Goal: Information Seeking & Learning: Learn about a topic

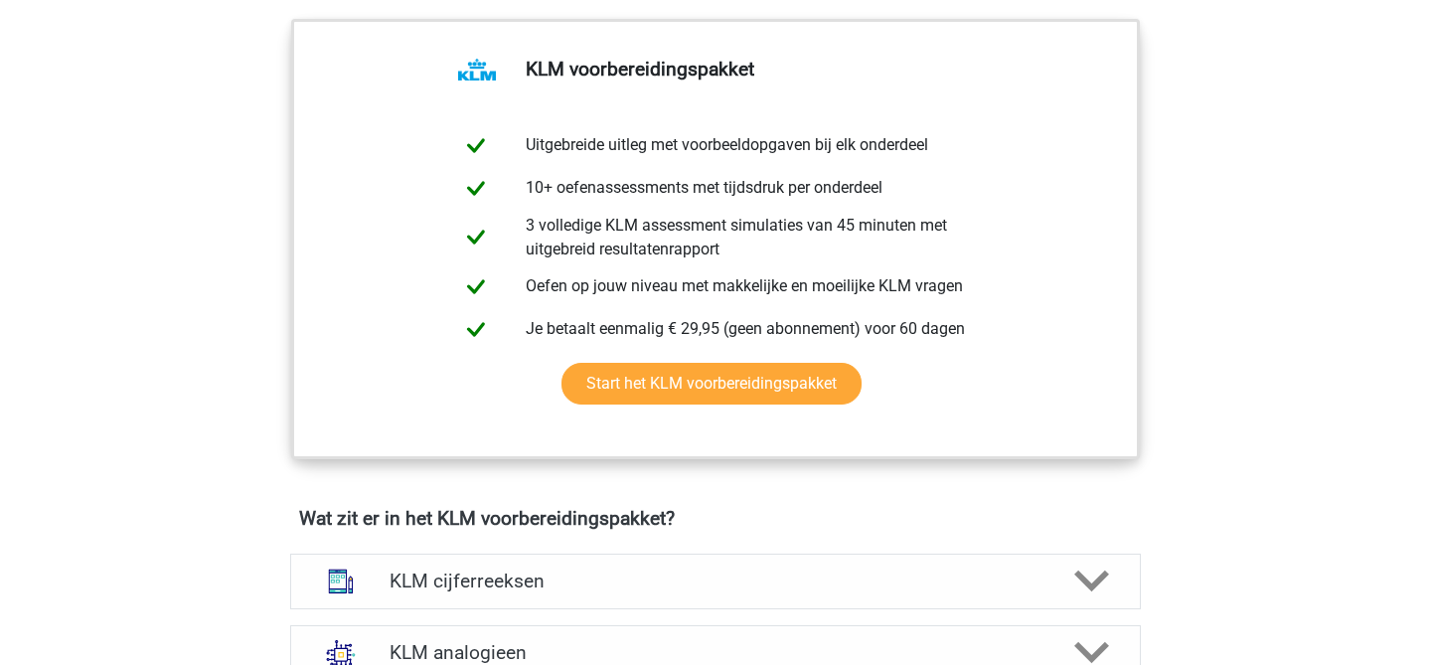
scroll to position [945, 0]
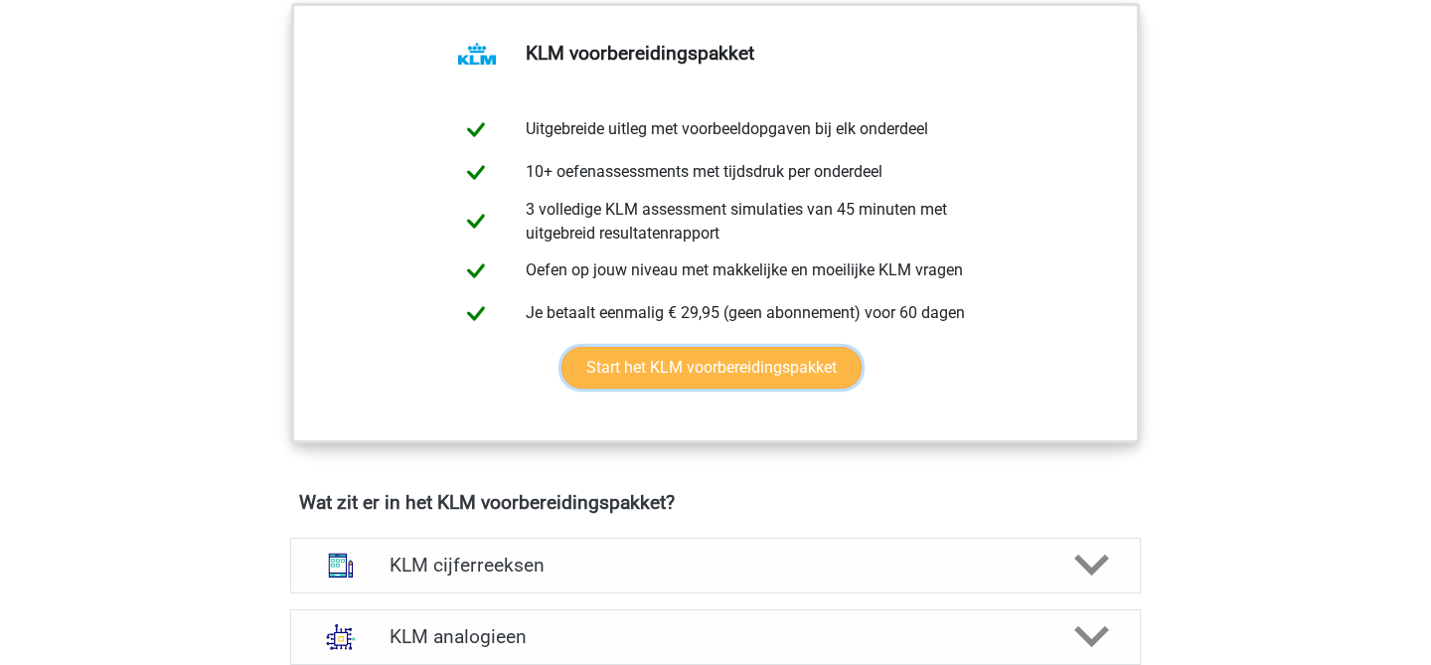
click at [794, 372] on link "Start het KLM voorbereidingspakket" at bounding box center [712, 368] width 300 height 42
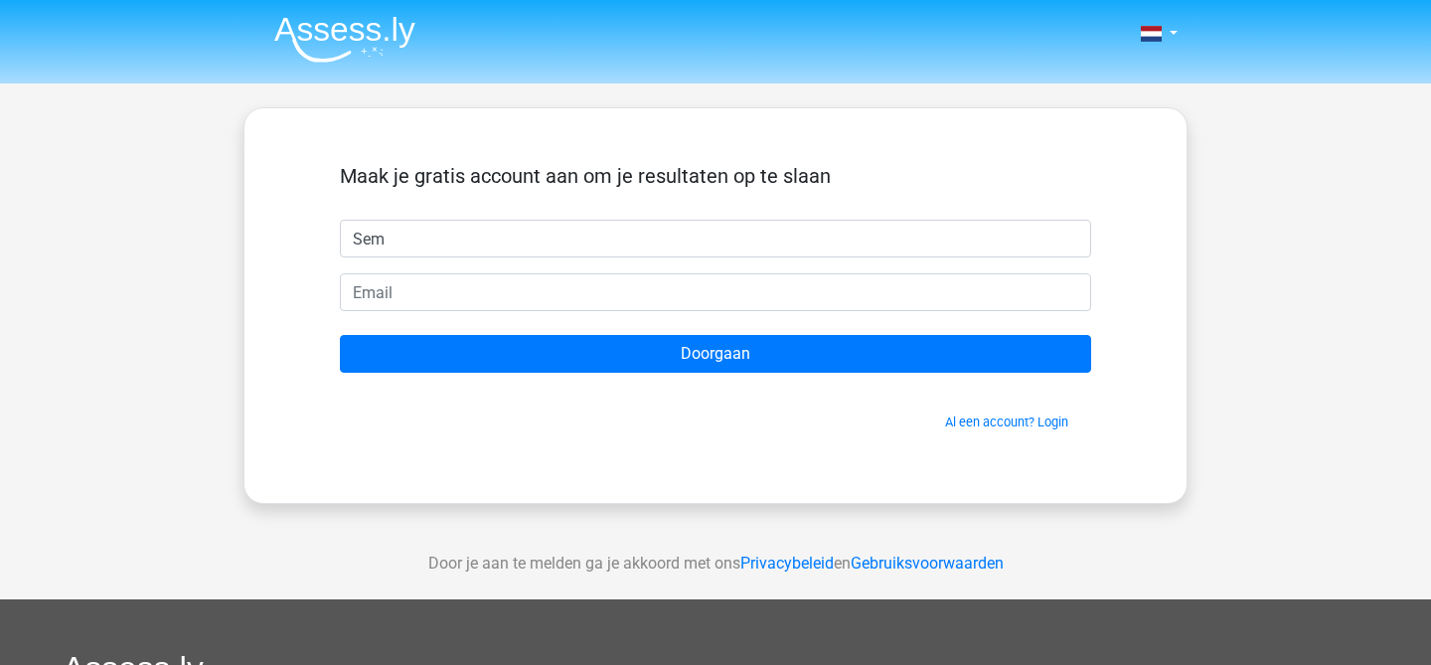
type input "Sem"
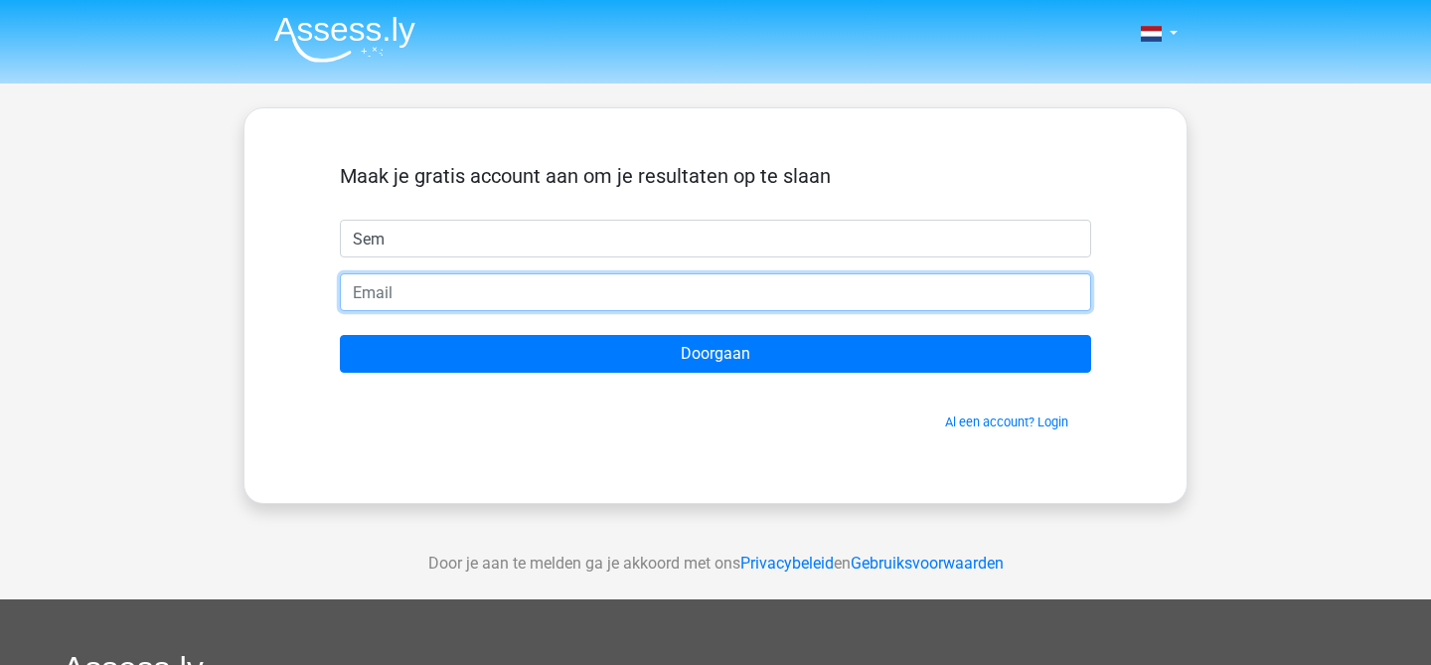
click at [673, 288] on input "email" at bounding box center [715, 292] width 751 height 38
type input "[EMAIL_ADDRESS][DOMAIN_NAME]"
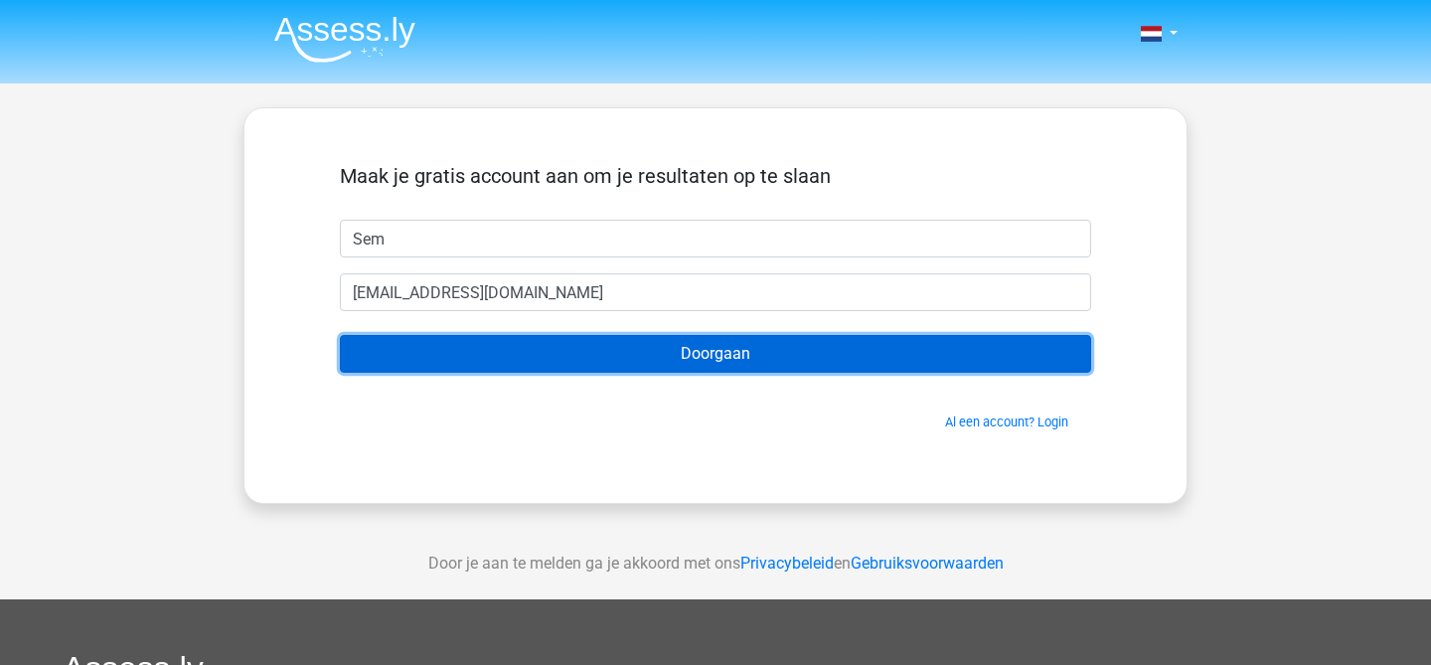
click at [609, 353] on input "Doorgaan" at bounding box center [715, 354] width 751 height 38
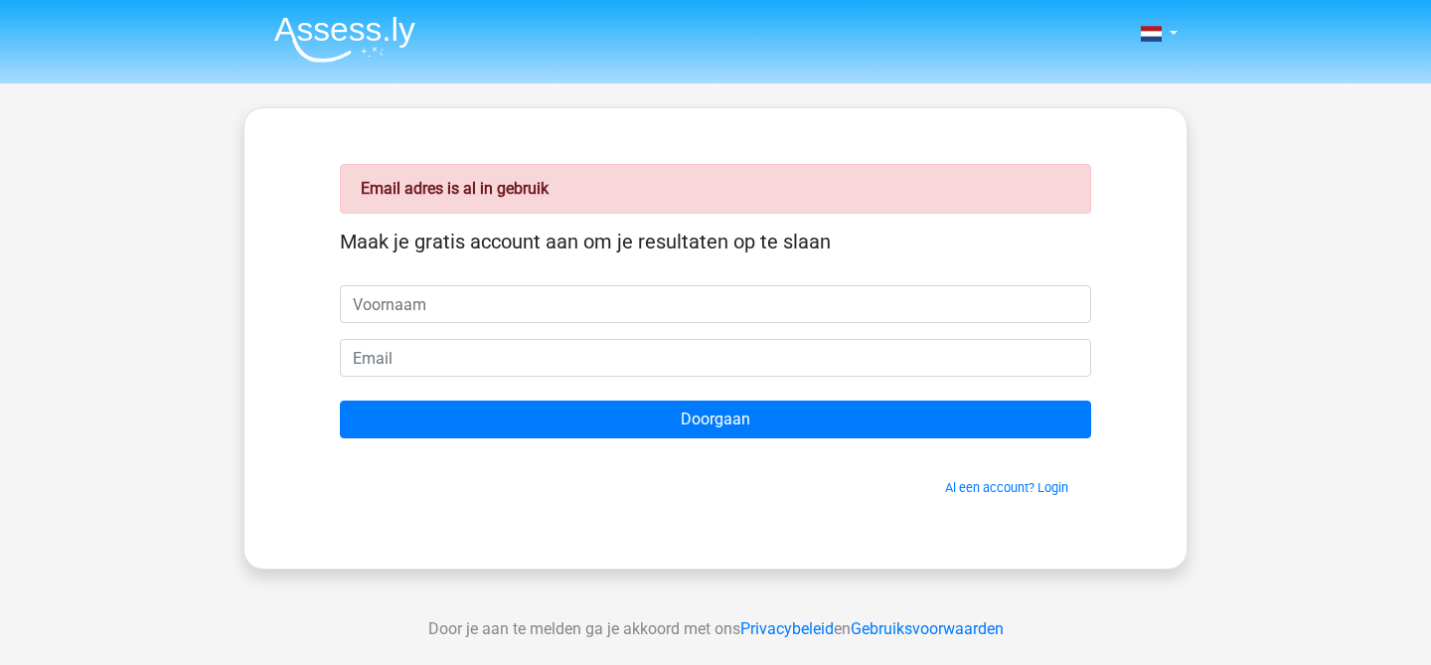
click at [590, 315] on input "text" at bounding box center [715, 304] width 751 height 38
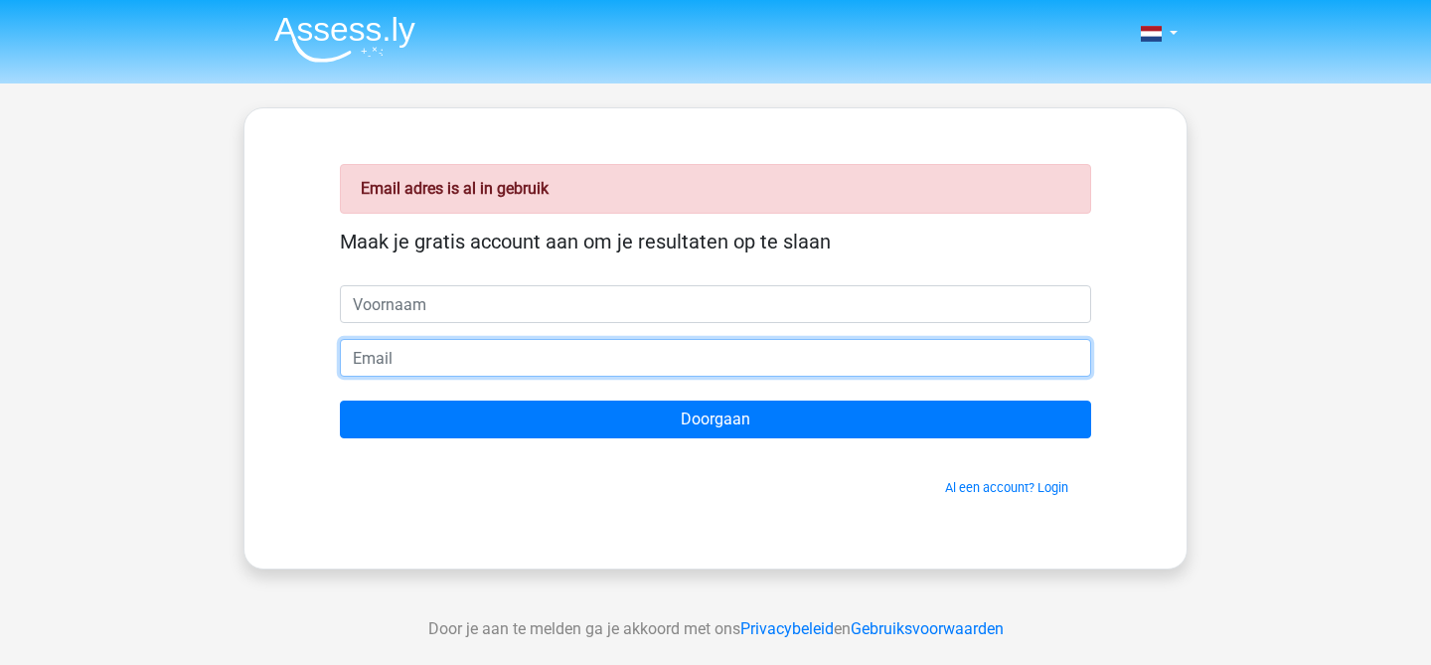
click at [731, 364] on input "email" at bounding box center [715, 358] width 751 height 38
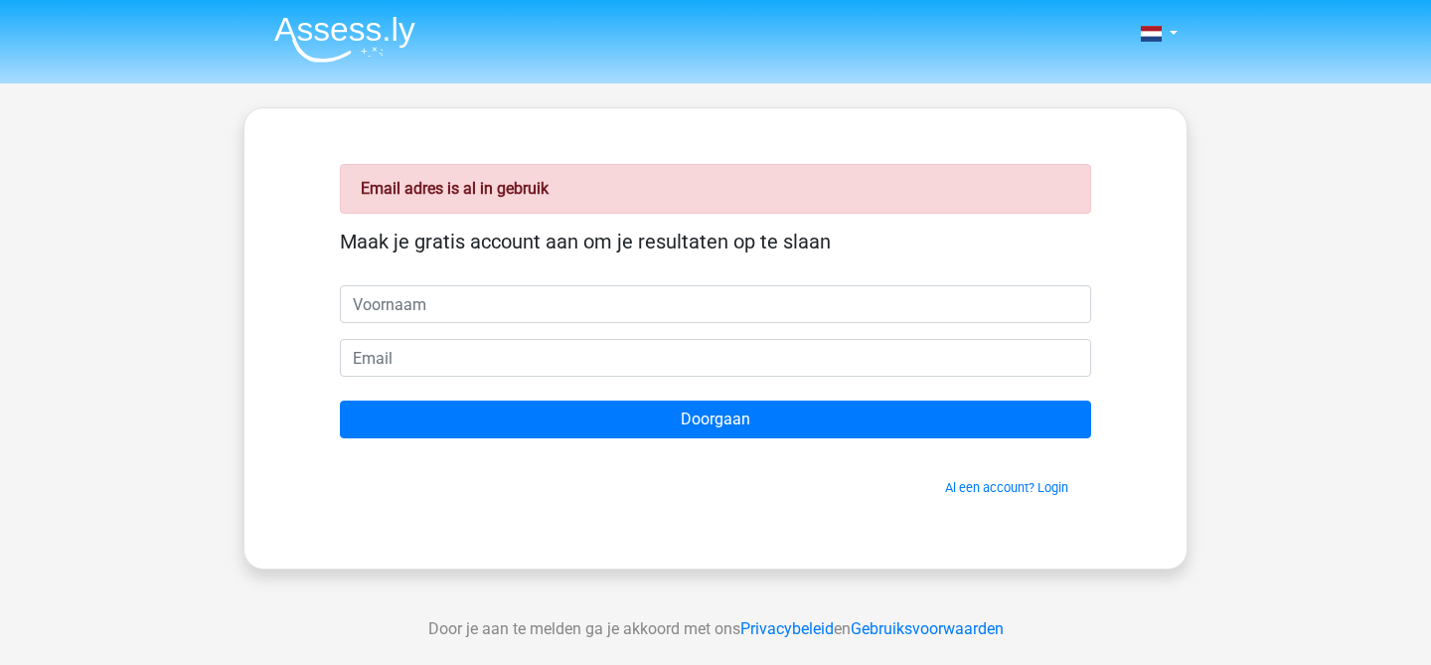
click at [964, 498] on div "Email adres is al in gebruik Maak je gratis account aan om je resultaten op te …" at bounding box center [715, 338] width 847 height 365
click at [977, 490] on link "Al een account? Login" at bounding box center [1006, 487] width 123 height 15
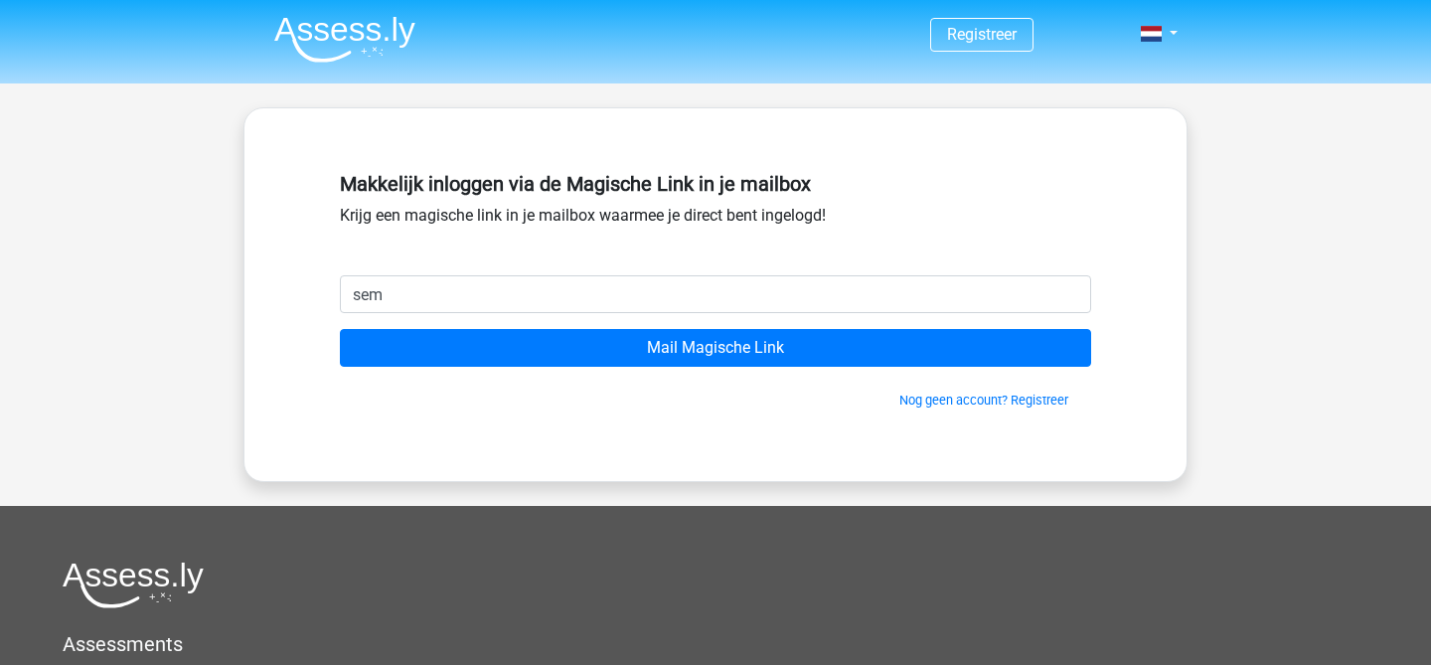
type input "[EMAIL_ADDRESS][DOMAIN_NAME]"
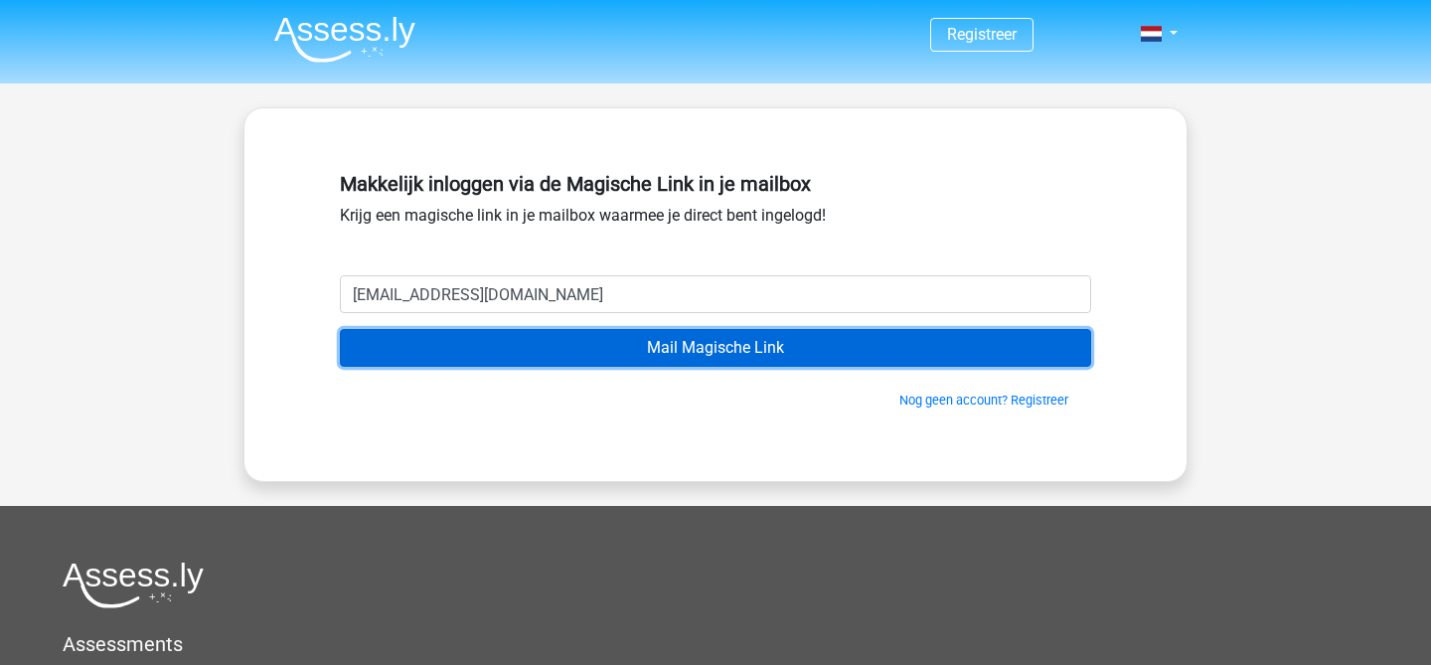
click at [541, 347] on input "Mail Magische Link" at bounding box center [715, 348] width 751 height 38
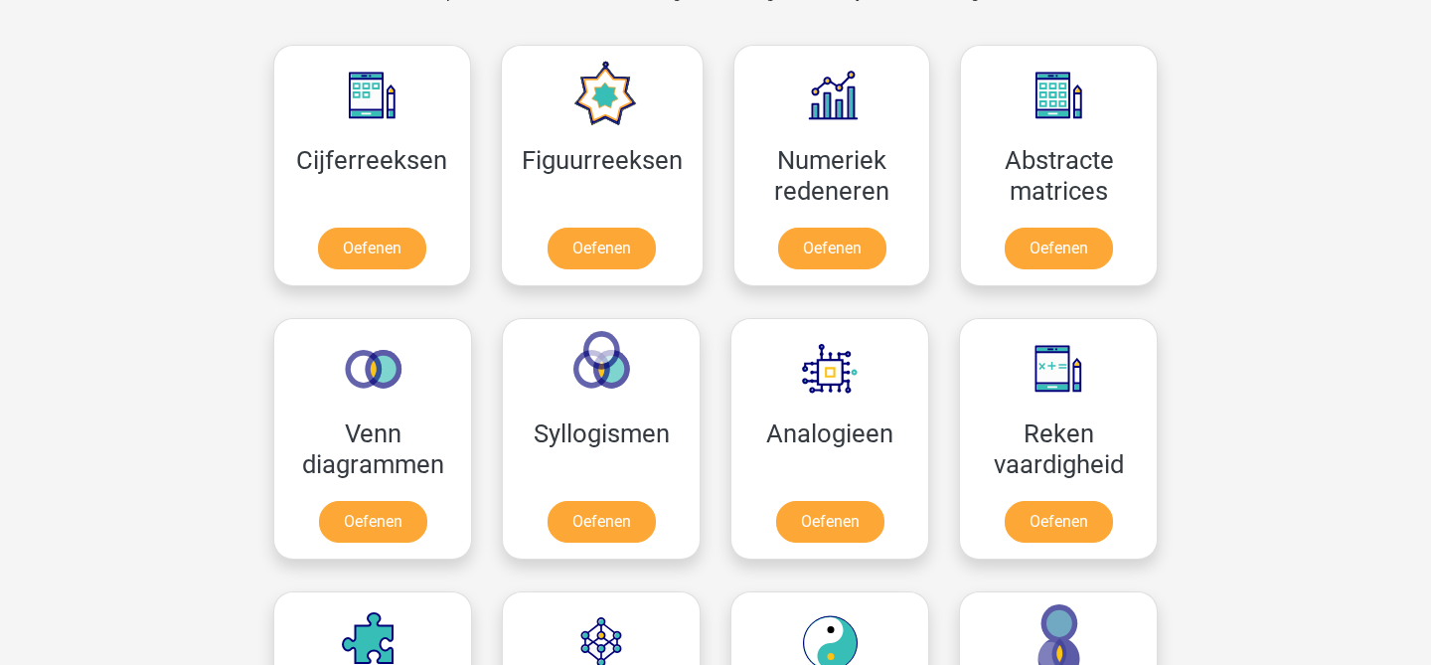
scroll to position [940, 0]
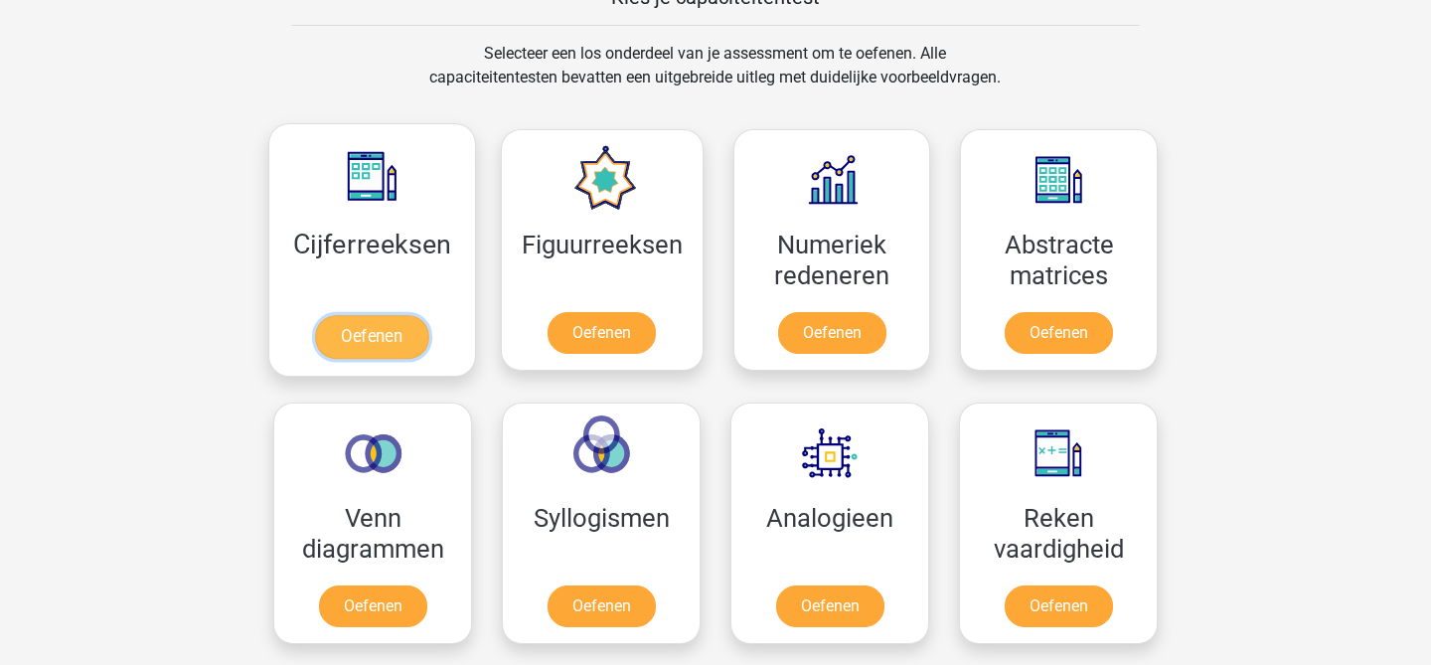
click at [389, 346] on link "Oefenen" at bounding box center [371, 337] width 113 height 44
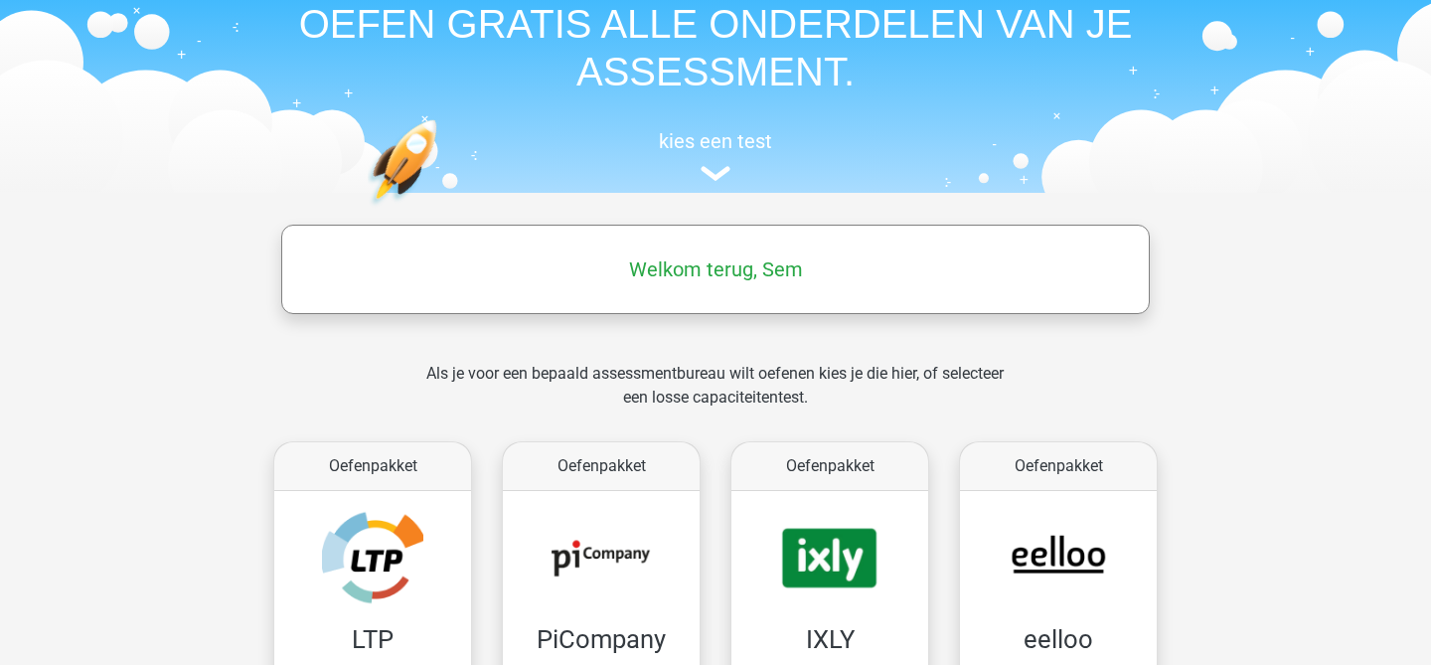
scroll to position [0, 0]
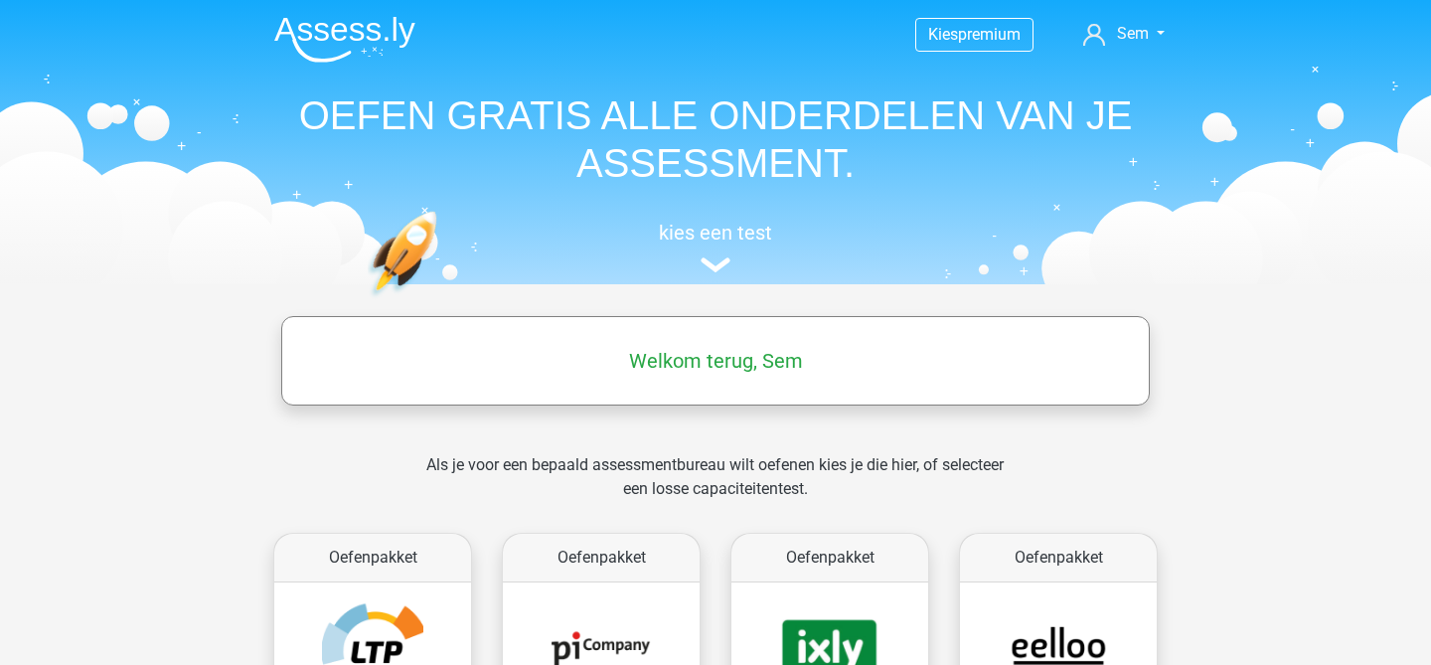
click at [320, 32] on img at bounding box center [344, 39] width 141 height 47
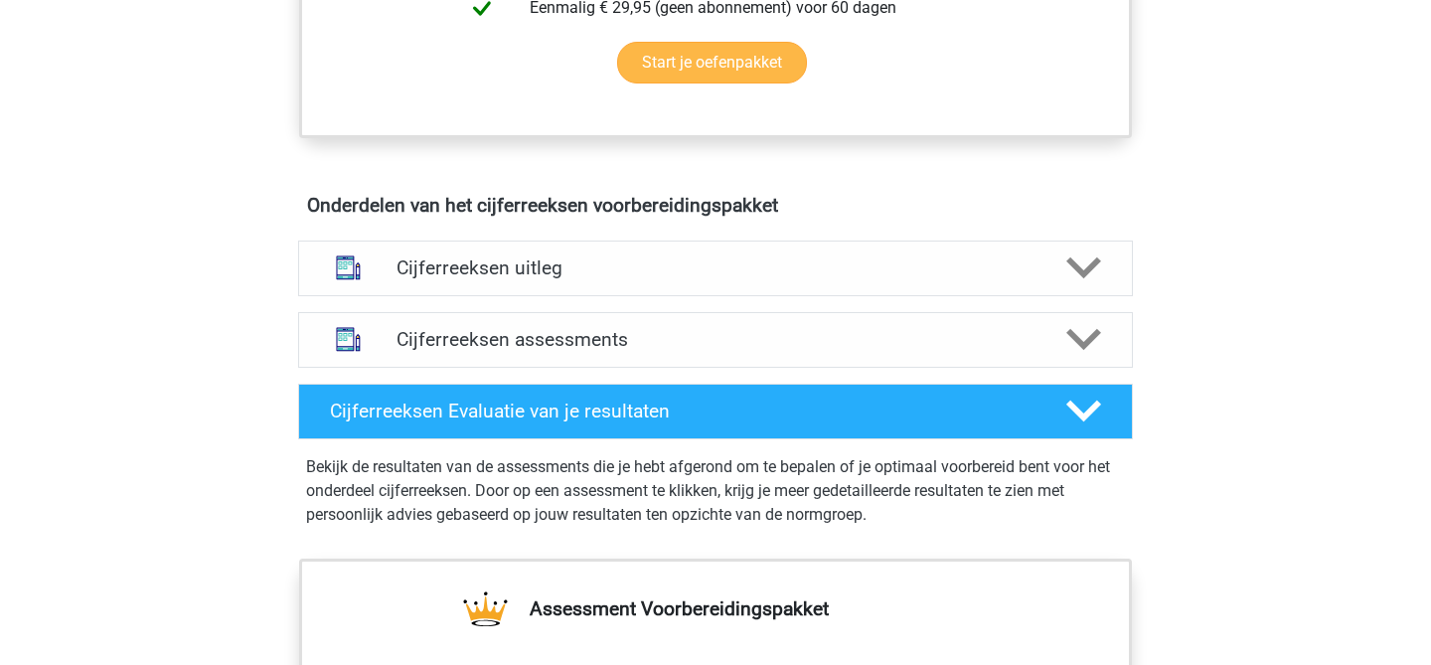
scroll to position [1061, 0]
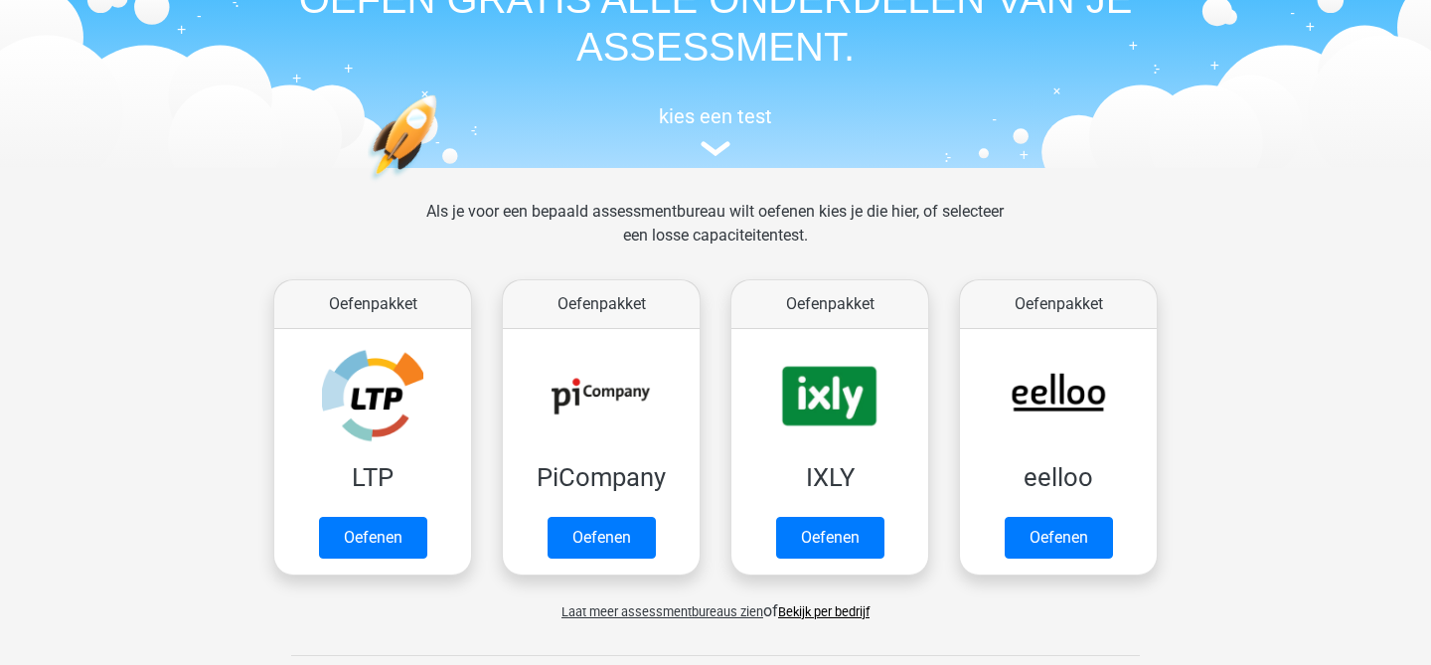
scroll to position [118, 0]
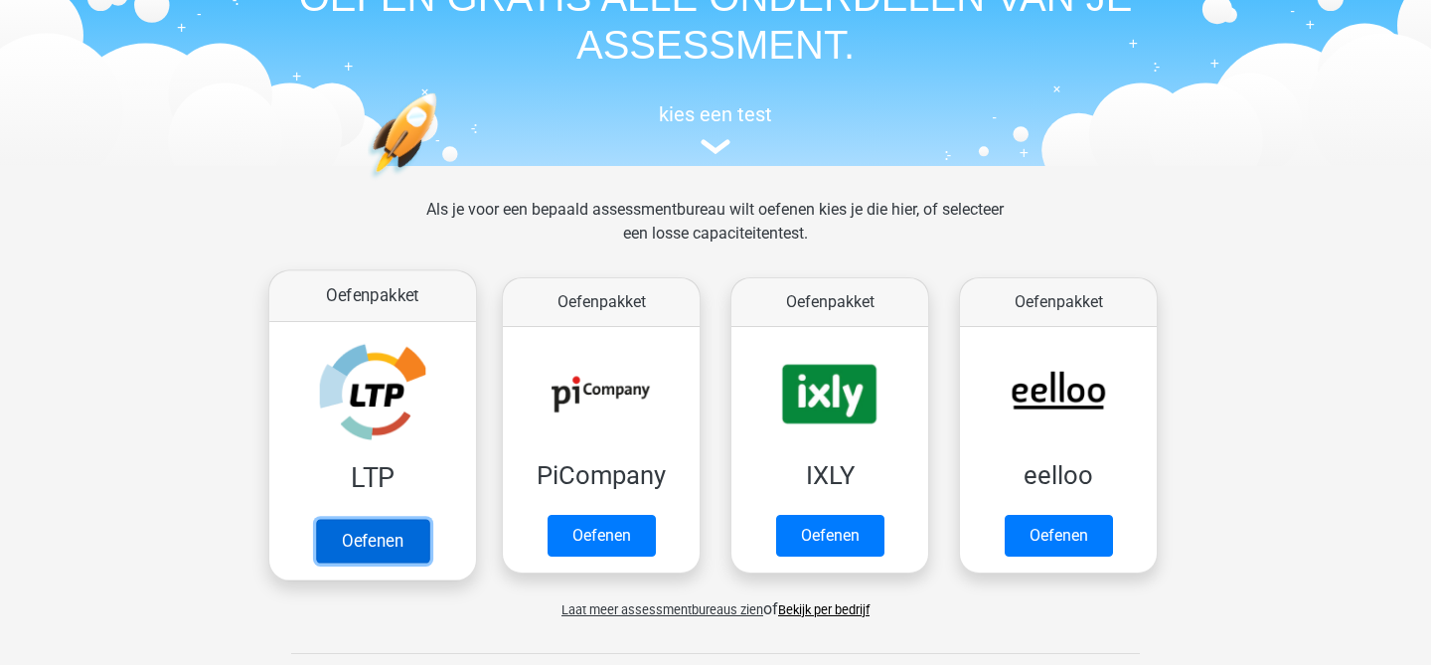
click at [377, 548] on link "Oefenen" at bounding box center [372, 541] width 113 height 44
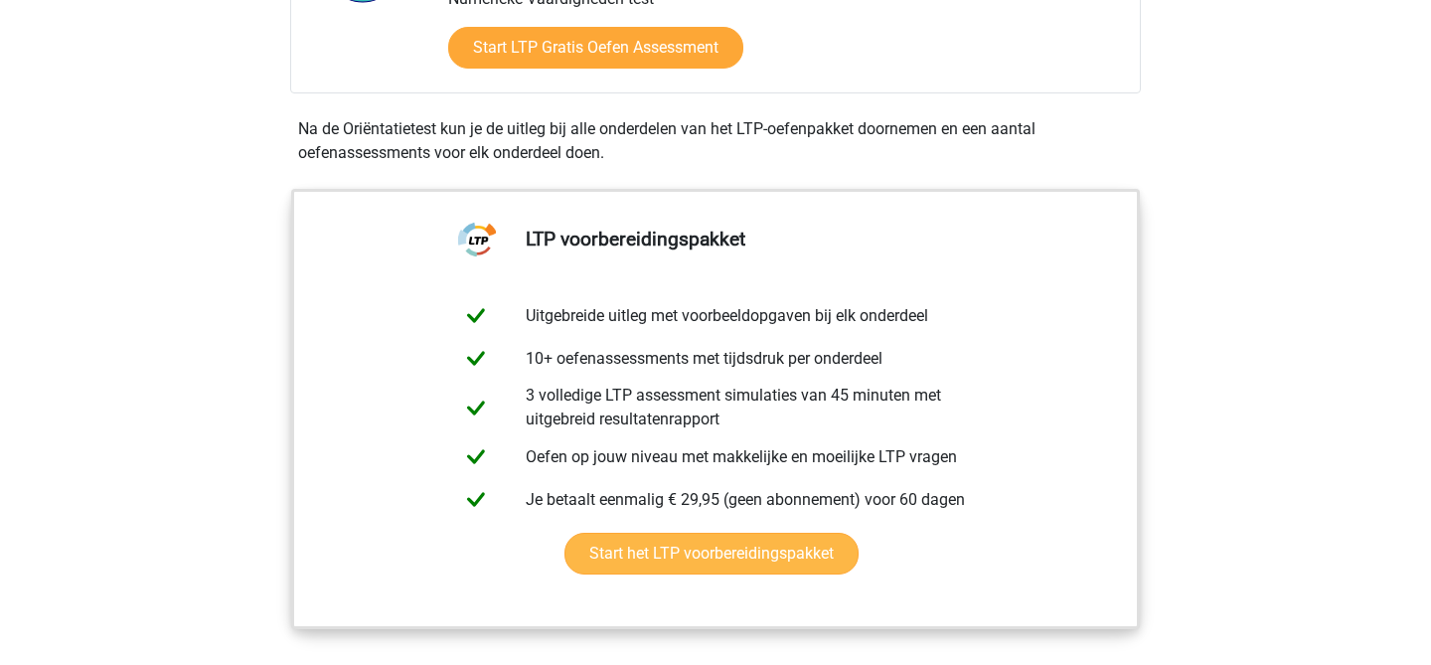
scroll to position [623, 0]
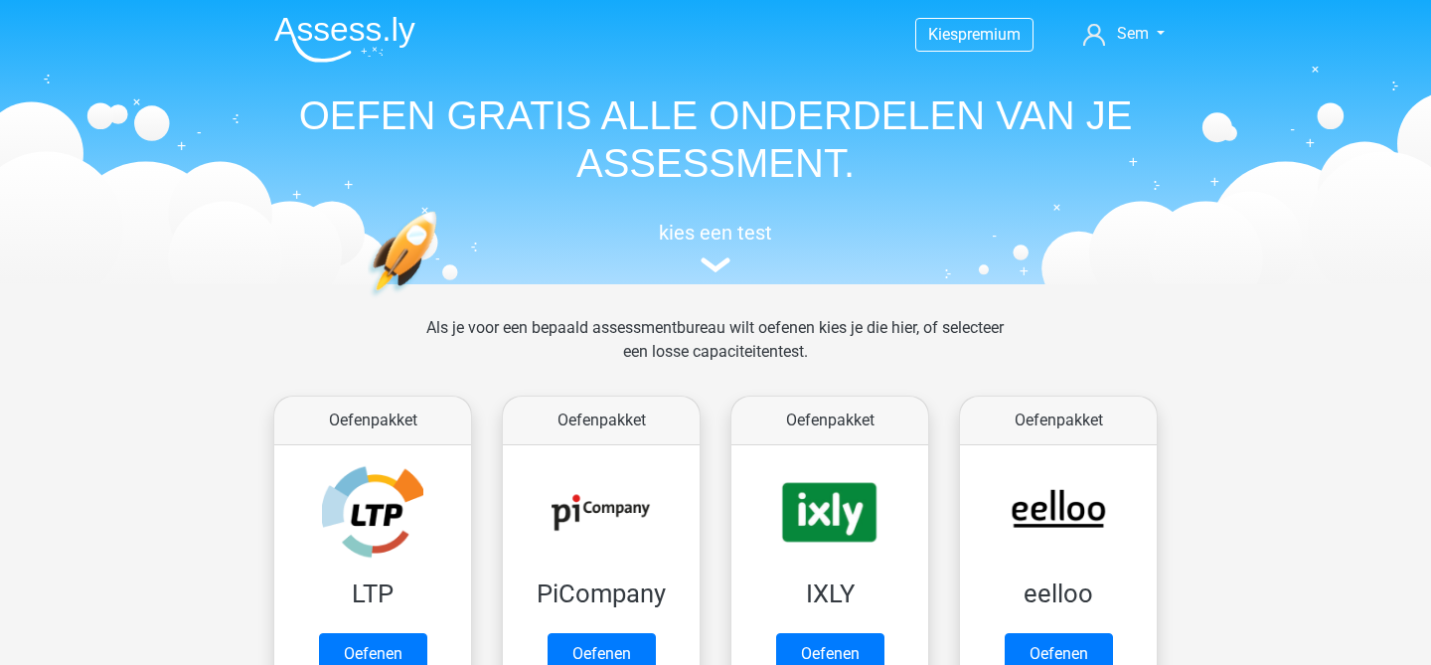
scroll to position [118, 0]
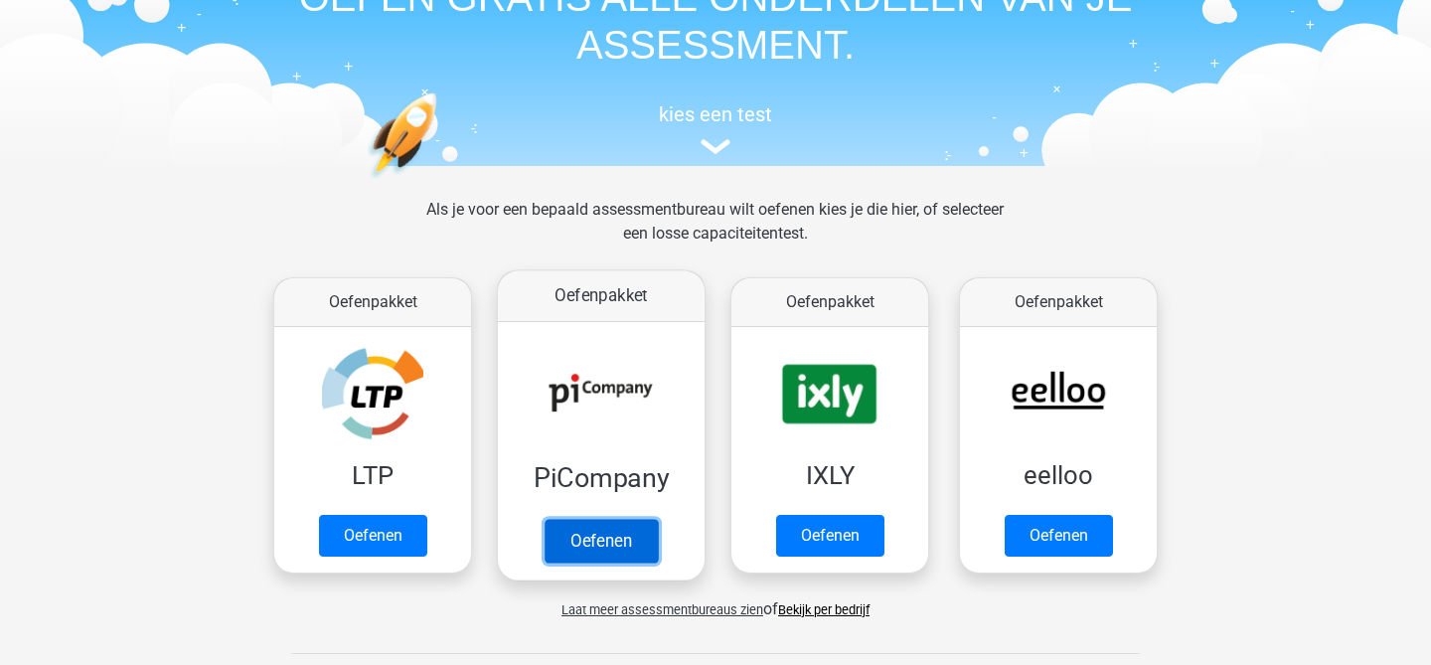
click at [636, 526] on link "Oefenen" at bounding box center [601, 541] width 113 height 44
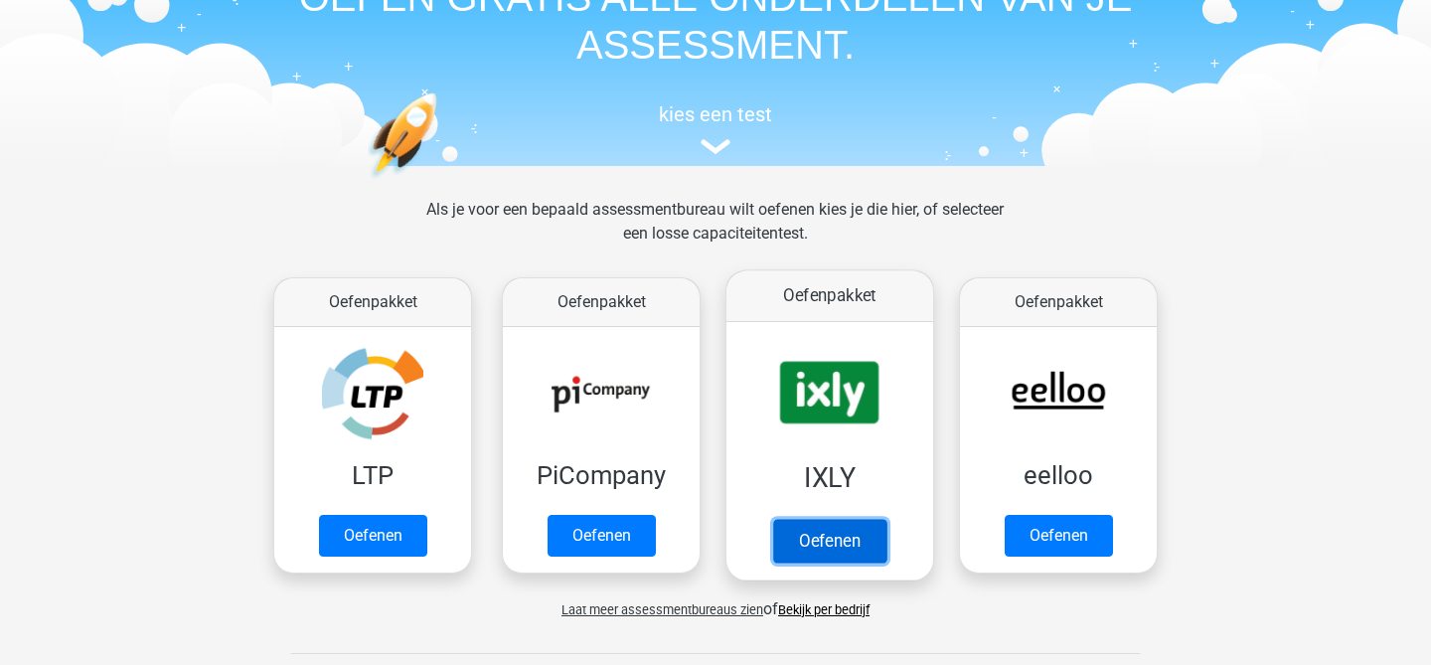
click at [802, 543] on link "Oefenen" at bounding box center [829, 541] width 113 height 44
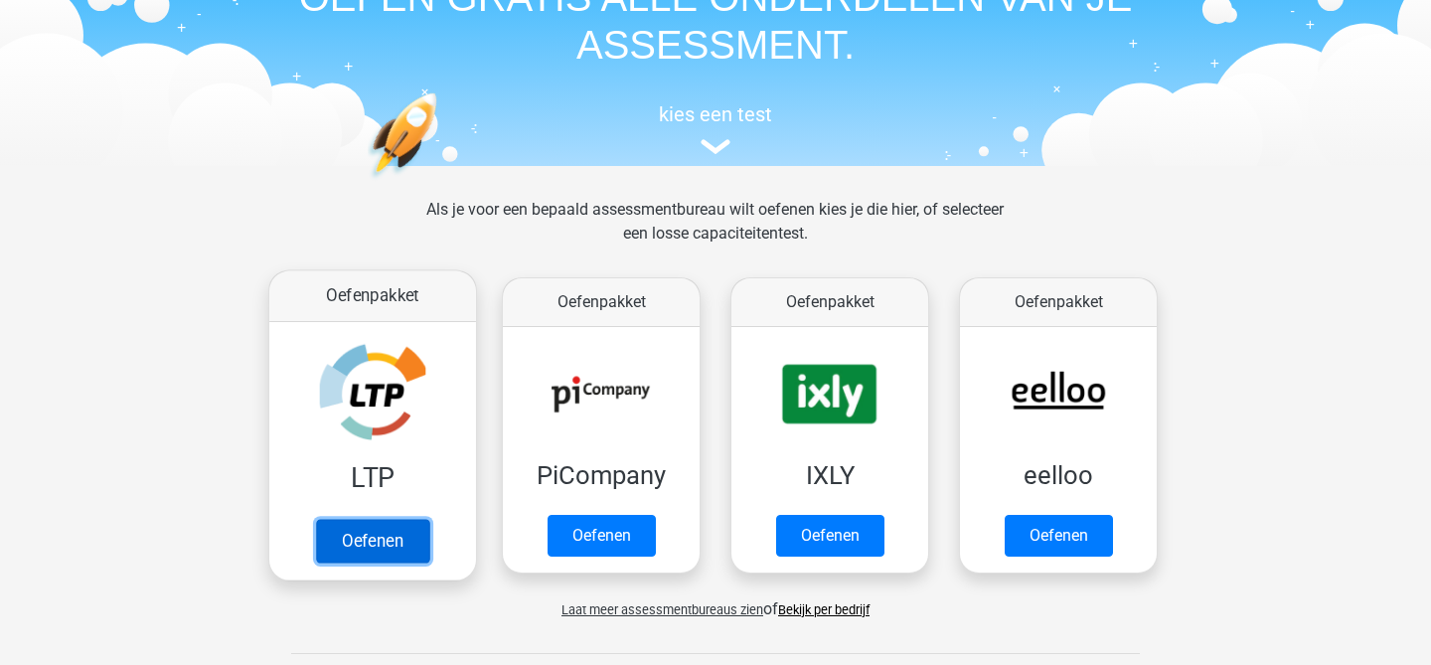
click at [361, 534] on link "Oefenen" at bounding box center [372, 541] width 113 height 44
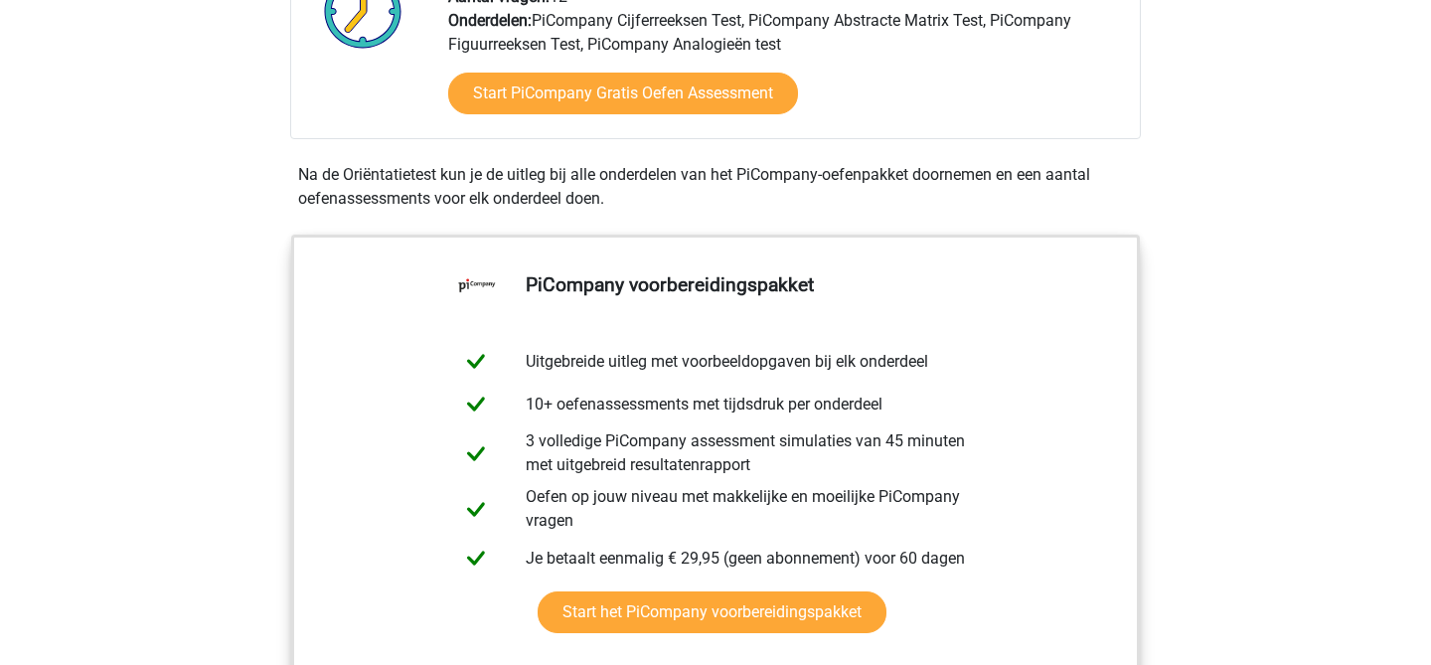
scroll to position [591, 0]
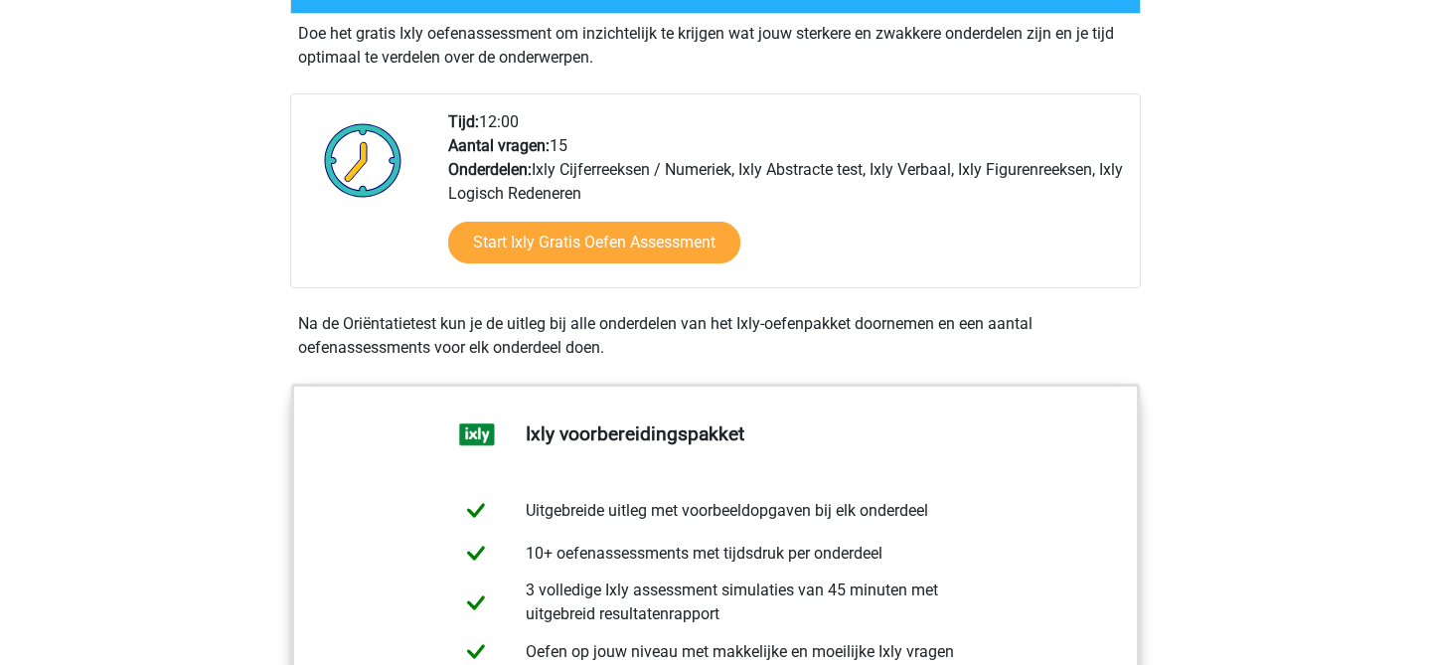
scroll to position [525, 0]
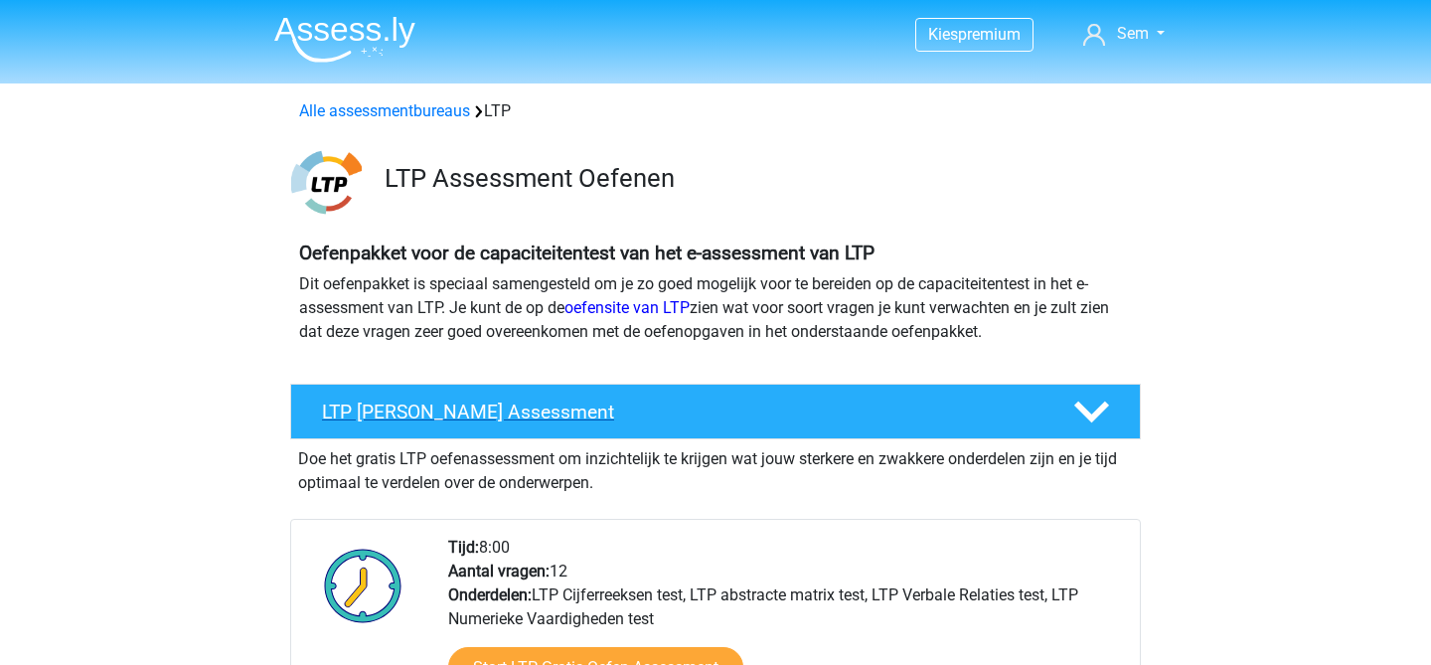
scroll to position [283, 0]
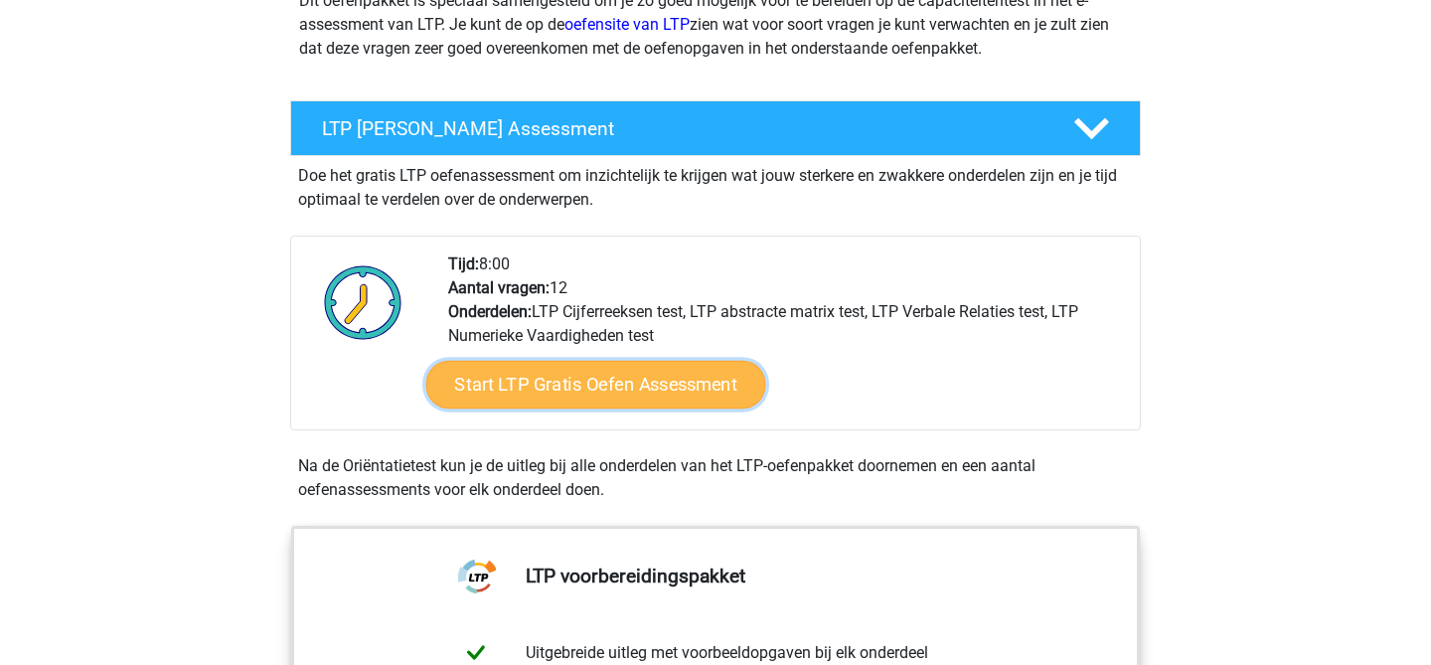
click at [581, 387] on link "Start LTP Gratis Oefen Assessment" at bounding box center [596, 385] width 340 height 48
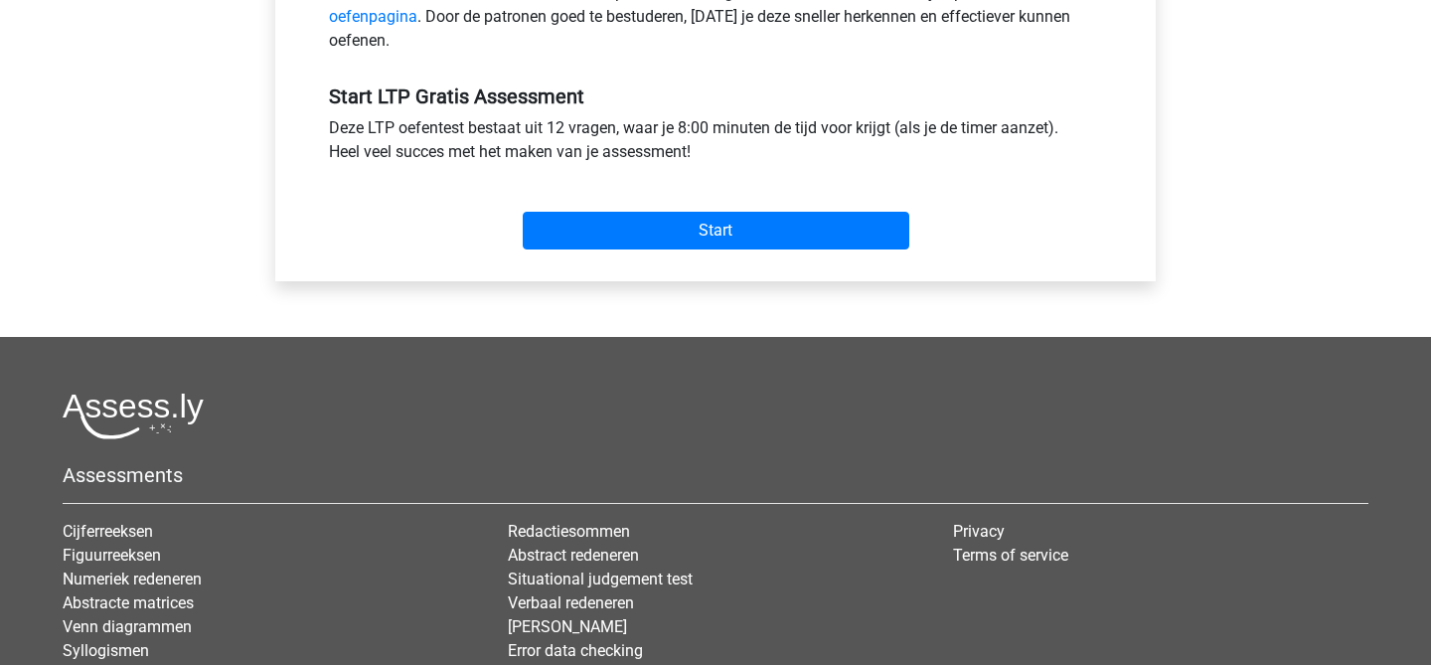
scroll to position [605, 0]
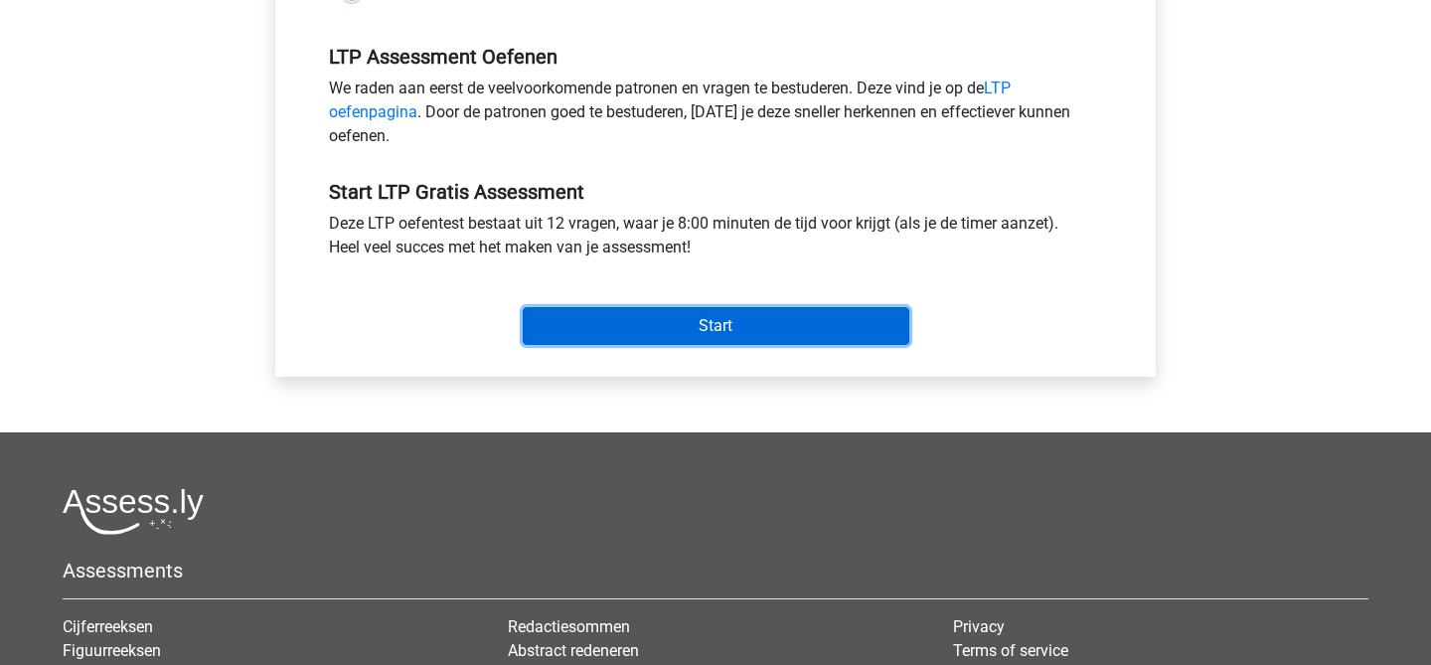
click at [654, 317] on input "Start" at bounding box center [716, 326] width 387 height 38
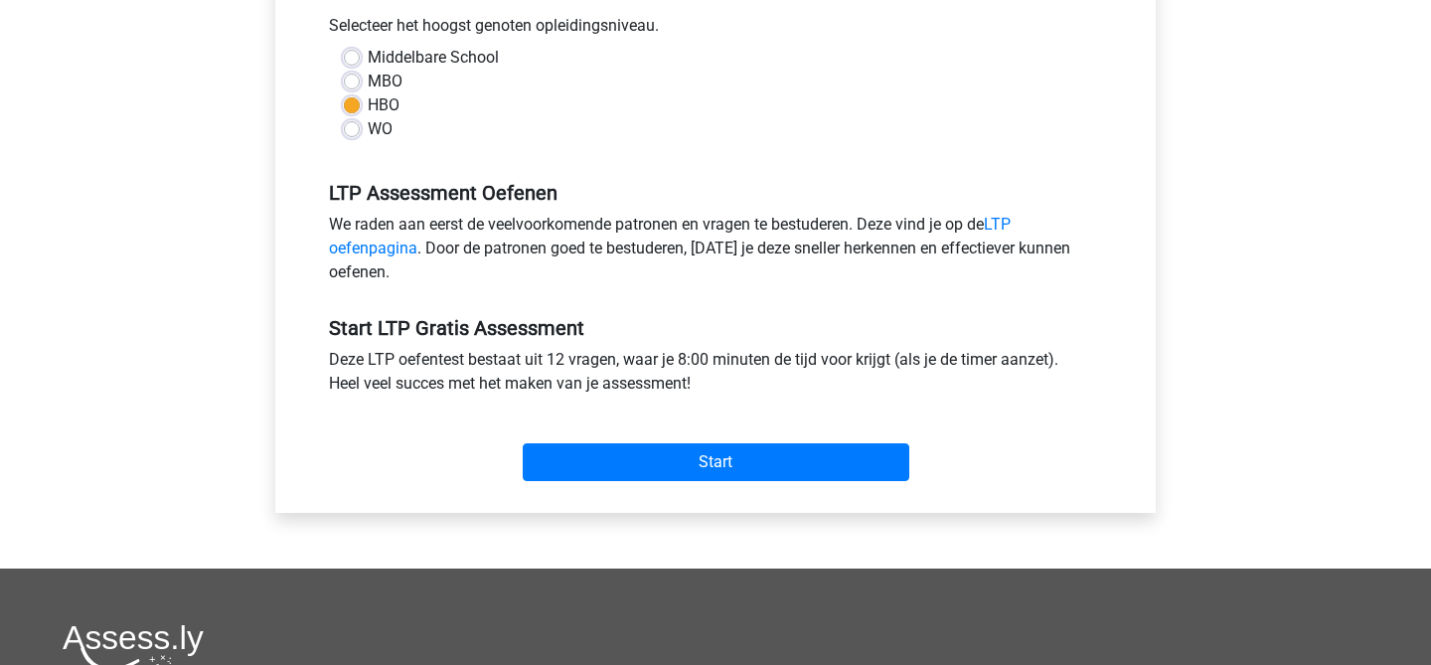
scroll to position [470, 0]
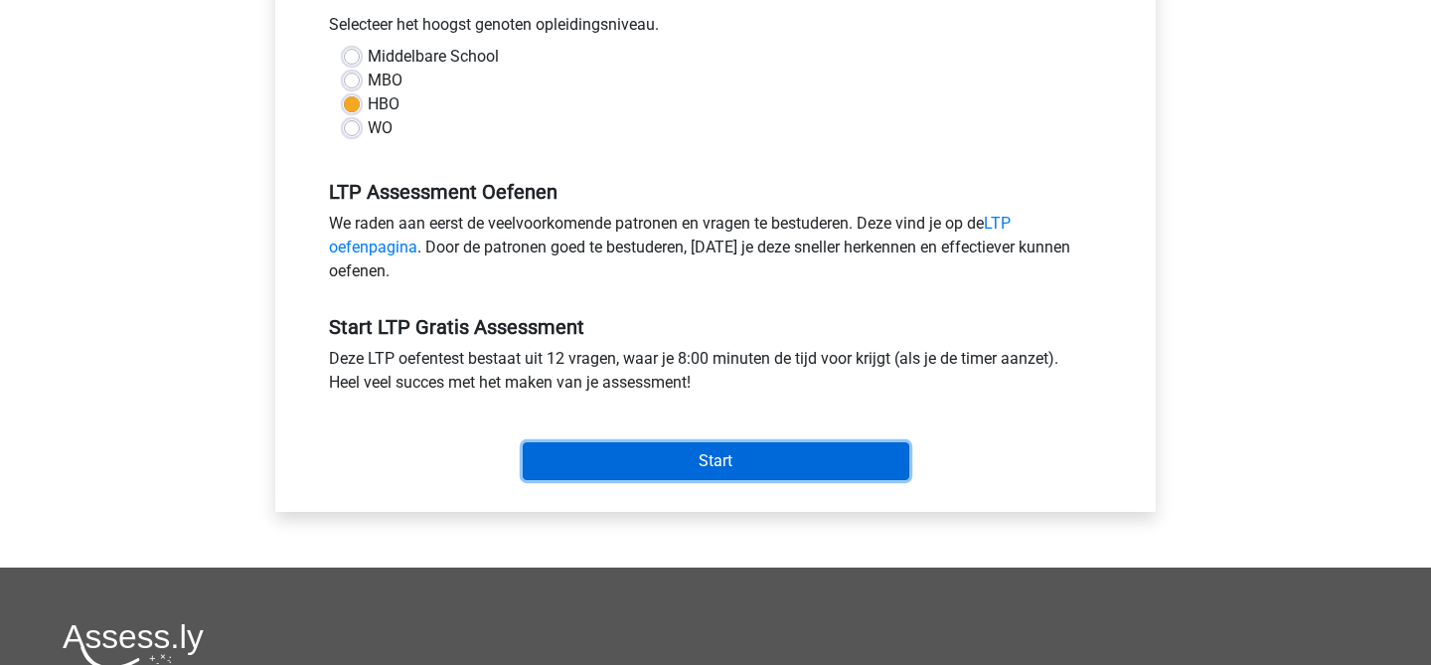
click at [754, 471] on input "Start" at bounding box center [716, 461] width 387 height 38
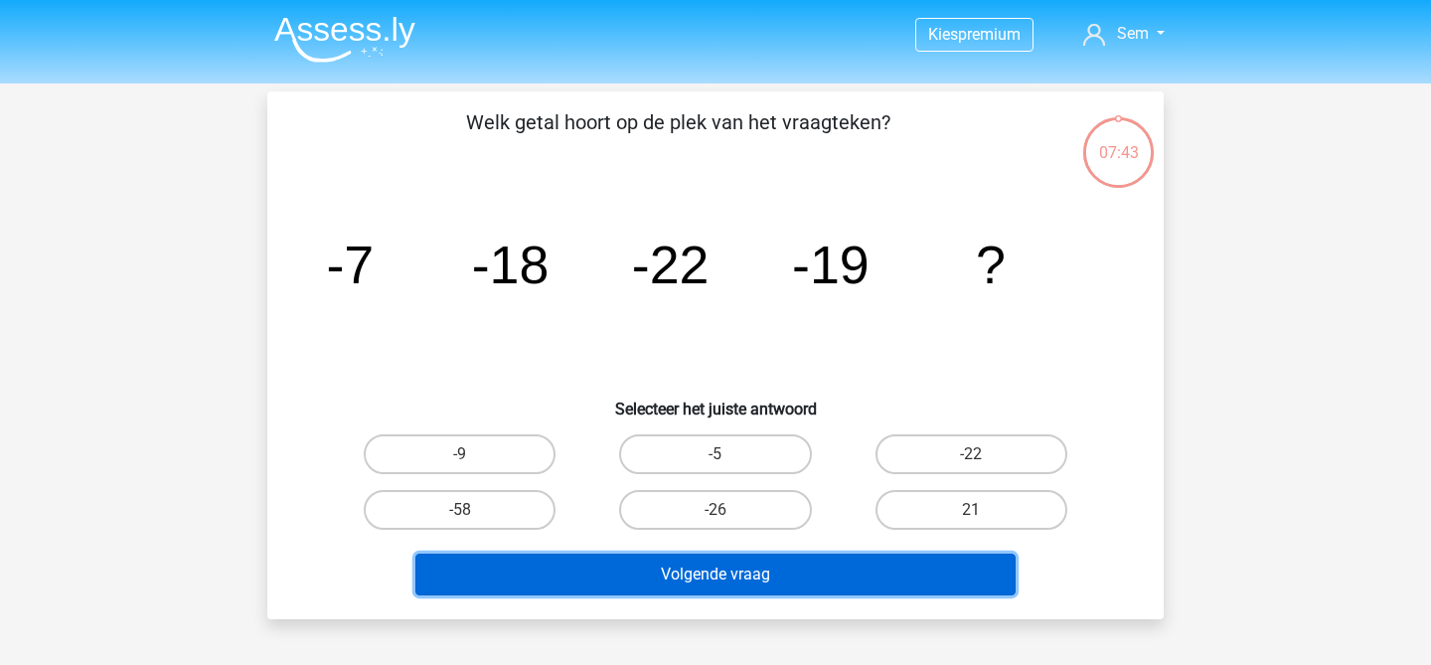
click at [705, 577] on button "Volgende vraag" at bounding box center [715, 575] width 601 height 42
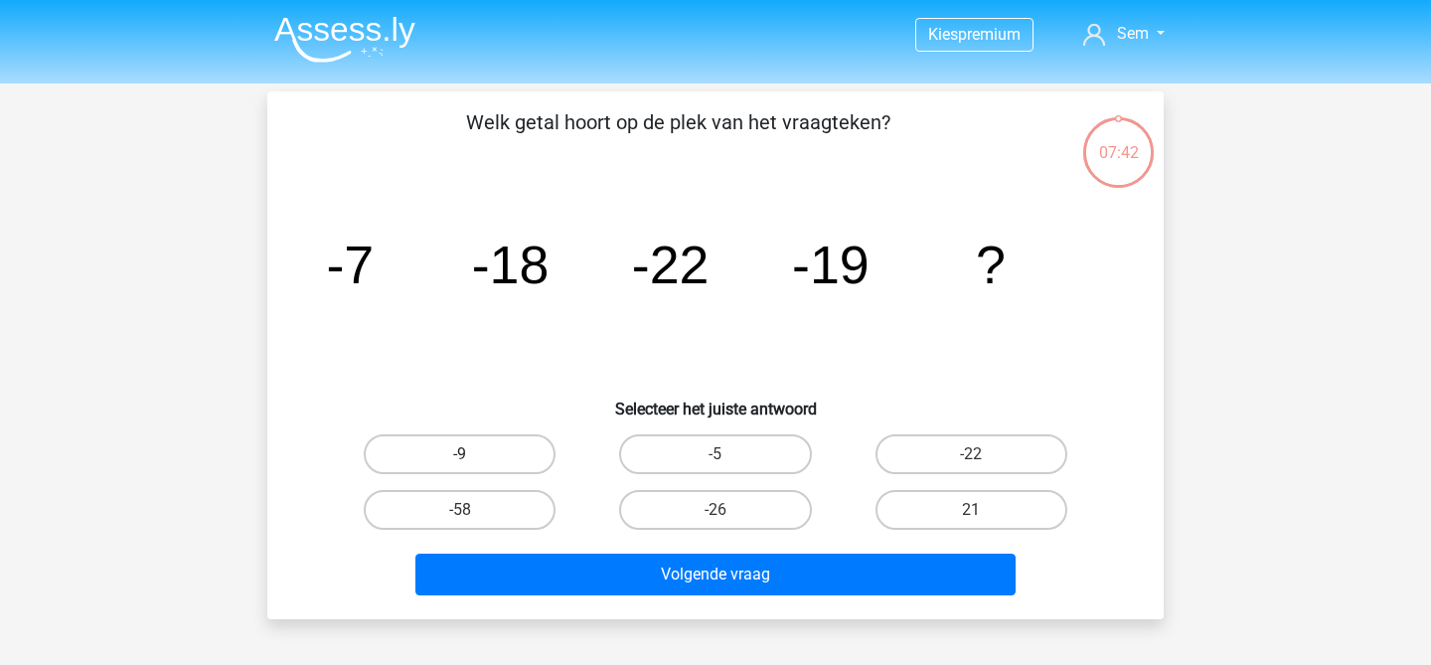
click at [487, 452] on label "-9" at bounding box center [460, 454] width 192 height 40
click at [473, 454] on input "-9" at bounding box center [466, 460] width 13 height 13
radio input "true"
drag, startPoint x: 360, startPoint y: 281, endPoint x: 342, endPoint y: 276, distance: 18.6
click at [342, 276] on tspan "-7" at bounding box center [350, 265] width 48 height 60
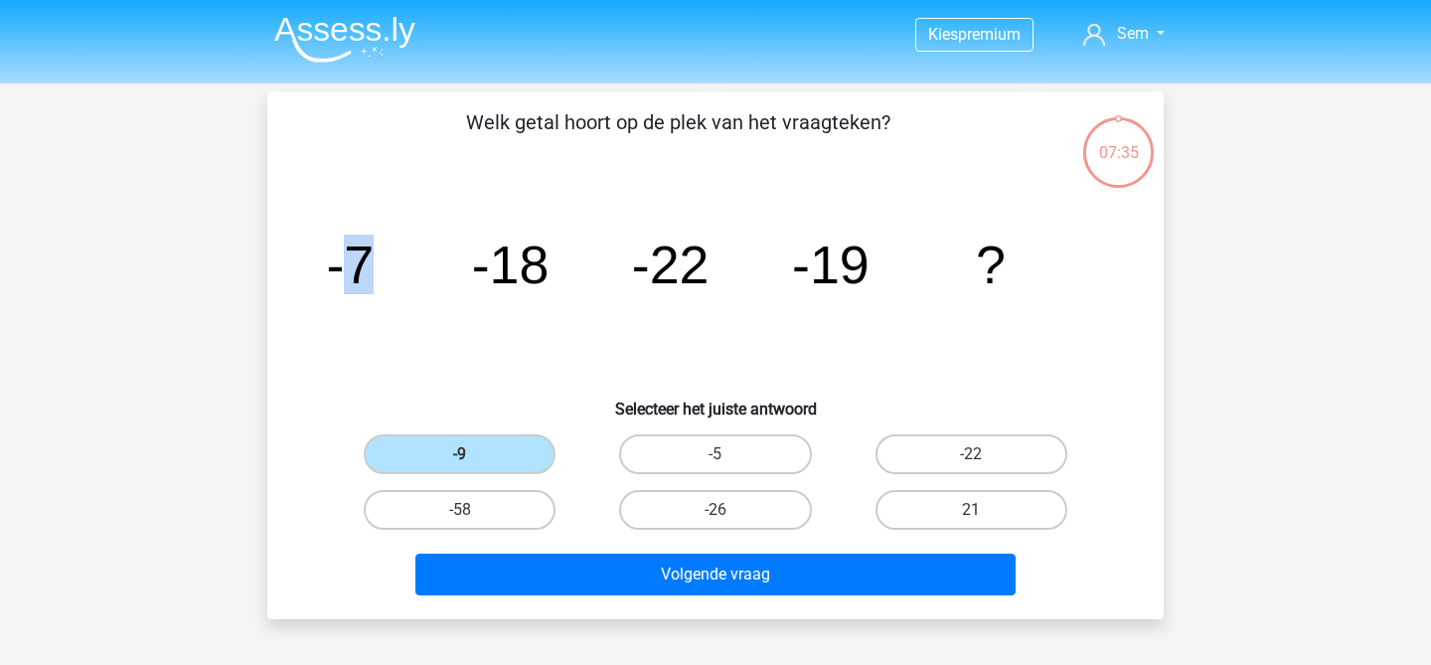
click at [342, 276] on tspan "-7" at bounding box center [350, 265] width 48 height 60
click at [412, 283] on icon "image/svg+xml -7 -18 -22 -19 ?" at bounding box center [715, 283] width 801 height 201
click at [737, 518] on label "-26" at bounding box center [715, 510] width 192 height 40
click at [728, 518] on input "-26" at bounding box center [722, 516] width 13 height 13
radio input "true"
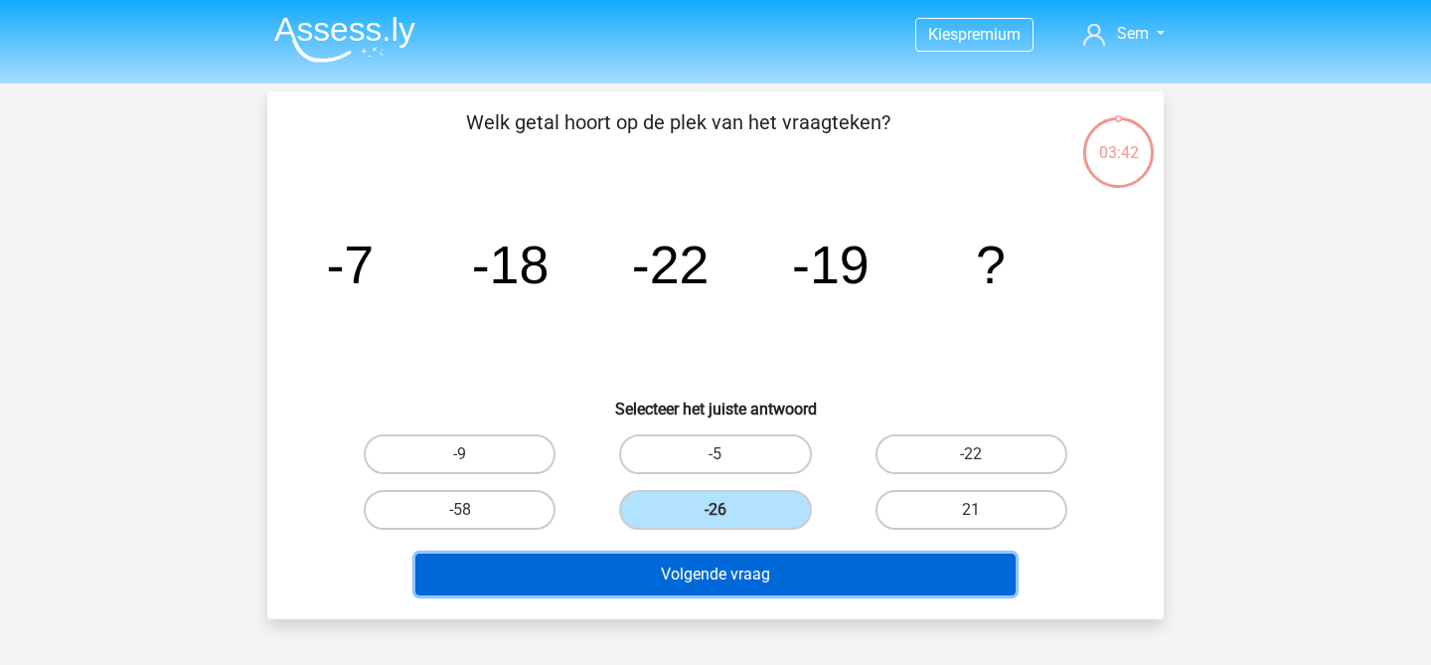
click at [735, 581] on button "Volgende vraag" at bounding box center [715, 575] width 601 height 42
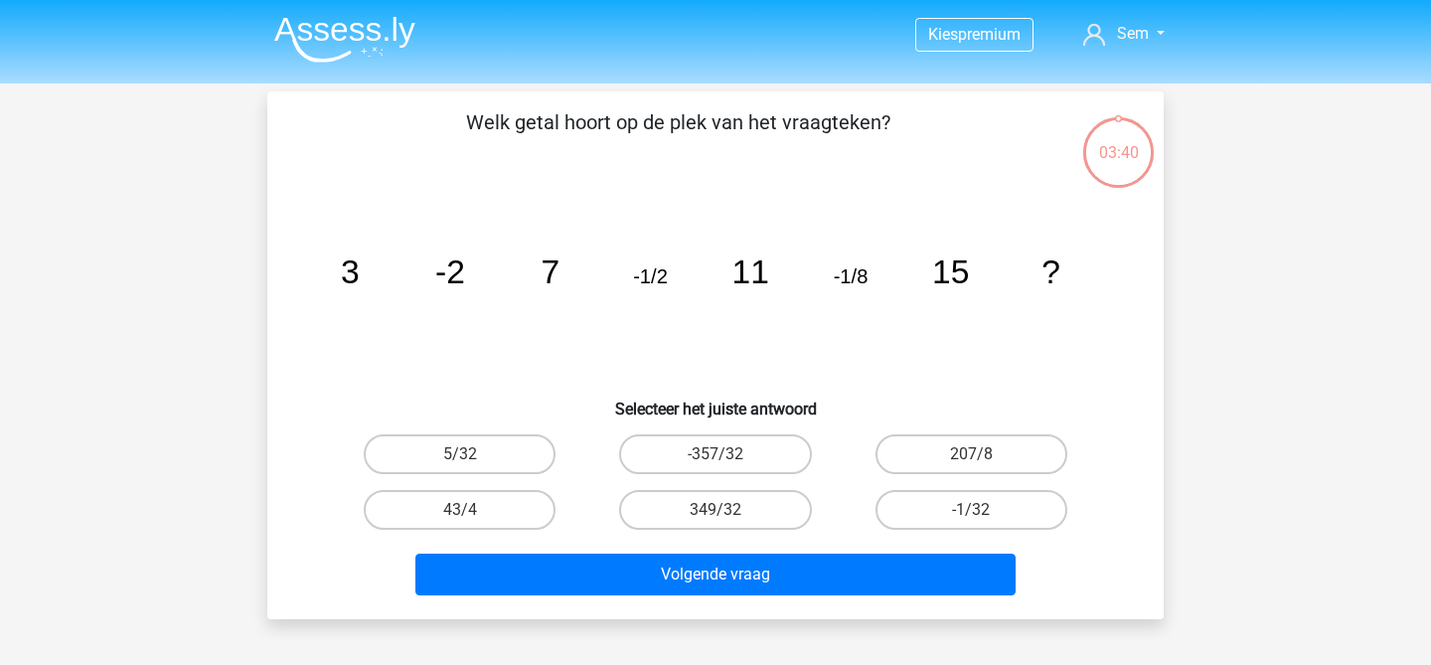
scroll to position [91, 0]
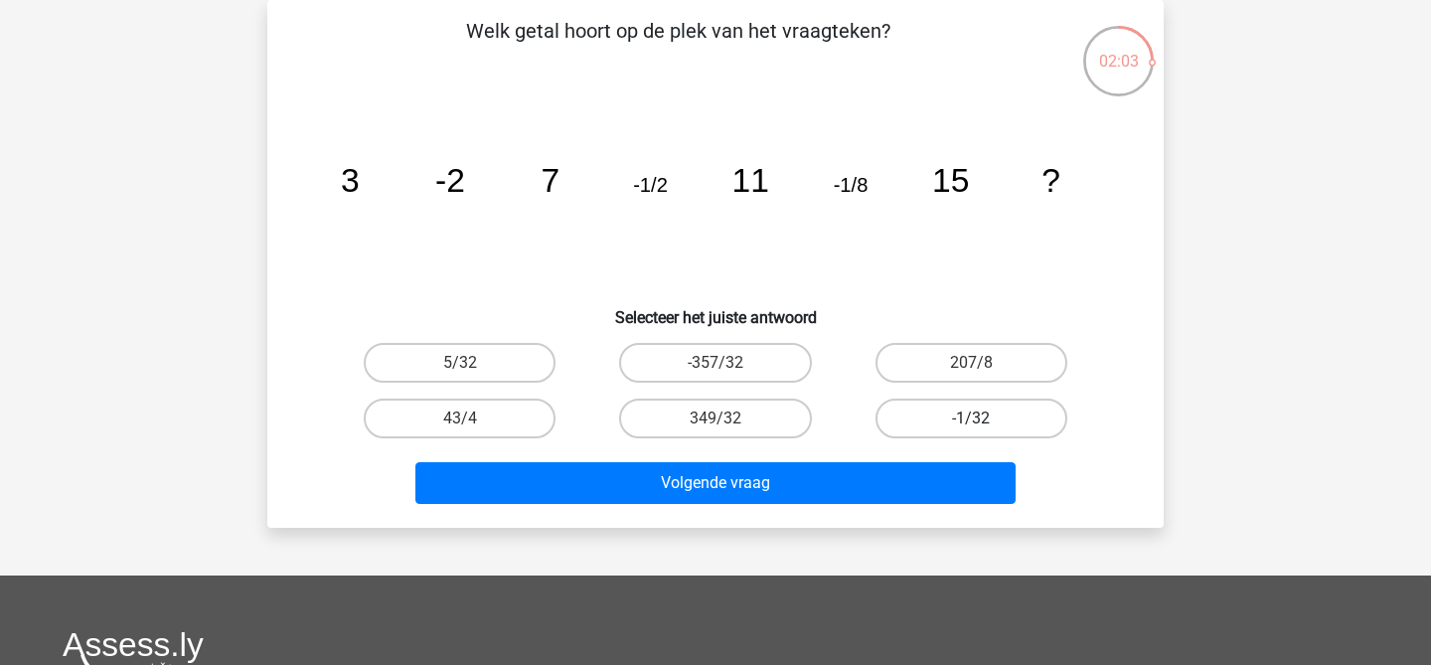
click at [998, 414] on label "-1/32" at bounding box center [972, 419] width 192 height 40
click at [984, 418] on input "-1/32" at bounding box center [977, 424] width 13 height 13
radio input "true"
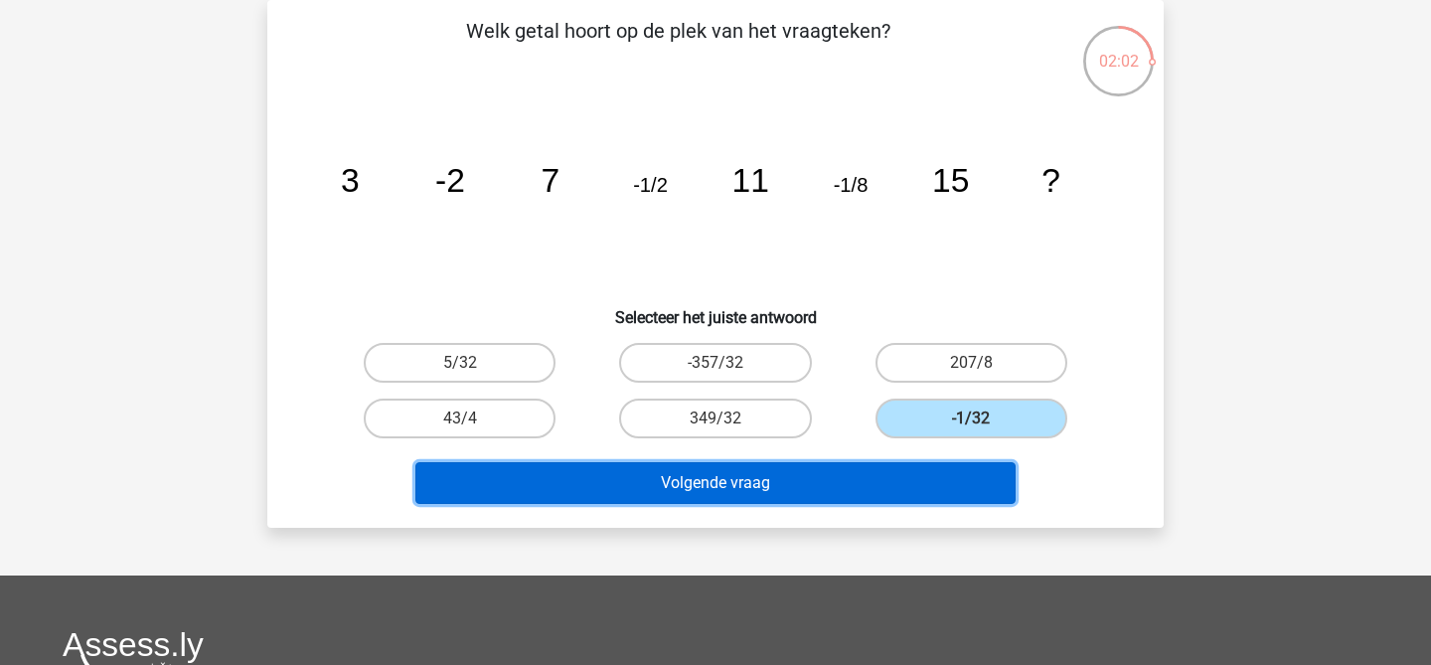
click at [918, 489] on button "Volgende vraag" at bounding box center [715, 483] width 601 height 42
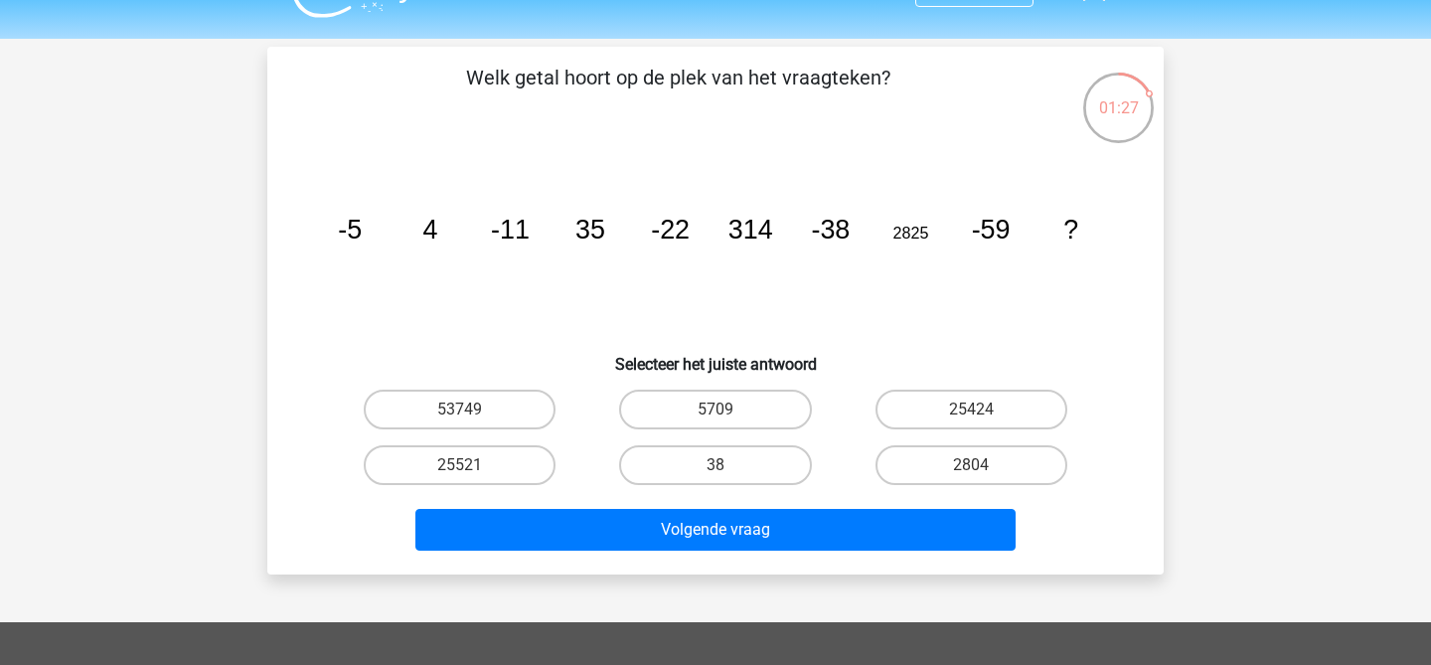
scroll to position [0, 0]
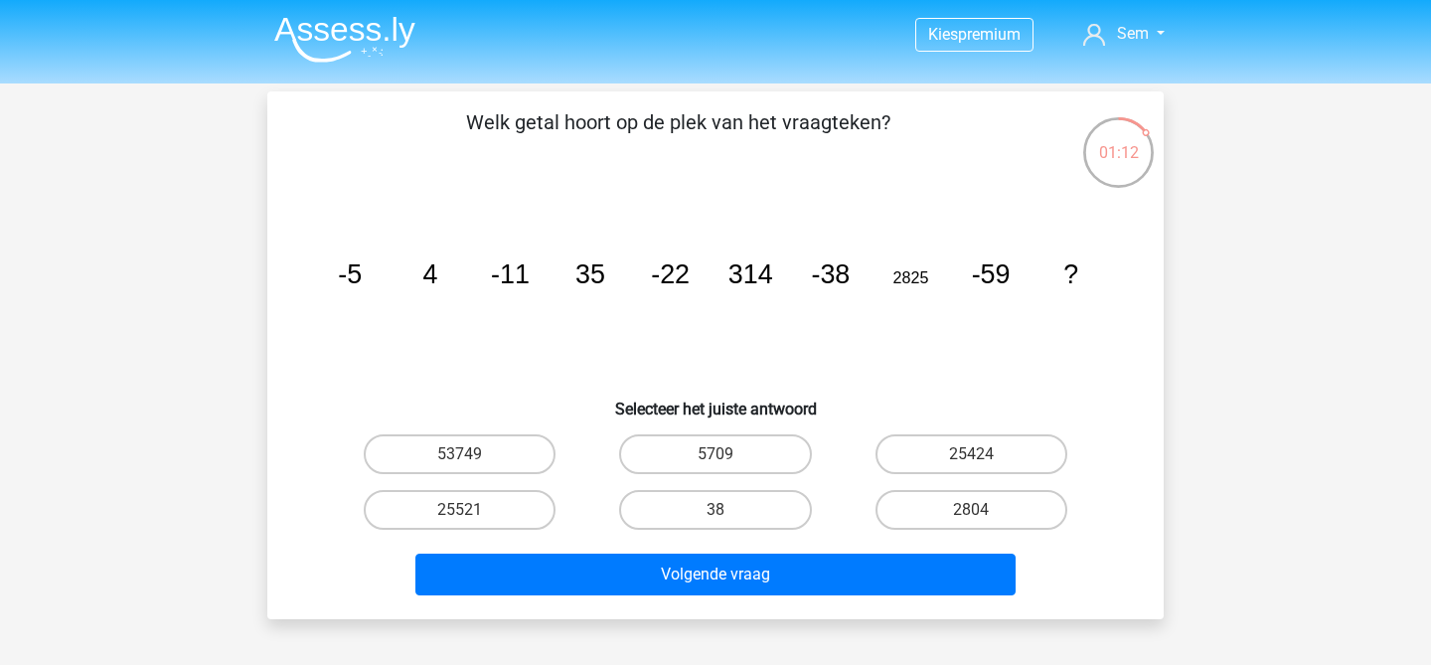
drag, startPoint x: 587, startPoint y: 281, endPoint x: 605, endPoint y: 281, distance: 17.9
click at [605, 281] on icon "image/svg+xml -5 4 -11 35 -22 314 -38 2825 -59 ?" at bounding box center [715, 283] width 801 height 201
drag, startPoint x: 605, startPoint y: 281, endPoint x: 682, endPoint y: 299, distance: 78.6
click at [682, 299] on icon "image/svg+xml -5 4 -11 35 -22 314 -38 2825 -59 ?" at bounding box center [715, 283] width 801 height 201
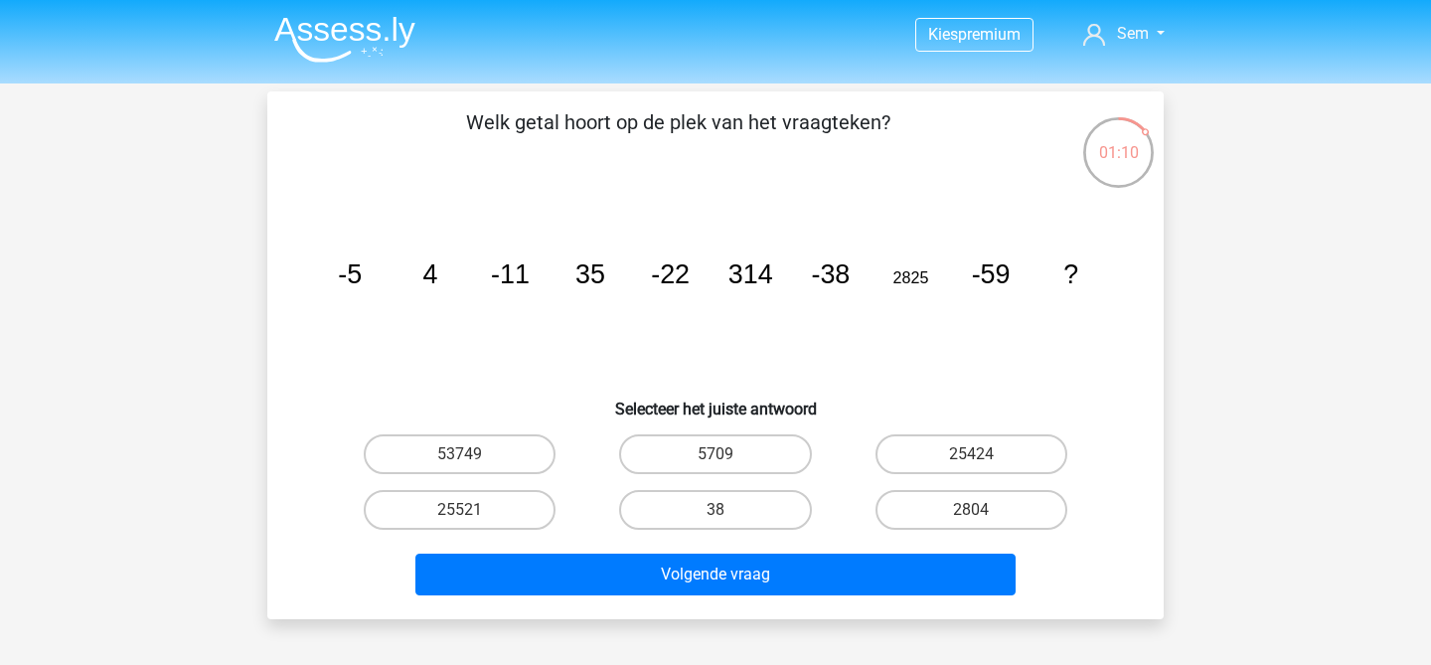
click at [683, 299] on icon "image/svg+xml -5 4 -11 35 -22 314 -38 2825 -59 ?" at bounding box center [715, 283] width 801 height 201
click at [968, 510] on label "2804" at bounding box center [972, 510] width 192 height 40
click at [971, 510] on input "2804" at bounding box center [977, 516] width 13 height 13
radio input "true"
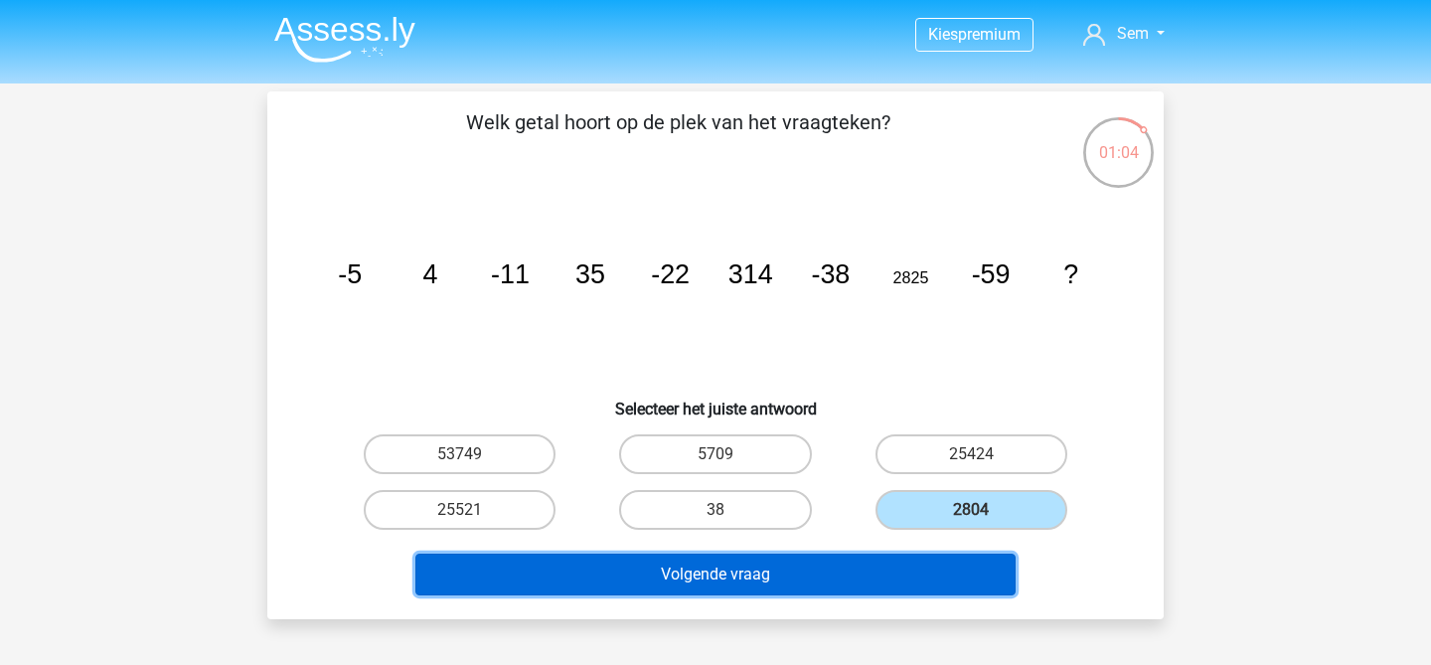
click at [935, 581] on button "Volgende vraag" at bounding box center [715, 575] width 601 height 42
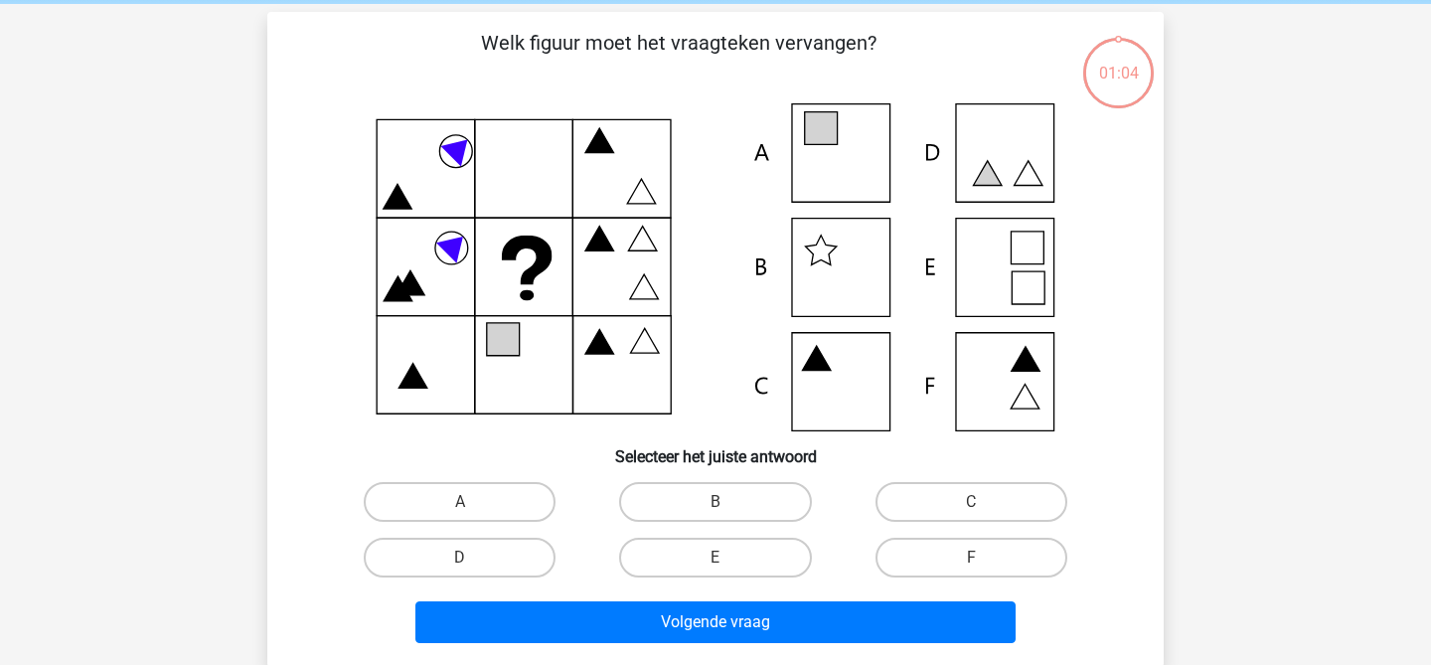
scroll to position [91, 0]
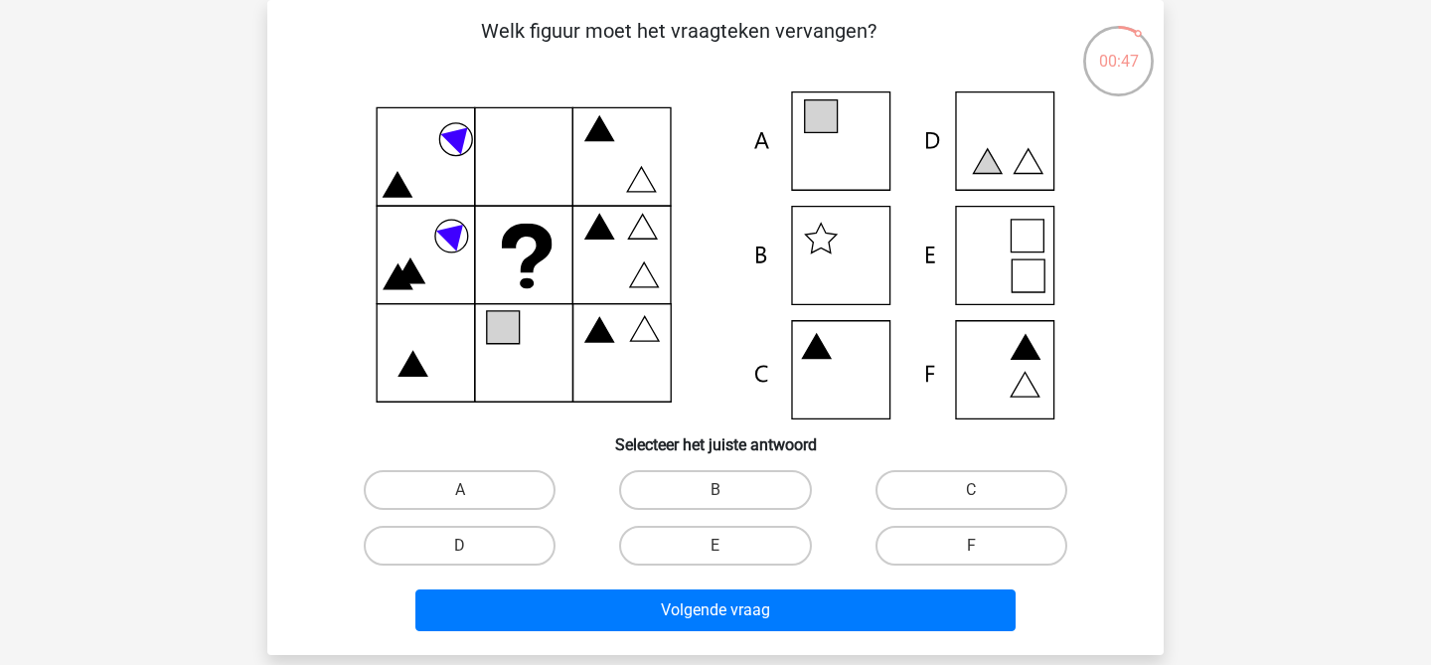
click at [453, 283] on icon at bounding box center [715, 255] width 801 height 328
click at [914, 550] on label "F" at bounding box center [972, 546] width 192 height 40
click at [971, 550] on input "F" at bounding box center [977, 552] width 13 height 13
radio input "true"
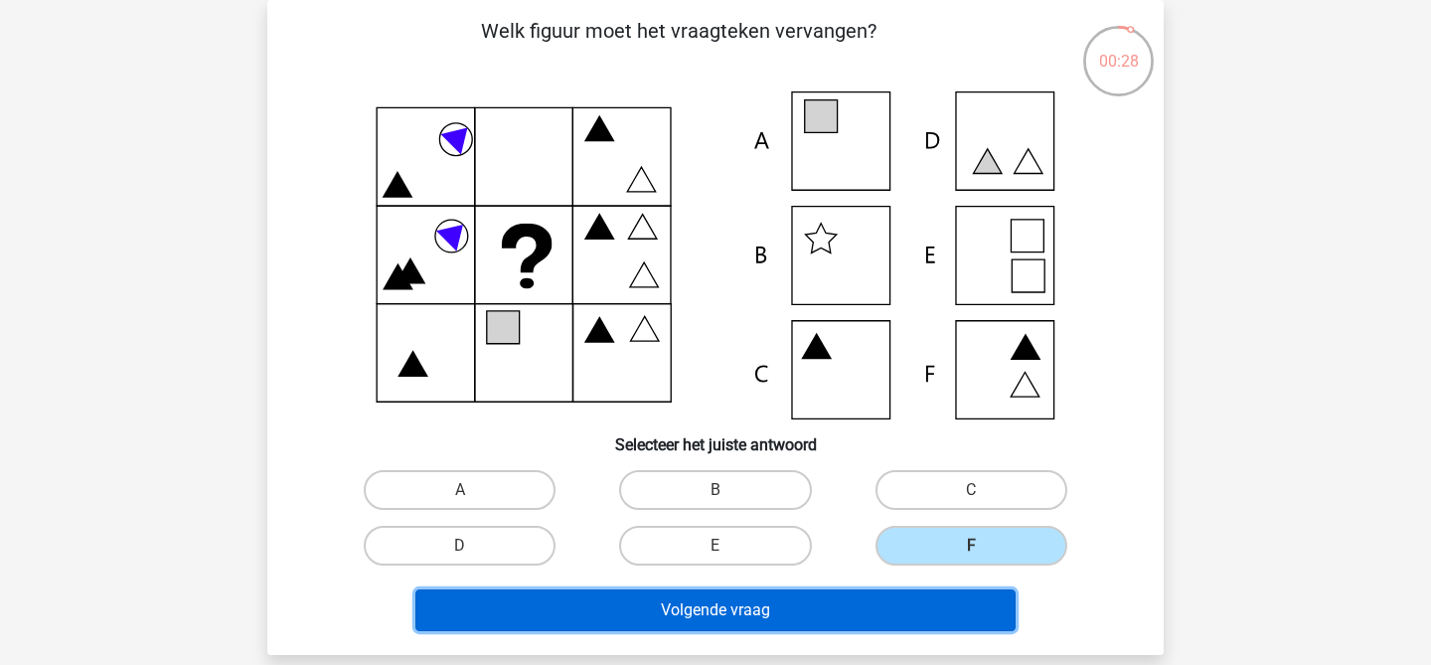
click at [880, 601] on button "Volgende vraag" at bounding box center [715, 610] width 601 height 42
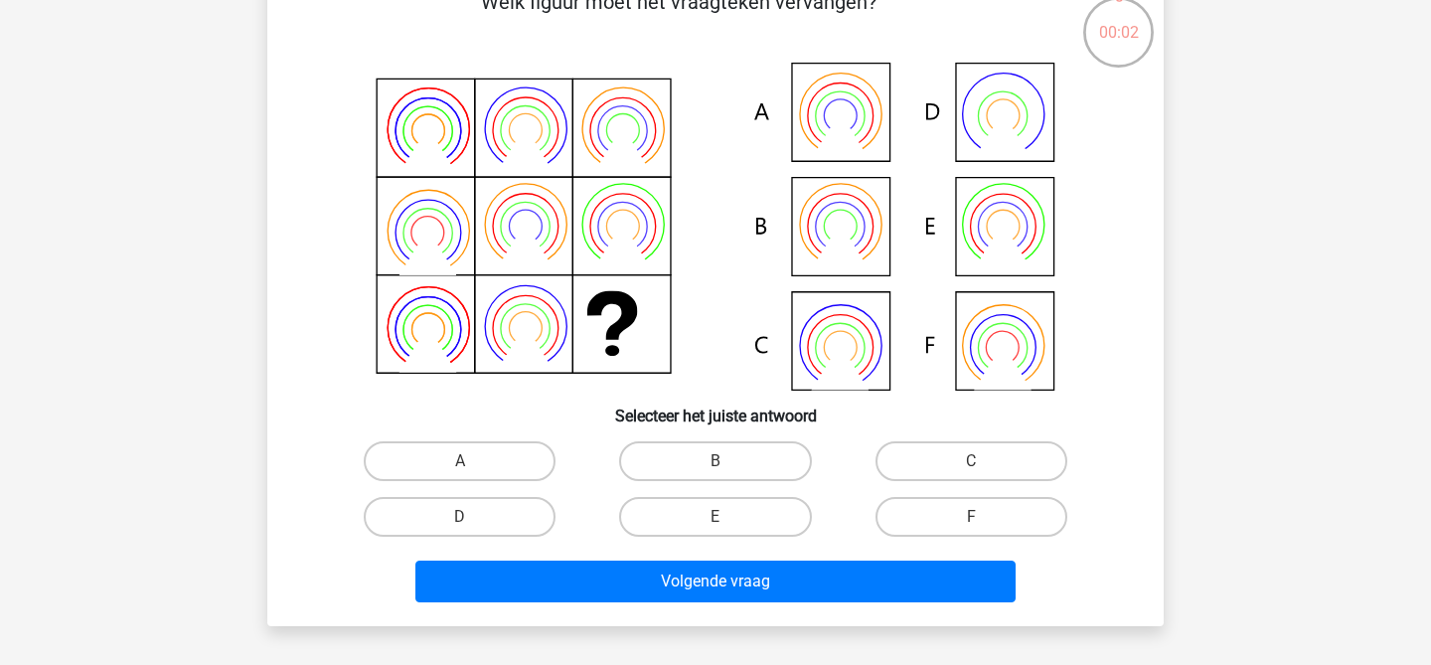
scroll to position [124, 0]
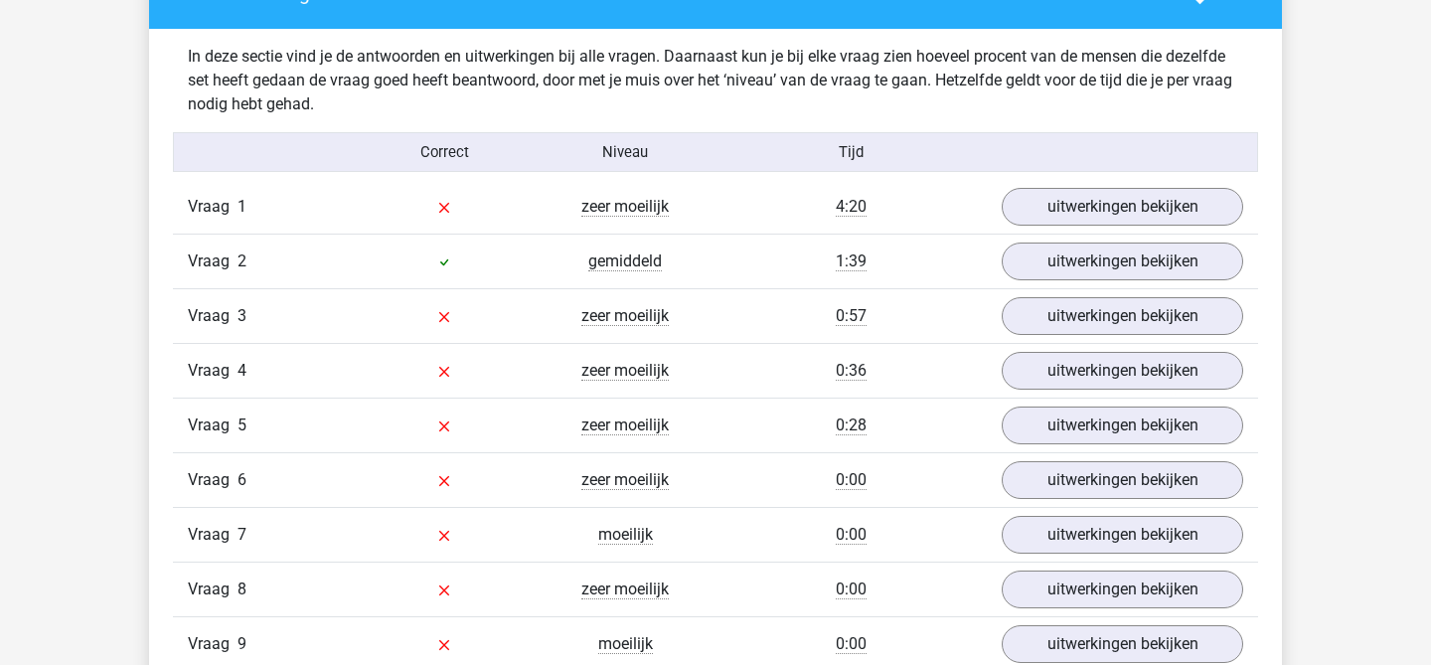
scroll to position [2105, 0]
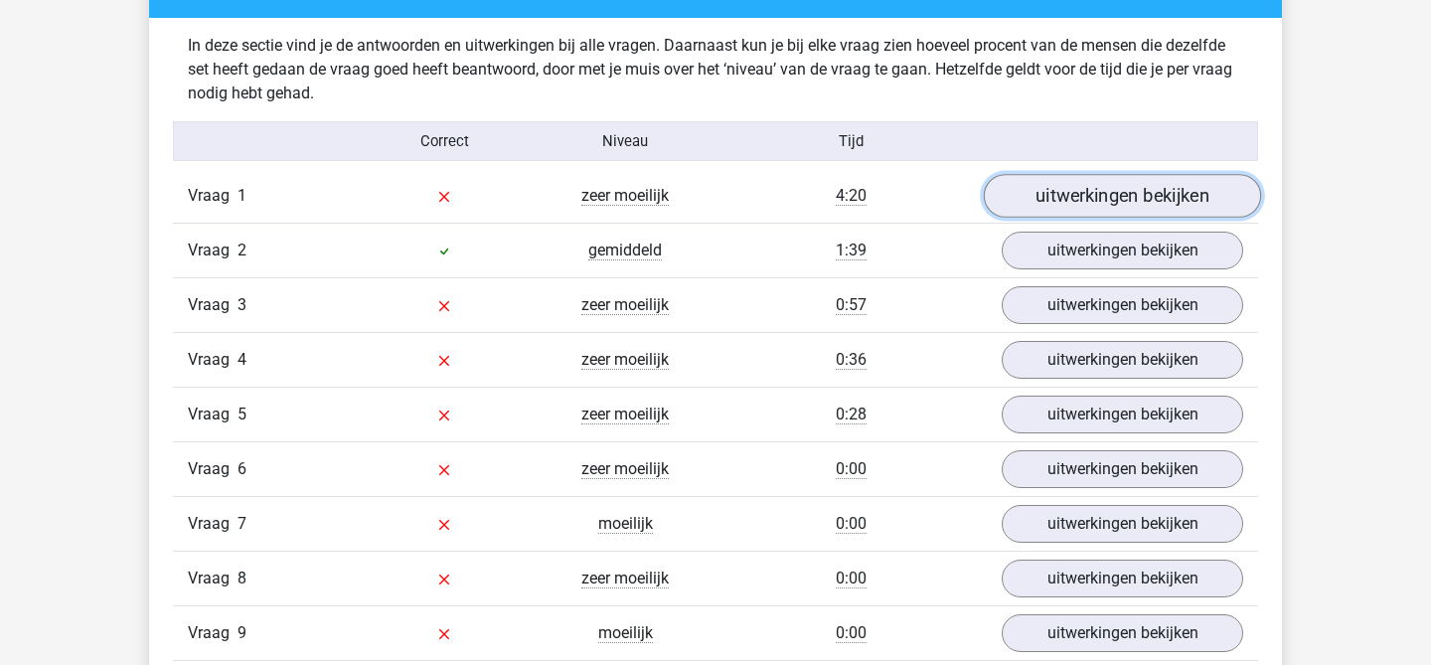
click at [1065, 198] on link "uitwerkingen bekijken" at bounding box center [1122, 197] width 277 height 44
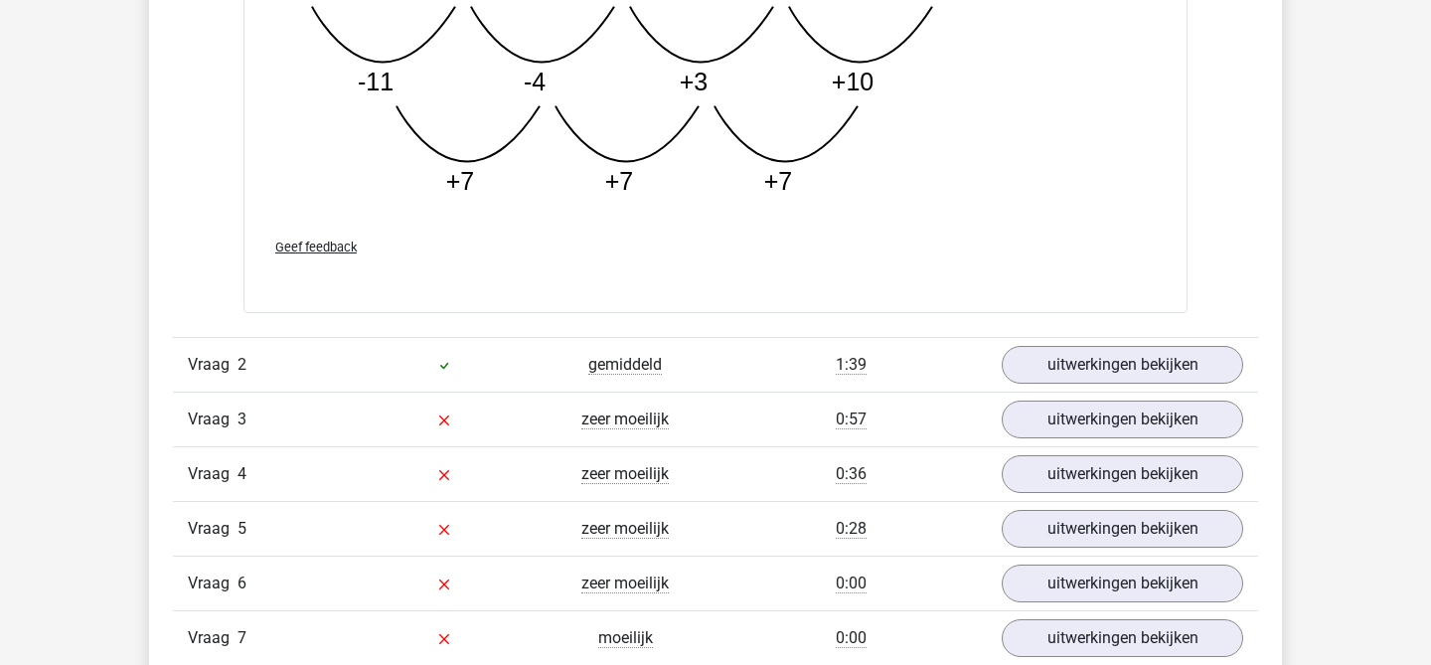
scroll to position [3174, 0]
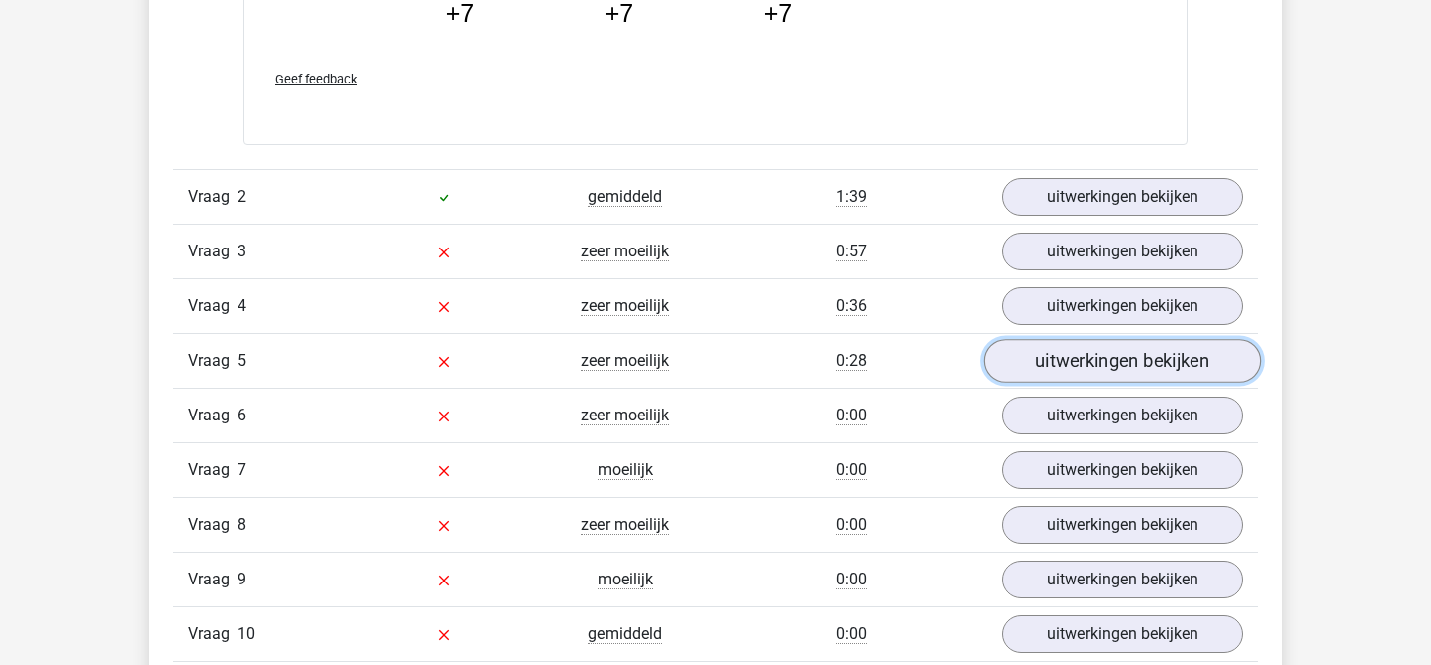
click at [1119, 374] on link "uitwerkingen bekijken" at bounding box center [1122, 361] width 277 height 44
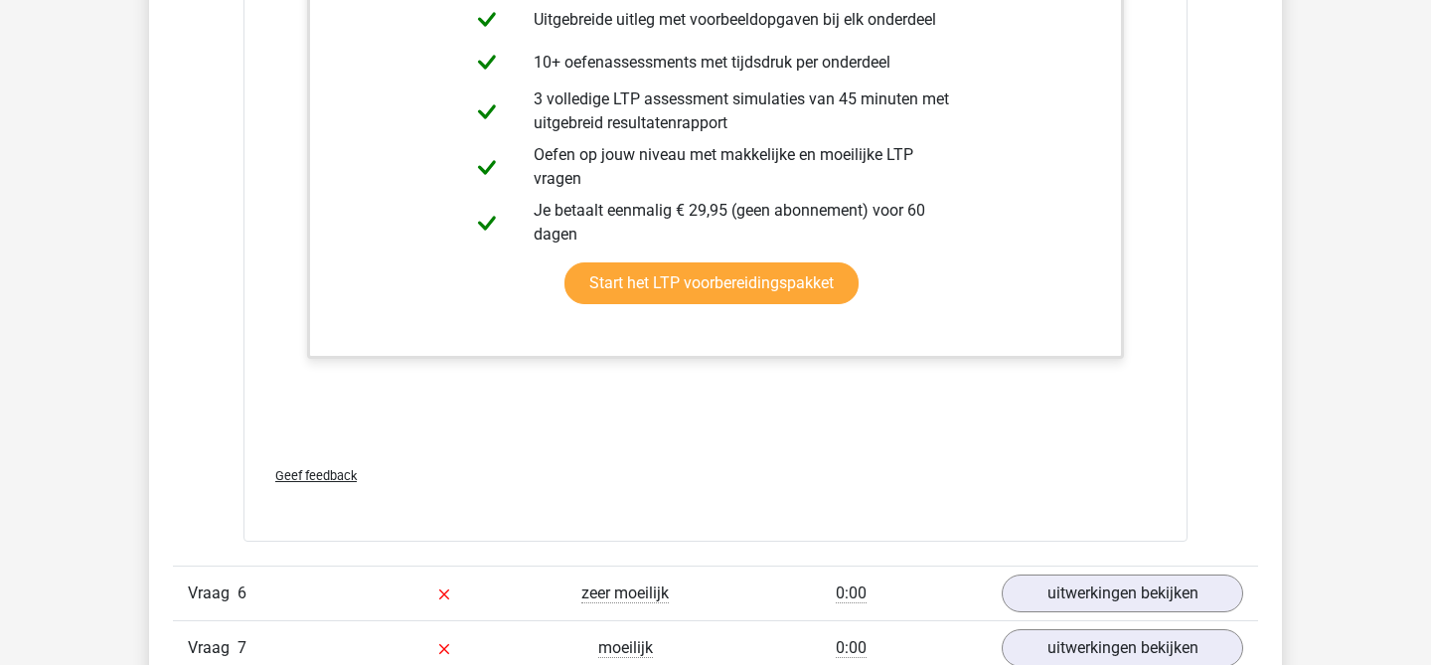
scroll to position [4509, 0]
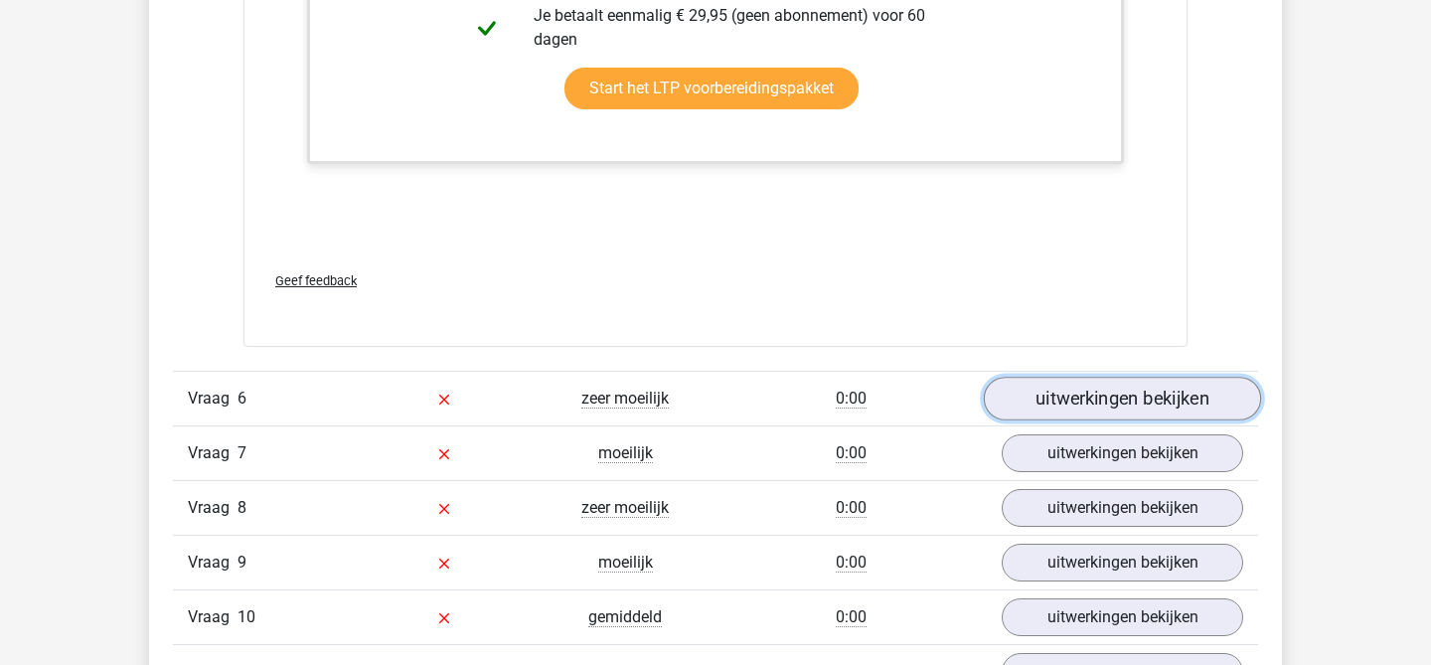
click at [1120, 391] on link "uitwerkingen bekijken" at bounding box center [1122, 399] width 277 height 44
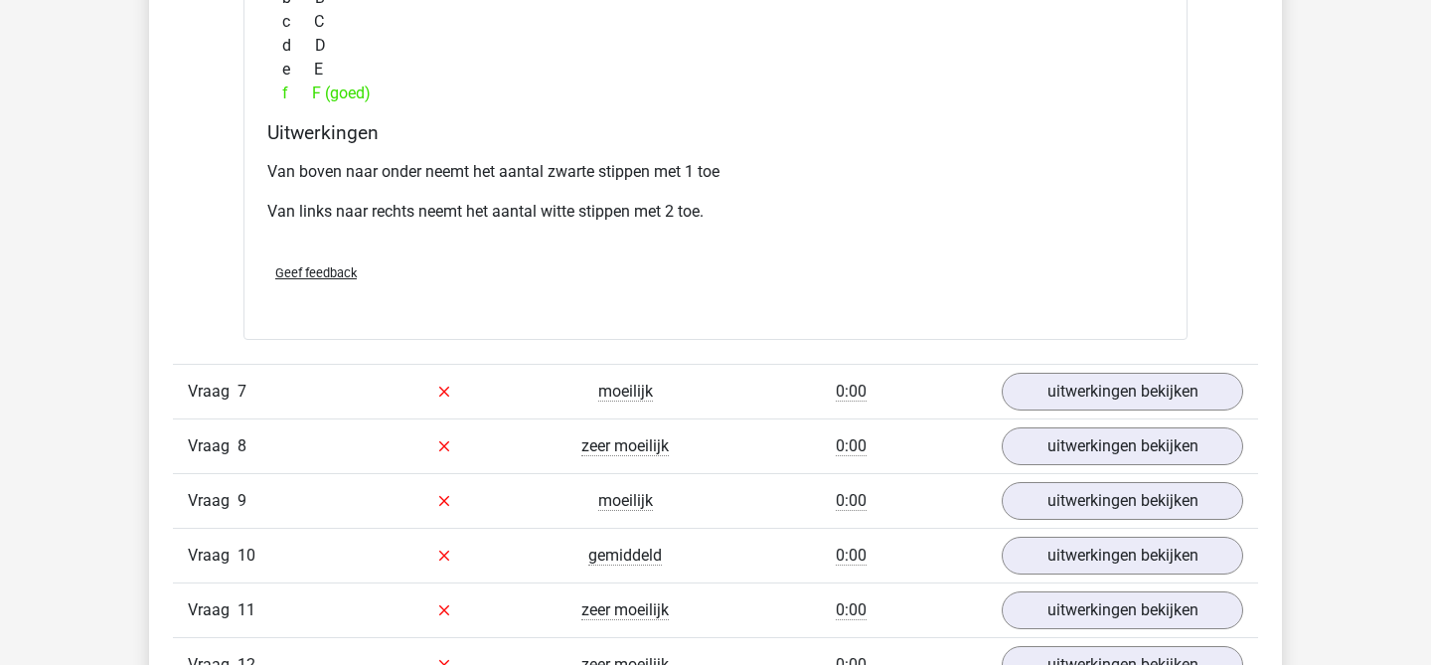
scroll to position [5587, 0]
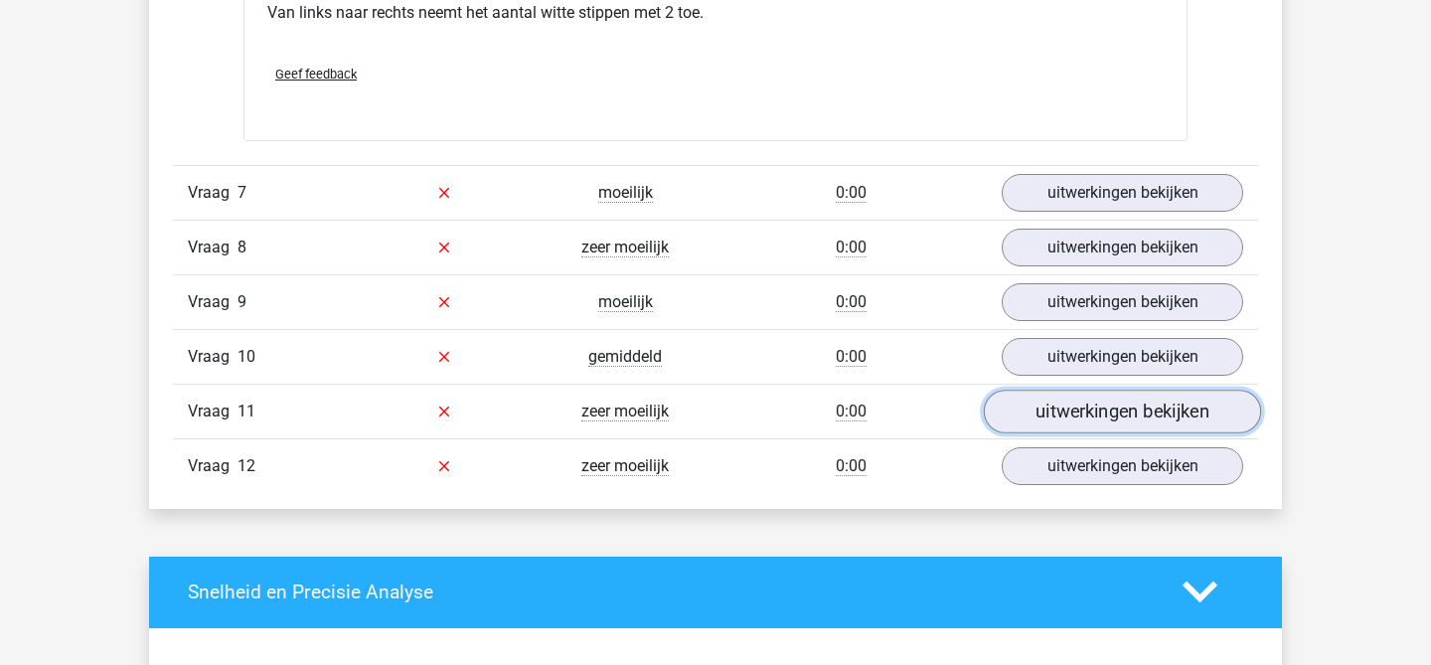
click at [1120, 402] on link "uitwerkingen bekijken" at bounding box center [1122, 412] width 277 height 44
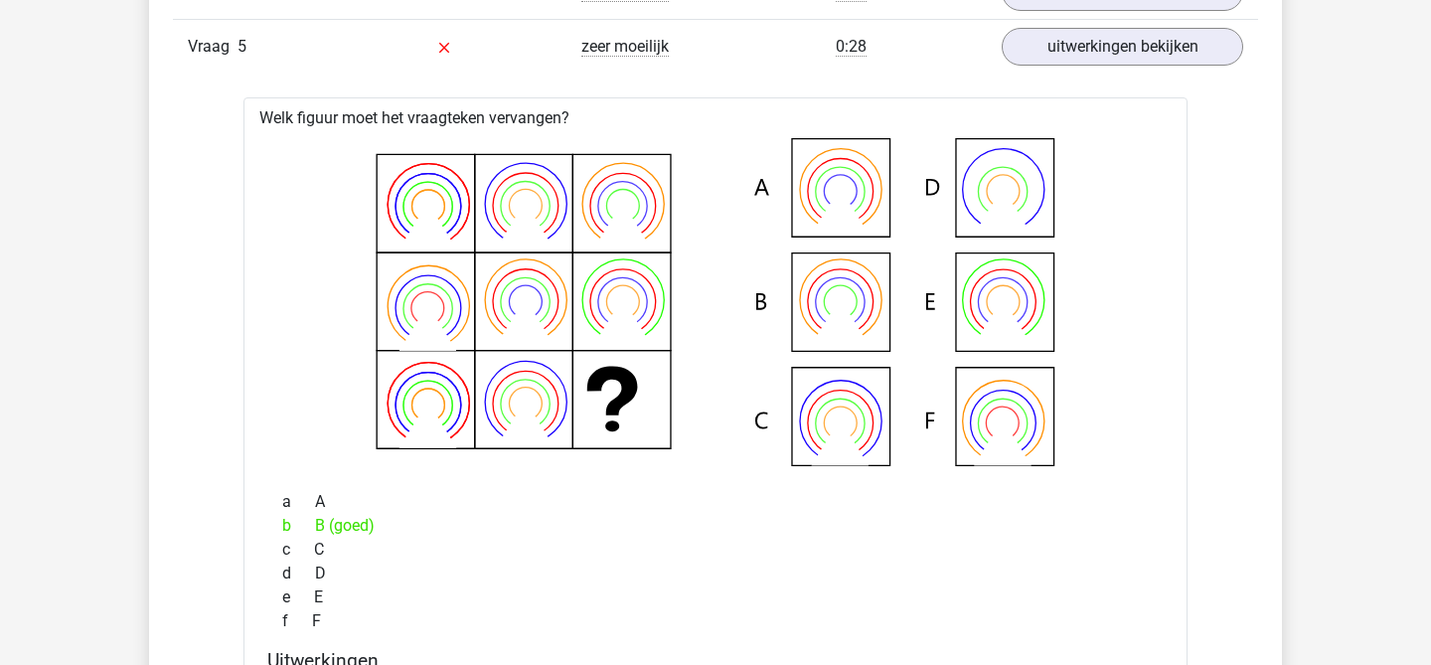
scroll to position [3208, 0]
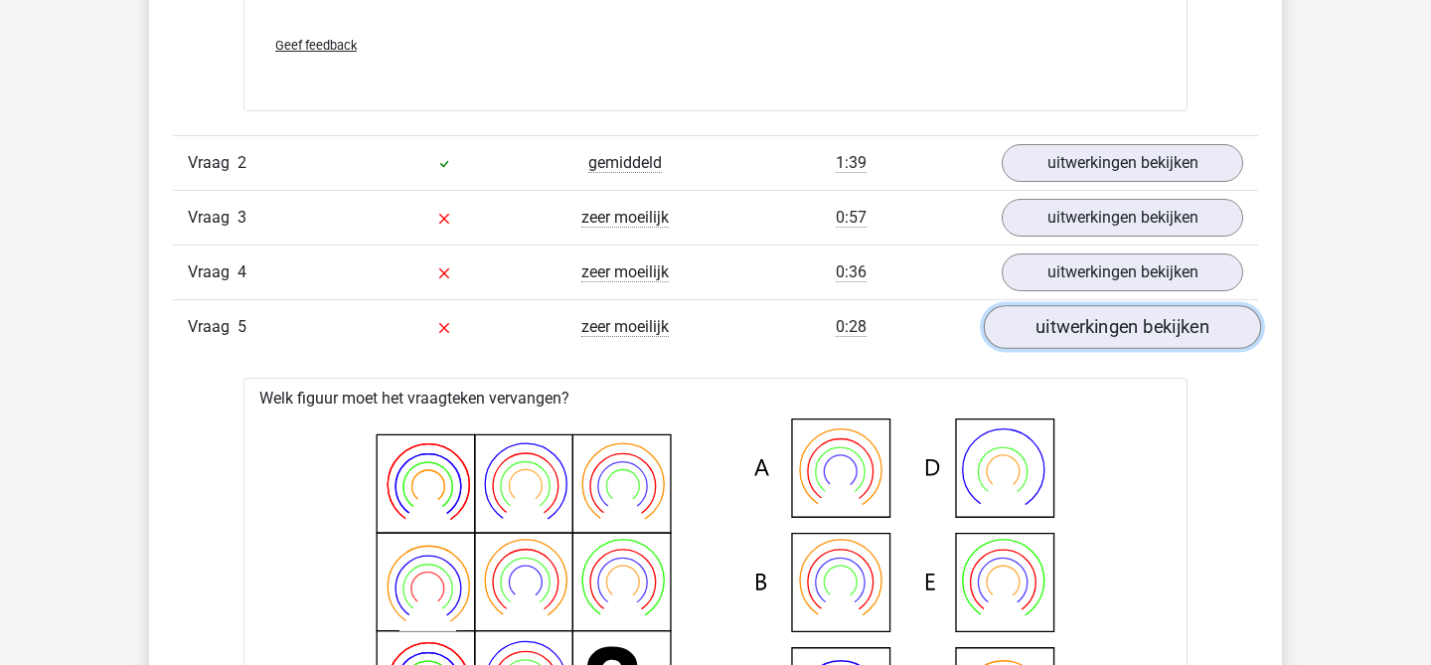
click at [1124, 309] on link "uitwerkingen bekijken" at bounding box center [1122, 327] width 277 height 44
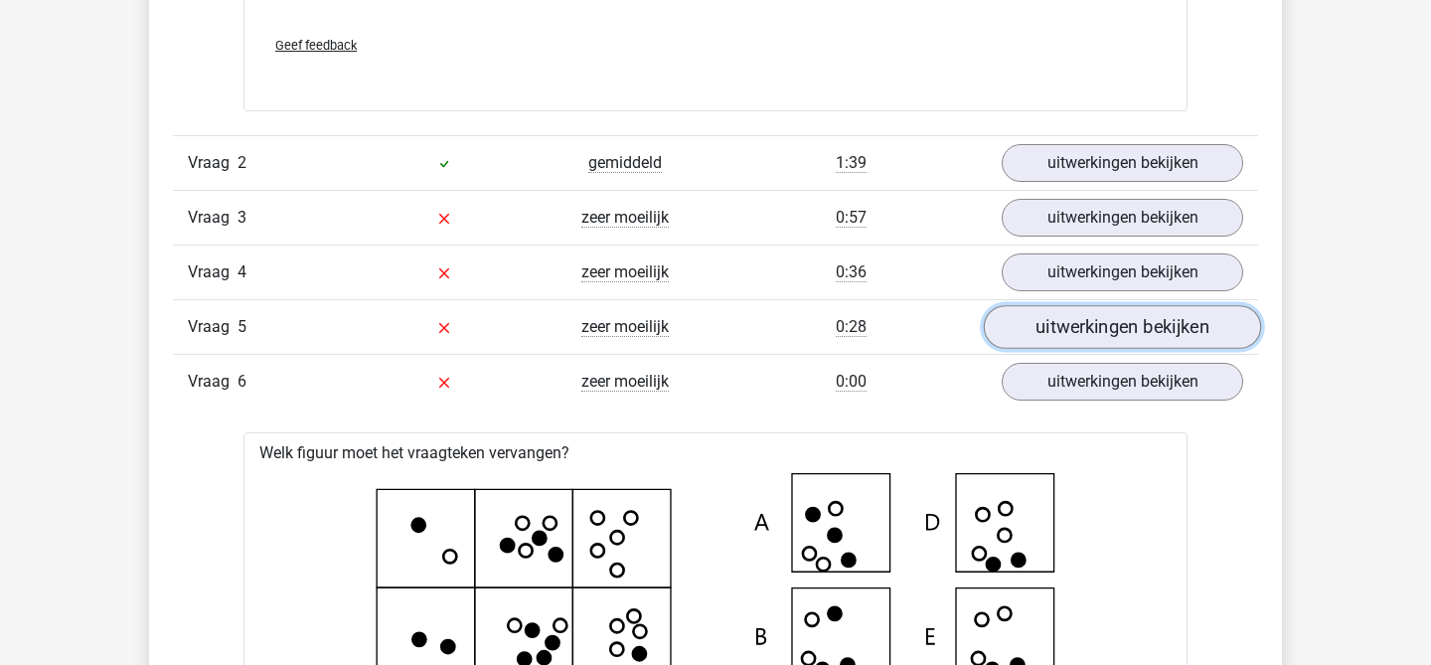
click at [1124, 318] on link "uitwerkingen bekijken" at bounding box center [1122, 327] width 277 height 44
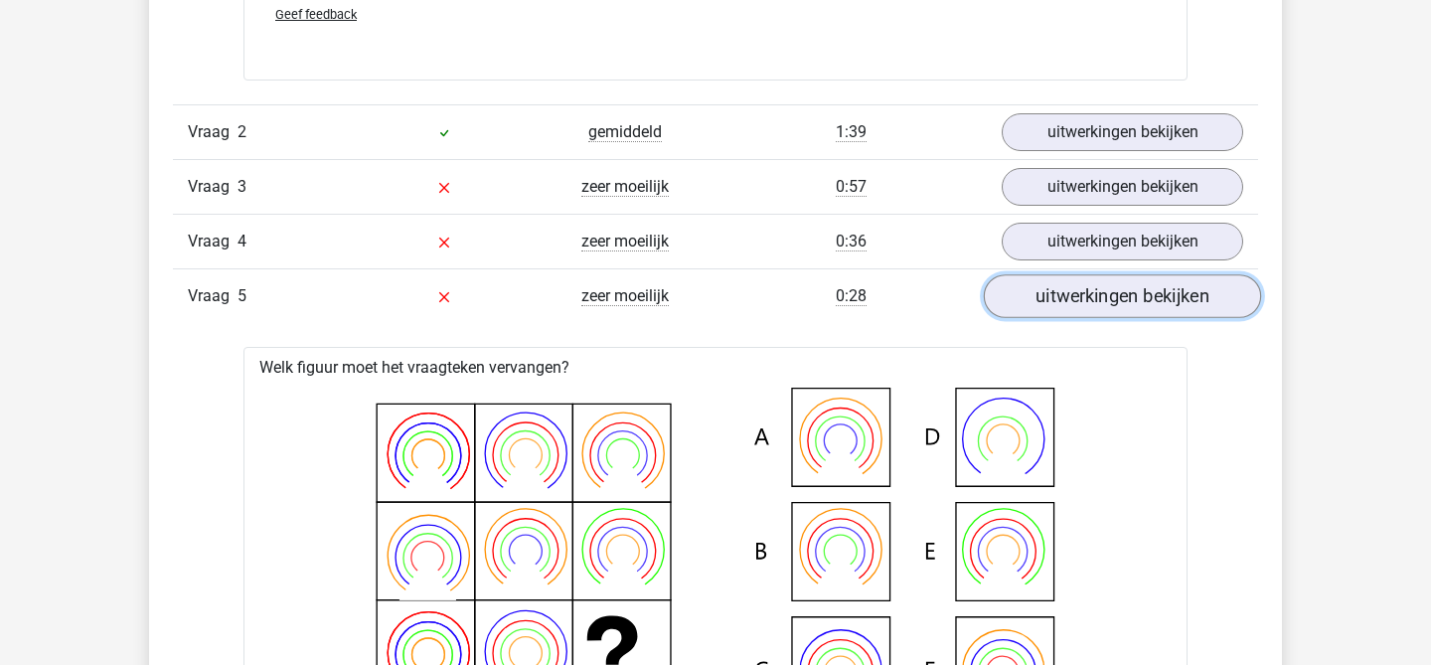
scroll to position [3232, 0]
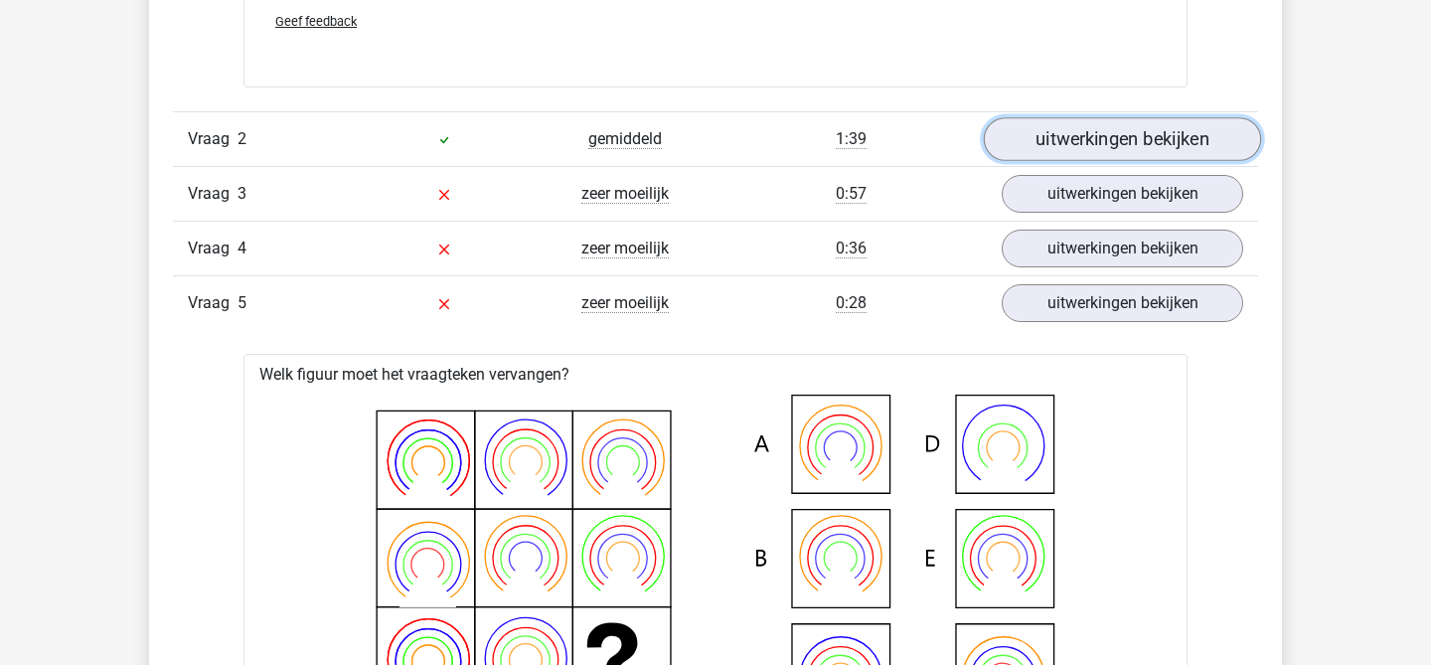
click at [1091, 143] on link "uitwerkingen bekijken" at bounding box center [1122, 139] width 277 height 44
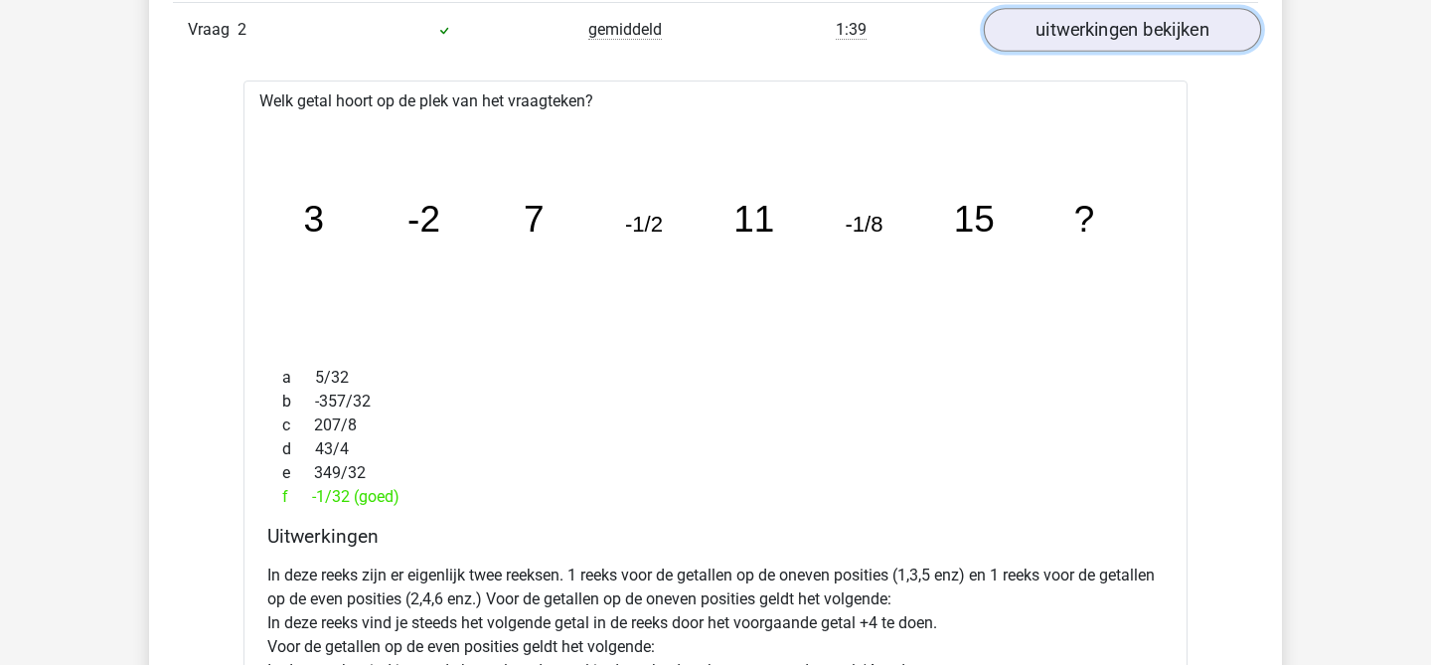
scroll to position [3342, 0]
click at [1099, 28] on link "uitwerkingen bekijken" at bounding box center [1122, 29] width 277 height 44
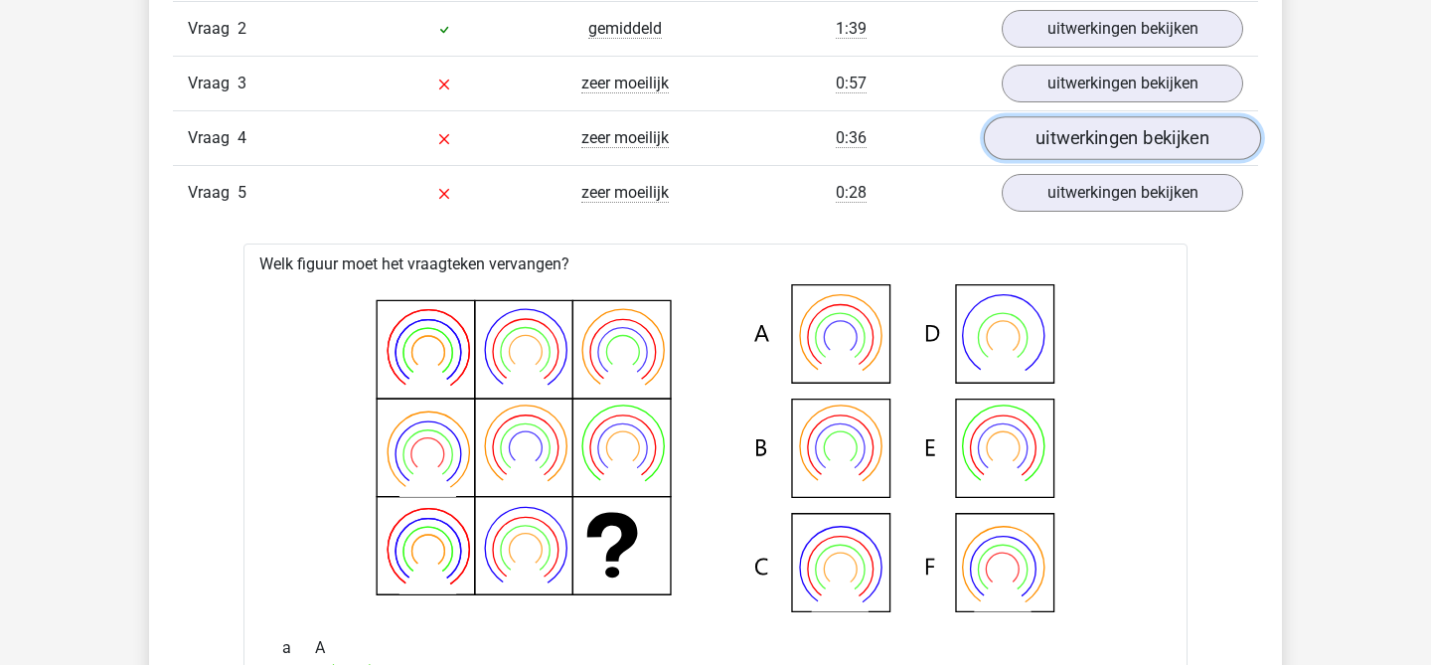
click at [1093, 127] on link "uitwerkingen bekijken" at bounding box center [1122, 138] width 277 height 44
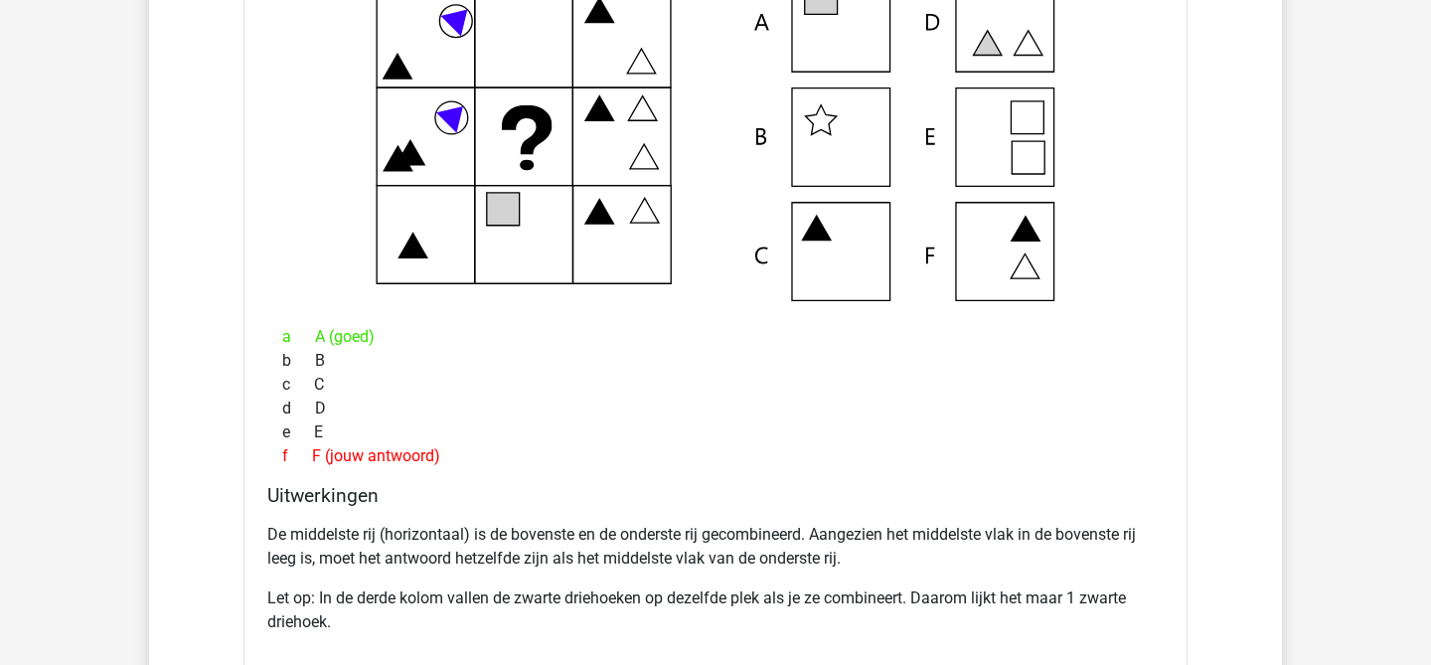
scroll to position [3578, 0]
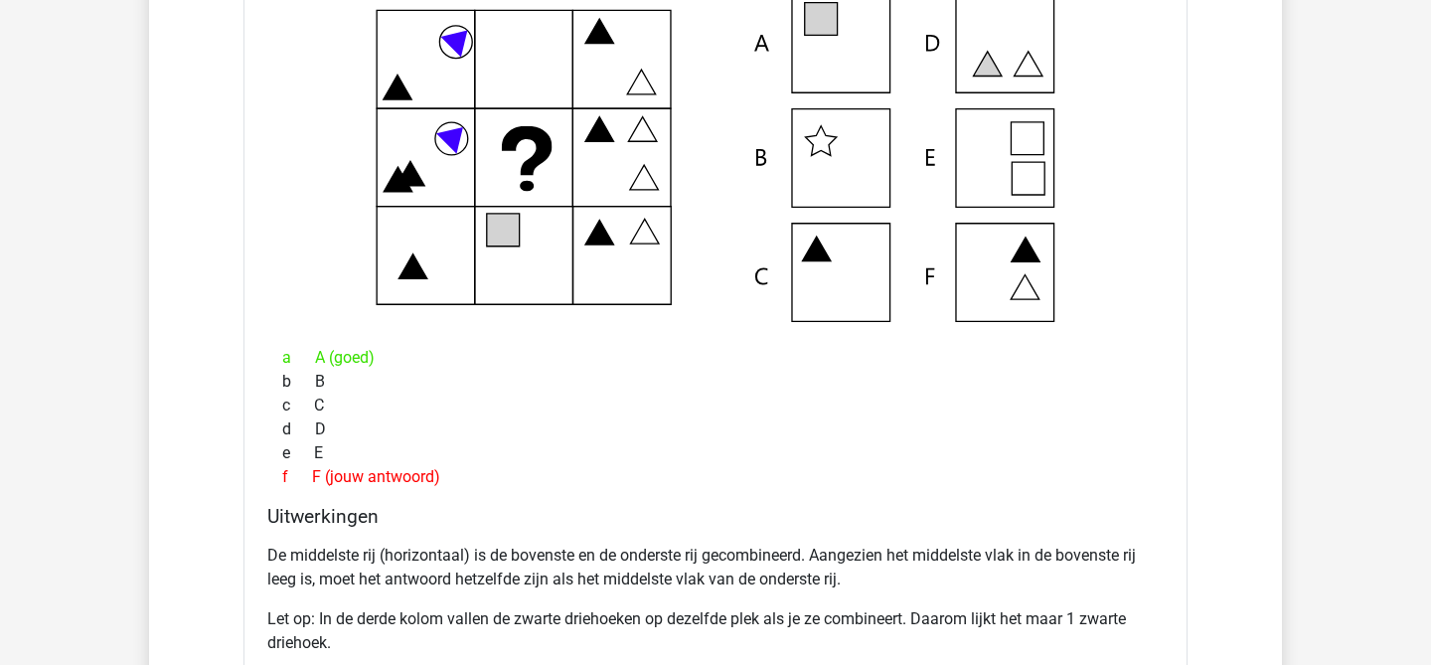
click at [396, 80] on icon at bounding box center [398, 87] width 28 height 25
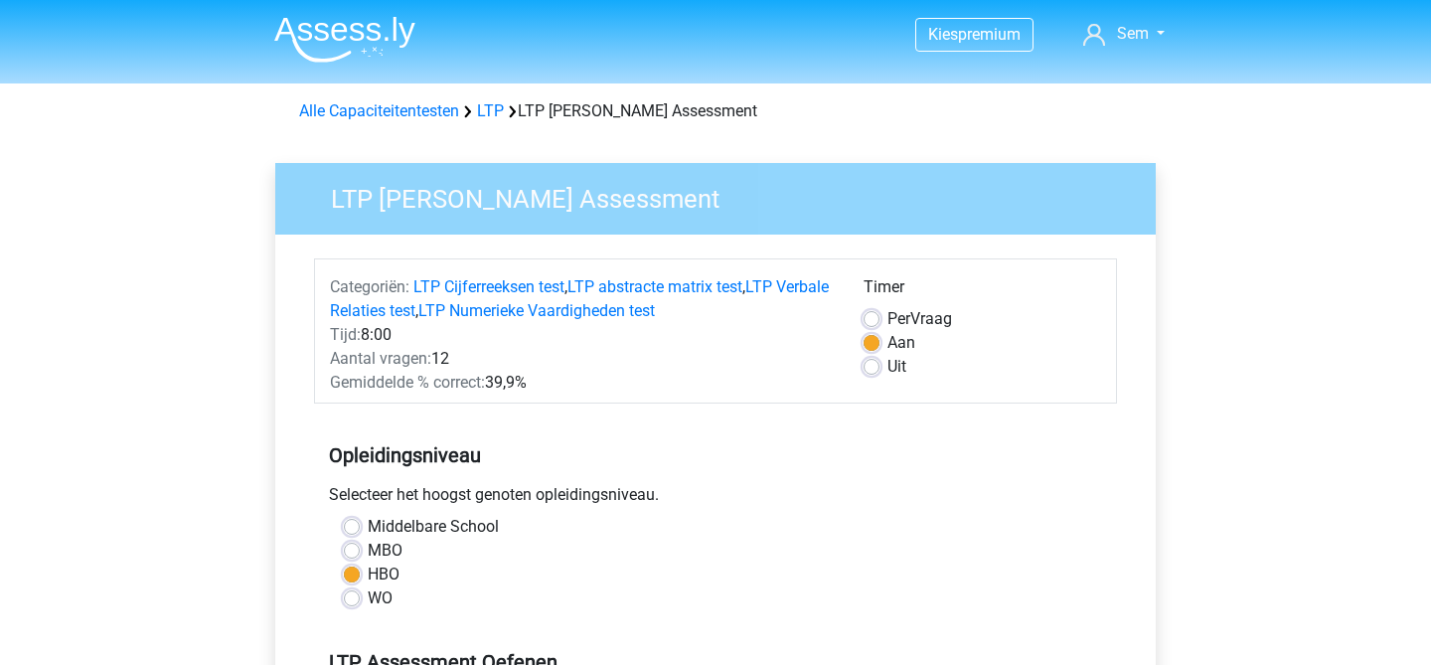
scroll to position [470, 0]
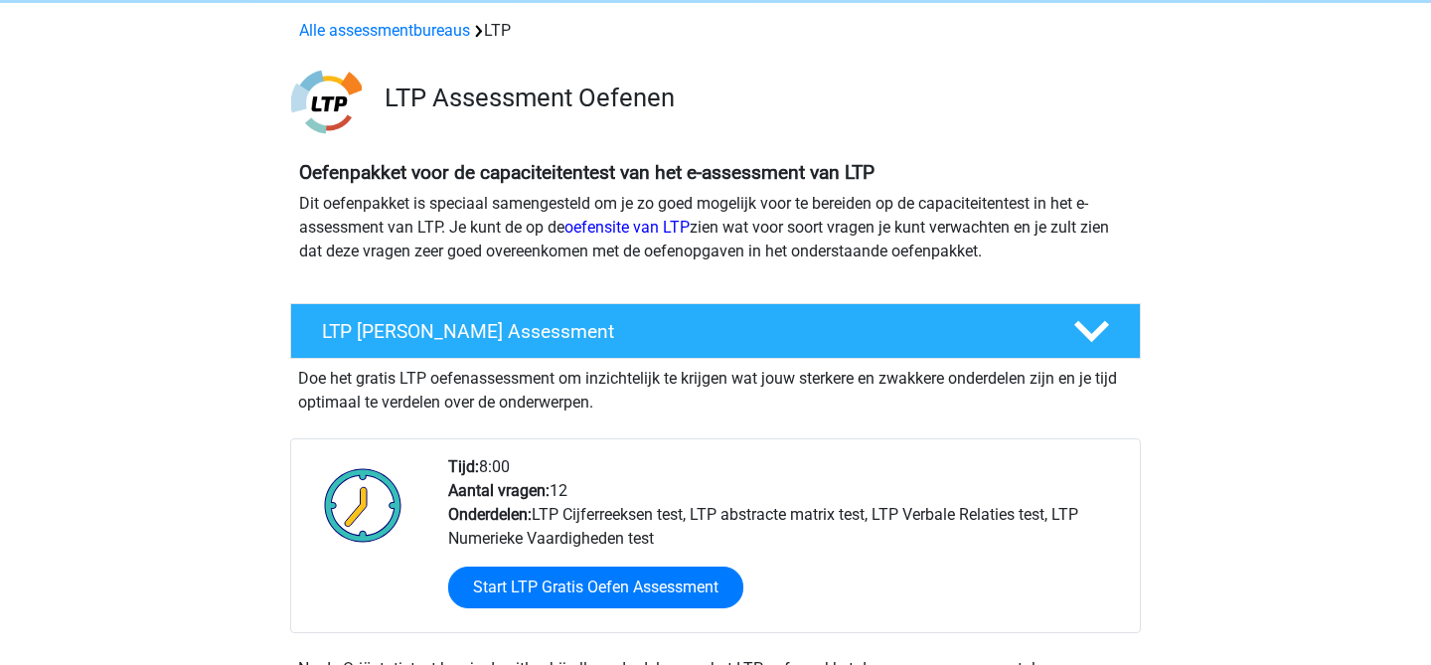
scroll to position [197, 0]
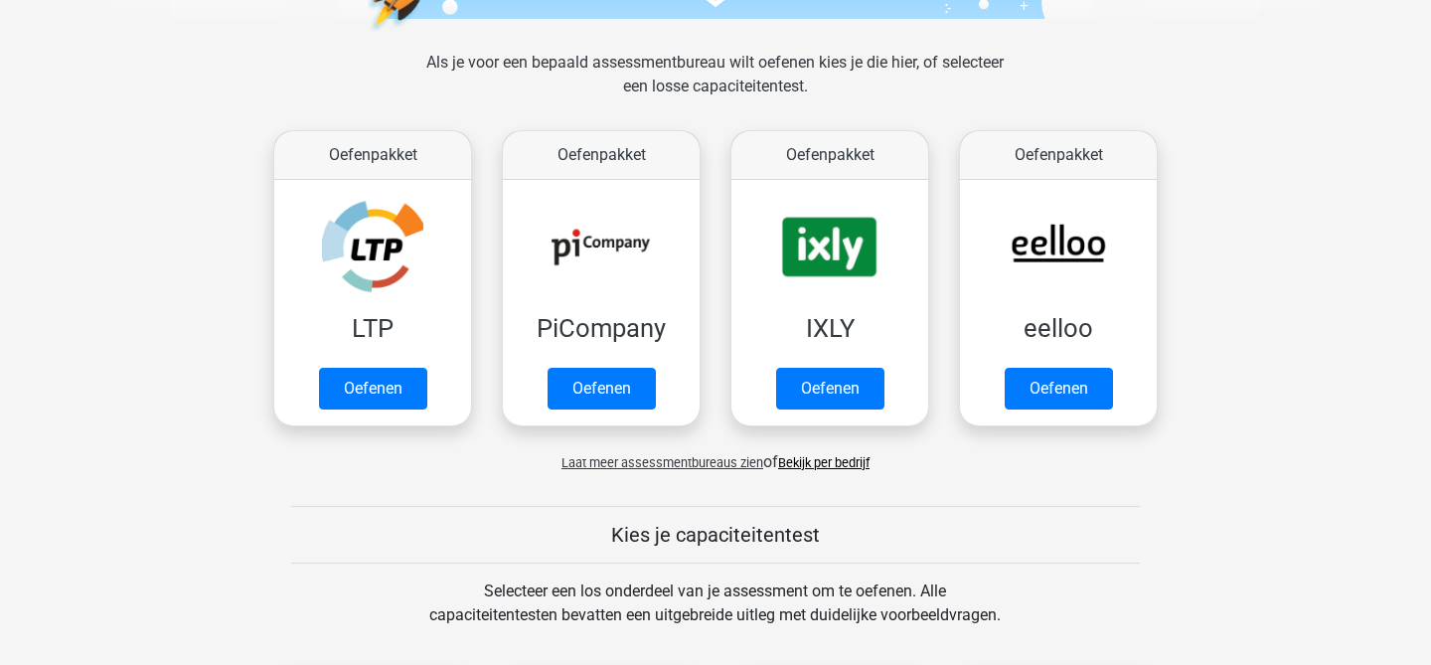
scroll to position [282, 0]
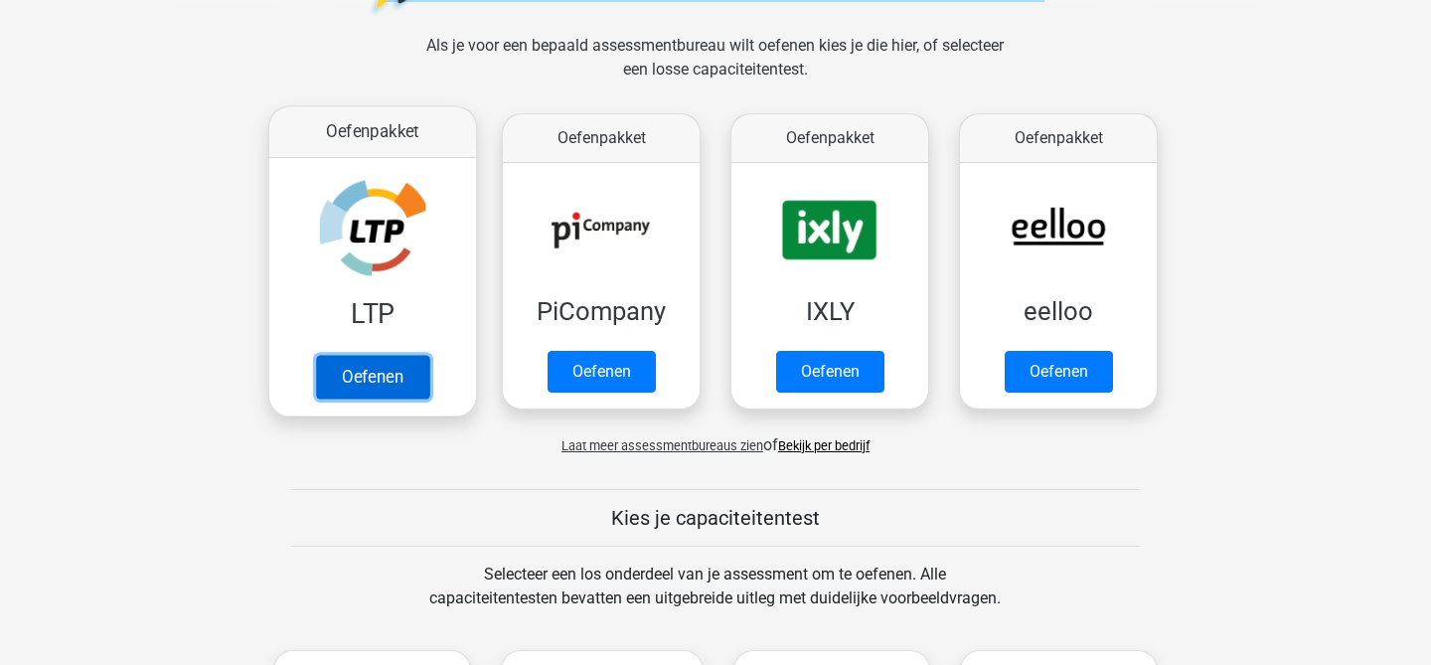
click at [403, 363] on link "Oefenen" at bounding box center [372, 377] width 113 height 44
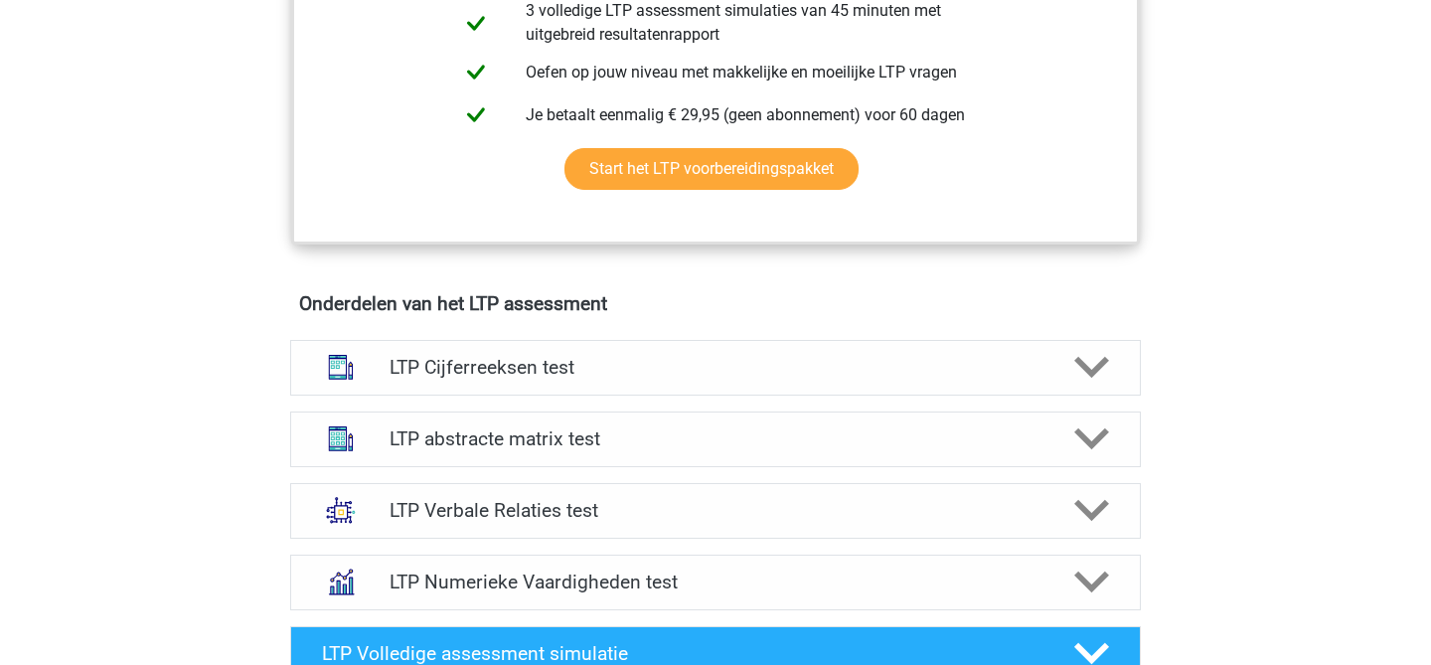
scroll to position [999, 0]
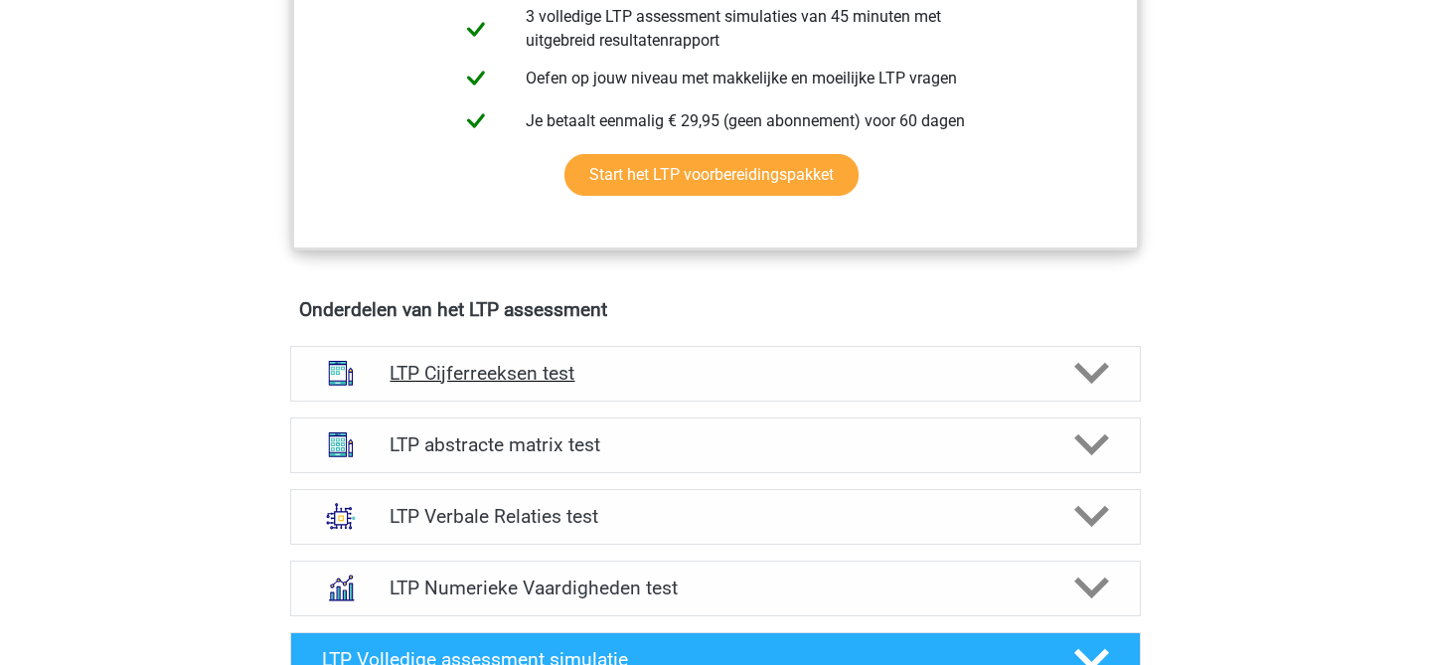
click at [659, 369] on h4 "LTP Cijferreeksen test" at bounding box center [715, 373] width 651 height 23
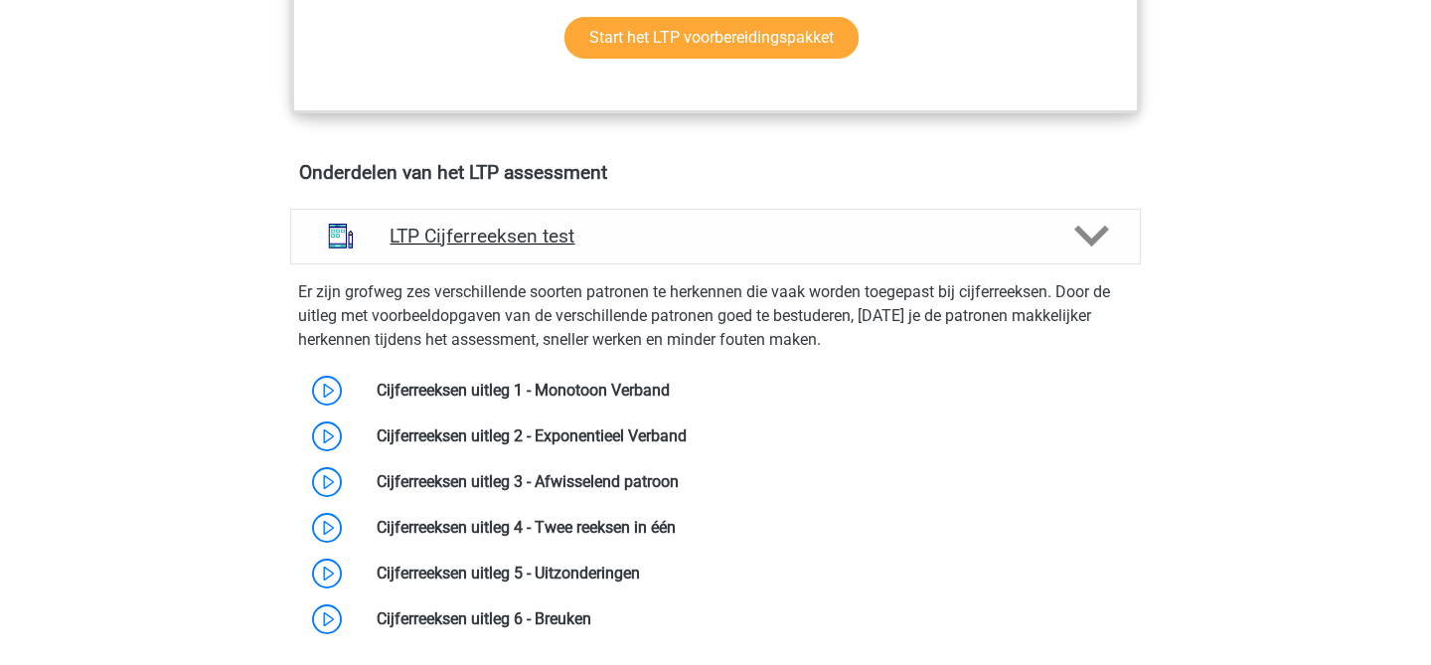
scroll to position [1158, 0]
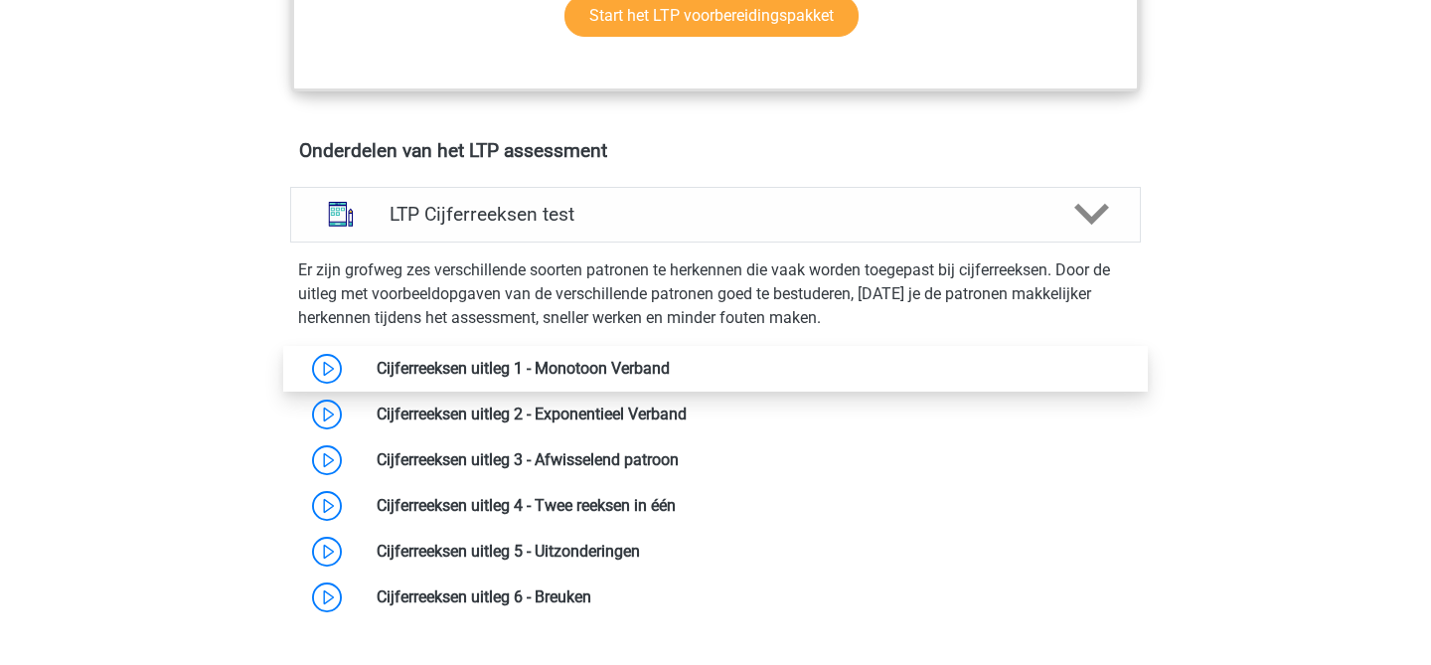
click at [670, 370] on link at bounding box center [670, 368] width 0 height 19
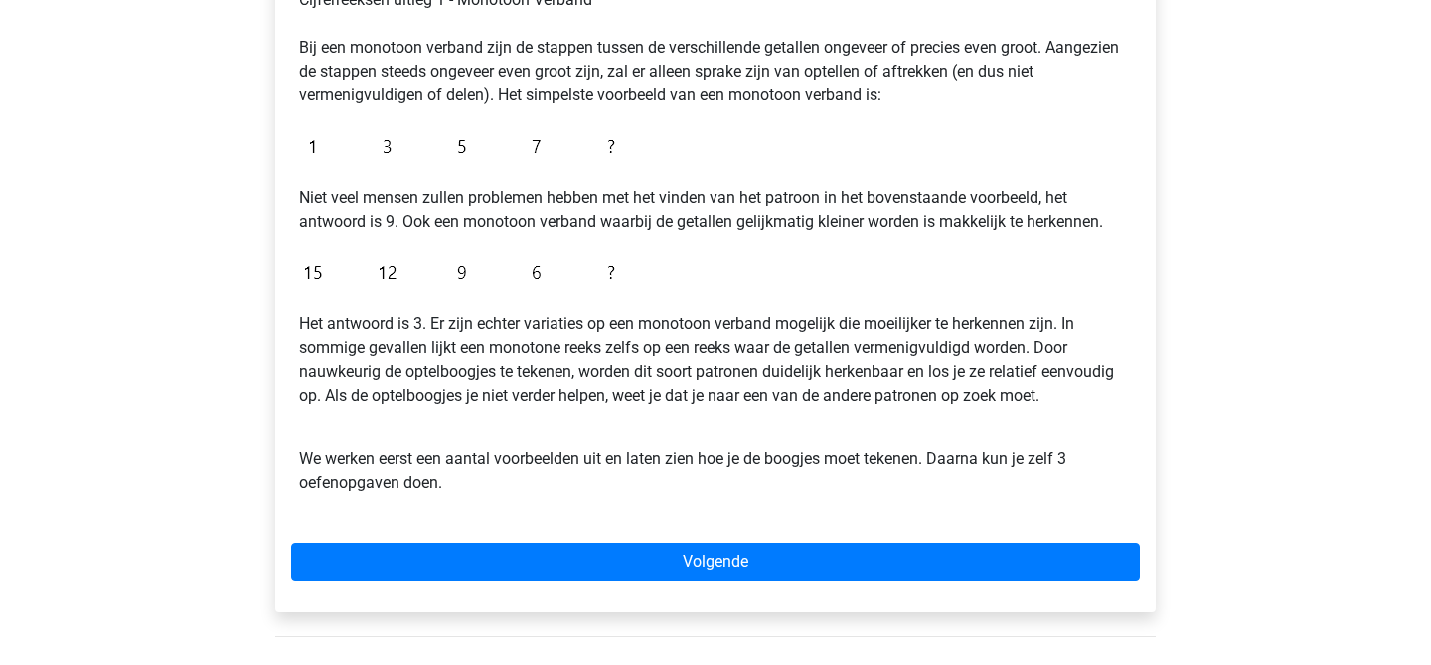
scroll to position [379, 0]
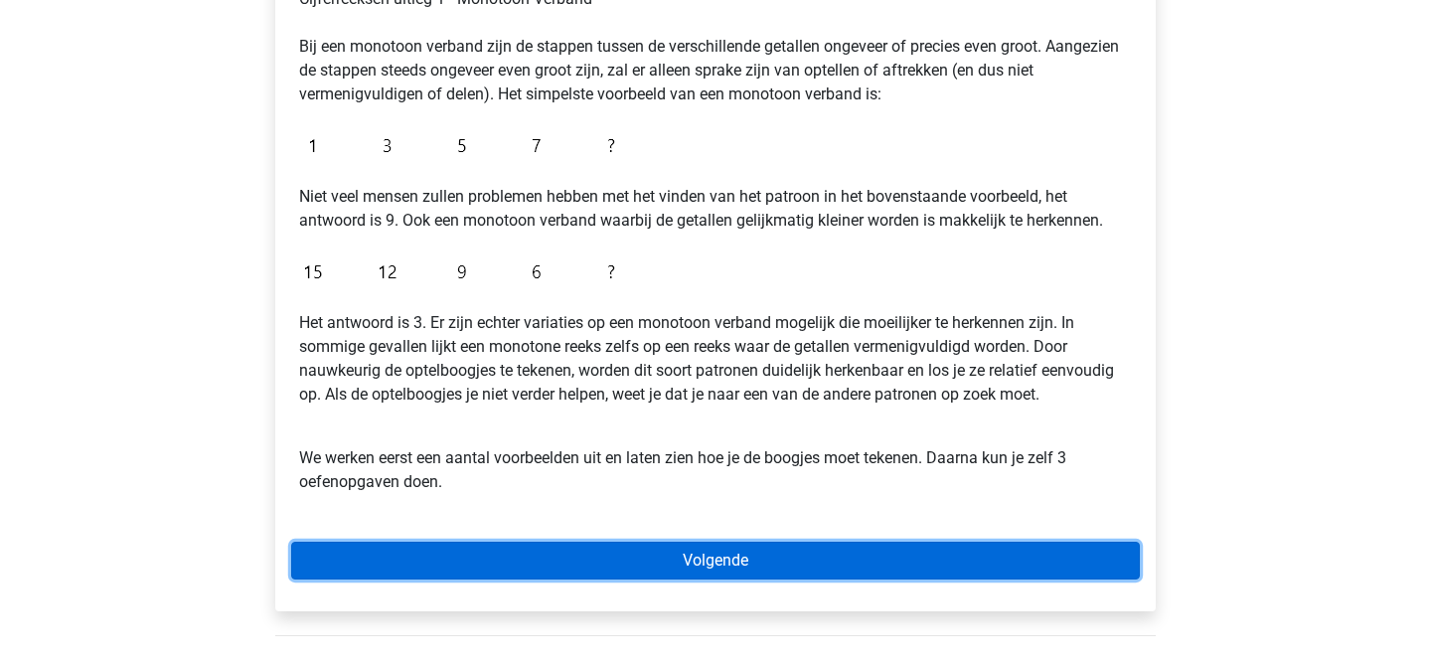
click at [528, 542] on link "Volgende" at bounding box center [715, 561] width 849 height 38
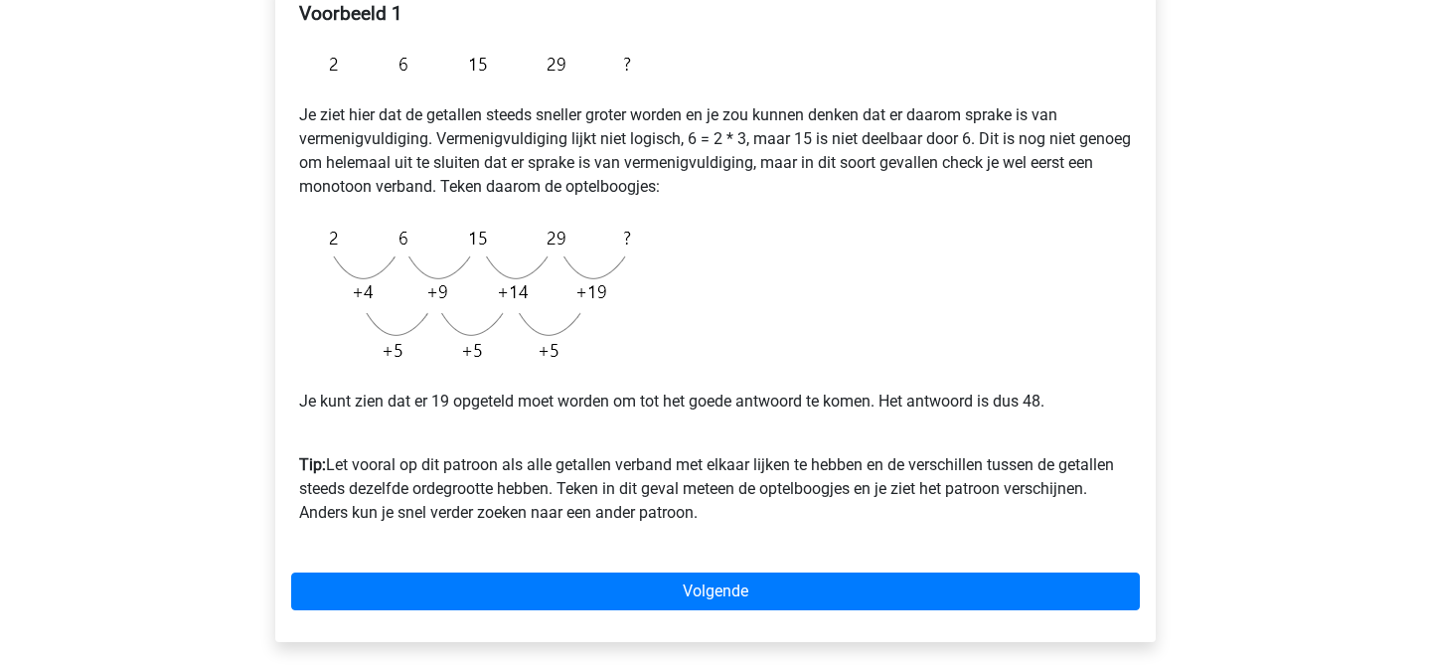
scroll to position [374, 0]
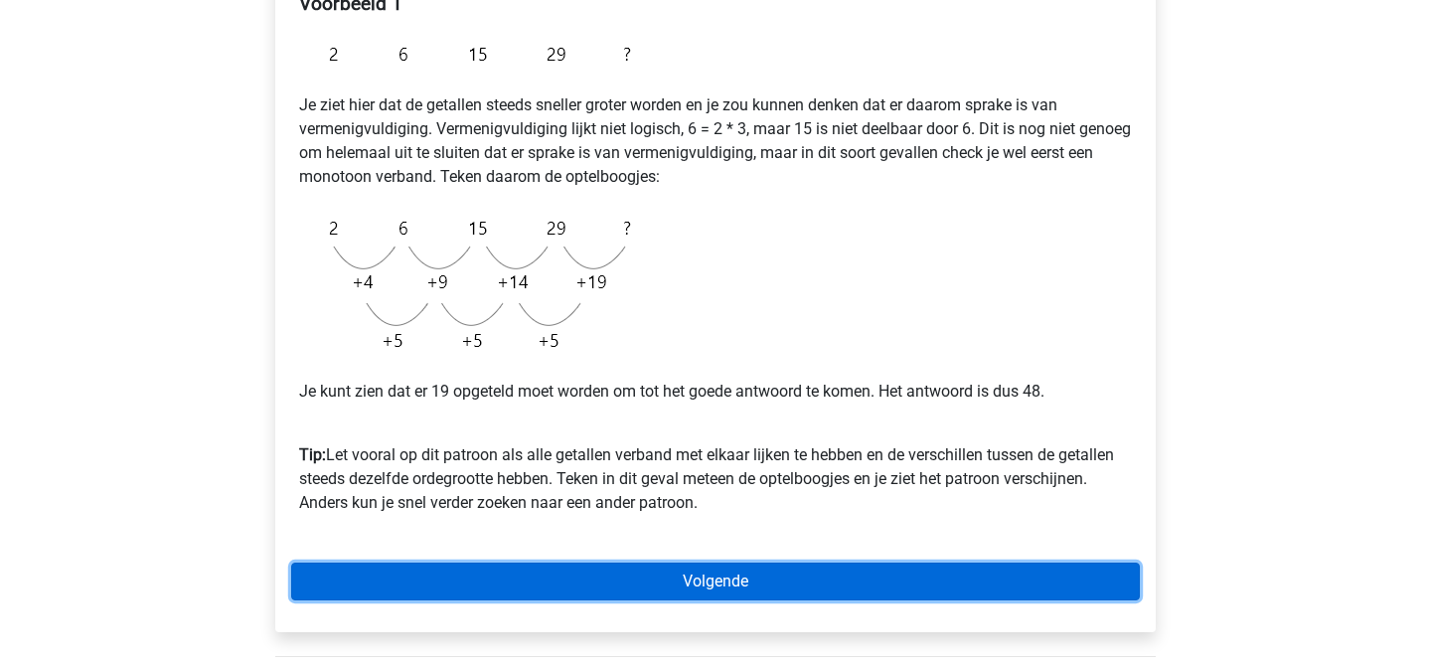
click at [756, 573] on link "Volgende" at bounding box center [715, 582] width 849 height 38
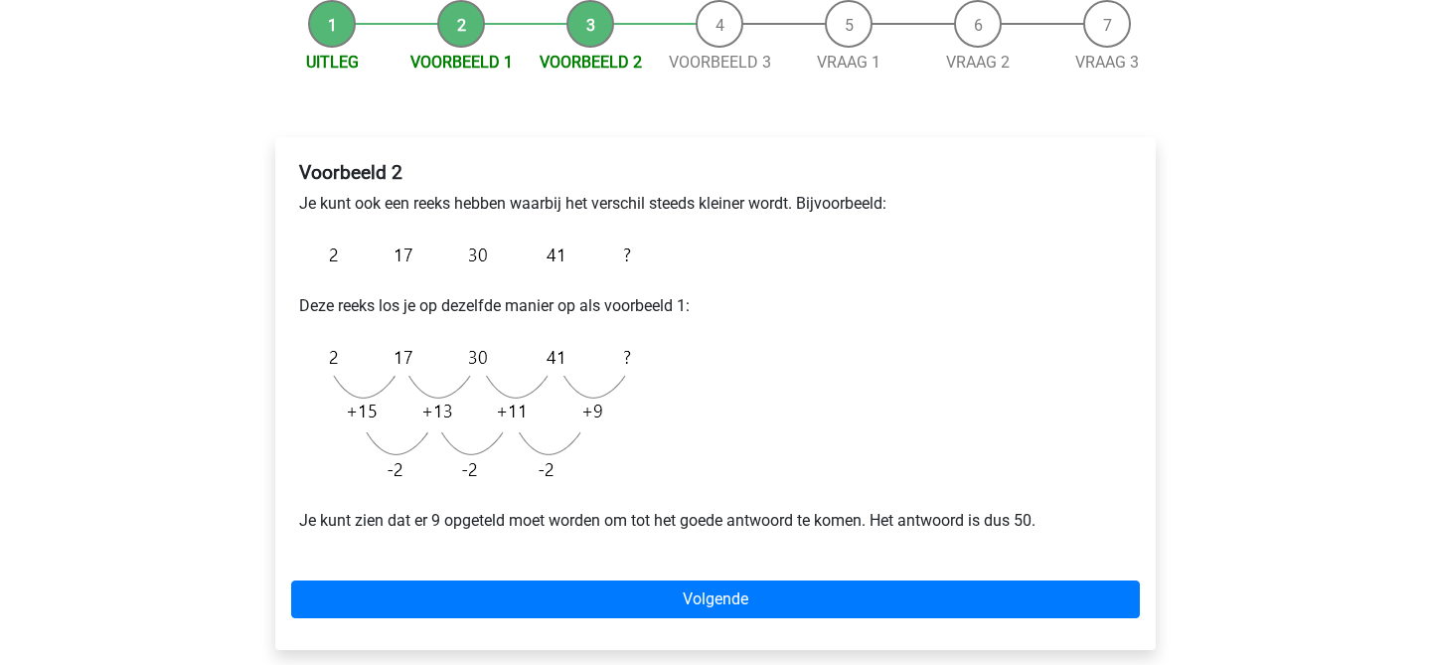
scroll to position [209, 0]
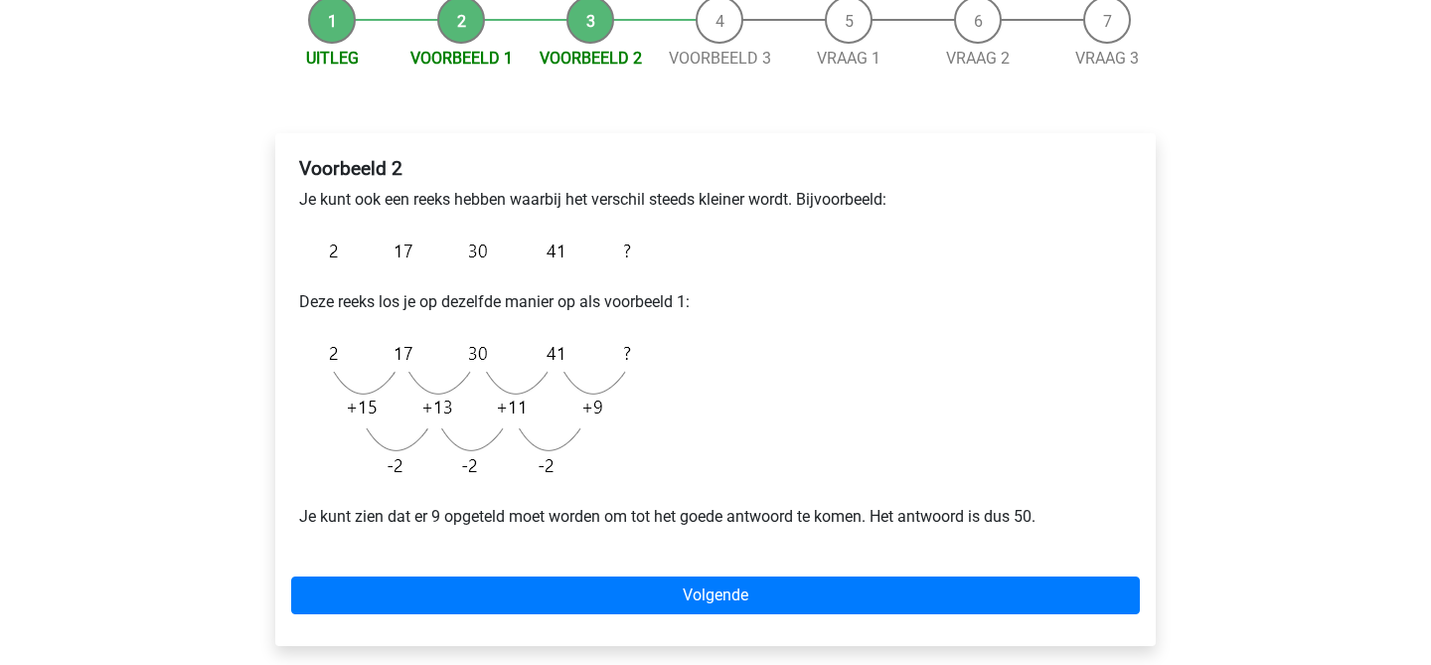
click at [512, 570] on div "Voorbeeld 2 Je kunt ook een reeks hebben waarbij het verschil steeds kleiner wo…" at bounding box center [715, 389] width 881 height 513
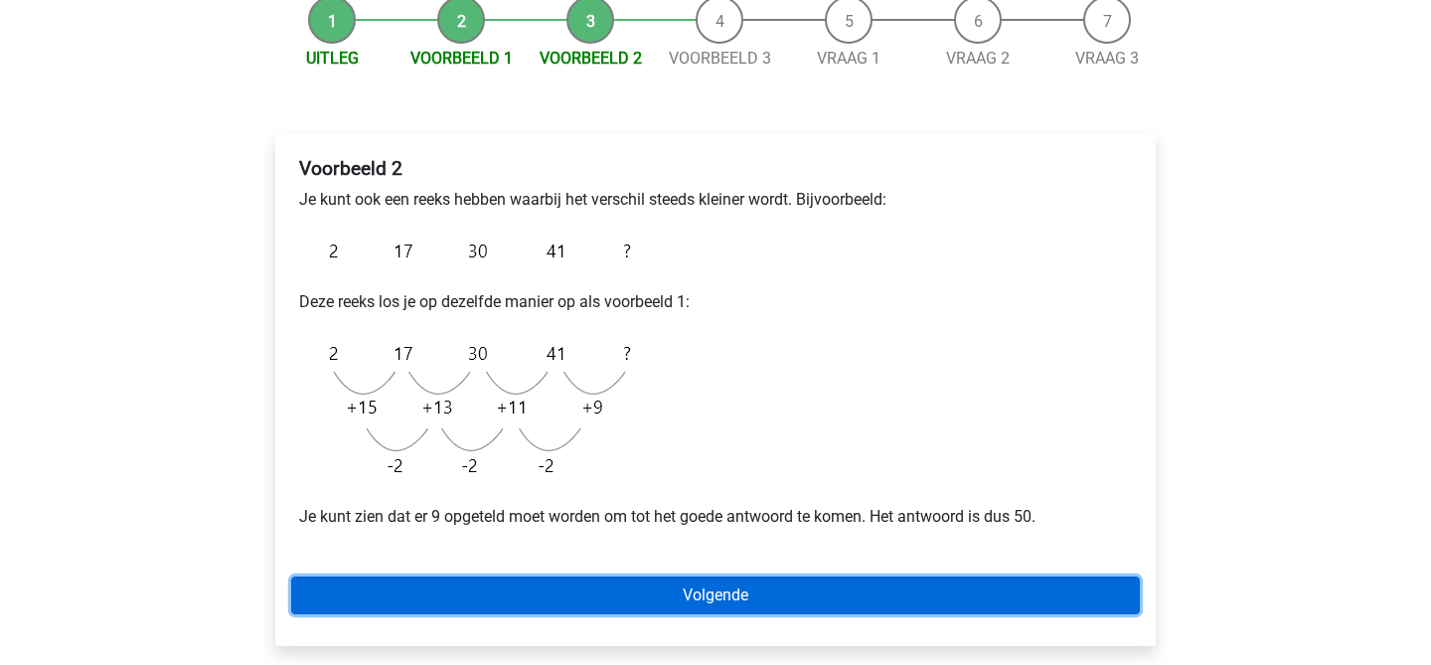
click at [513, 583] on link "Volgende" at bounding box center [715, 595] width 849 height 38
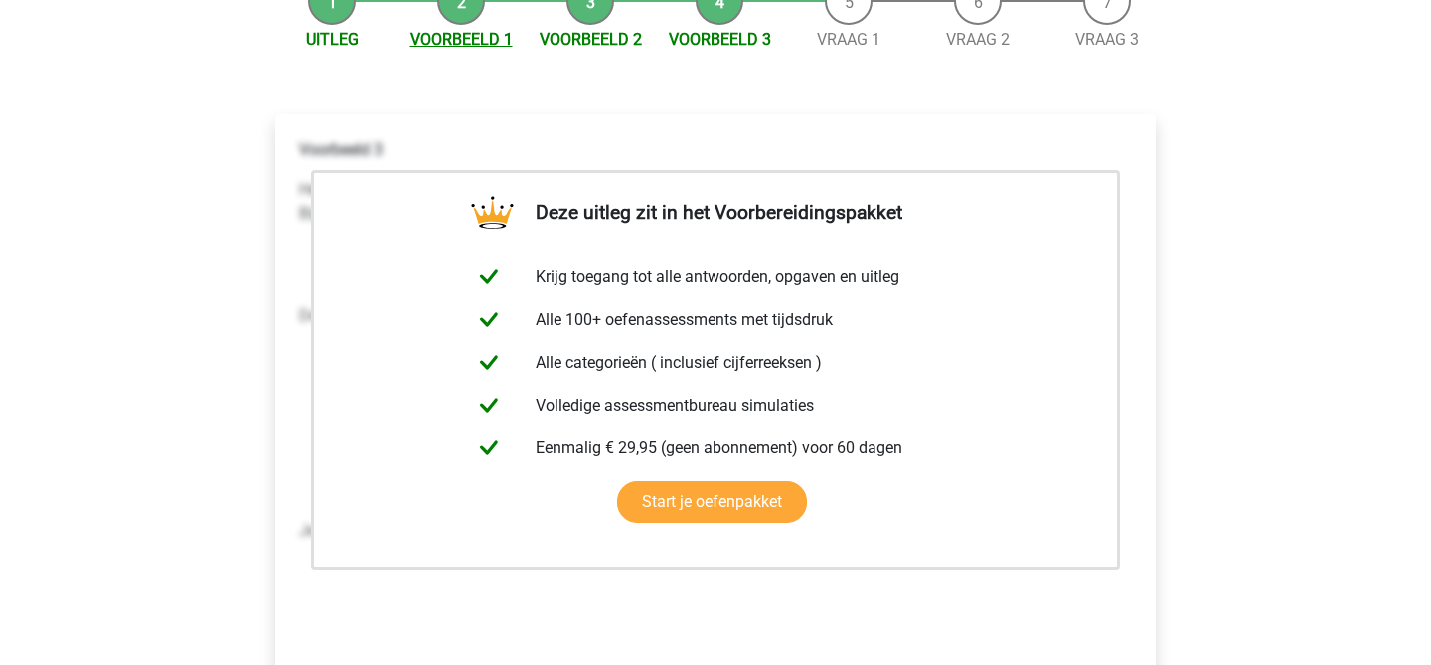
scroll to position [266, 0]
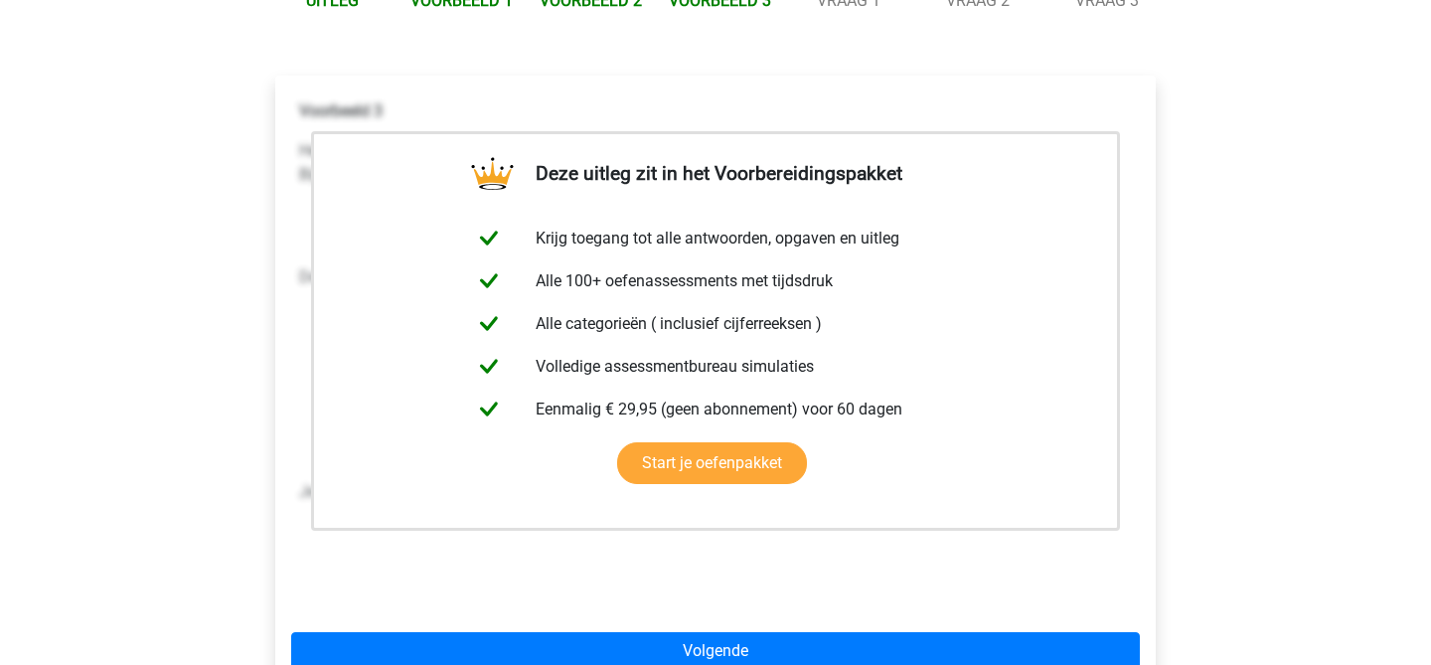
click at [197, 379] on div "Kies premium Sem sem.rups@gmail.com" at bounding box center [715, 508] width 1431 height 1549
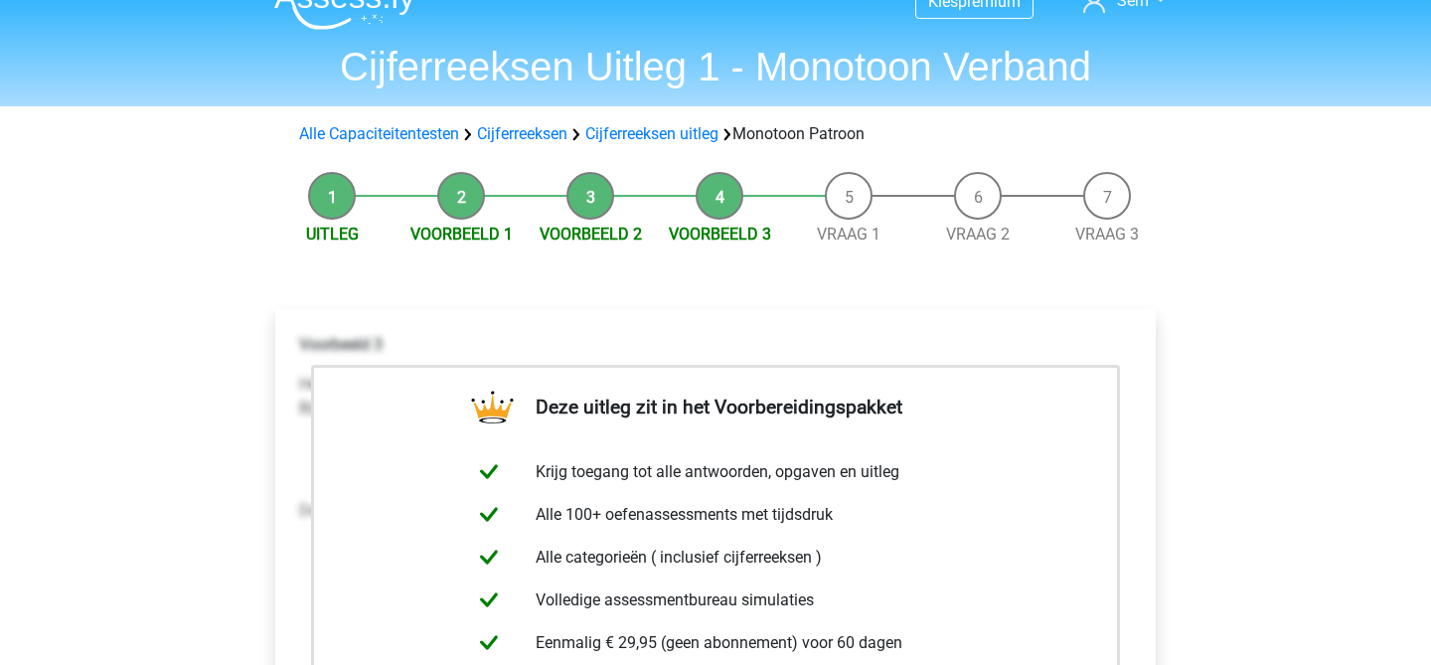
scroll to position [0, 0]
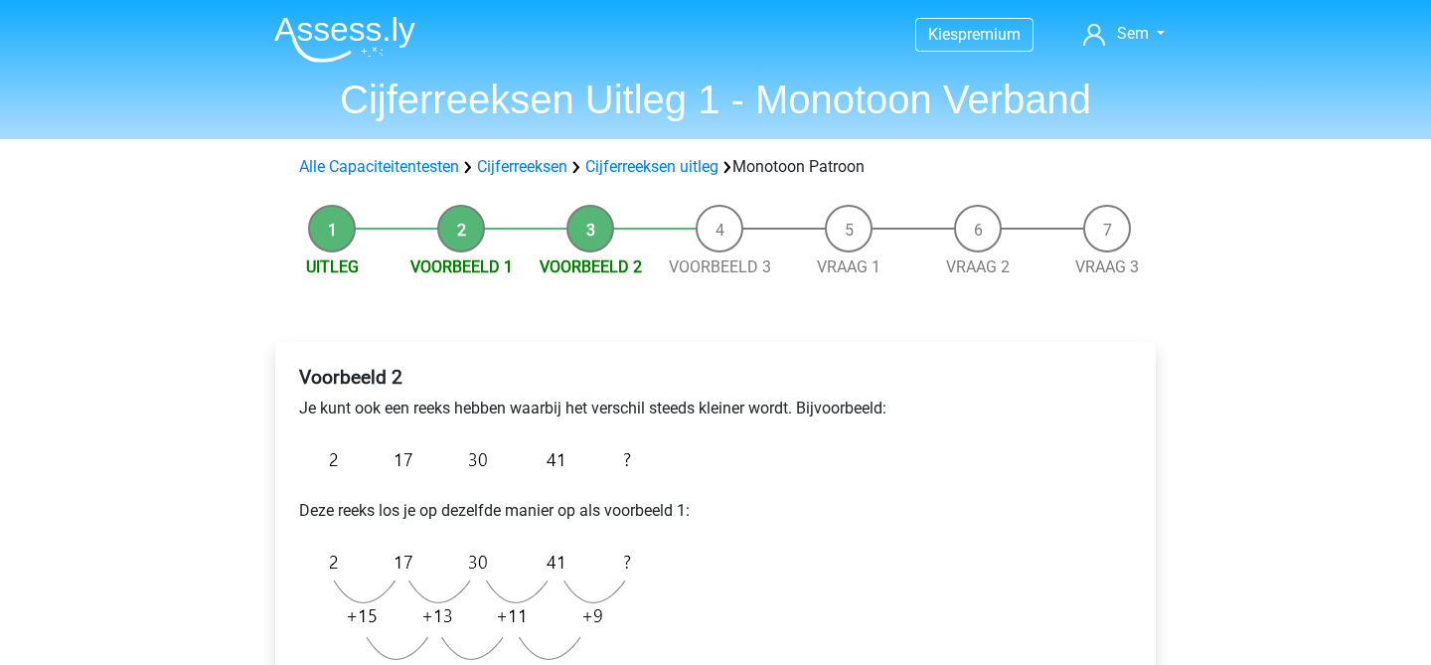
scroll to position [209, 0]
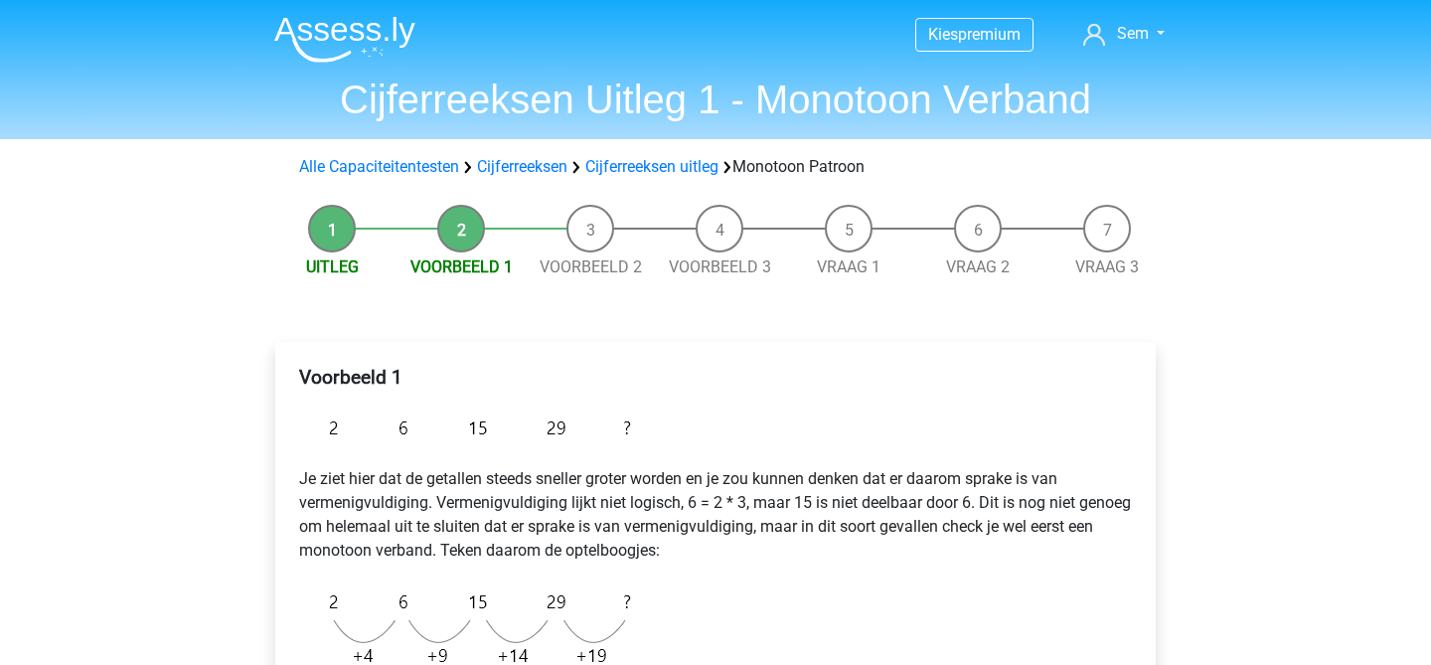
scroll to position [374, 0]
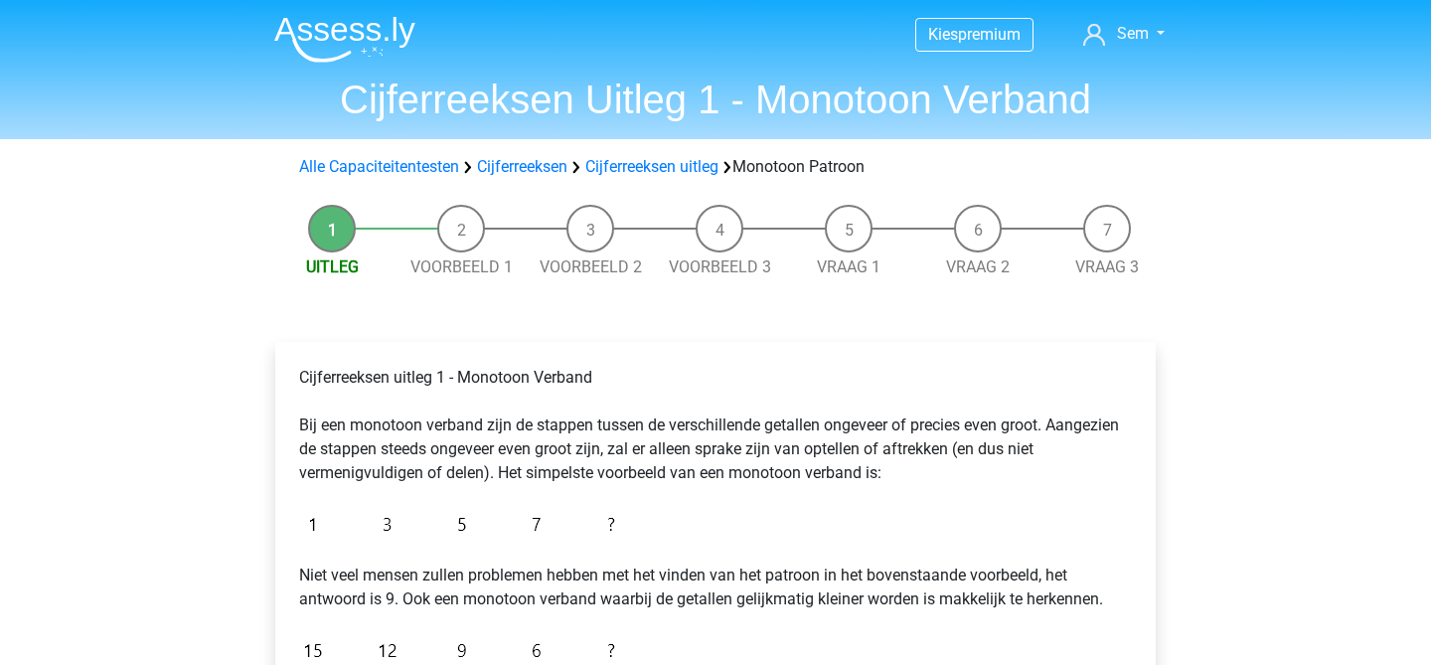
scroll to position [379, 0]
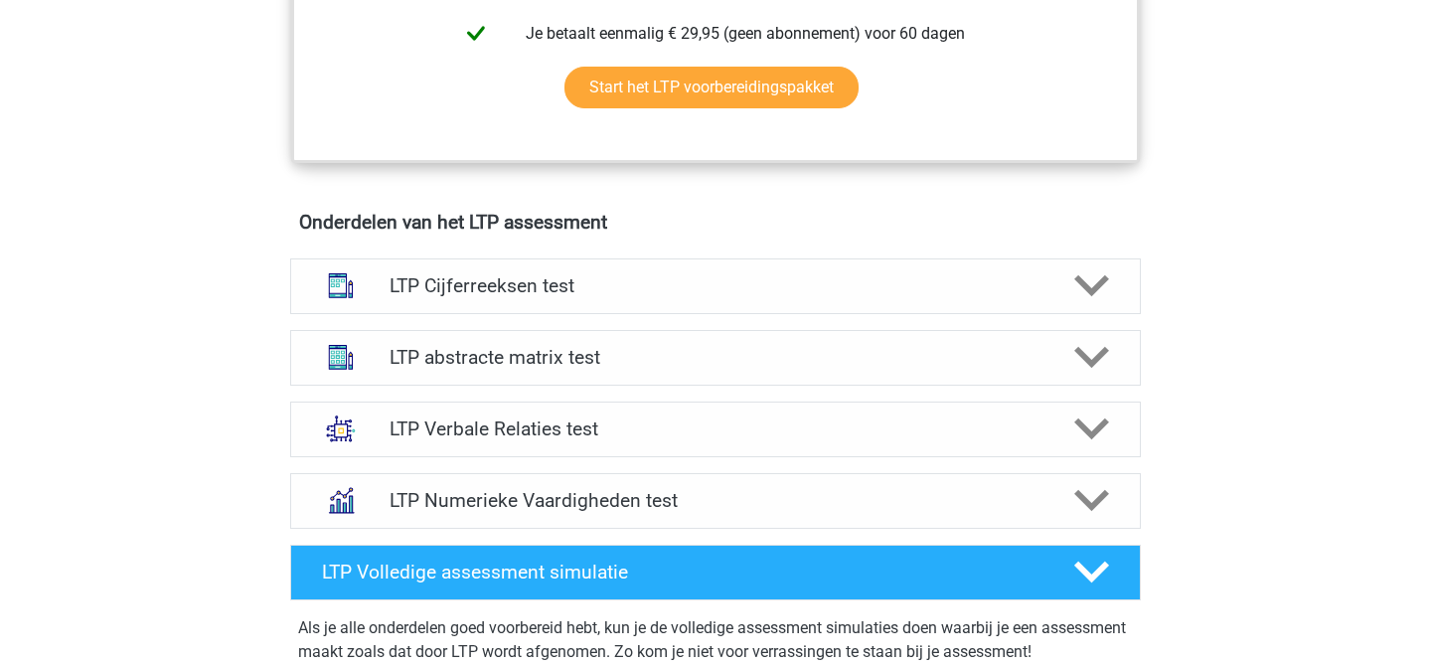
scroll to position [1108, 0]
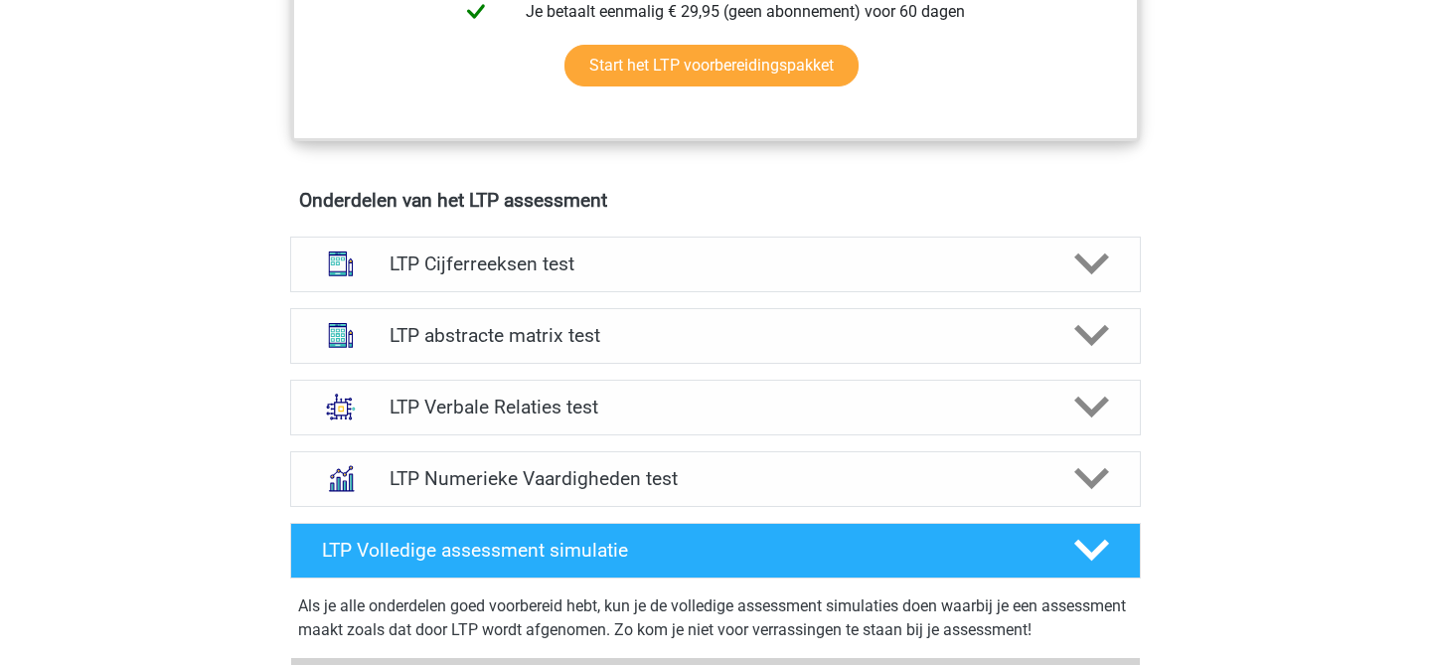
click at [1296, 202] on div "Kies premium Sem [EMAIL_ADDRESS][DOMAIN_NAME]" at bounding box center [715, 534] width 1431 height 3284
click at [1113, 341] on div at bounding box center [1090, 335] width 68 height 35
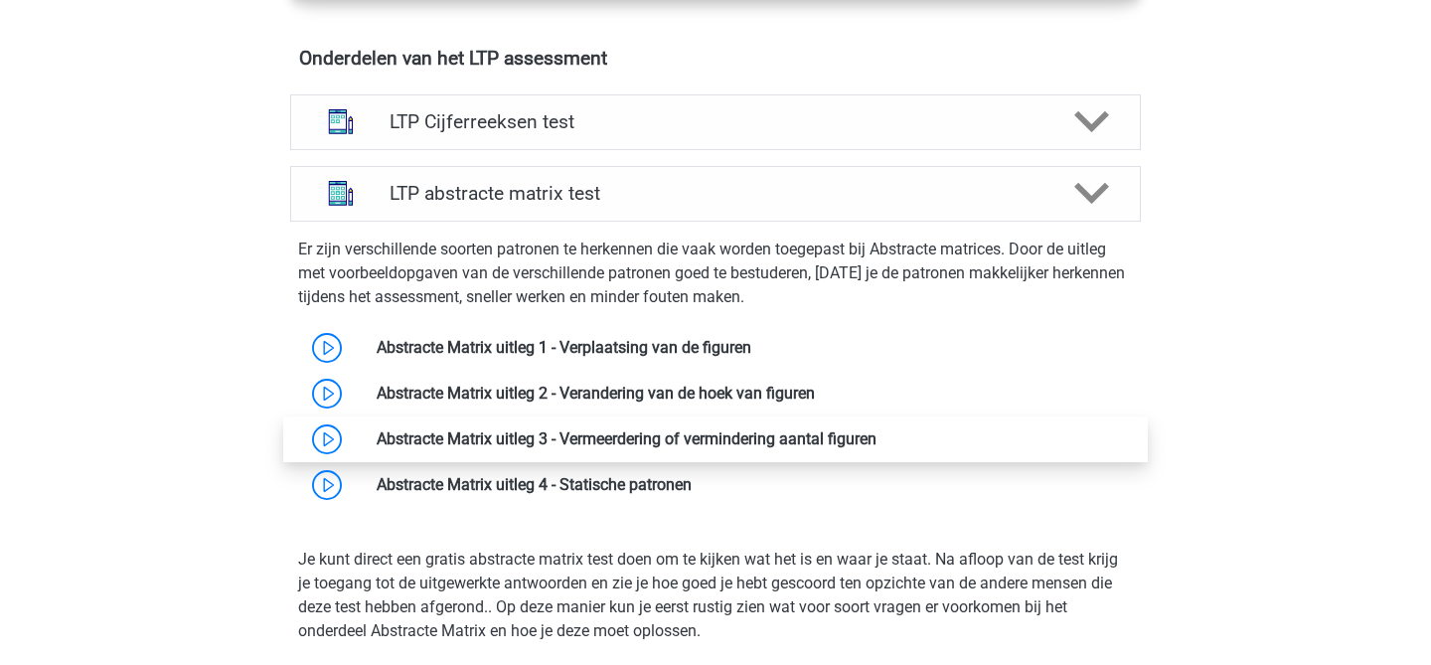
scroll to position [1220, 0]
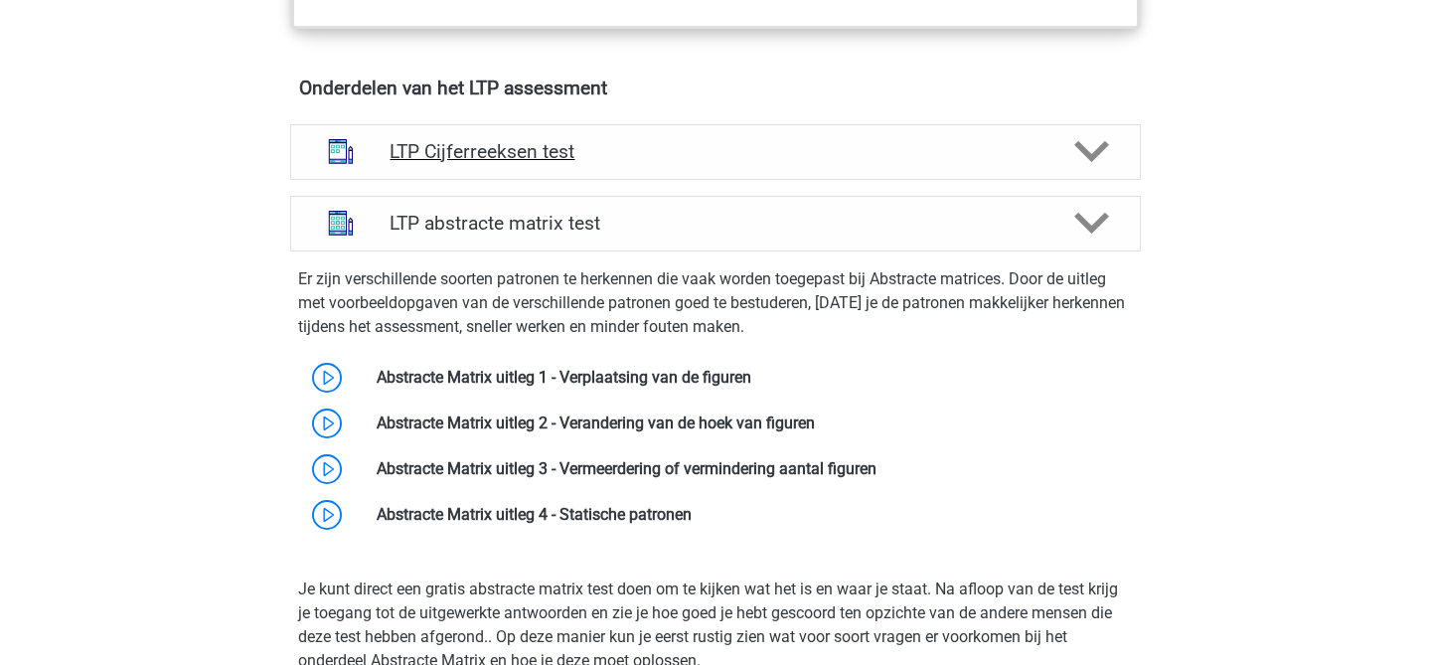
click at [1007, 140] on h4 "LTP Cijferreeksen test" at bounding box center [715, 151] width 651 height 23
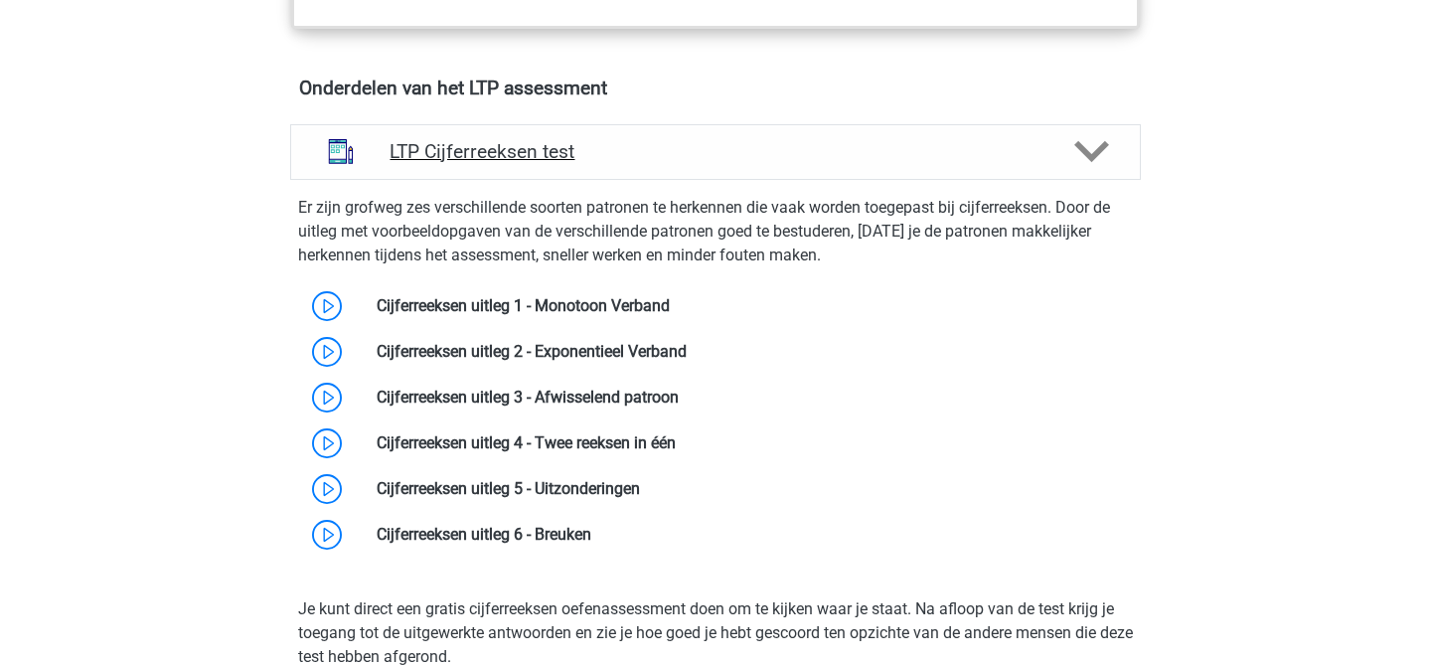
click at [1007, 140] on h4 "LTP Cijferreeksen test" at bounding box center [715, 151] width 651 height 23
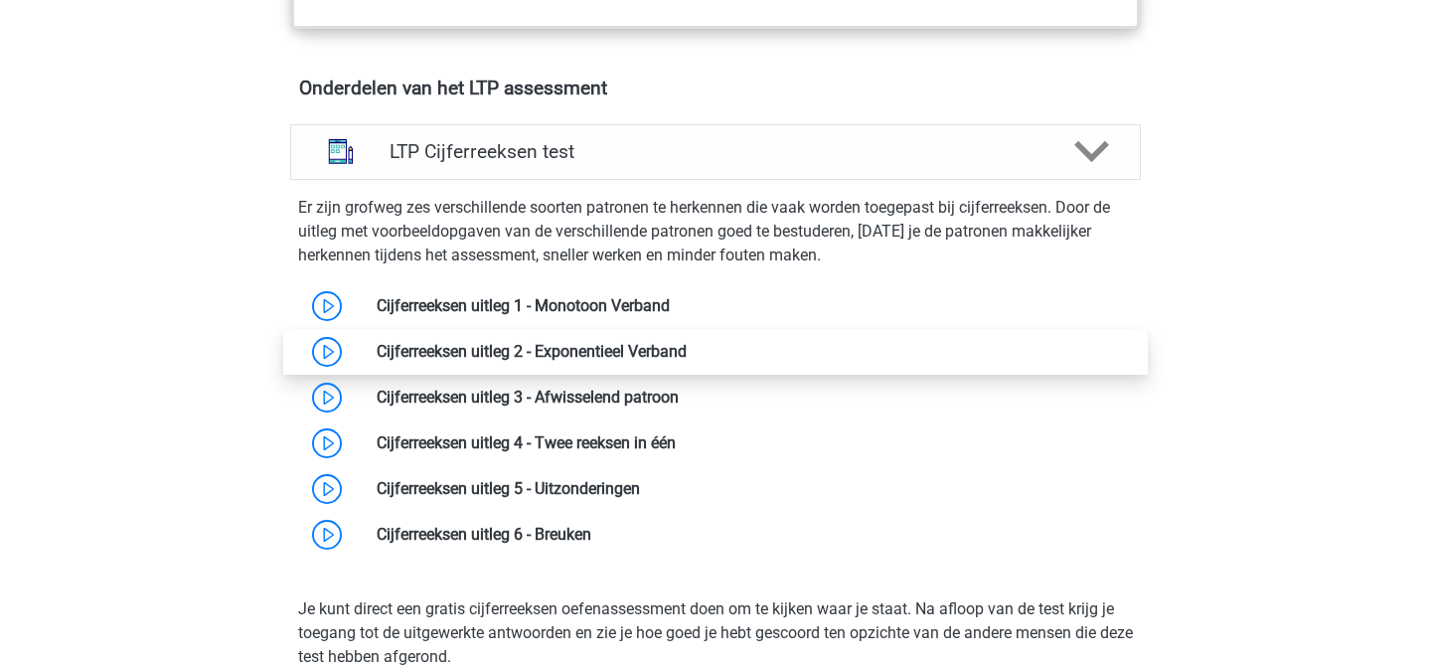
click at [687, 360] on link at bounding box center [687, 351] width 0 height 19
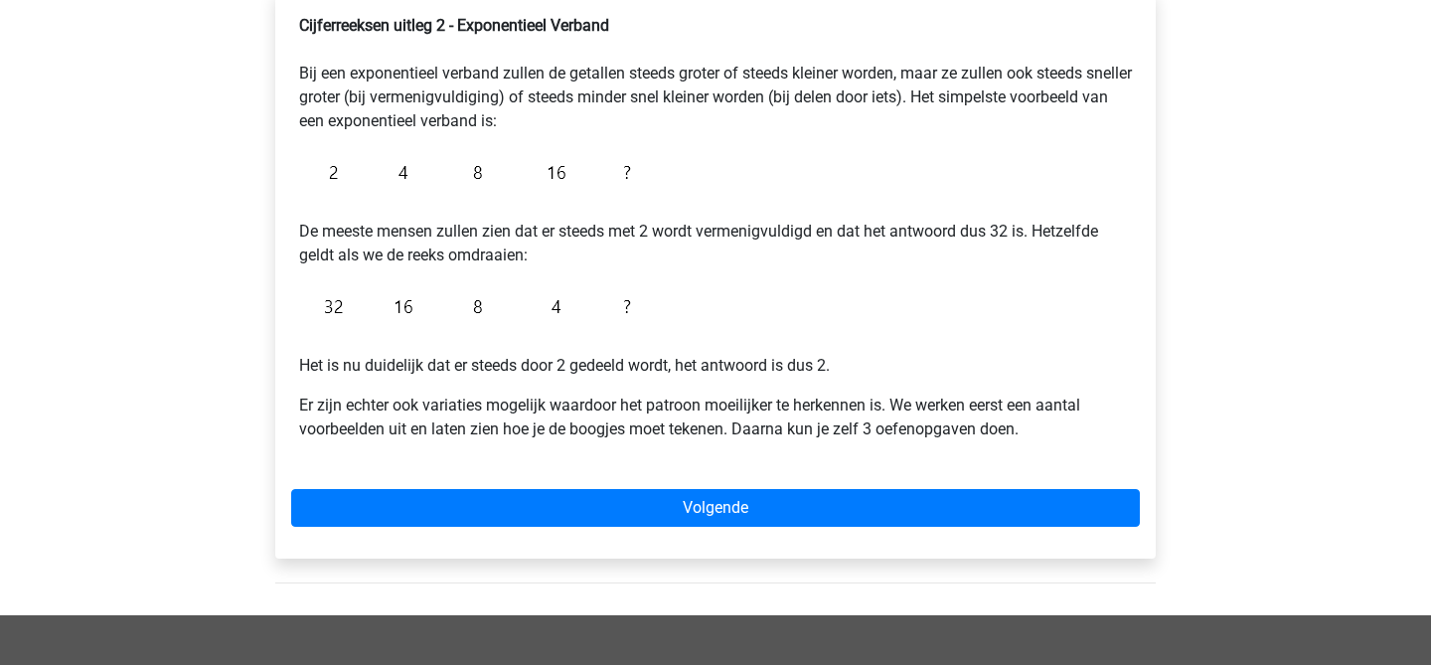
scroll to position [356, 0]
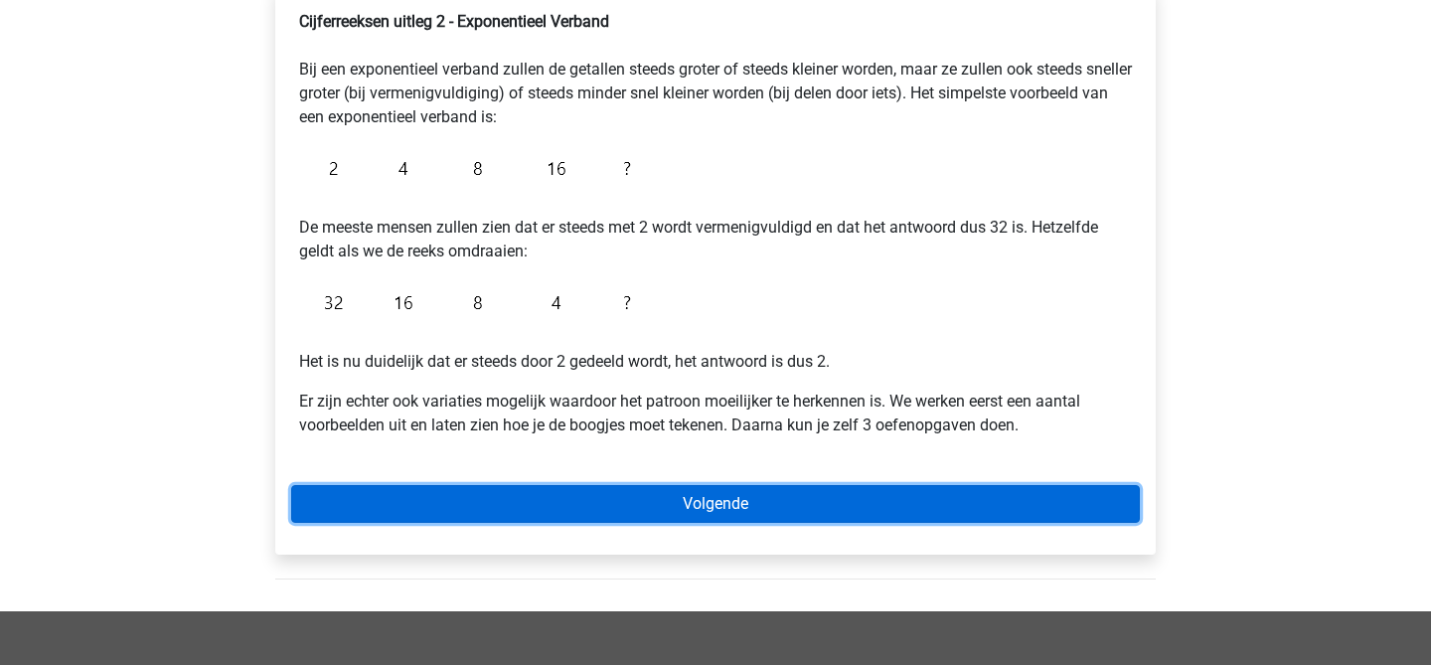
click at [467, 509] on link "Volgende" at bounding box center [715, 504] width 849 height 38
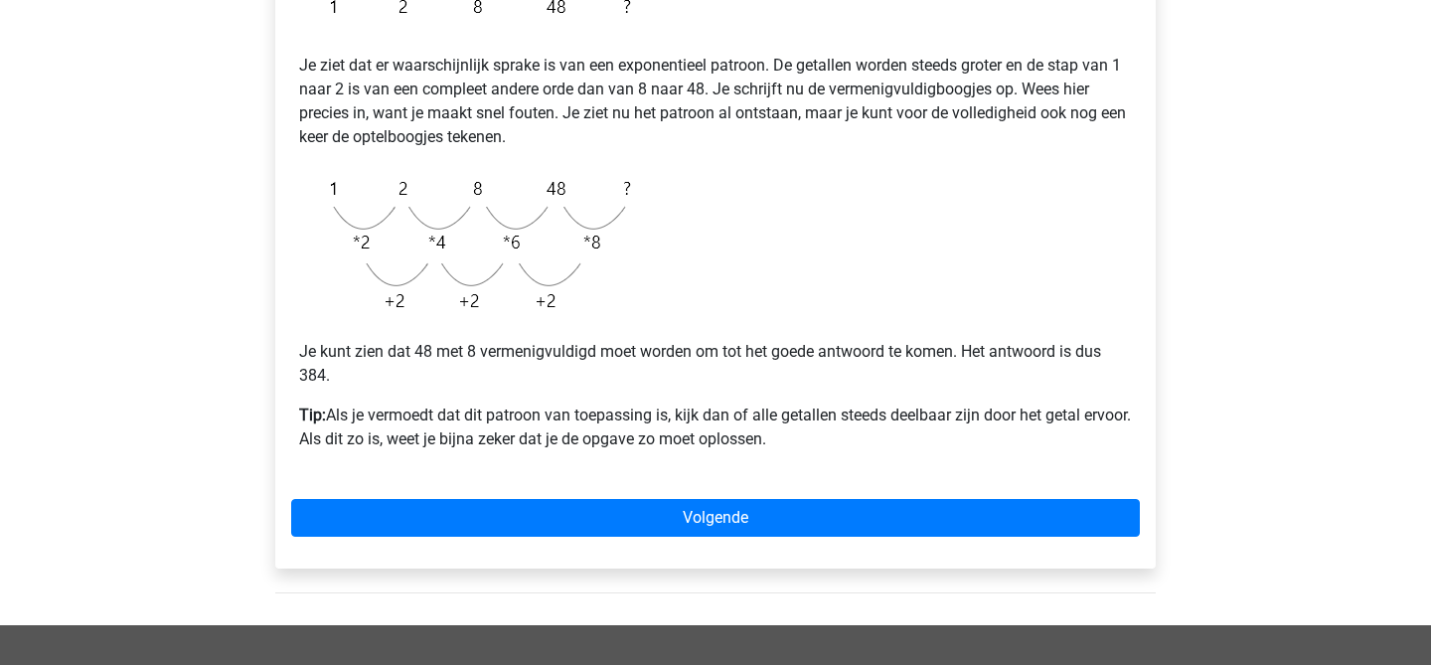
scroll to position [423, 0]
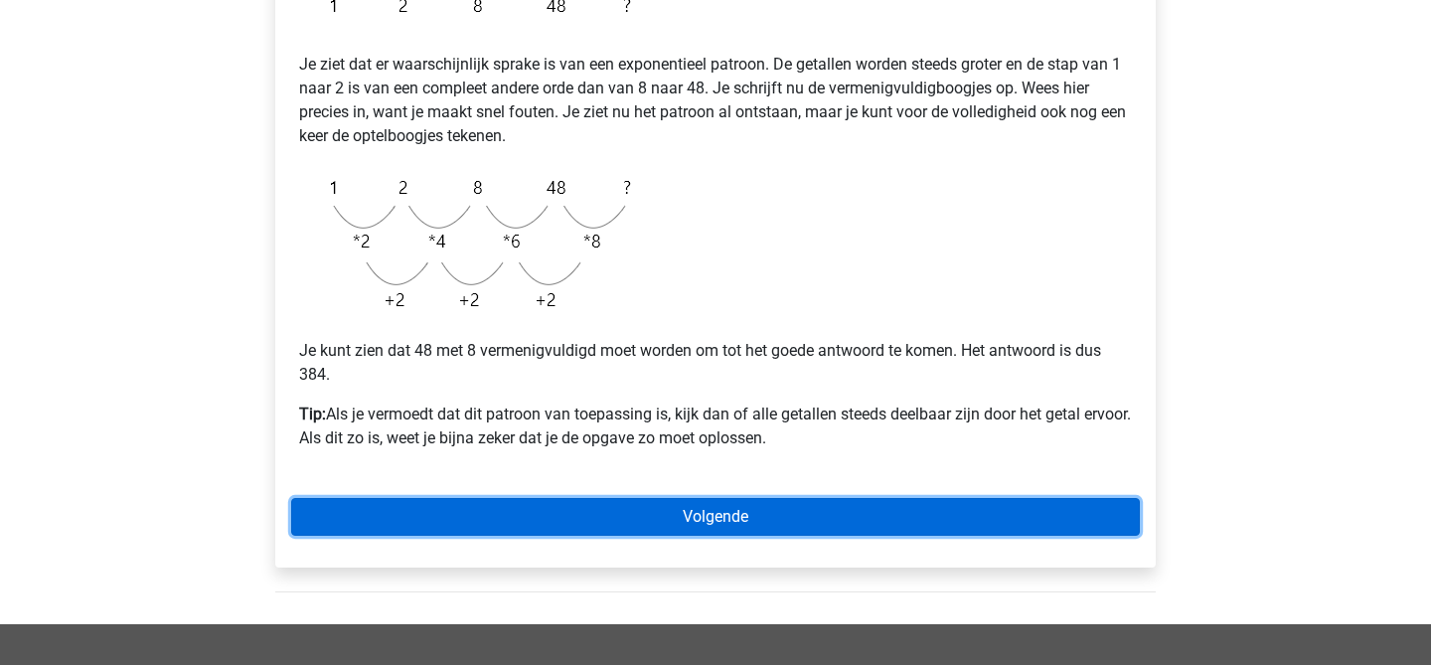
click at [596, 511] on link "Volgende" at bounding box center [715, 517] width 849 height 38
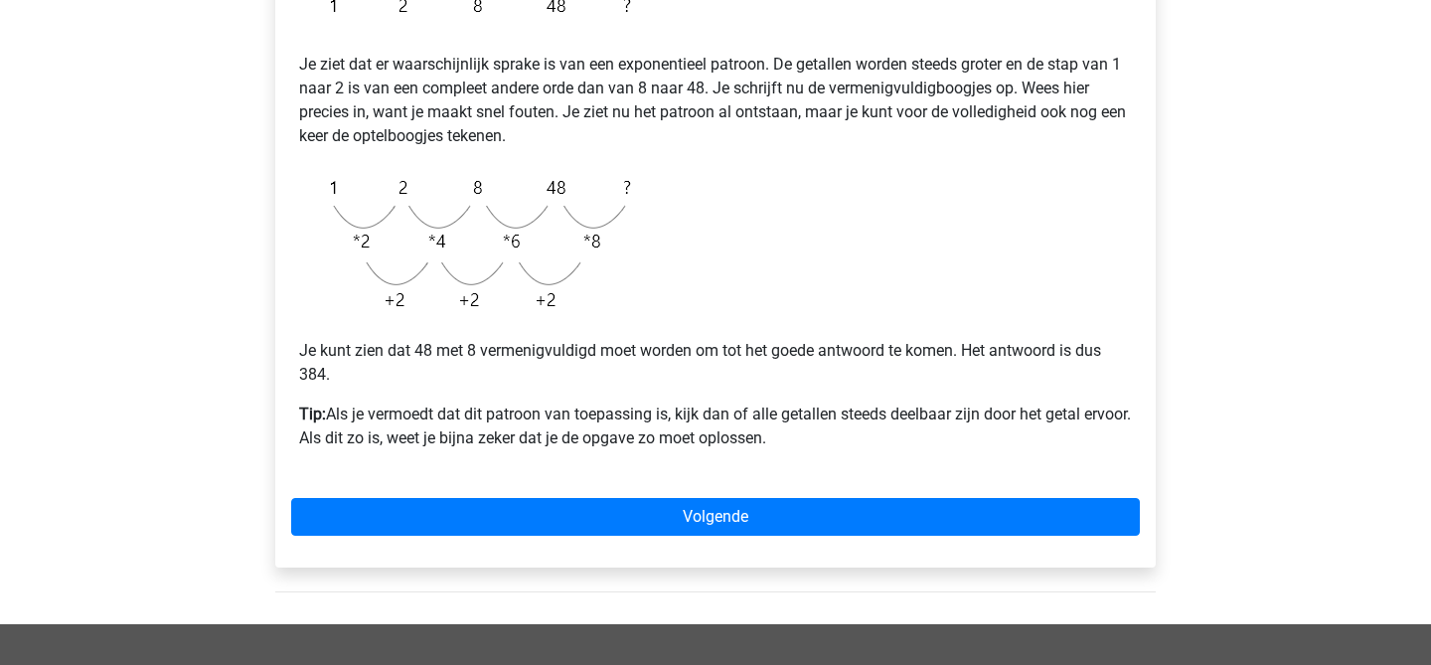
scroll to position [428, 0]
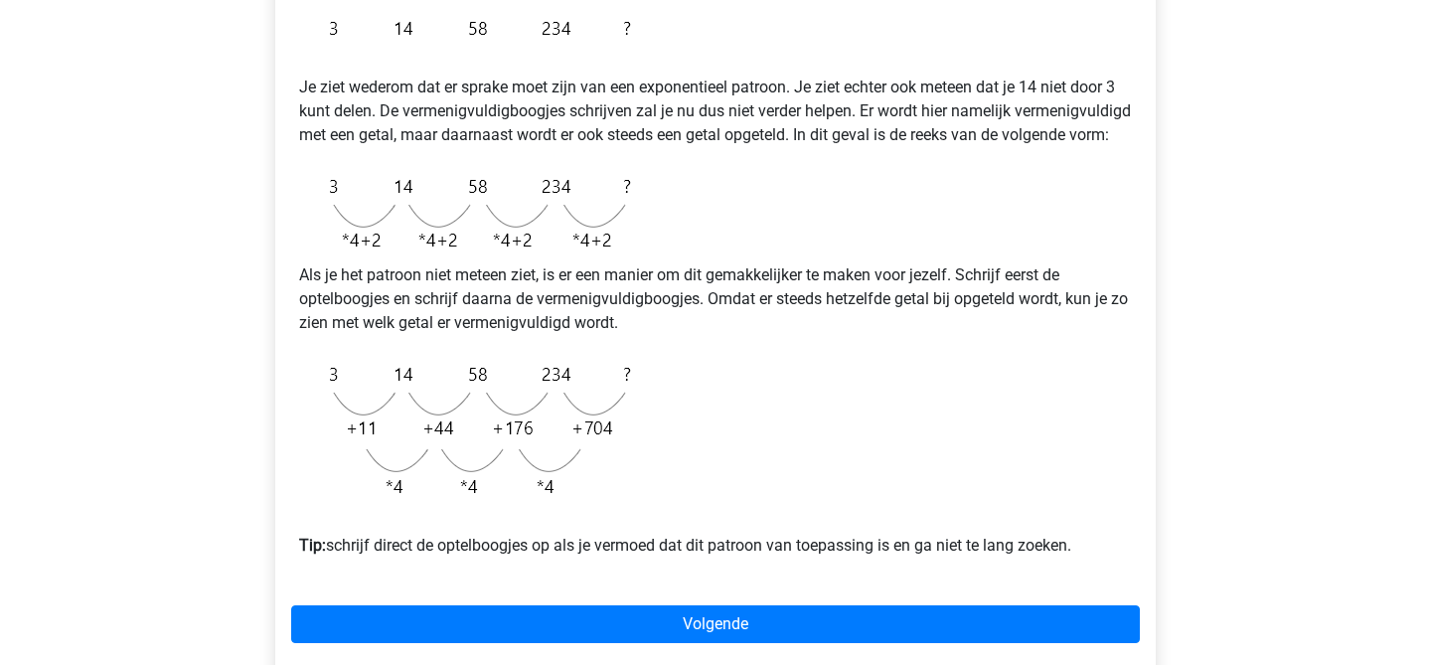
scroll to position [447, 0]
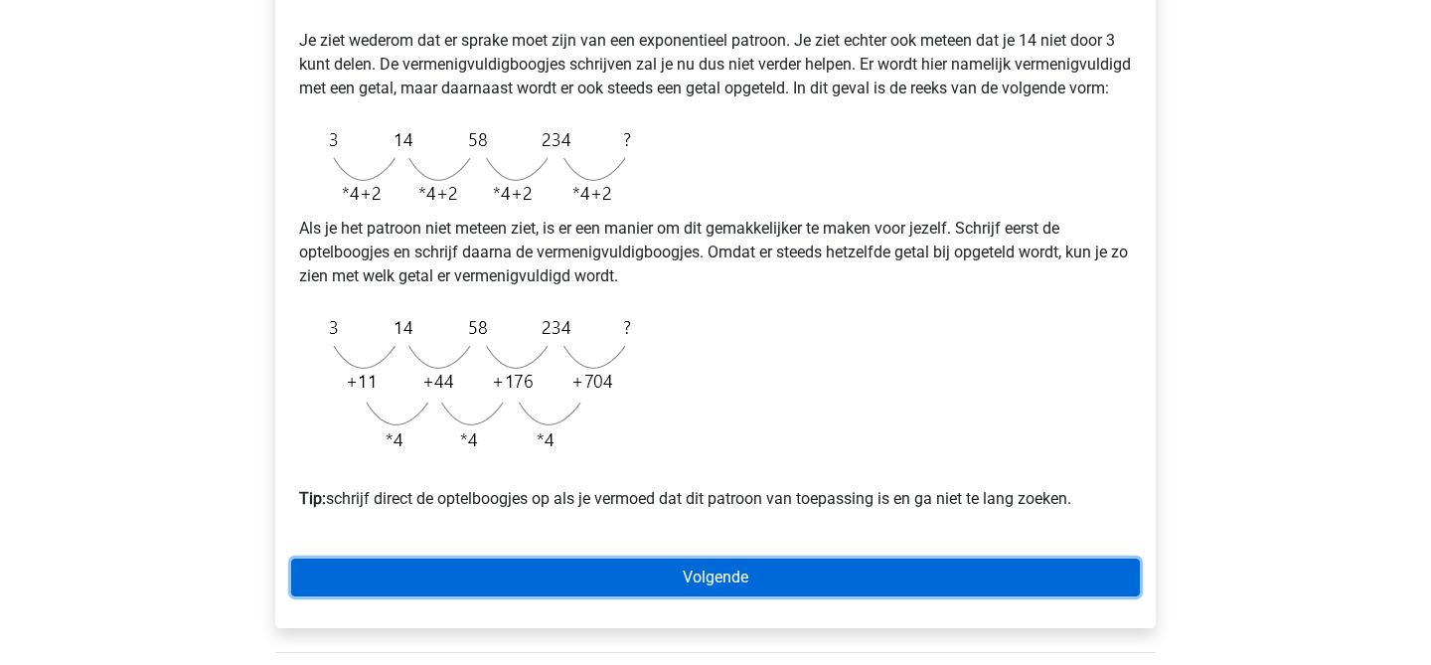
click at [634, 593] on link "Volgende" at bounding box center [715, 578] width 849 height 38
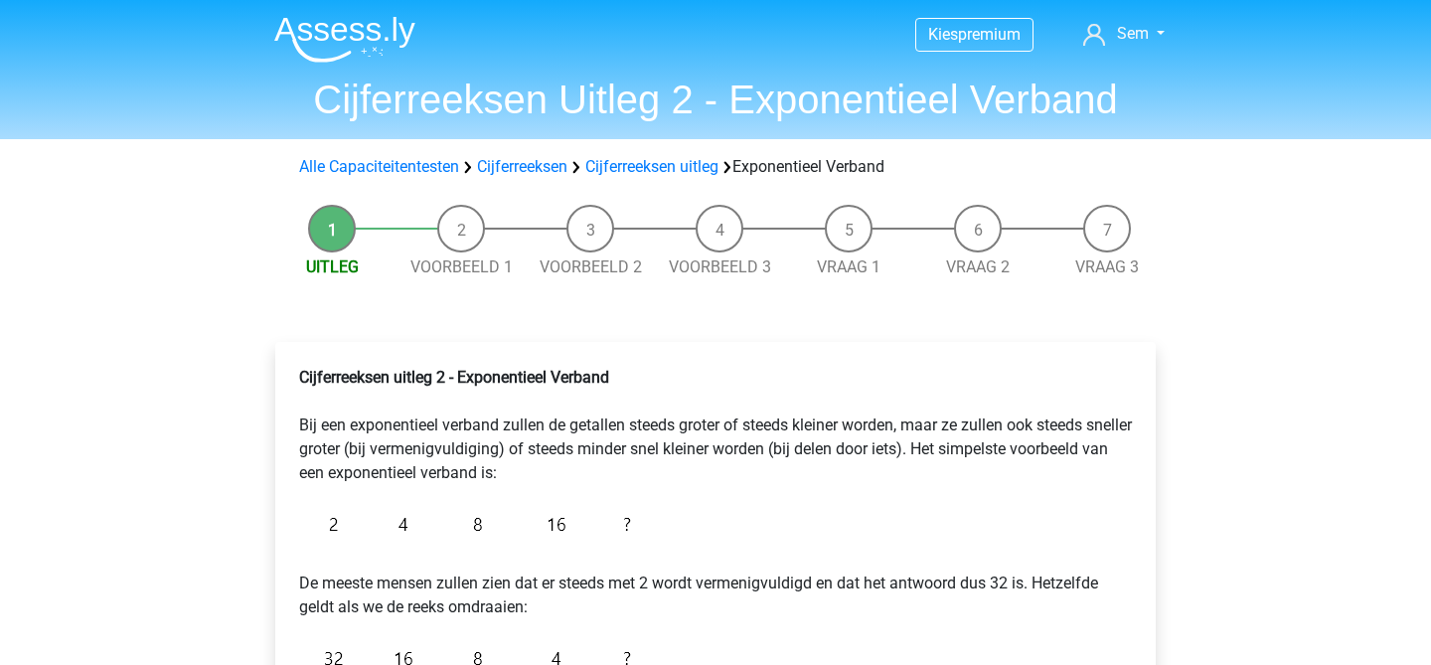
scroll to position [356, 0]
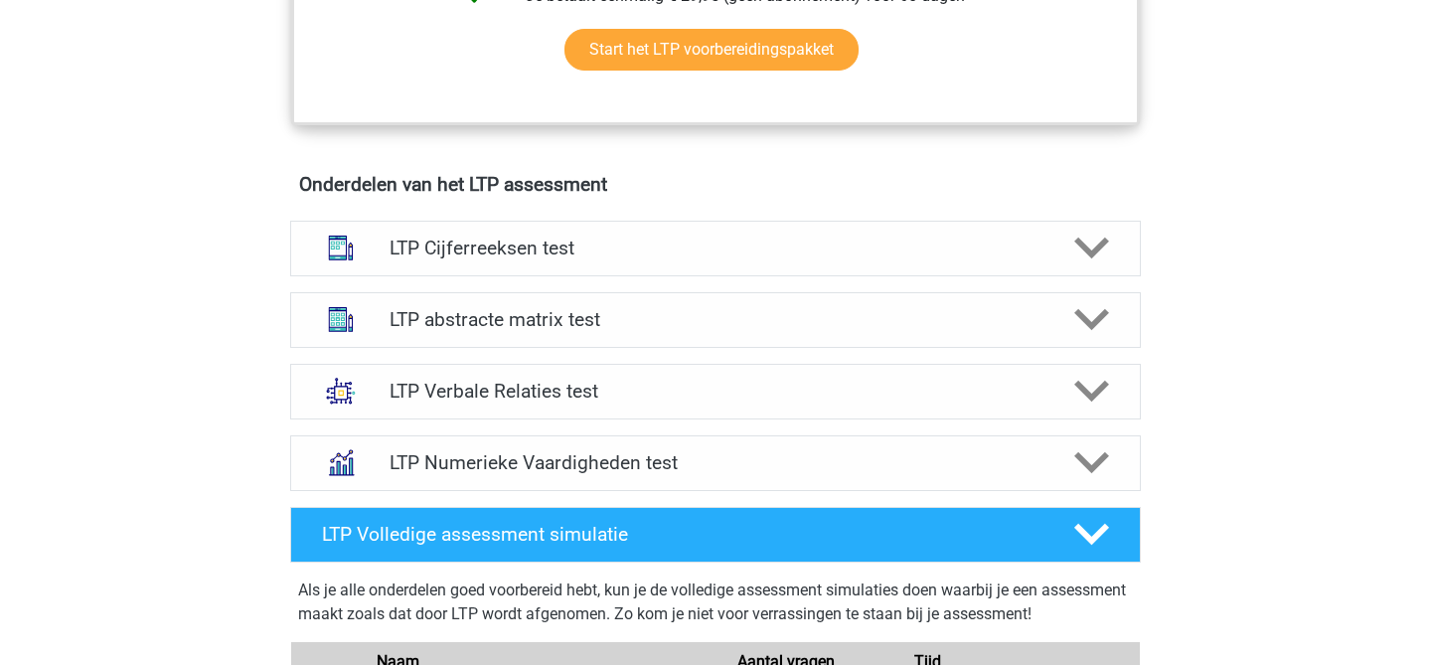
scroll to position [1120, 0]
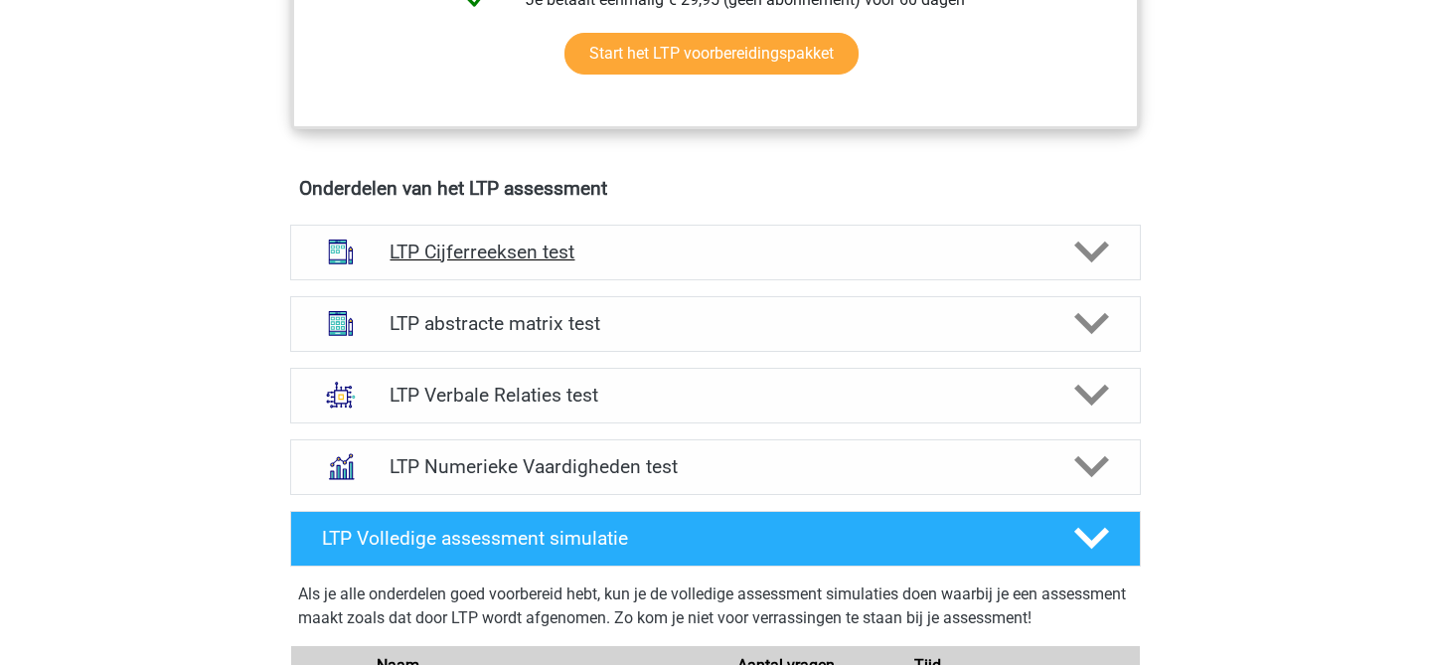
click at [585, 273] on div "LTP Cijferreeksen test" at bounding box center [715, 253] width 851 height 56
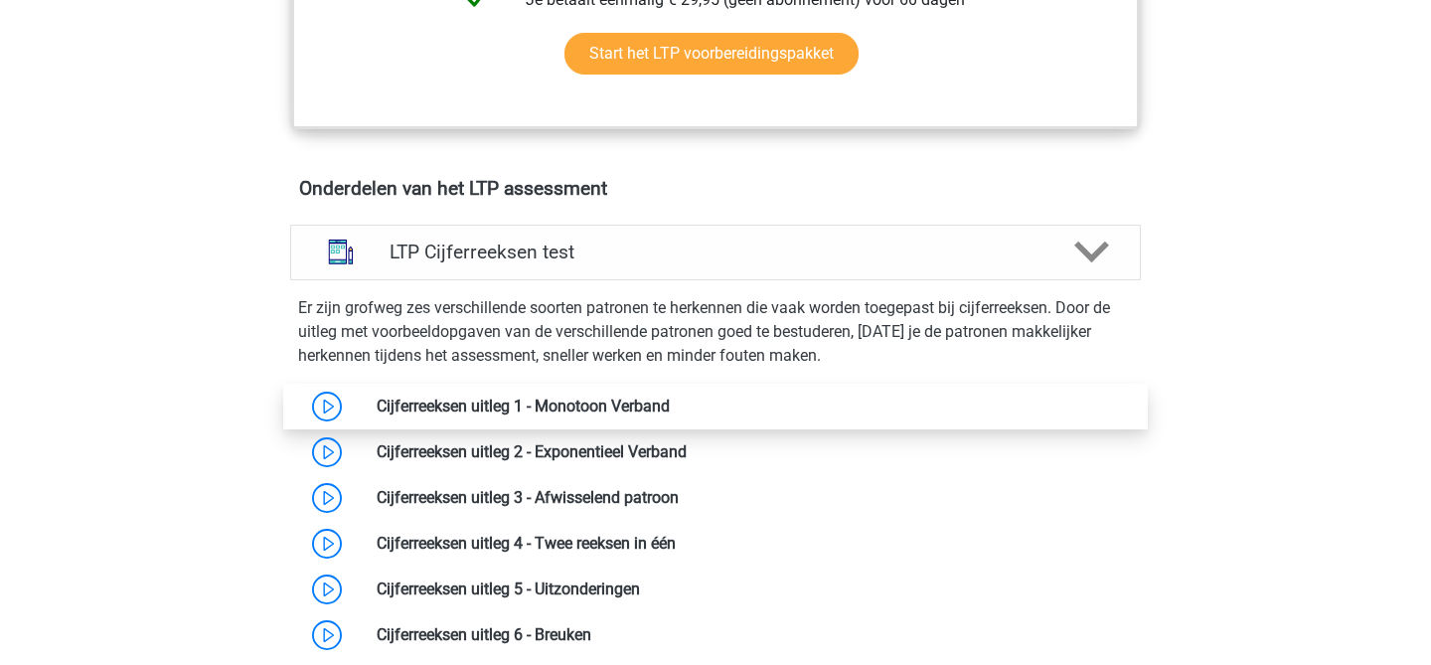
scroll to position [1162, 0]
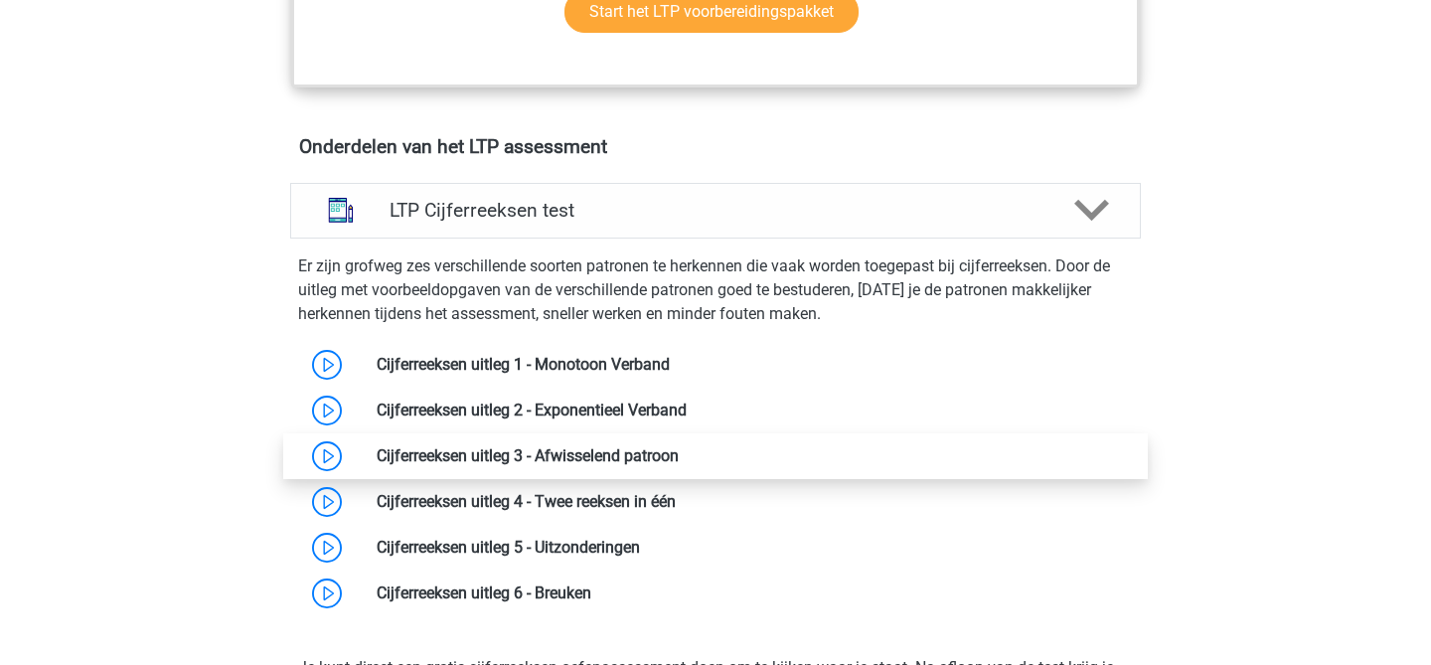
click at [679, 456] on link at bounding box center [679, 455] width 0 height 19
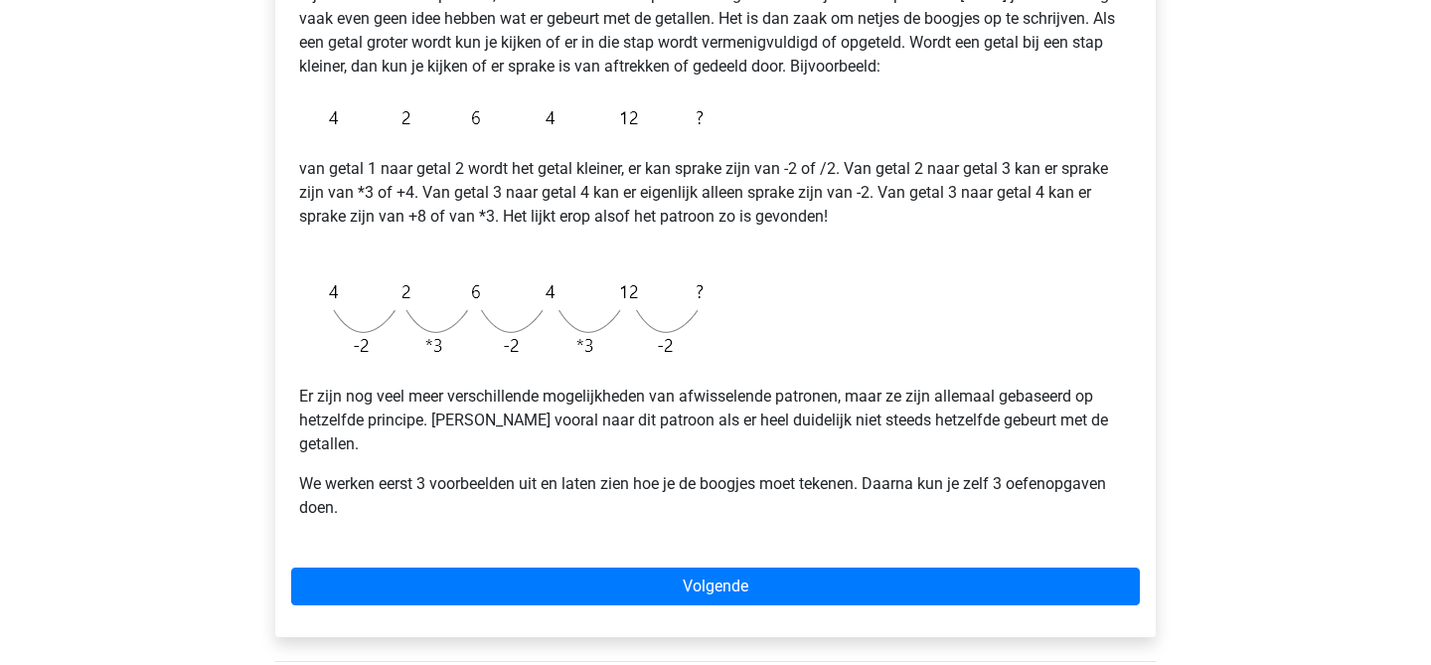
scroll to position [386, 0]
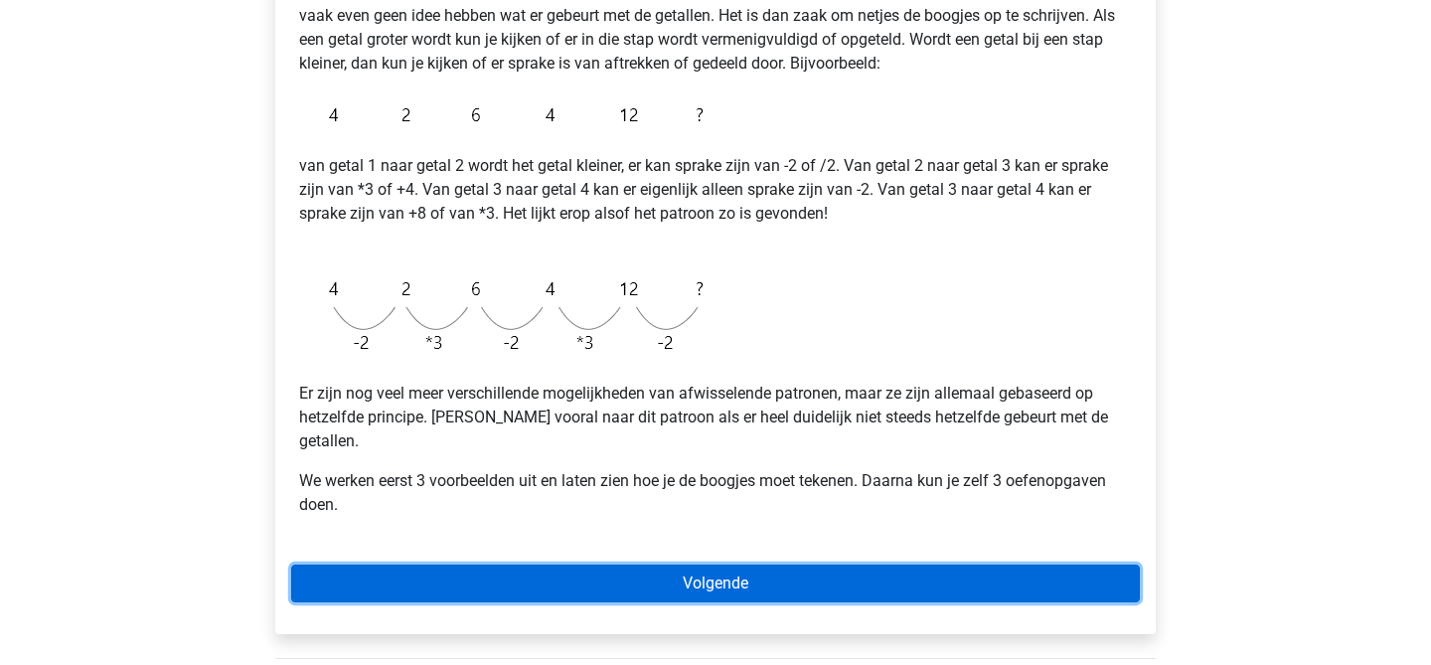
click at [441, 564] on link "Volgende" at bounding box center [715, 583] width 849 height 38
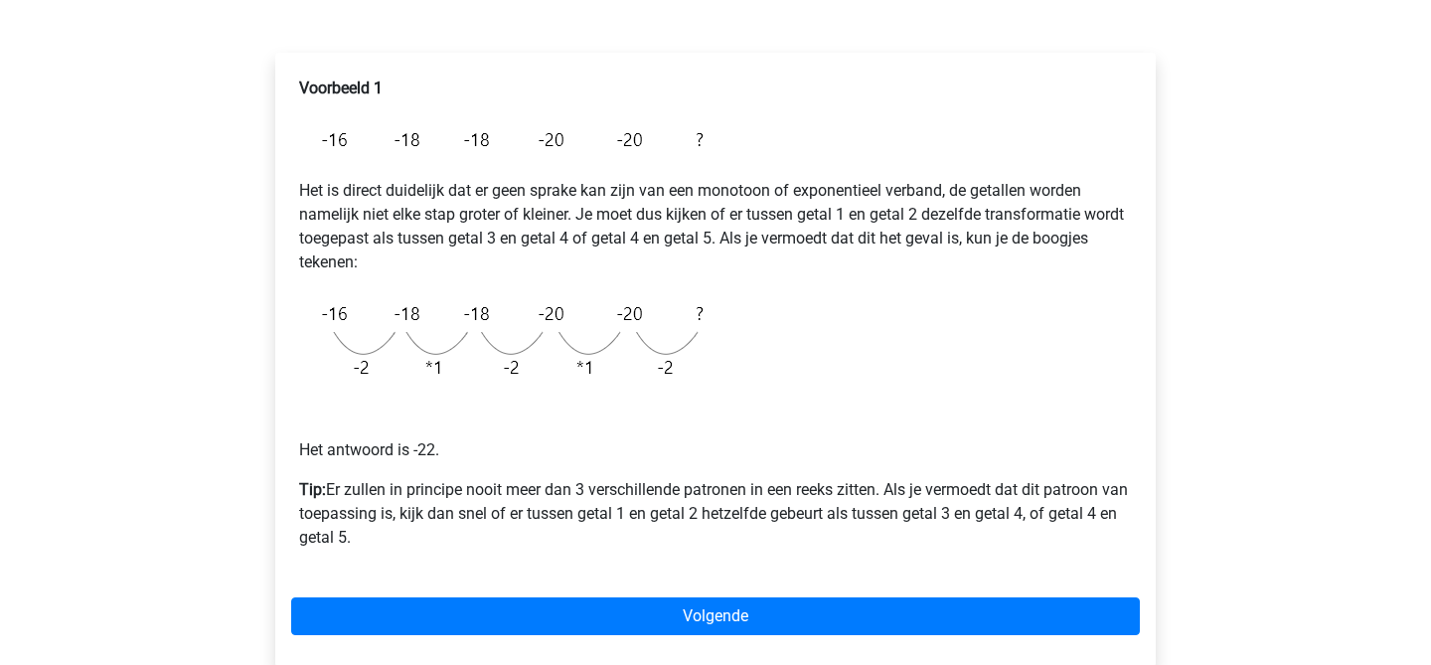
scroll to position [317, 0]
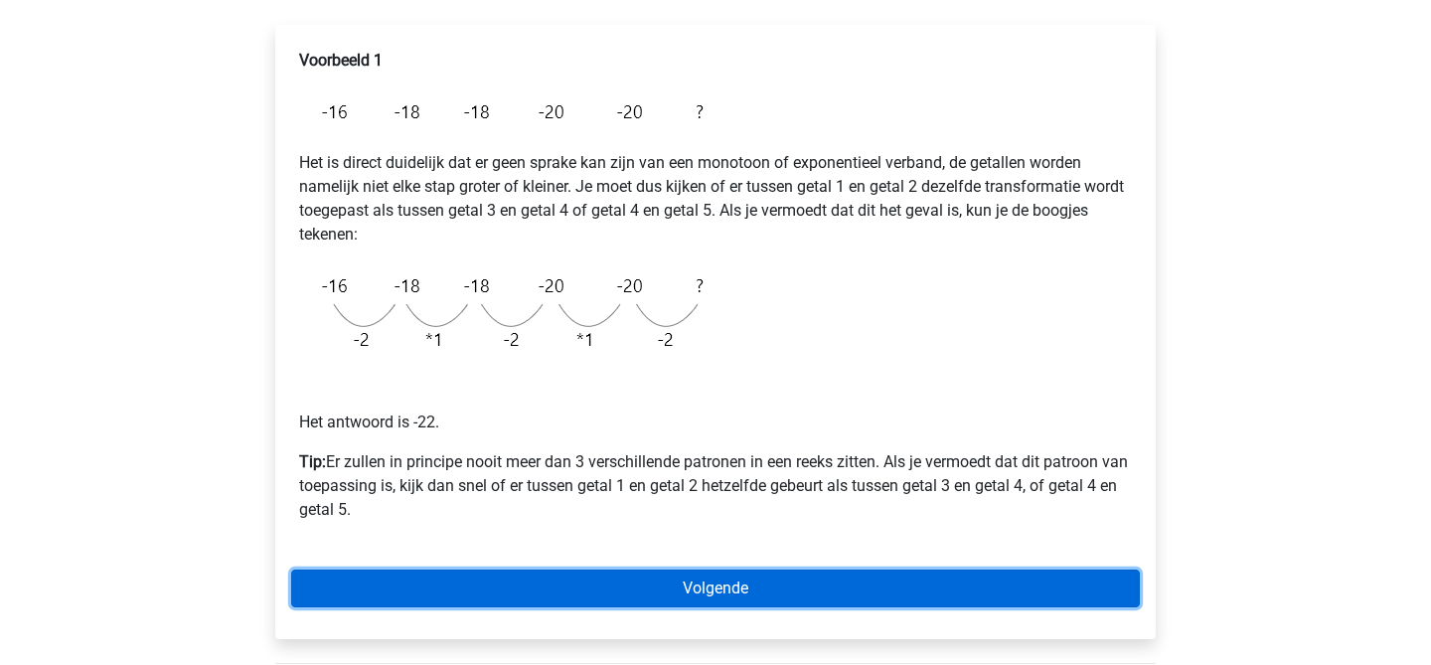
click at [567, 583] on link "Volgende" at bounding box center [715, 588] width 849 height 38
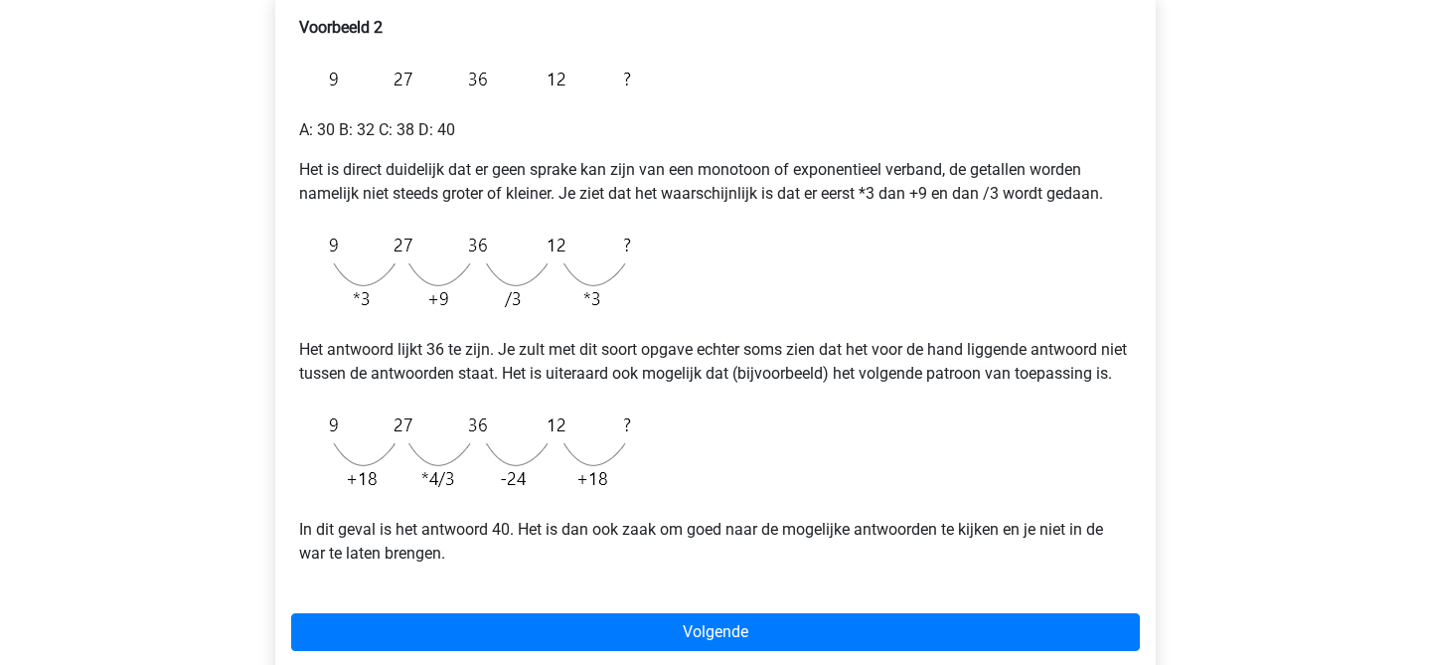
scroll to position [413, 0]
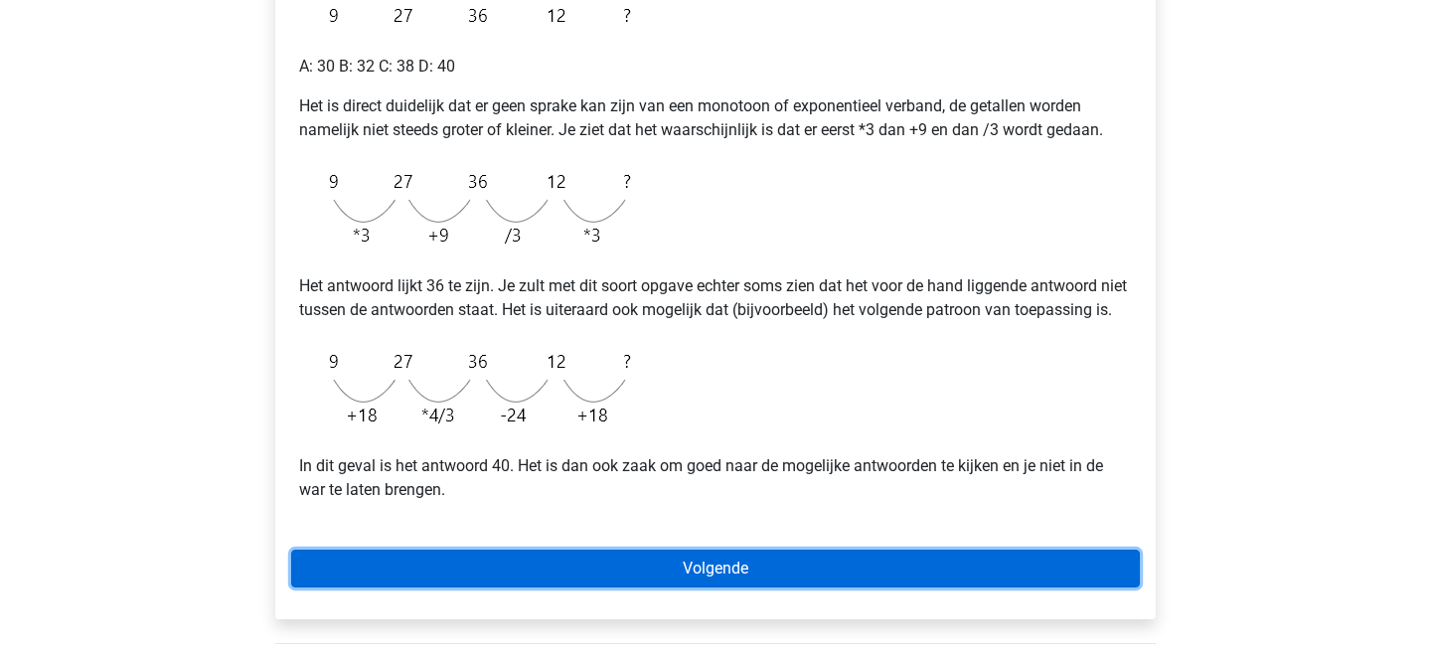
click at [378, 583] on link "Volgende" at bounding box center [715, 569] width 849 height 38
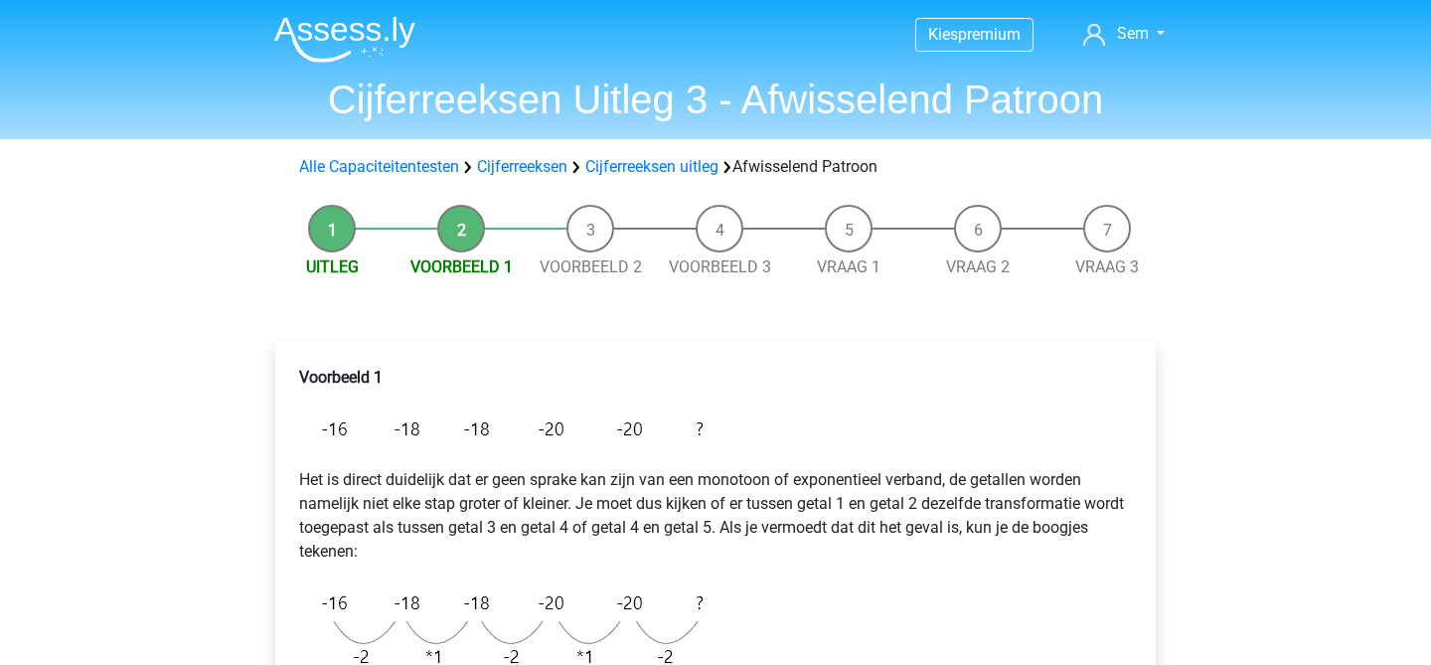
scroll to position [317, 0]
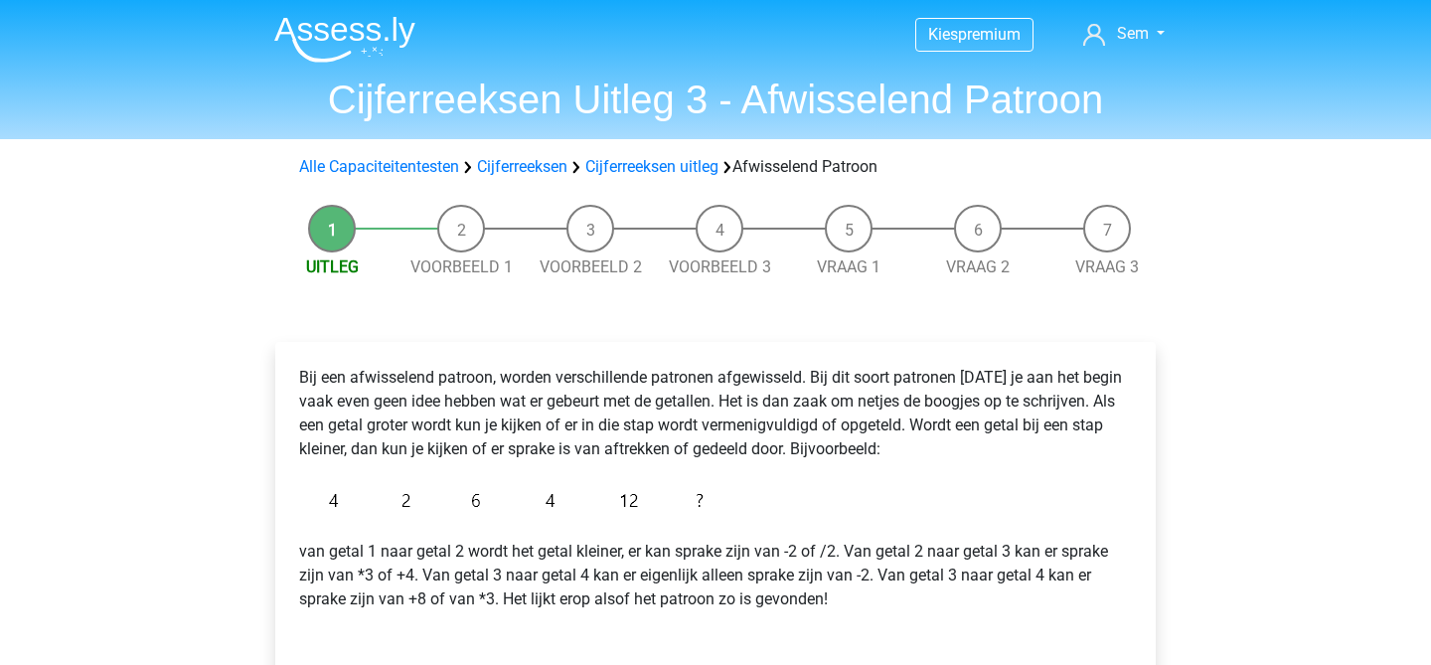
scroll to position [386, 0]
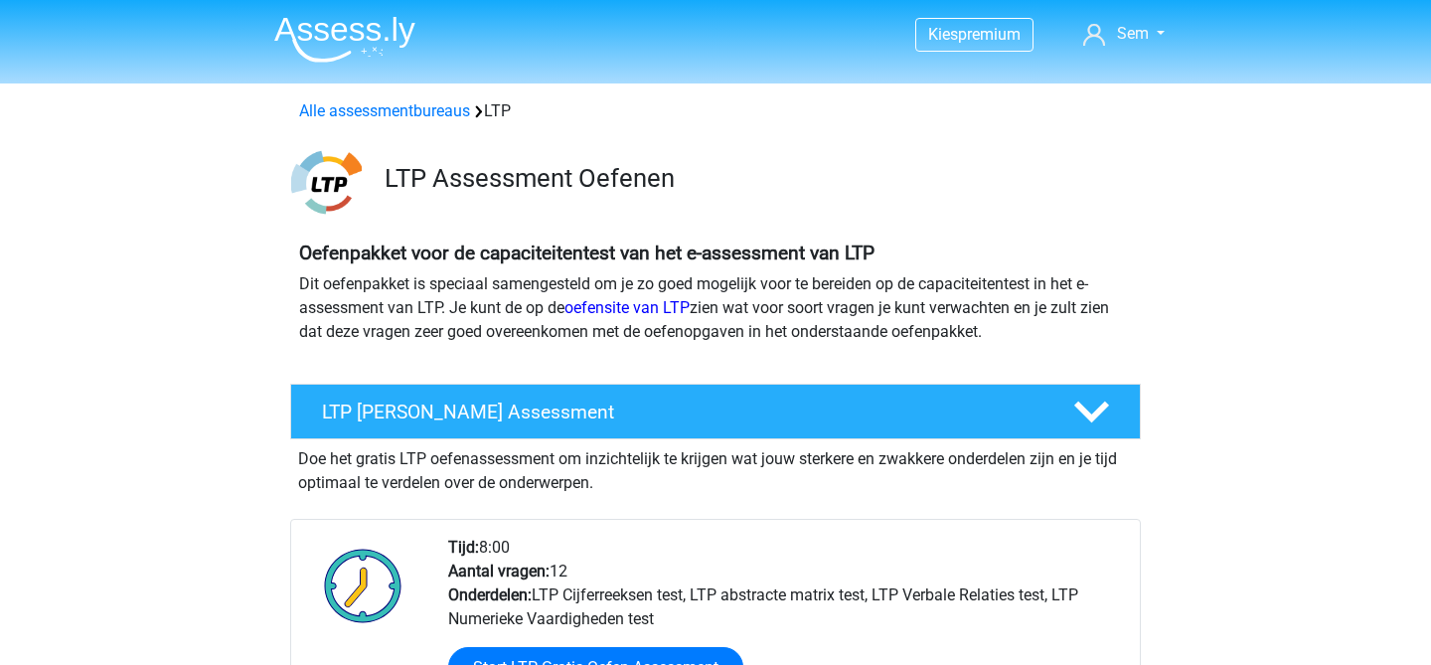
scroll to position [1162, 0]
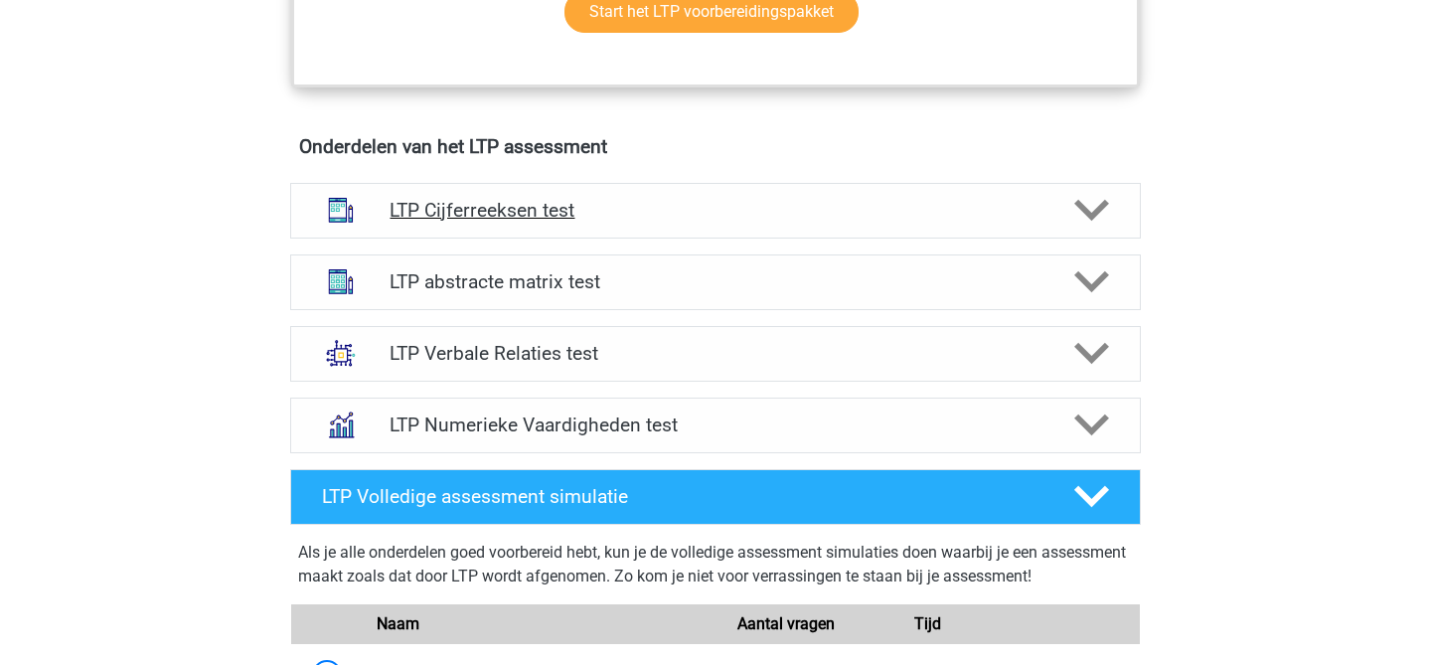
click at [566, 229] on div "LTP Cijferreeksen test" at bounding box center [715, 211] width 851 height 56
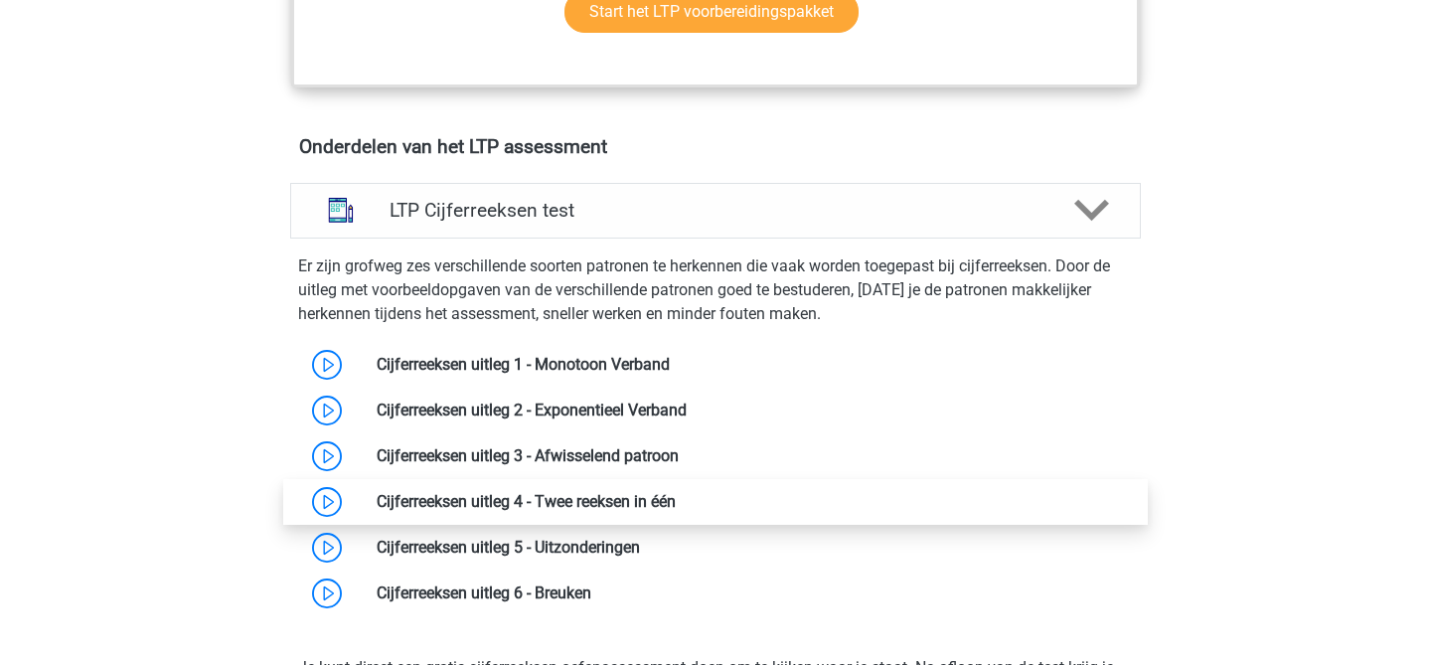
click at [676, 504] on link at bounding box center [676, 501] width 0 height 19
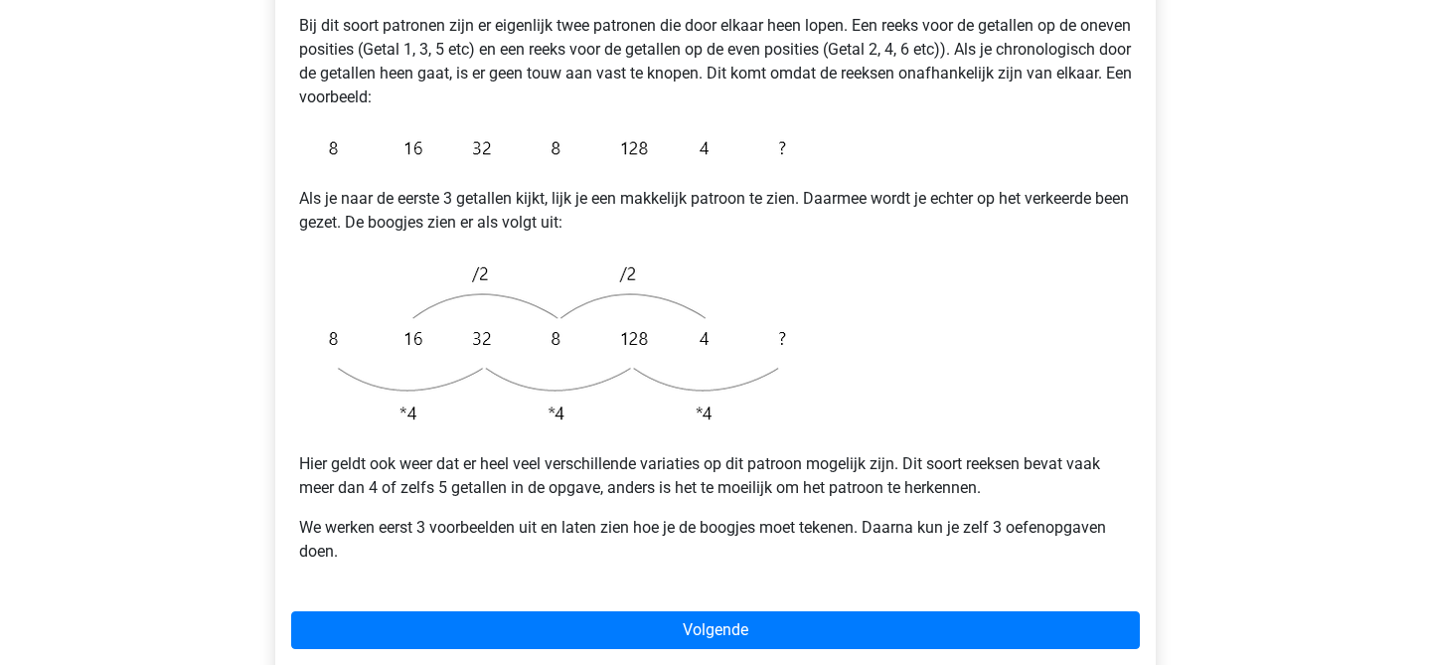
scroll to position [419, 0]
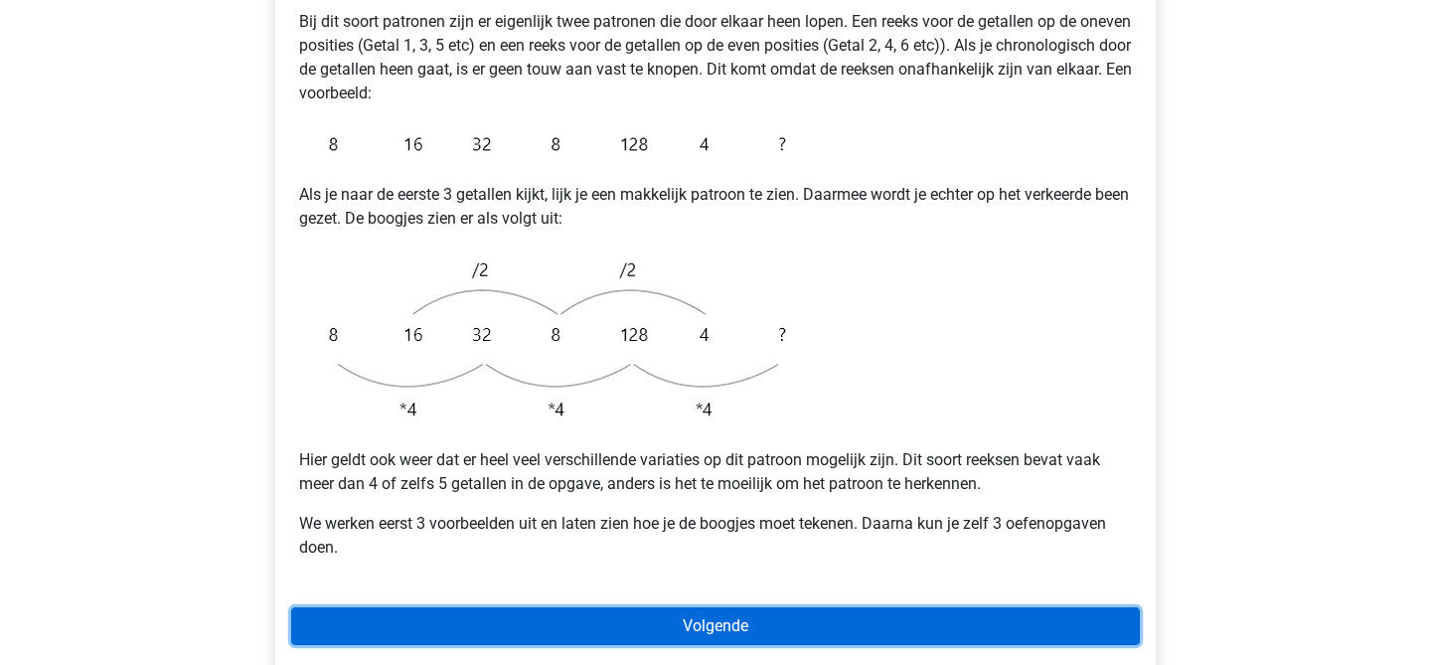
click at [463, 607] on link "Volgende" at bounding box center [715, 626] width 849 height 38
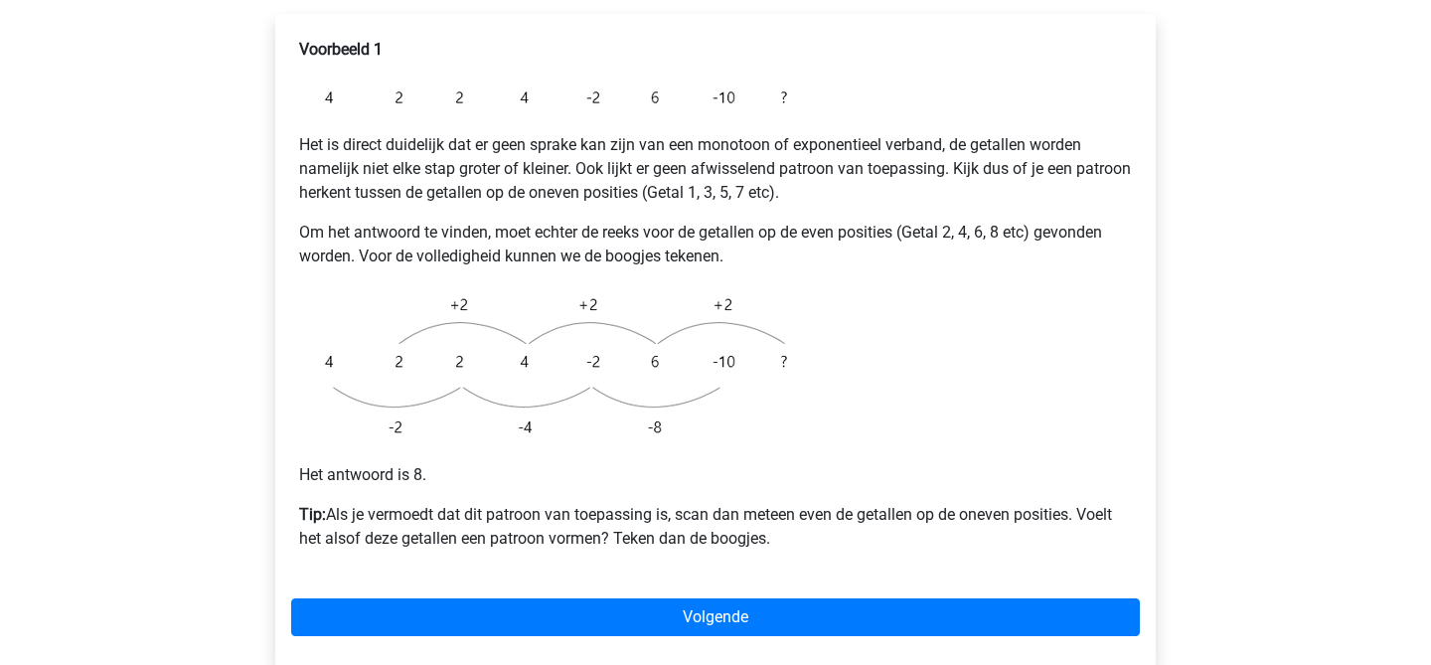
scroll to position [383, 0]
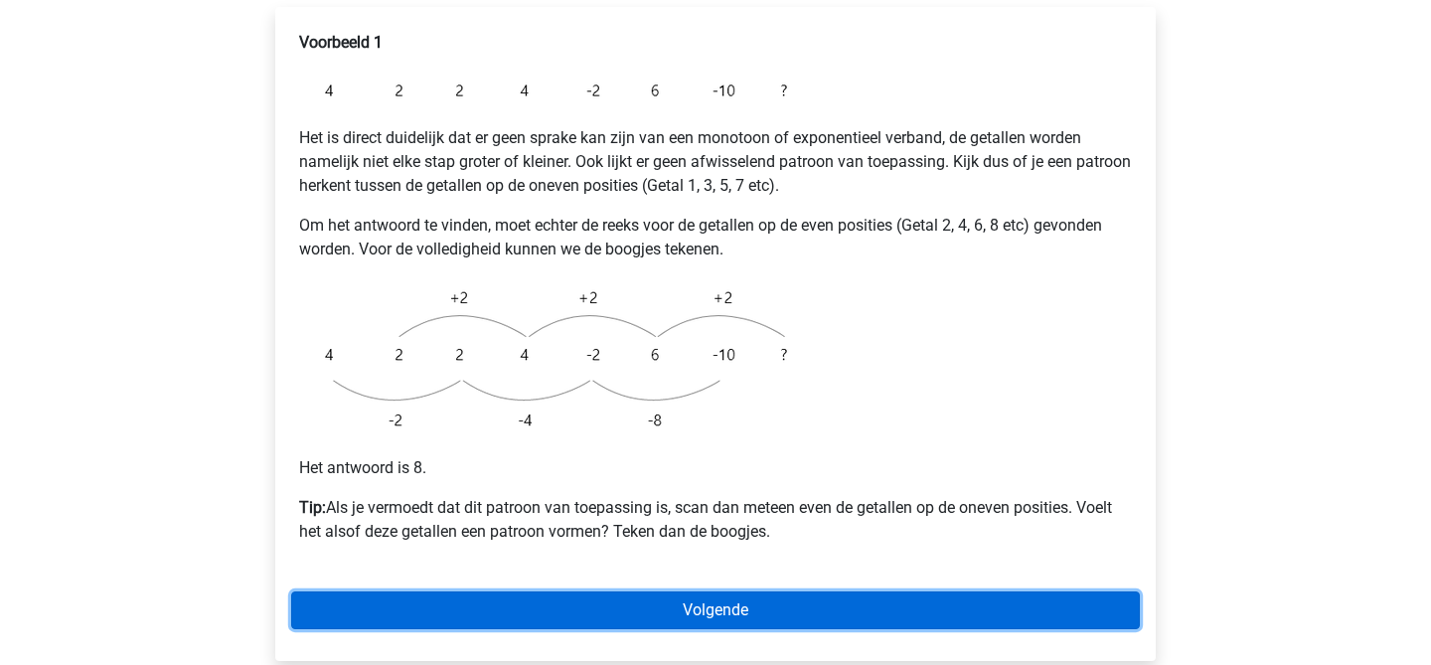
click at [711, 591] on link "Volgende" at bounding box center [715, 610] width 849 height 38
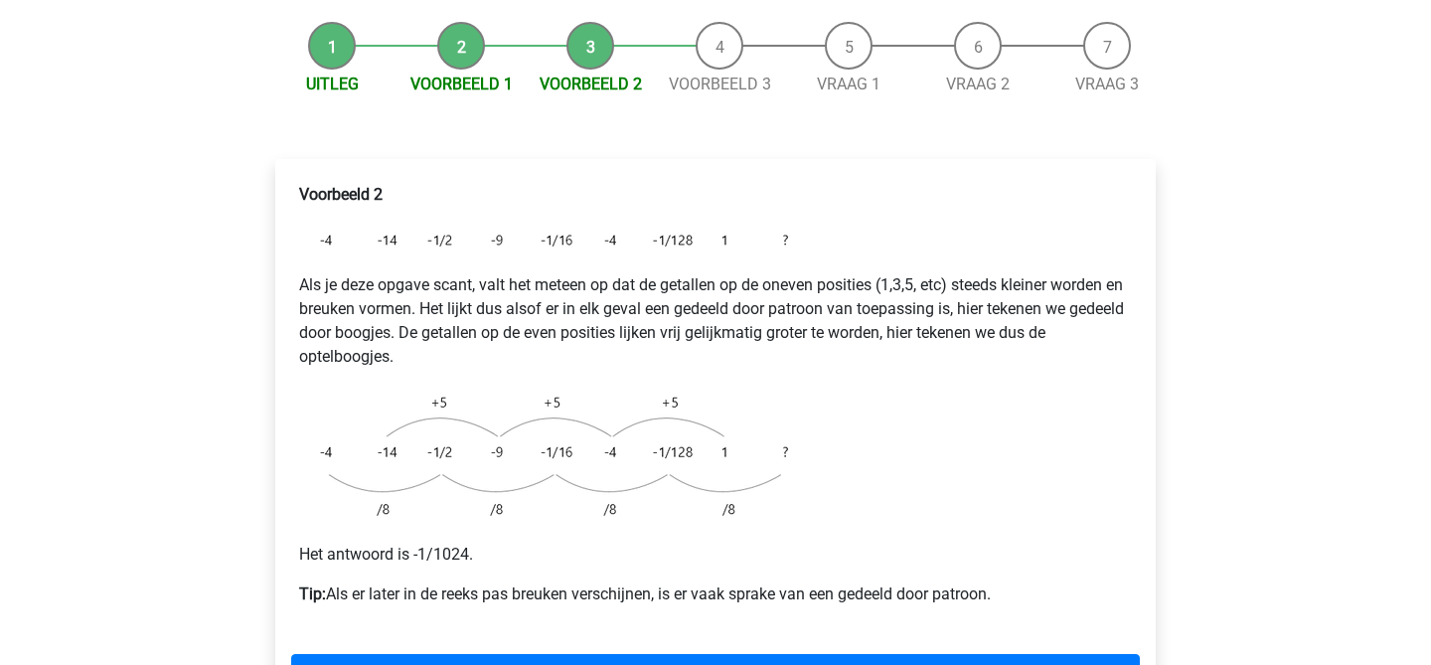
scroll to position [251, 0]
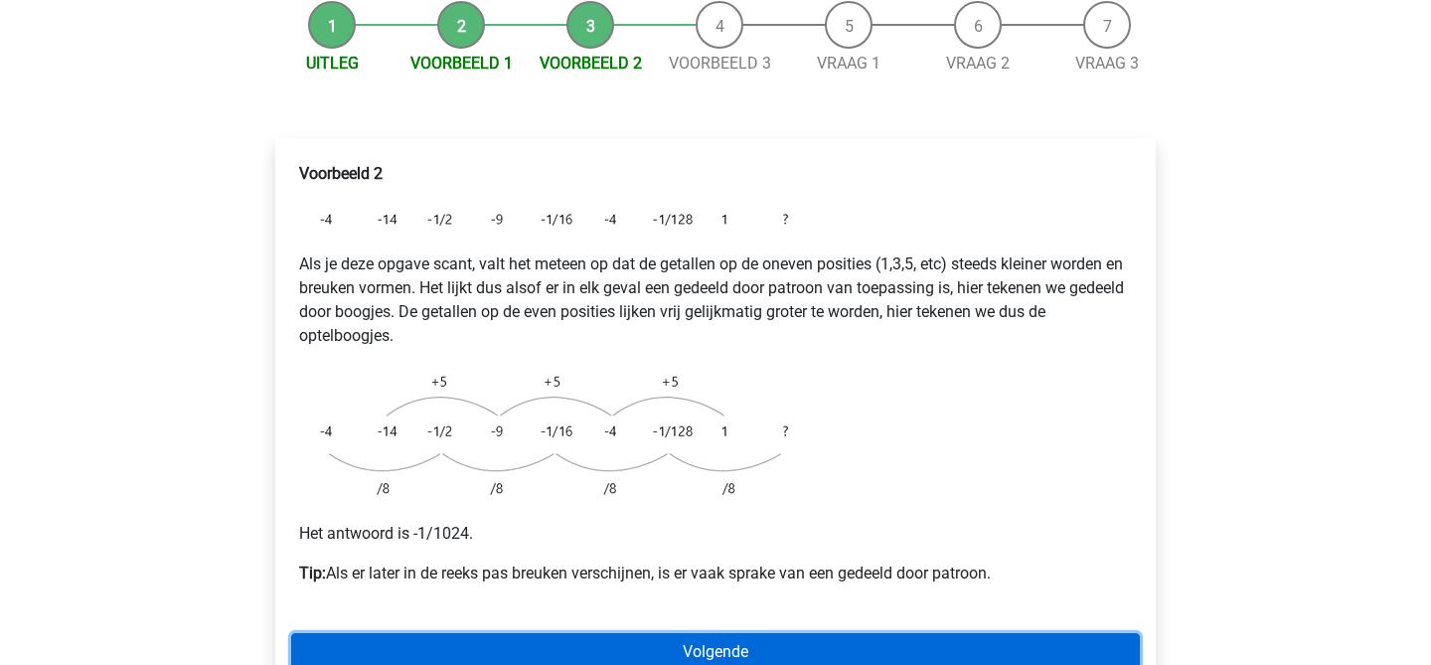
click at [453, 633] on link "Volgende" at bounding box center [715, 652] width 849 height 38
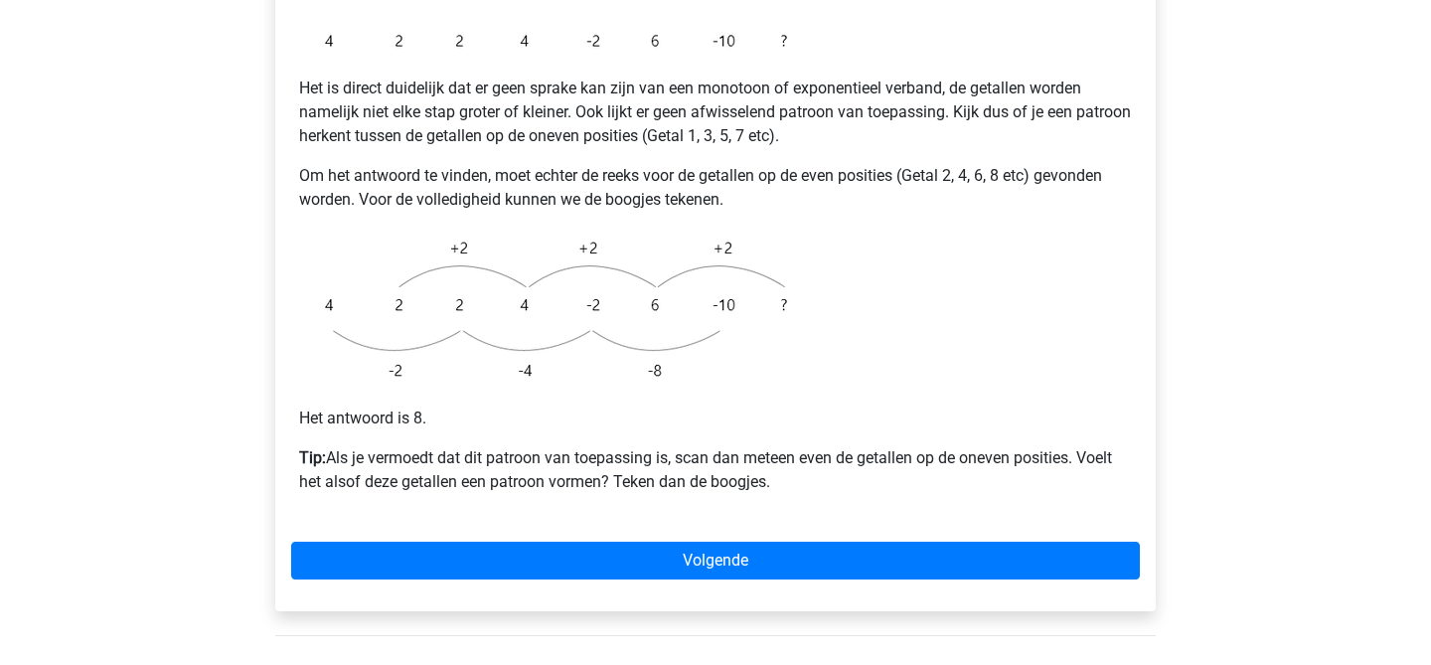
scroll to position [440, 0]
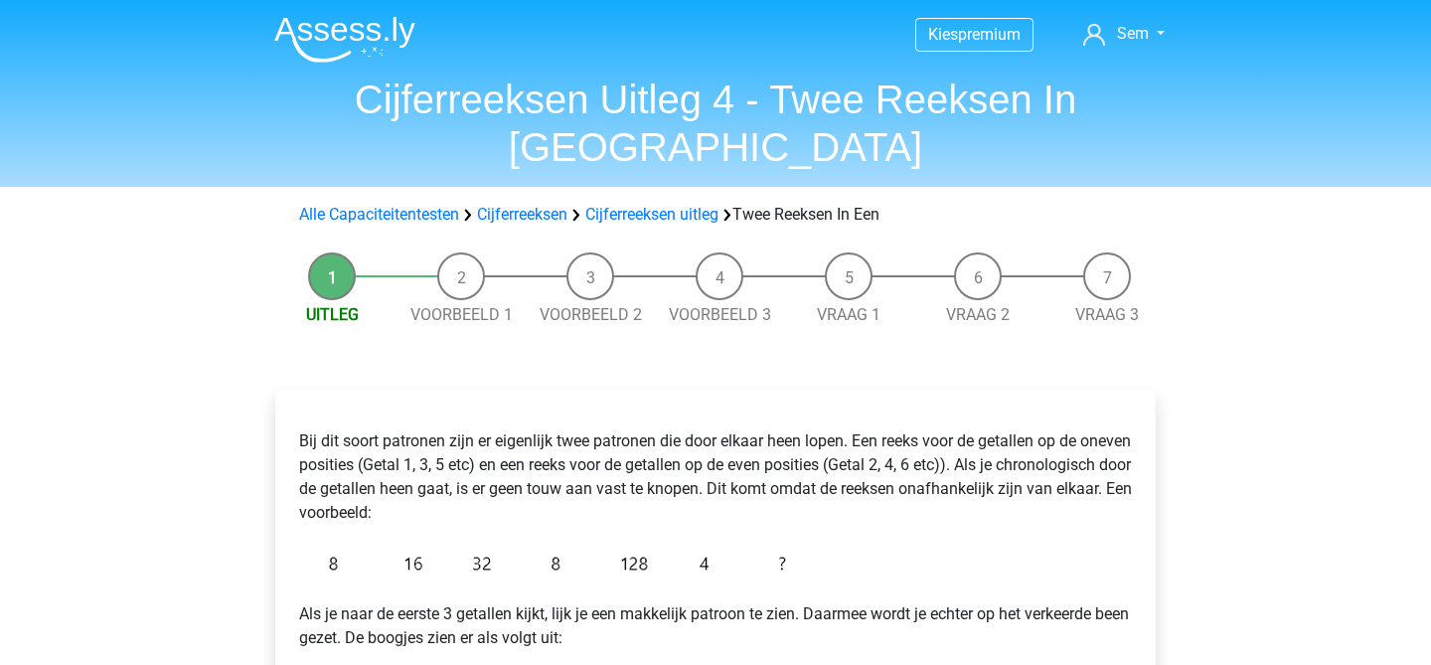
scroll to position [419, 0]
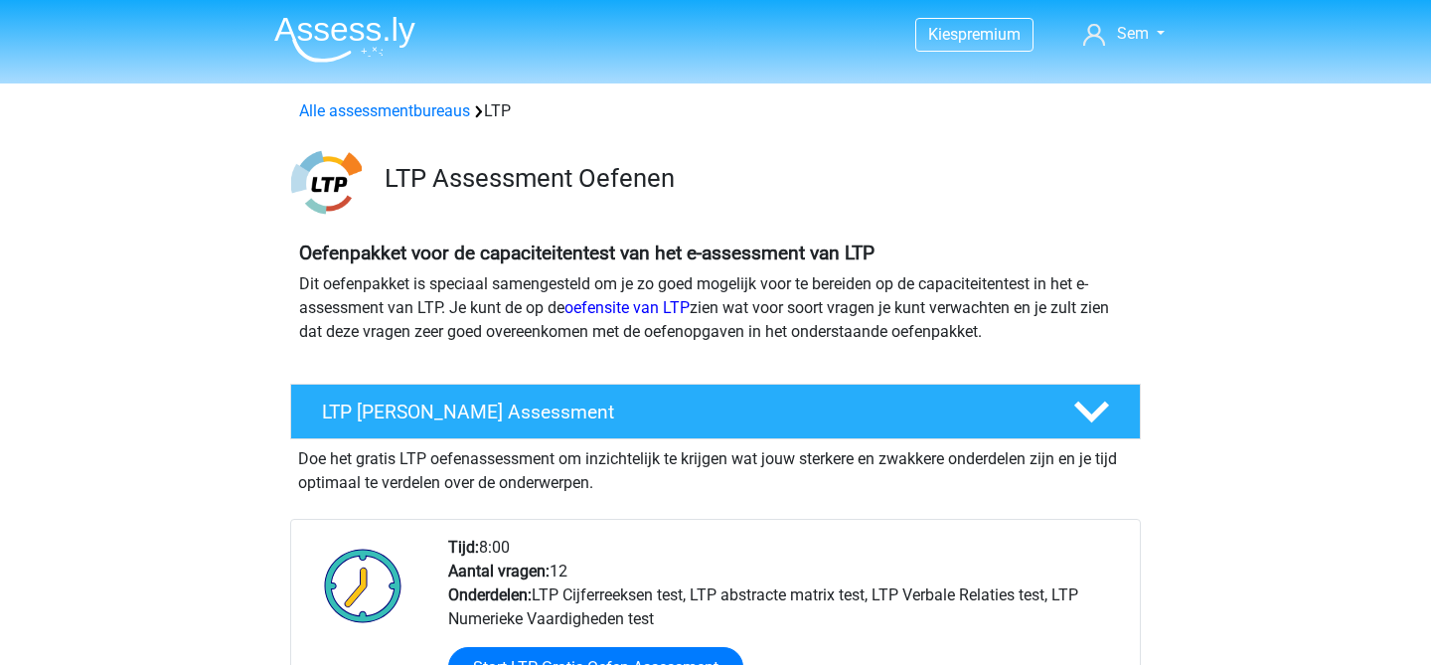
scroll to position [1162, 0]
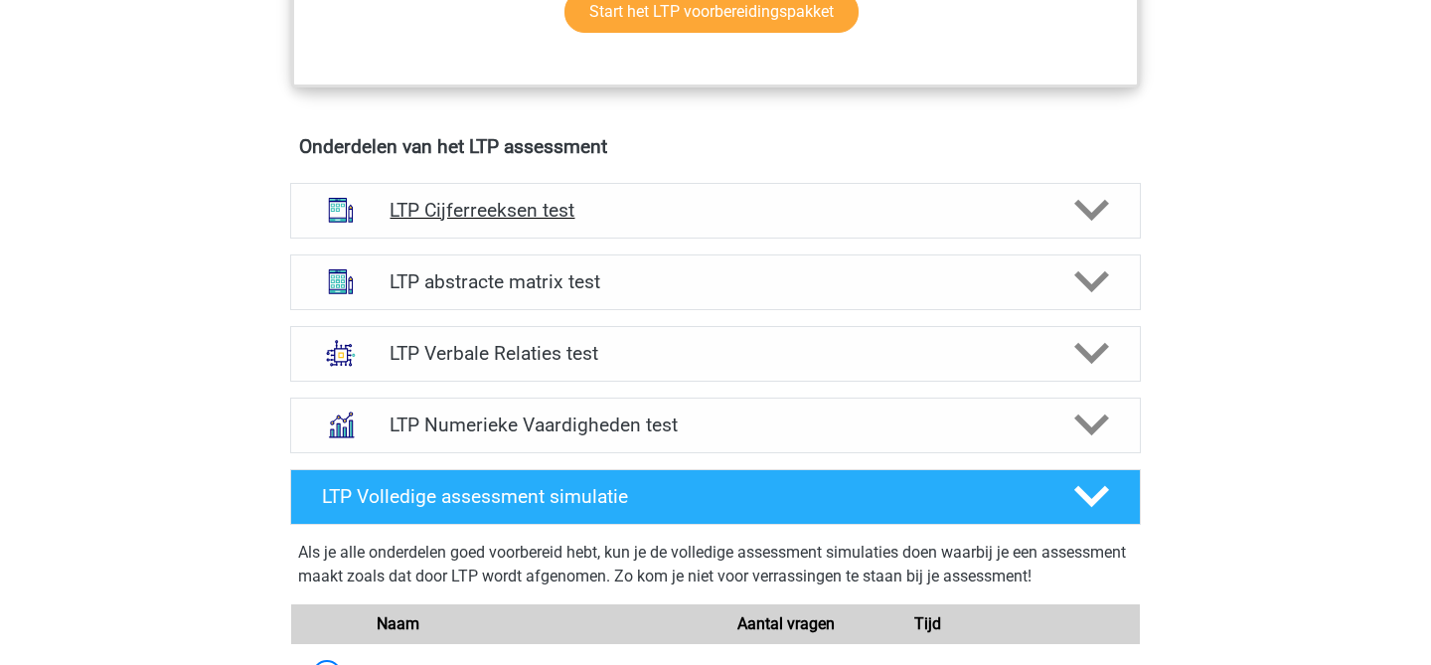
click at [551, 229] on div "LTP Cijferreeksen test" at bounding box center [715, 211] width 851 height 56
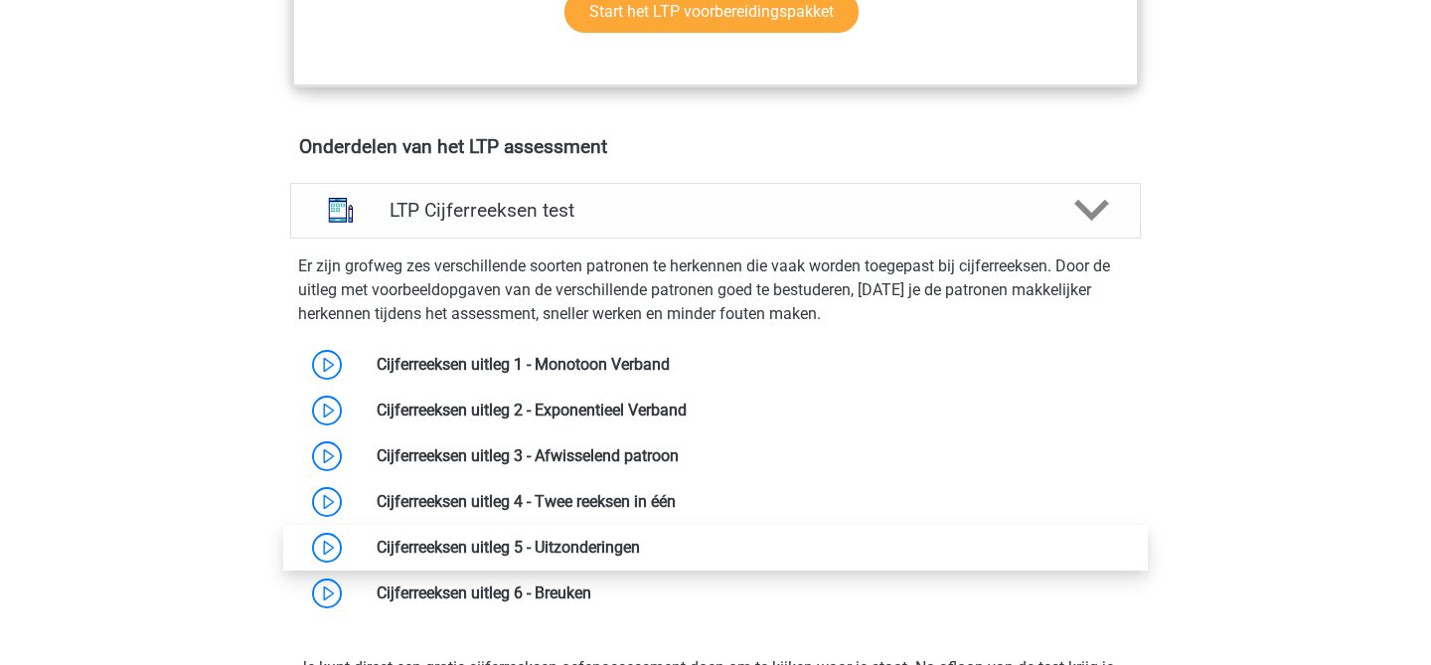
click at [640, 538] on link at bounding box center [640, 547] width 0 height 19
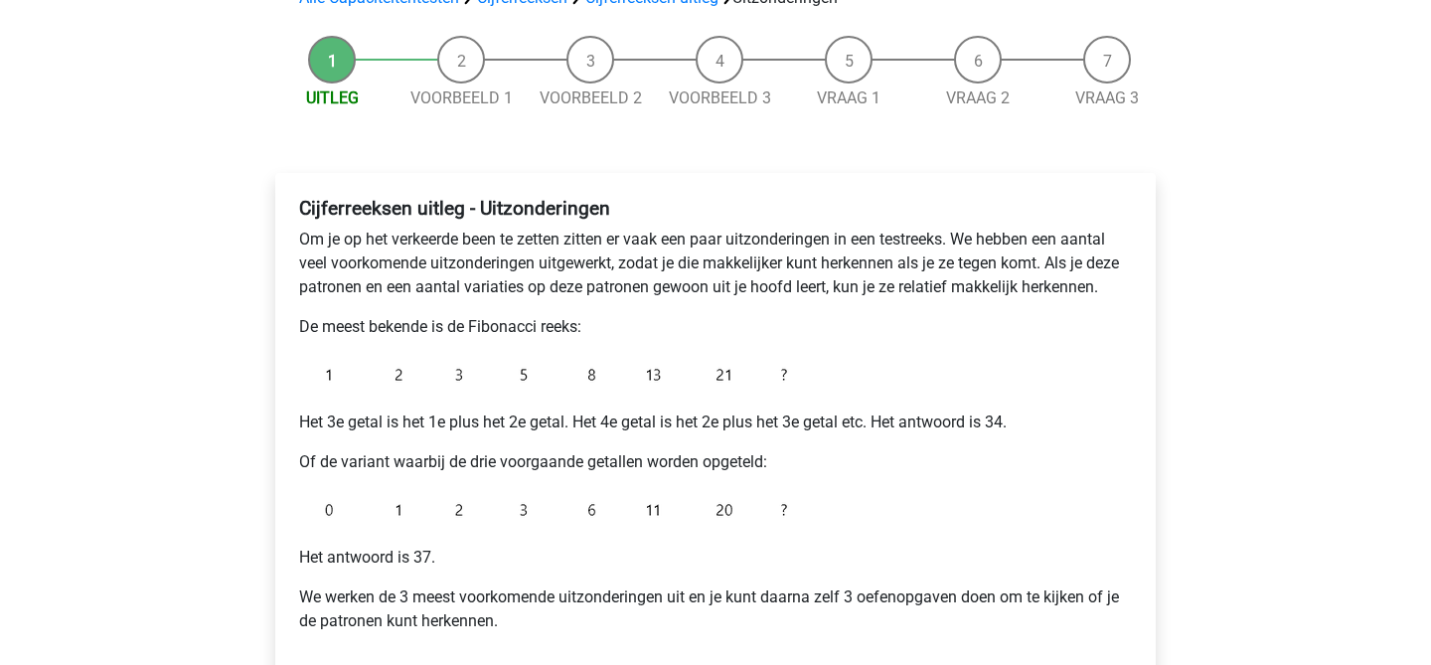
scroll to position [226, 0]
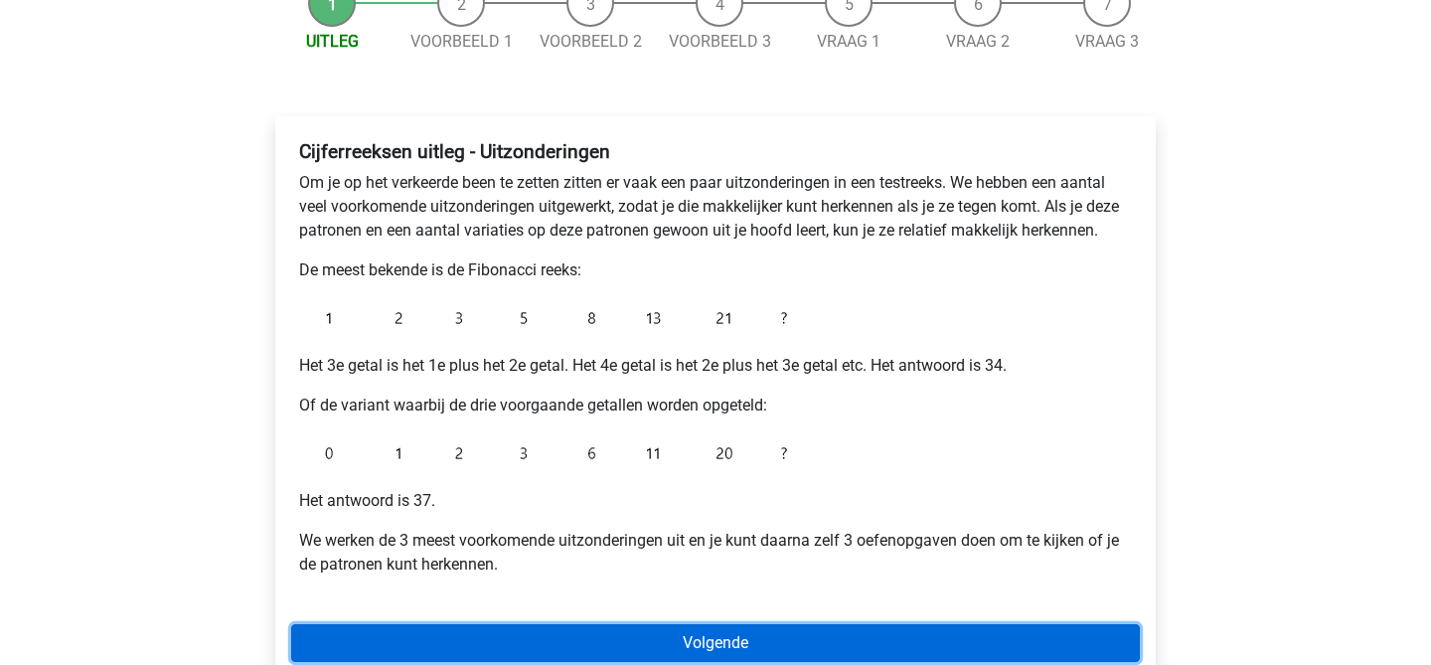
click at [636, 632] on link "Volgende" at bounding box center [715, 643] width 849 height 38
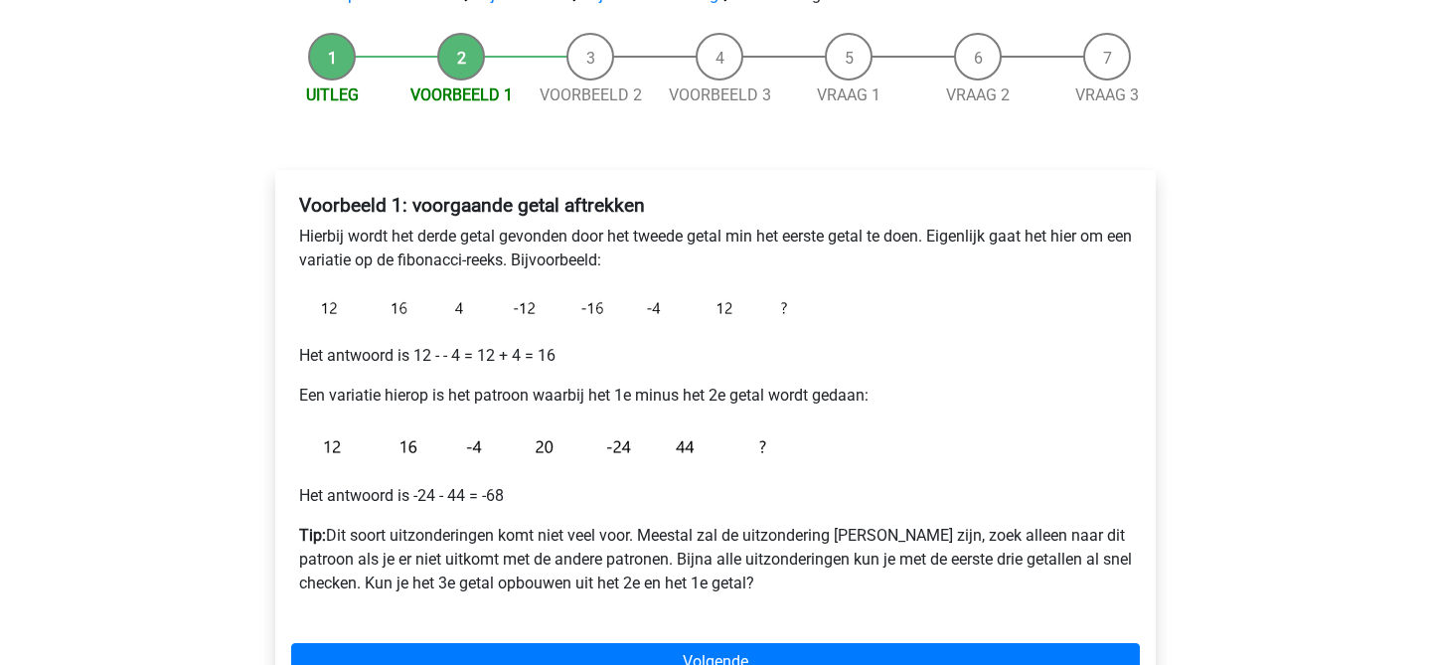
scroll to position [176, 0]
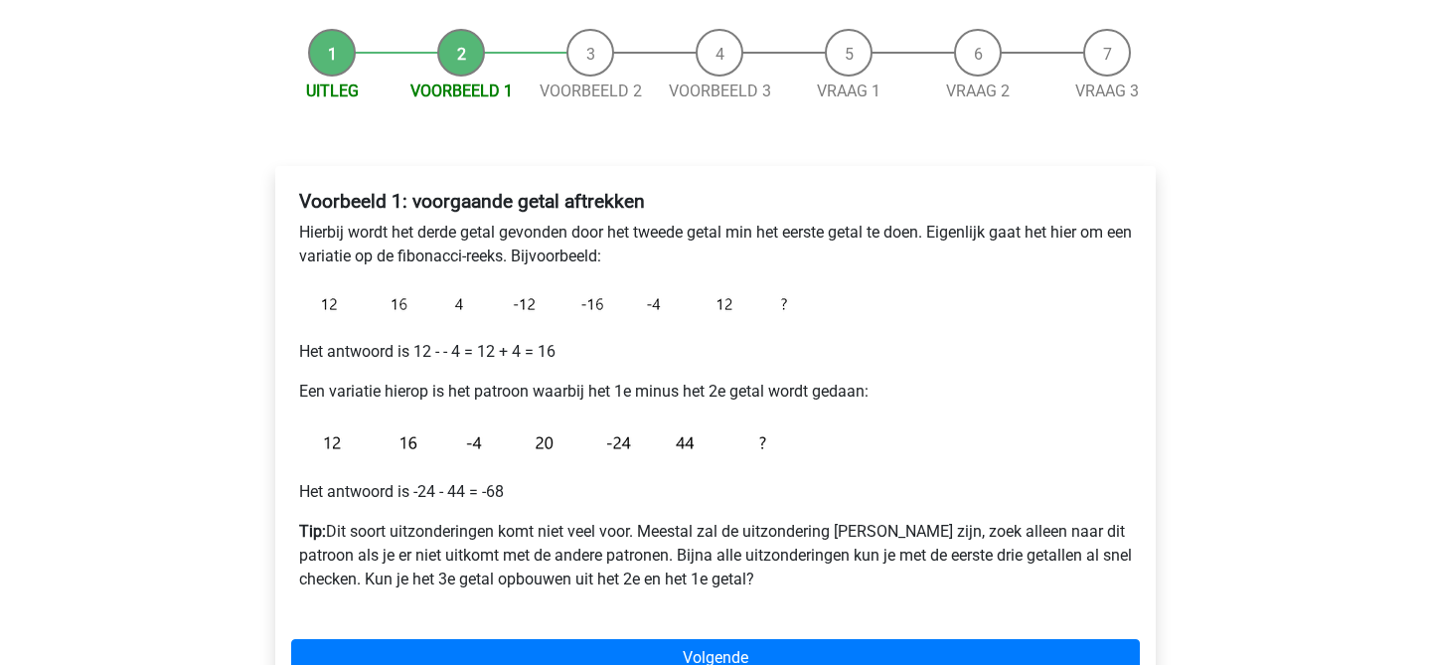
click at [418, 360] on p "Het antwoord is 12 - - 4 = 12 + 4 = 16" at bounding box center [715, 352] width 833 height 24
click at [355, 309] on img at bounding box center [547, 304] width 497 height 40
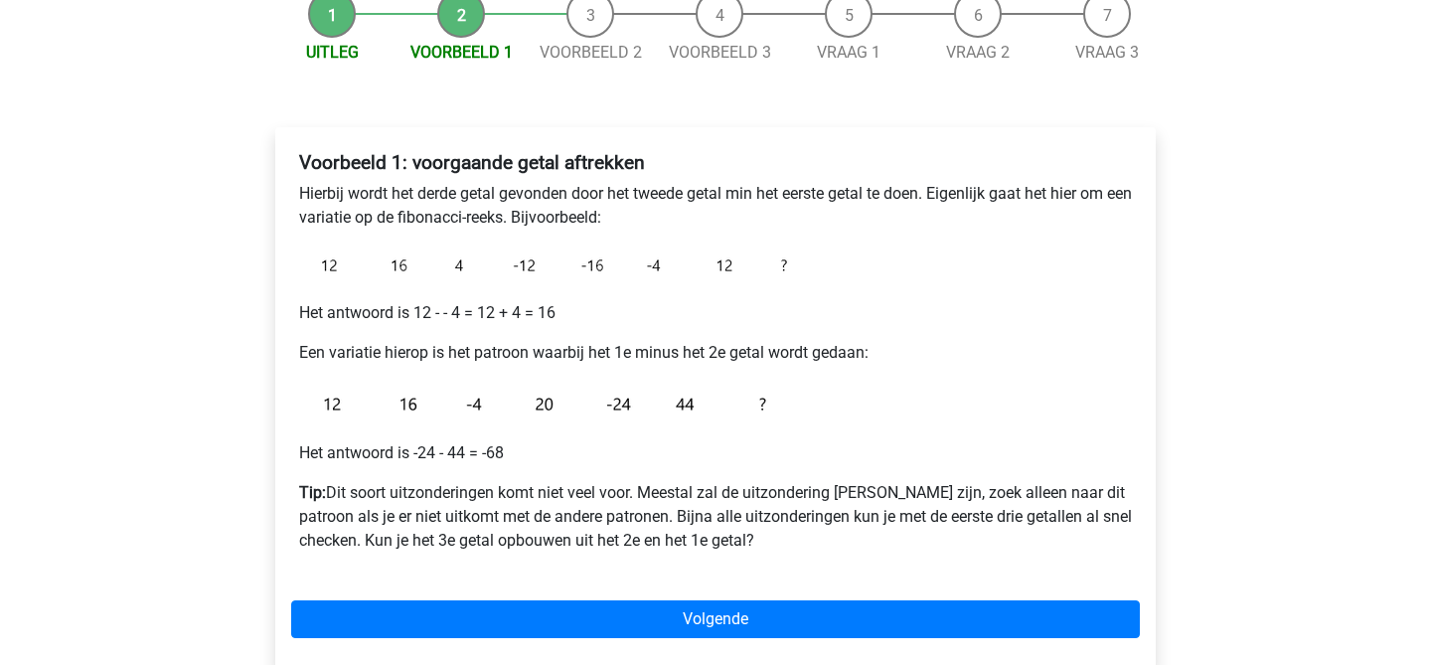
scroll to position [233, 0]
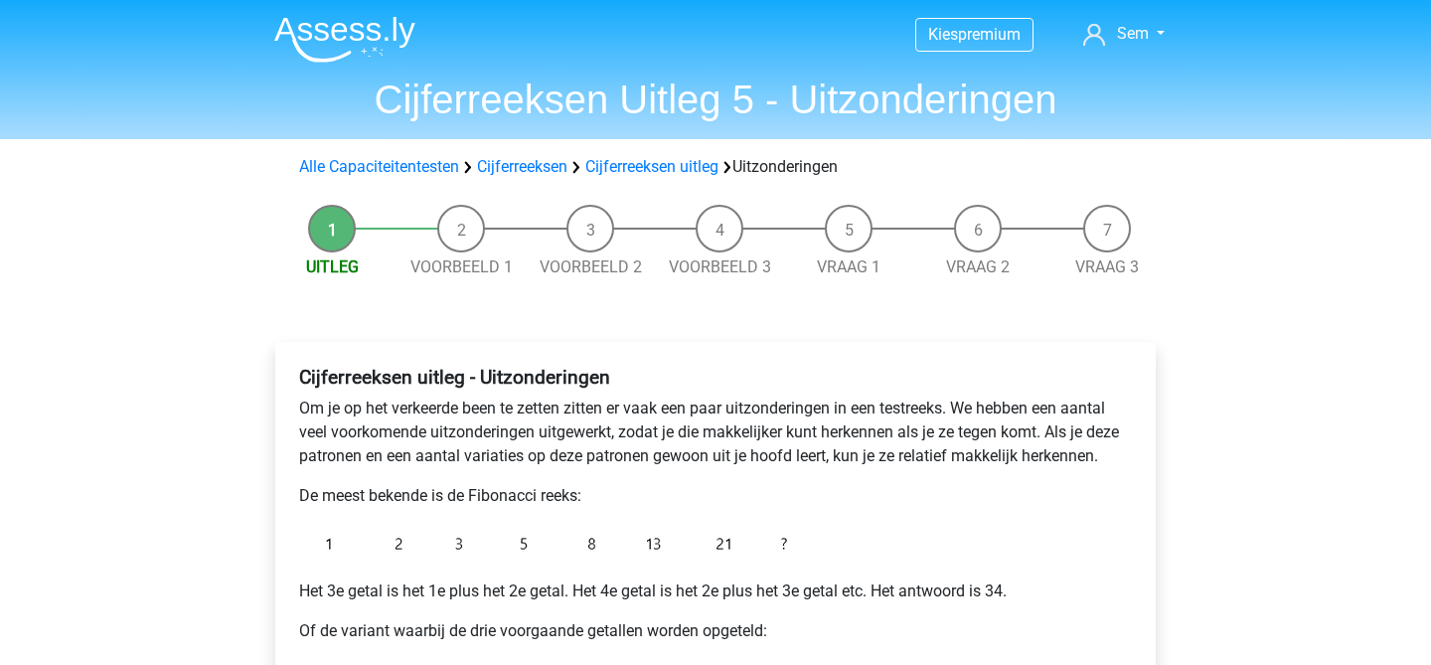
scroll to position [226, 0]
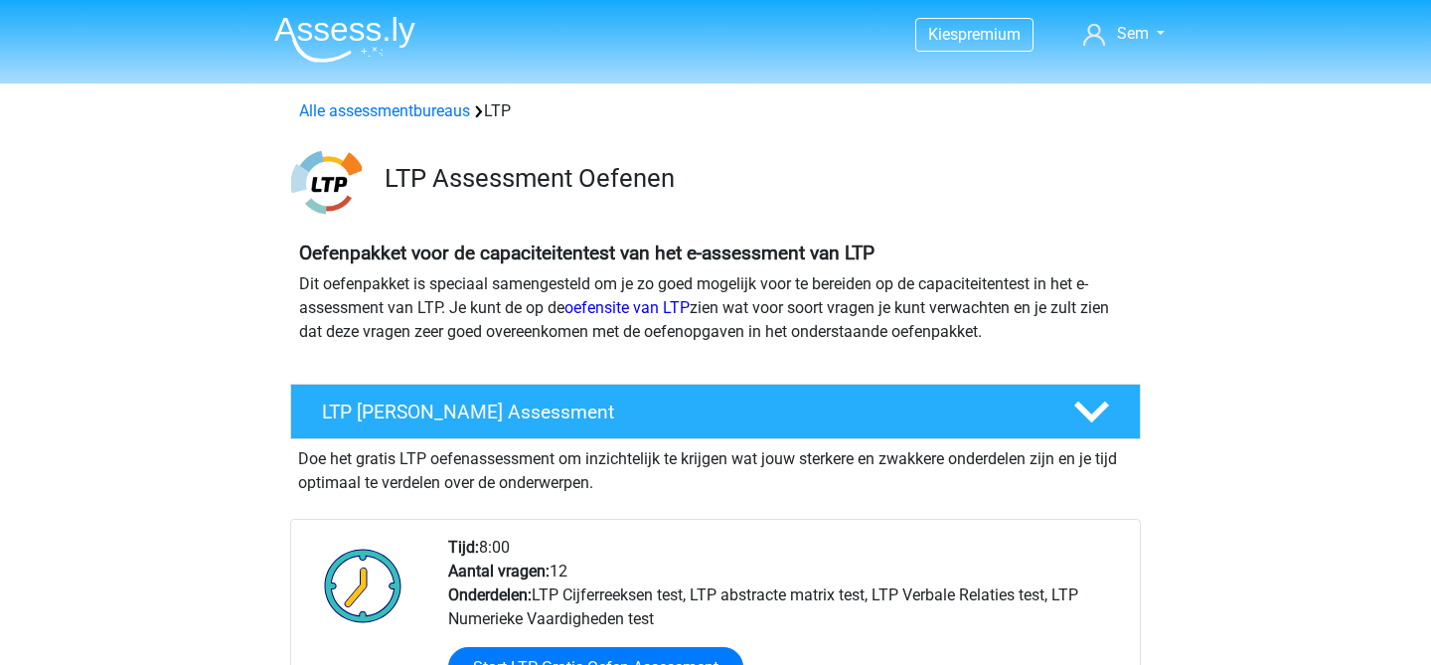
scroll to position [1162, 0]
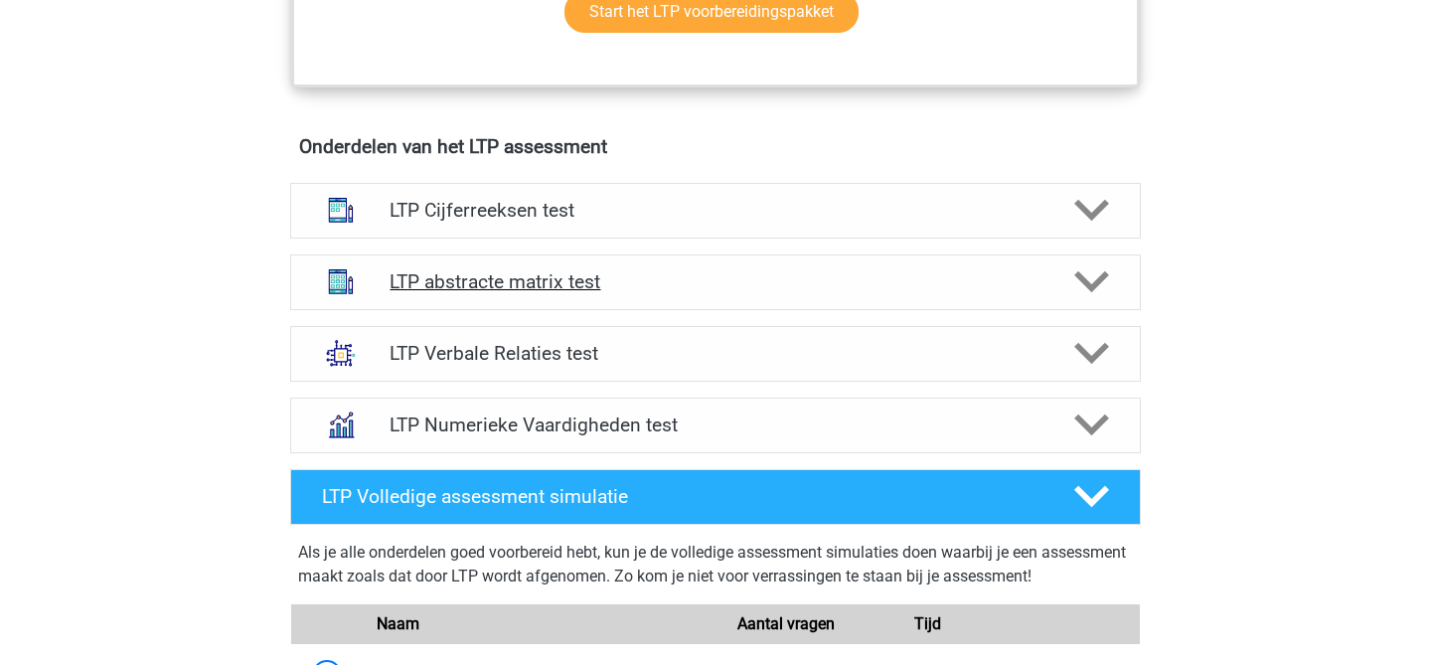
click at [597, 295] on div "LTP abstracte matrix test" at bounding box center [715, 282] width 851 height 56
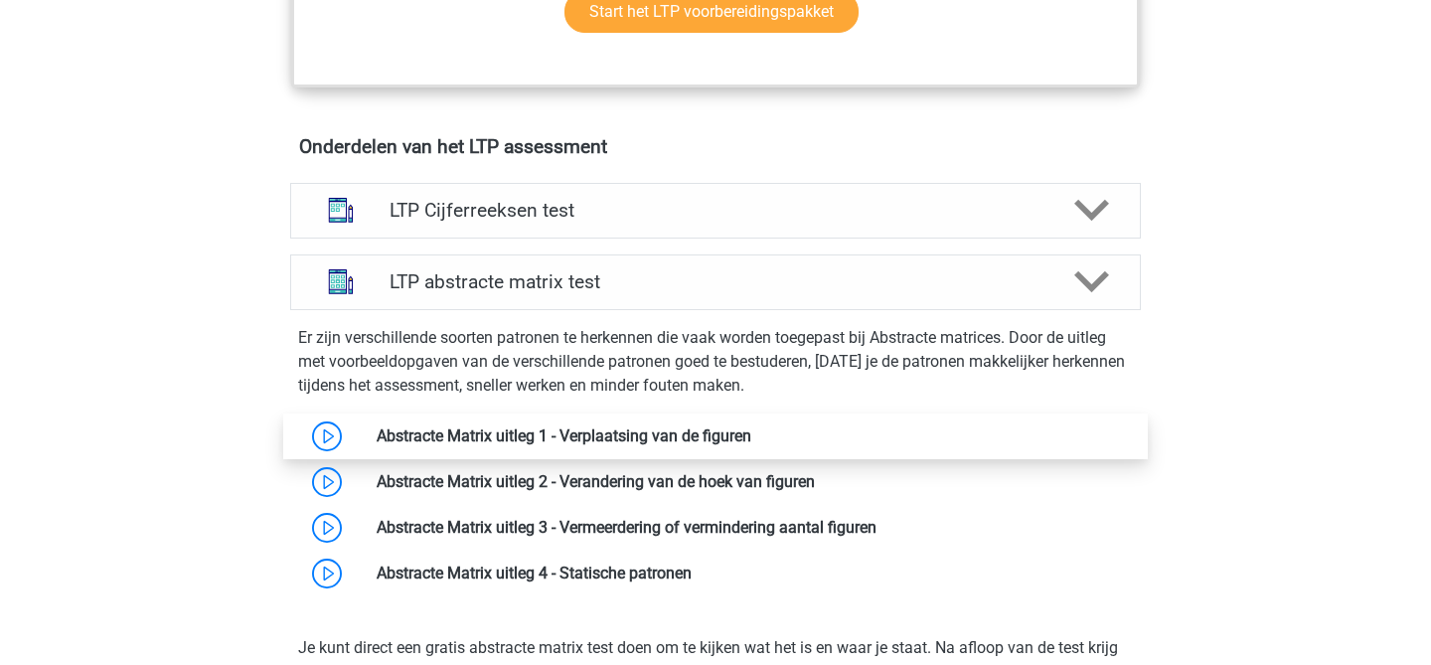
click at [751, 435] on link at bounding box center [751, 435] width 0 height 19
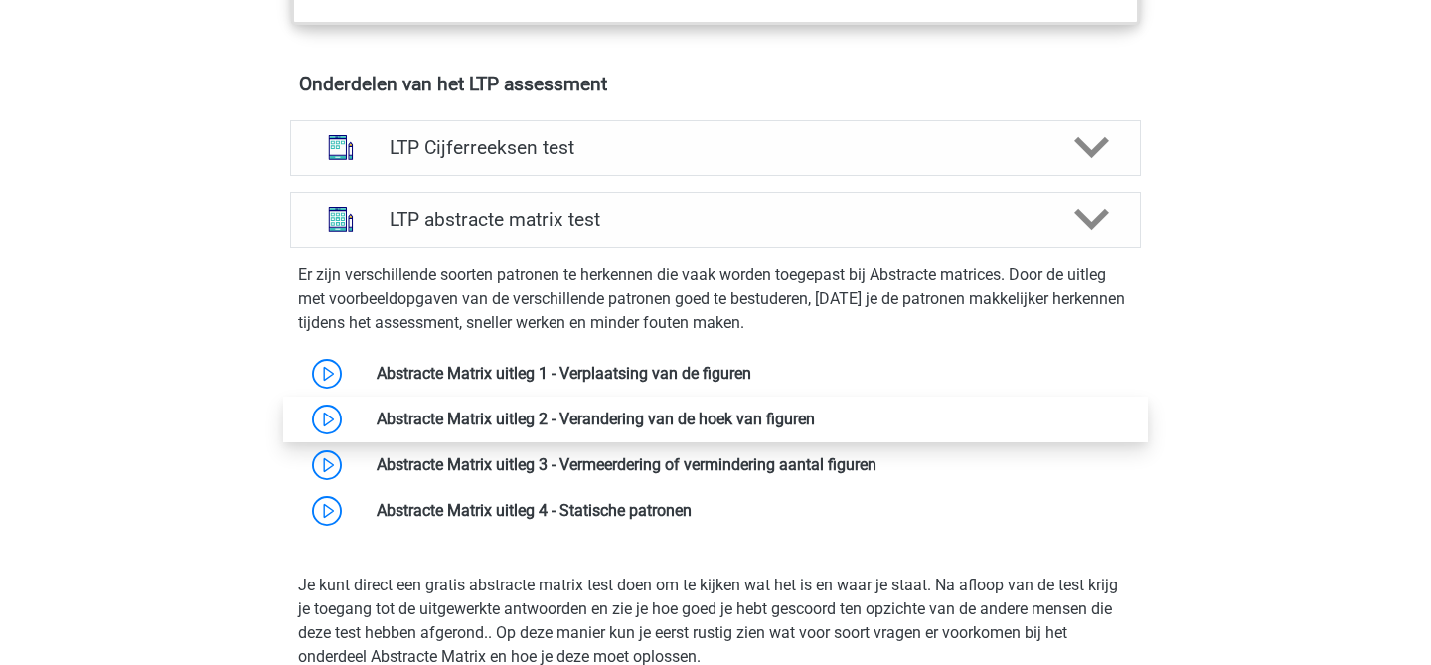
scroll to position [1200, 0]
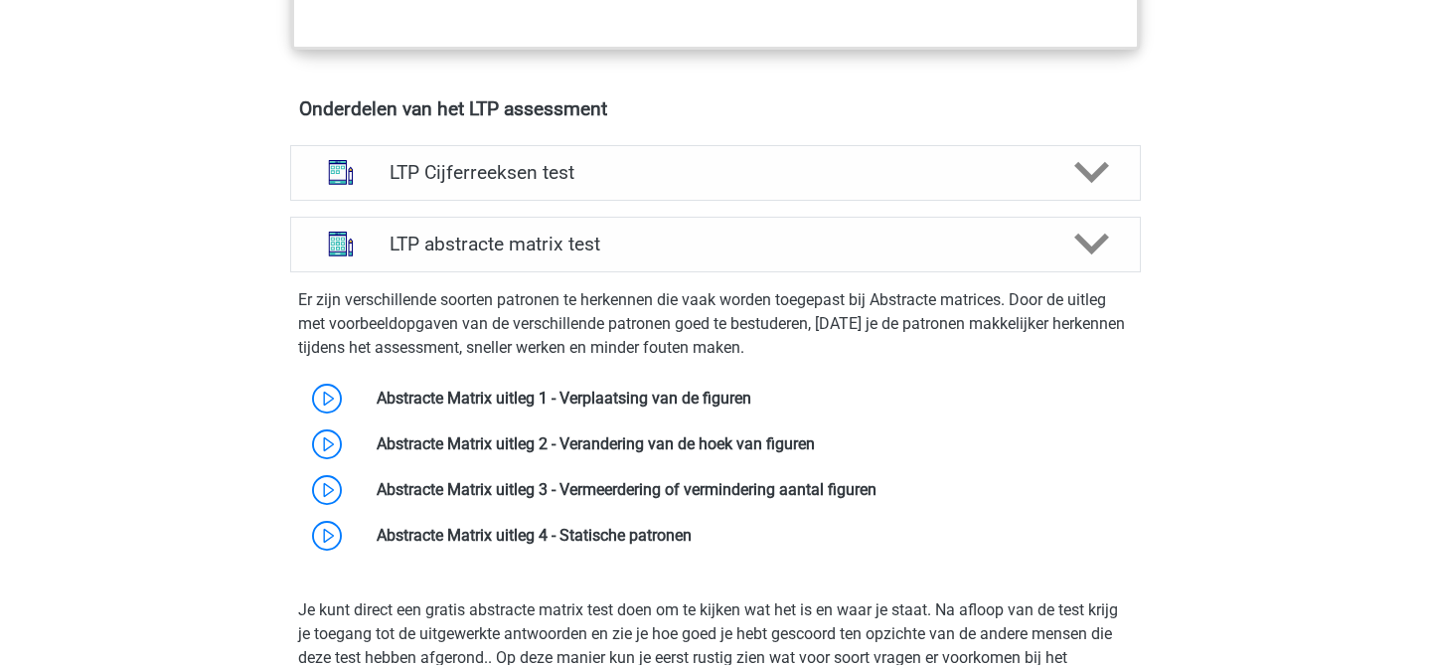
click at [911, 233] on h4 "LTP abstracte matrix test" at bounding box center [715, 244] width 651 height 23
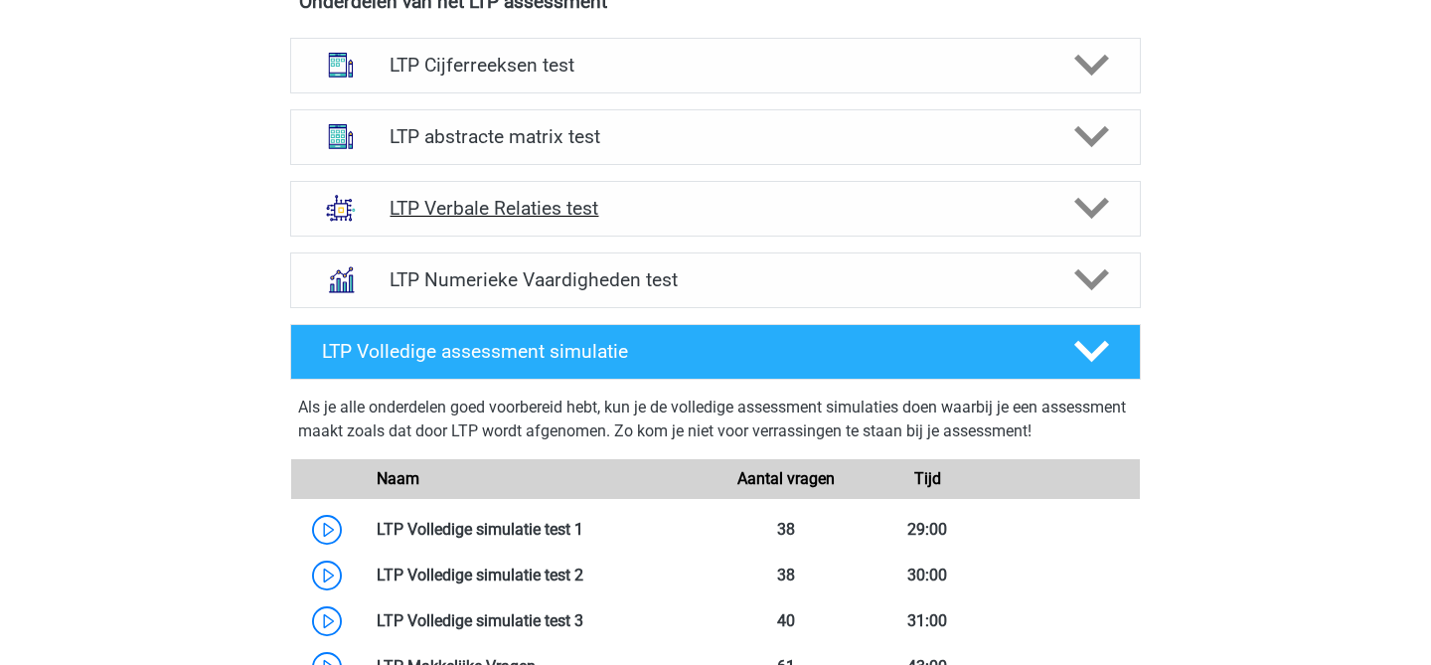
scroll to position [1309, 0]
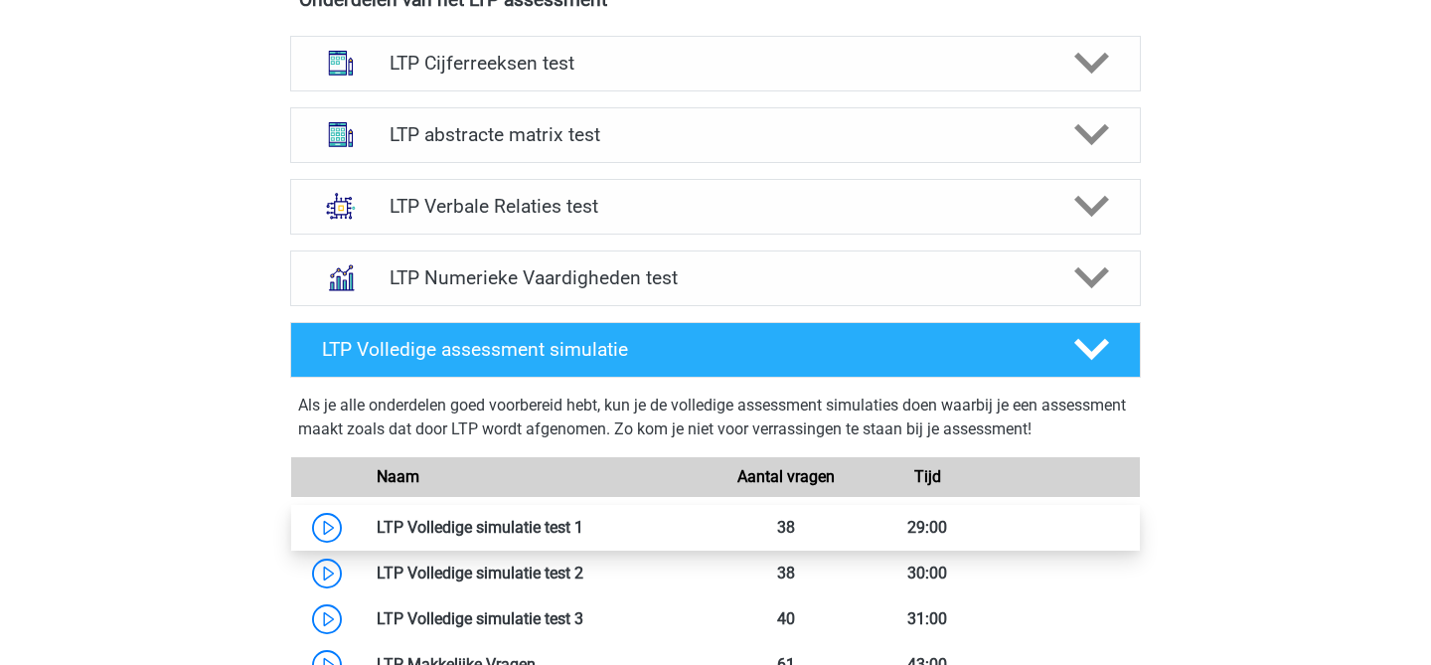
click at [583, 521] on link at bounding box center [583, 527] width 0 height 19
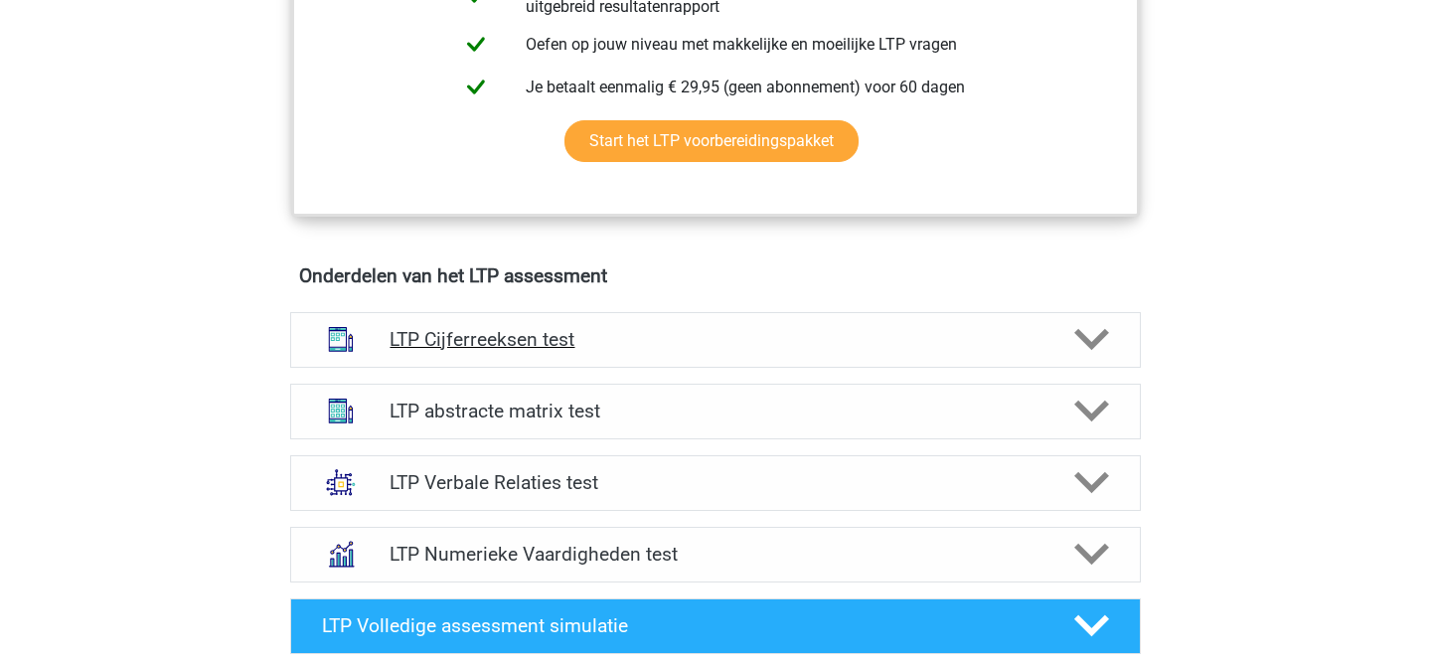
scroll to position [1032, 0]
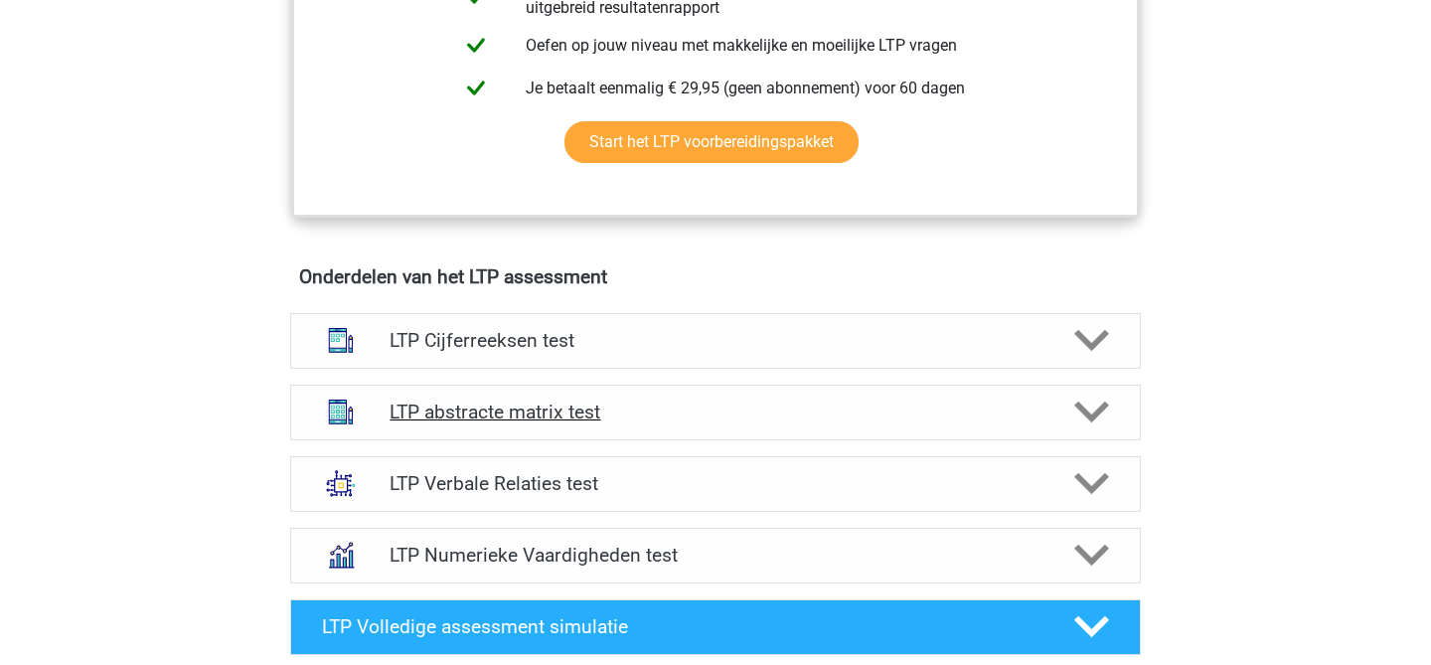
click at [671, 418] on h4 "LTP abstracte matrix test" at bounding box center [715, 412] width 651 height 23
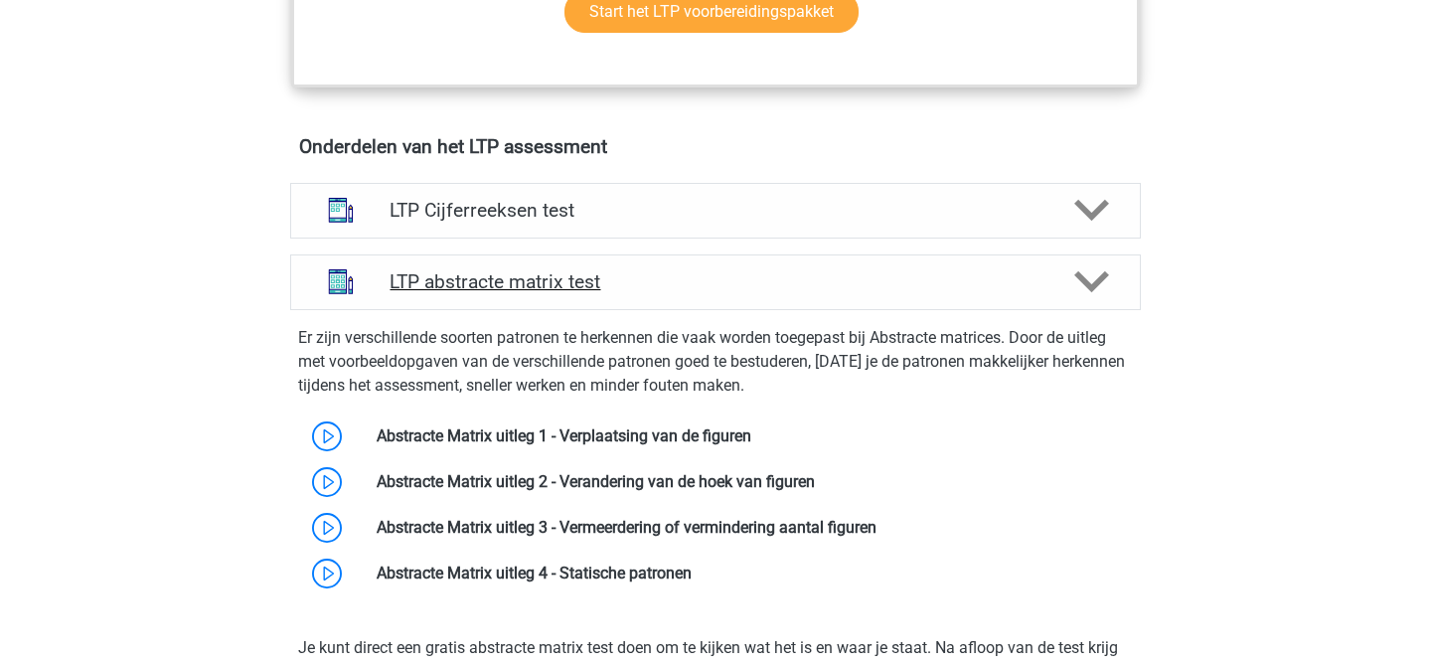
scroll to position [1177, 0]
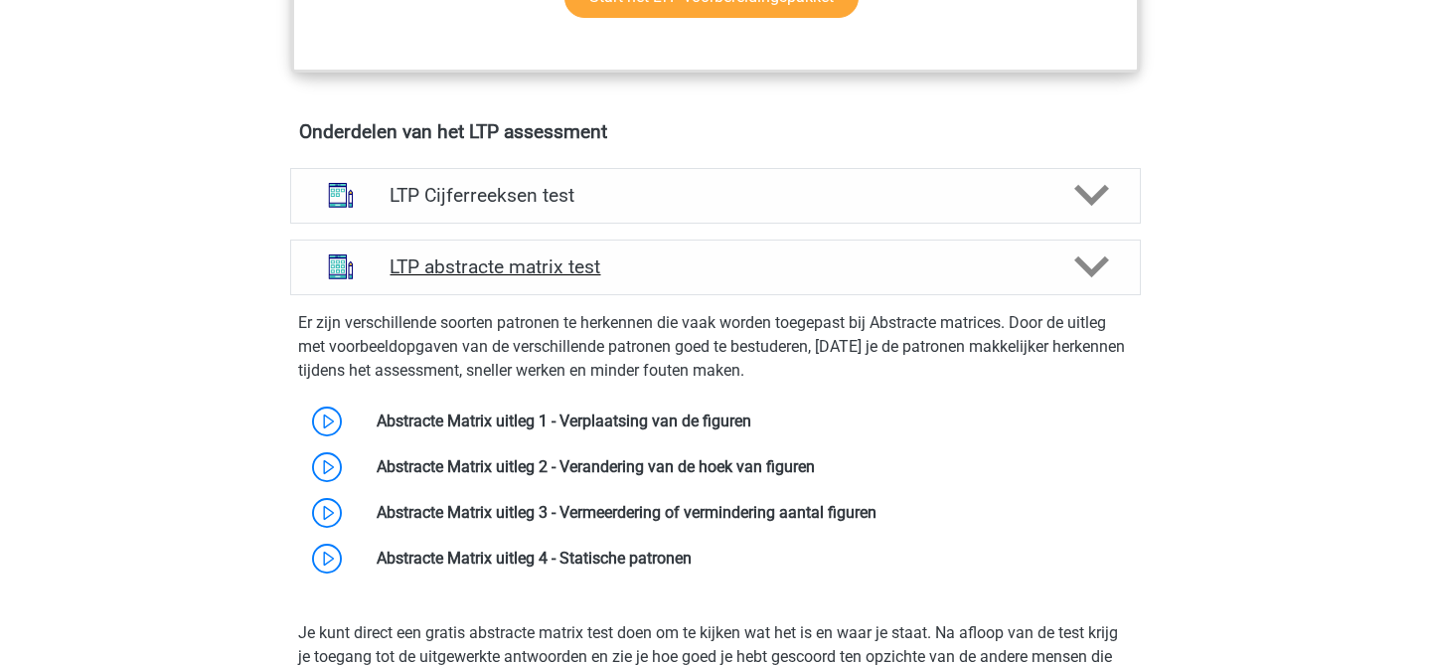
click at [964, 269] on h4 "LTP abstracte matrix test" at bounding box center [715, 266] width 651 height 23
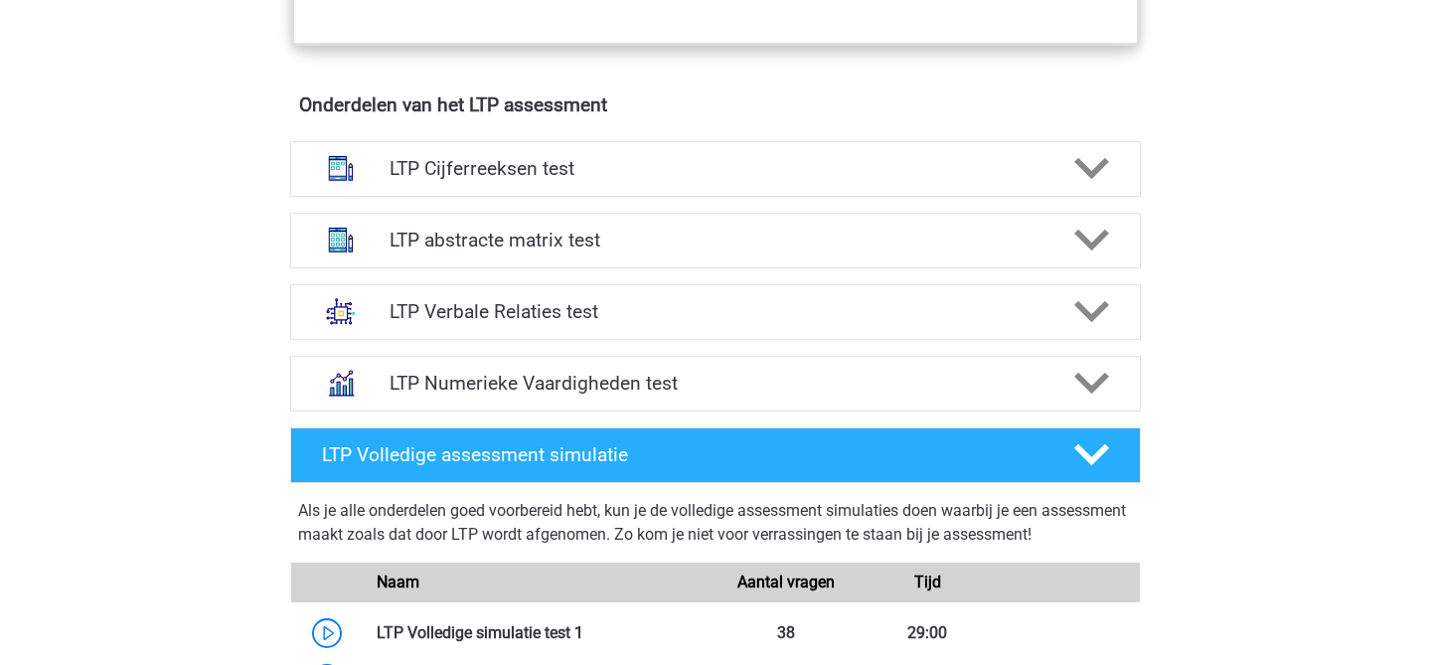
scroll to position [1207, 0]
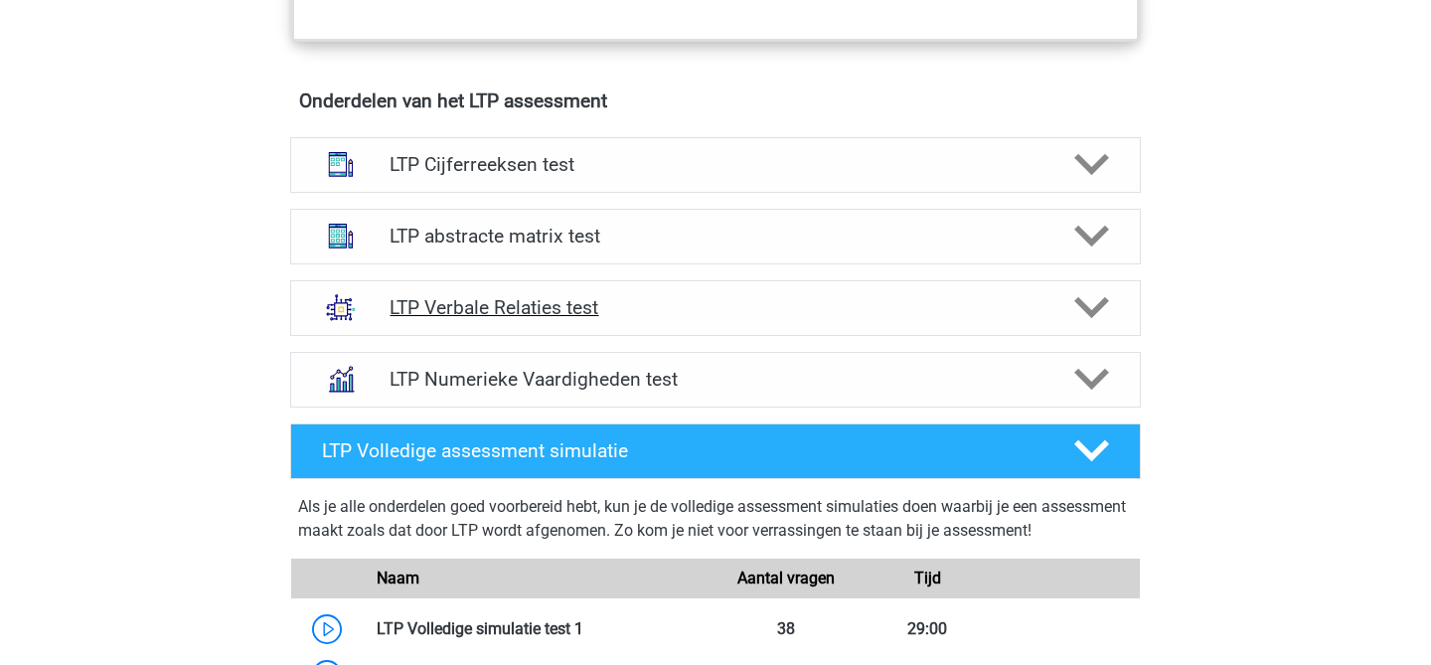
click at [907, 311] on h4 "LTP Verbale Relaties test" at bounding box center [715, 307] width 651 height 23
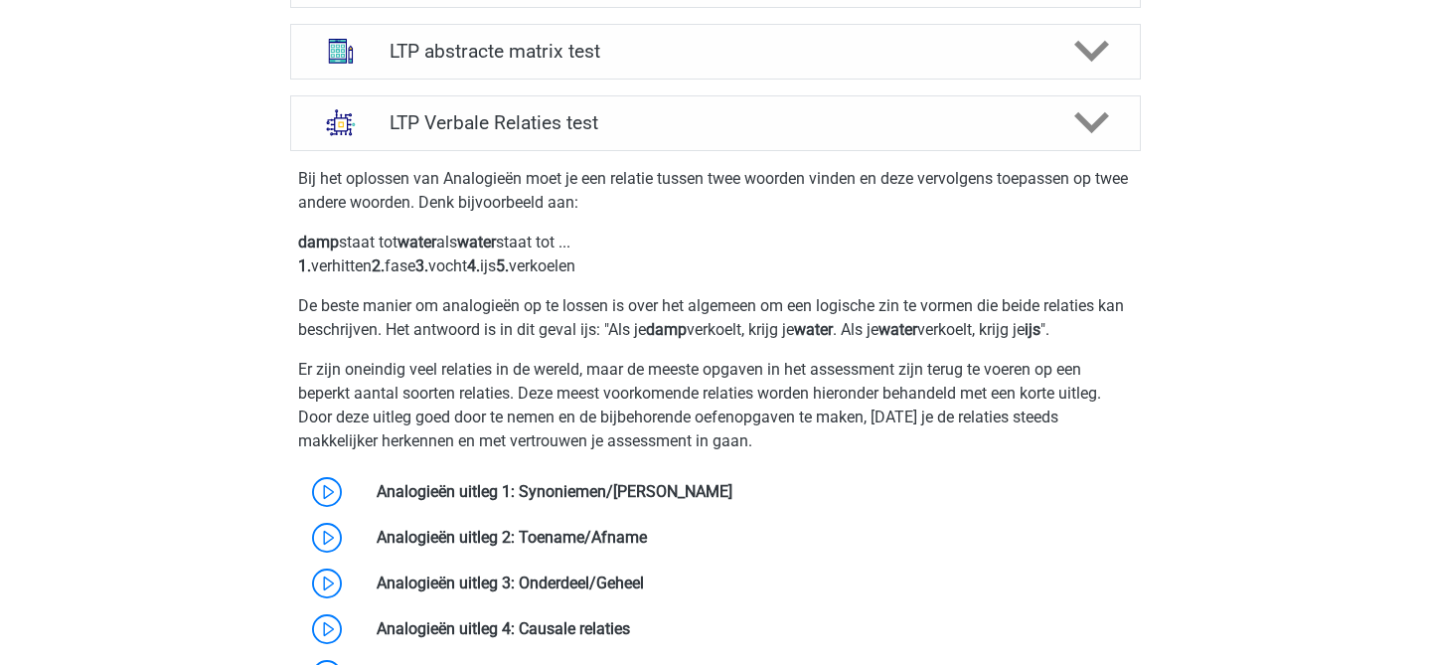
scroll to position [1417, 0]
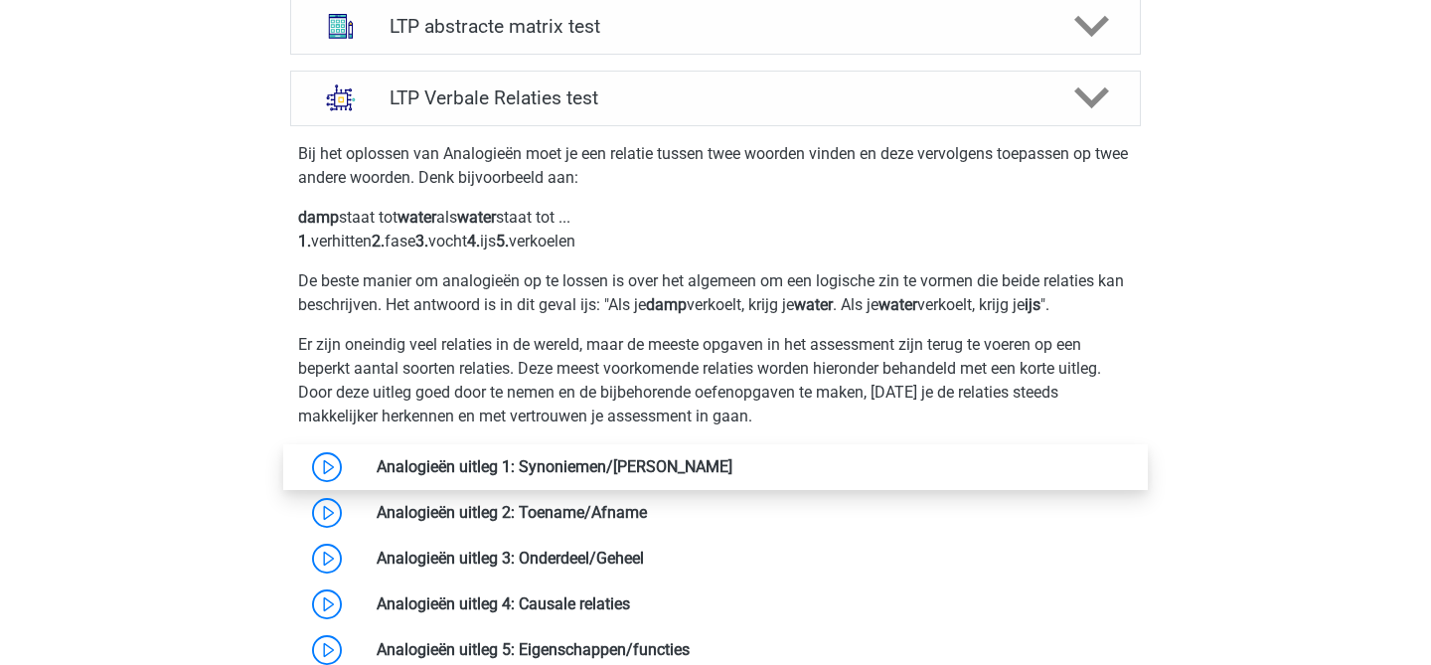
click at [732, 468] on link at bounding box center [732, 466] width 0 height 19
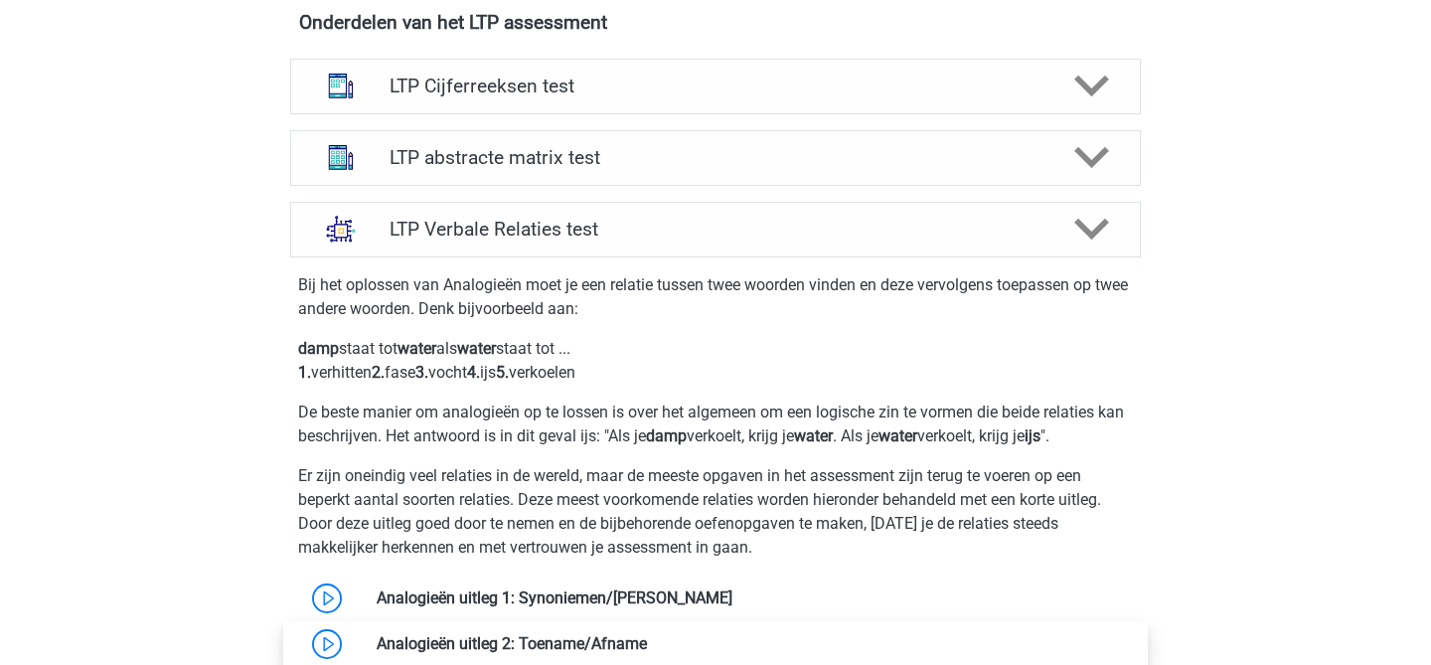
scroll to position [1423, 0]
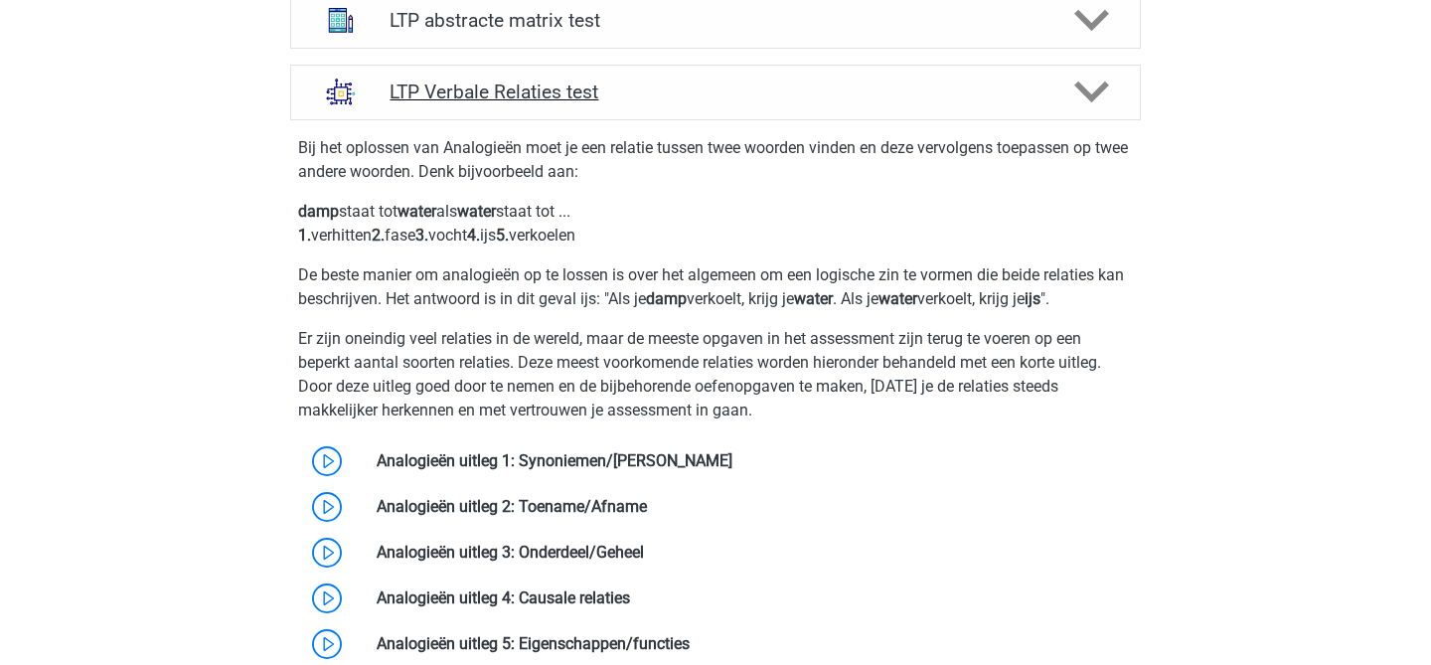
click at [559, 96] on h4 "LTP Verbale Relaties test" at bounding box center [715, 91] width 651 height 23
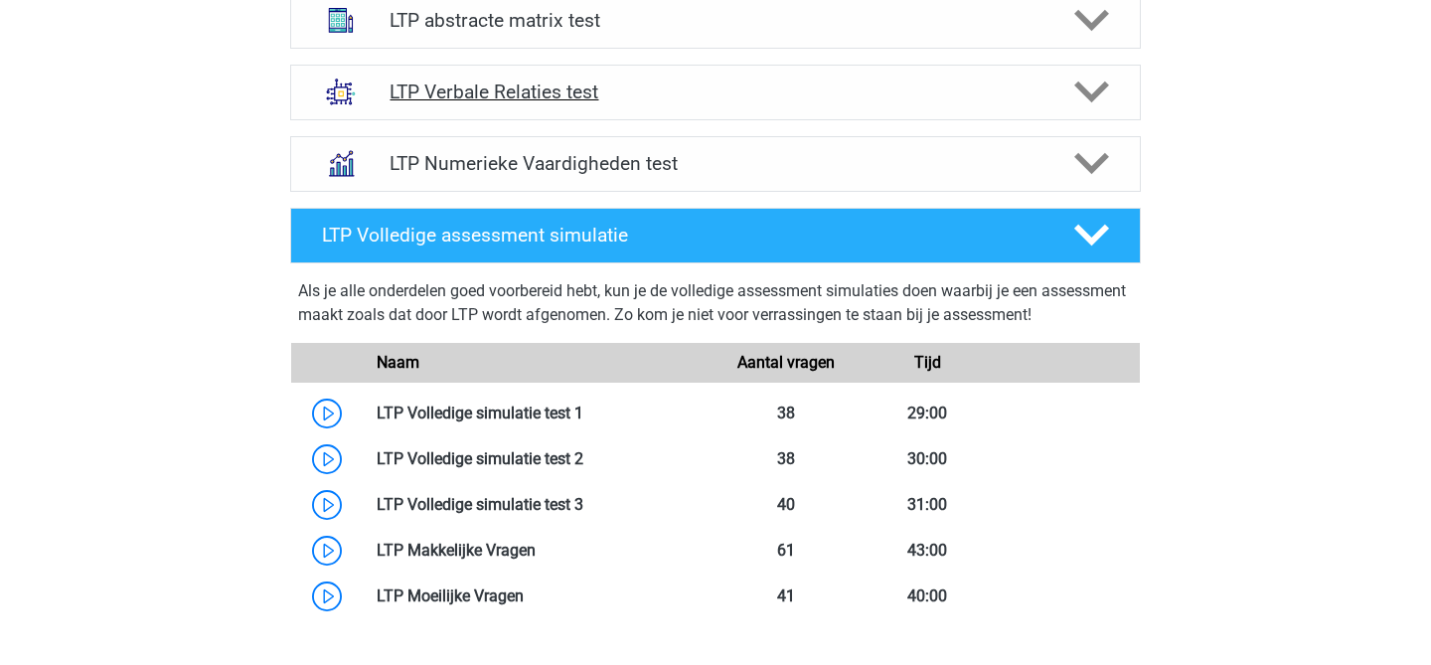
click at [559, 96] on h4 "LTP Verbale Relaties test" at bounding box center [715, 91] width 651 height 23
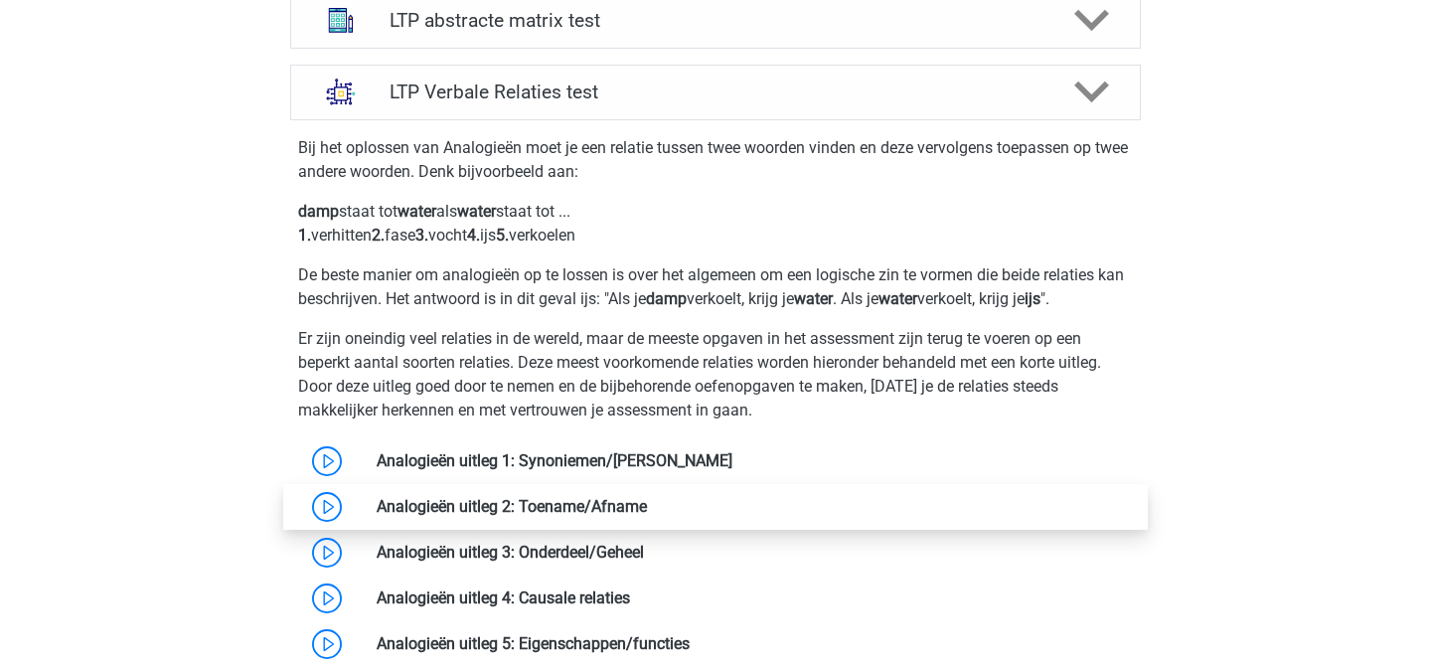
click at [647, 516] on link at bounding box center [647, 506] width 0 height 19
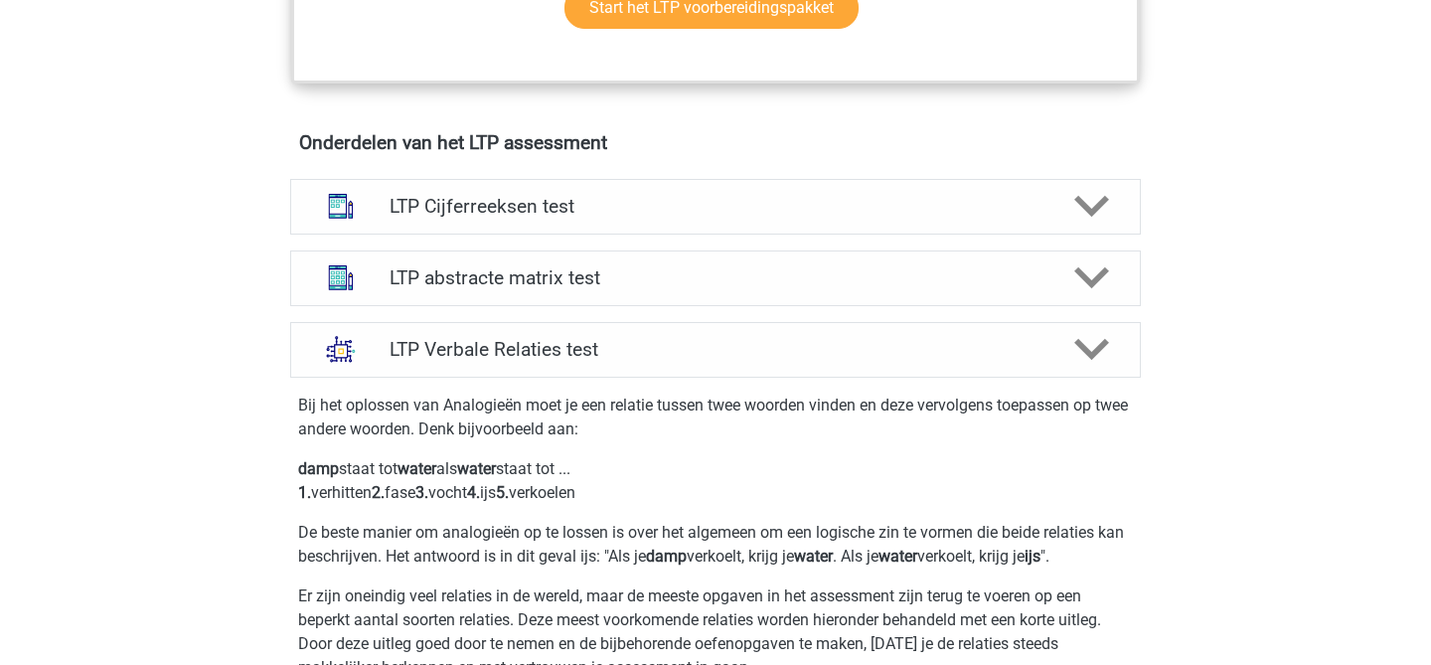
scroll to position [1164, 0]
click at [752, 324] on div "LTP Verbale Relaties test" at bounding box center [715, 352] width 851 height 56
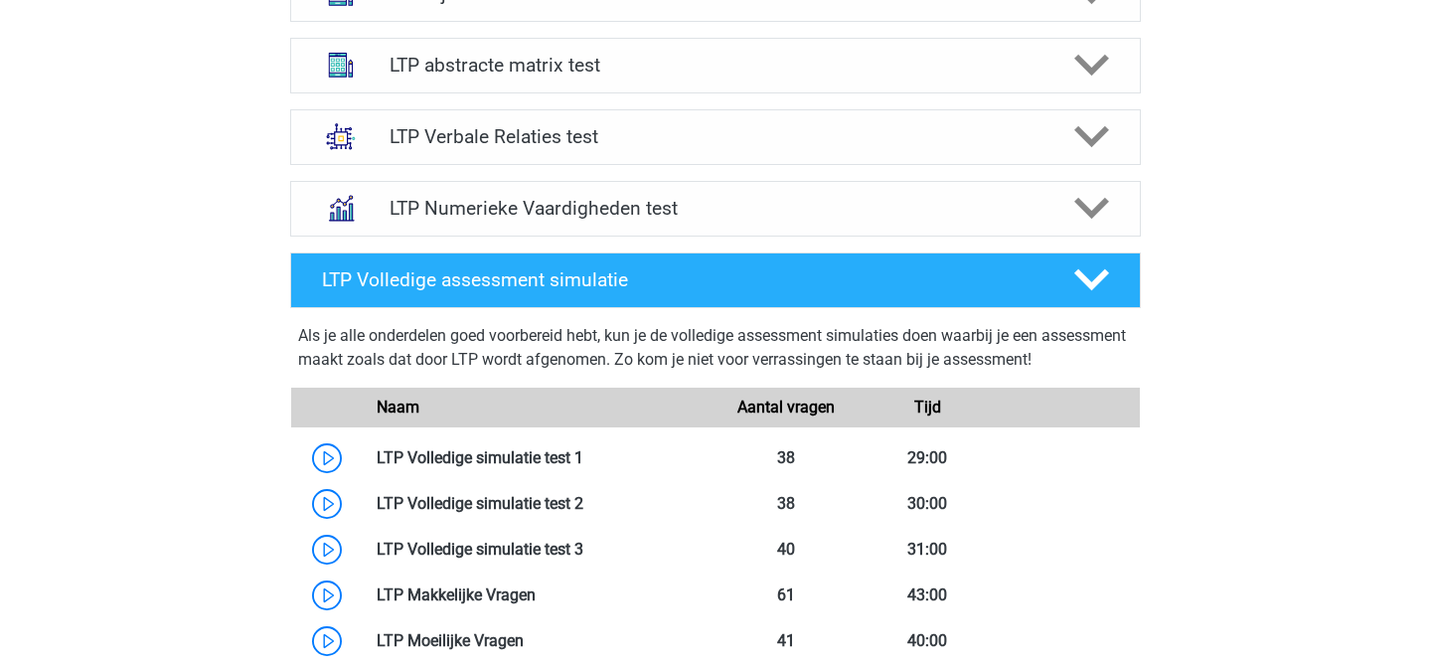
scroll to position [1382, 0]
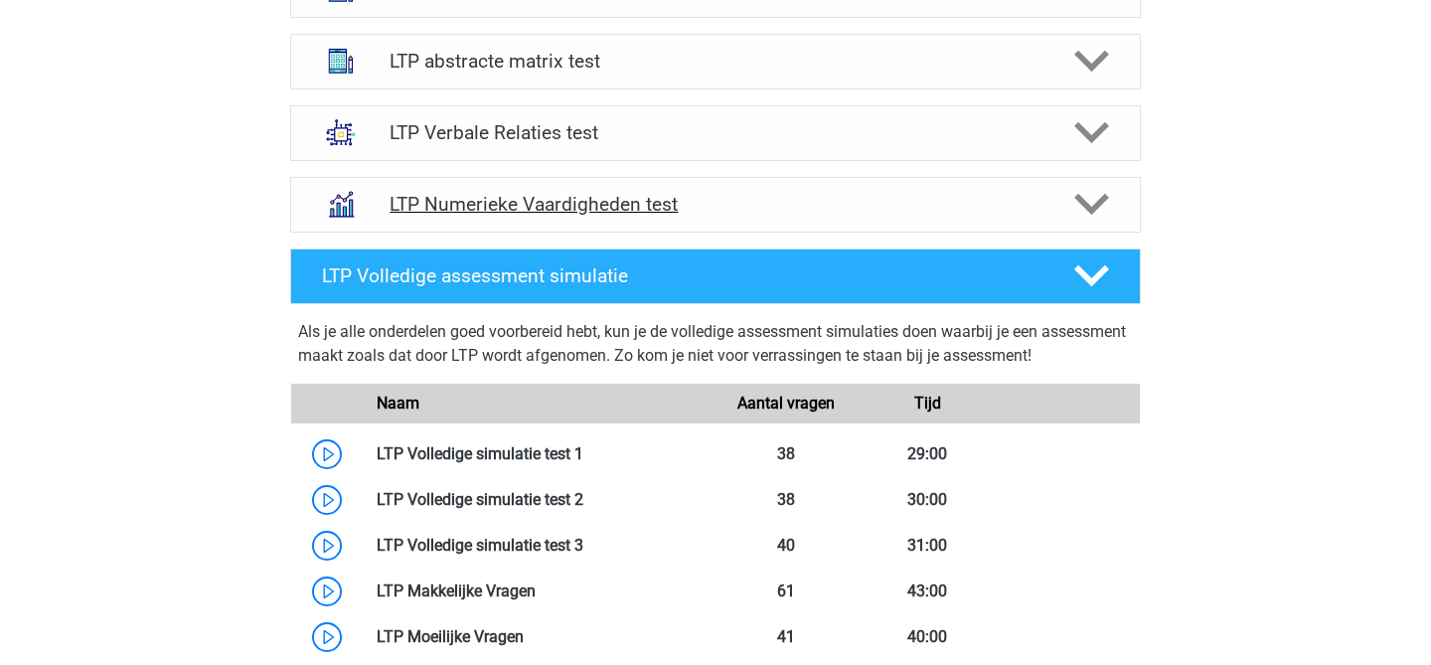
click at [747, 197] on h4 "LTP Numerieke Vaardigheden test" at bounding box center [715, 204] width 651 height 23
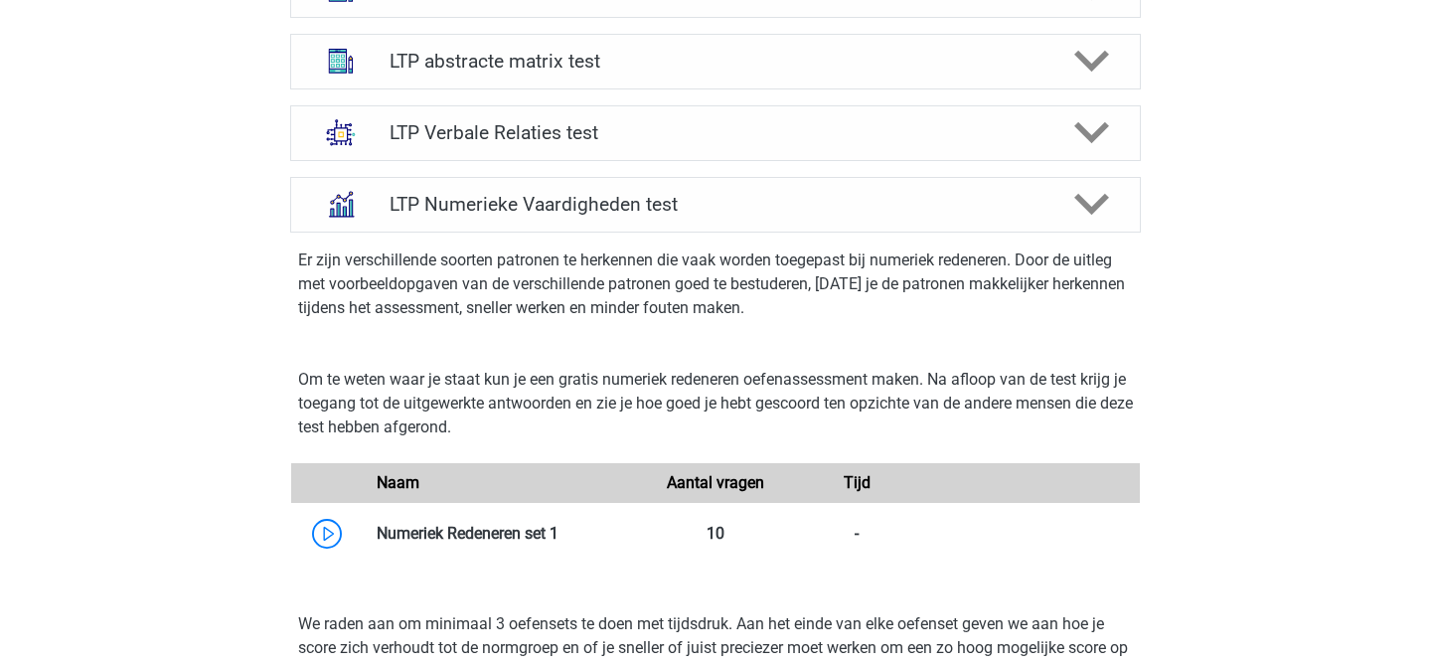
scroll to position [1409, 0]
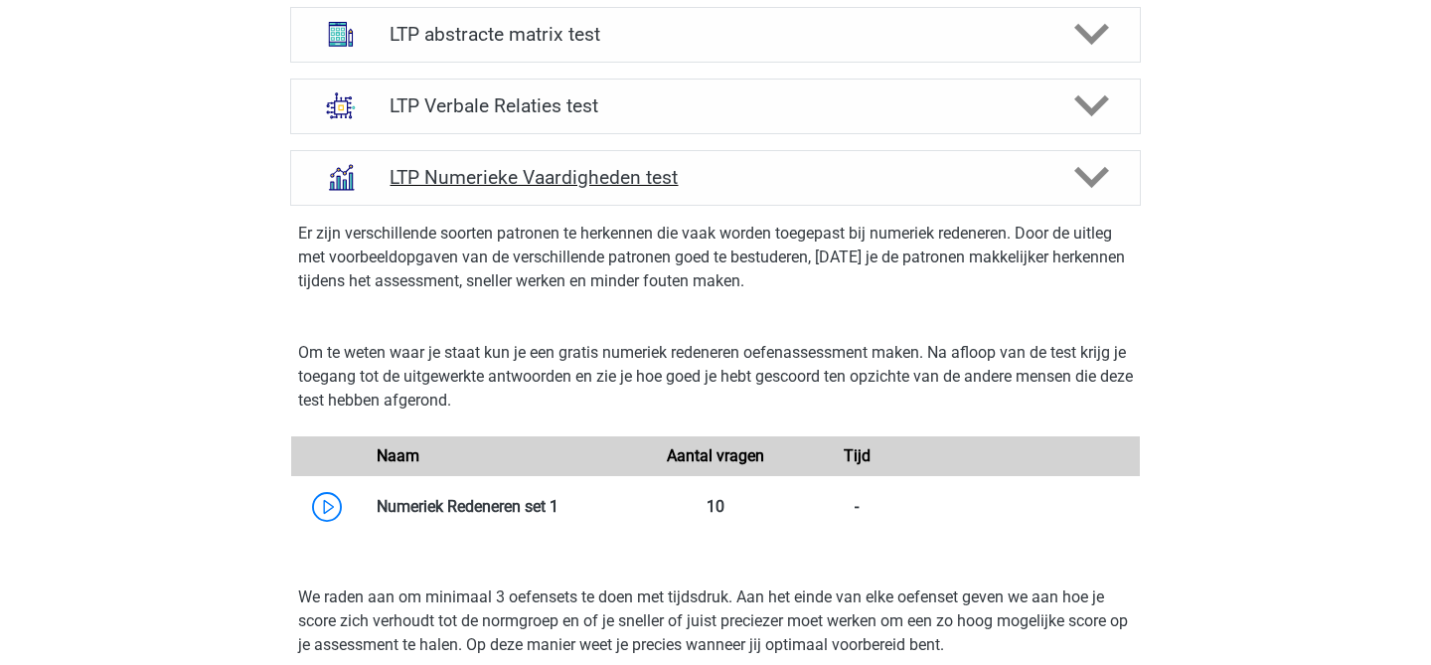
click at [607, 177] on h4 "LTP Numerieke Vaardigheden test" at bounding box center [715, 177] width 651 height 23
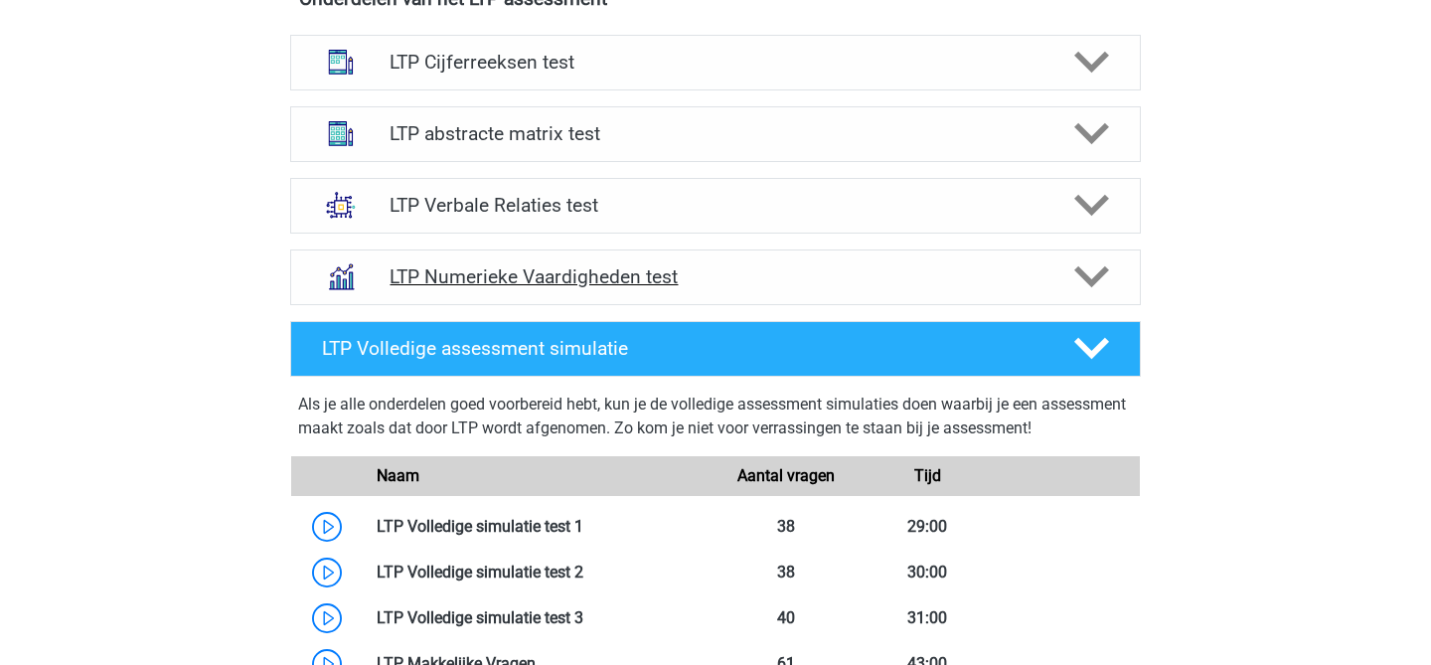
scroll to position [1308, 0]
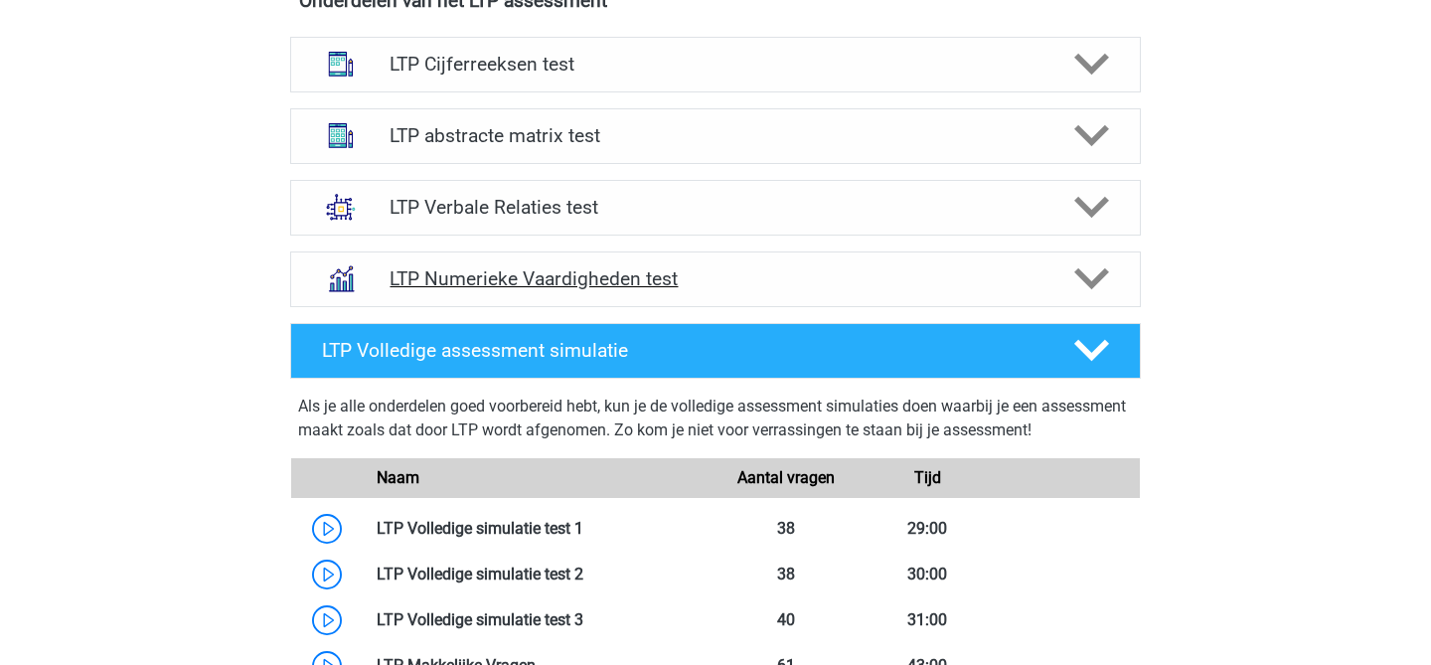
click at [603, 287] on h4 "LTP Numerieke Vaardigheden test" at bounding box center [715, 278] width 651 height 23
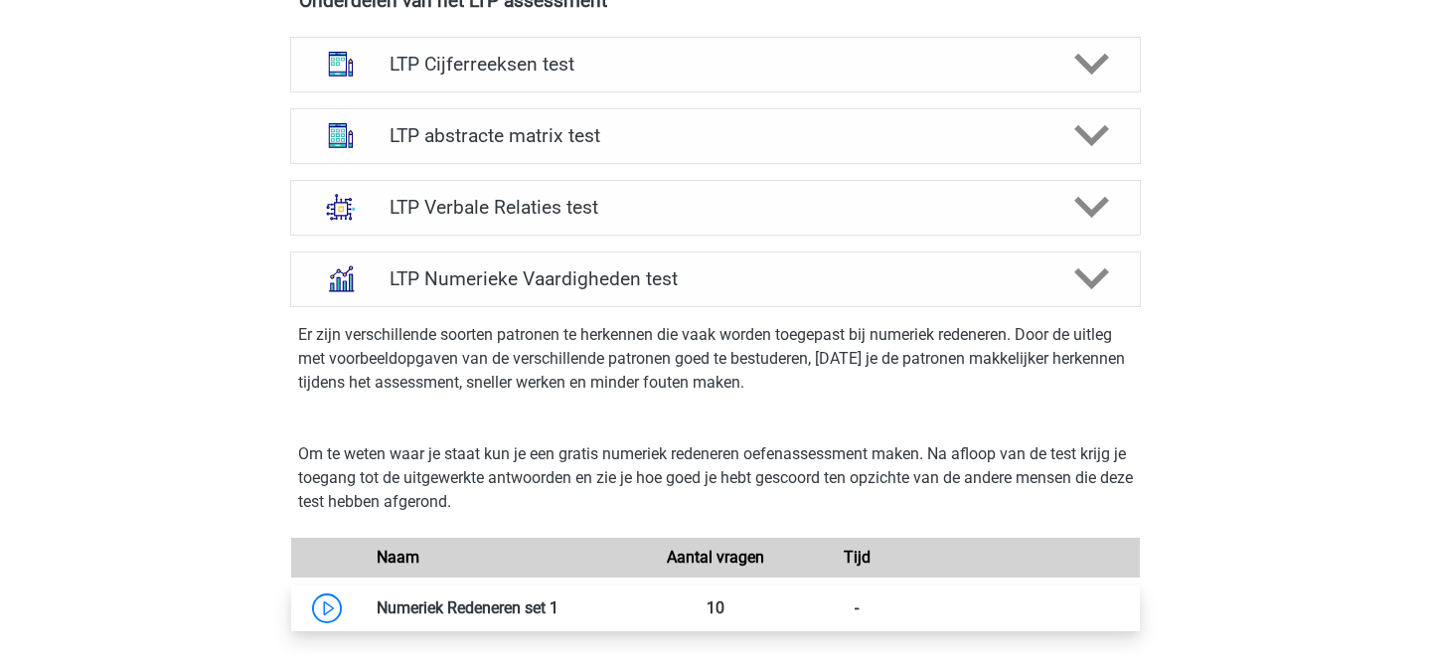
click at [559, 599] on link at bounding box center [559, 607] width 0 height 19
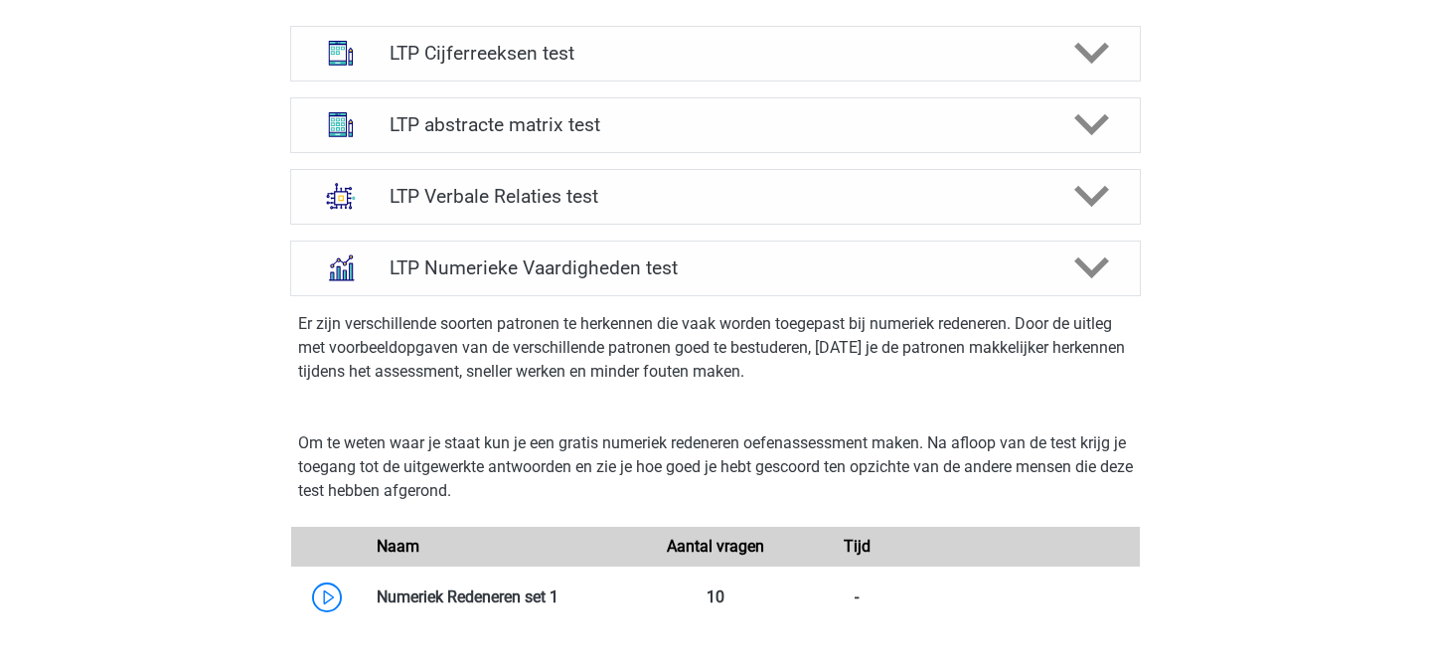
scroll to position [1280, 0]
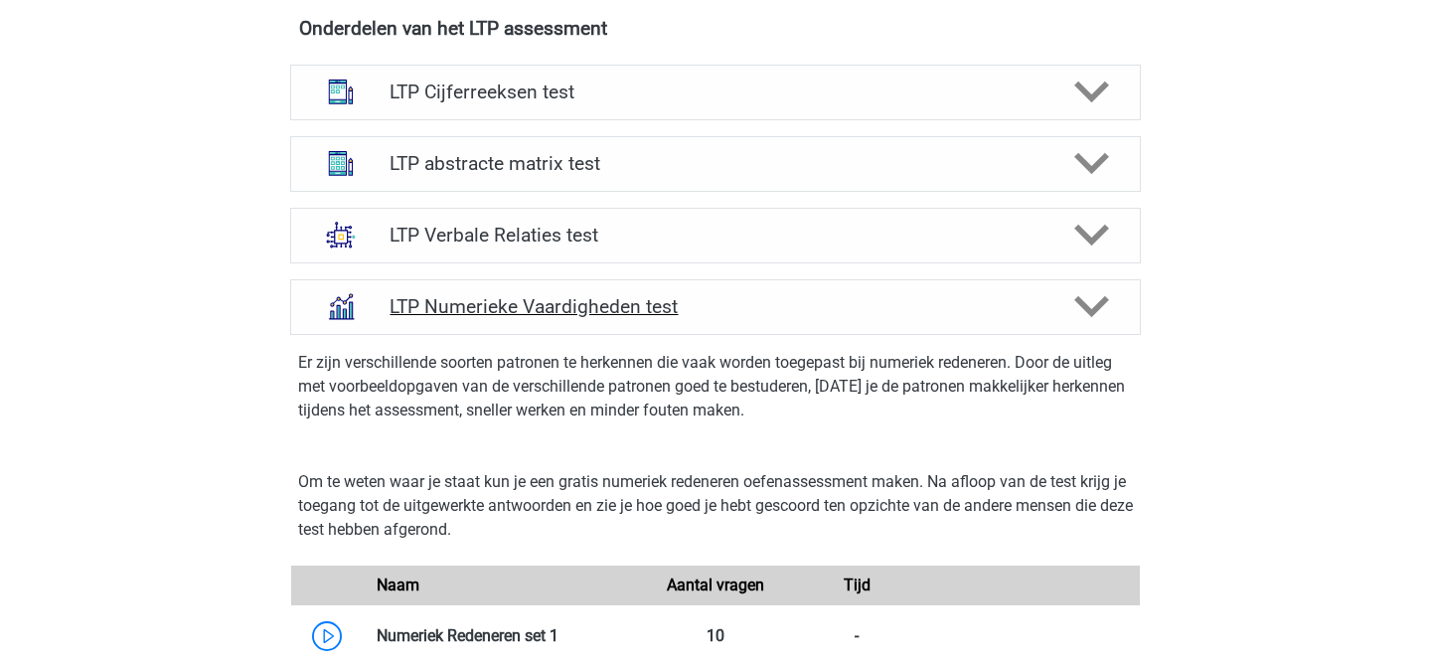
click at [727, 317] on h4 "LTP Numerieke Vaardigheden test" at bounding box center [715, 306] width 651 height 23
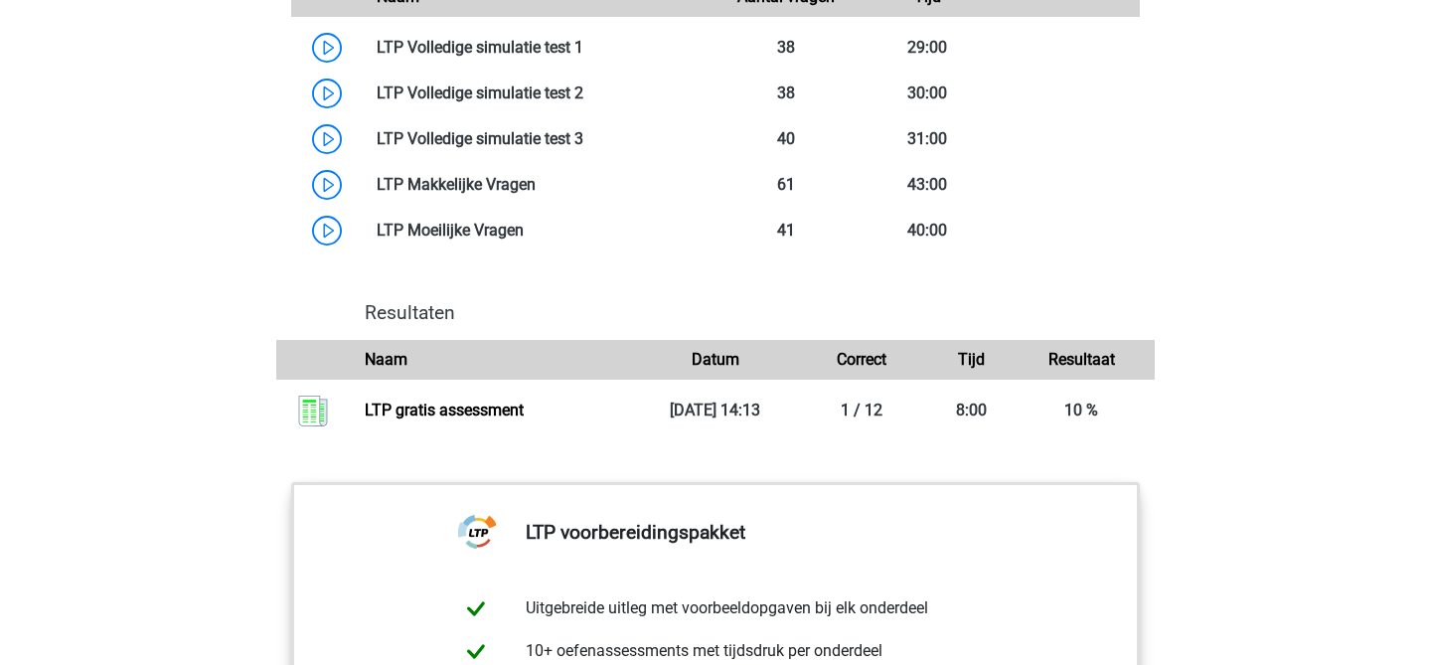
scroll to position [1801, 0]
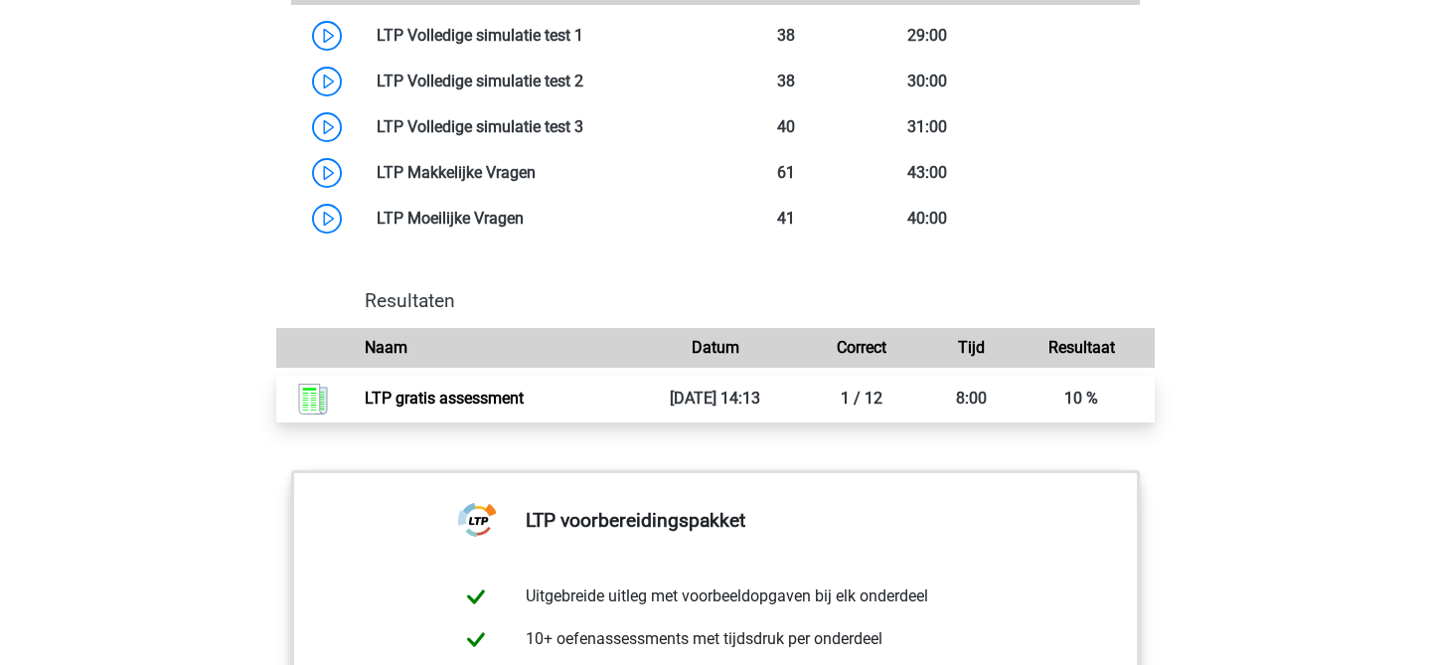
click at [524, 407] on link "LTP gratis assessment" at bounding box center [444, 398] width 159 height 19
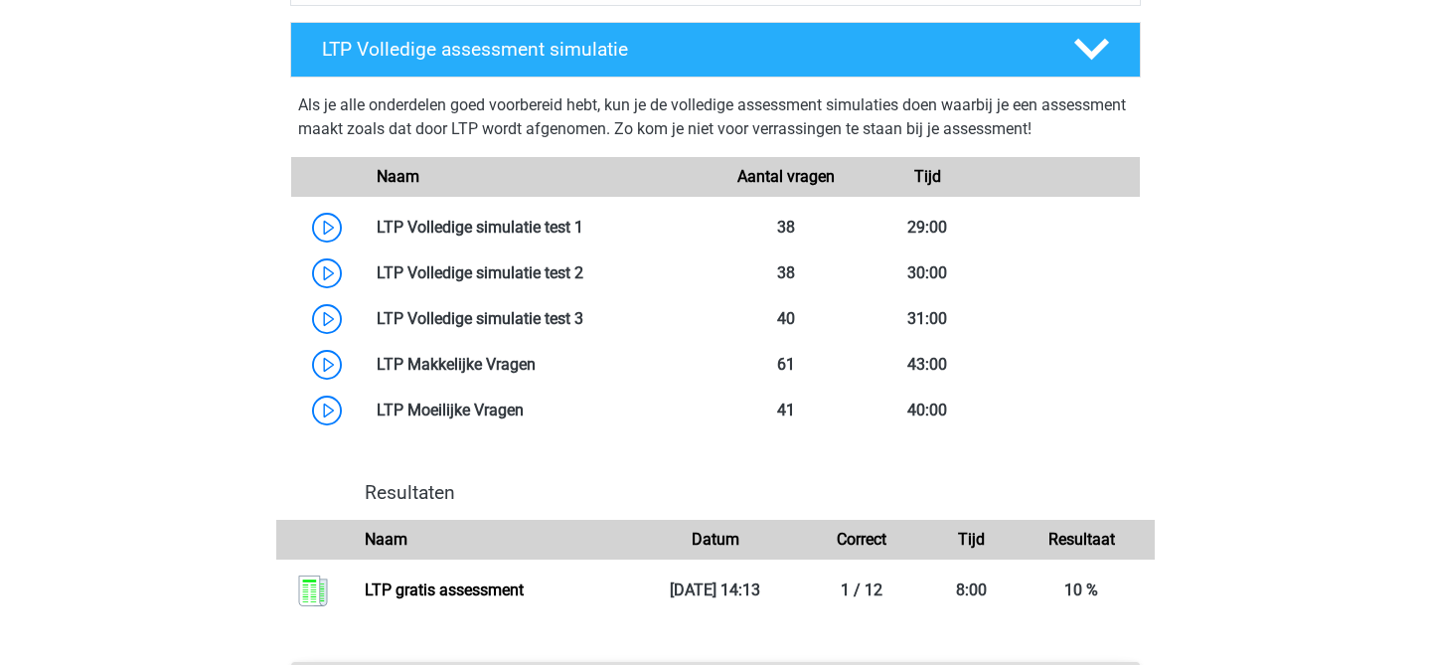
scroll to position [1598, 0]
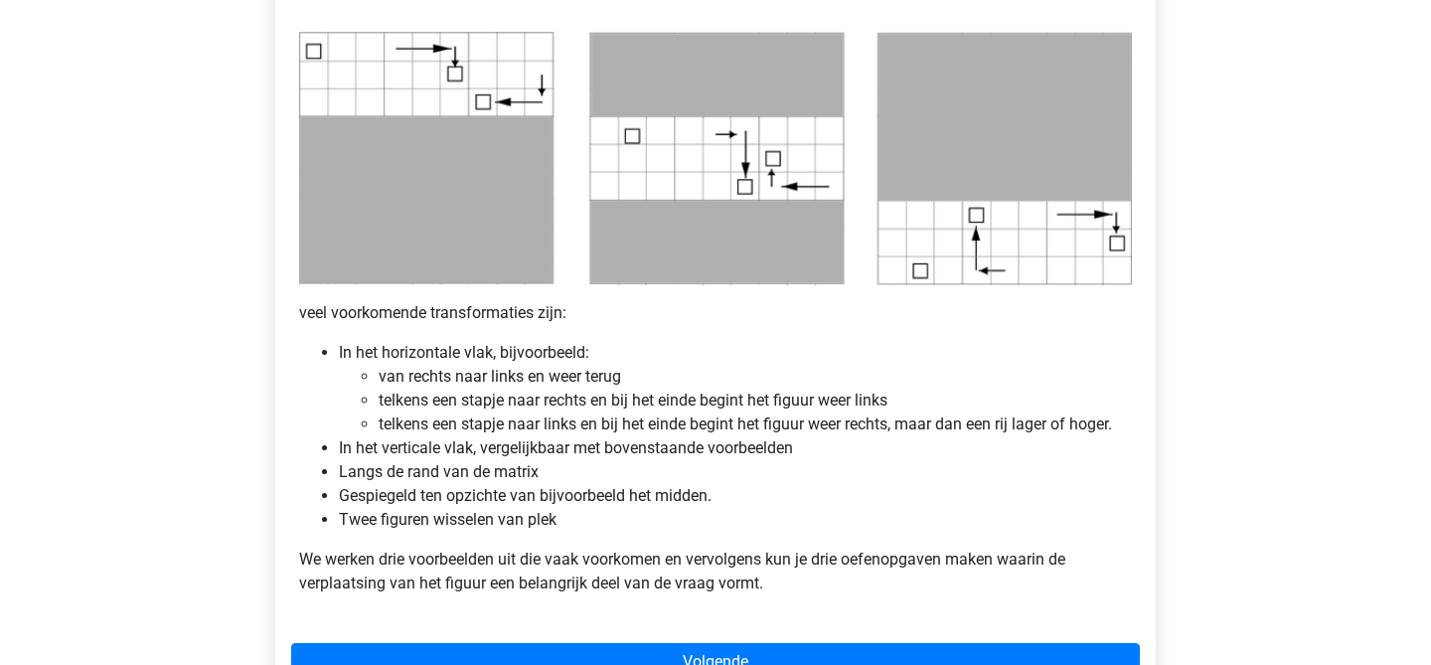
scroll to position [1003, 0]
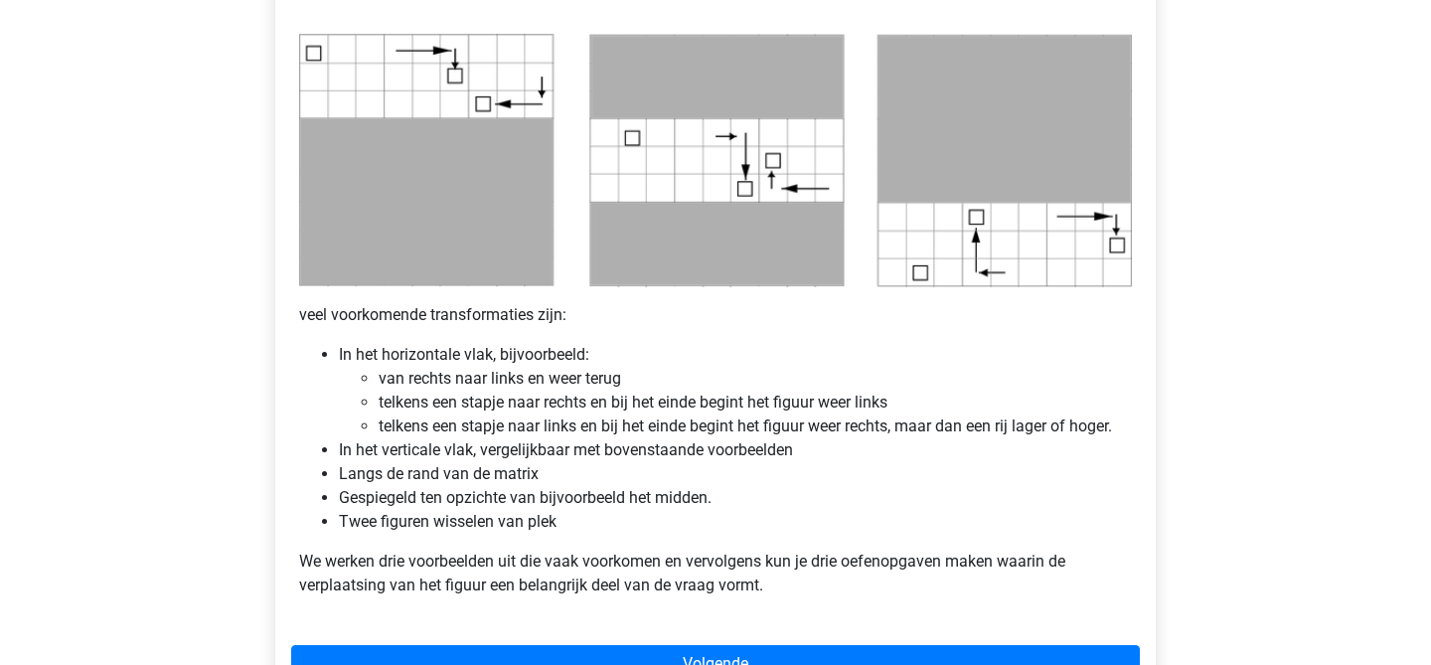
click at [469, 421] on li "telkens een stapje naar links en bij het einde begint het figuur weer rechts, m…" at bounding box center [755, 426] width 753 height 24
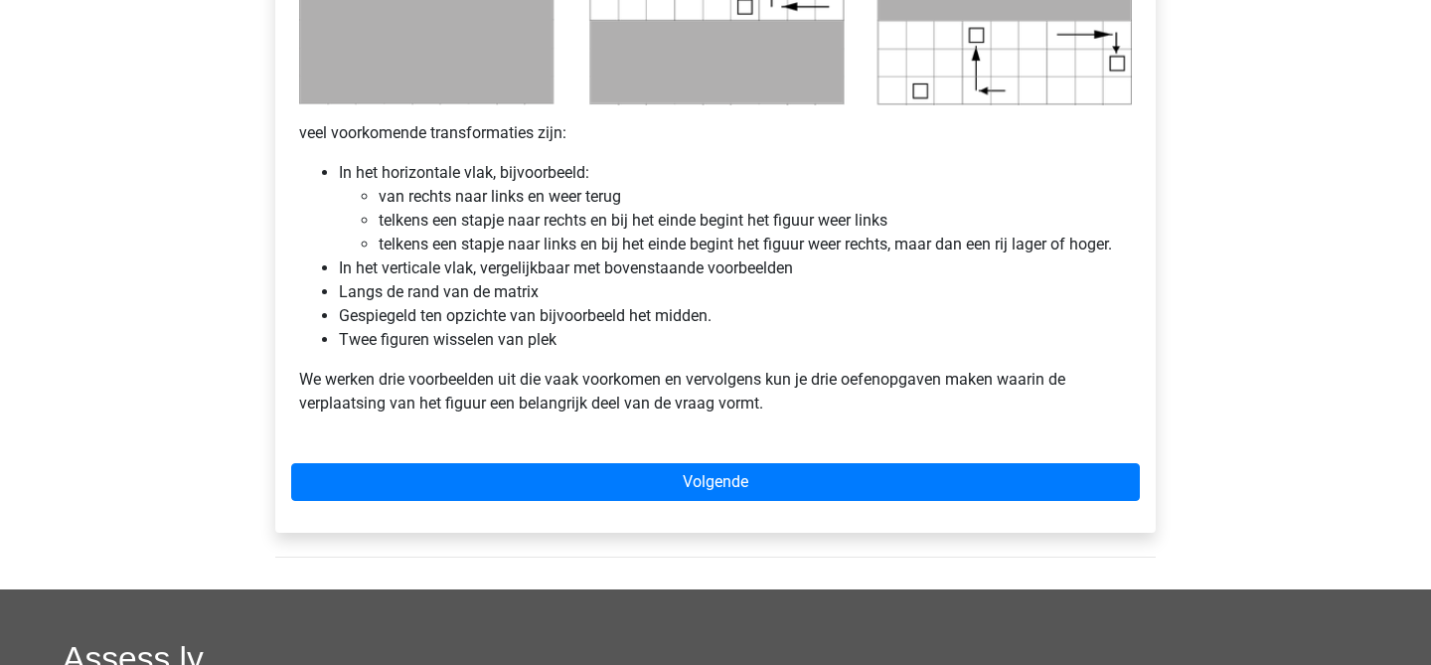
scroll to position [1212, 0]
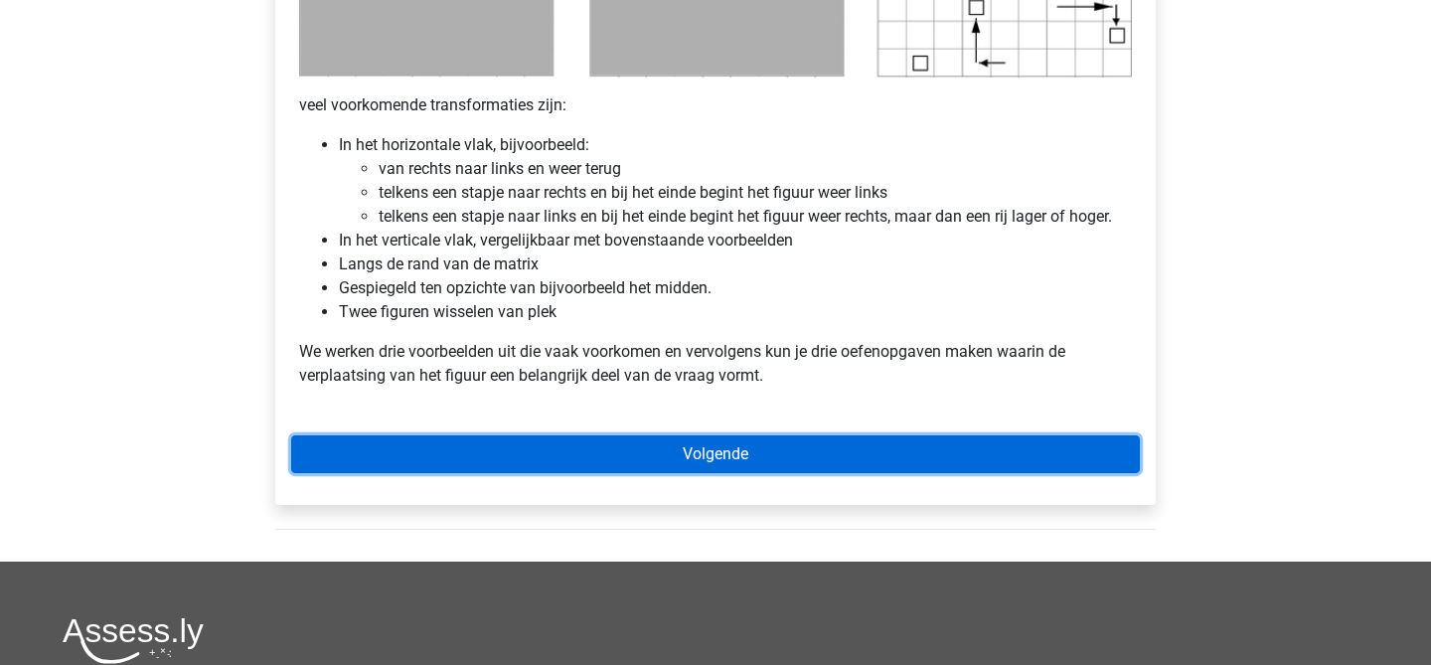
click at [378, 445] on link "Volgende" at bounding box center [715, 454] width 849 height 38
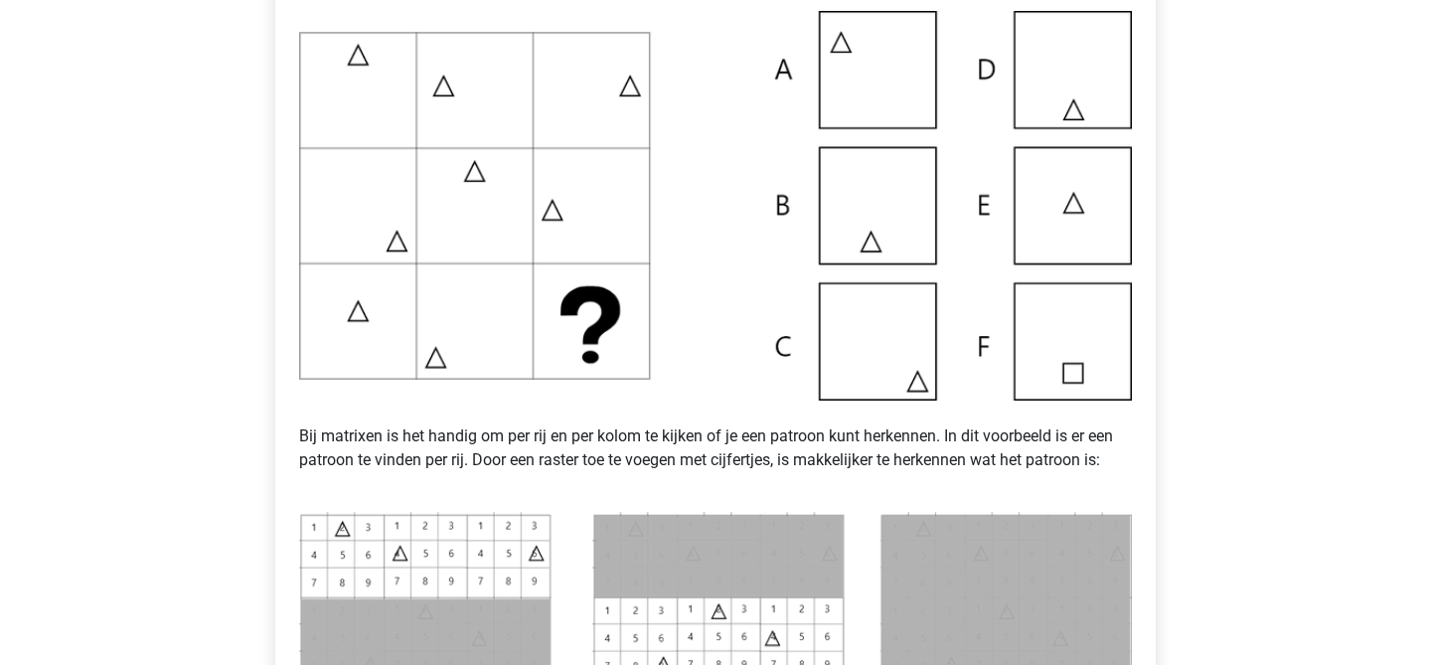
scroll to position [455, 0]
click at [351, 70] on img at bounding box center [715, 207] width 833 height 390
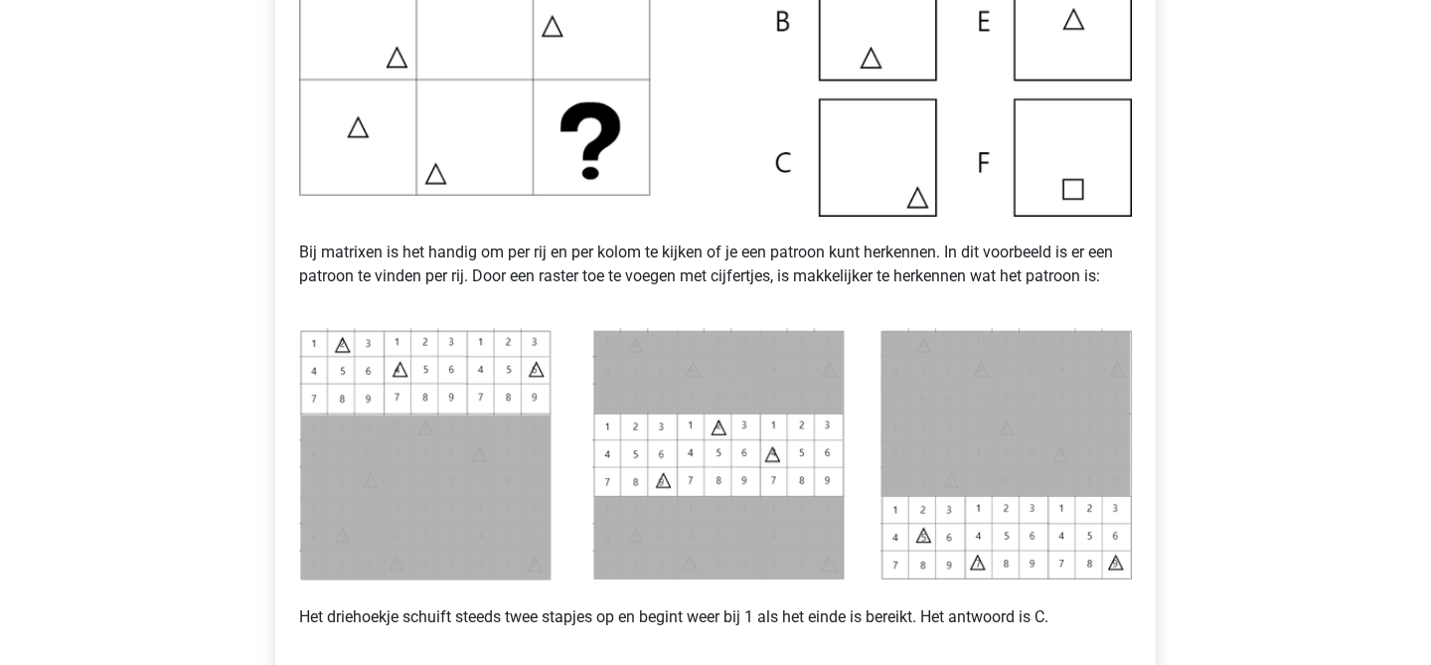
scroll to position [950, 0]
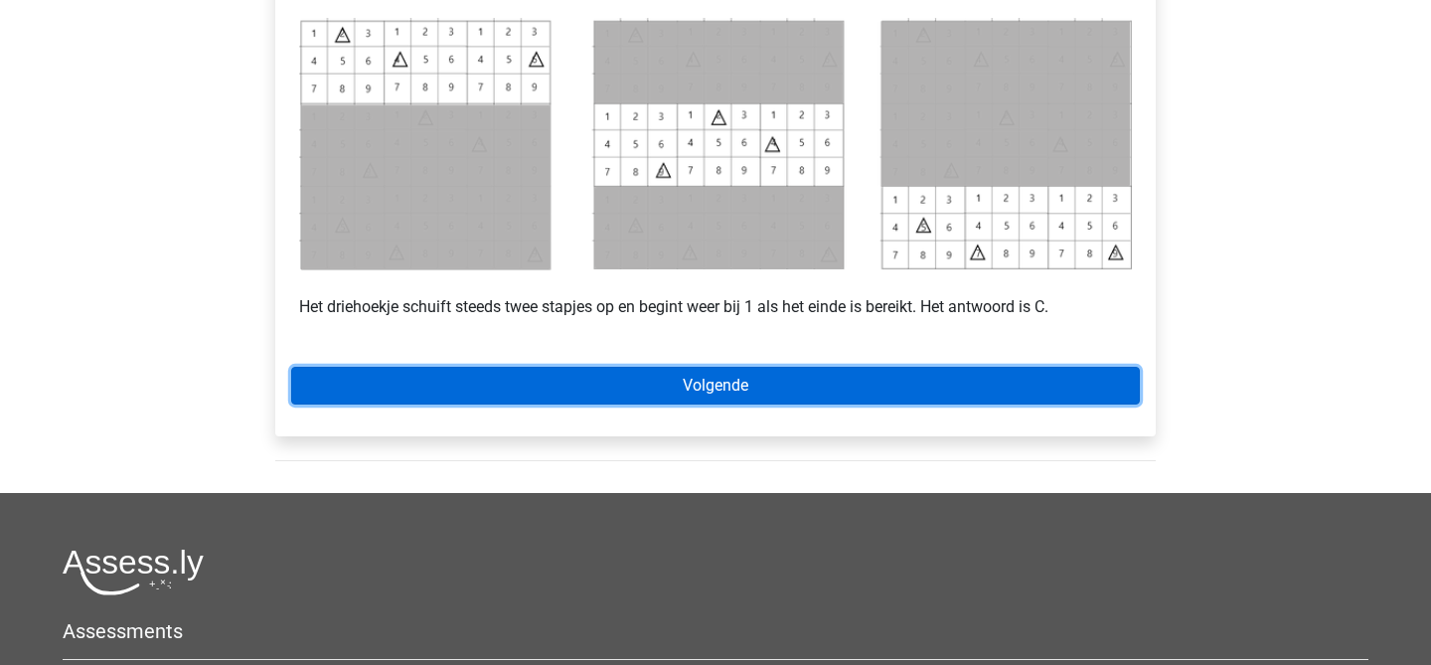
click at [433, 389] on link "Volgende" at bounding box center [715, 386] width 849 height 38
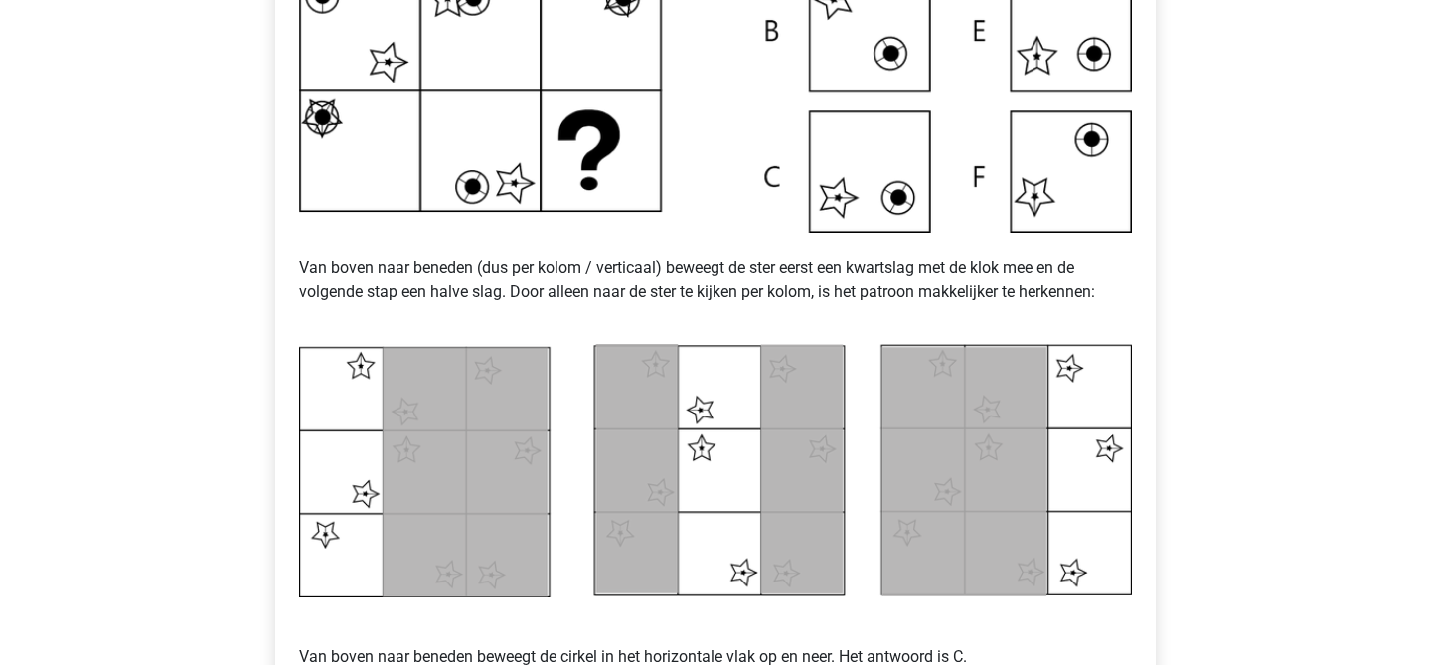
scroll to position [1017, 0]
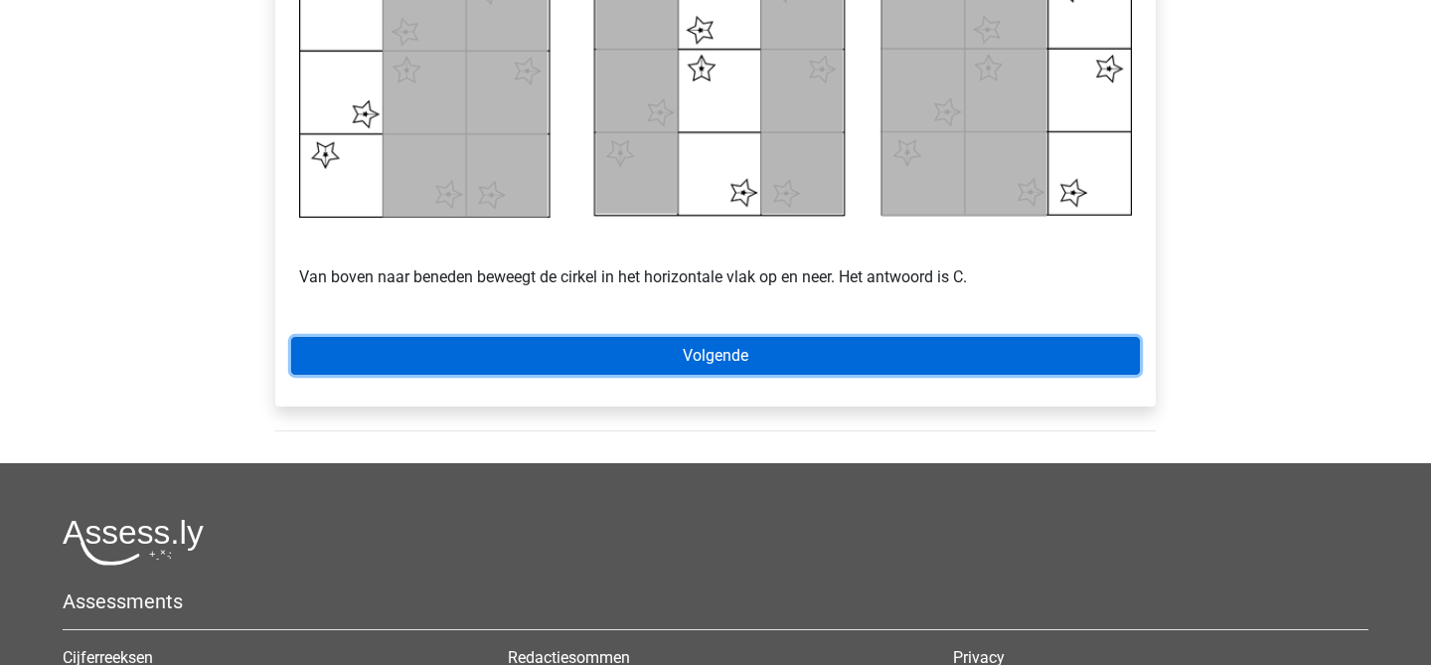
click at [555, 347] on link "Volgende" at bounding box center [715, 356] width 849 height 38
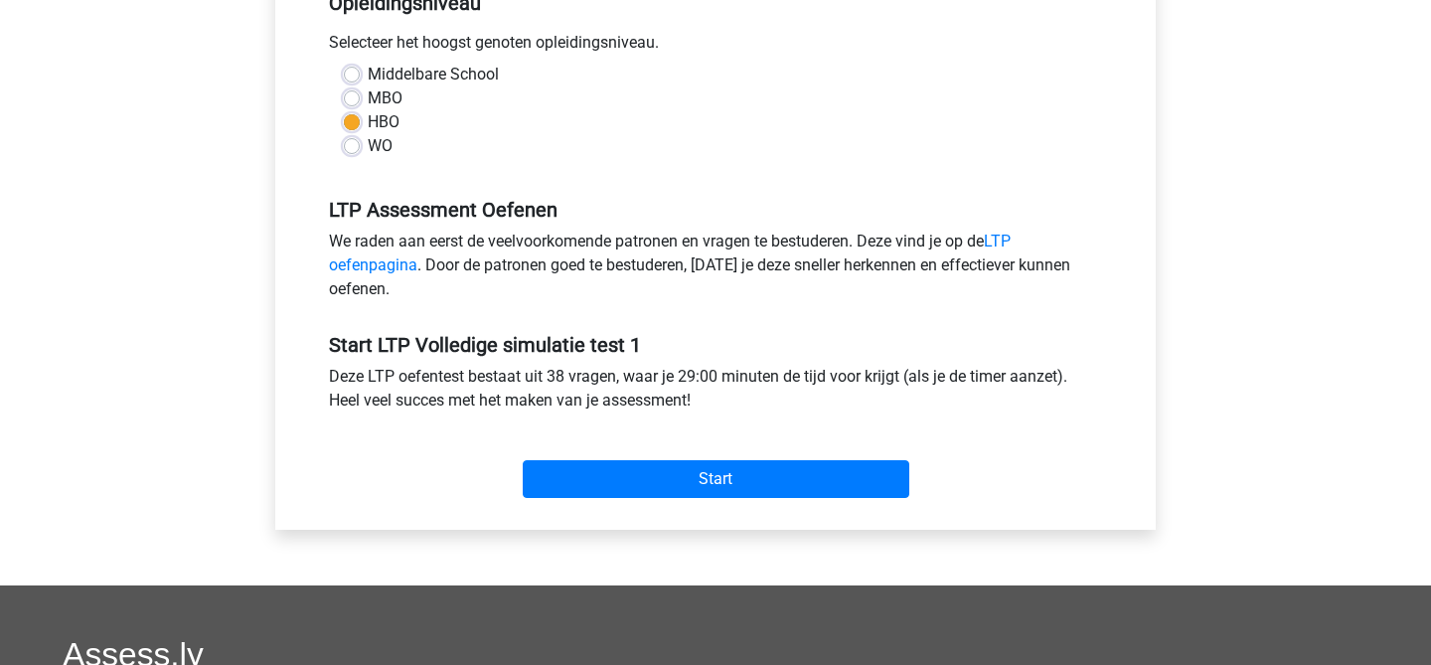
scroll to position [453, 0]
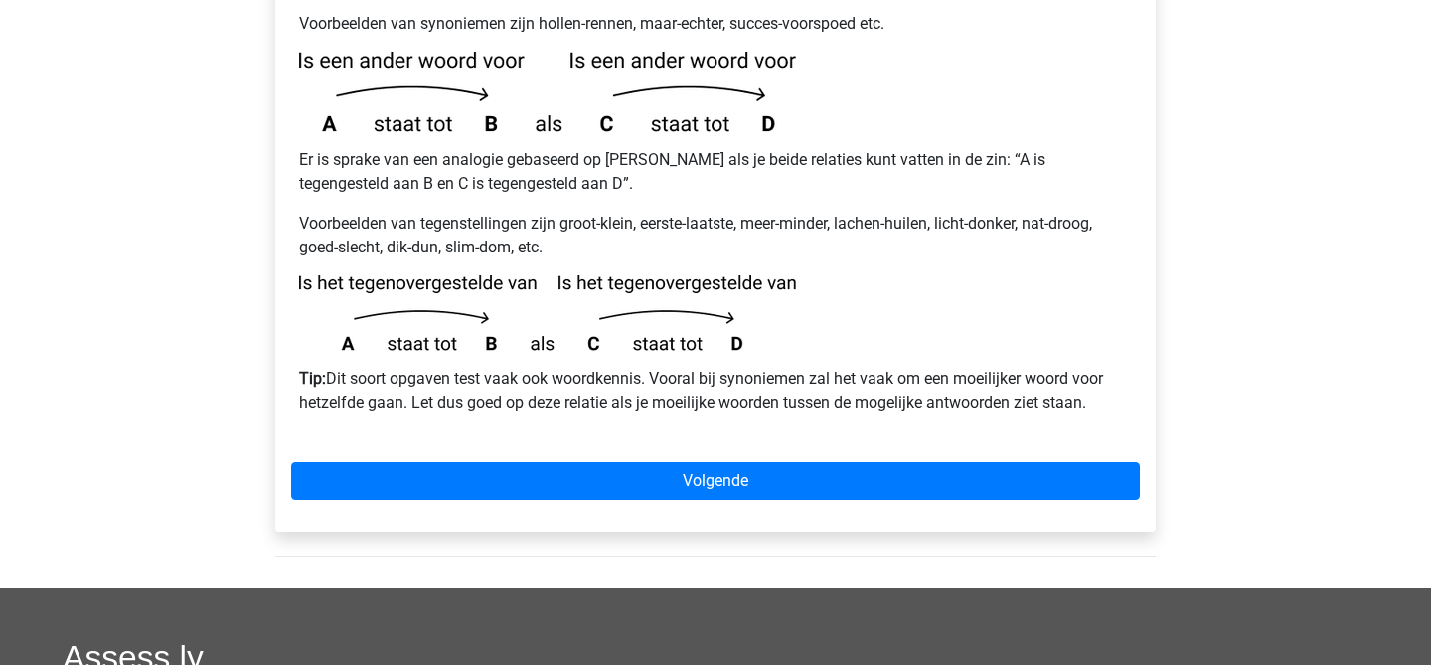
scroll to position [508, 0]
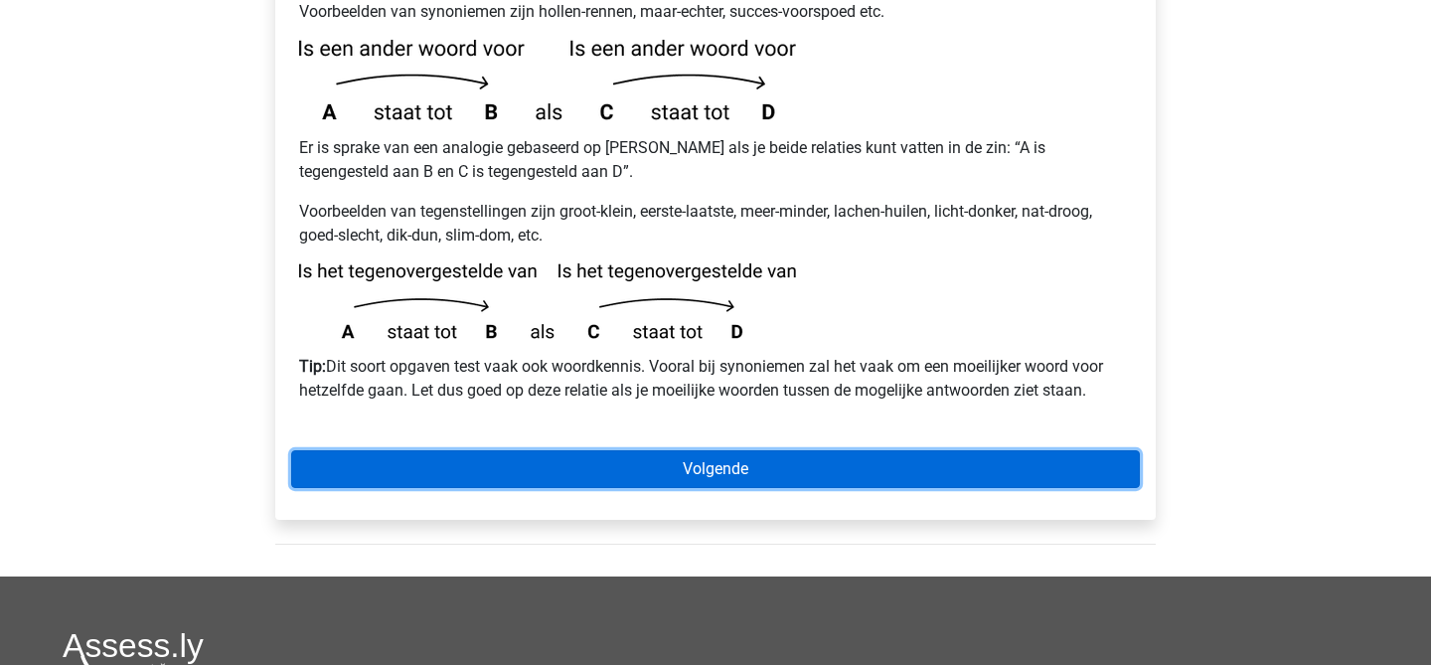
click at [853, 450] on link "Volgende" at bounding box center [715, 469] width 849 height 38
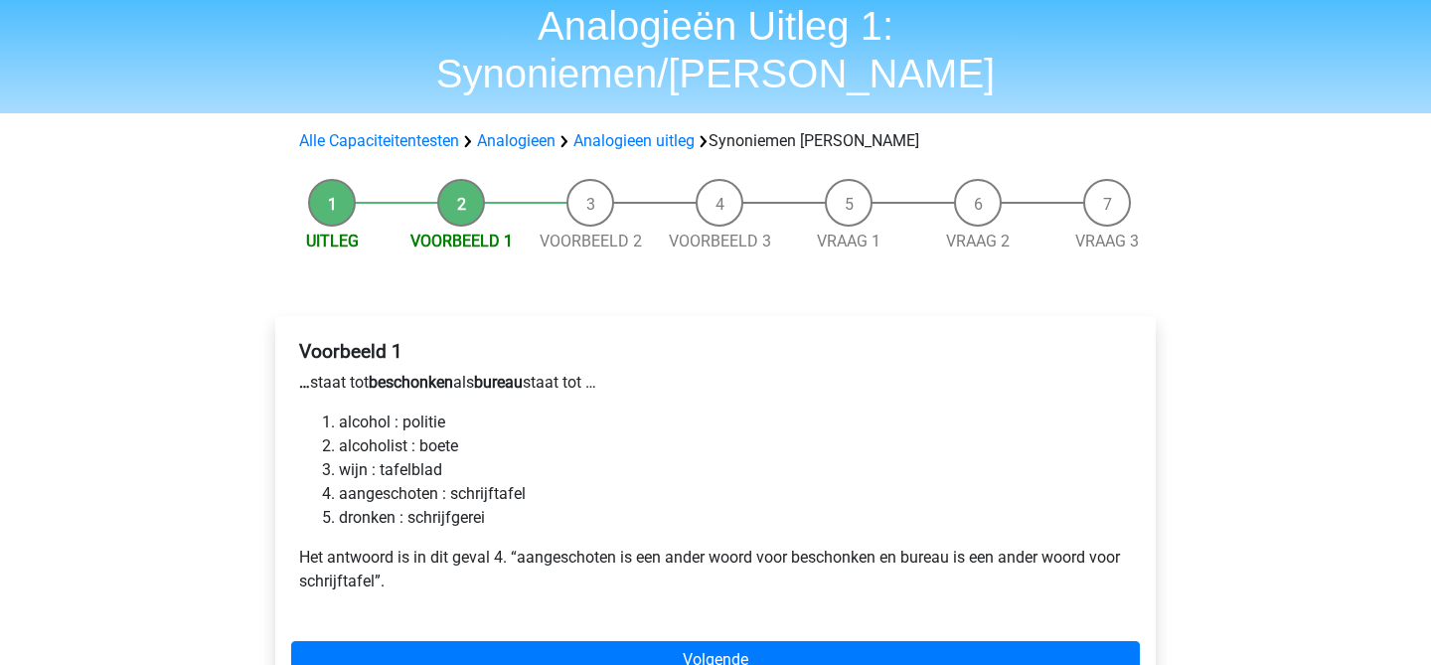
scroll to position [82, 0]
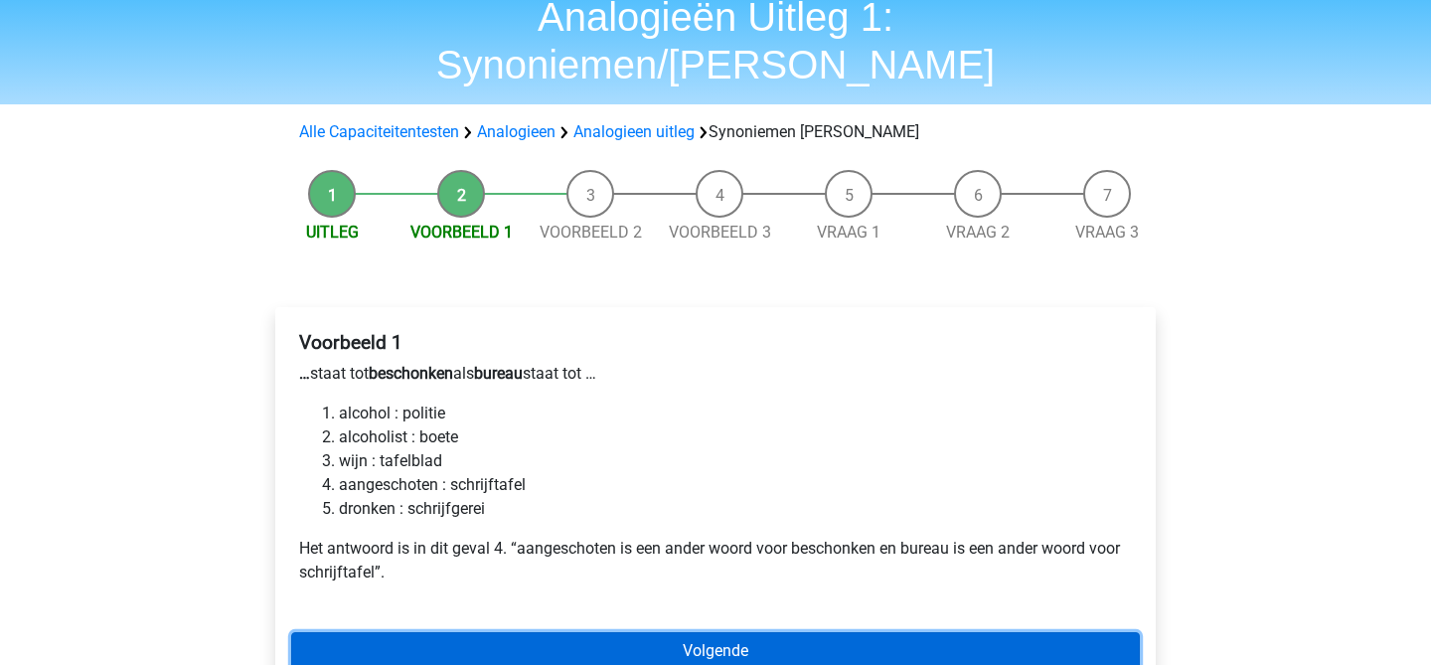
click at [770, 632] on link "Volgende" at bounding box center [715, 651] width 849 height 38
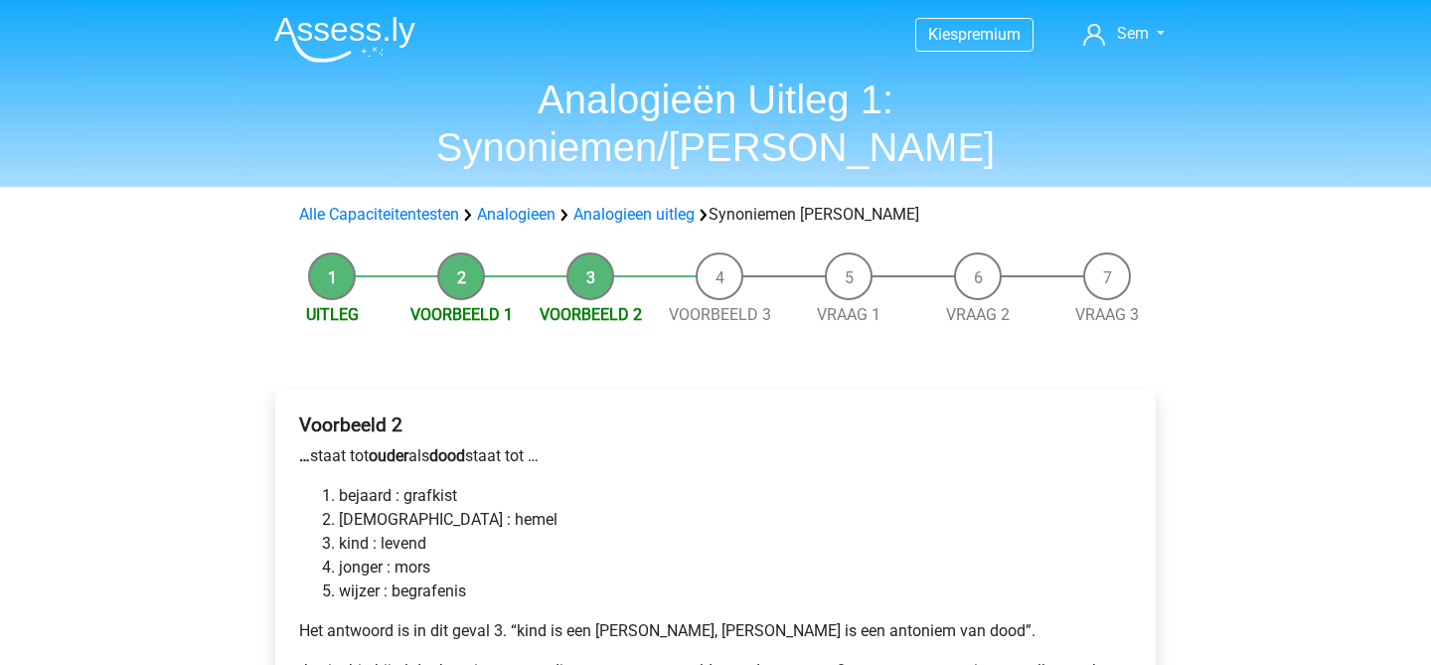
click at [580, 390] on div "Voorbeeld 2 … staat tot ouder als dood staat tot … bejaard : grafkist bijbel : …" at bounding box center [715, 619] width 881 height 458
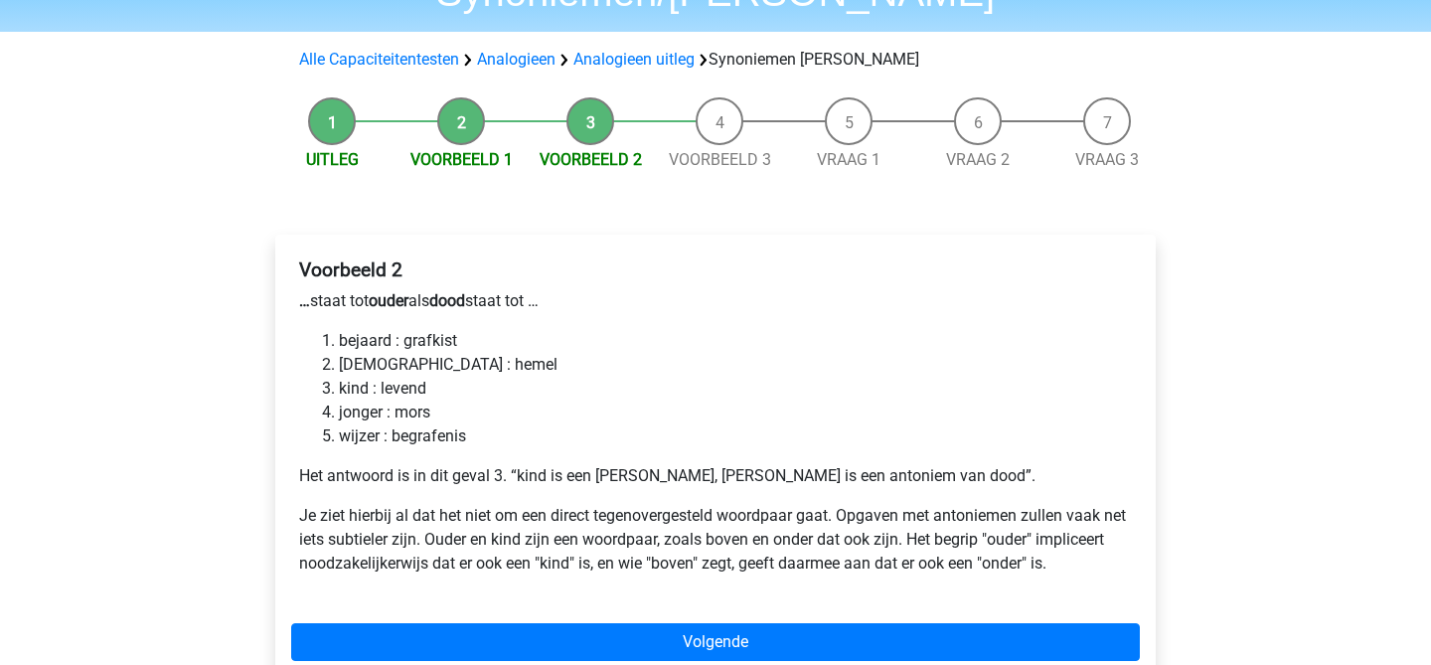
scroll to position [156, 0]
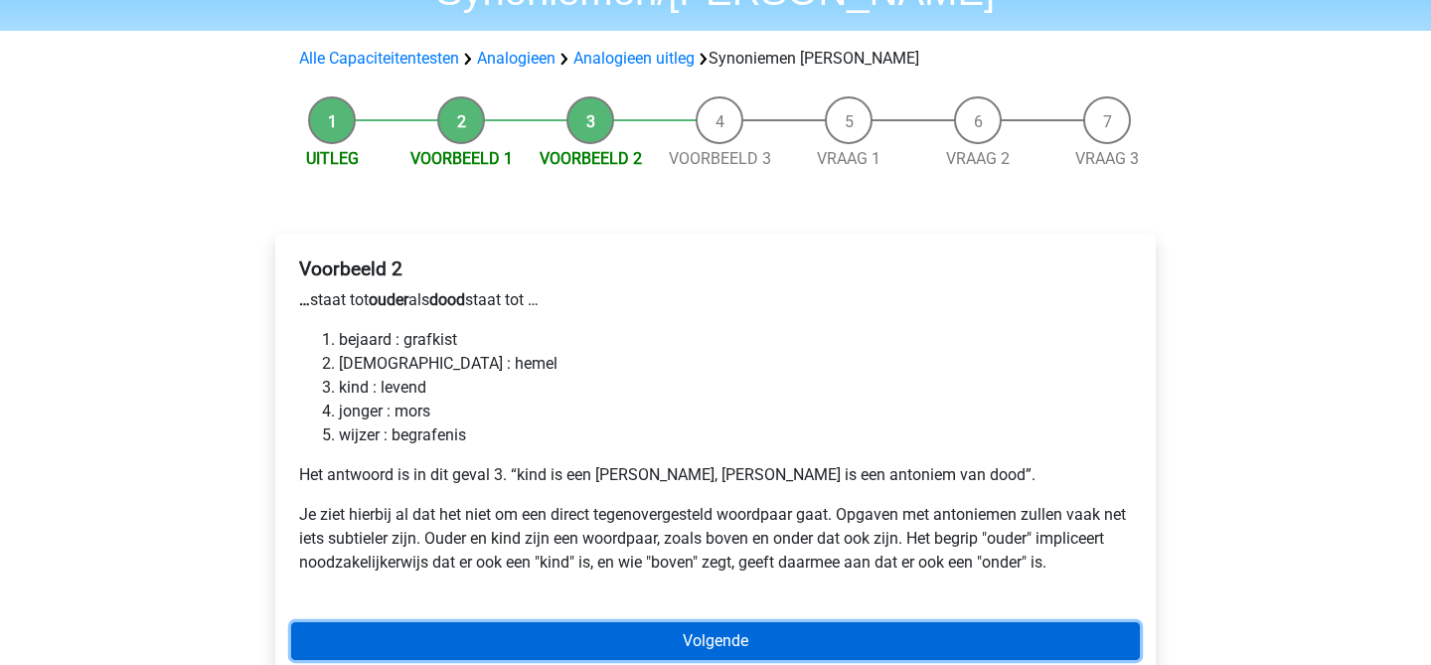
click at [480, 622] on link "Volgende" at bounding box center [715, 641] width 849 height 38
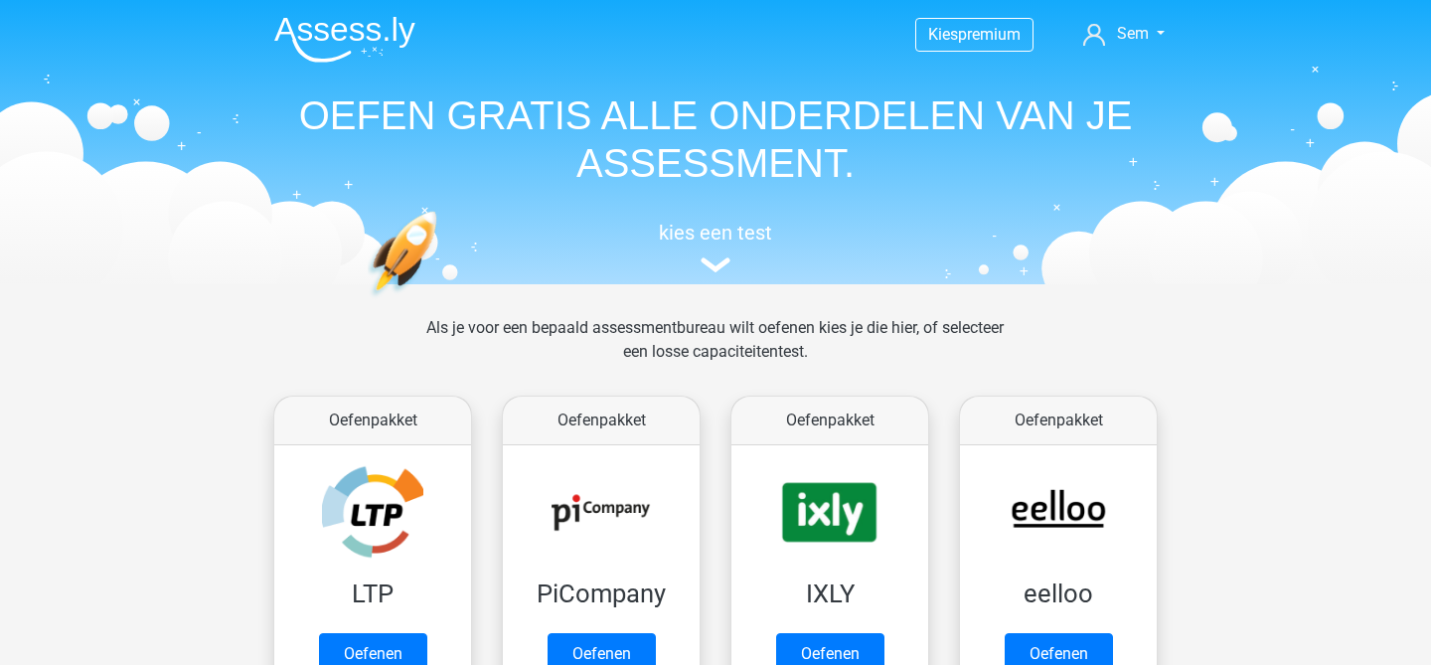
scroll to position [282, 0]
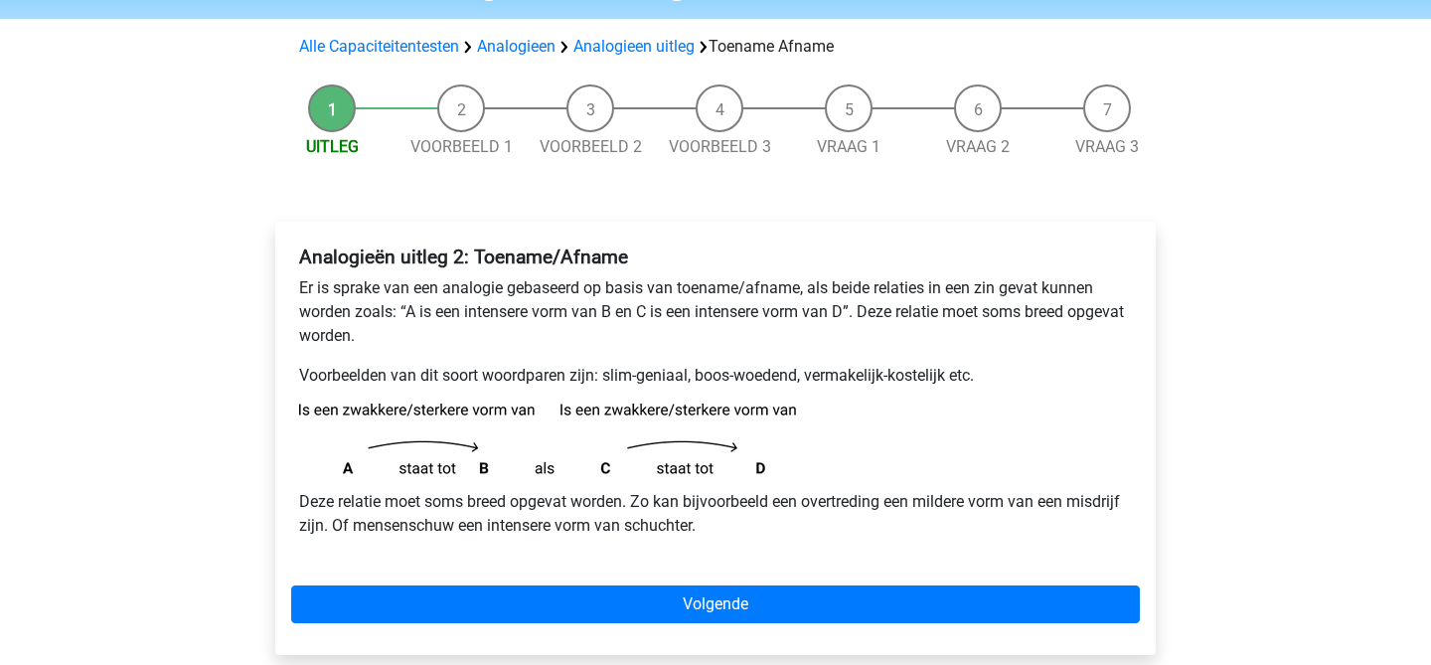
scroll to position [125, 0]
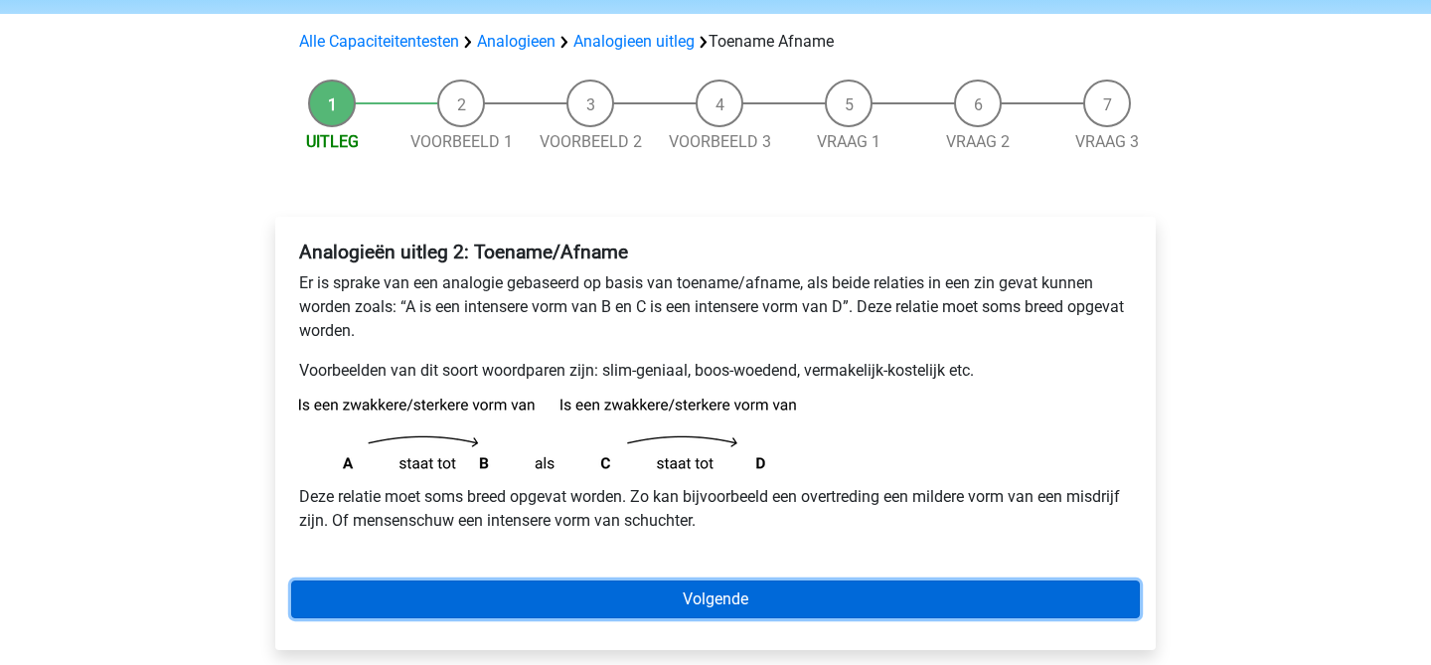
click at [520, 595] on link "Volgende" at bounding box center [715, 599] width 849 height 38
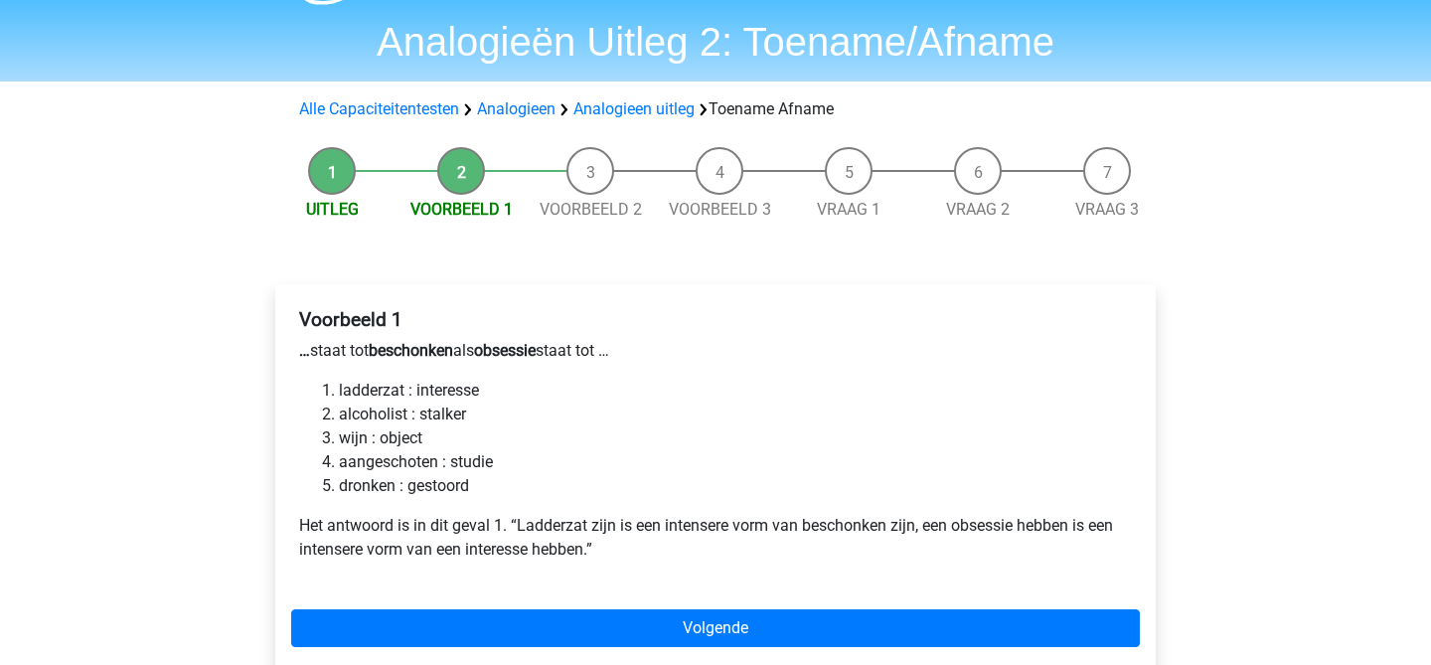
scroll to position [61, 0]
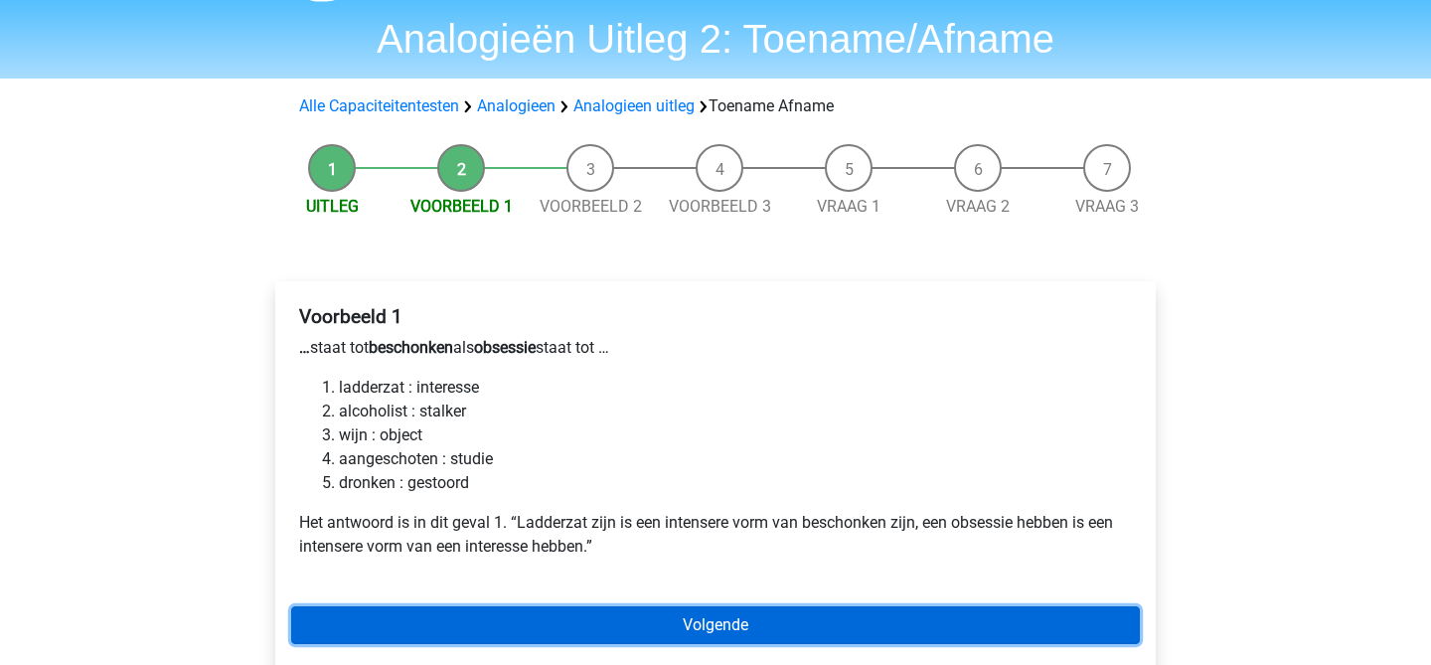
click at [449, 611] on link "Volgende" at bounding box center [715, 625] width 849 height 38
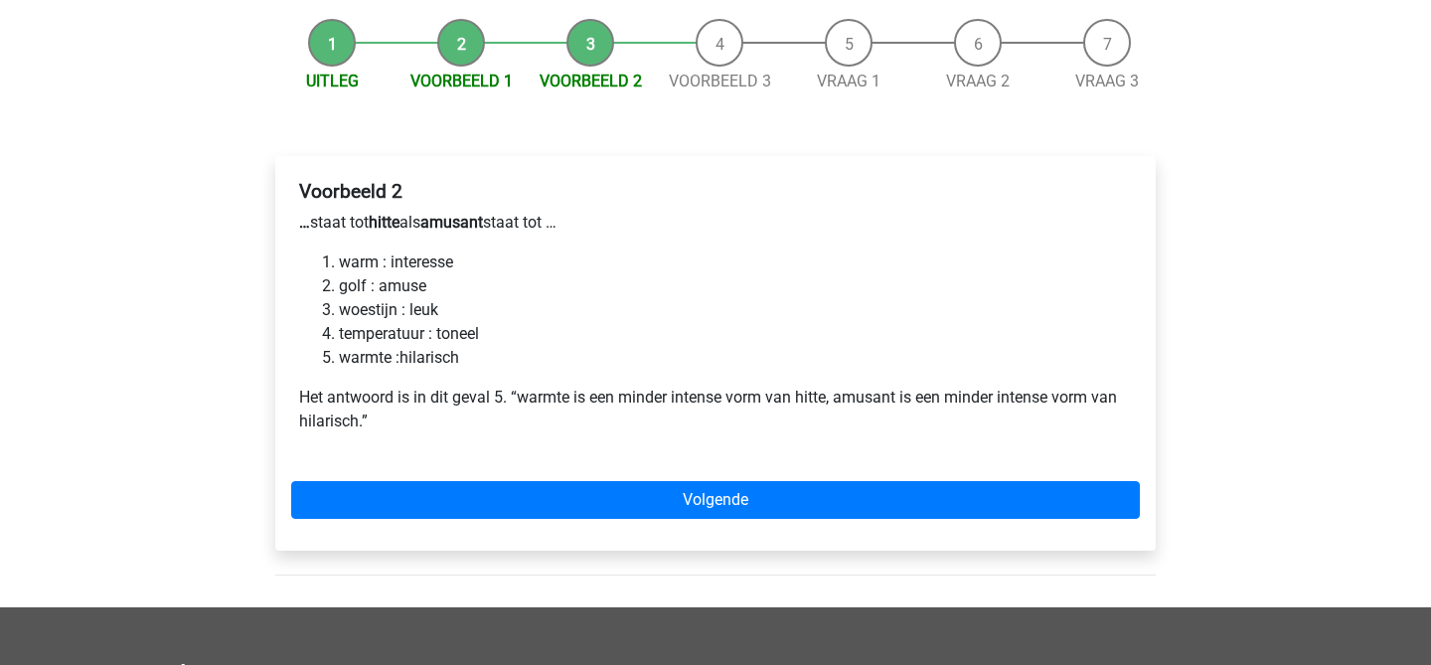
scroll to position [187, 0]
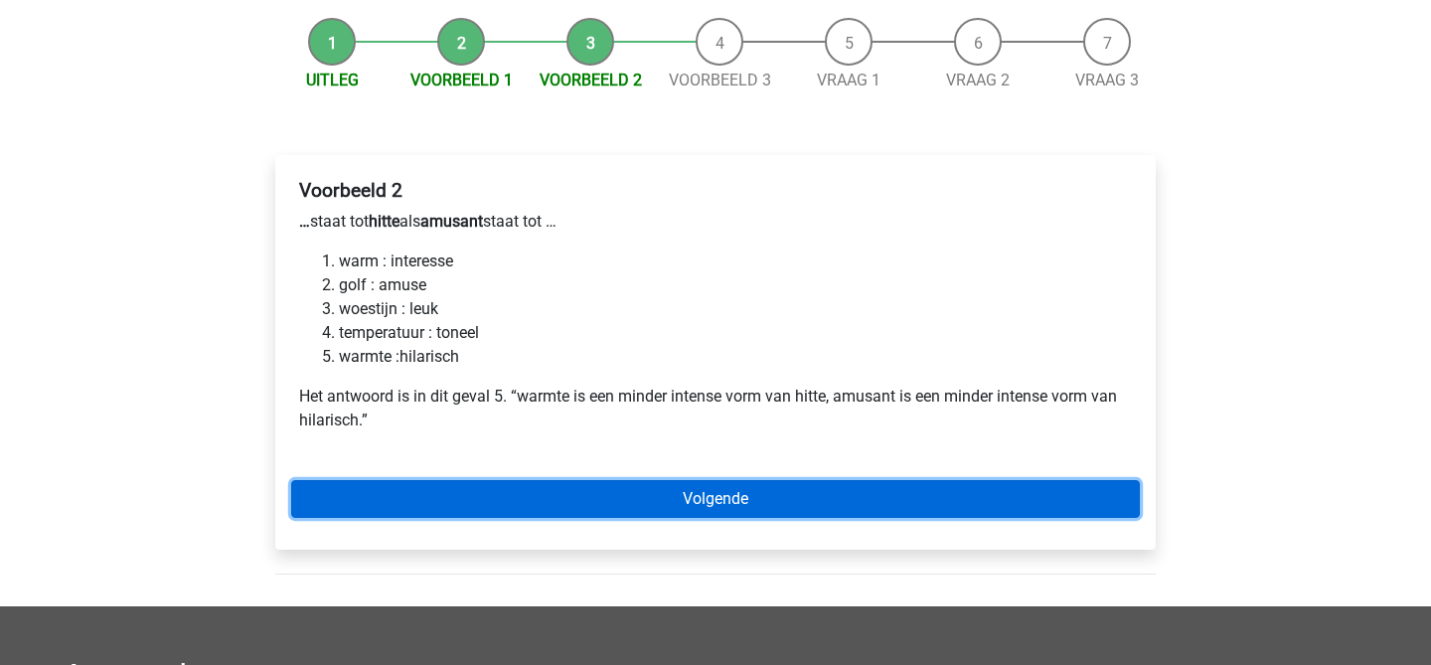
click at [451, 496] on link "Volgende" at bounding box center [715, 499] width 849 height 38
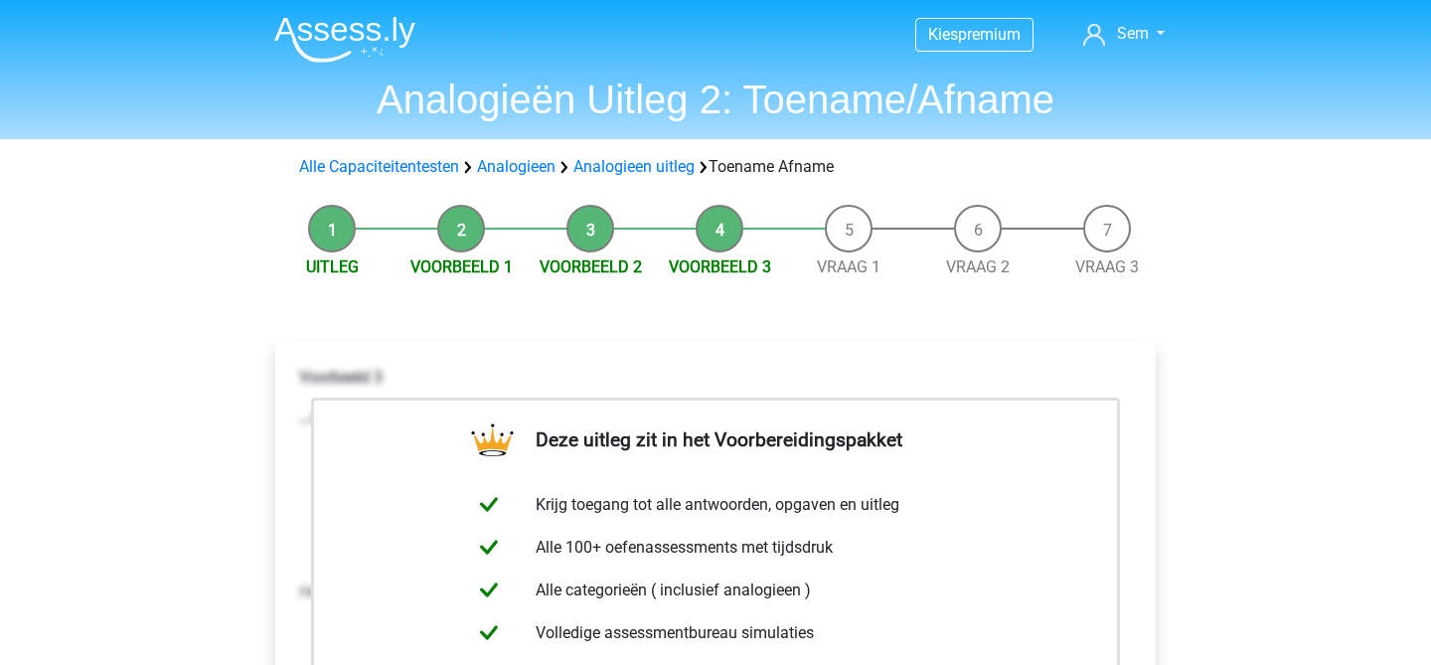
scroll to position [3, 0]
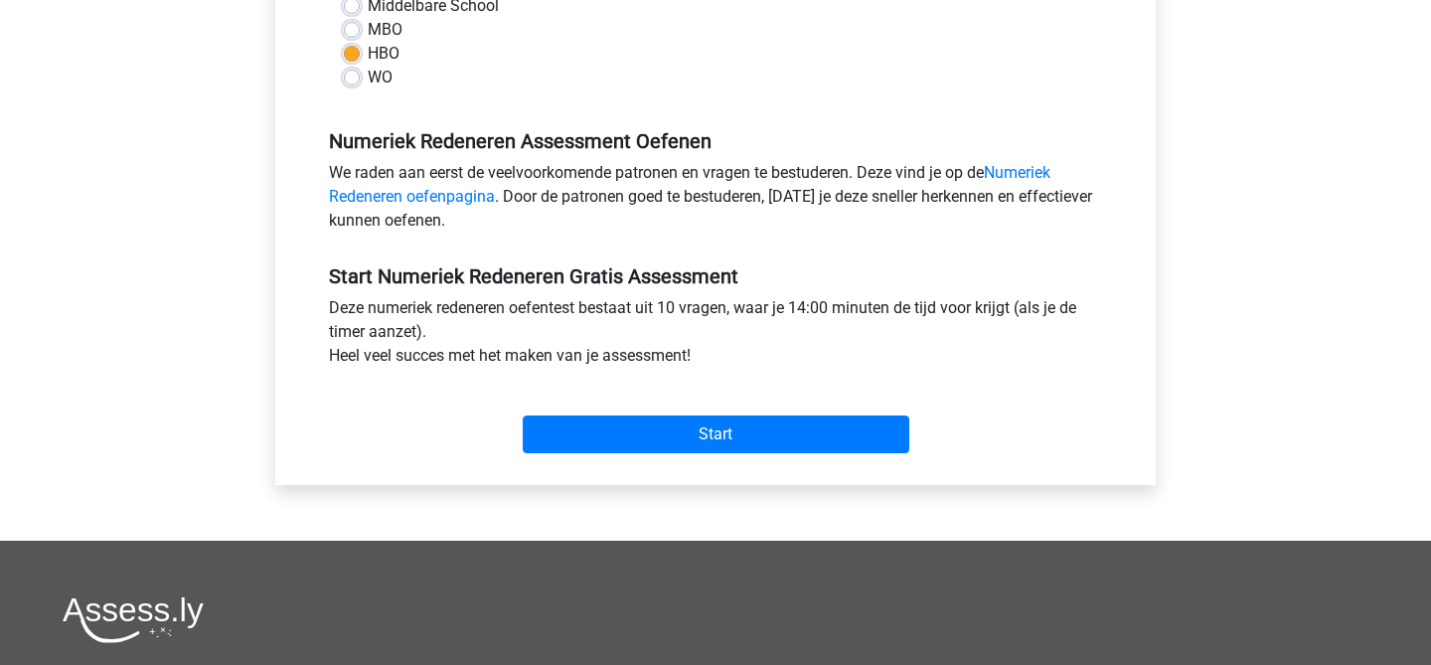
scroll to position [506, 0]
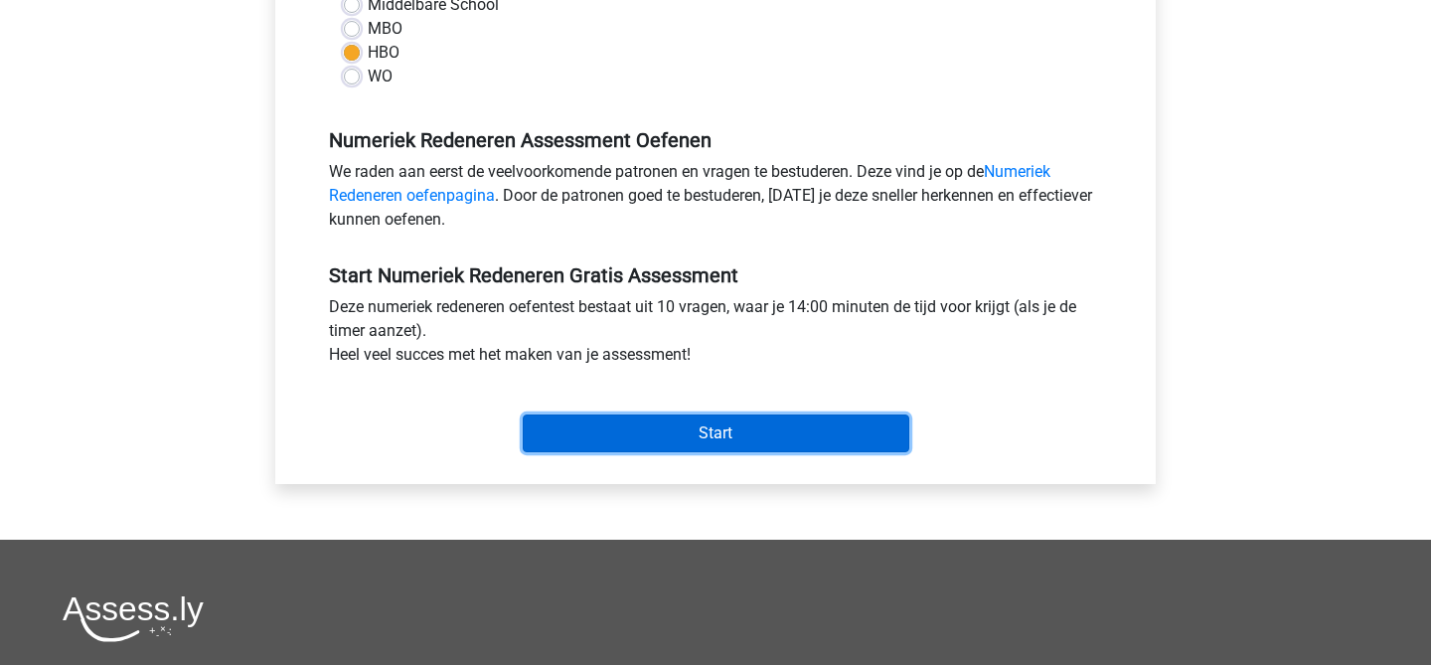
click at [601, 442] on input "Start" at bounding box center [716, 433] width 387 height 38
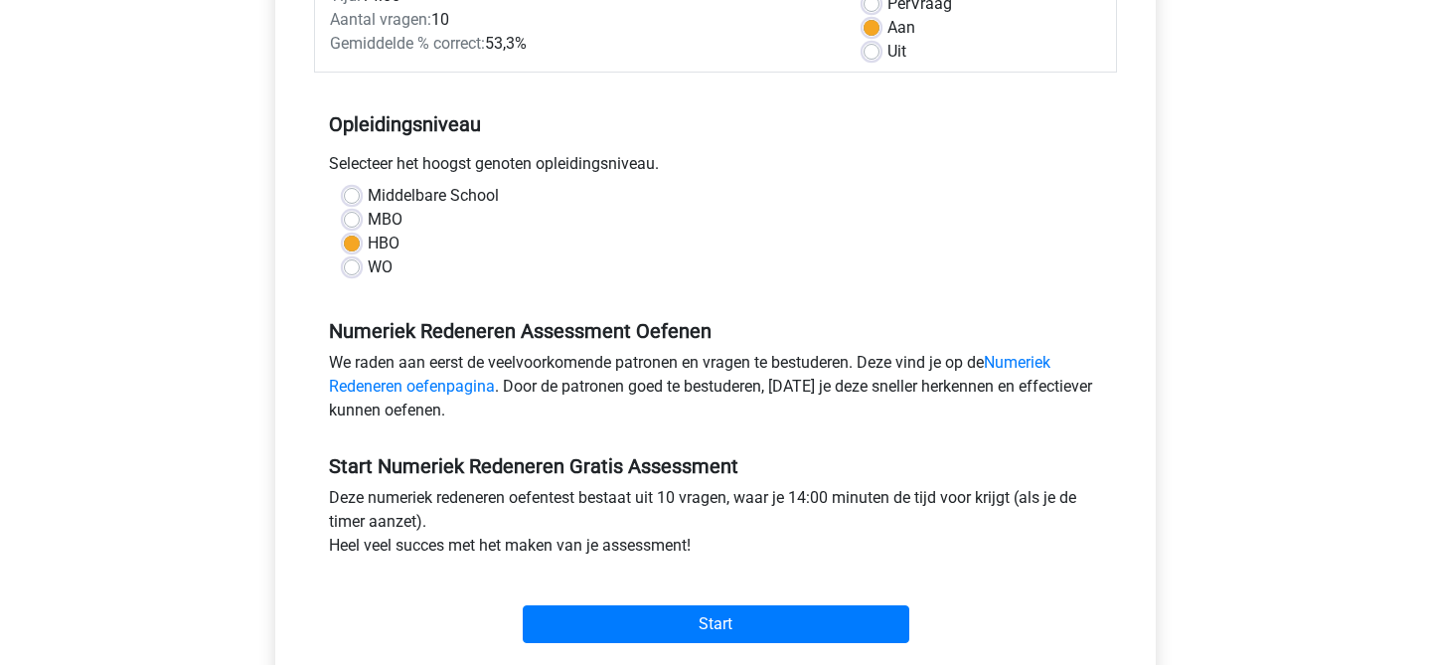
scroll to position [317, 0]
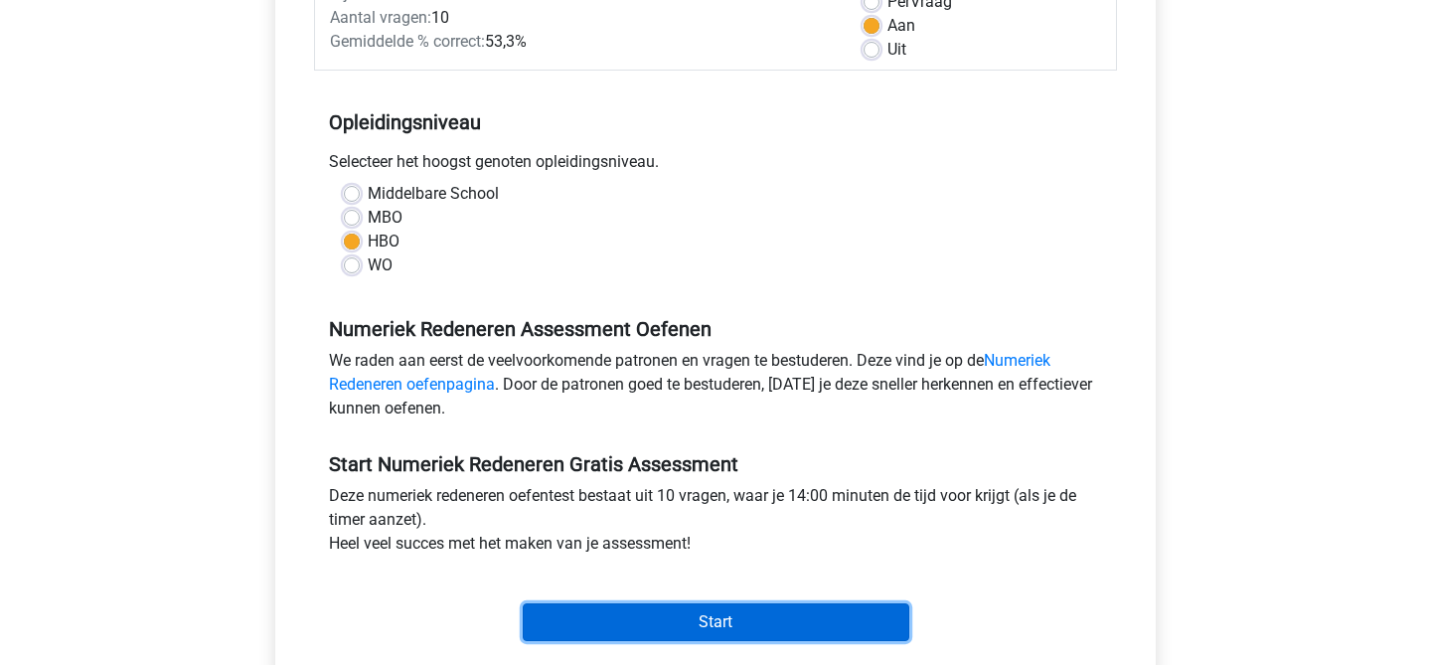
click at [728, 625] on input "Start" at bounding box center [716, 622] width 387 height 38
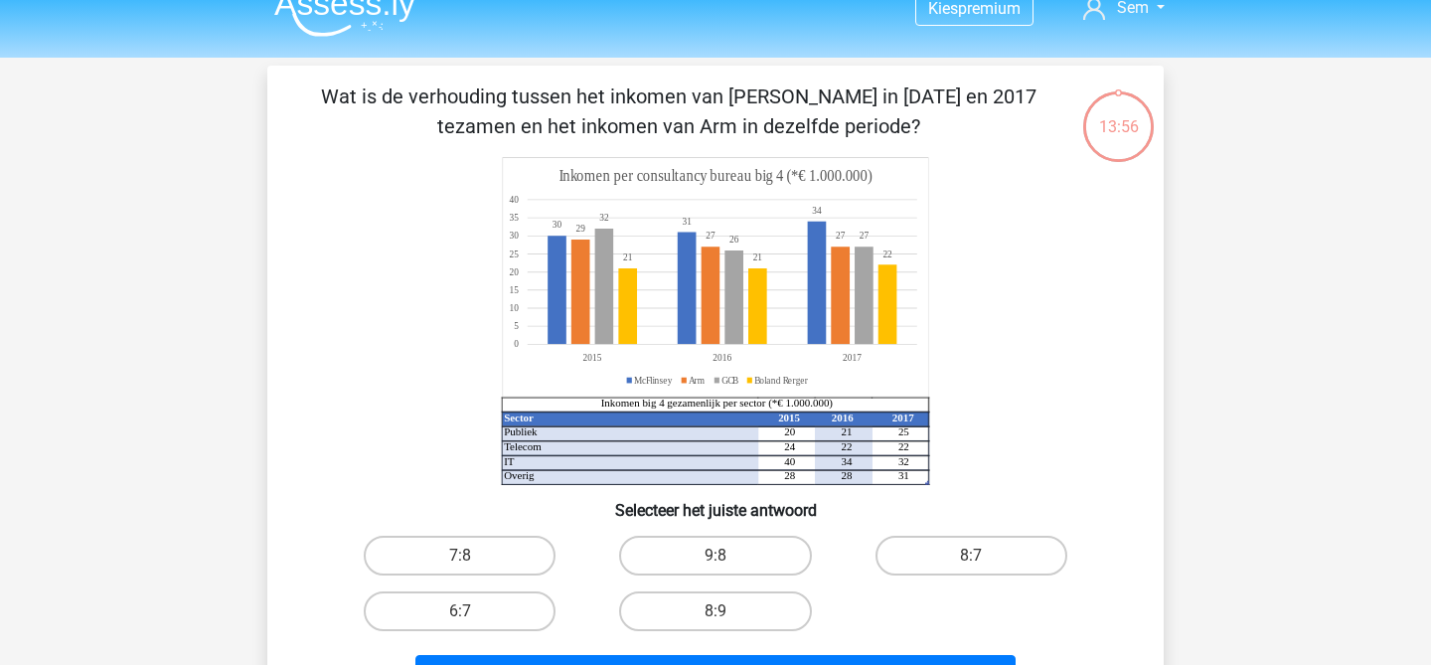
scroll to position [31, 0]
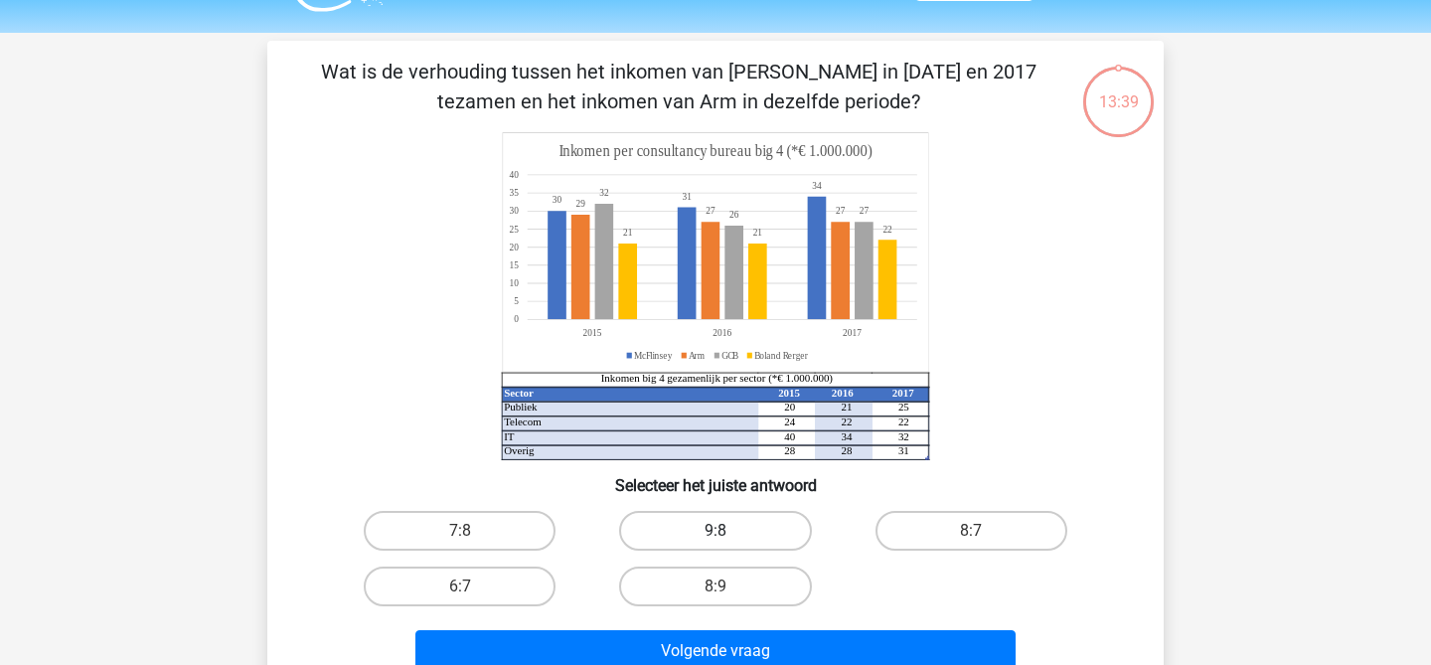
scroll to position [57, 0]
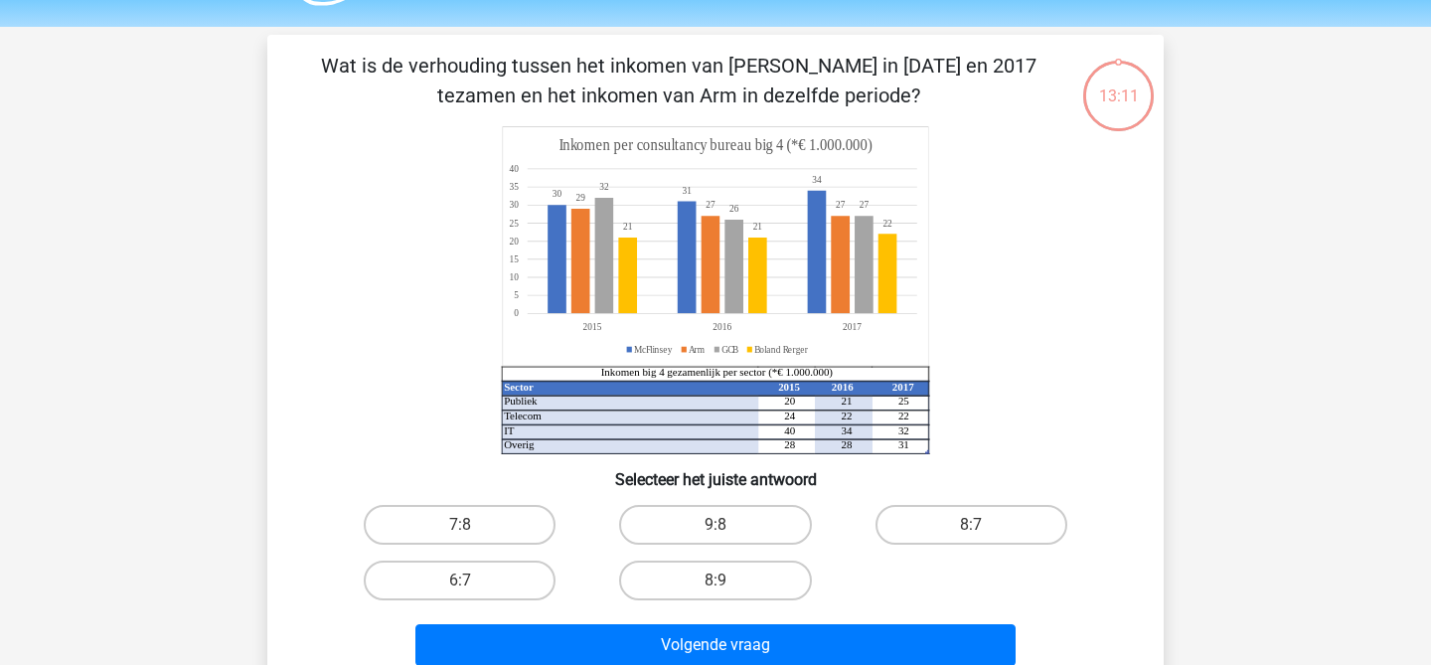
click at [556, 270] on icon at bounding box center [687, 252] width 278 height 123
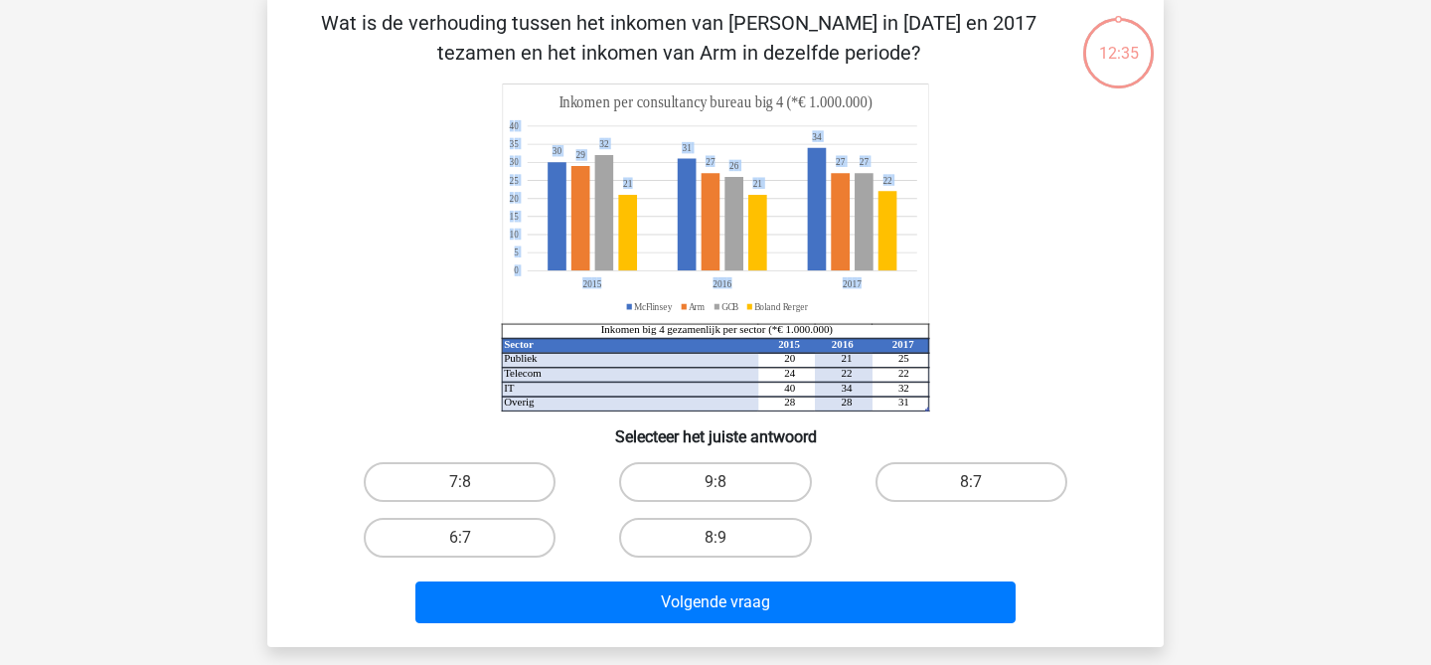
scroll to position [107, 0]
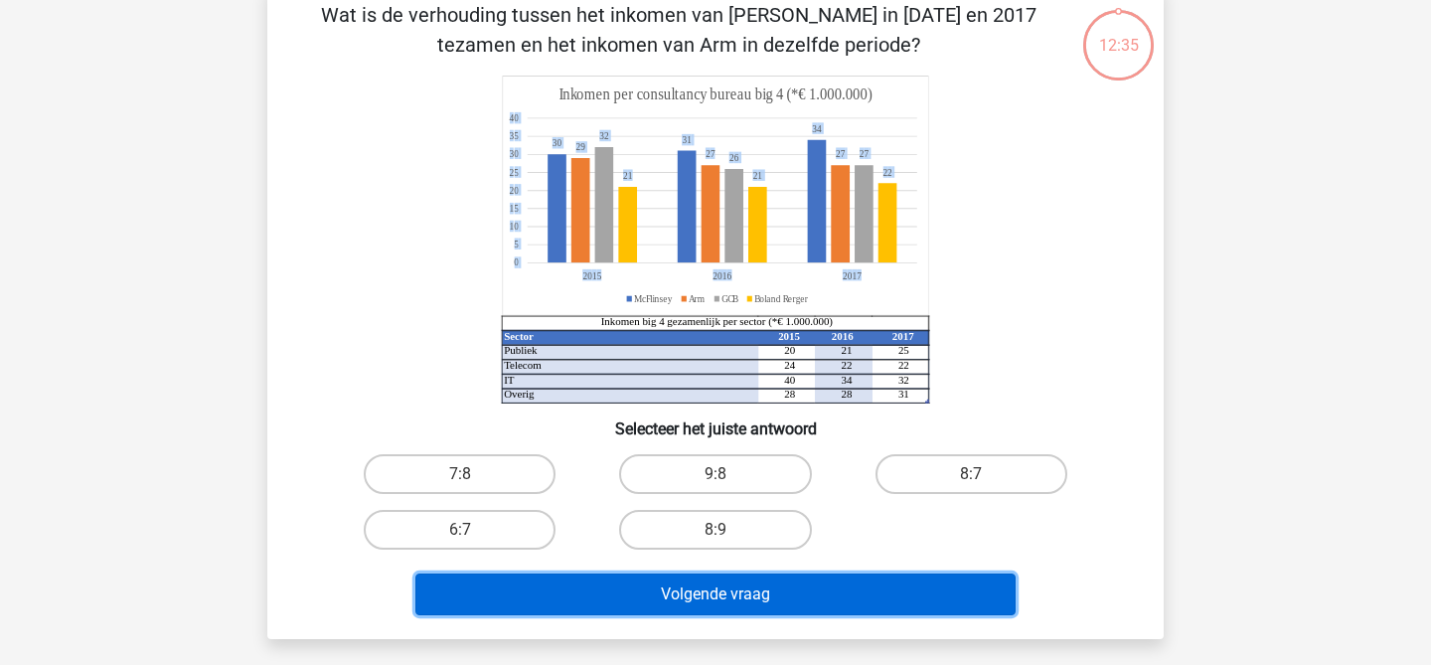
click at [612, 586] on button "Volgende vraag" at bounding box center [715, 594] width 601 height 42
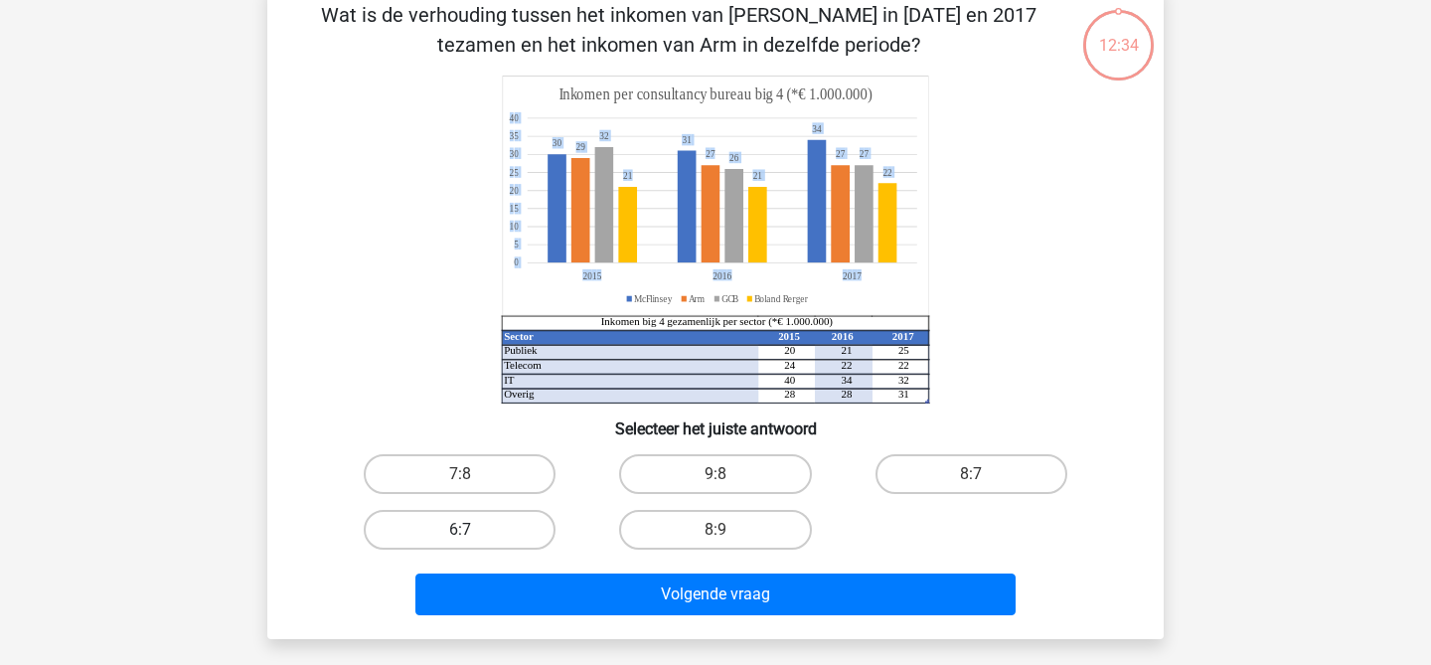
click at [538, 538] on label "6:7" at bounding box center [460, 530] width 192 height 40
click at [473, 538] on input "6:7" at bounding box center [466, 536] width 13 height 13
radio input "true"
click at [502, 471] on label "7:8" at bounding box center [460, 474] width 192 height 40
click at [473, 474] on input "7:8" at bounding box center [466, 480] width 13 height 13
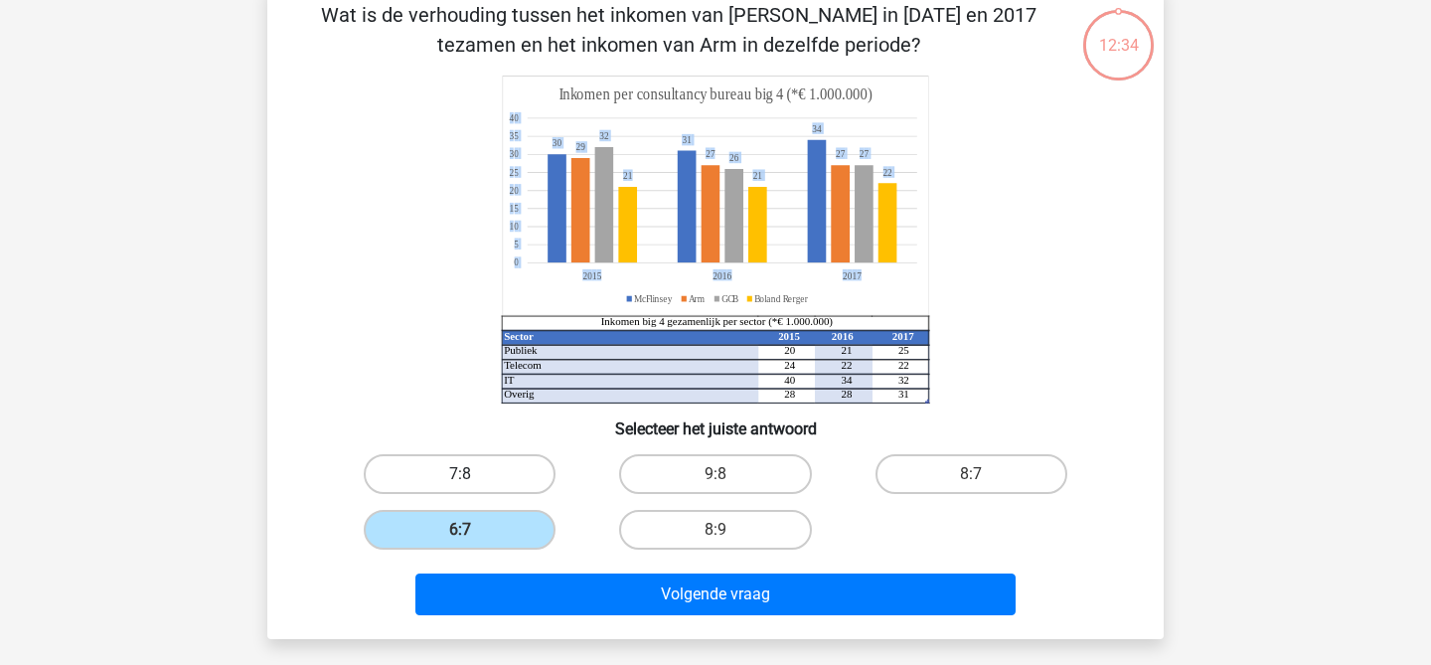
radio input "true"
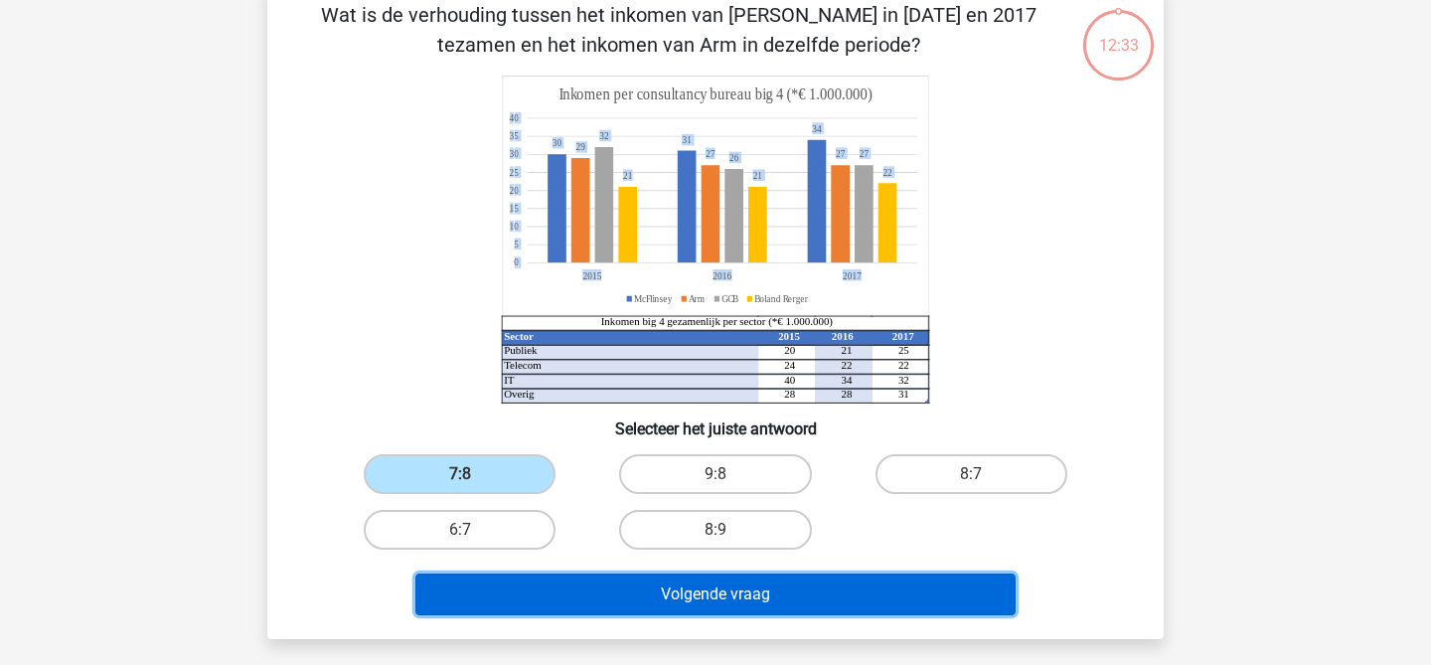
click at [544, 600] on button "Volgende vraag" at bounding box center [715, 594] width 601 height 42
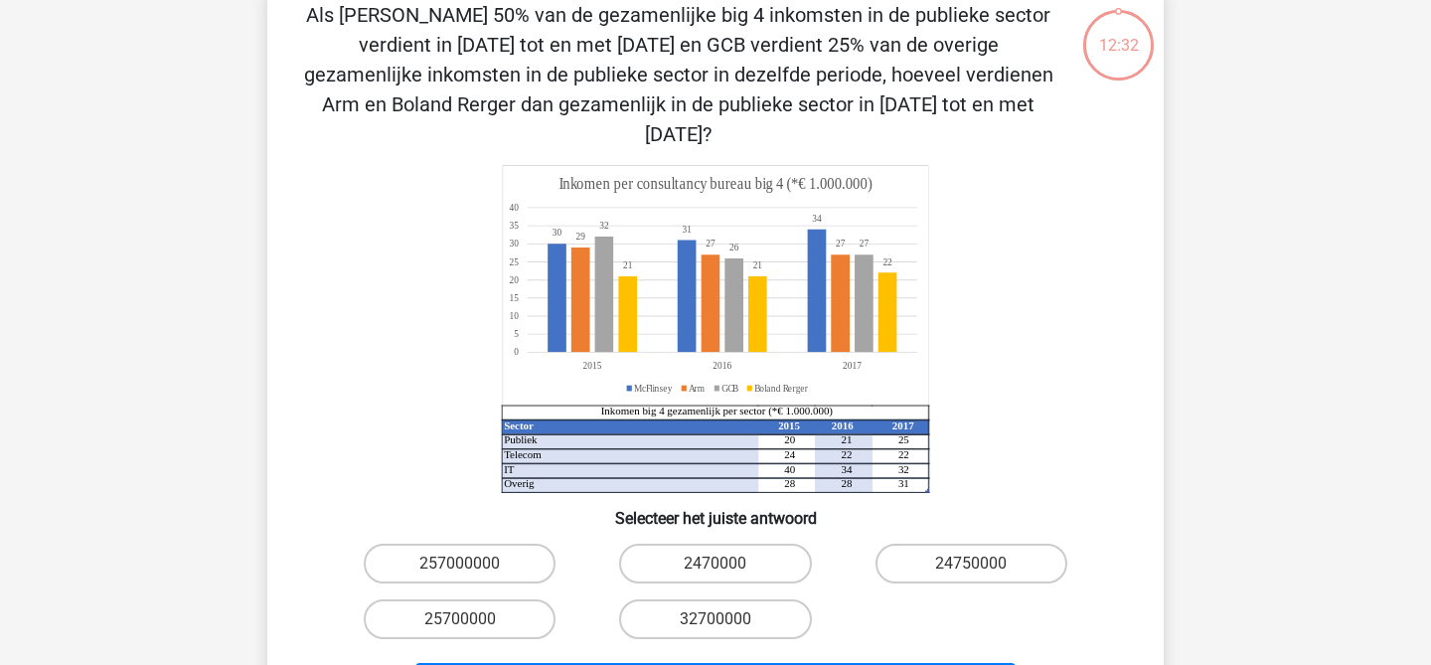
scroll to position [91, 0]
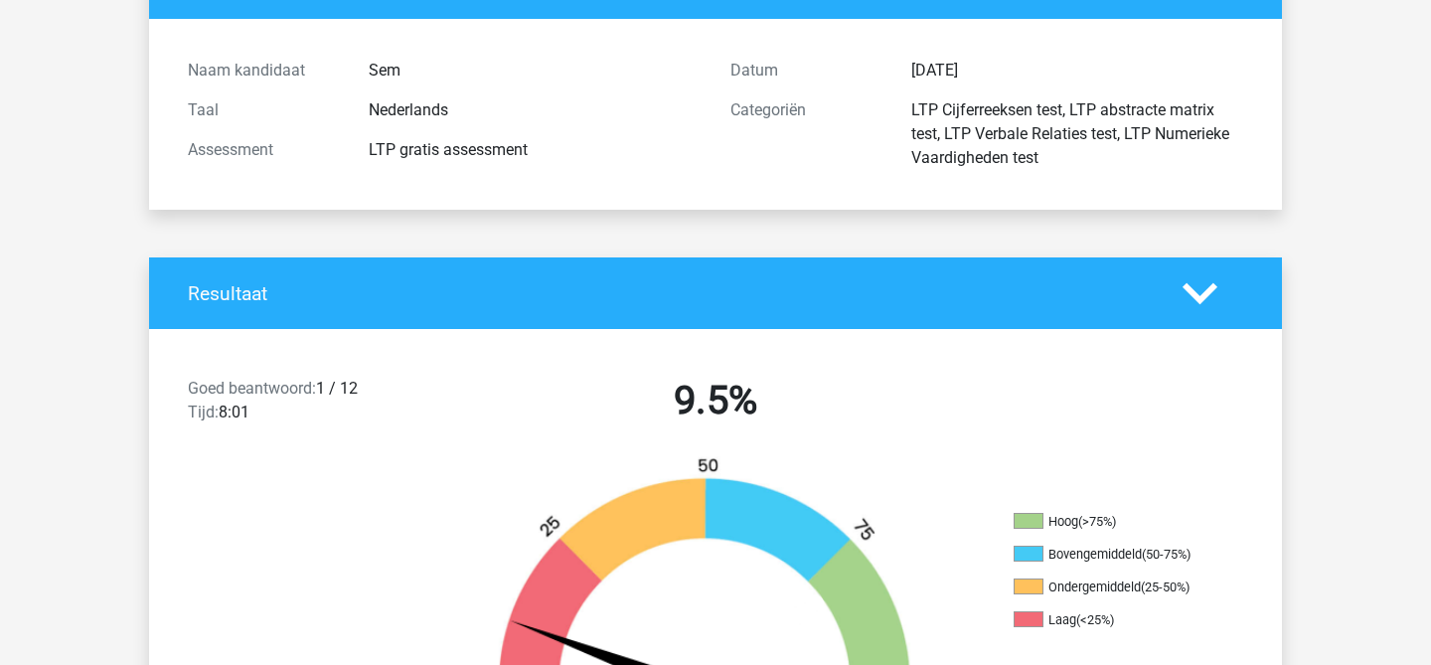
scroll to position [301, 0]
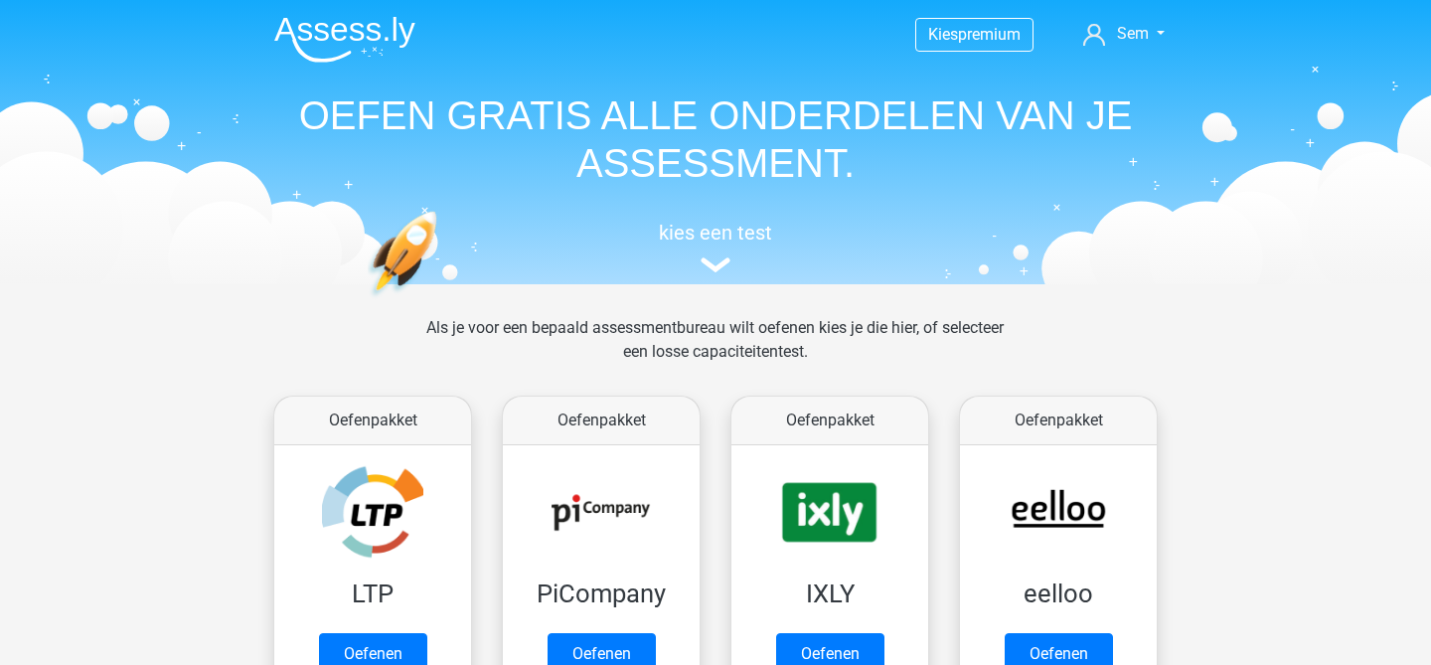
scroll to position [282, 0]
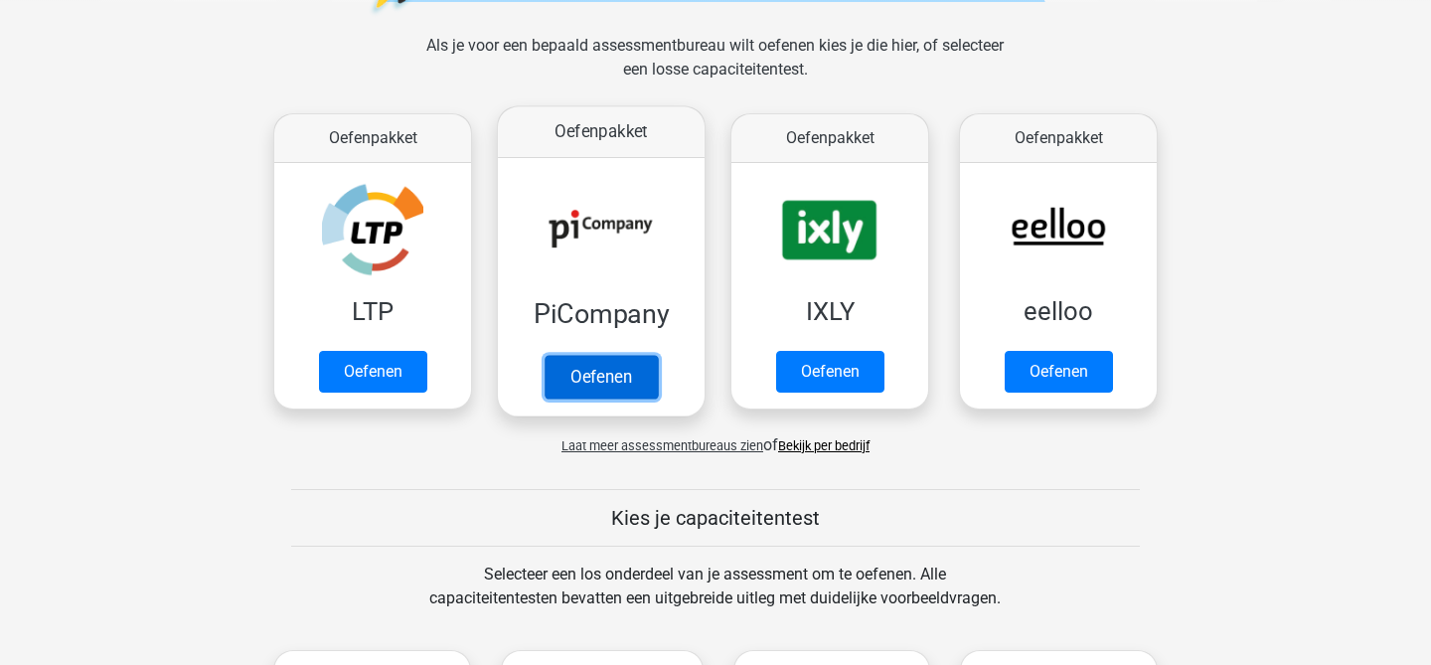
click at [617, 390] on link "Oefenen" at bounding box center [601, 377] width 113 height 44
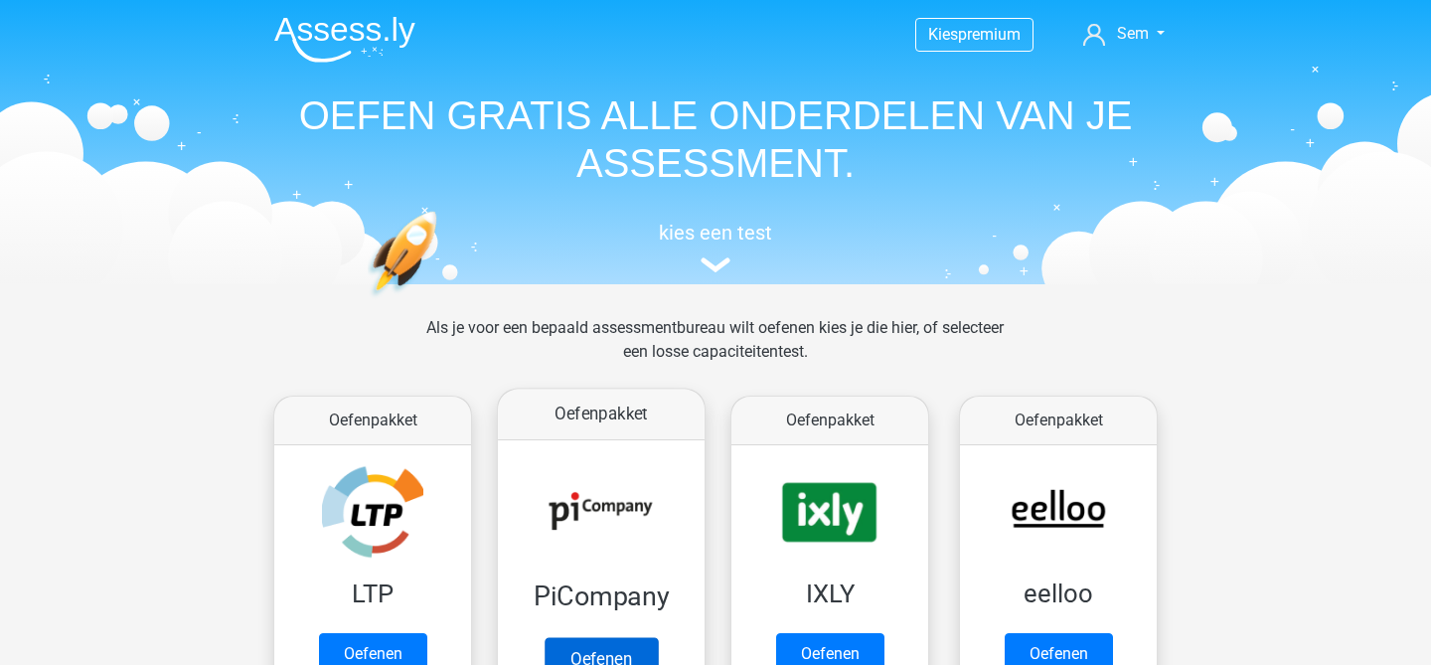
scroll to position [219, 0]
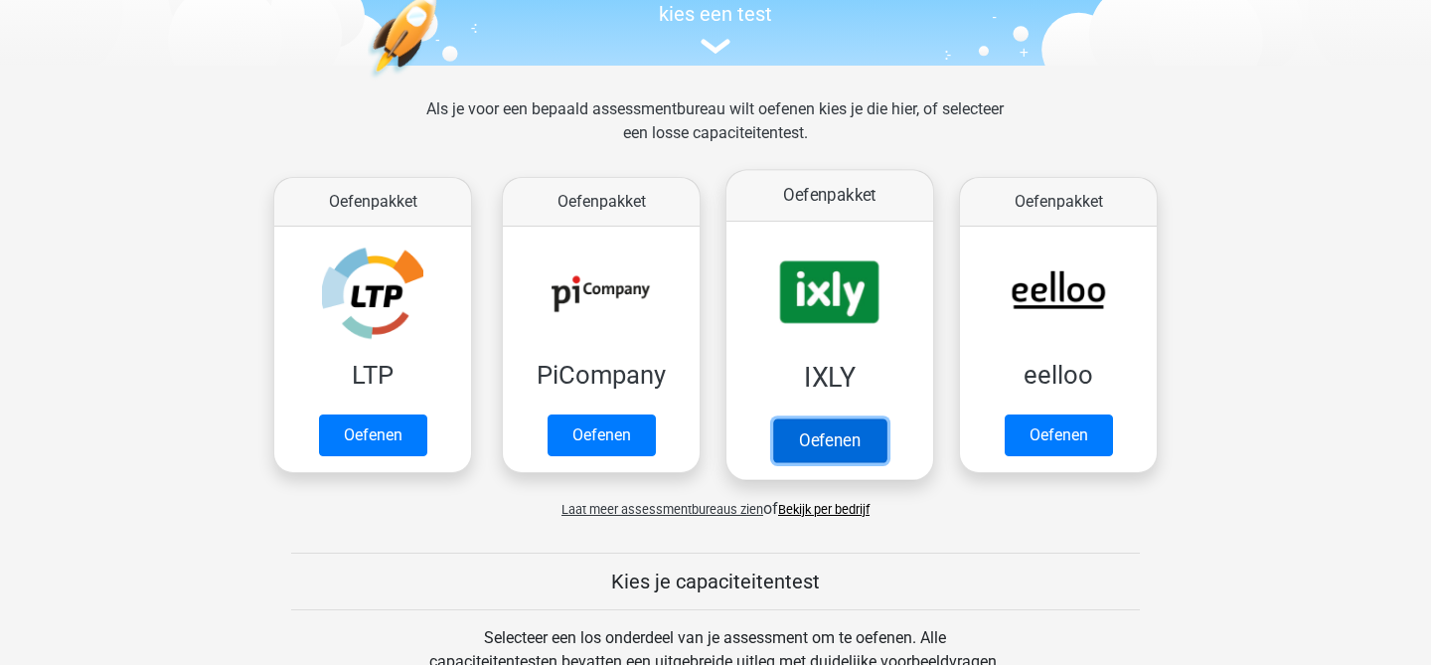
click at [850, 436] on link "Oefenen" at bounding box center [829, 440] width 113 height 44
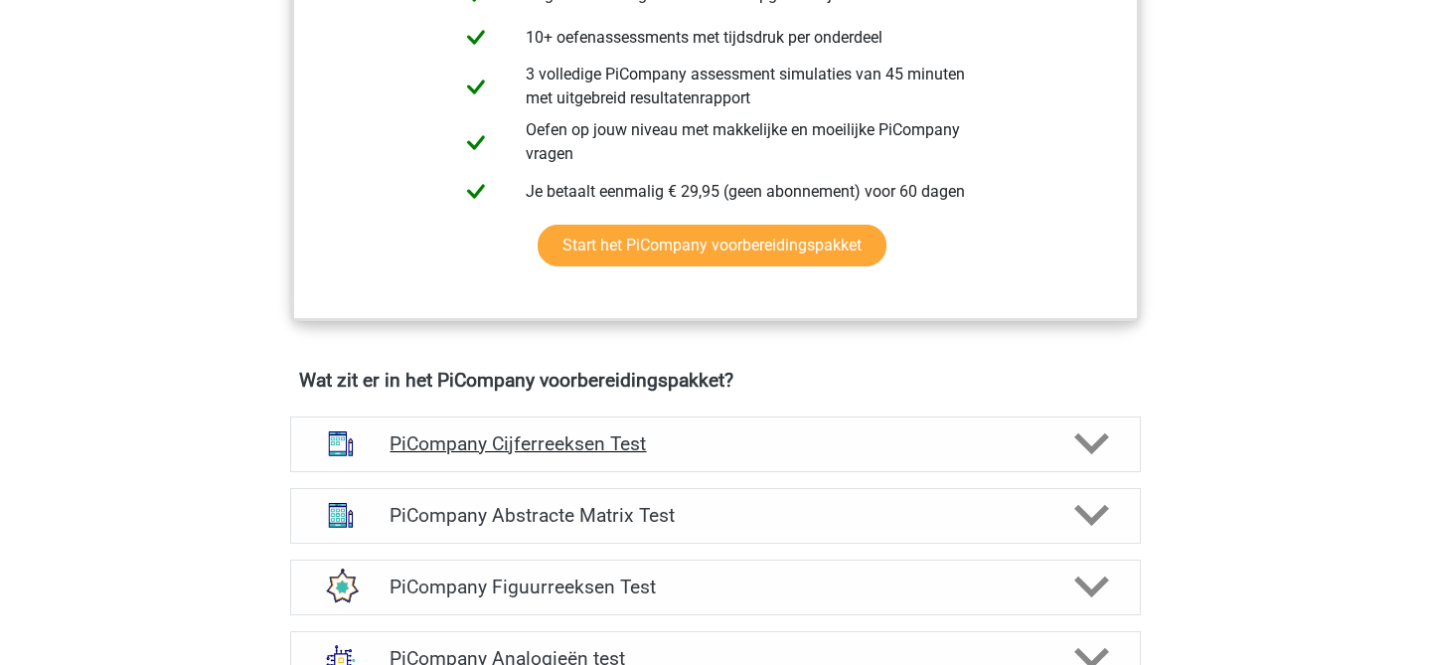
click at [625, 455] on h4 "PiCompany Cijferreeksen Test" at bounding box center [715, 443] width 651 height 23
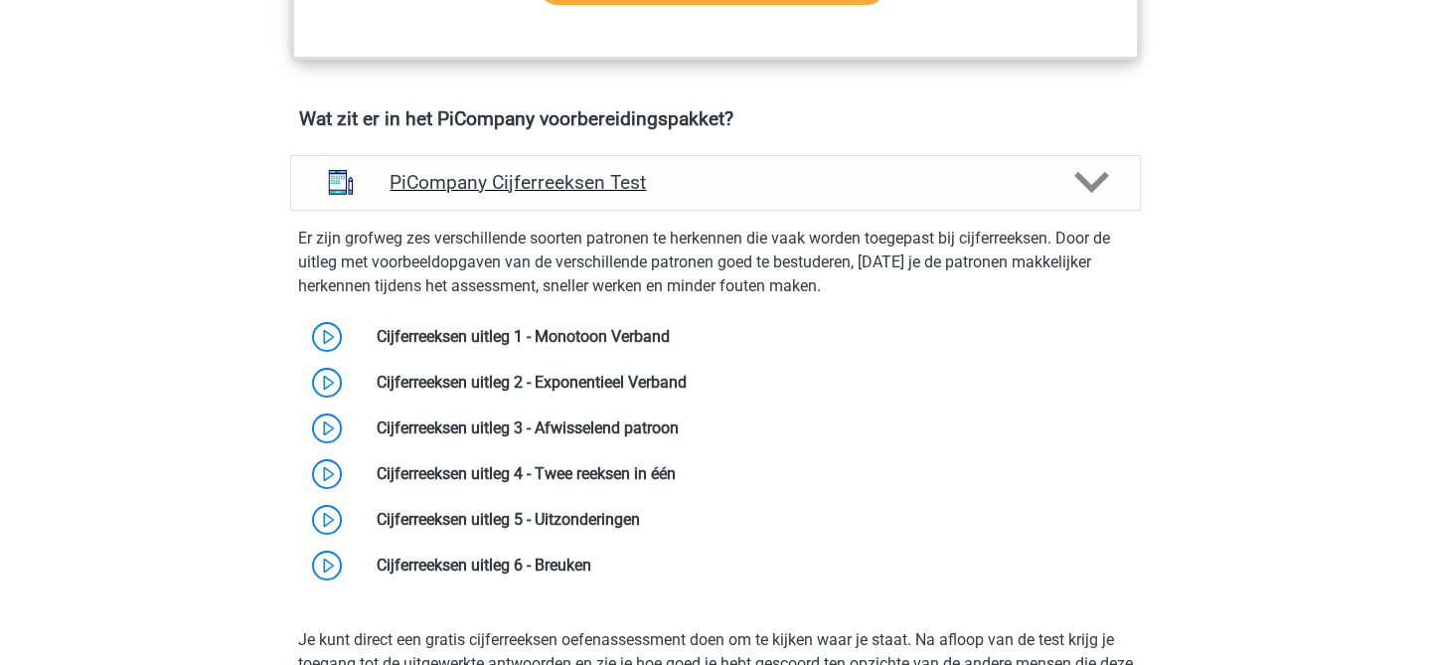
scroll to position [1219, 0]
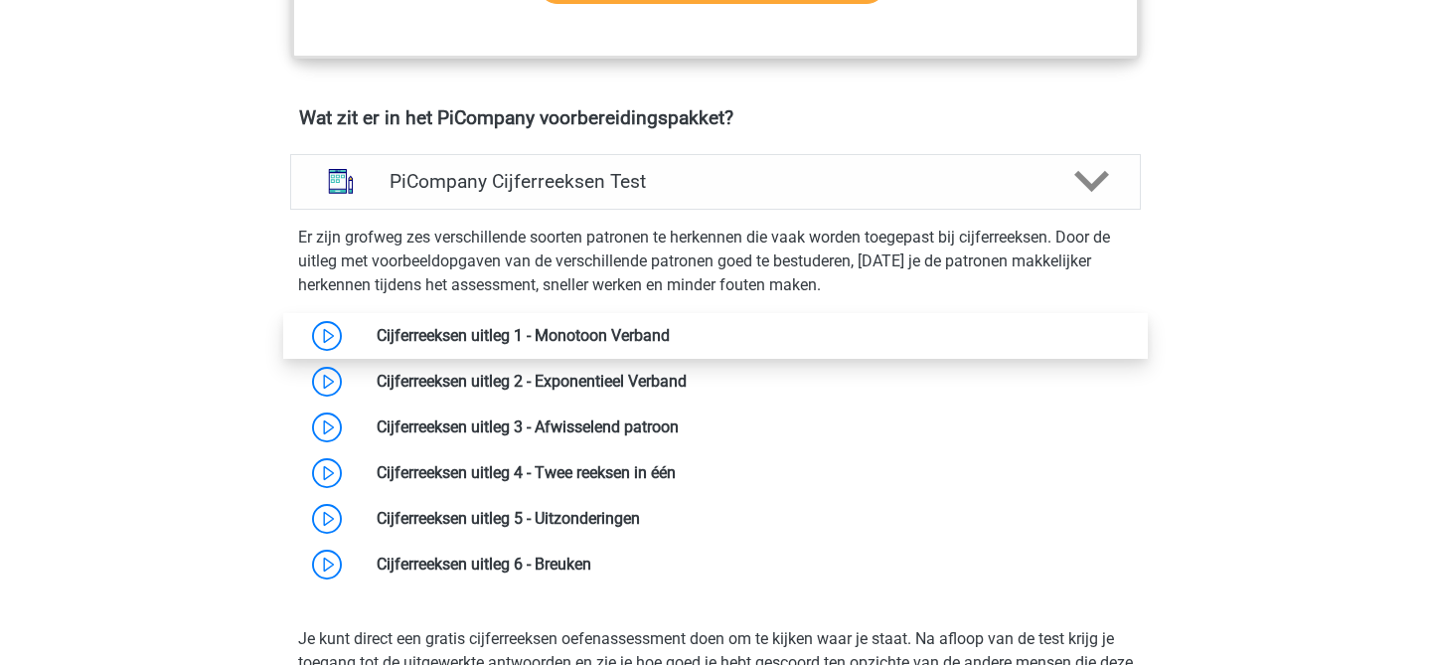
click at [670, 345] on link at bounding box center [670, 335] width 0 height 19
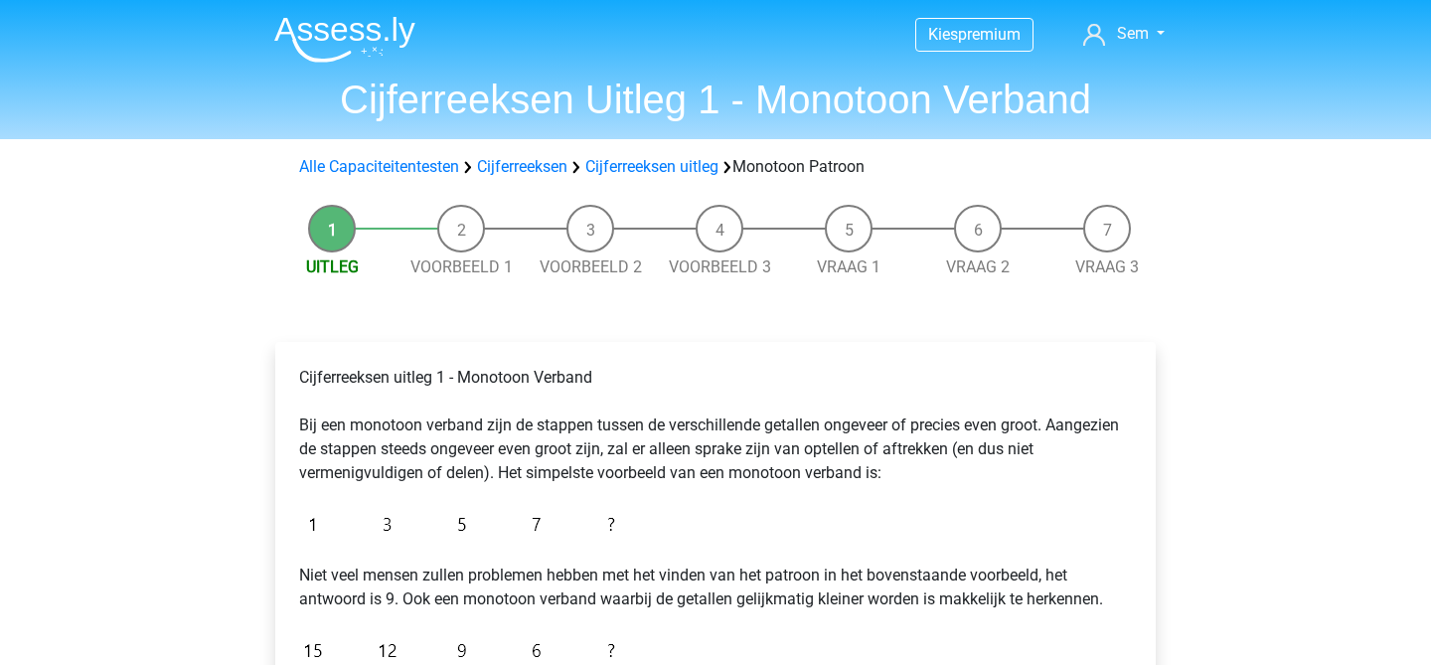
scroll to position [248, 0]
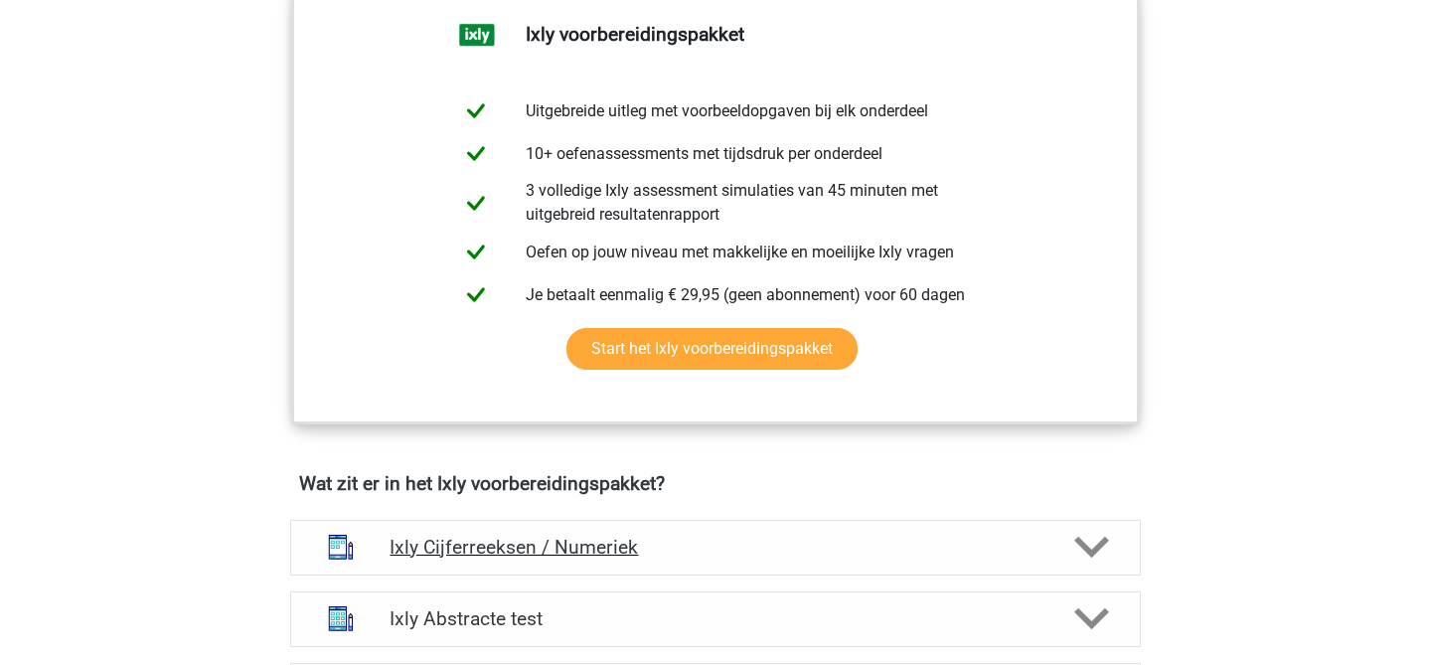
click at [739, 543] on h4 "Ixly Cijferreeksen / Numeriek" at bounding box center [715, 547] width 651 height 23
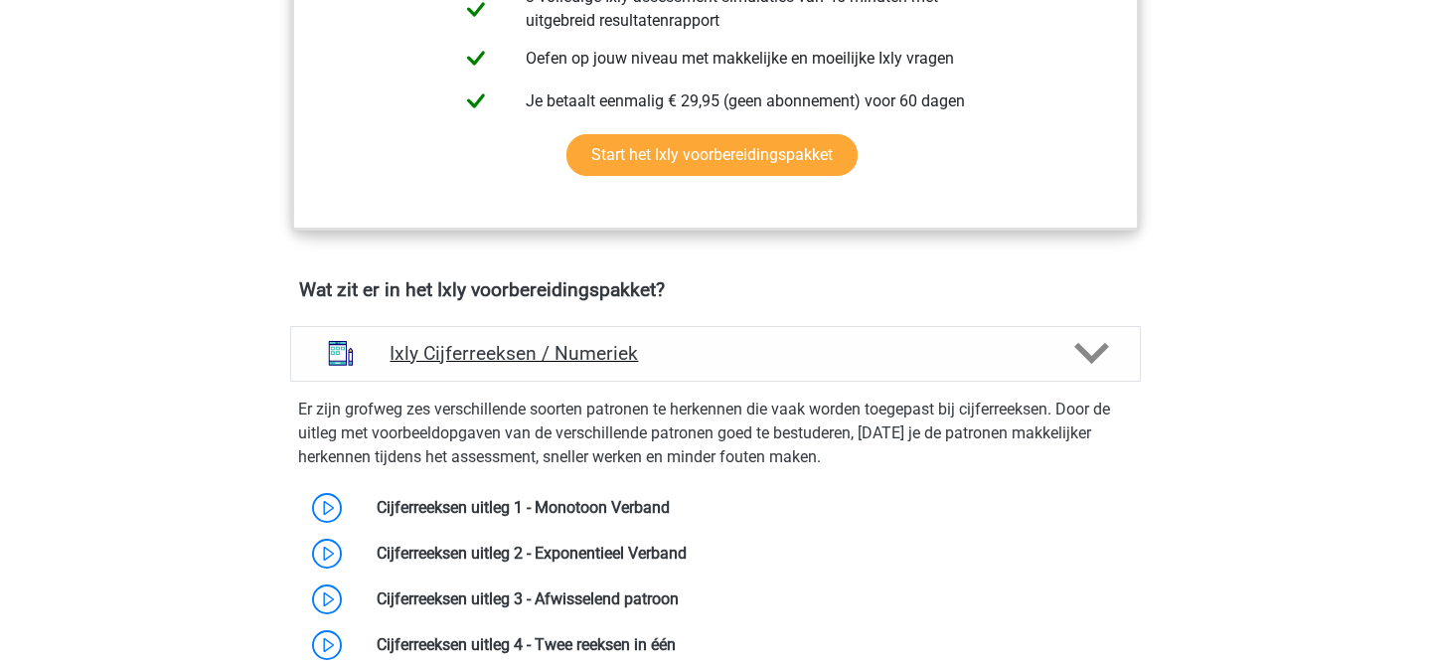
scroll to position [1036, 0]
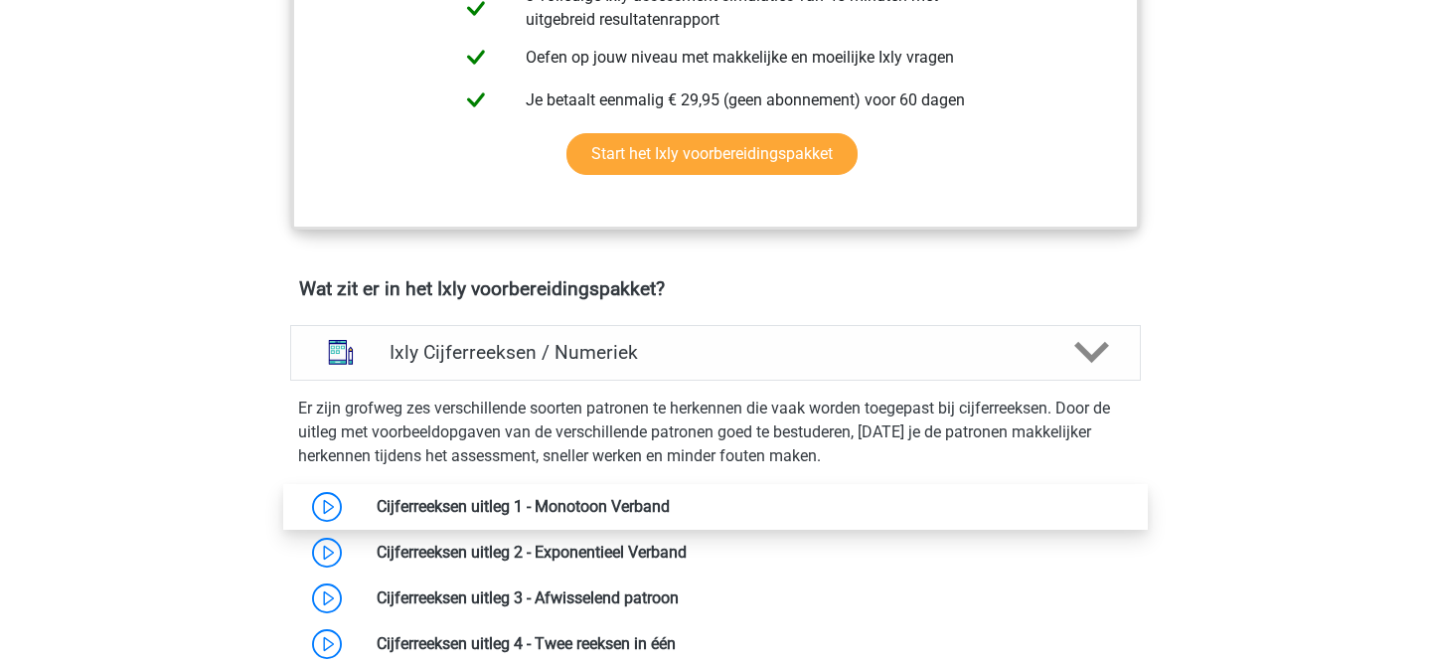
click at [670, 497] on link at bounding box center [670, 506] width 0 height 19
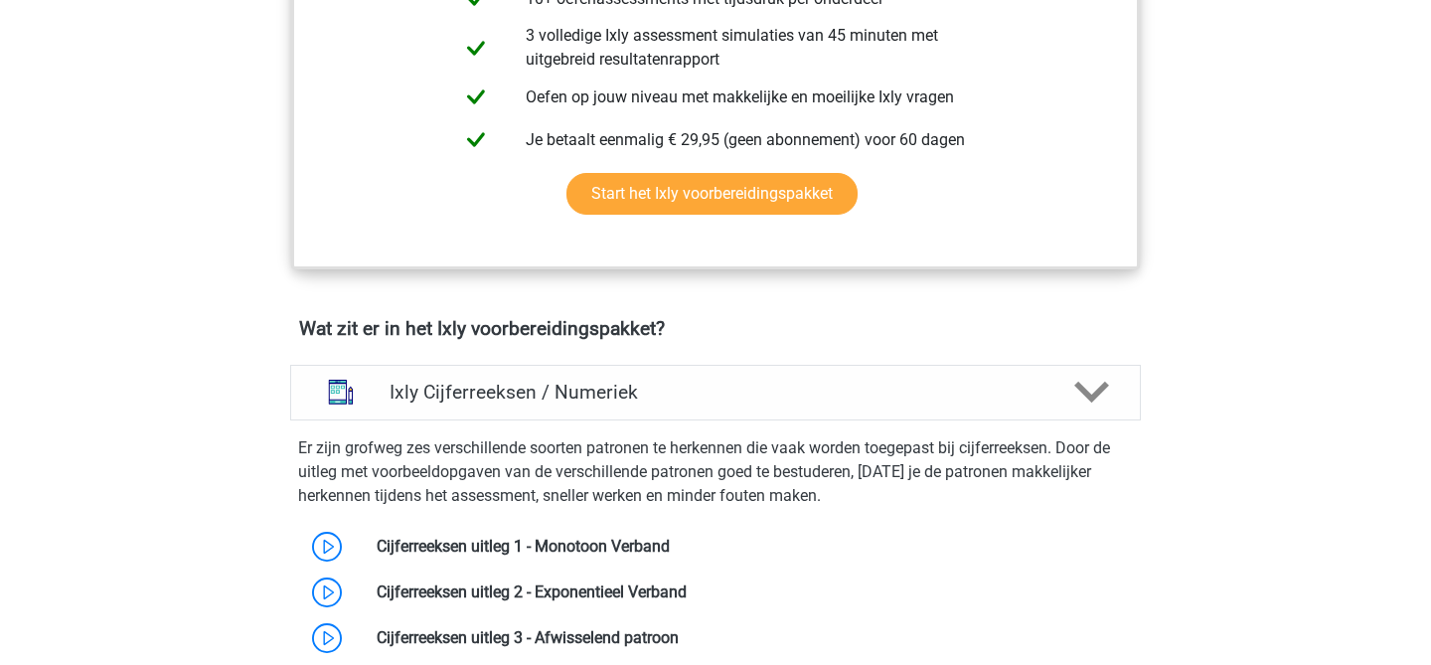
scroll to position [923, 0]
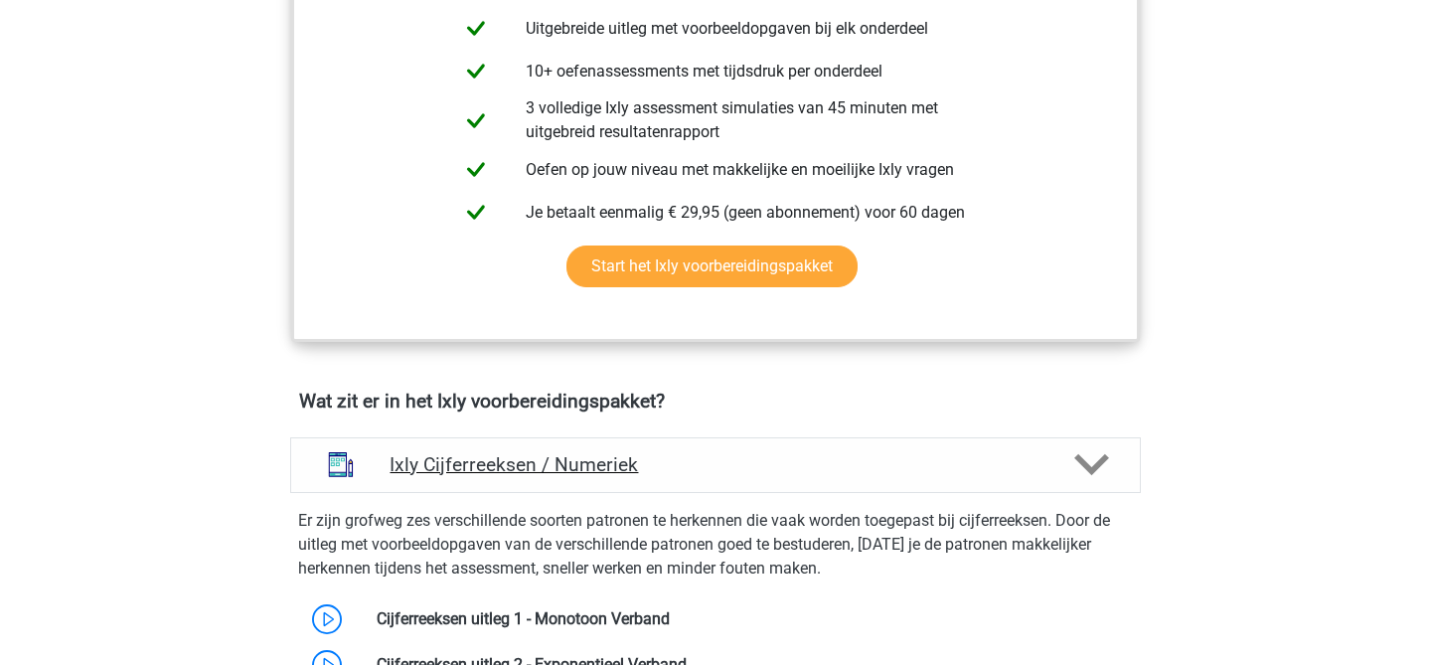
click at [1059, 460] on div at bounding box center [1090, 464] width 68 height 35
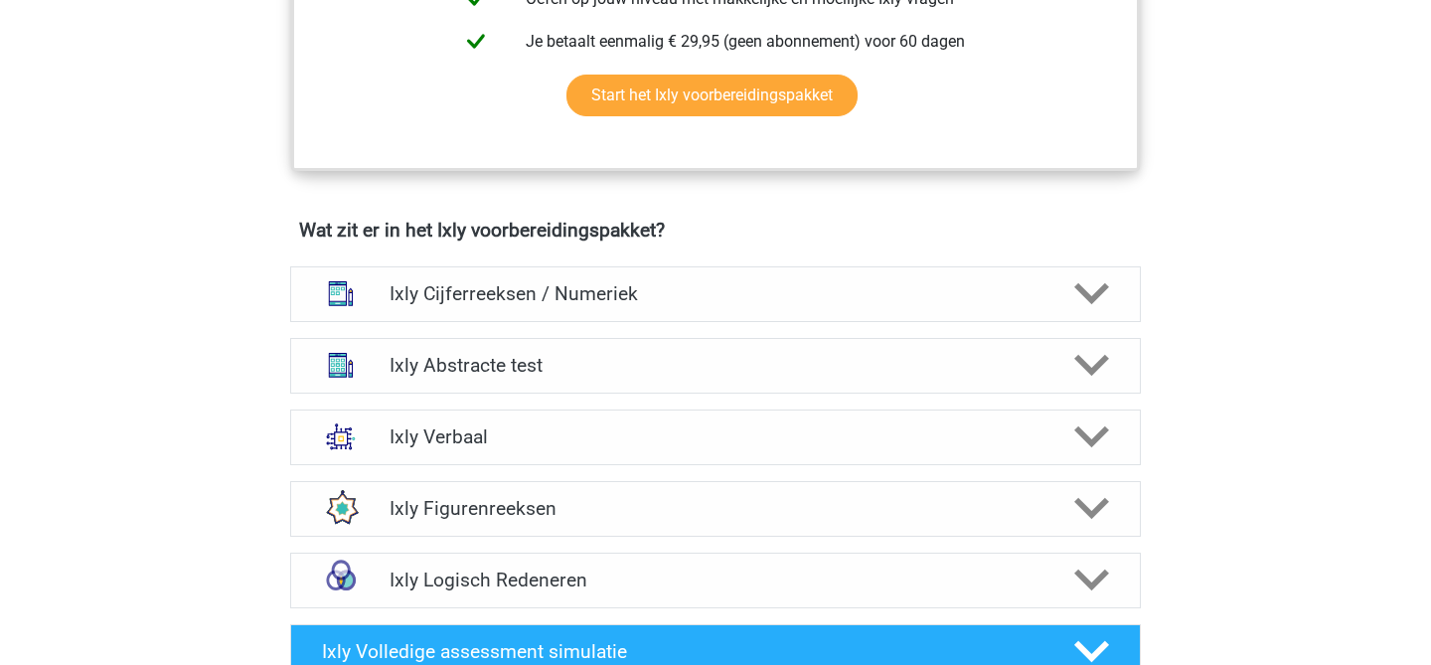
scroll to position [1131, 0]
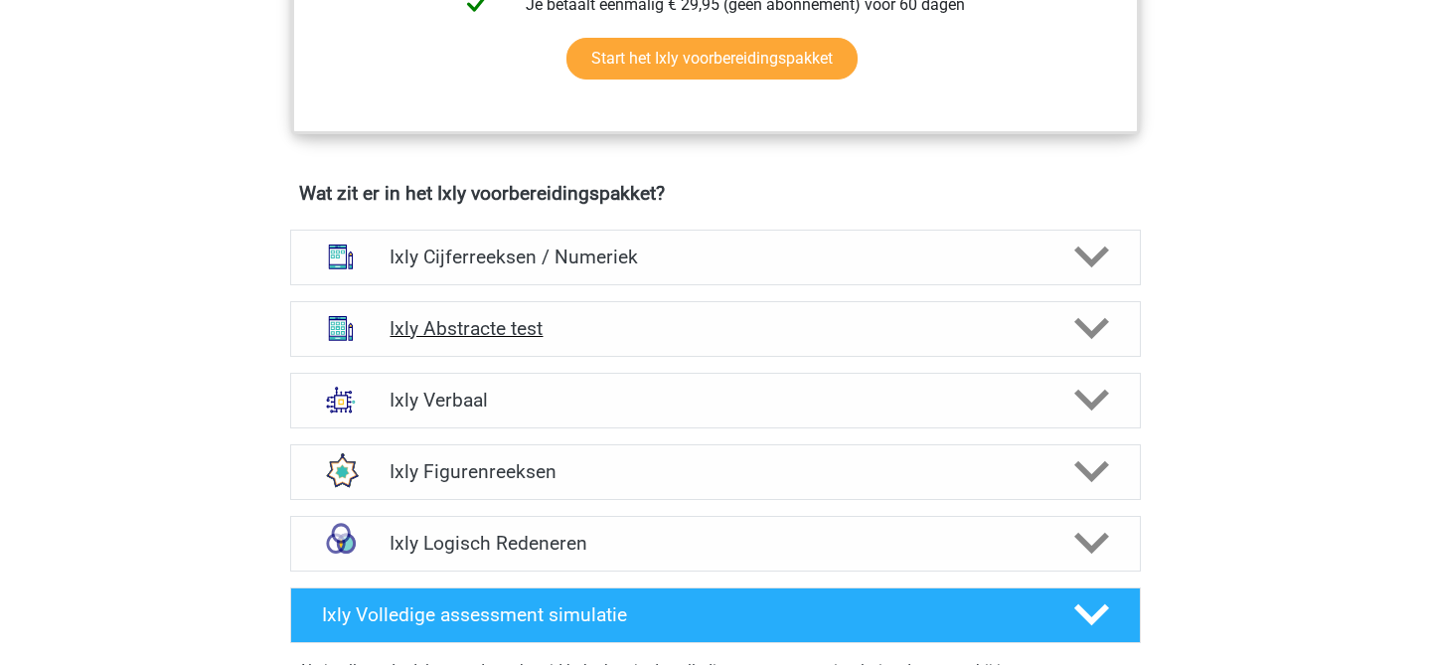
click at [975, 310] on div "Ixly Abstracte test" at bounding box center [715, 329] width 851 height 56
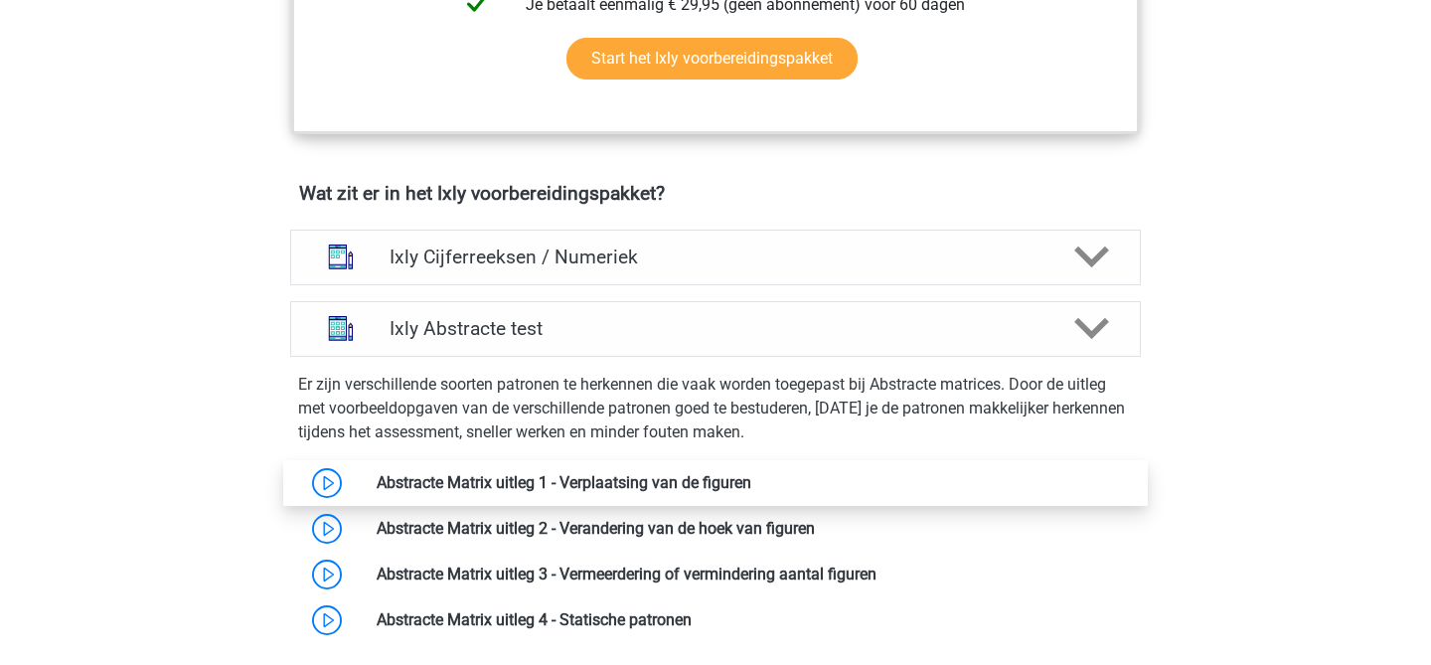
click at [751, 492] on link at bounding box center [751, 482] width 0 height 19
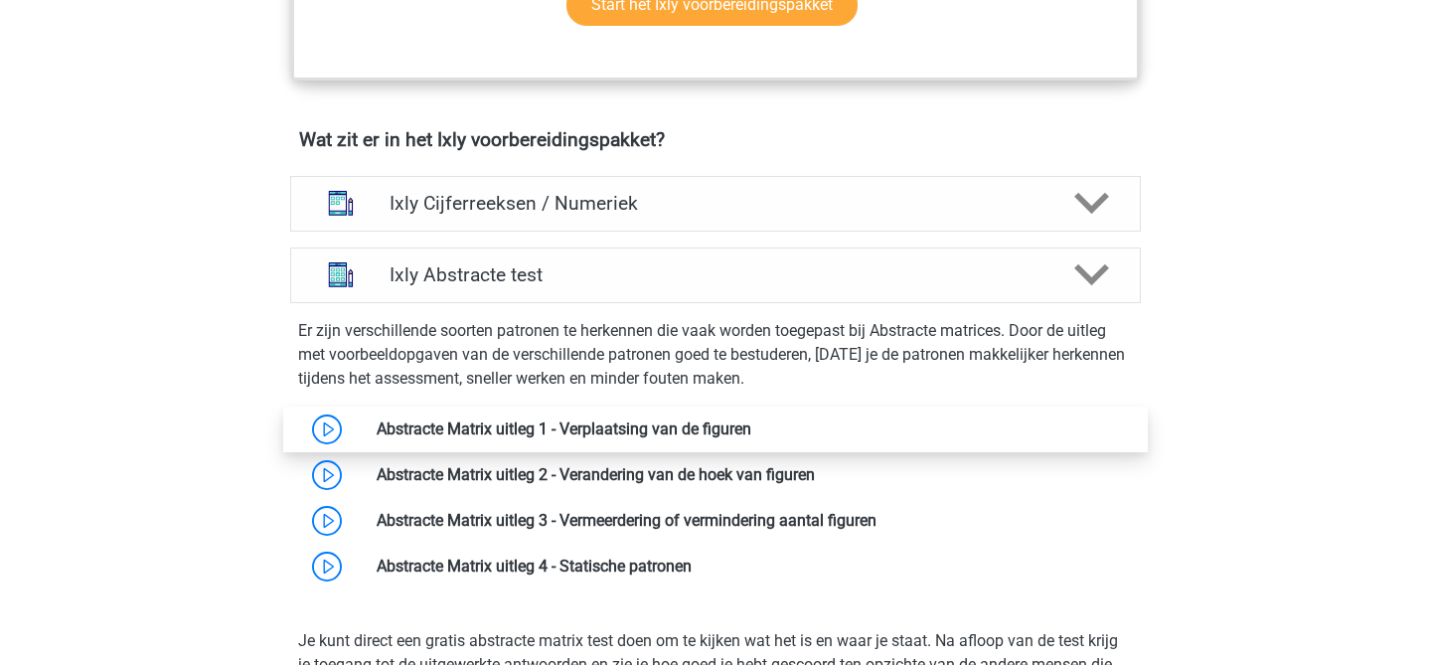
scroll to position [1189, 0]
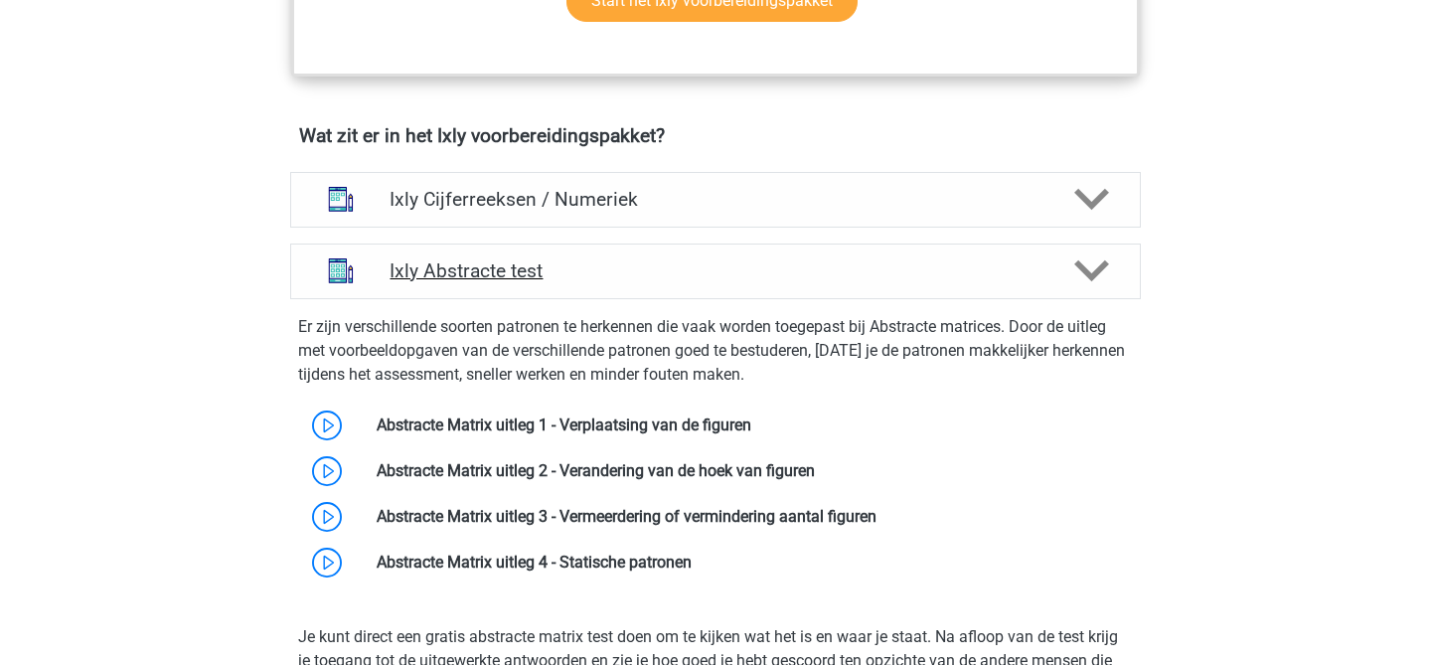
click at [844, 268] on h4 "Ixly Abstracte test" at bounding box center [715, 270] width 651 height 23
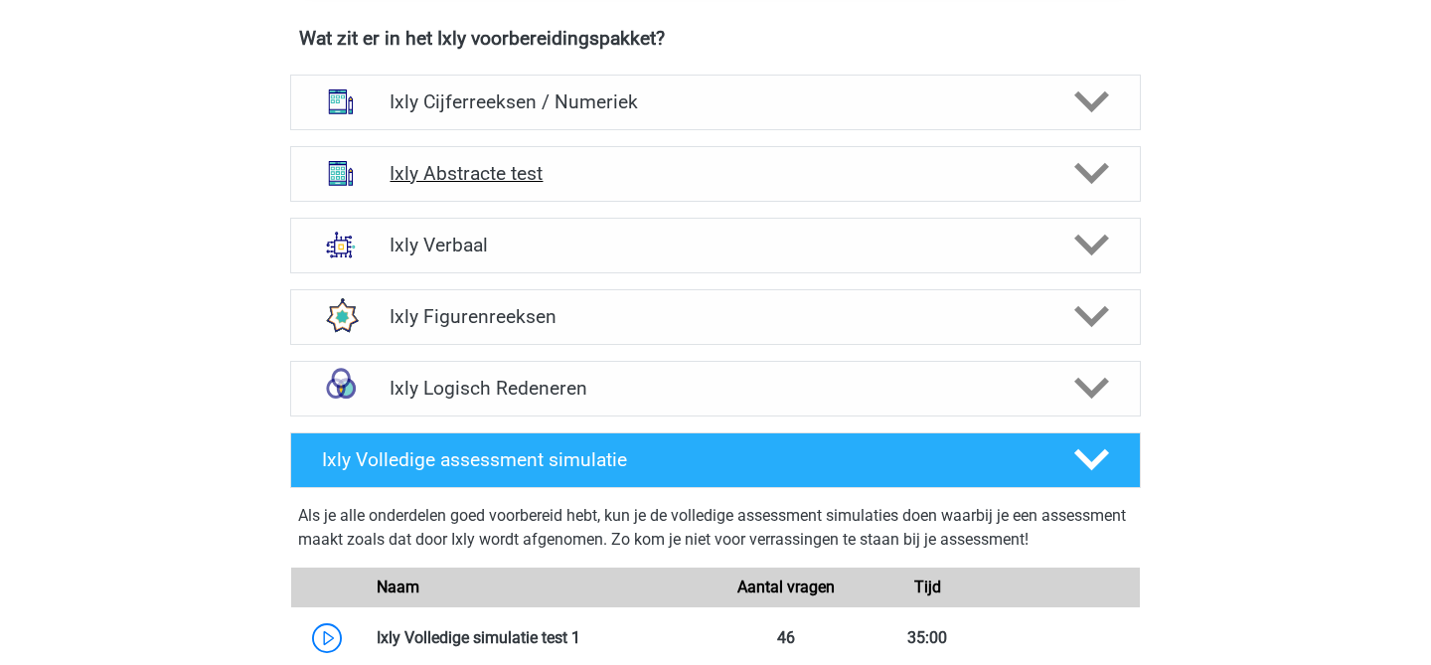
scroll to position [1281, 0]
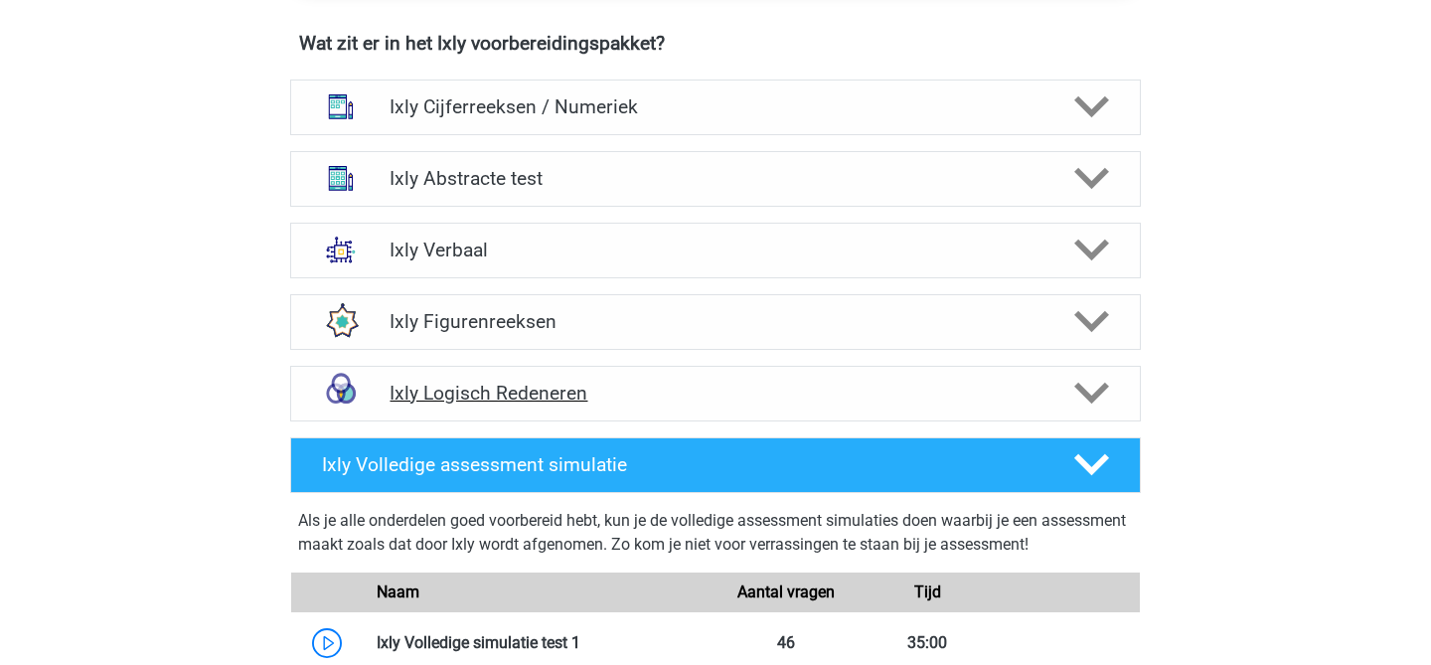
click at [833, 395] on h4 "Ixly Logisch Redeneren" at bounding box center [715, 393] width 651 height 23
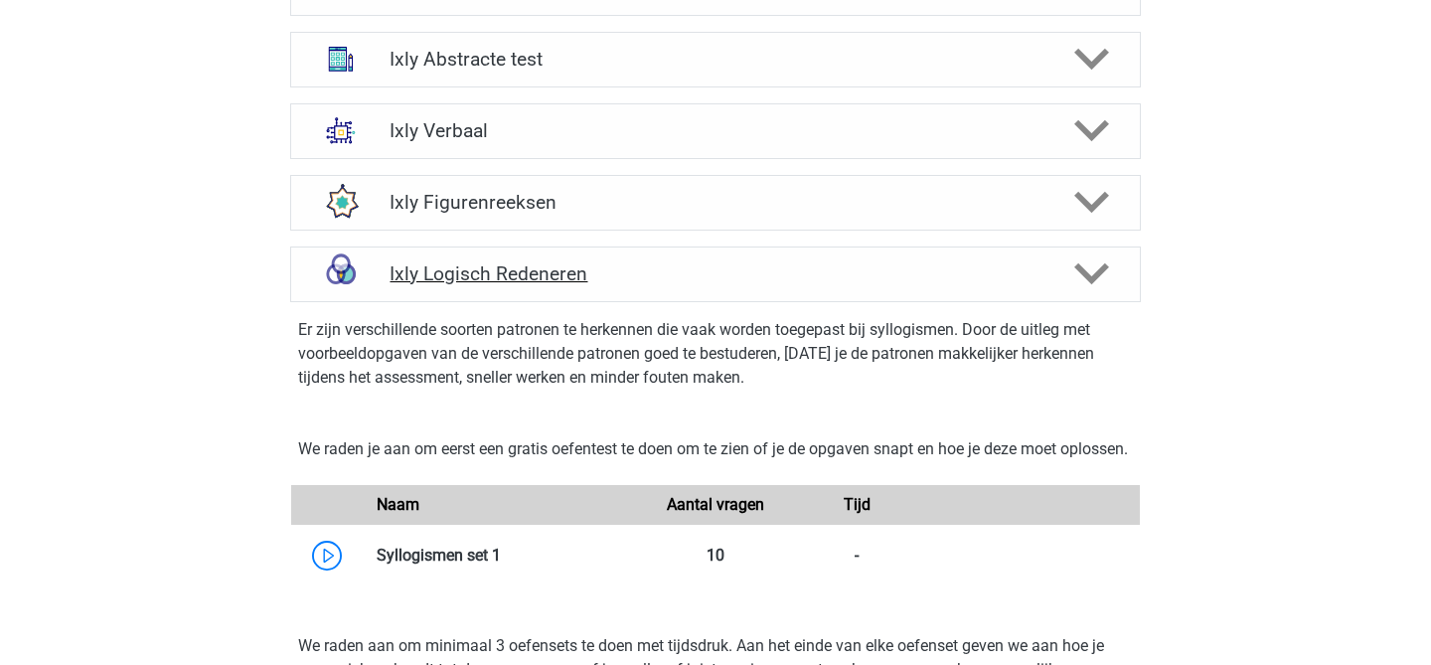
scroll to position [1479, 0]
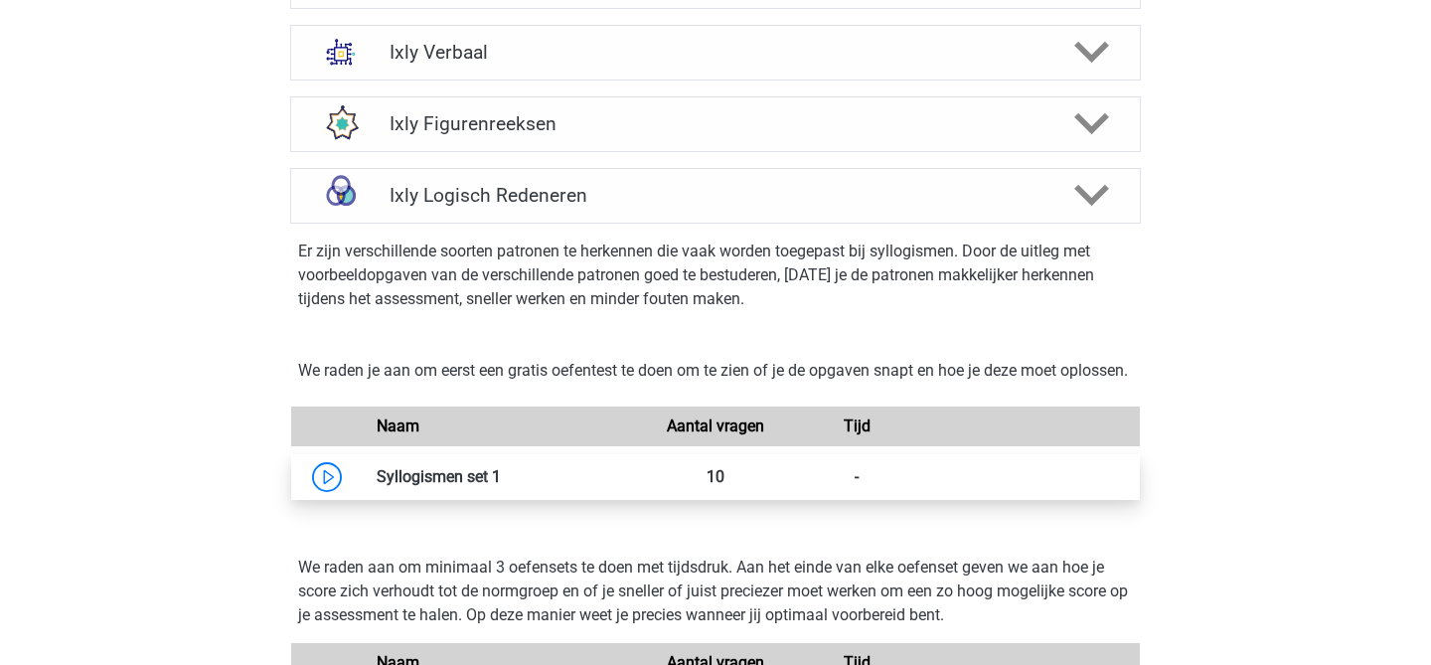
click at [501, 486] on link at bounding box center [501, 476] width 0 height 19
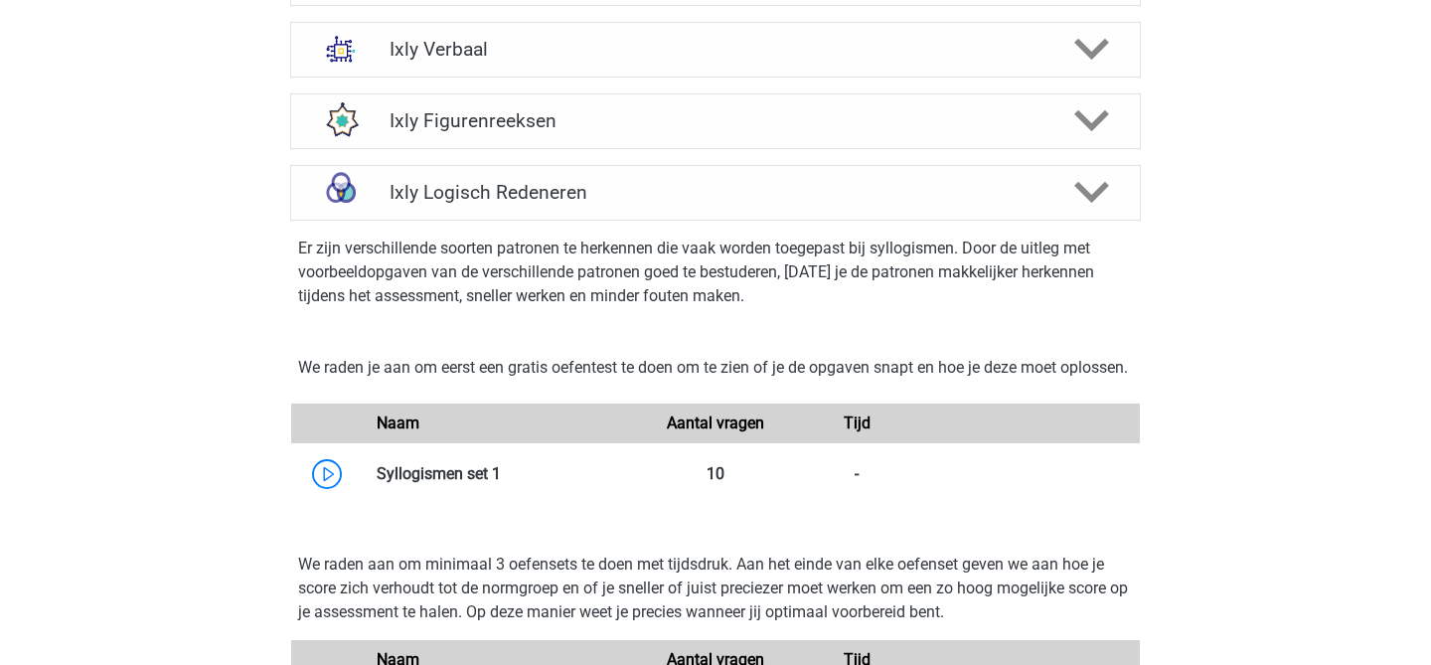
scroll to position [1426, 0]
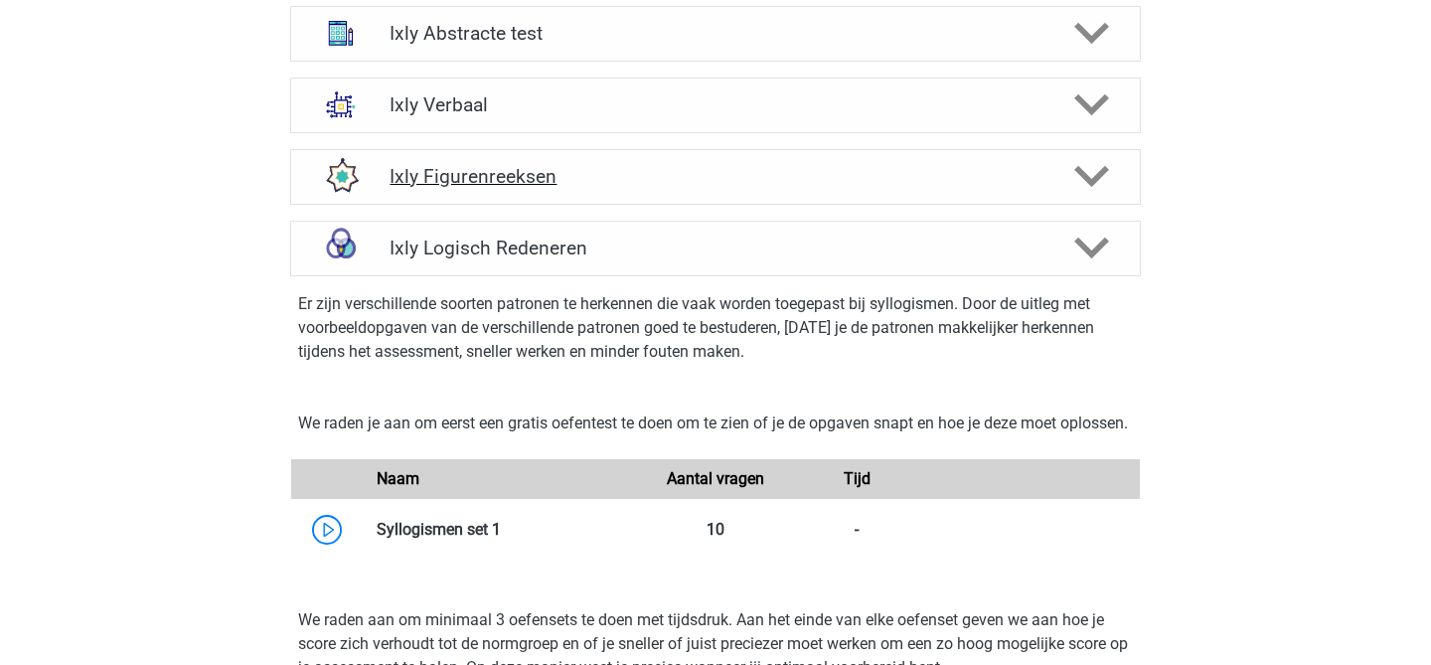
click at [697, 185] on h4 "Ixly Figurenreeksen" at bounding box center [715, 176] width 651 height 23
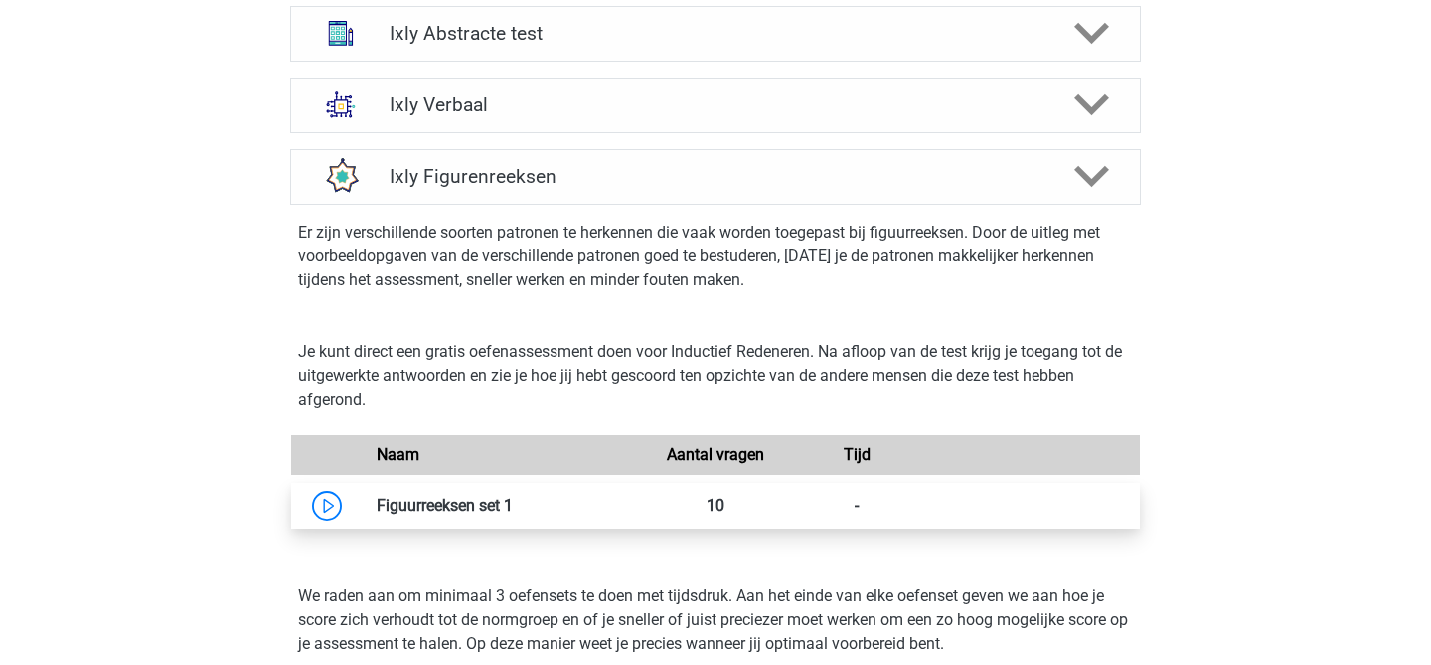
click at [513, 496] on link at bounding box center [513, 505] width 0 height 19
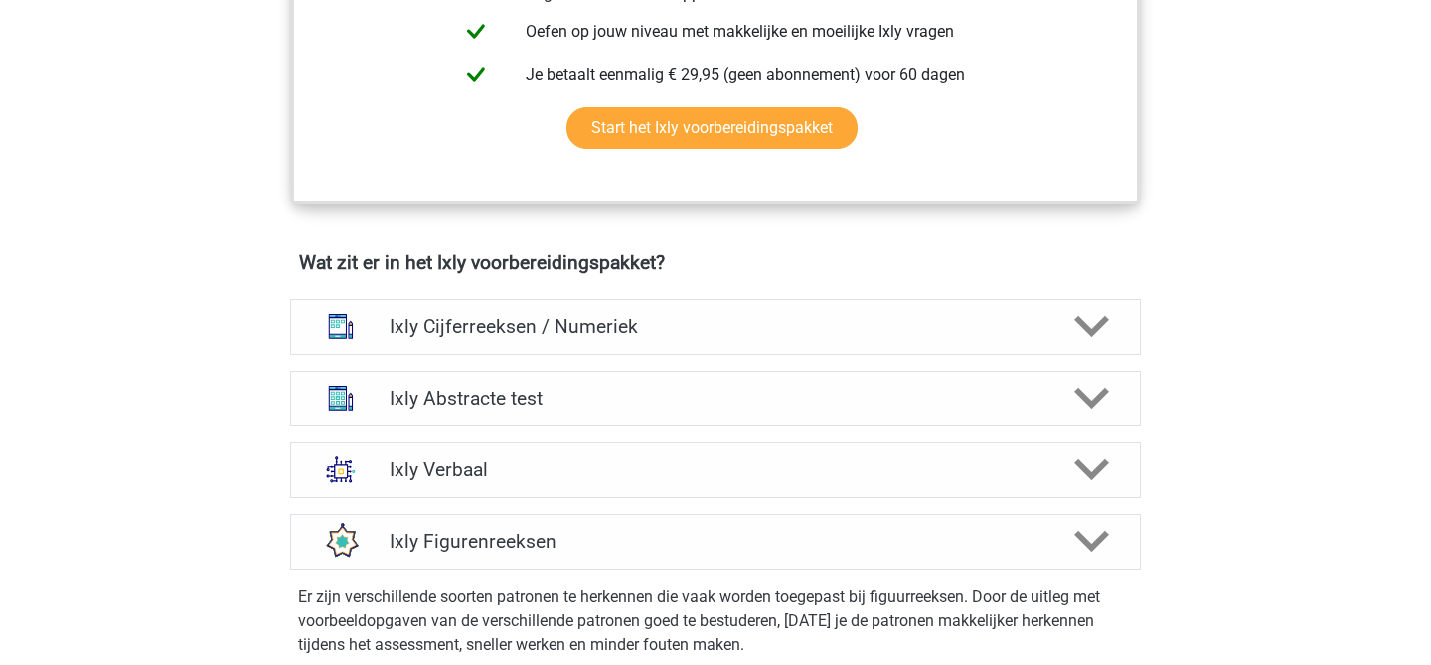
scroll to position [1062, 0]
click at [675, 331] on h4 "Ixly Cijferreeksen / Numeriek" at bounding box center [715, 325] width 651 height 23
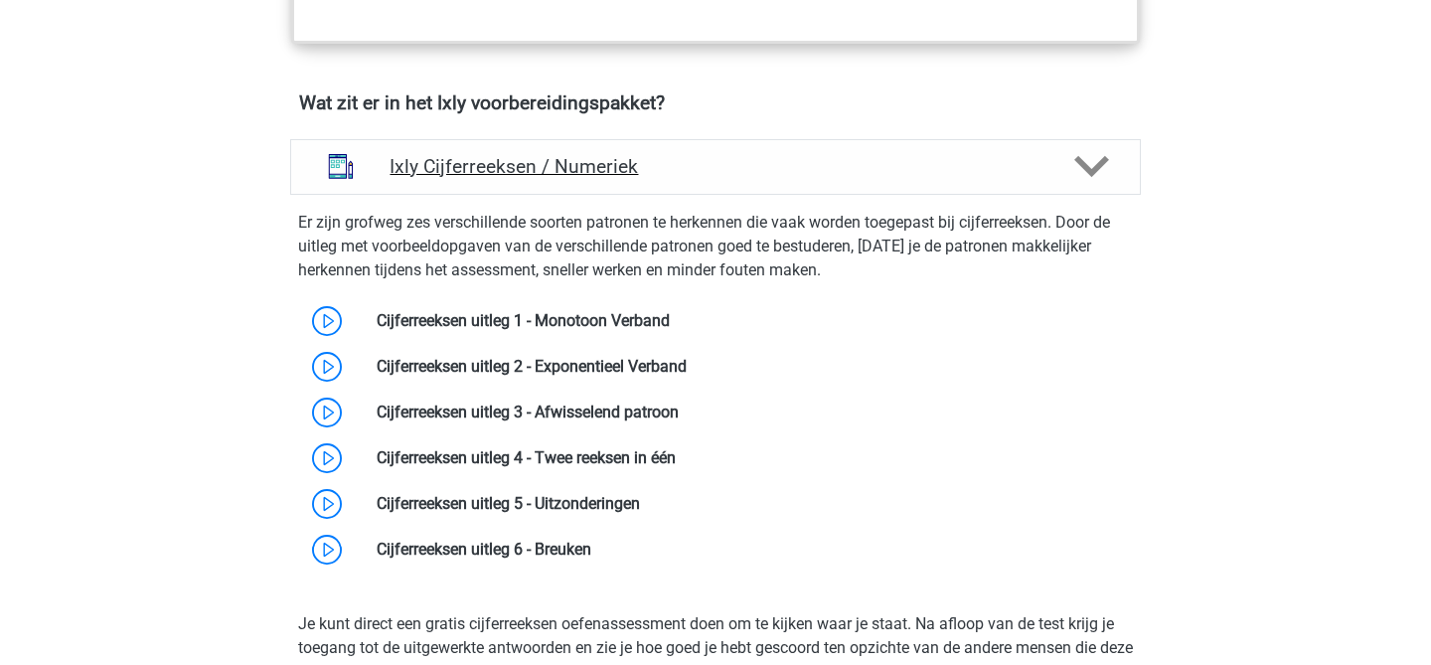
scroll to position [1261, 0]
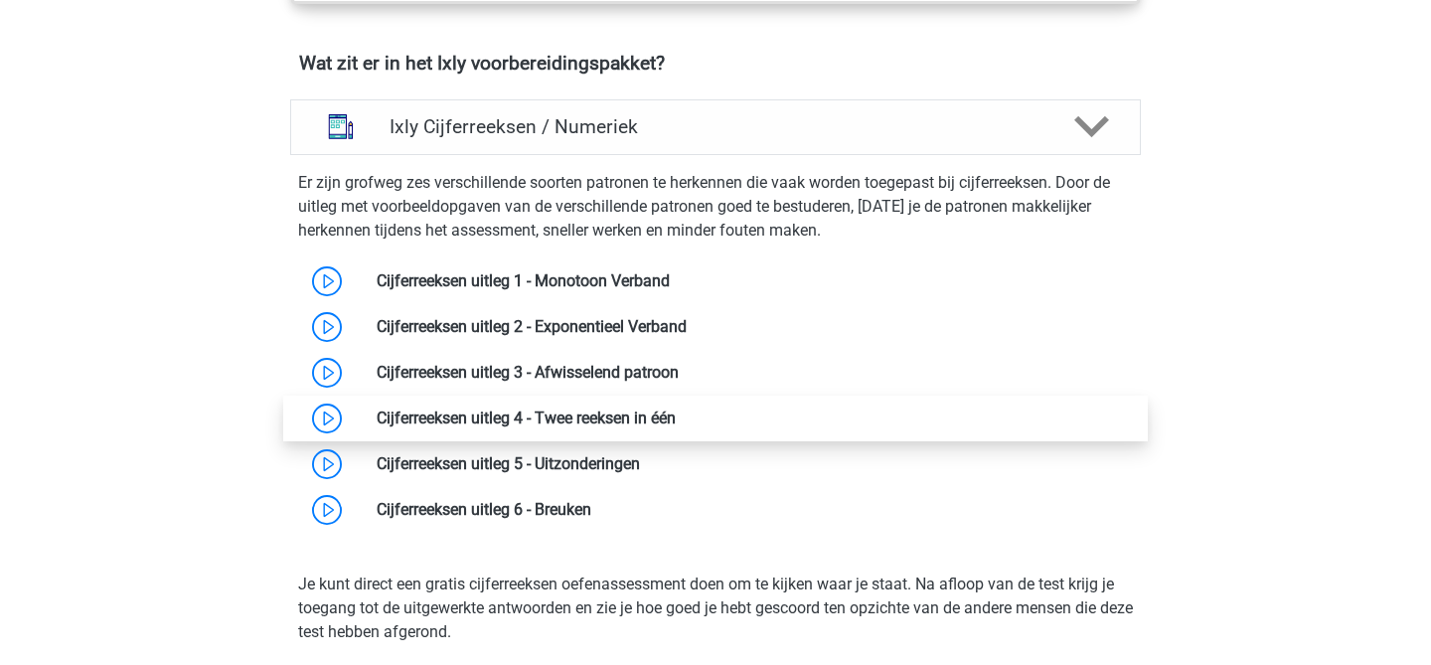
click at [676, 415] on link at bounding box center [676, 417] width 0 height 19
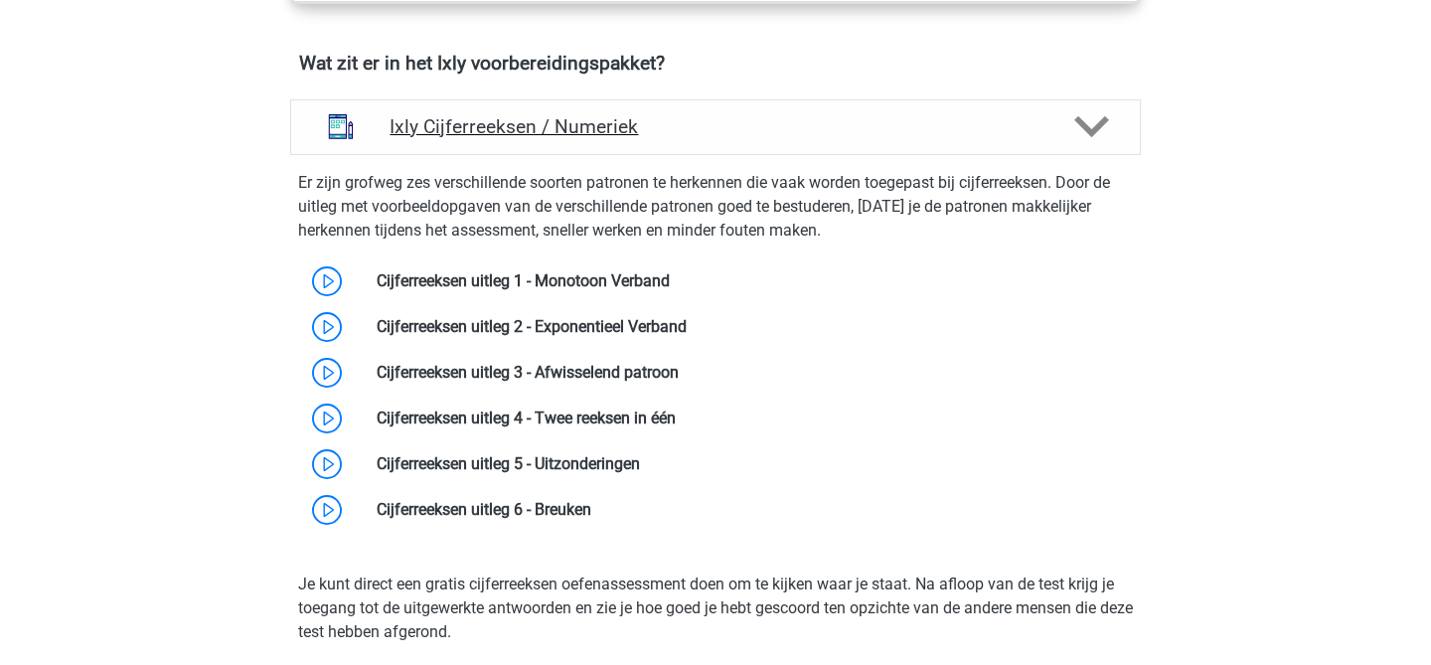
click at [616, 105] on div "Ixly Cijferreeksen / Numeriek" at bounding box center [715, 127] width 851 height 56
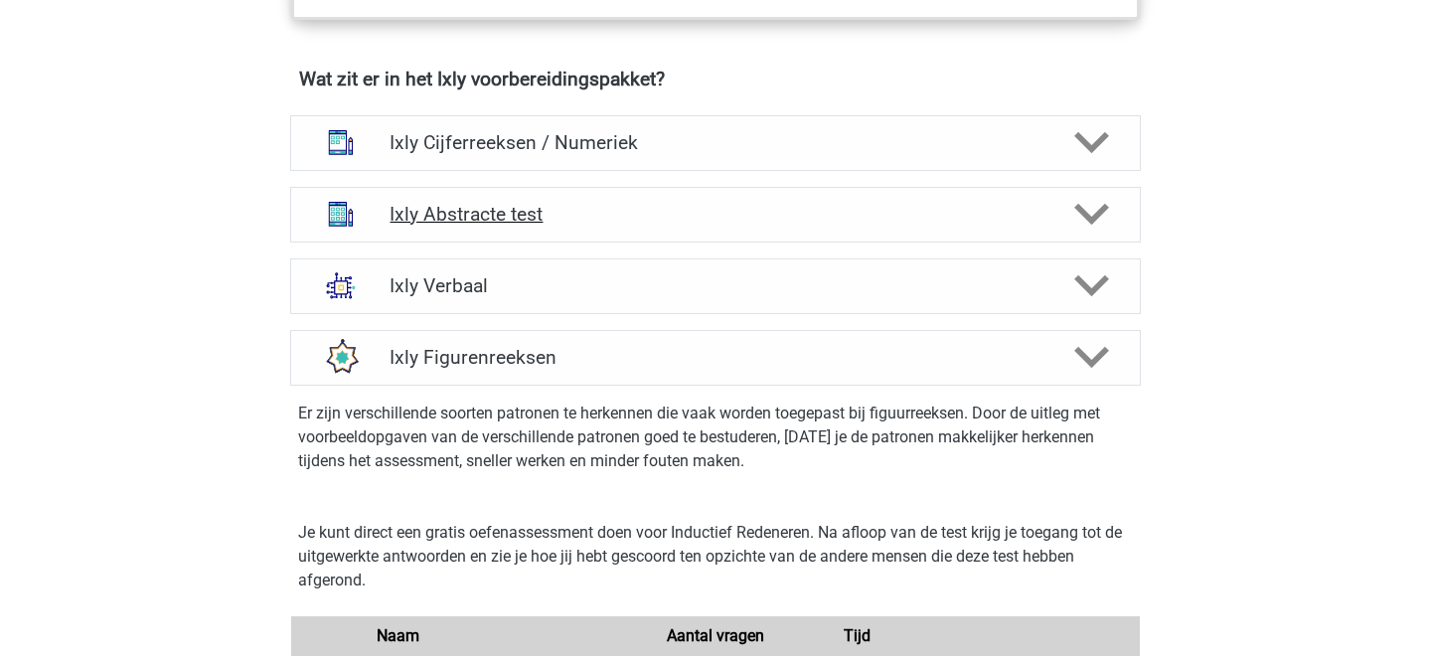
scroll to position [1227, 0]
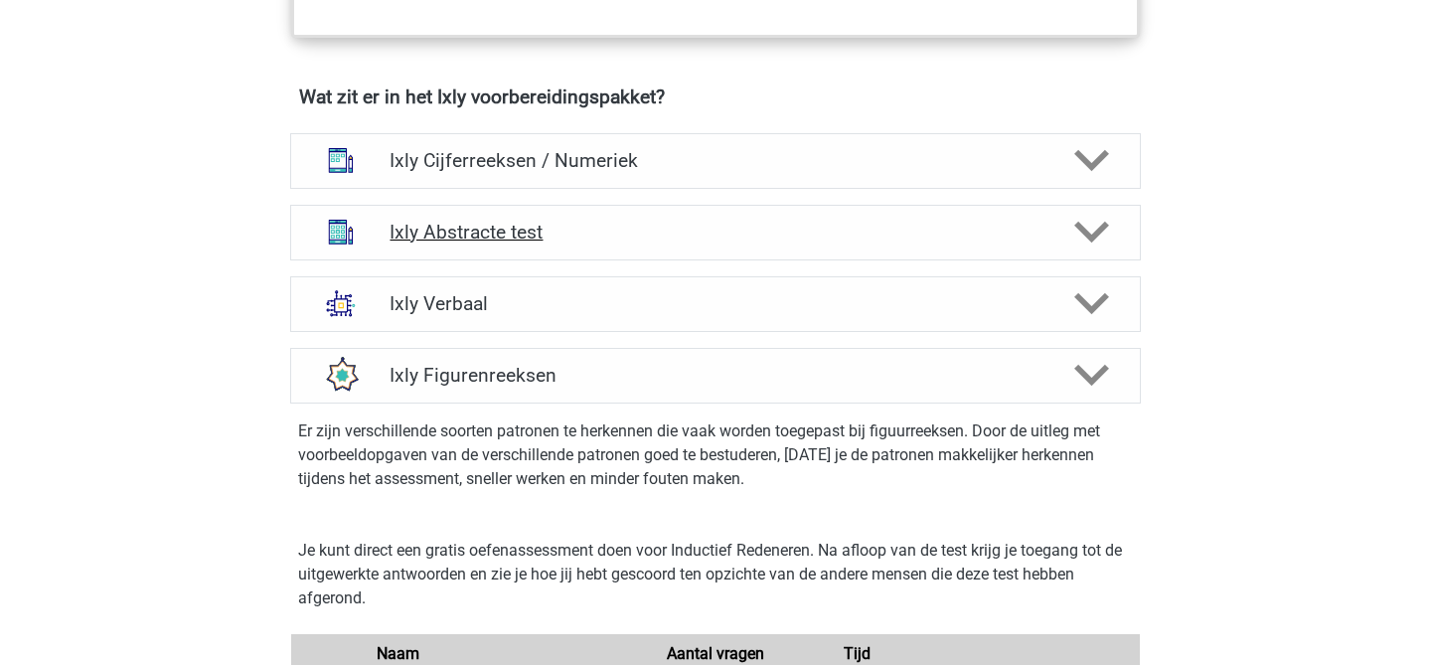
click at [601, 234] on h4 "Ixly Abstracte test" at bounding box center [715, 232] width 651 height 23
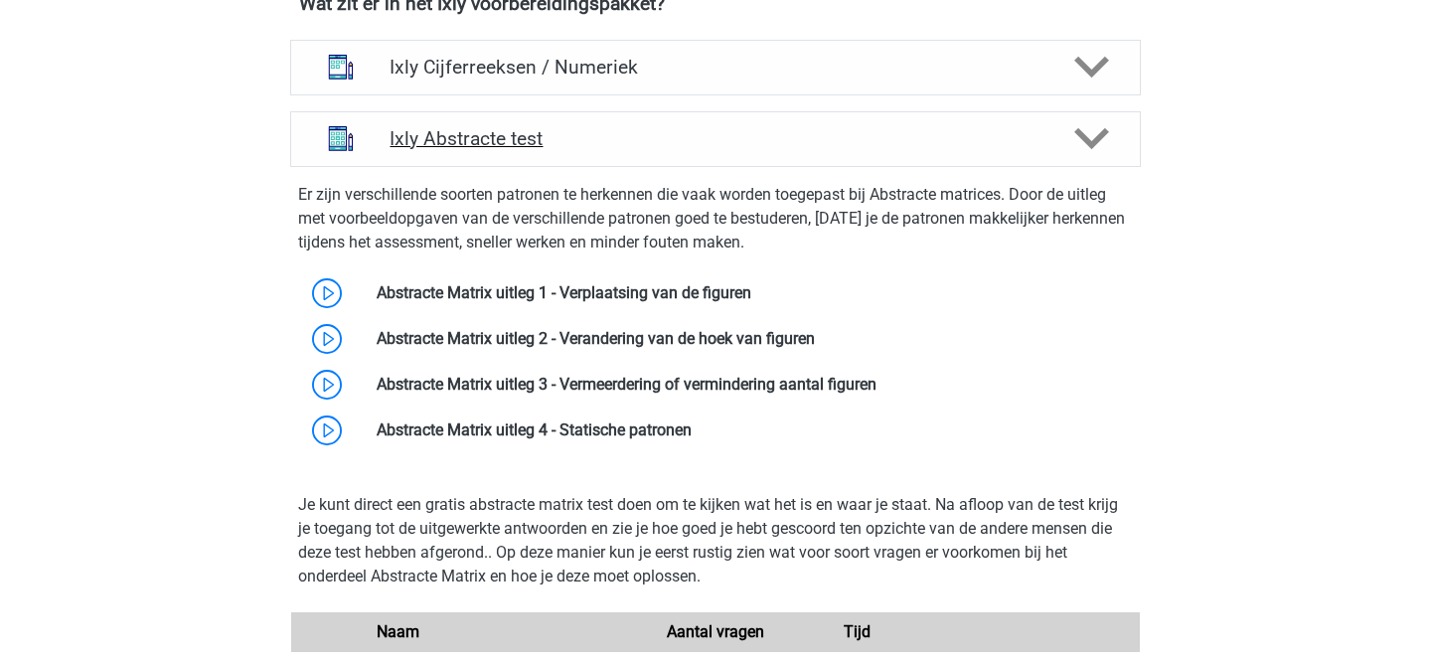
scroll to position [1339, 0]
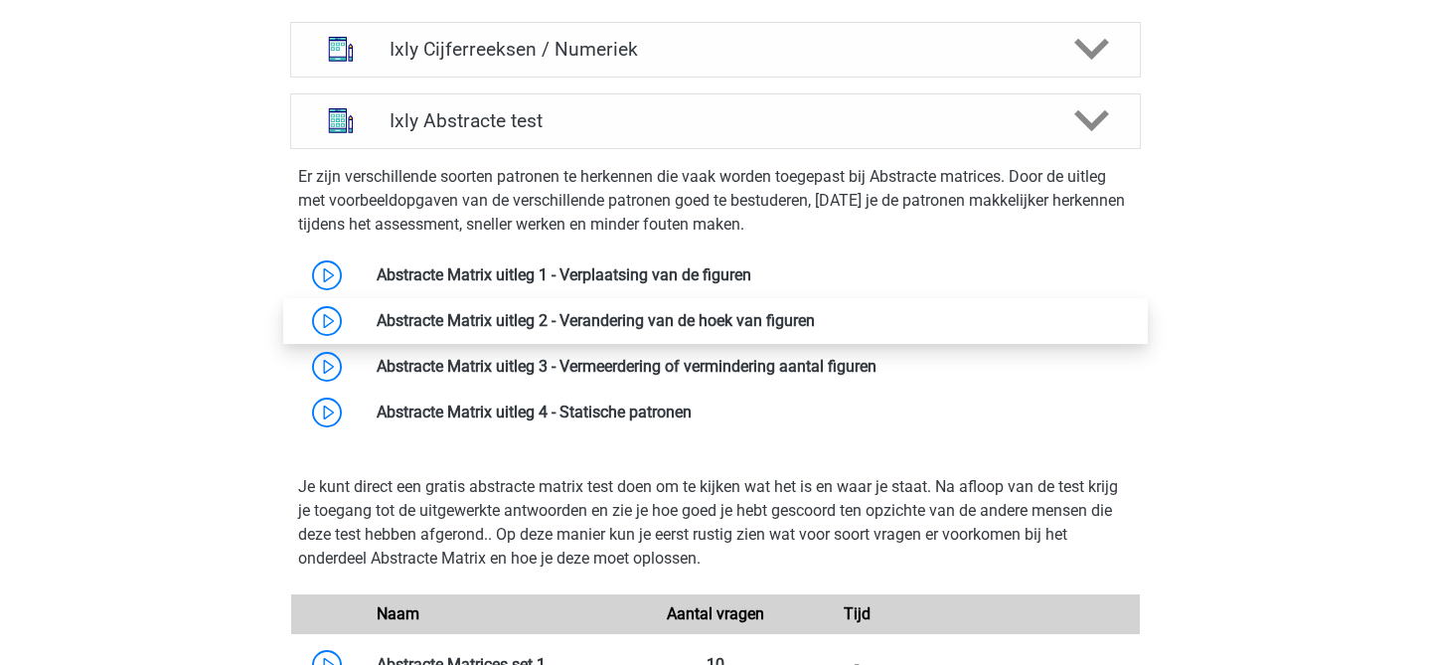
click at [815, 321] on link at bounding box center [815, 320] width 0 height 19
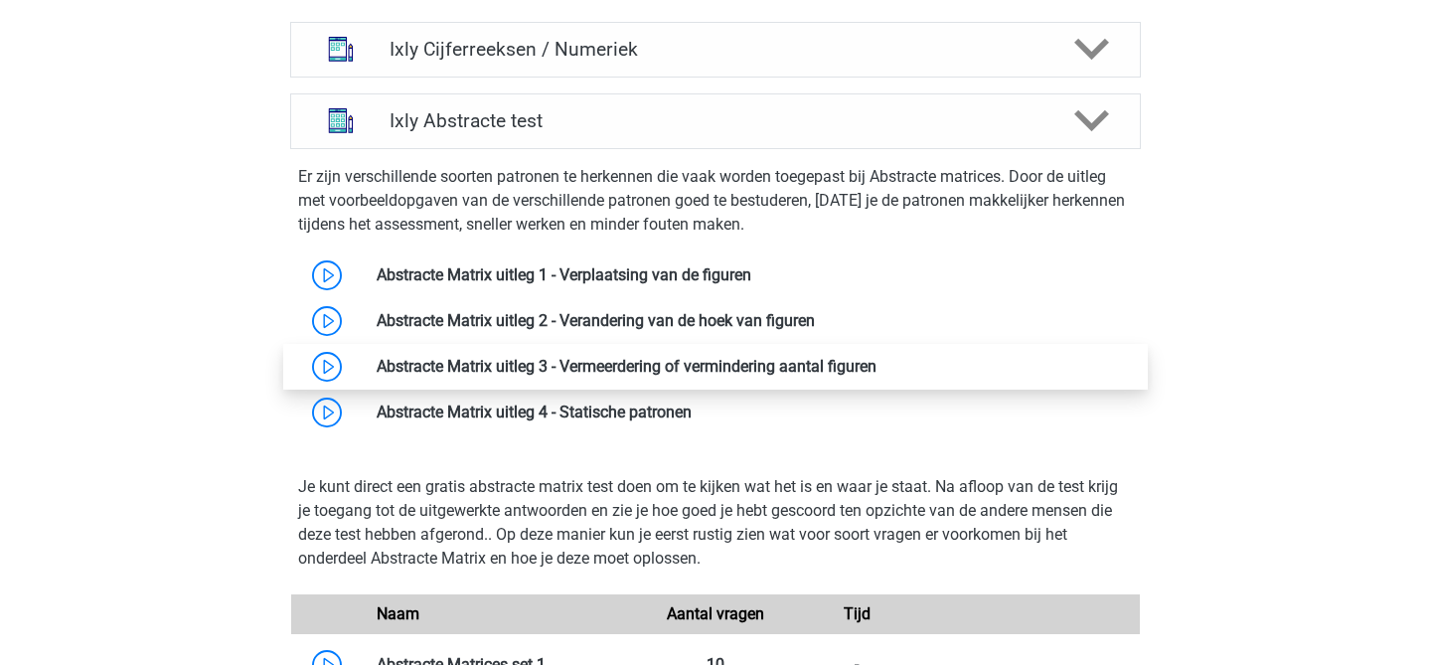
click at [877, 357] on link at bounding box center [877, 366] width 0 height 19
click at [877, 362] on link at bounding box center [877, 366] width 0 height 19
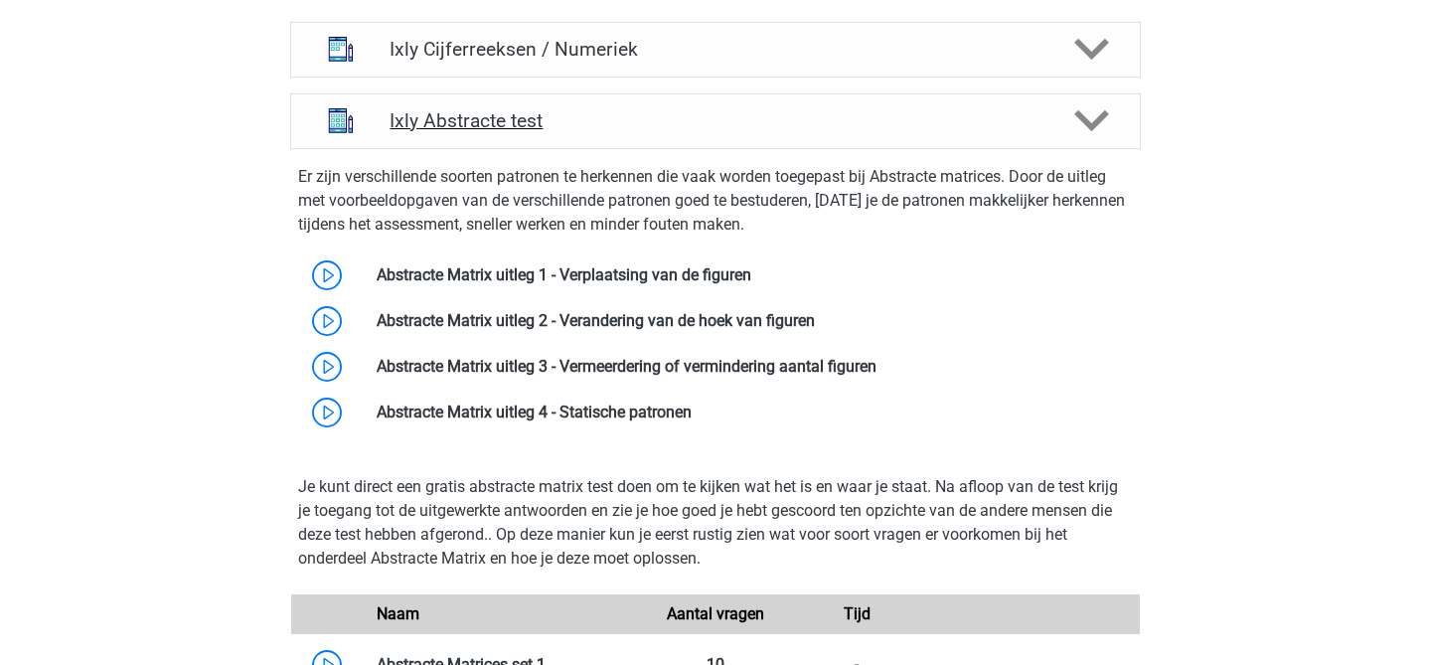
click at [787, 120] on h4 "Ixly Abstracte test" at bounding box center [715, 120] width 651 height 23
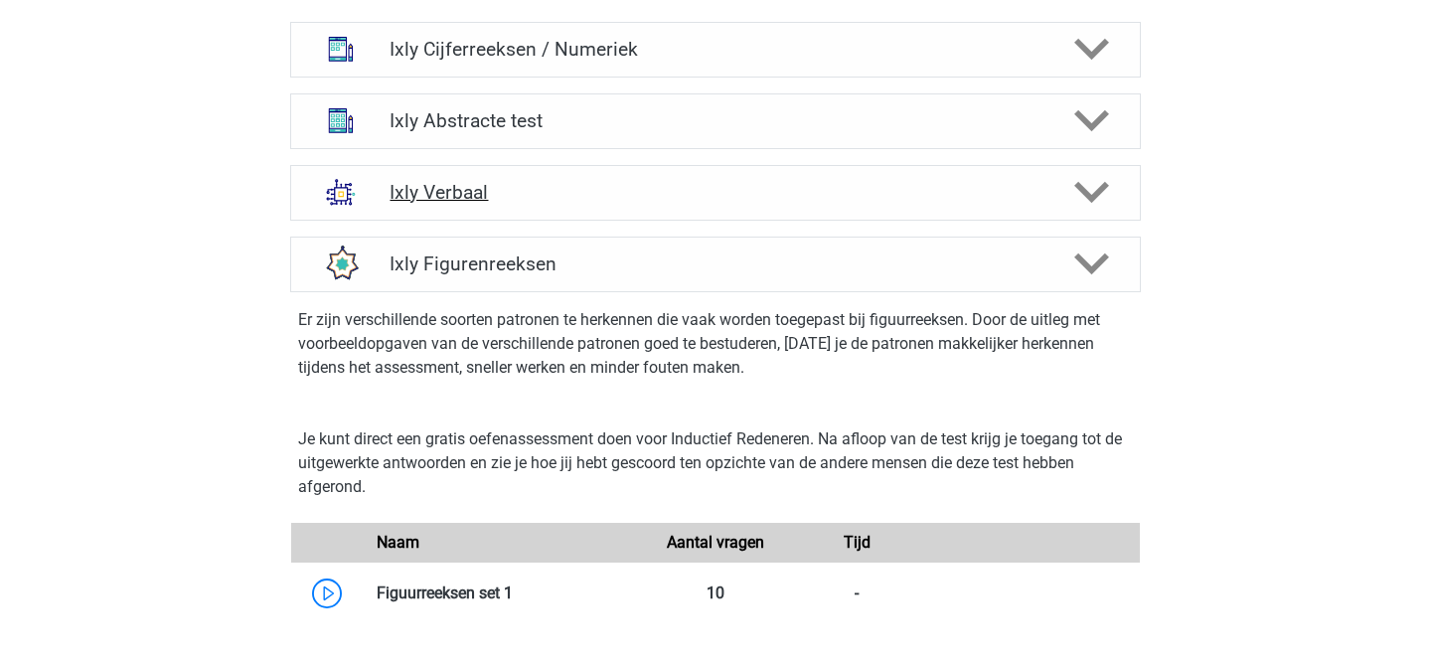
click at [776, 196] on h4 "Ixly Verbaal" at bounding box center [715, 192] width 651 height 23
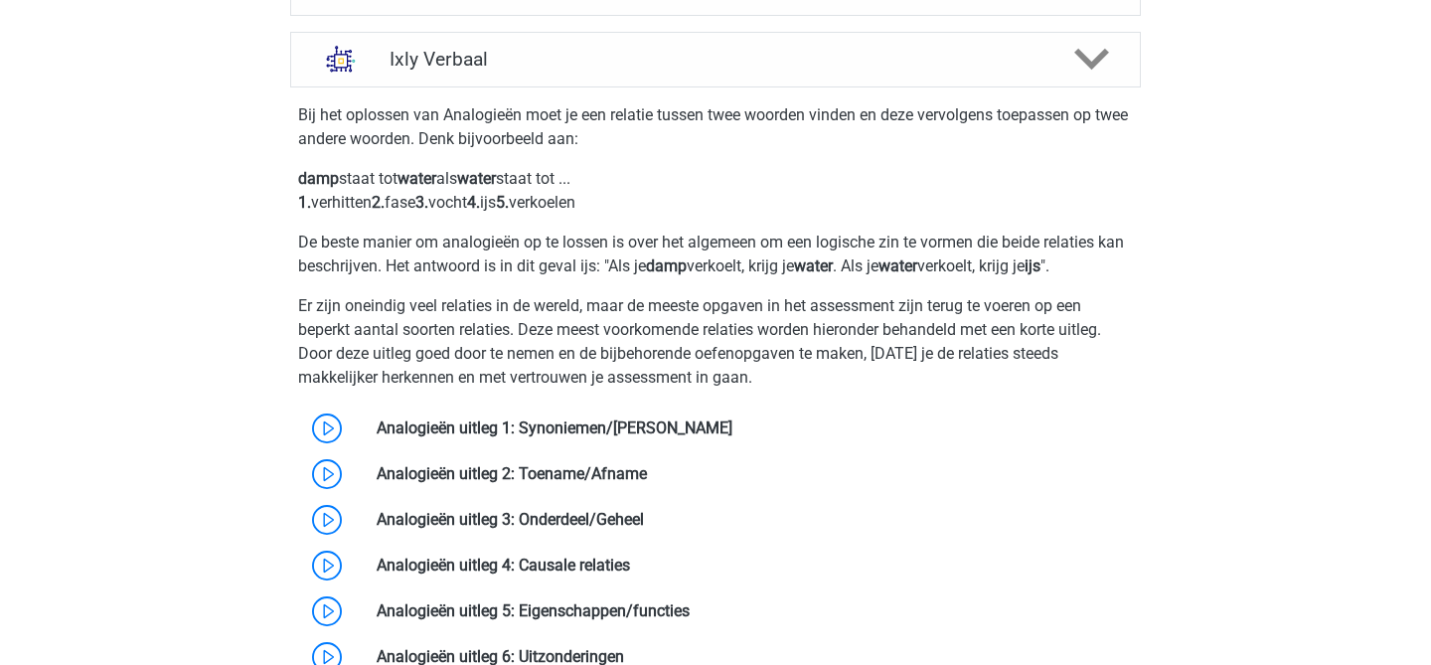
scroll to position [1532, 0]
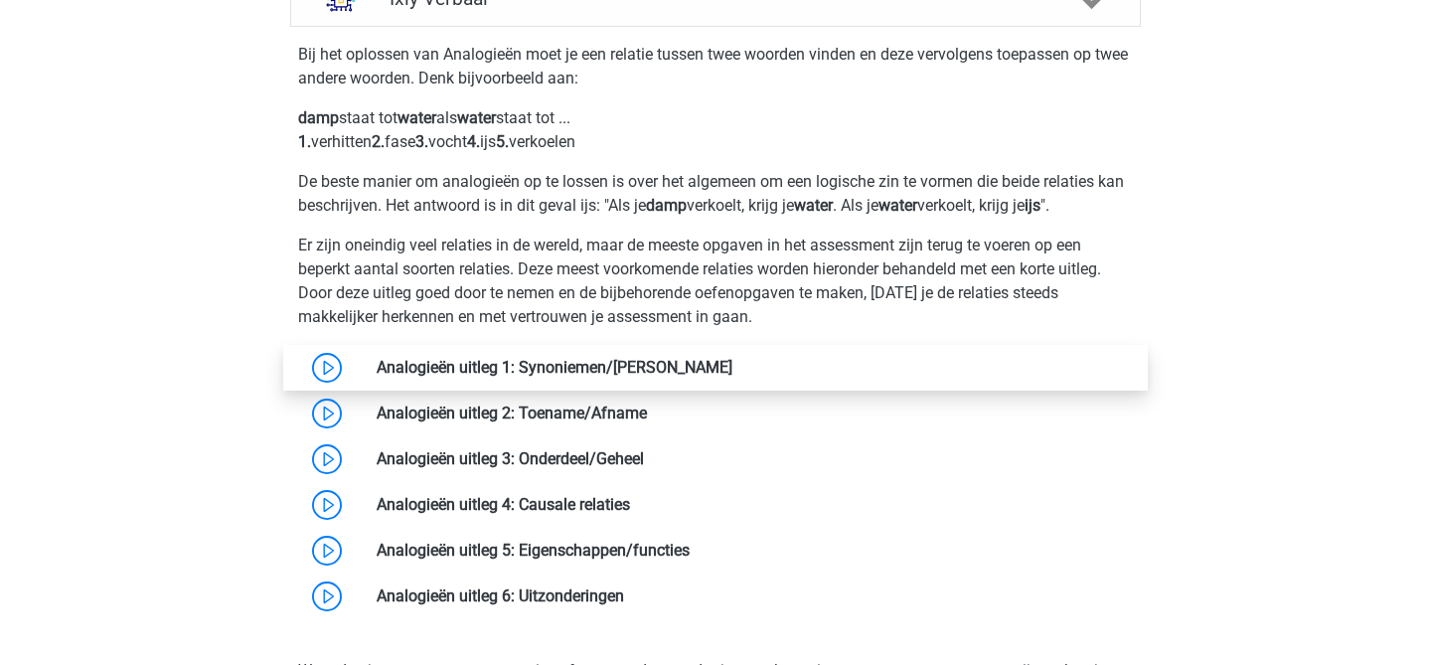
click at [732, 376] on link at bounding box center [732, 367] width 0 height 19
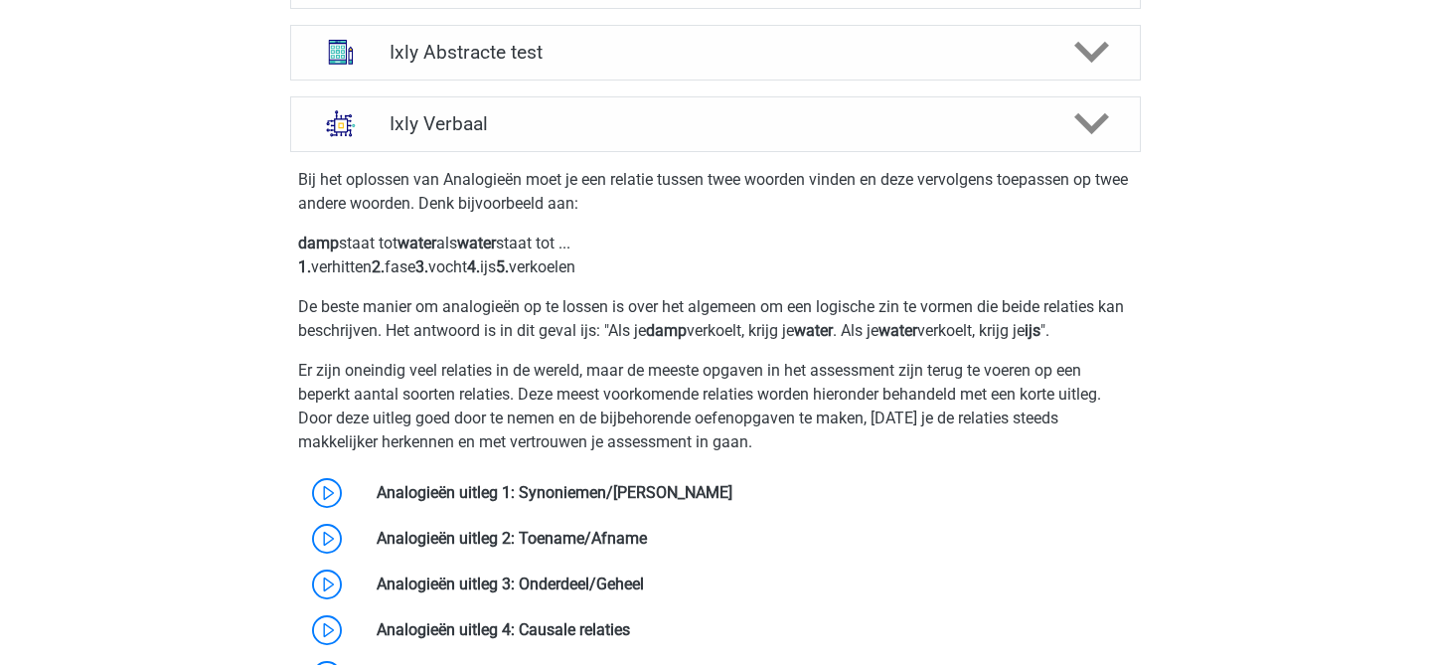
scroll to position [1396, 0]
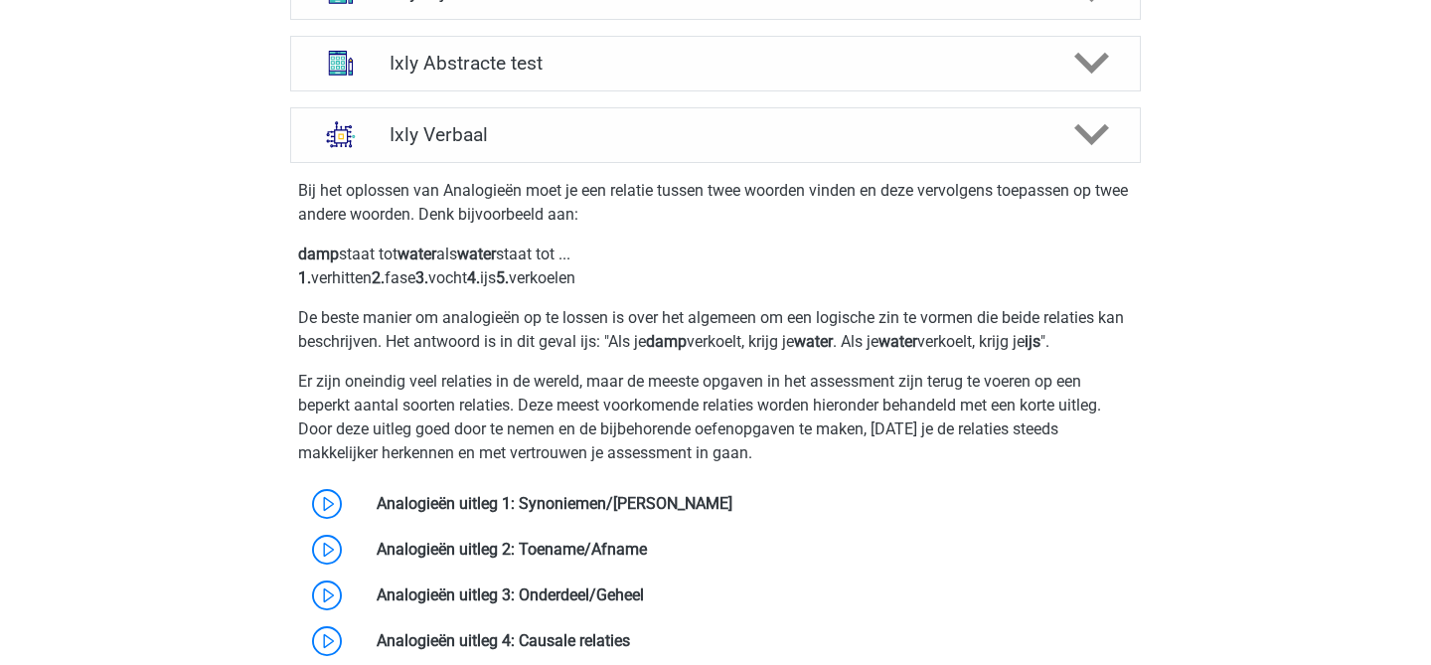
click at [527, 163] on div "Bij het oplossen van Analogieën moet je een relatie tussen twee woorden vinden …" at bounding box center [715, 467] width 867 height 608
click at [531, 146] on div "Ixly Verbaal" at bounding box center [715, 135] width 851 height 56
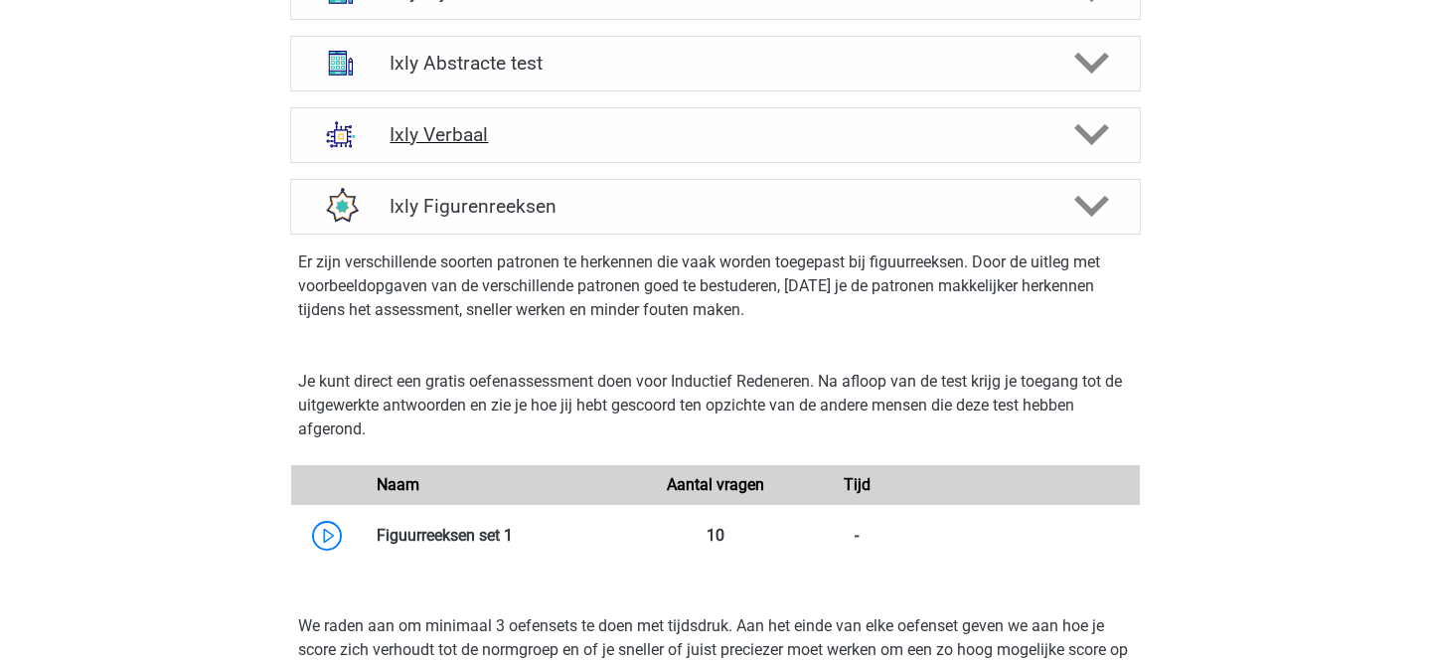
click at [563, 153] on div "Ixly Verbaal" at bounding box center [715, 135] width 851 height 56
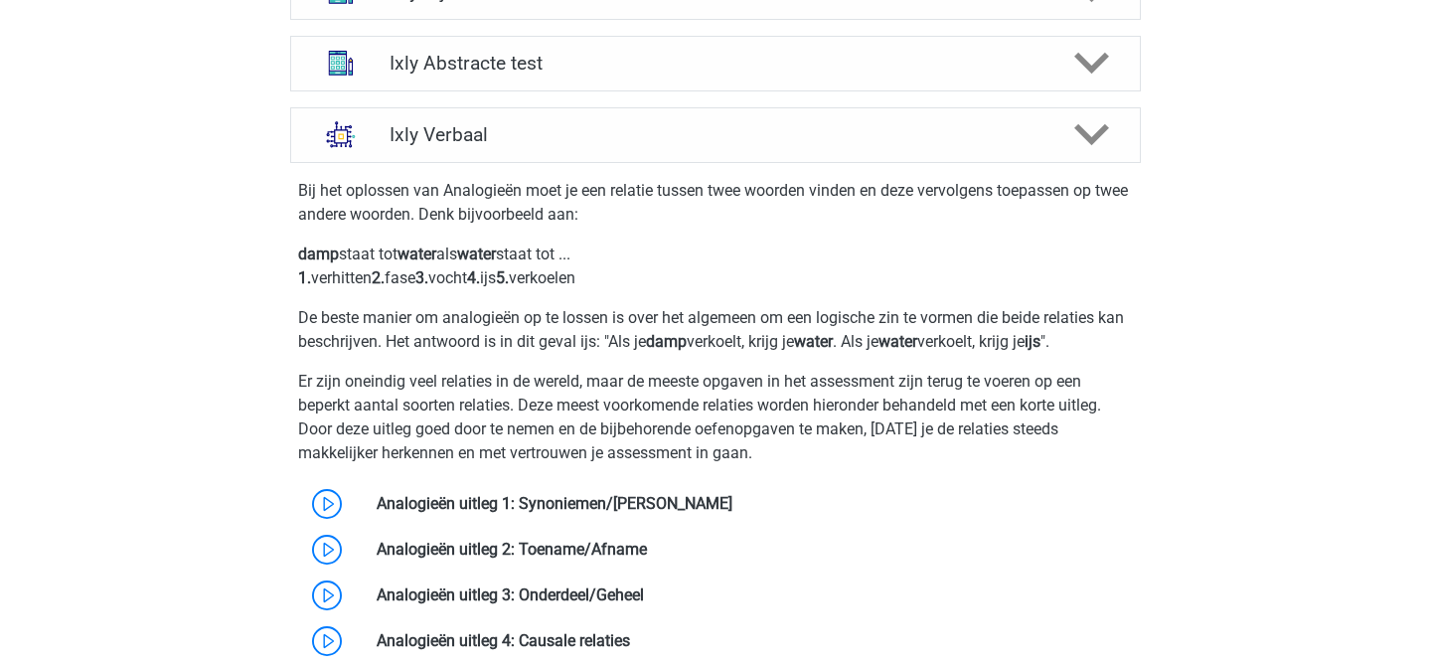
click at [513, 93] on div "Ixly Abstracte test Er zijn verschillende soorten patronen te herkennen die vaa…" at bounding box center [715, 64] width 928 height 72
click at [523, 81] on div "Ixly Abstracte test" at bounding box center [715, 64] width 851 height 56
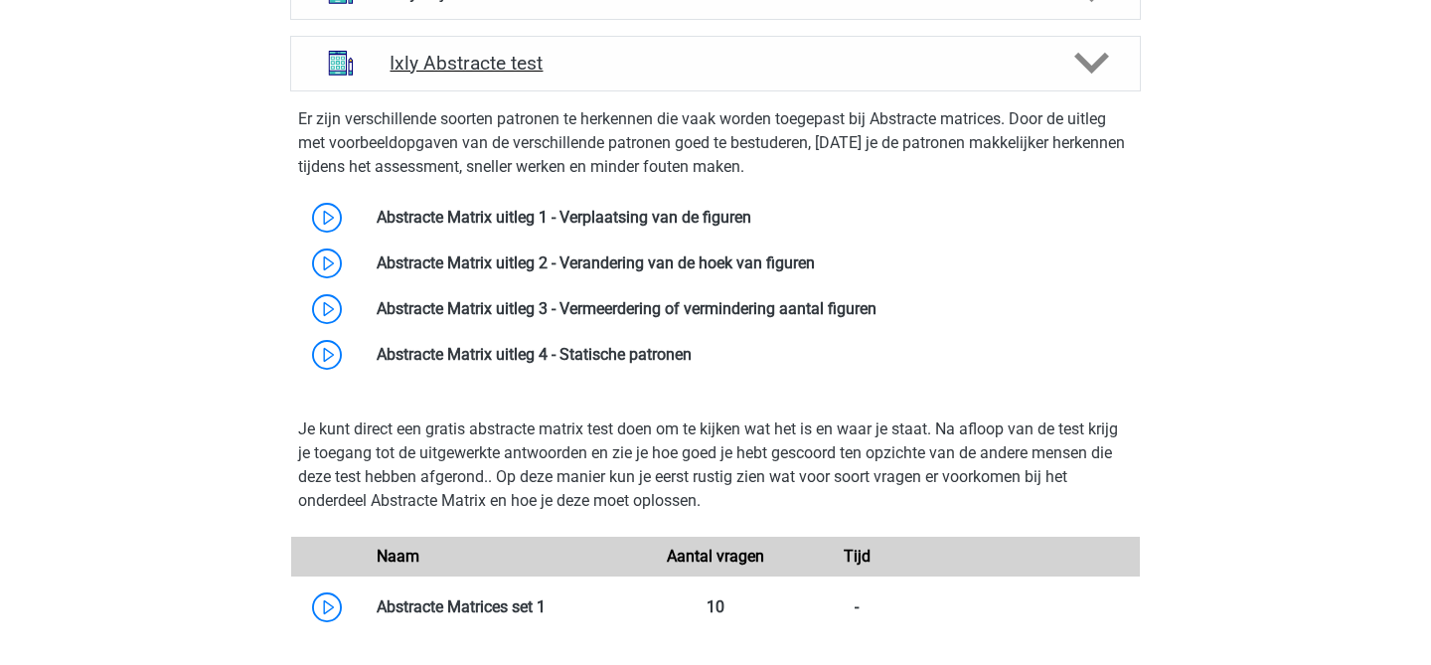
click at [524, 80] on div "Ixly Abstracte test" at bounding box center [715, 64] width 851 height 56
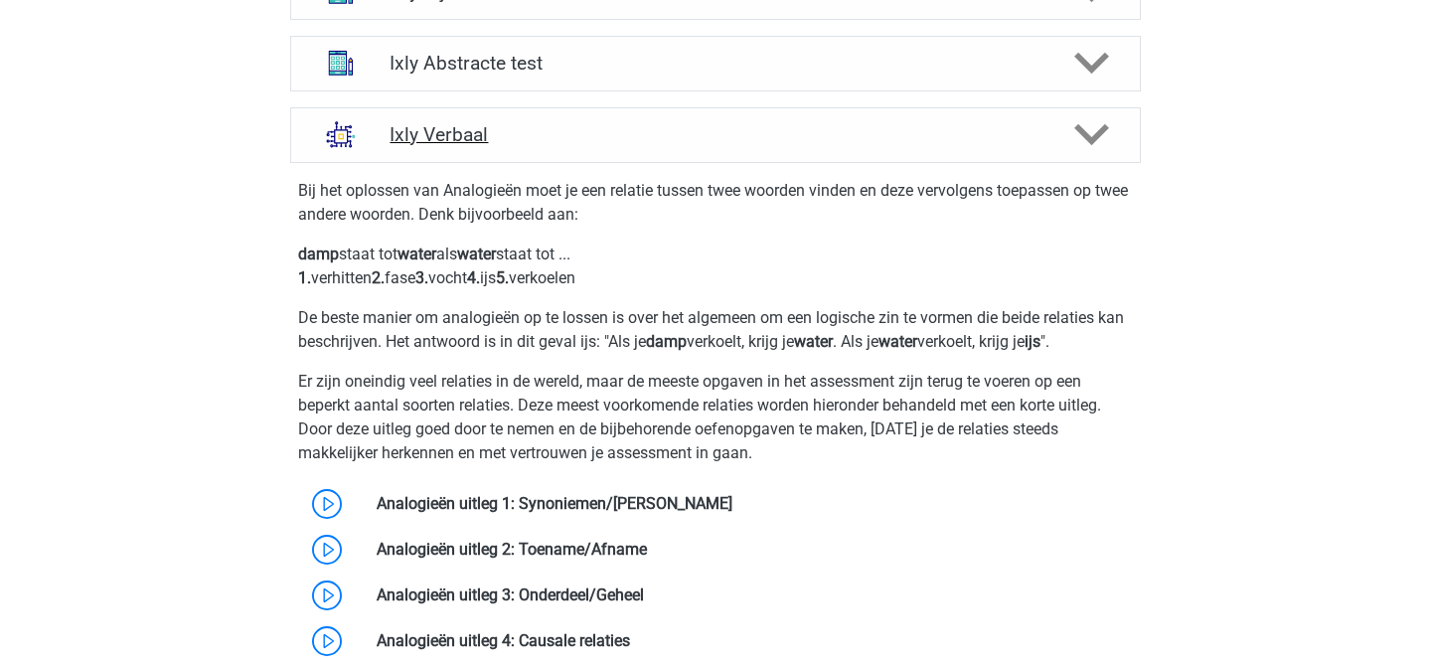
click at [525, 126] on h4 "Ixly Verbaal" at bounding box center [715, 134] width 651 height 23
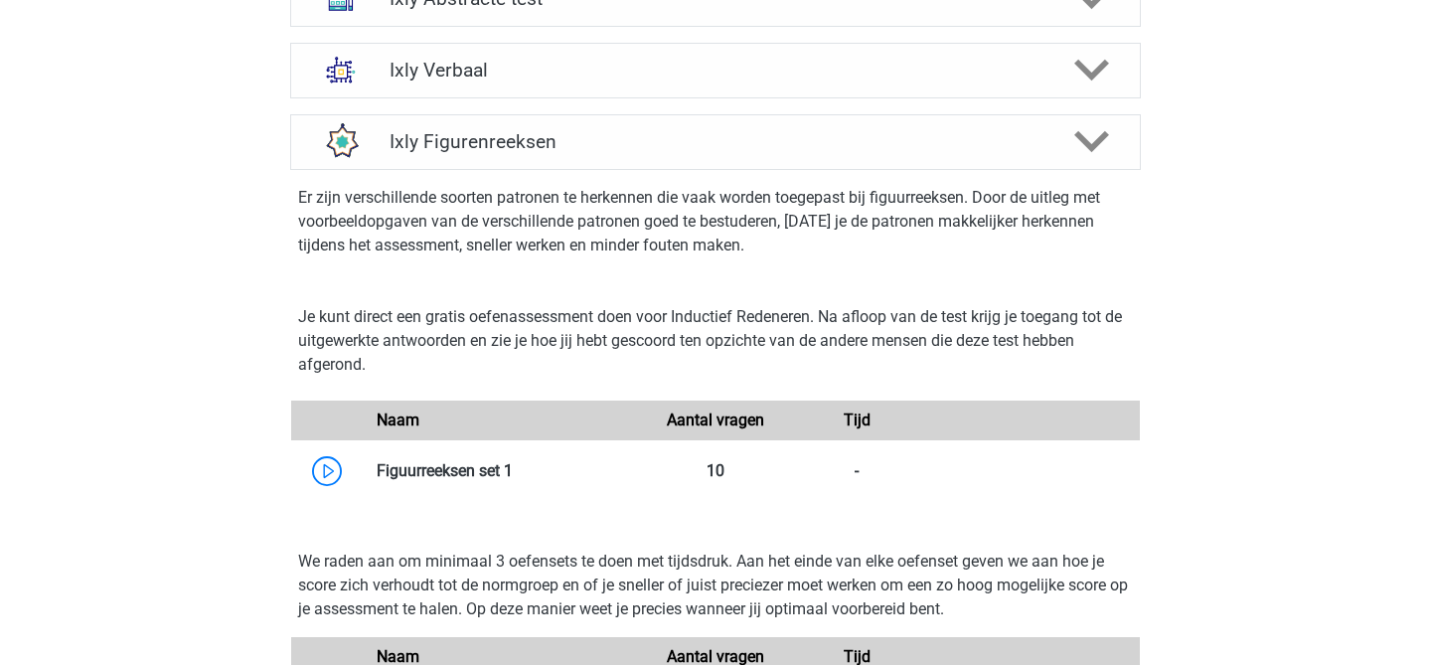
scroll to position [1469, 0]
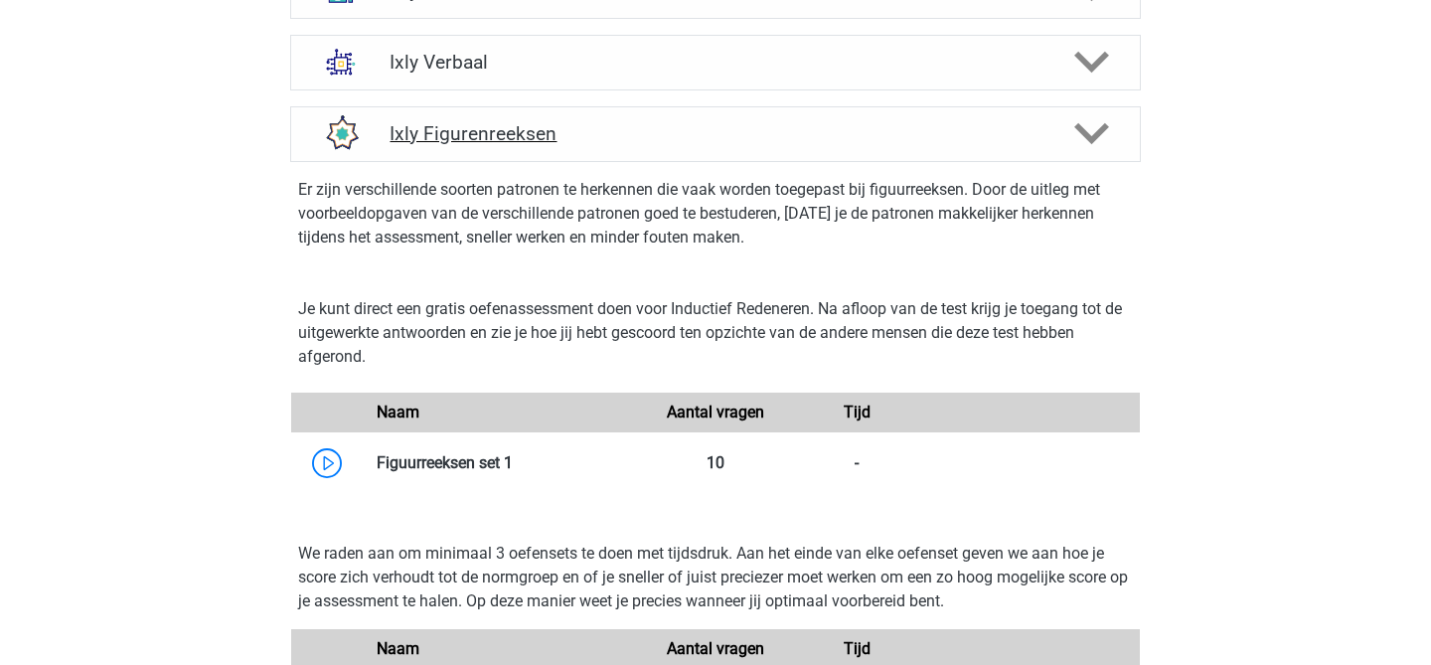
click at [514, 130] on h4 "Ixly Figurenreeksen" at bounding box center [715, 133] width 651 height 23
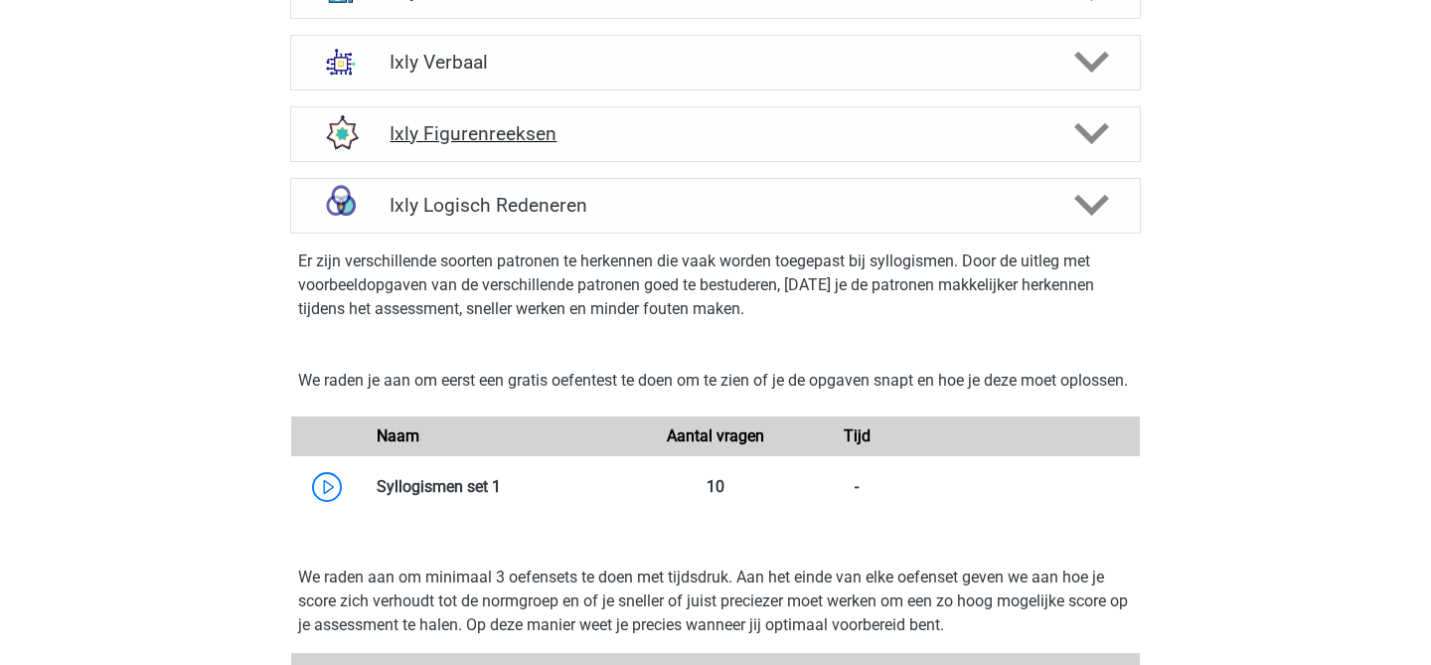
click at [651, 149] on div "Ixly Figurenreeksen" at bounding box center [715, 134] width 851 height 56
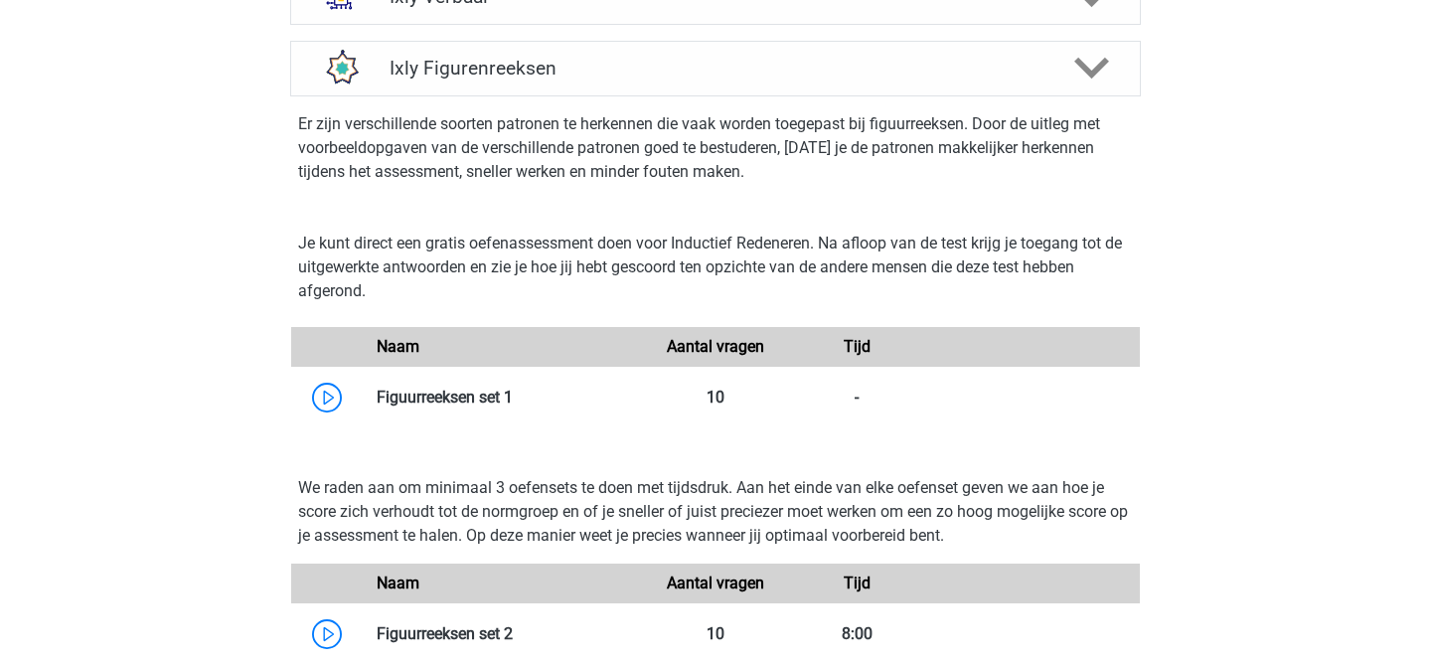
scroll to position [1546, 0]
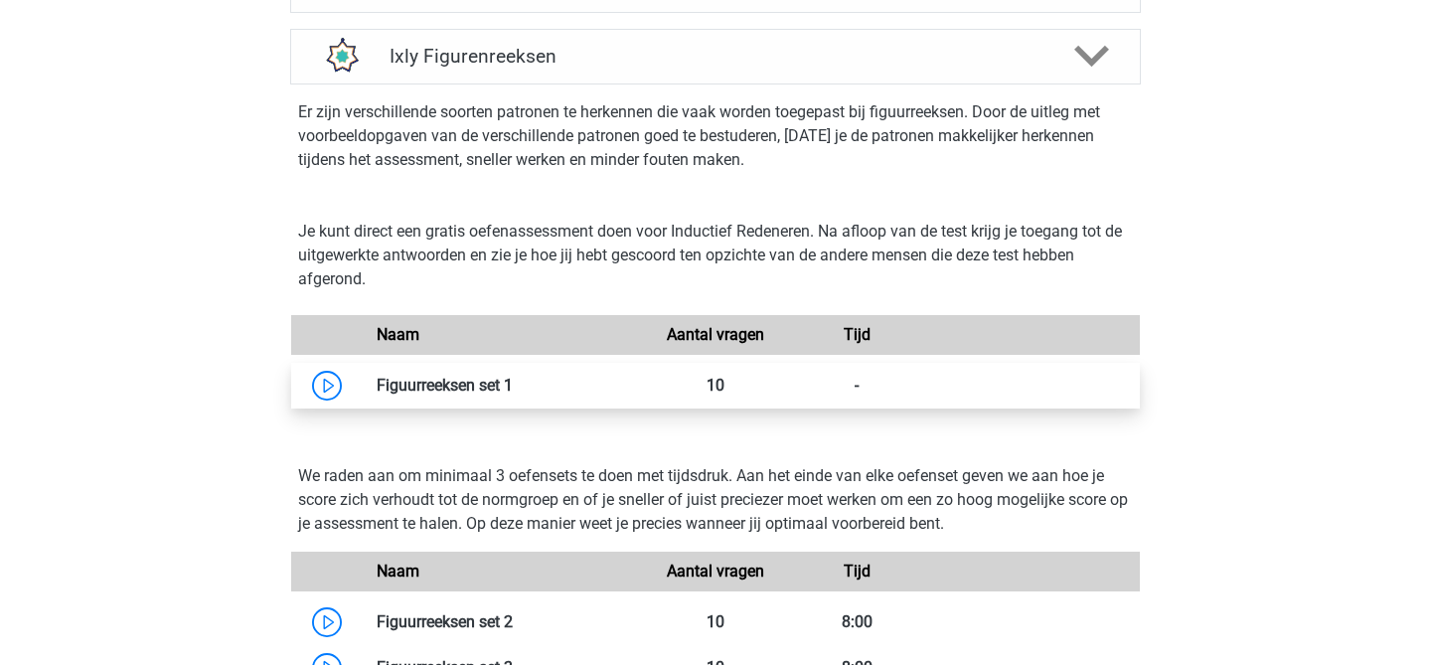
click at [513, 383] on link at bounding box center [513, 385] width 0 height 19
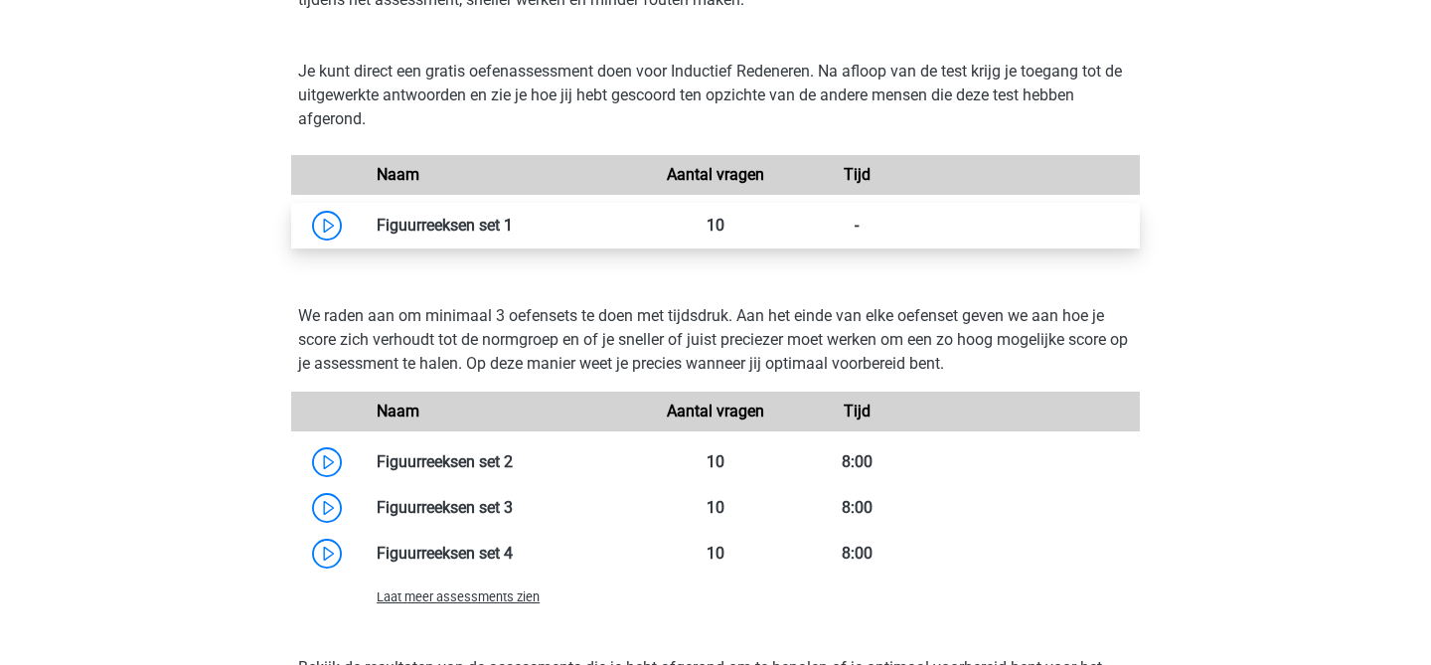
scroll to position [1734, 0]
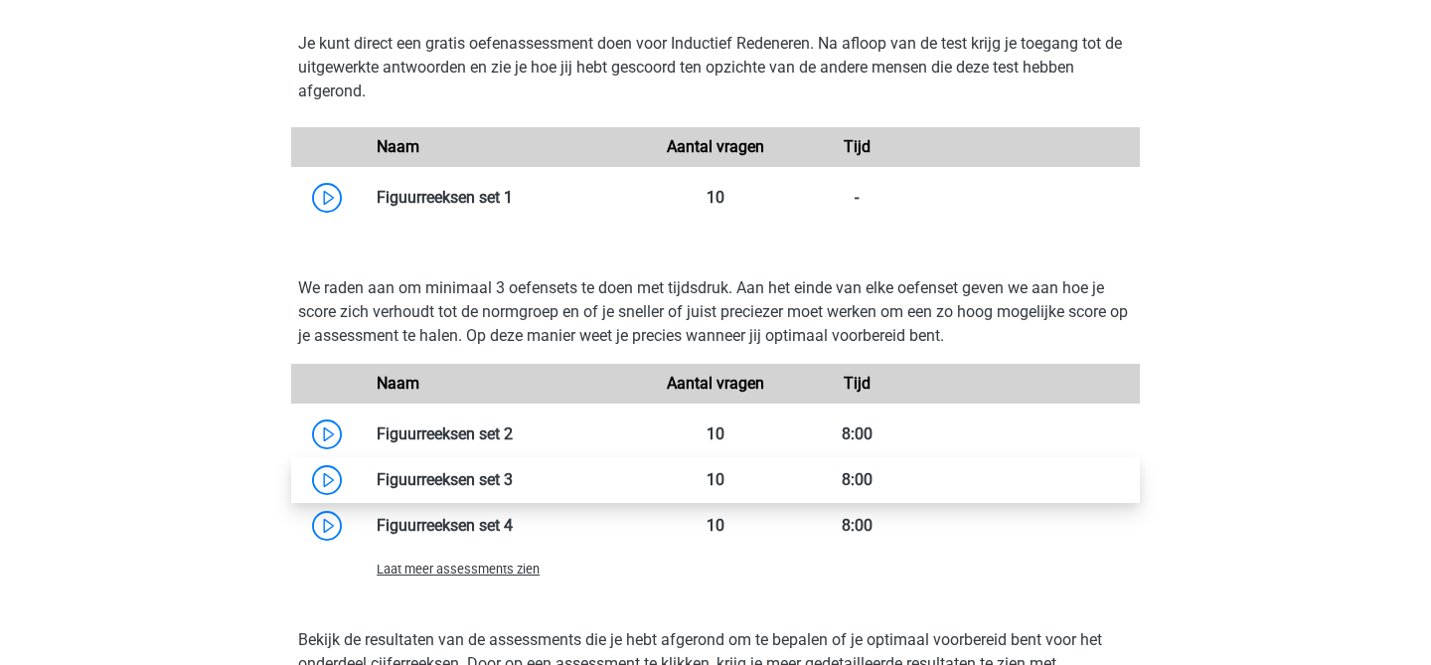
click at [513, 481] on link at bounding box center [513, 479] width 0 height 19
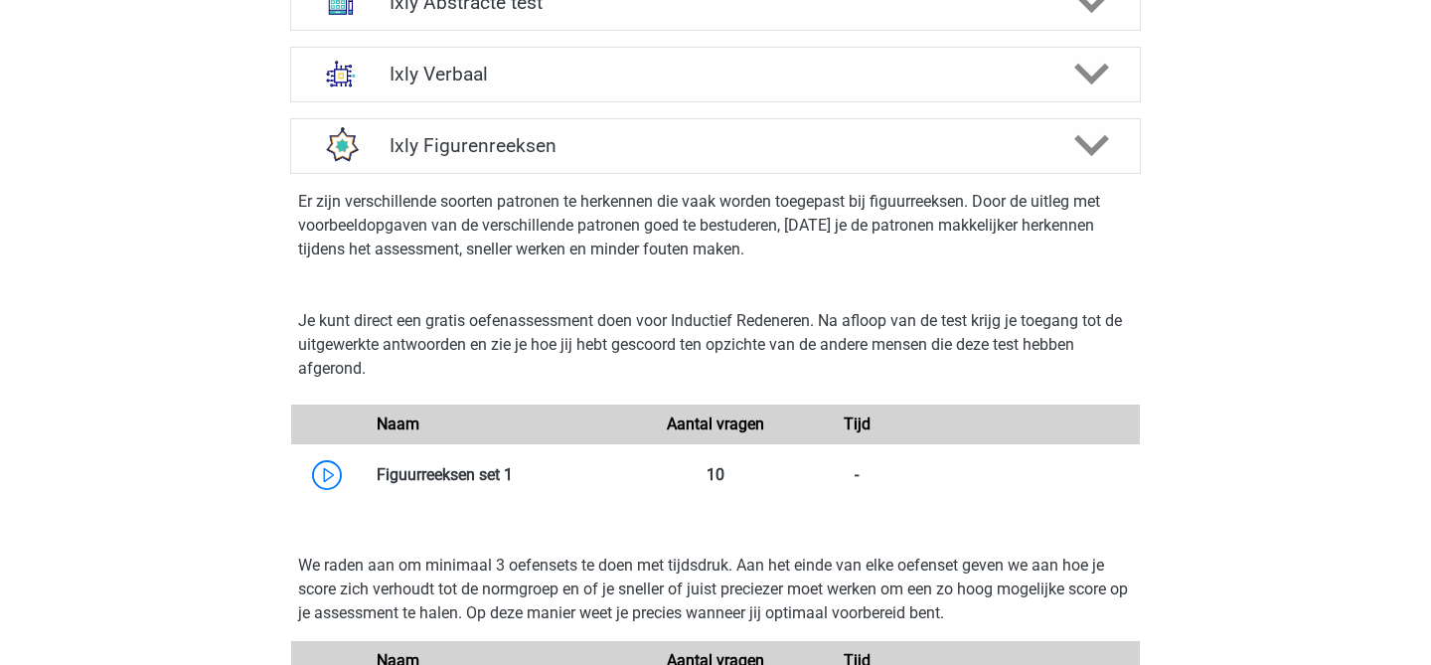
scroll to position [1419, 0]
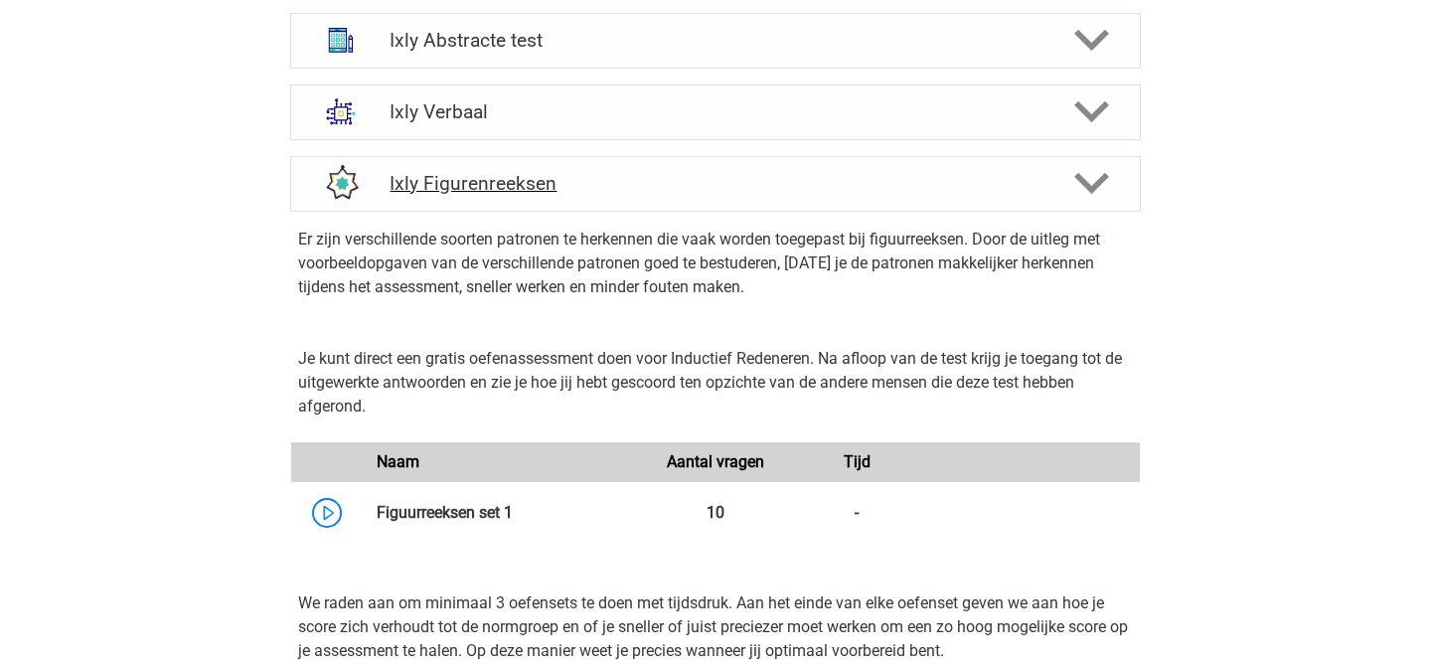
click at [582, 184] on h4 "Ixly Figurenreeksen" at bounding box center [715, 183] width 651 height 23
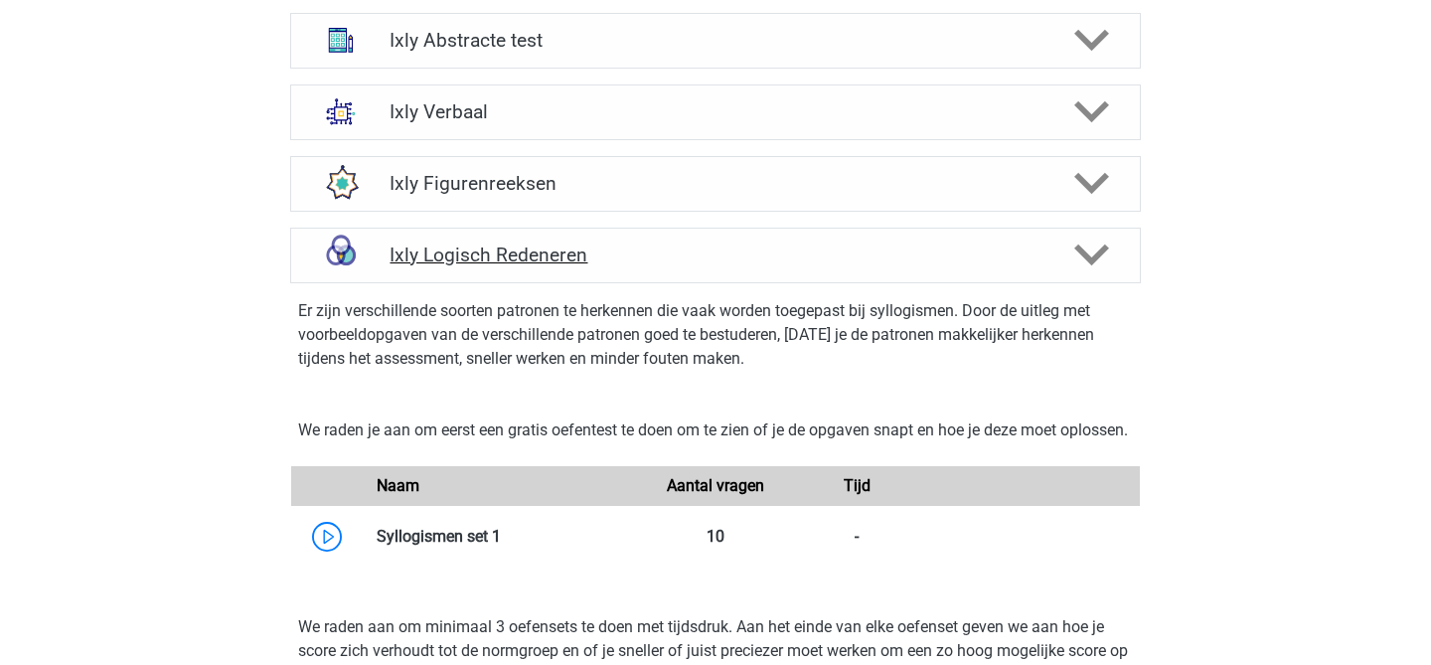
click at [574, 259] on h4 "Ixly Logisch Redeneren" at bounding box center [715, 254] width 651 height 23
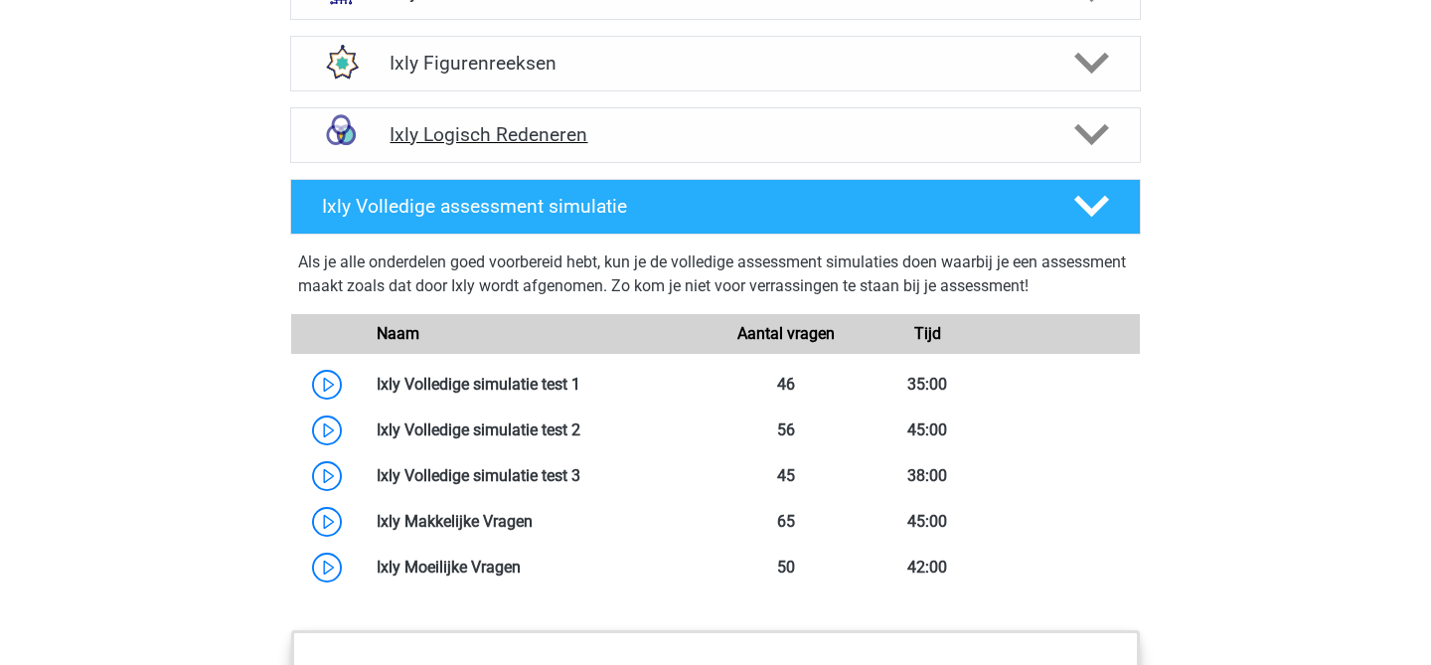
scroll to position [1591, 0]
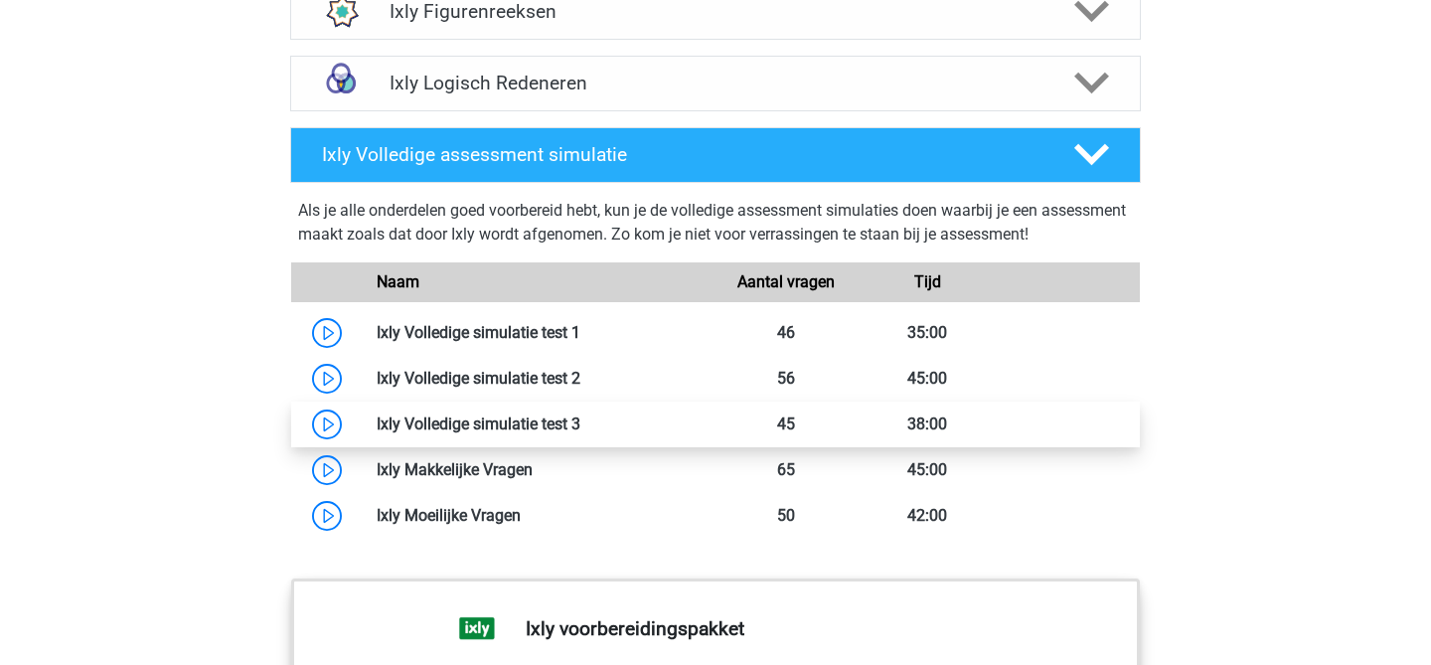
click at [580, 433] on link at bounding box center [580, 423] width 0 height 19
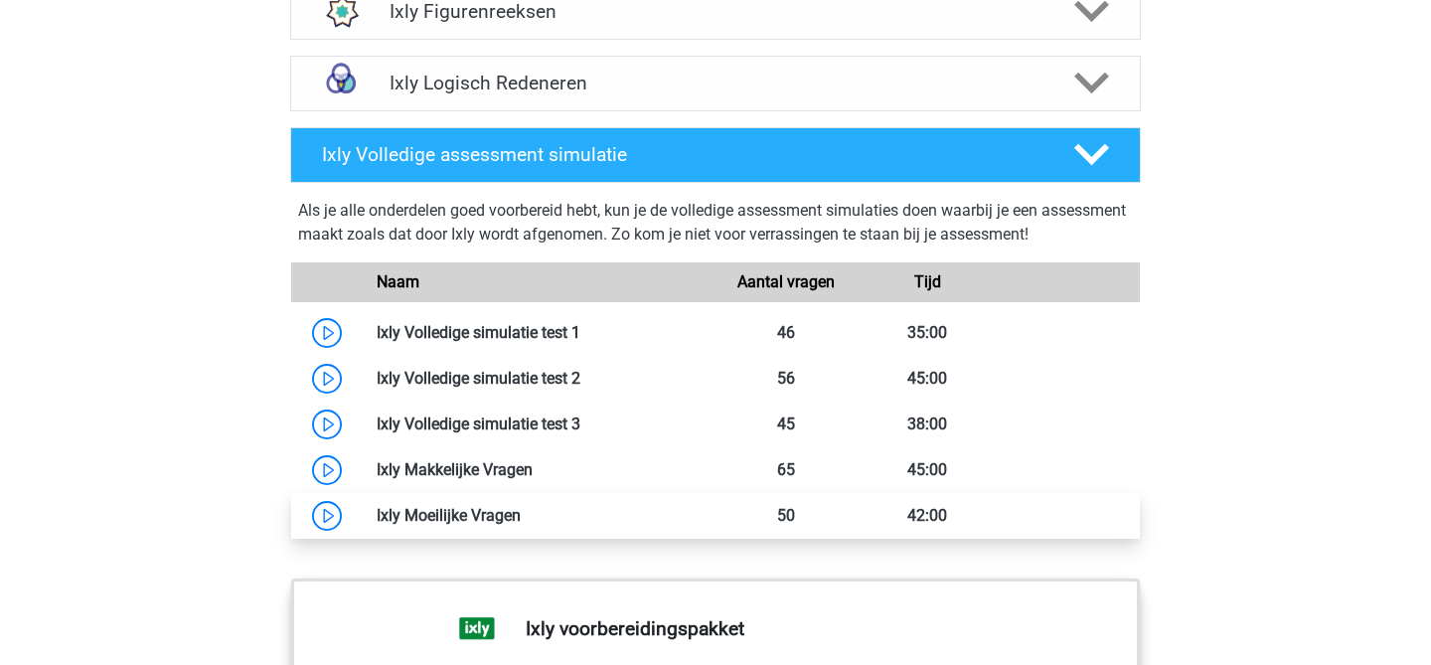
click at [521, 508] on link at bounding box center [521, 515] width 0 height 19
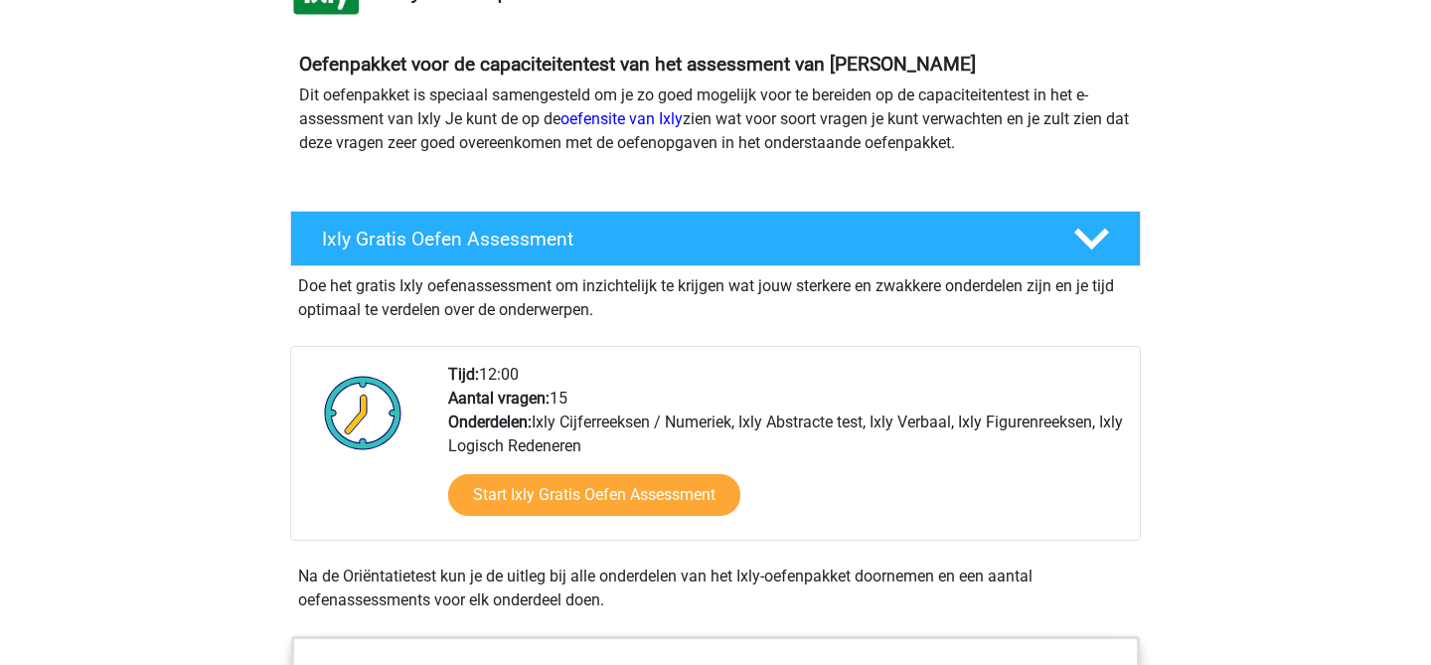
scroll to position [0, 0]
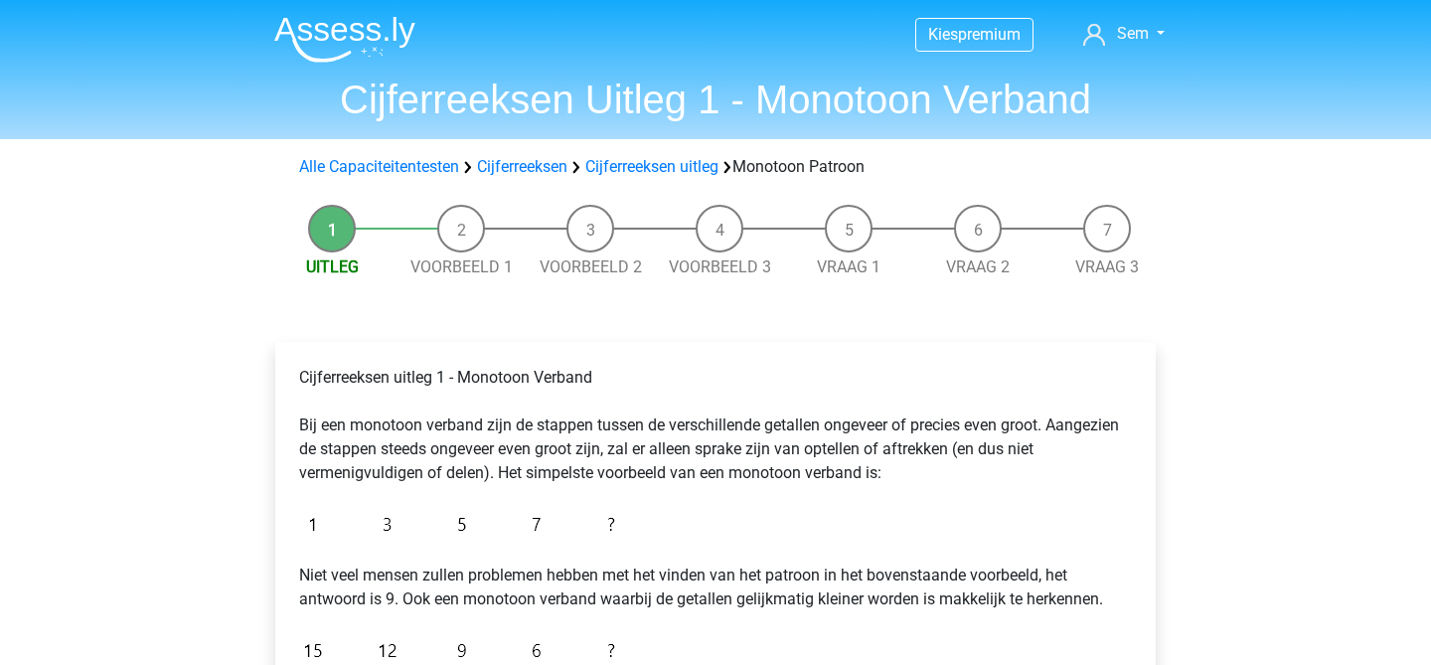
scroll to position [247, 0]
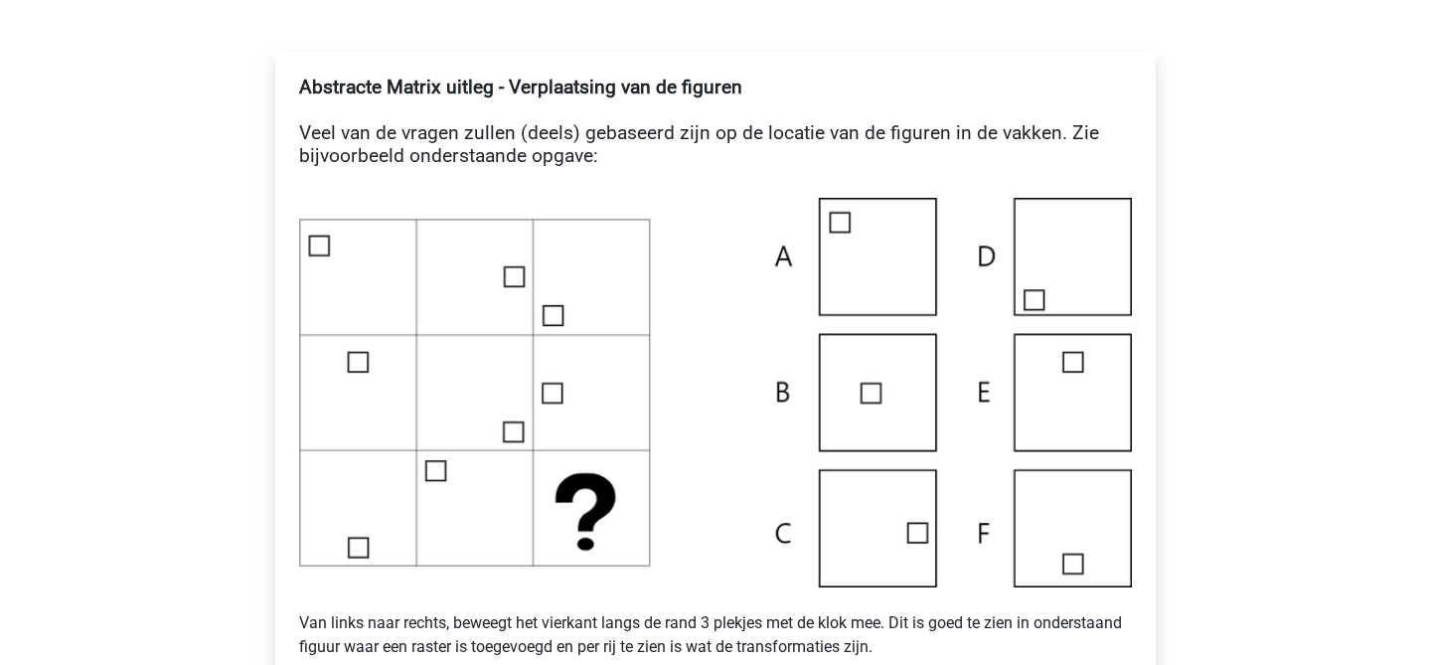
scroll to position [370, 0]
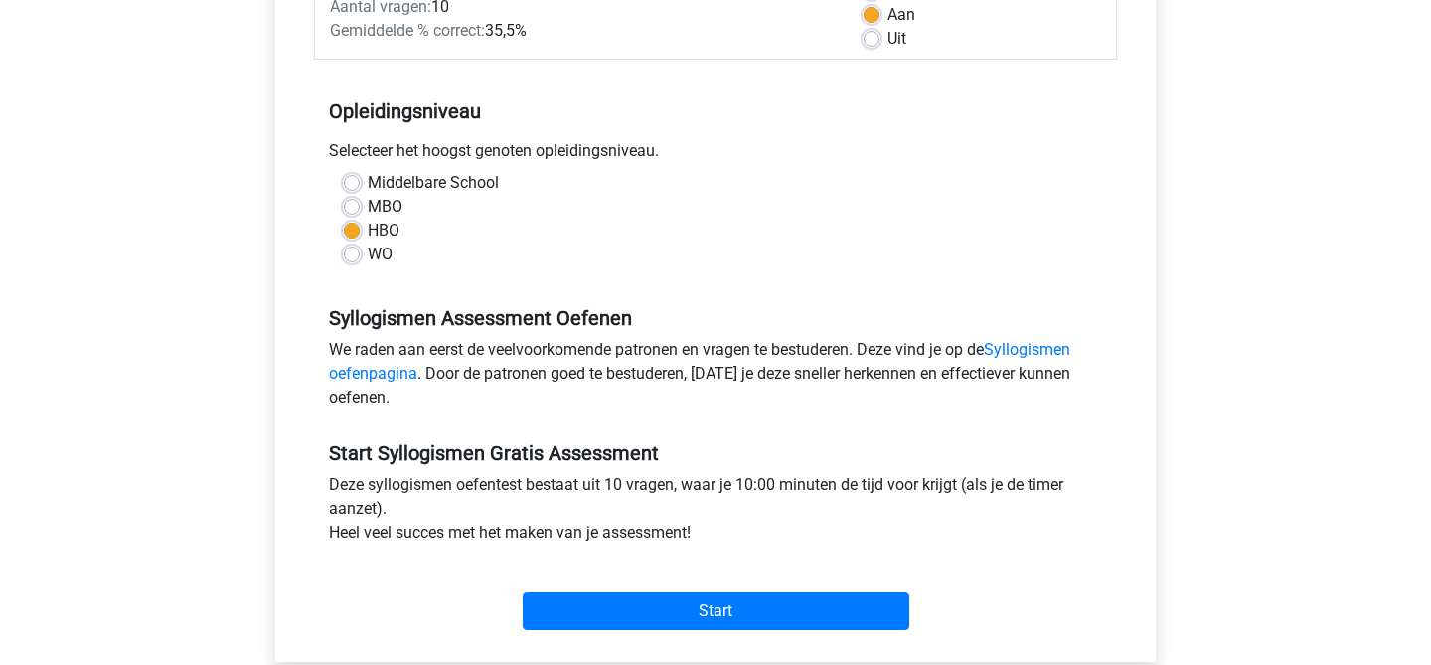
scroll to position [454, 0]
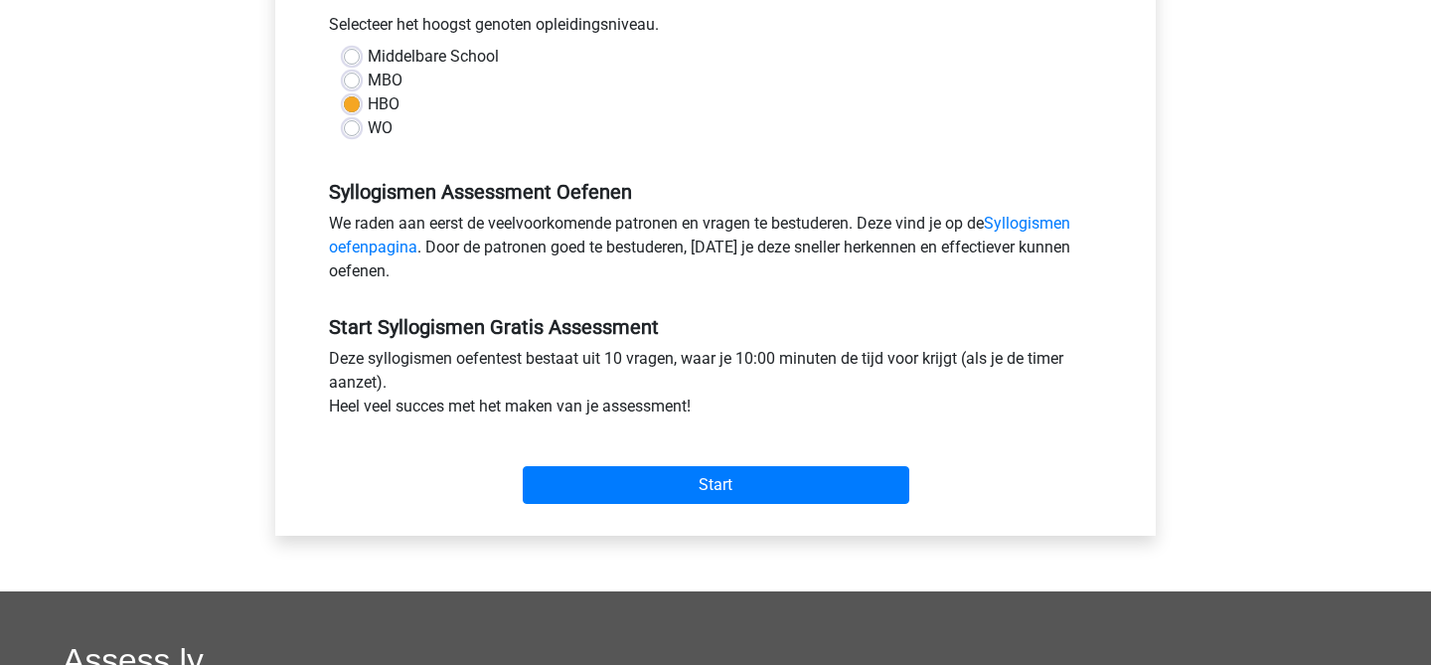
click at [689, 512] on div "Categorie: Syllogismen Tijd: 10:00 Aantal vragen: 10 Gemiddelde % correct: 35,5…" at bounding box center [715, 157] width 851 height 755
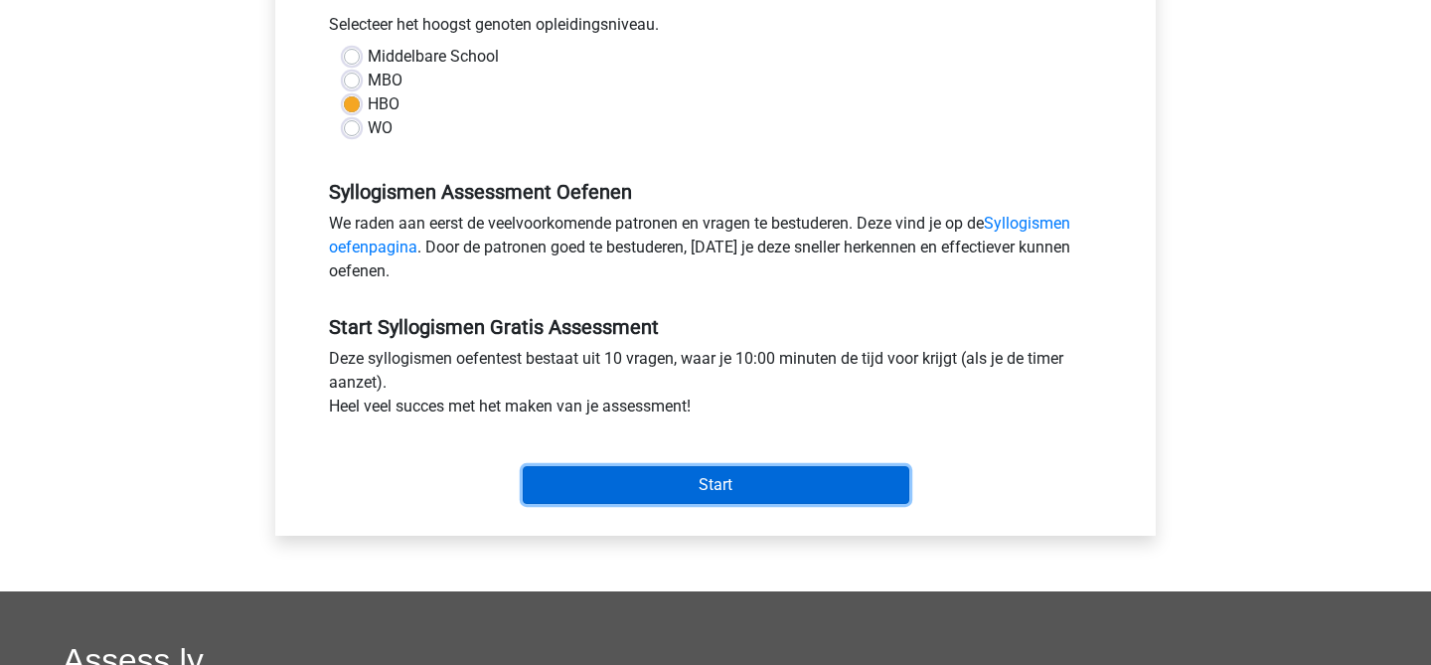
click at [696, 494] on input "Start" at bounding box center [716, 485] width 387 height 38
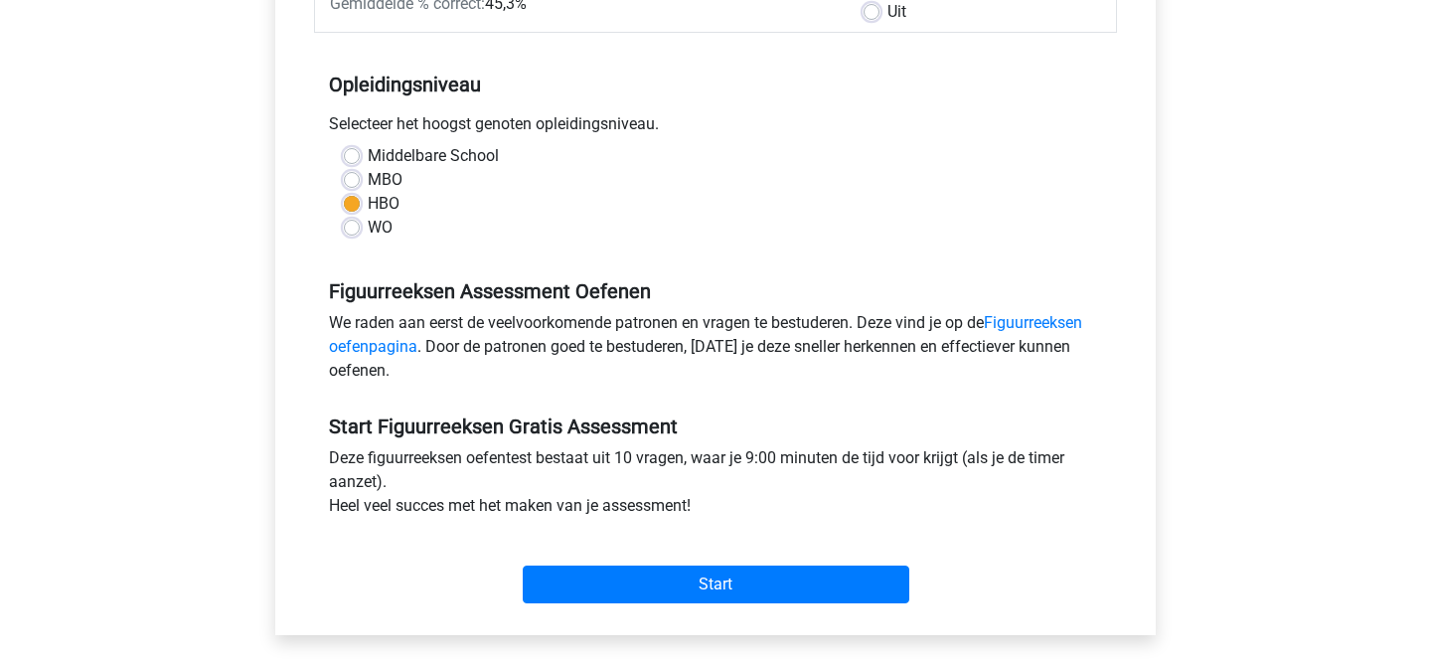
scroll to position [375, 0]
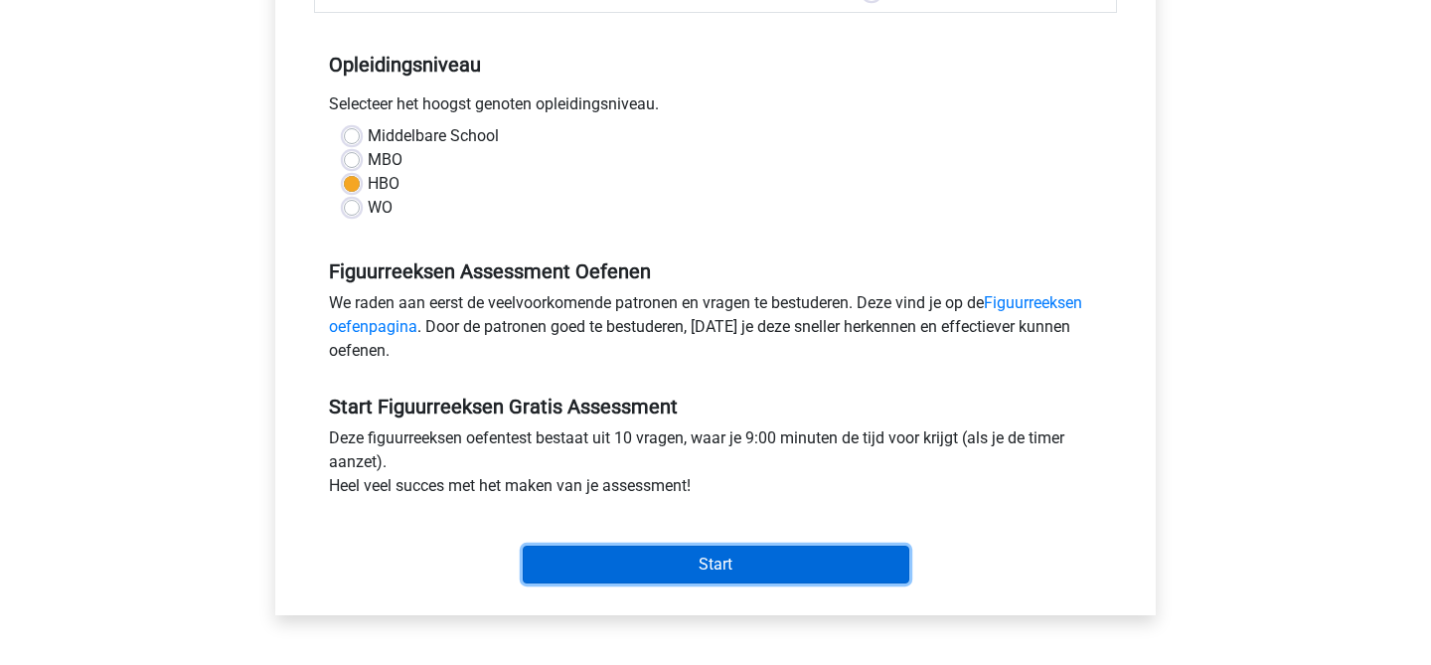
click at [563, 560] on input "Start" at bounding box center [716, 565] width 387 height 38
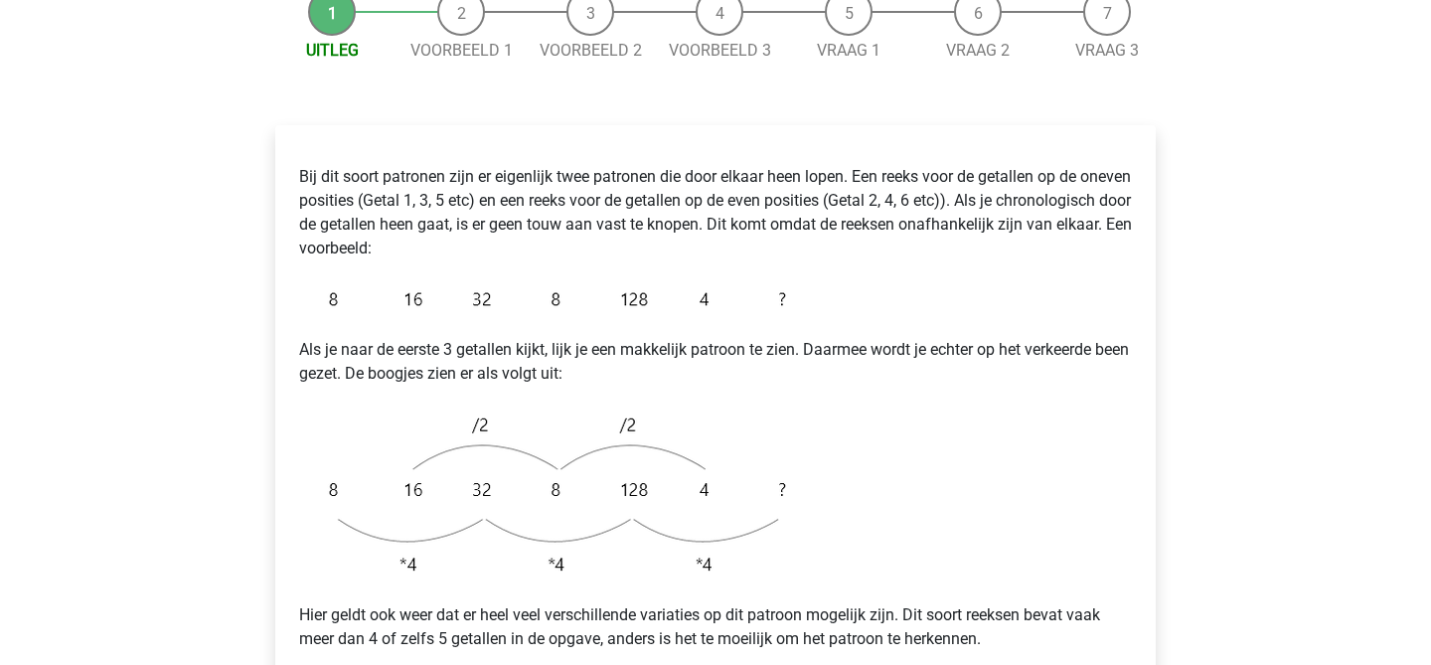
scroll to position [263, 0]
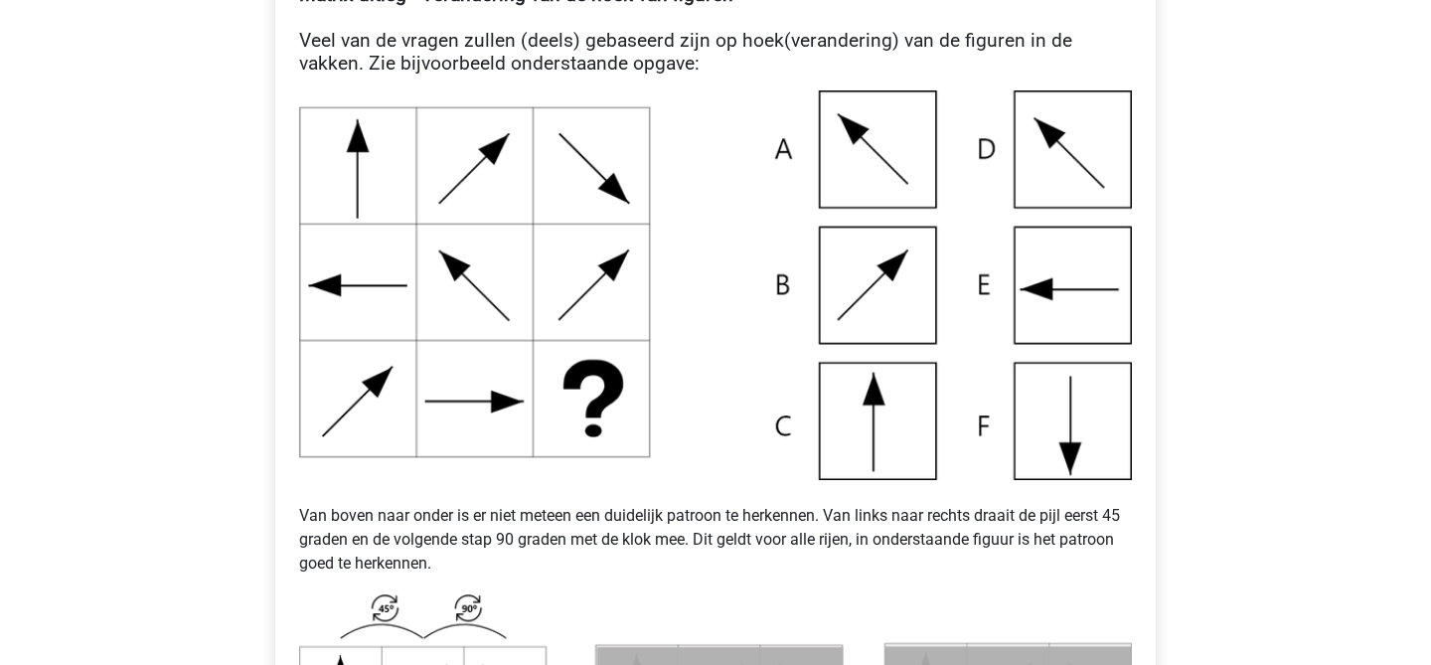
scroll to position [458, 0]
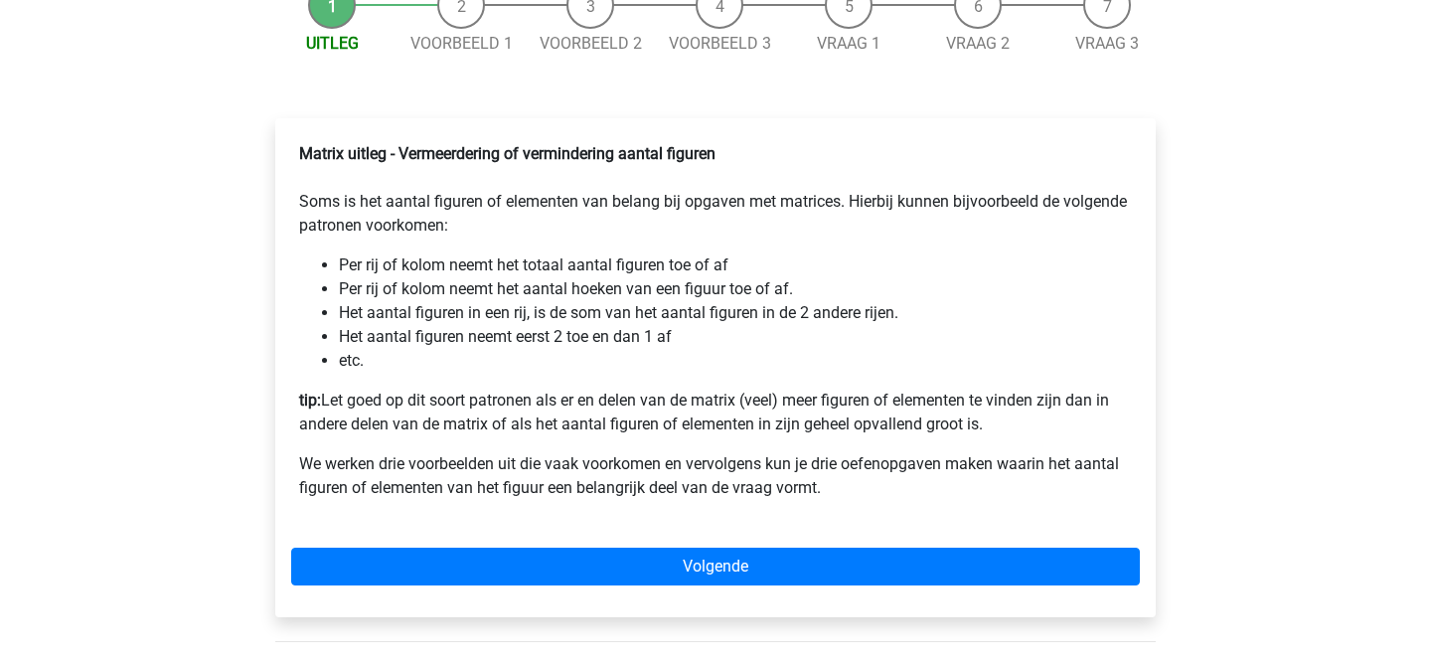
scroll to position [276, 0]
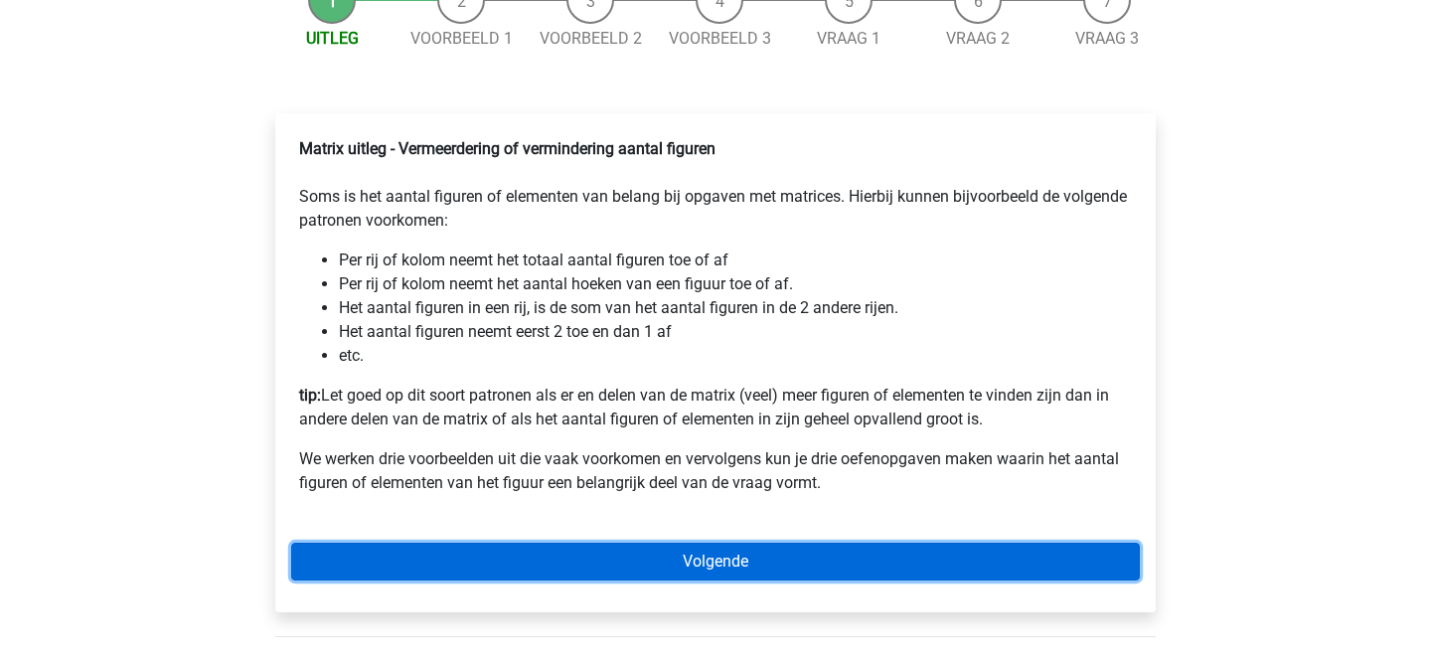
click at [599, 580] on link "Volgende" at bounding box center [715, 562] width 849 height 38
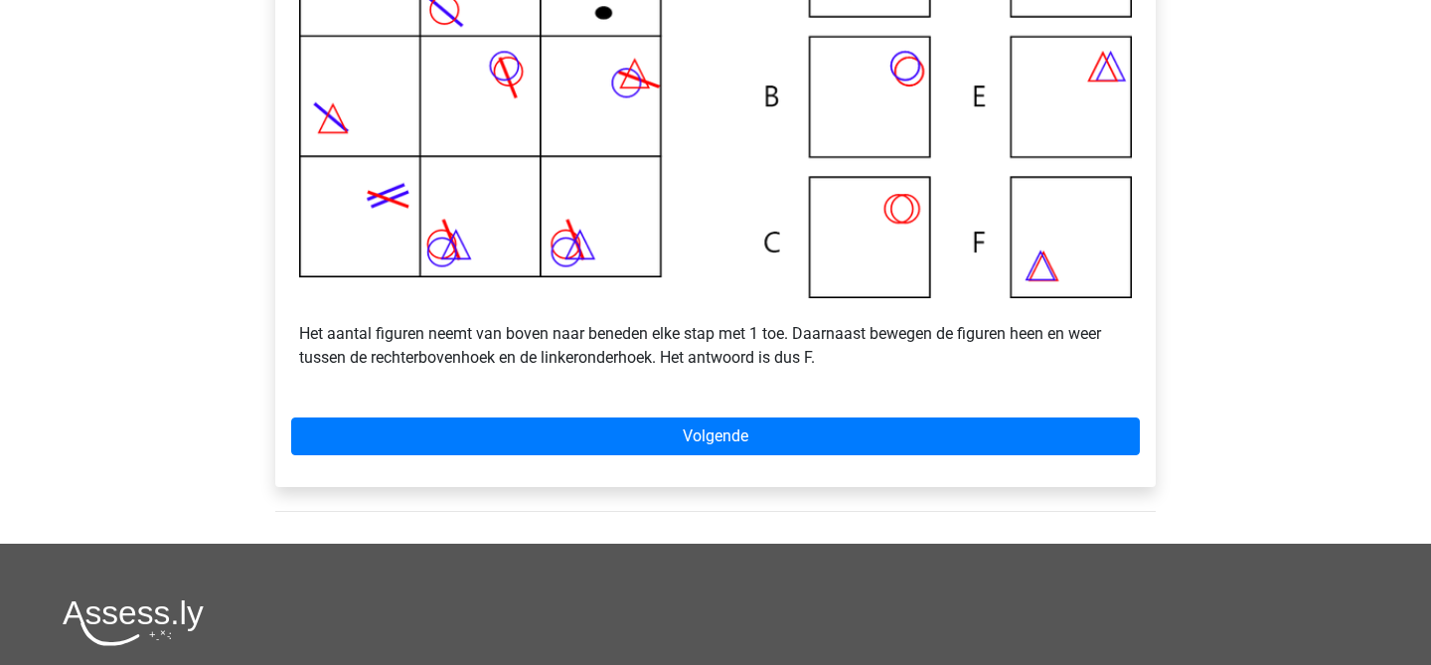
scroll to position [587, 0]
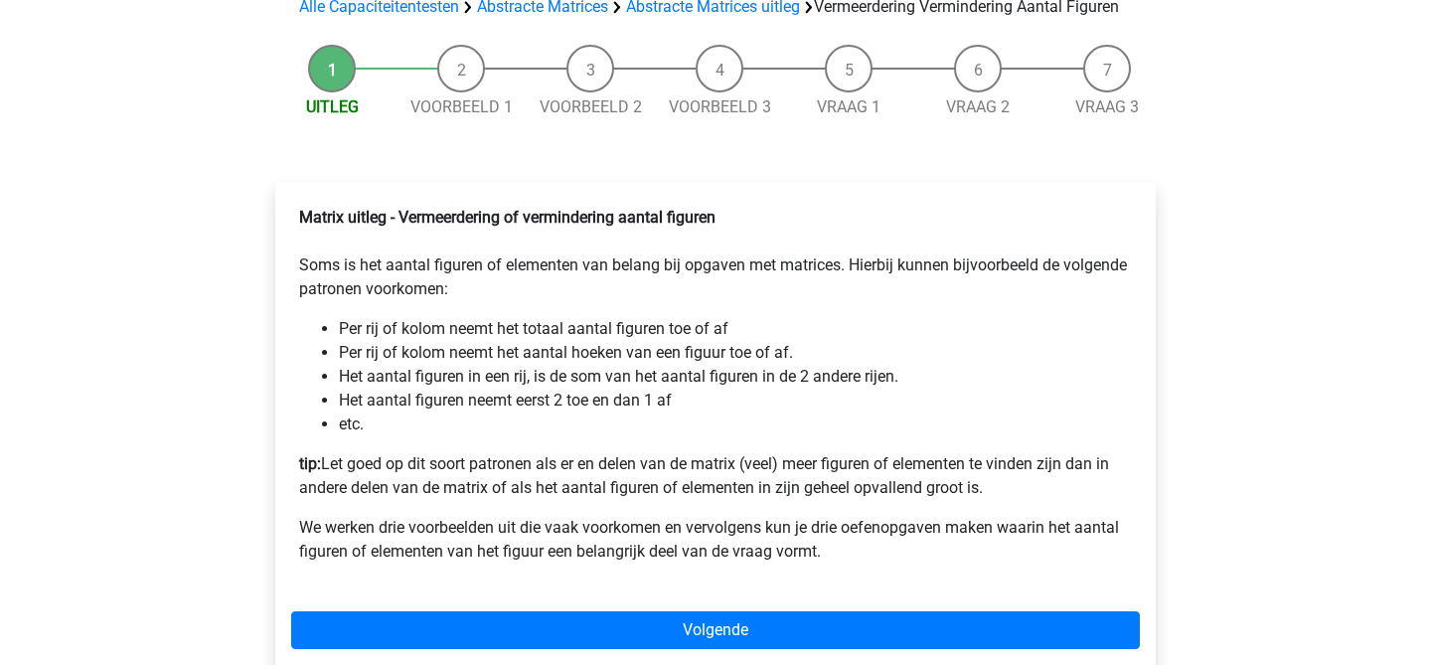
scroll to position [241, 0]
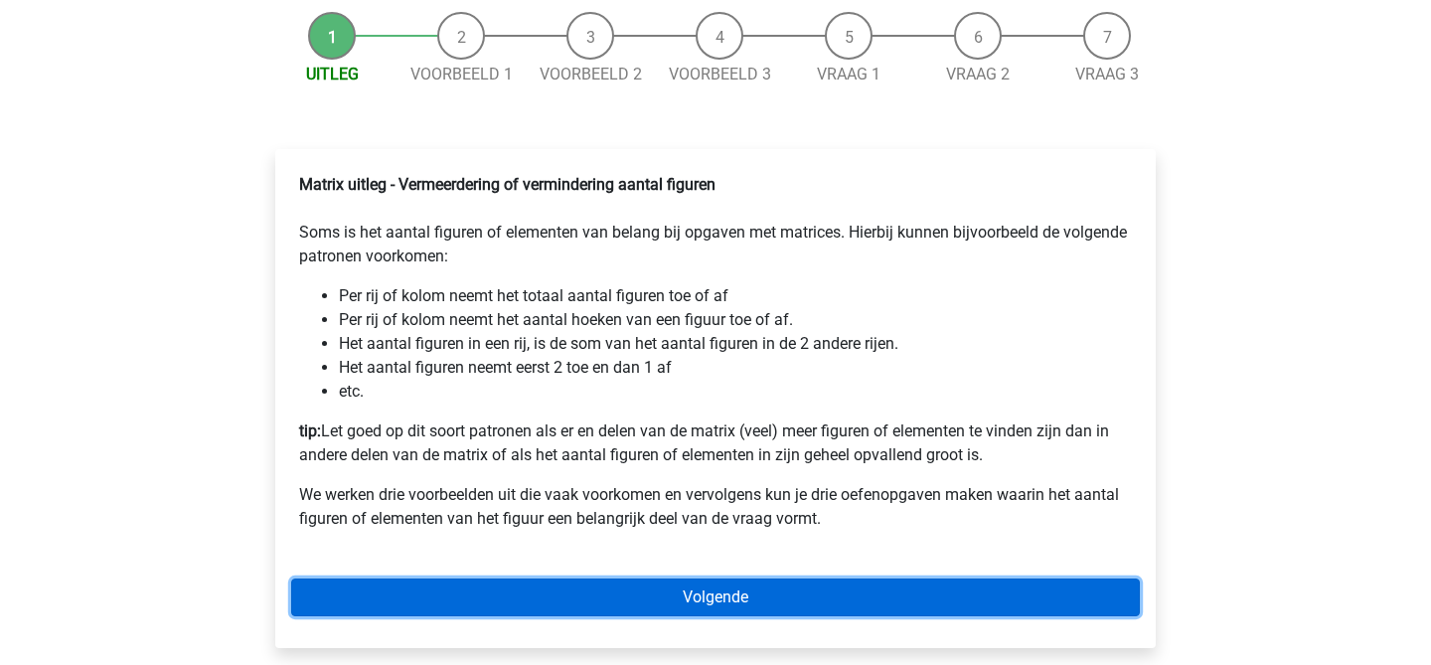
click at [548, 614] on link "Volgende" at bounding box center [715, 597] width 849 height 38
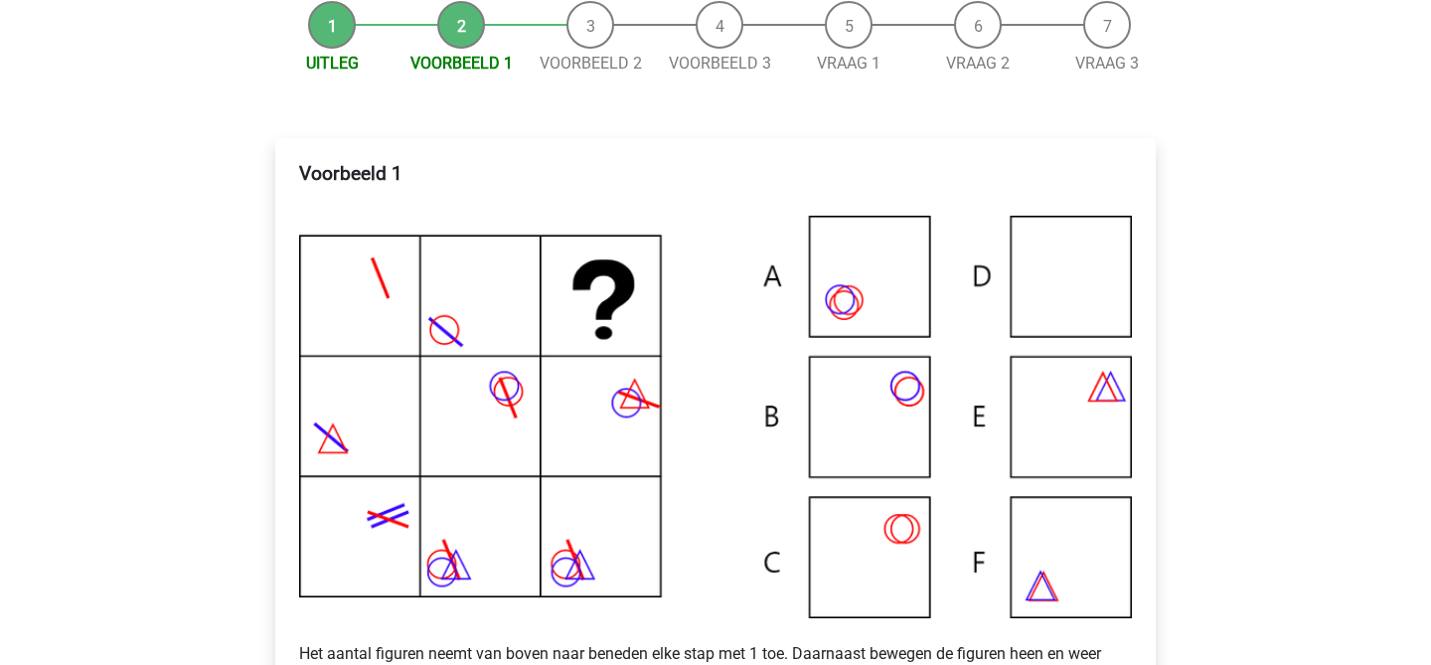
scroll to position [393, 0]
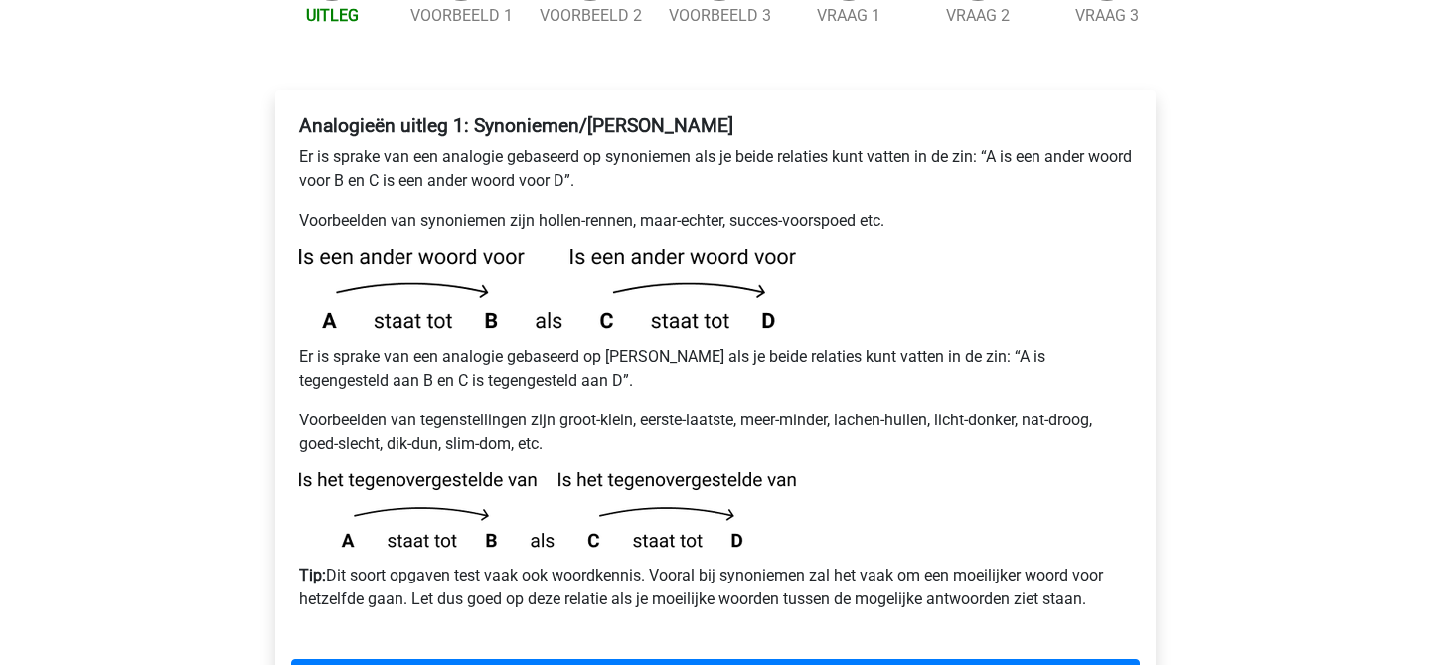
scroll to position [317, 0]
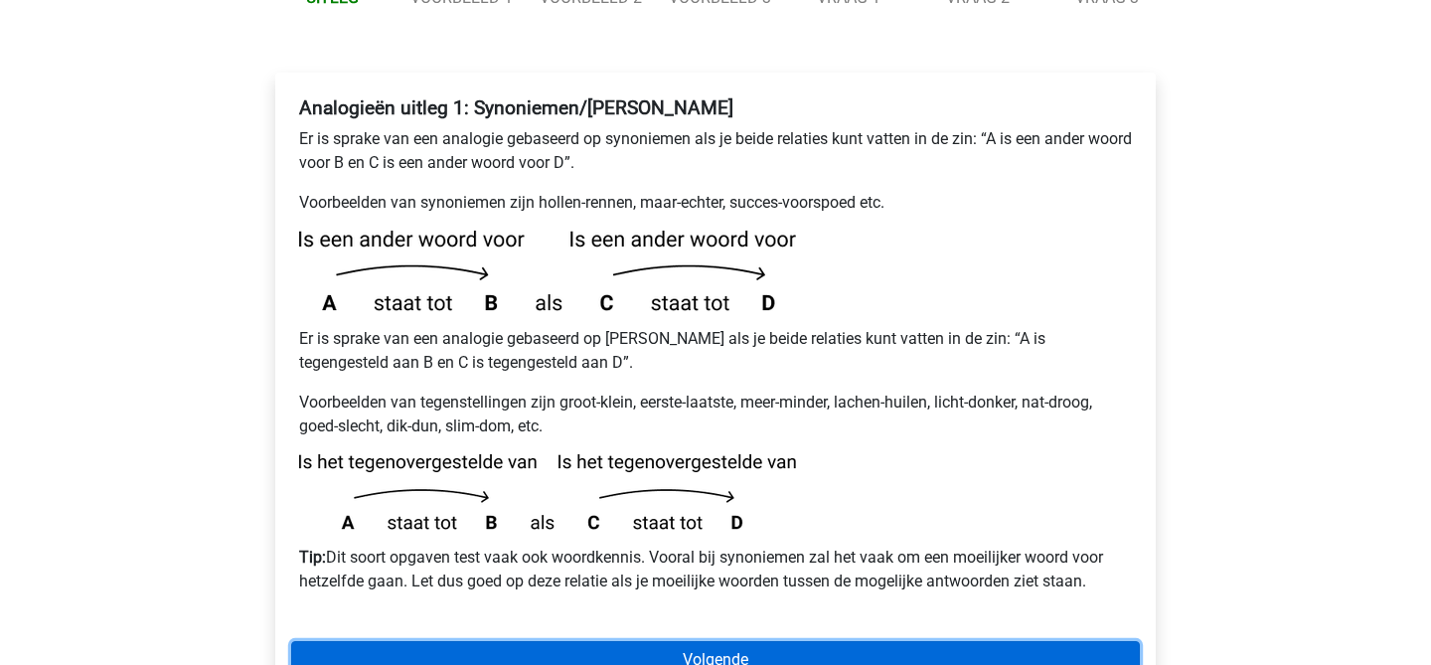
click at [573, 641] on link "Volgende" at bounding box center [715, 660] width 849 height 38
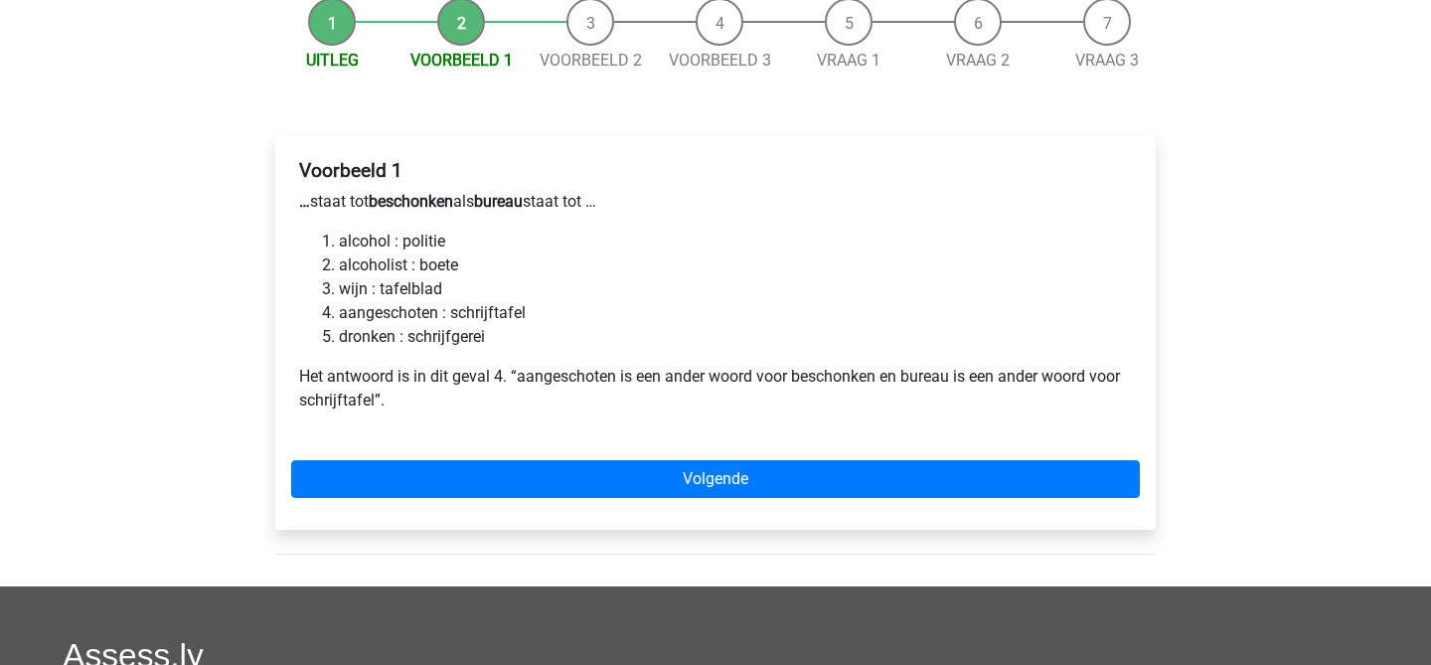
scroll to position [255, 0]
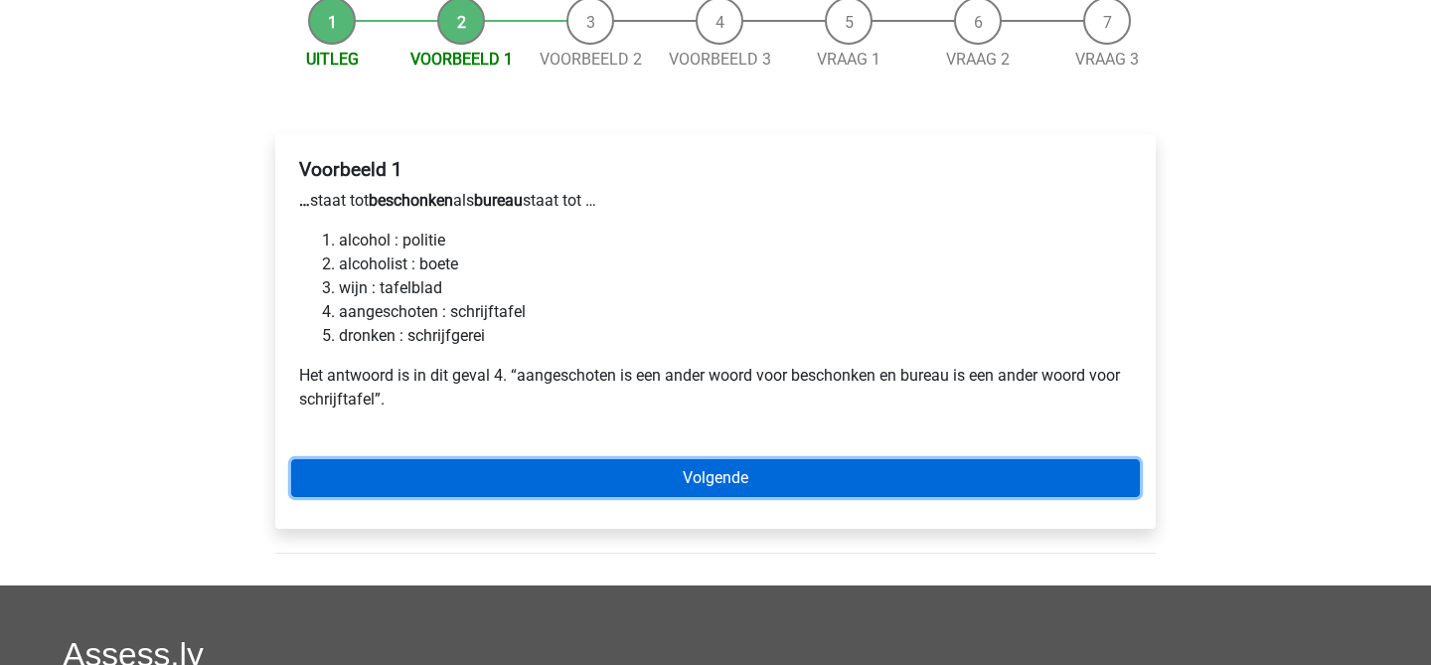
click at [560, 459] on link "Volgende" at bounding box center [715, 478] width 849 height 38
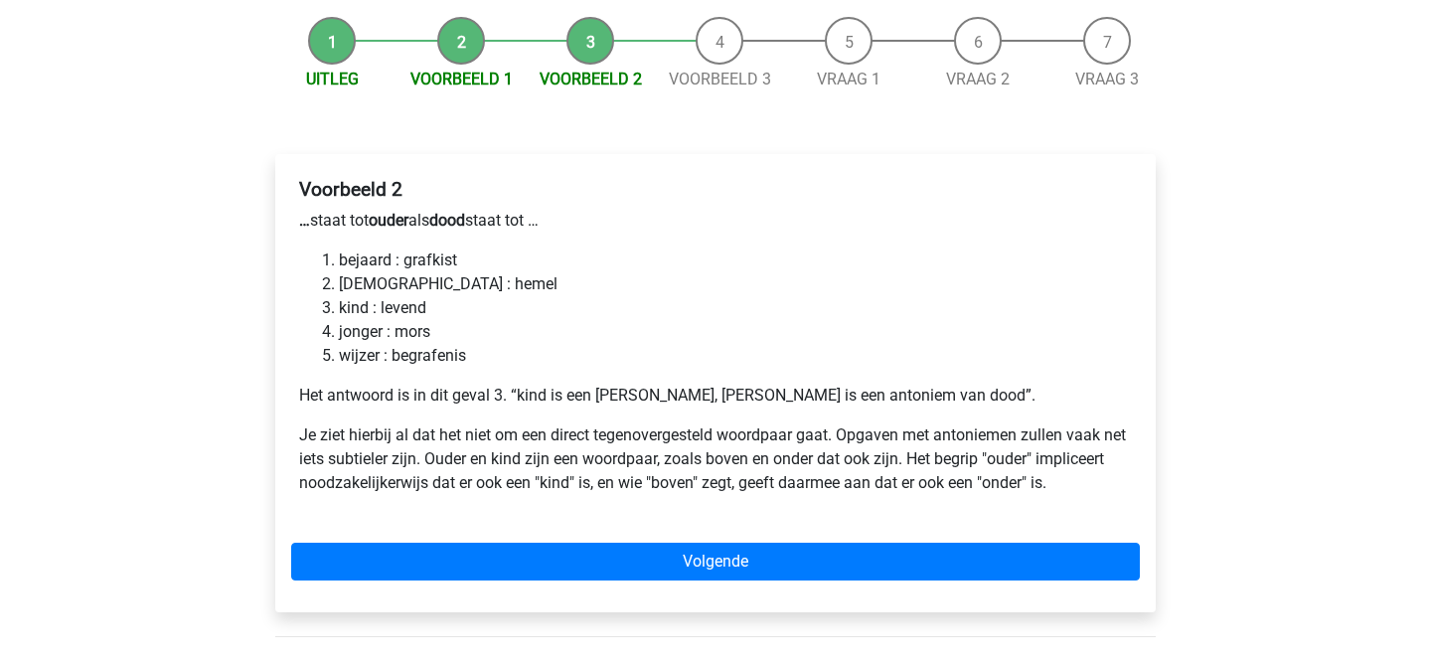
scroll to position [237, 0]
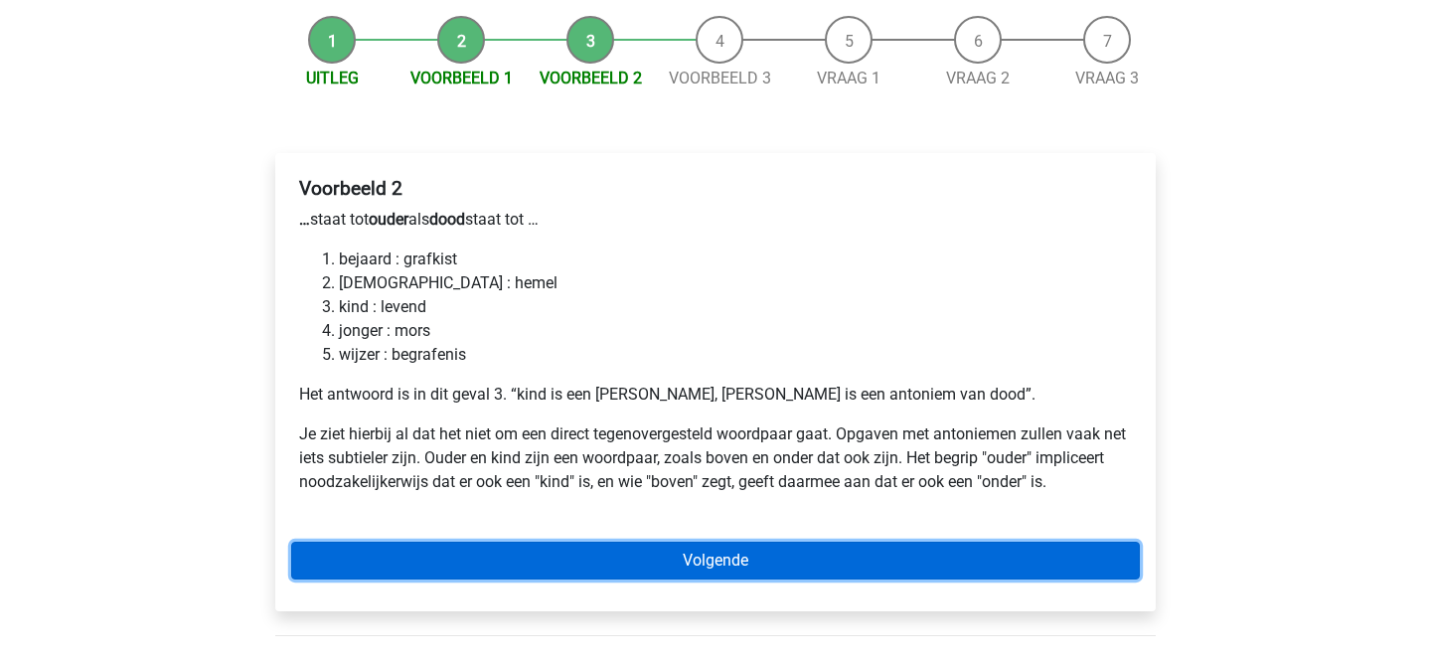
click at [553, 542] on link "Volgende" at bounding box center [715, 561] width 849 height 38
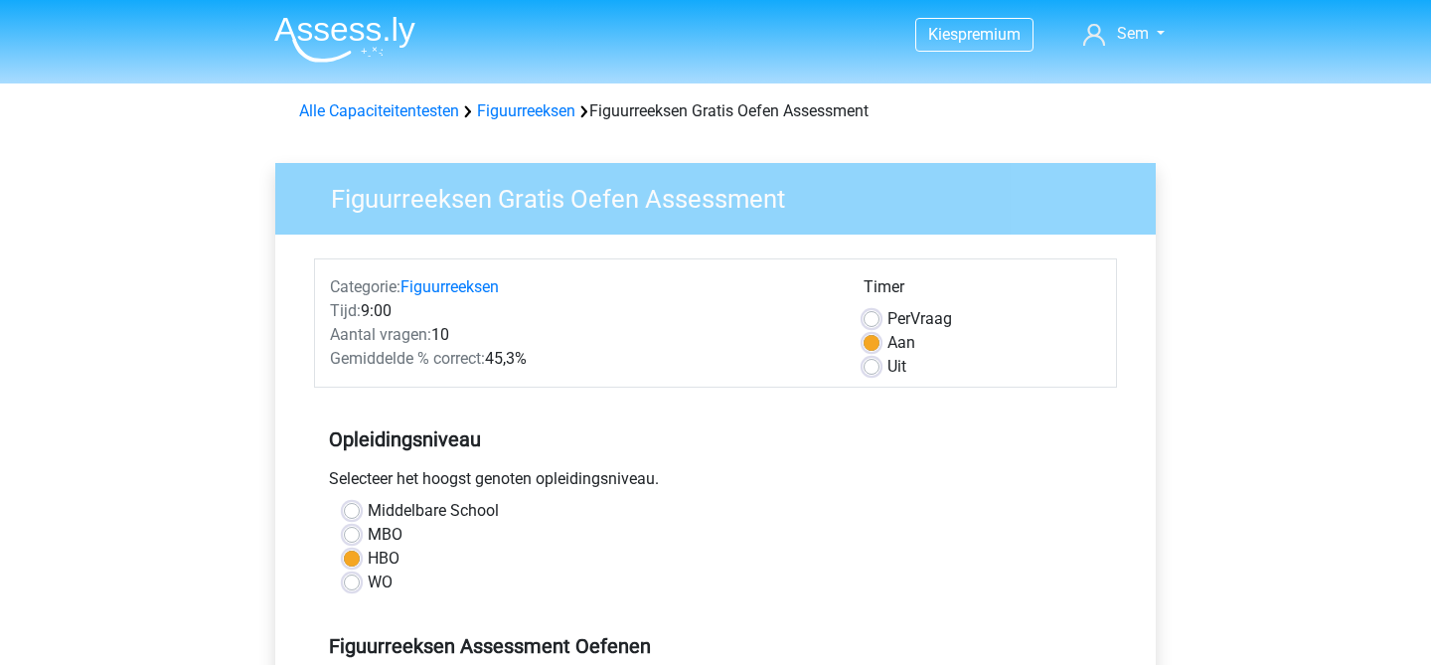
scroll to position [1, 0]
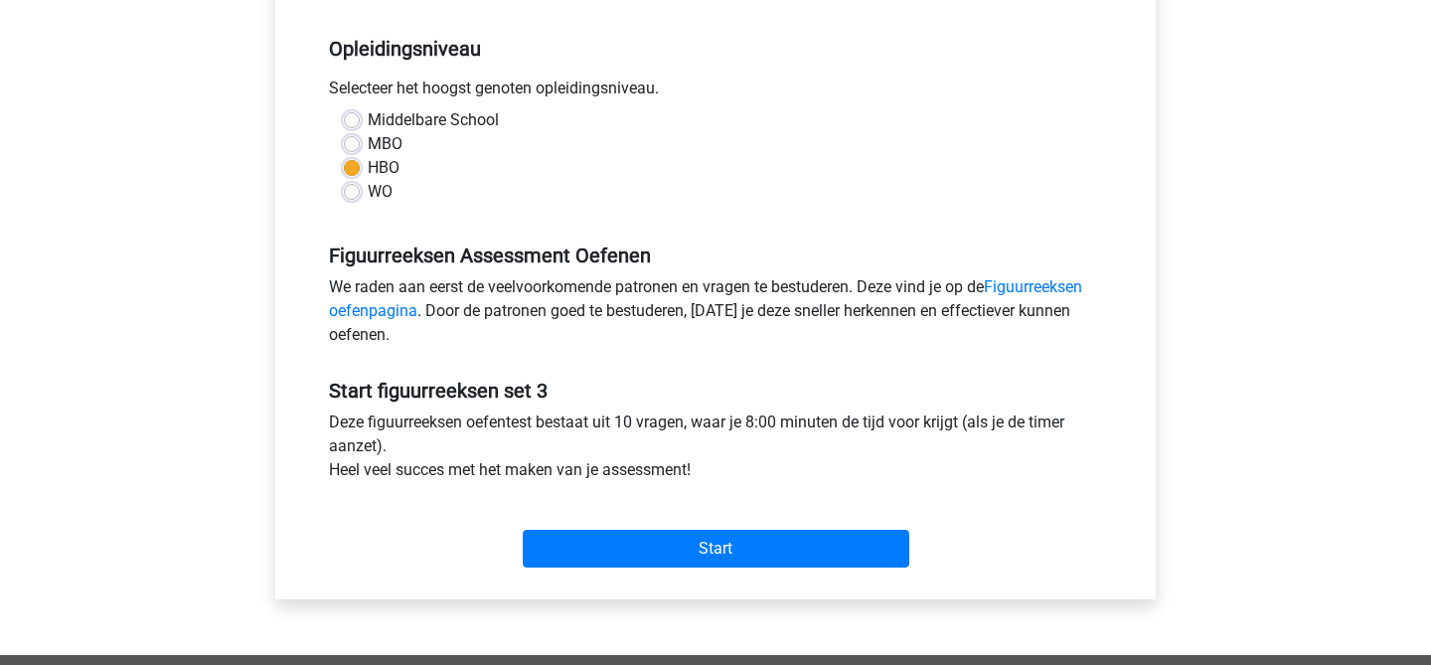
scroll to position [458, 0]
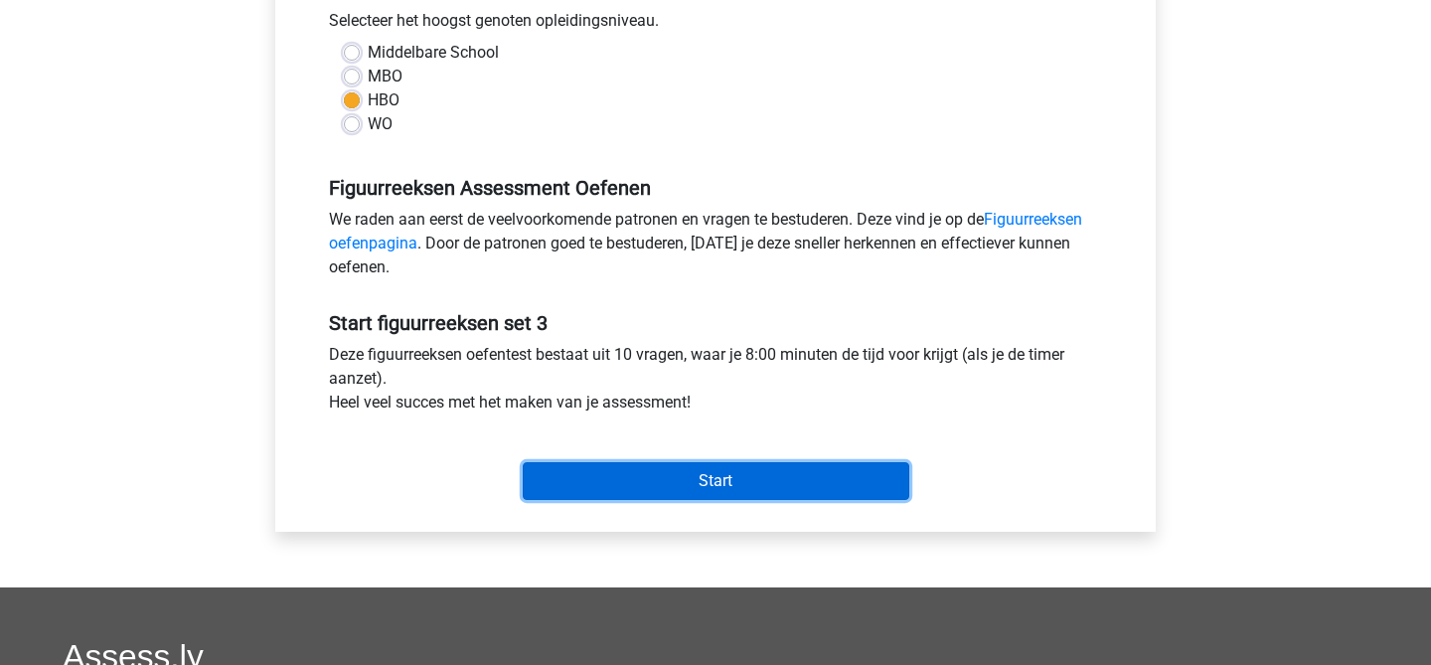
click at [619, 499] on input "Start" at bounding box center [716, 481] width 387 height 38
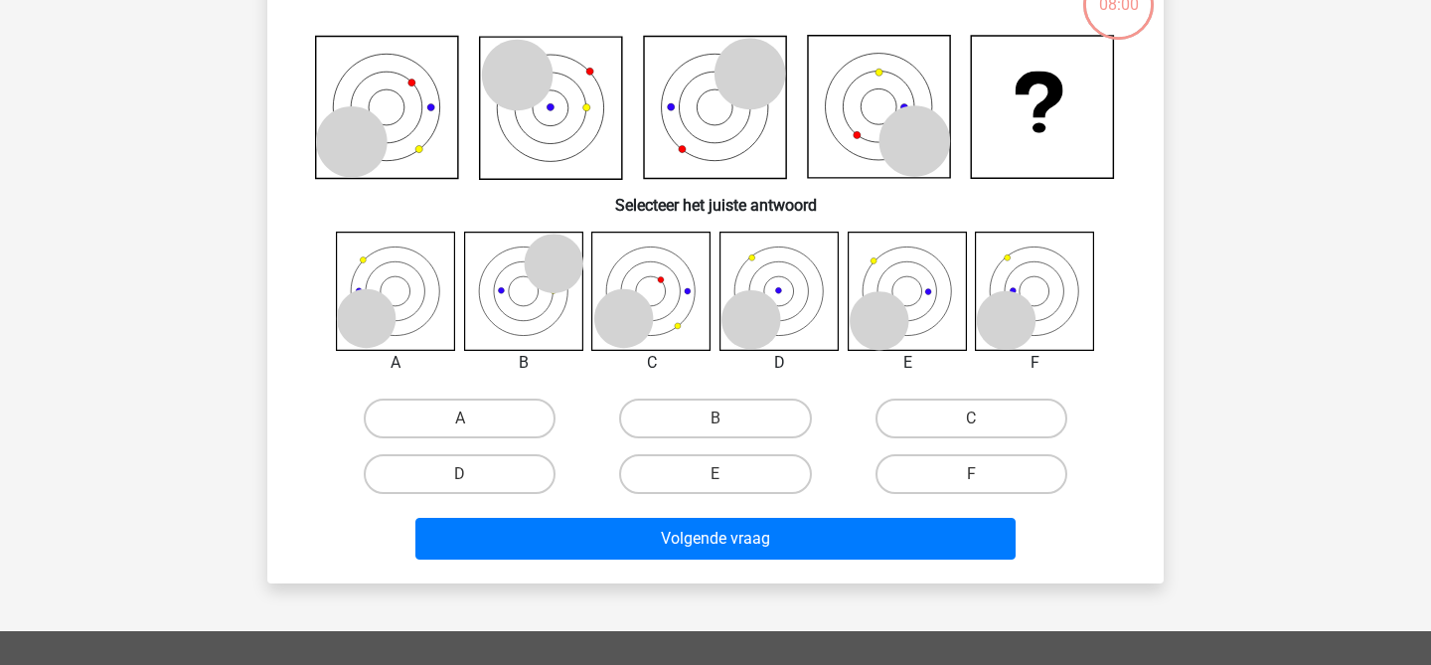
scroll to position [174, 0]
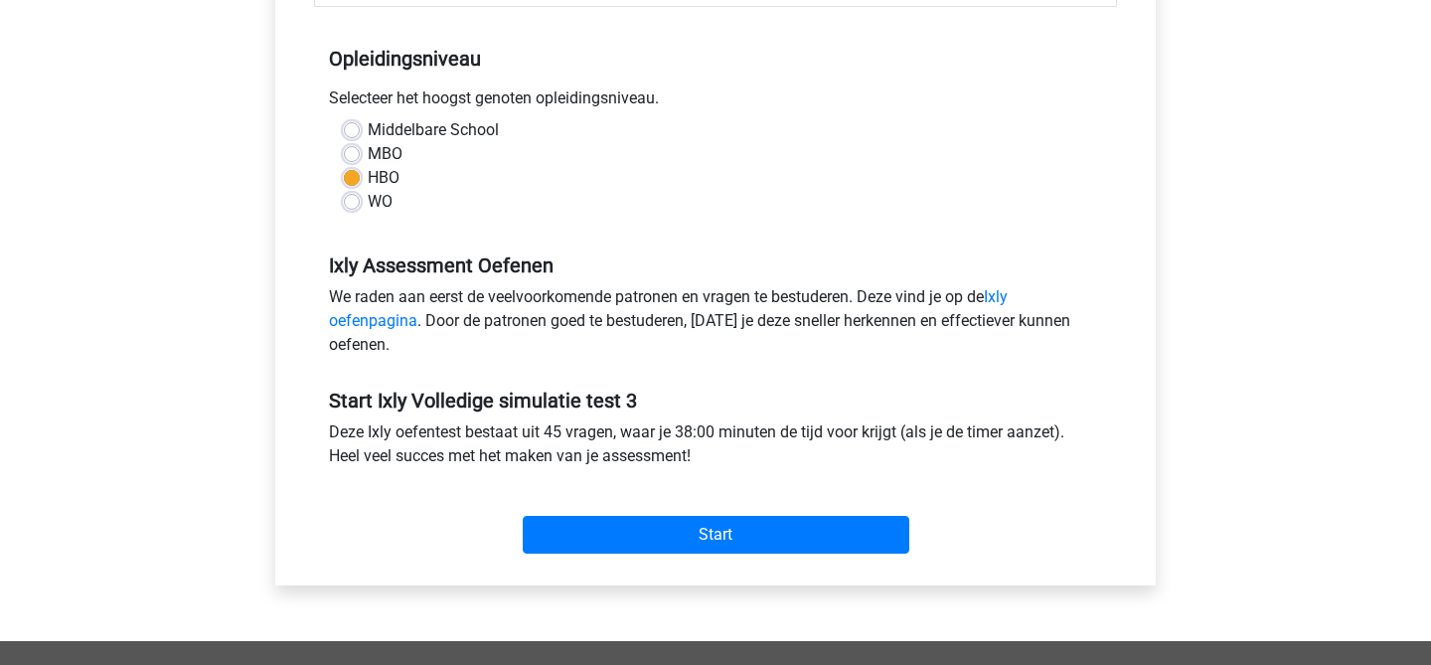
scroll to position [435, 0]
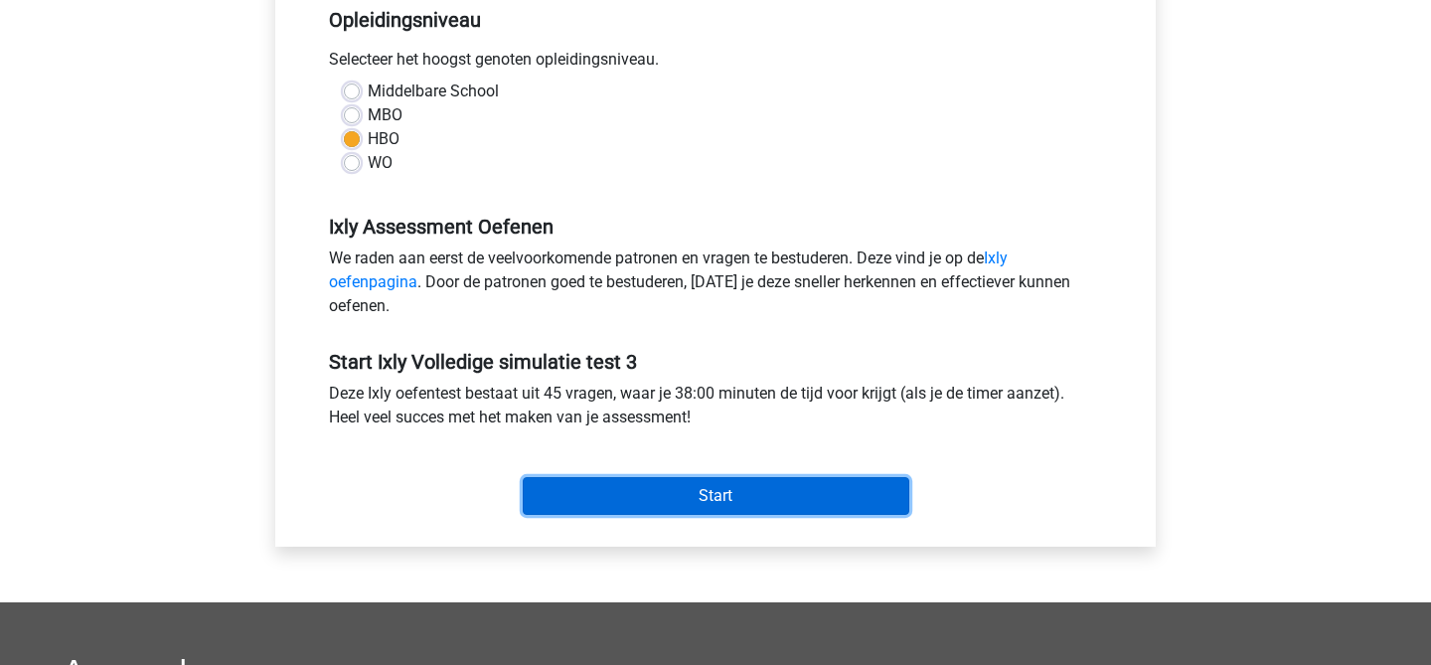
click at [549, 486] on input "Start" at bounding box center [716, 496] width 387 height 38
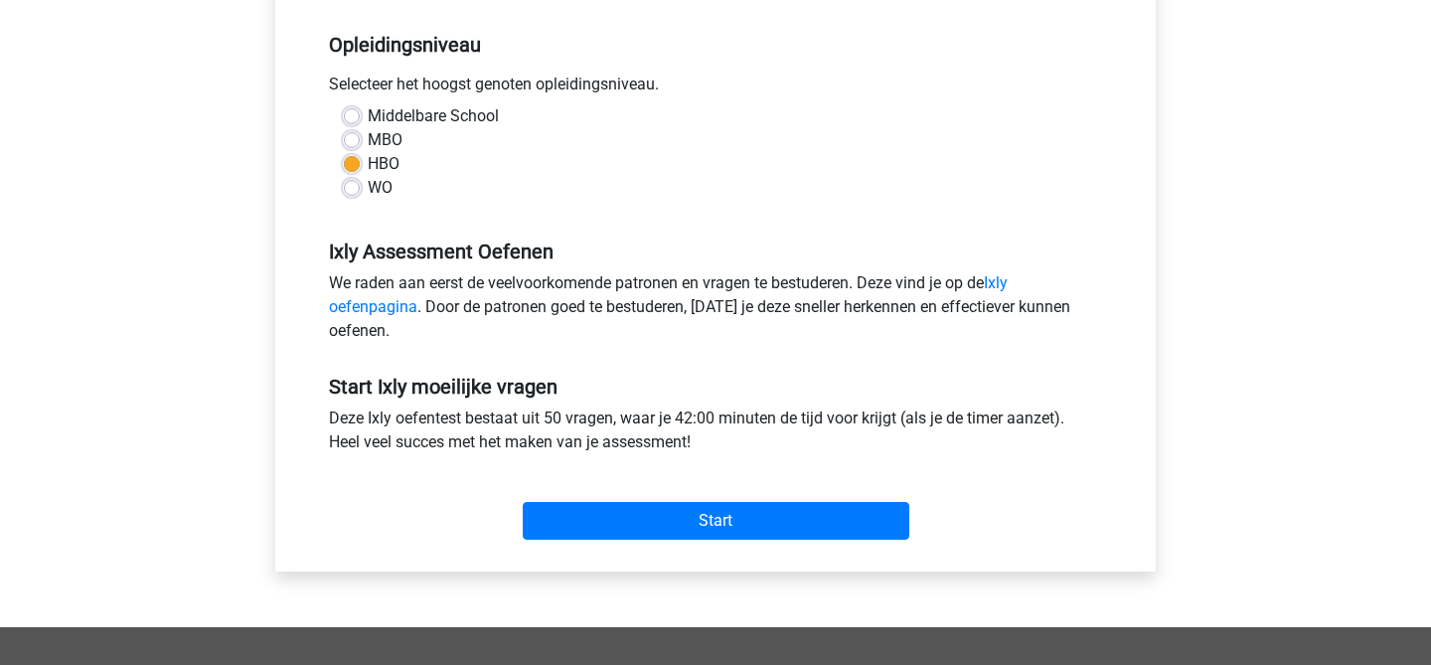
scroll to position [430, 0]
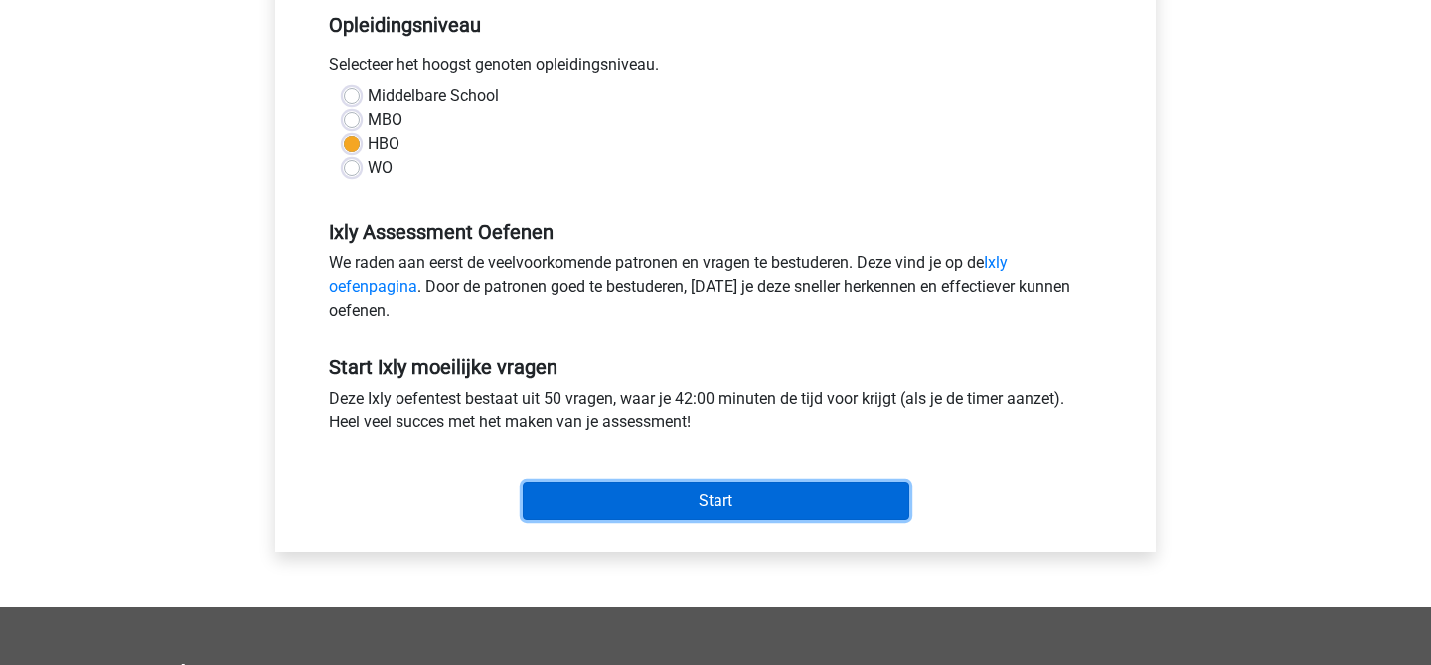
click at [579, 507] on input "Start" at bounding box center [716, 501] width 387 height 38
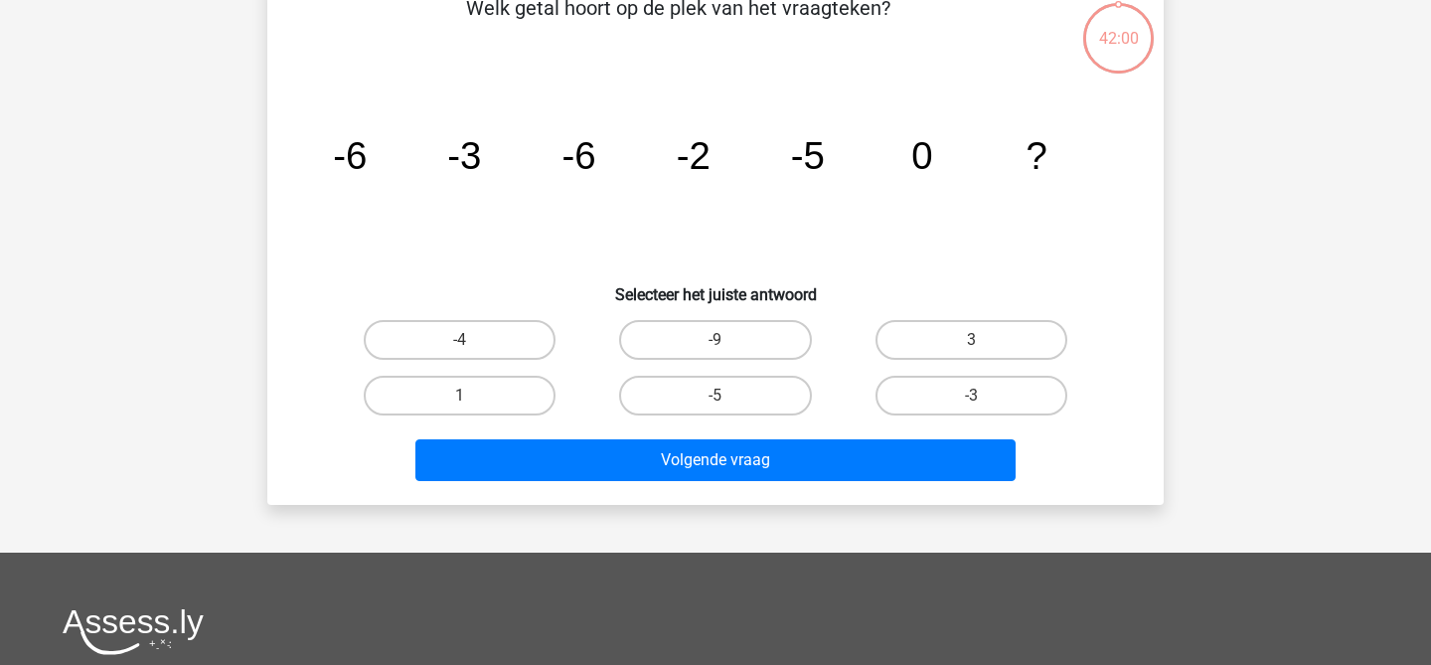
scroll to position [2, 0]
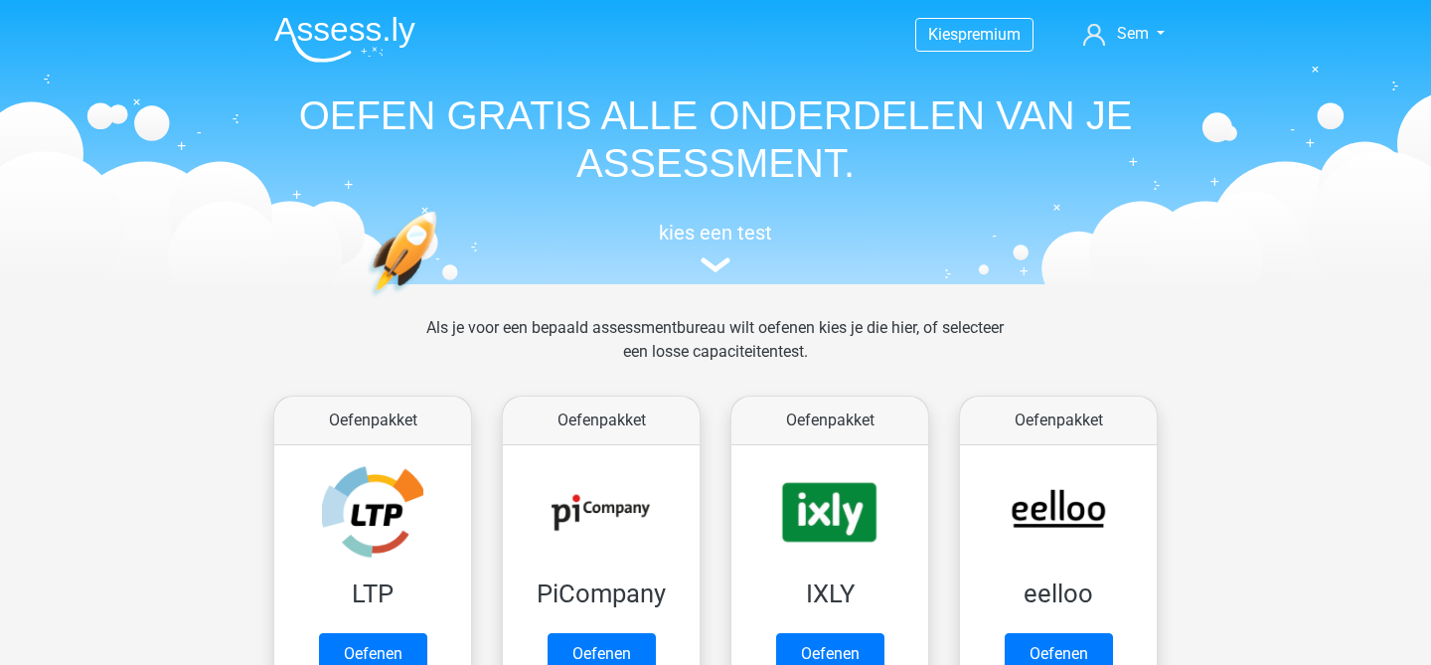
scroll to position [219, 0]
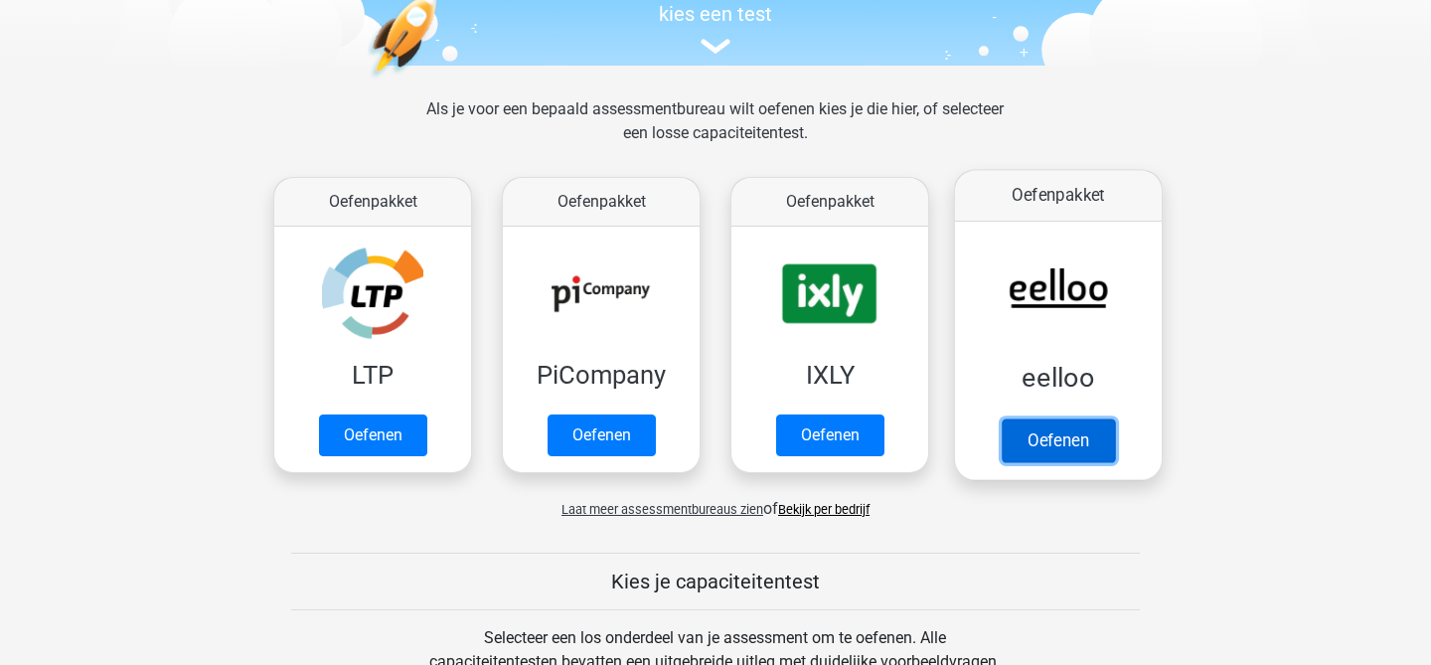
click at [1003, 423] on link "Oefenen" at bounding box center [1058, 440] width 113 height 44
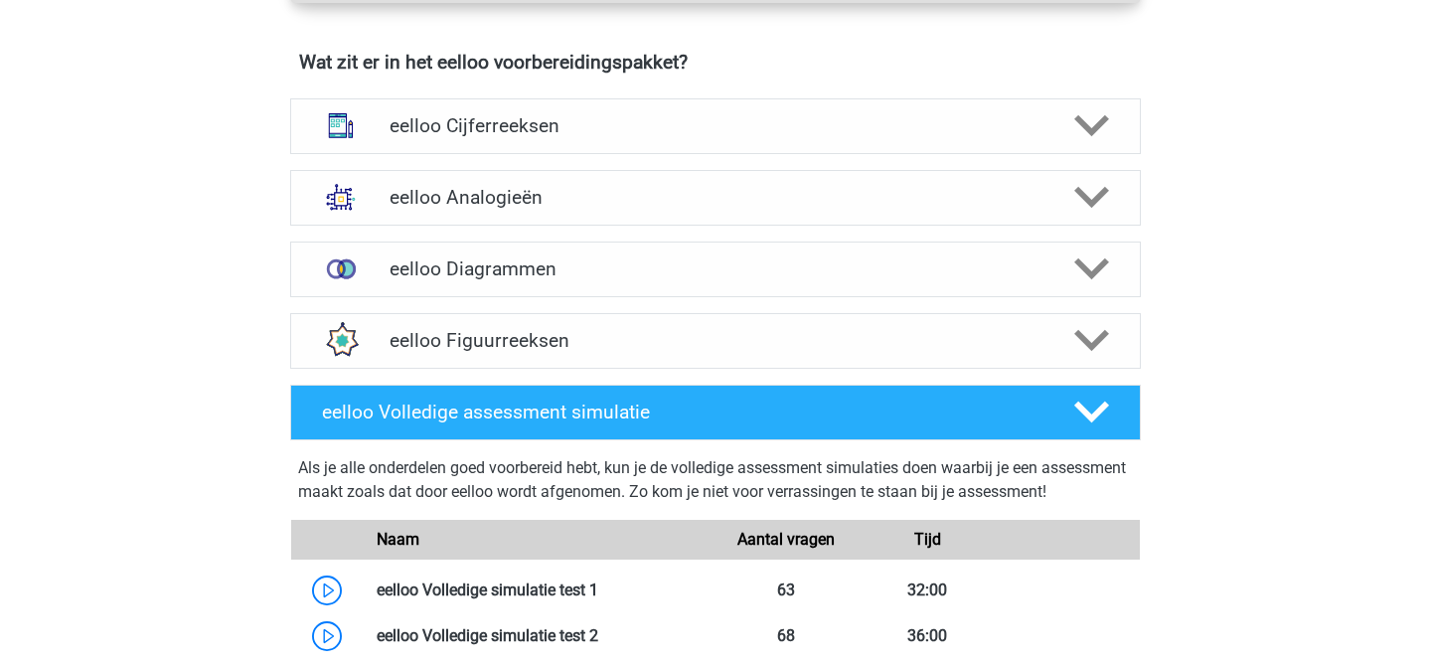
scroll to position [1220, 0]
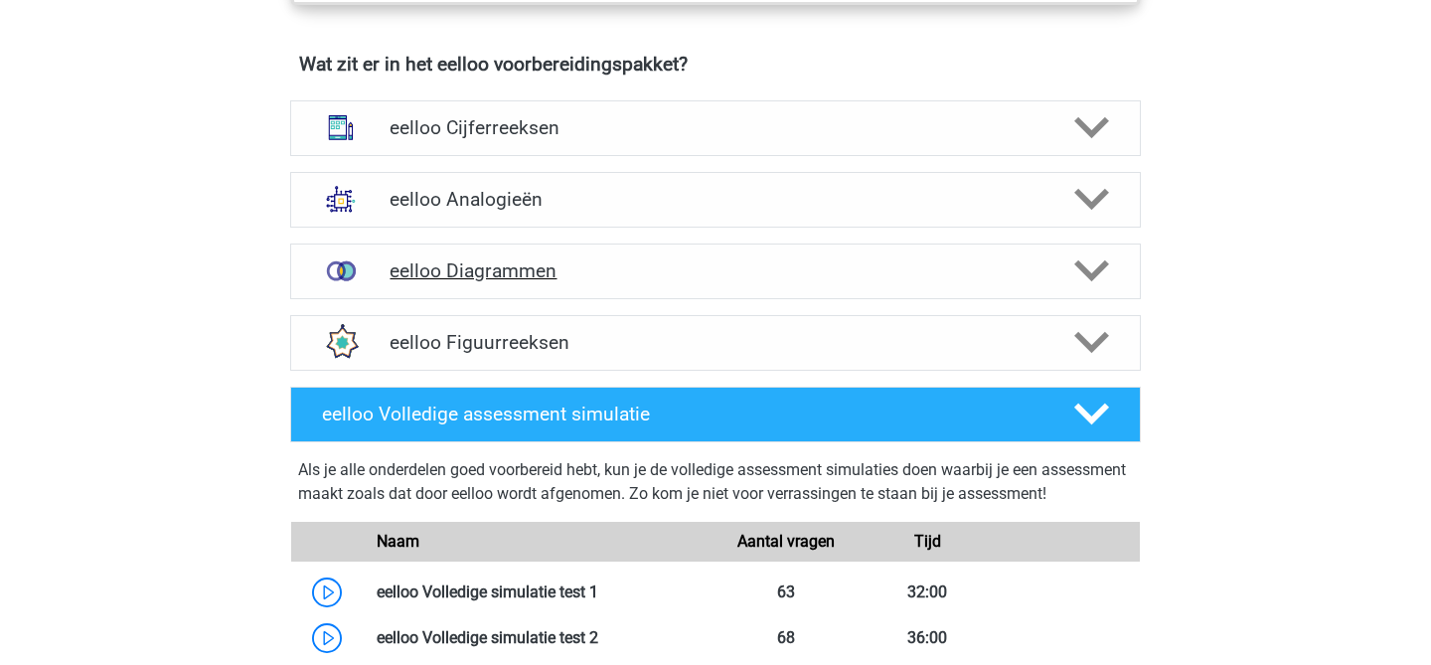
click at [940, 282] on h4 "eelloo Diagrammen" at bounding box center [715, 270] width 651 height 23
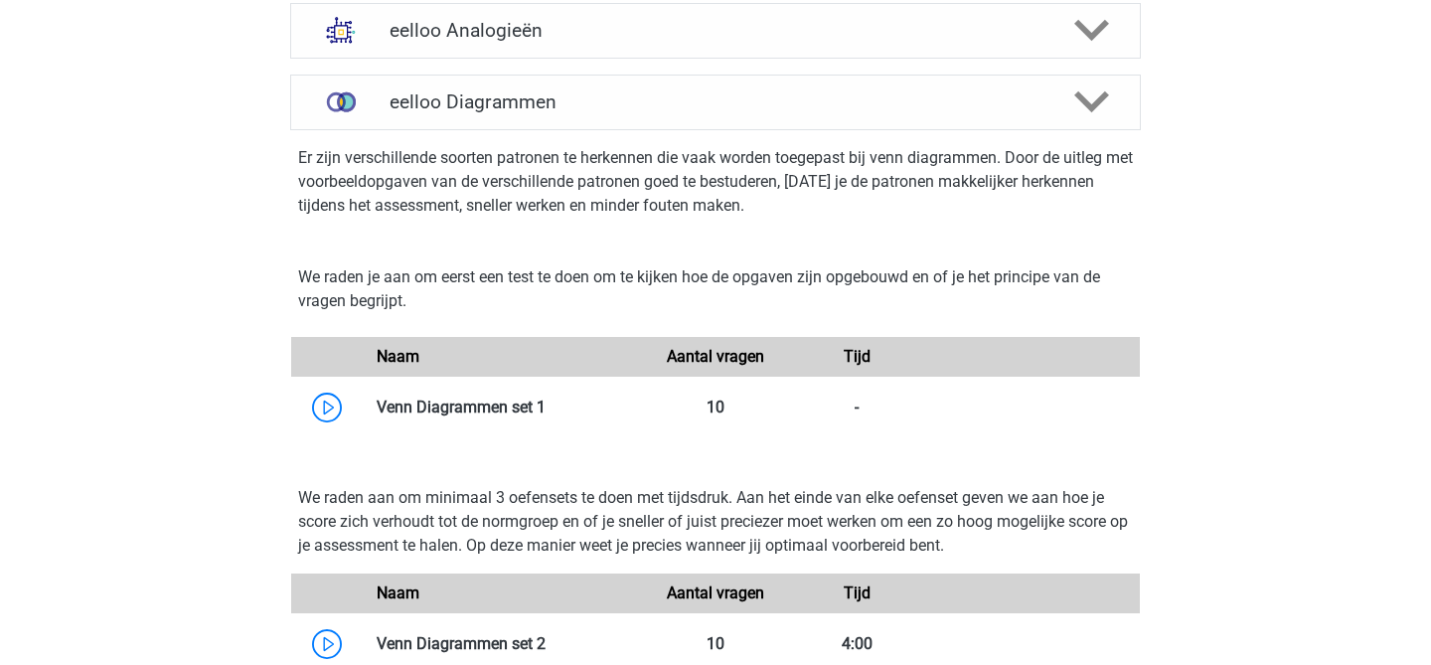
scroll to position [1390, 0]
click at [546, 415] on link at bounding box center [546, 406] width 0 height 19
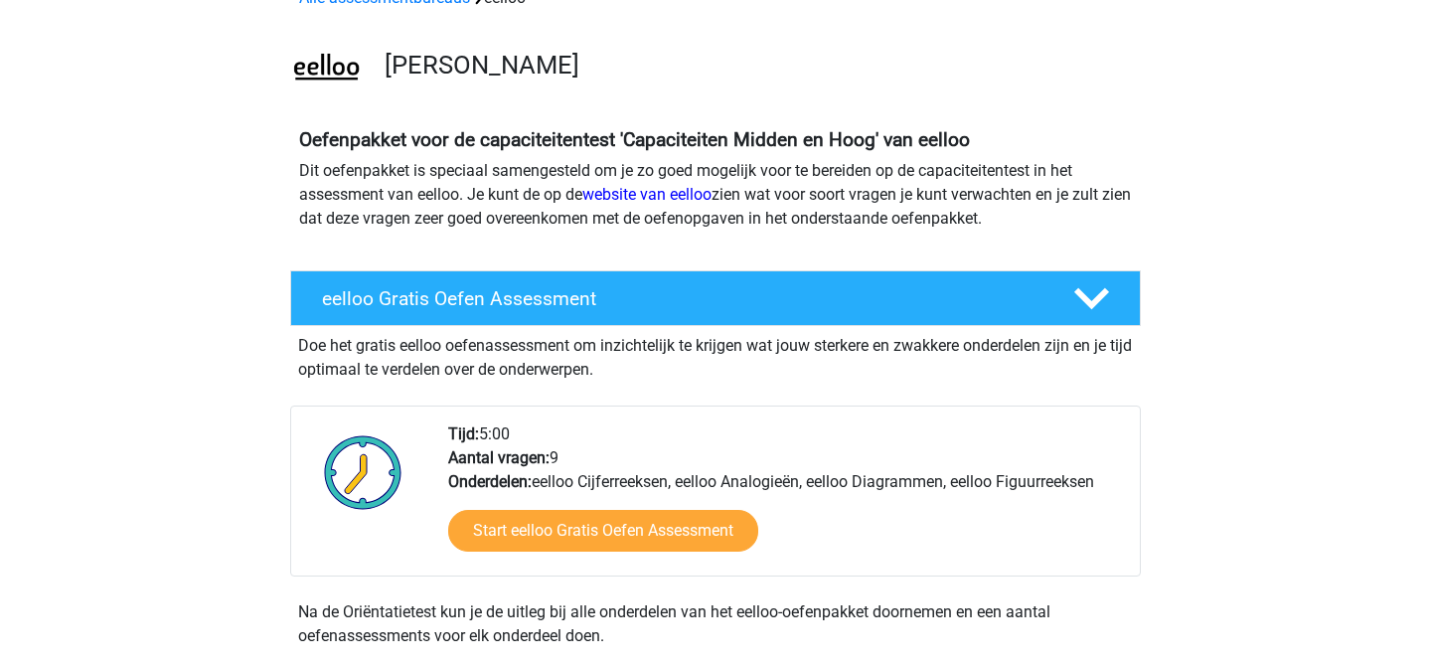
scroll to position [110, 0]
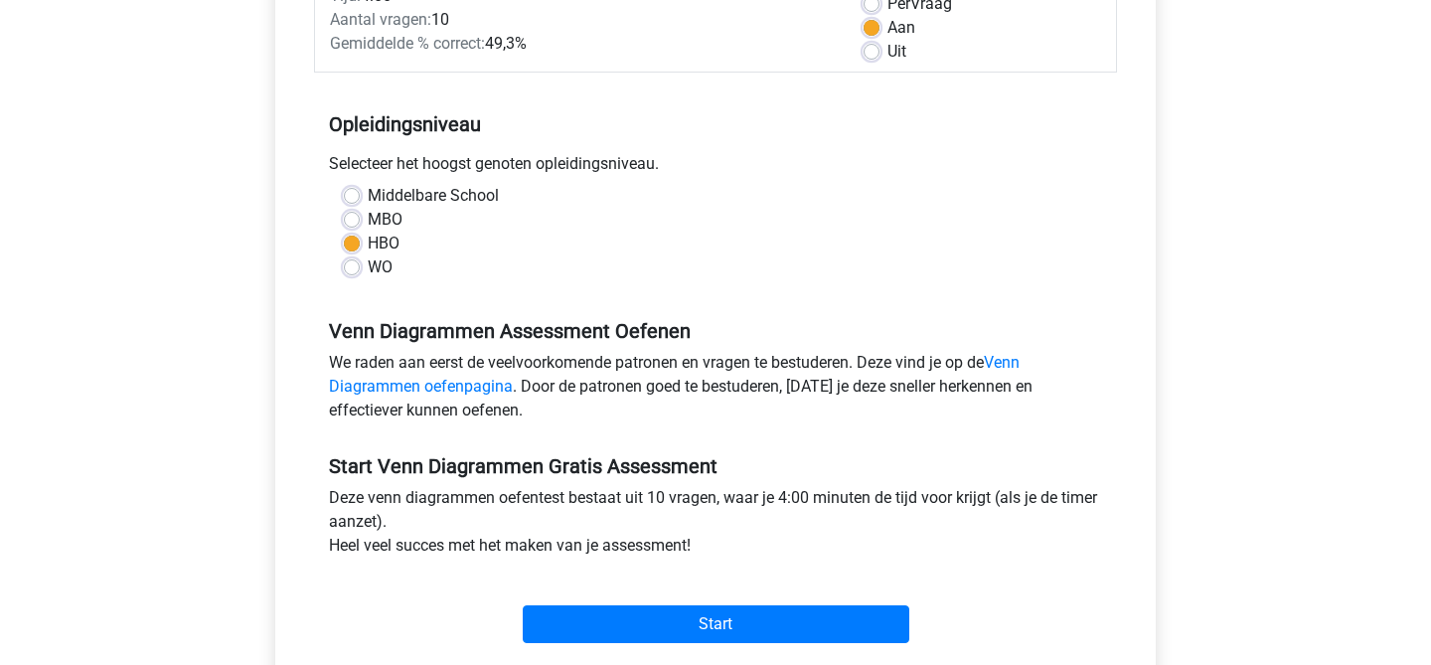
scroll to position [436, 0]
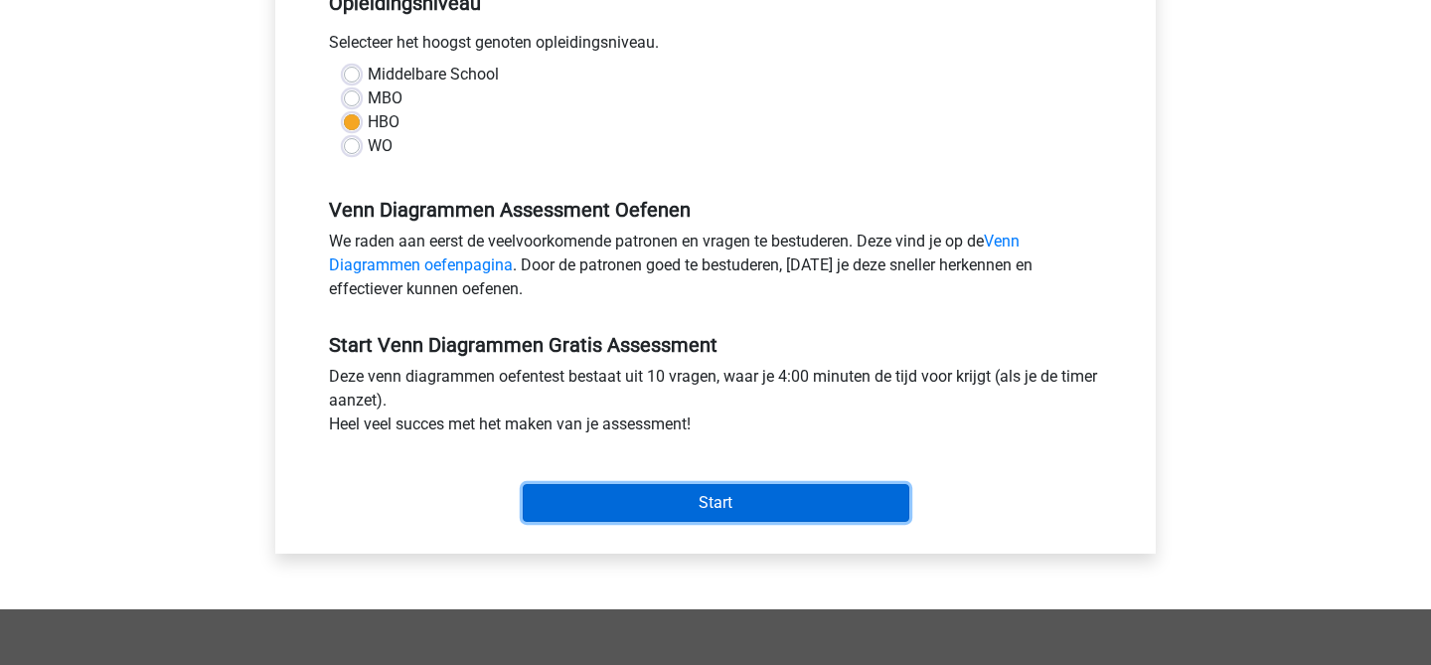
click at [637, 489] on input "Start" at bounding box center [716, 503] width 387 height 38
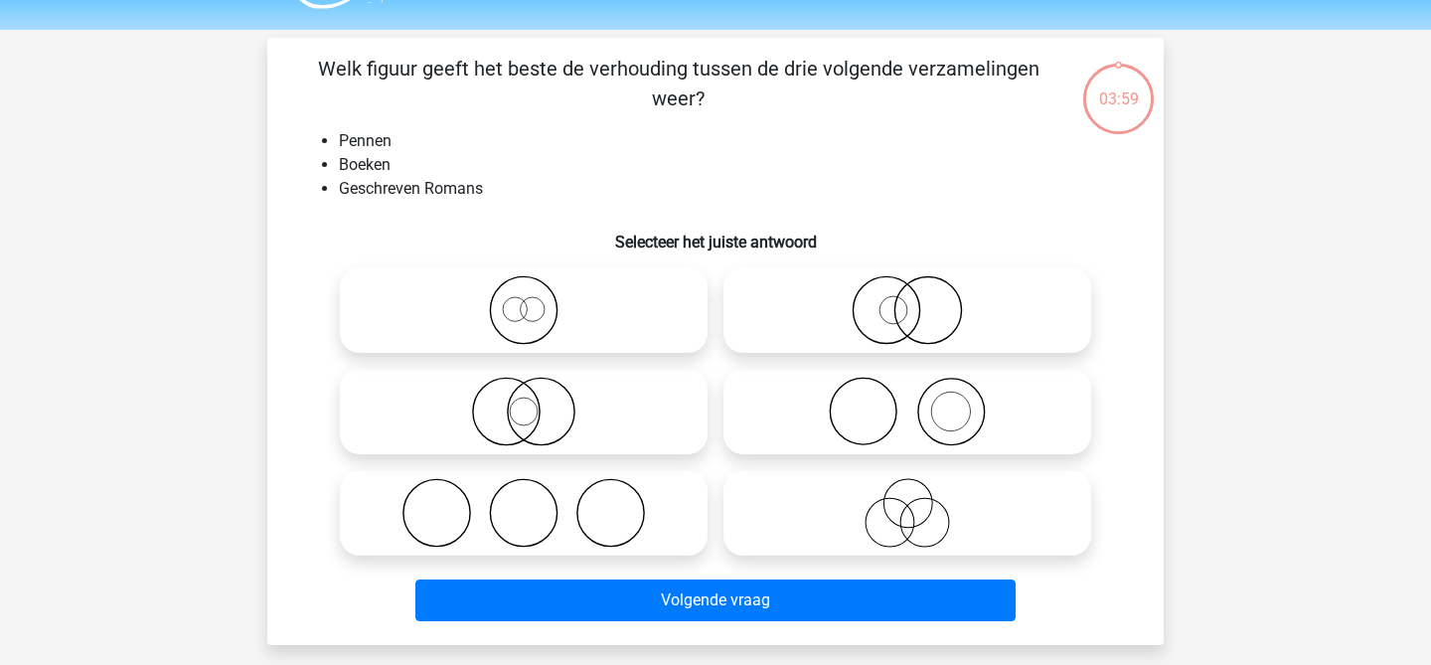
scroll to position [18, 0]
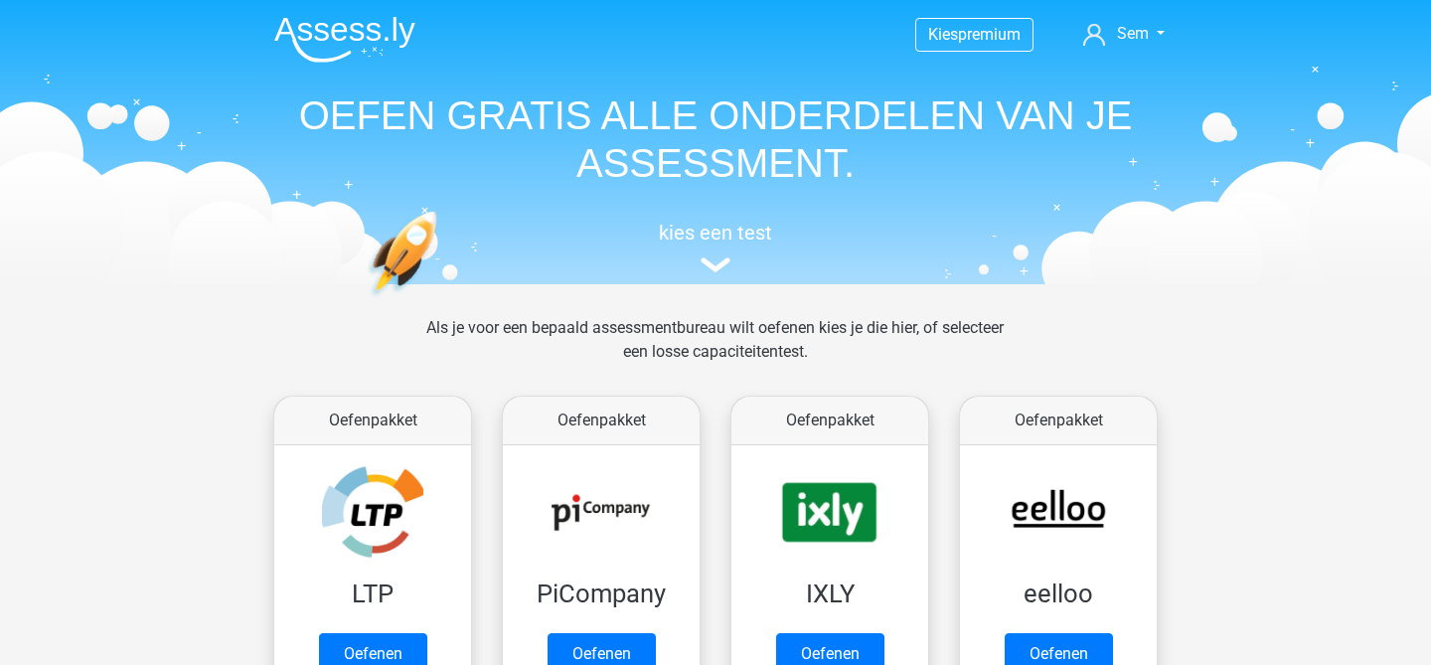
scroll to position [219, 0]
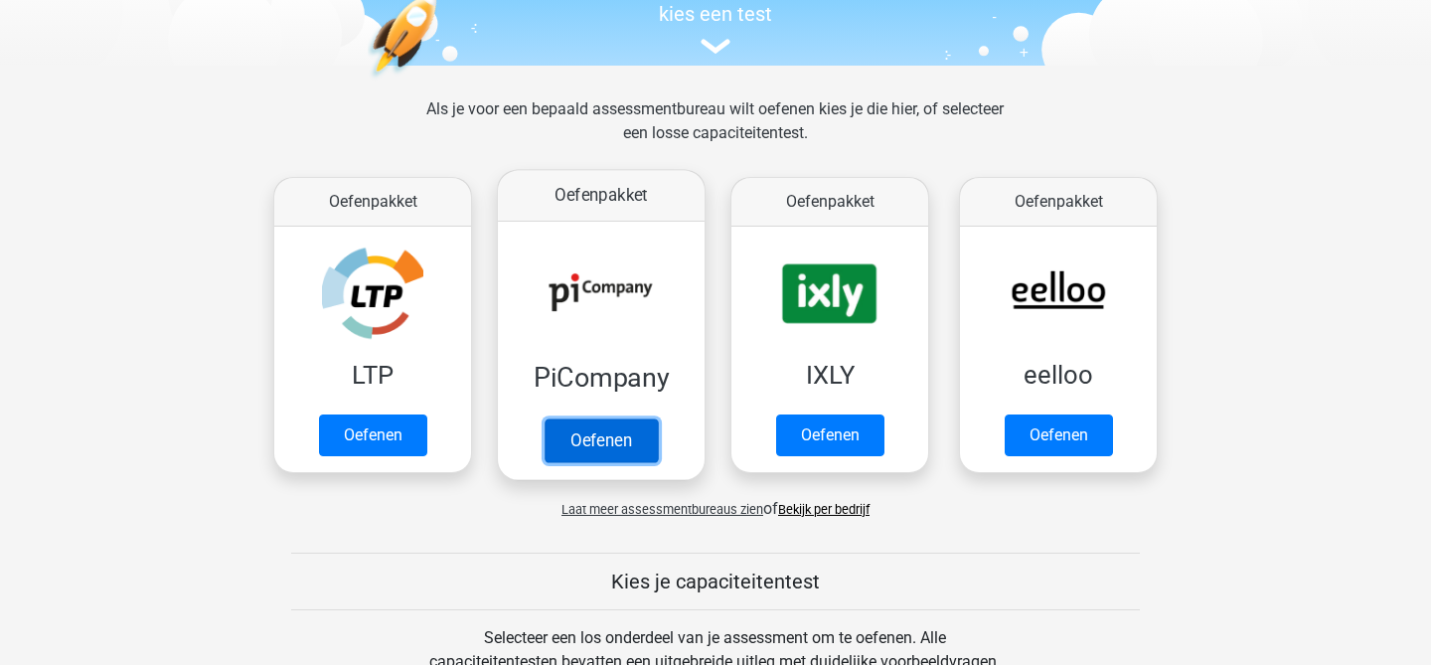
click at [617, 449] on link "Oefenen" at bounding box center [601, 440] width 113 height 44
click at [635, 431] on link "Oefenen" at bounding box center [601, 440] width 113 height 44
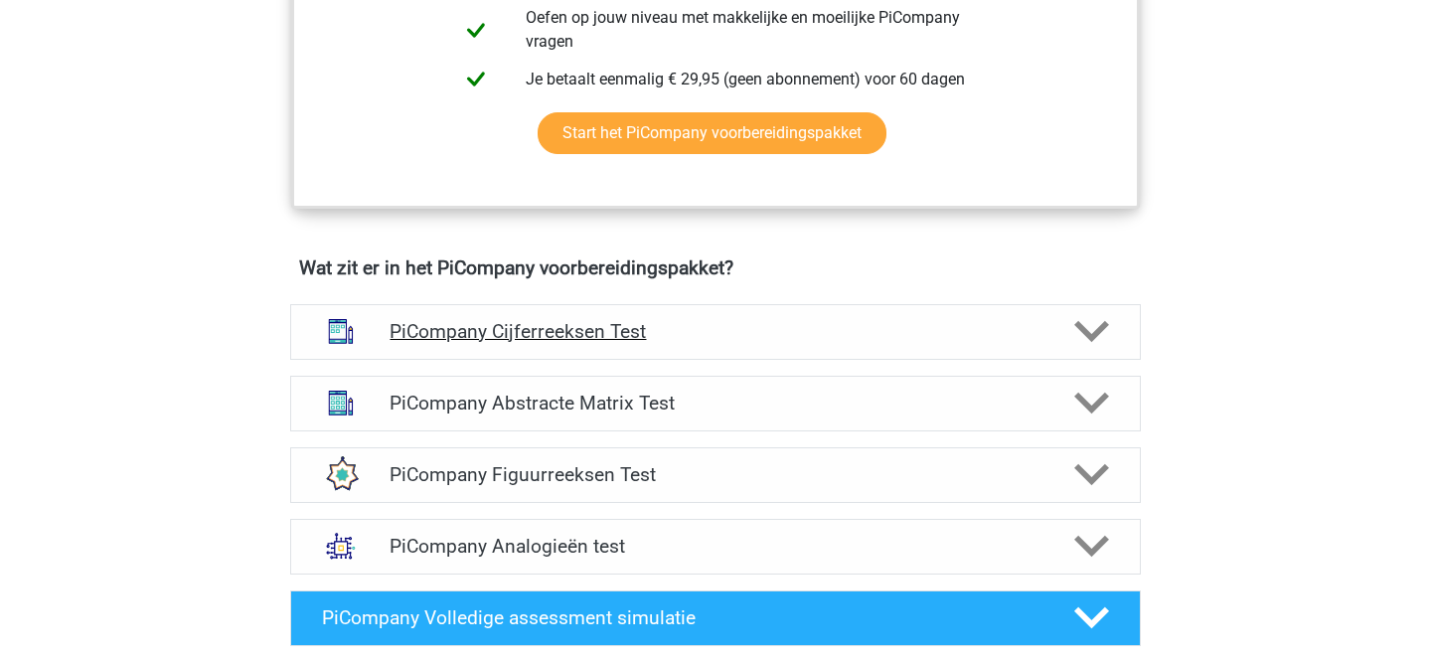
click at [669, 343] on h4 "PiCompany Cijferreeksen Test" at bounding box center [715, 331] width 651 height 23
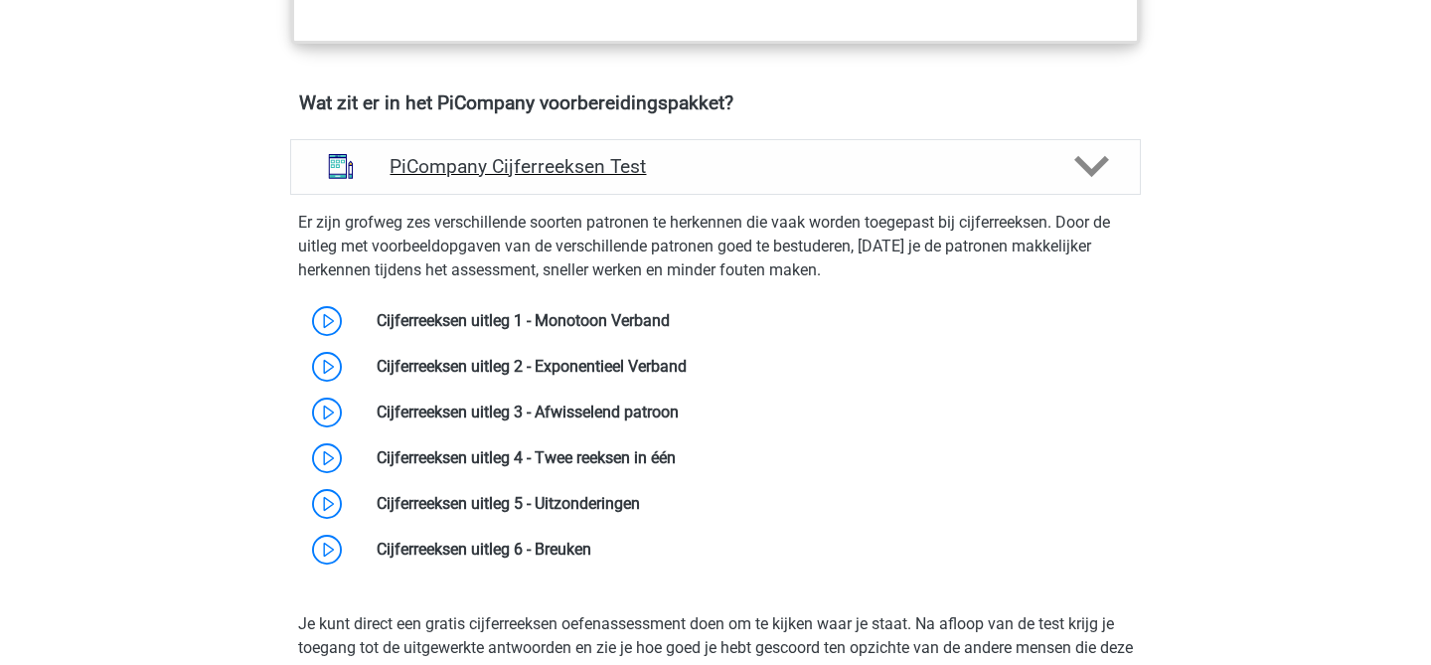
scroll to position [1271, 0]
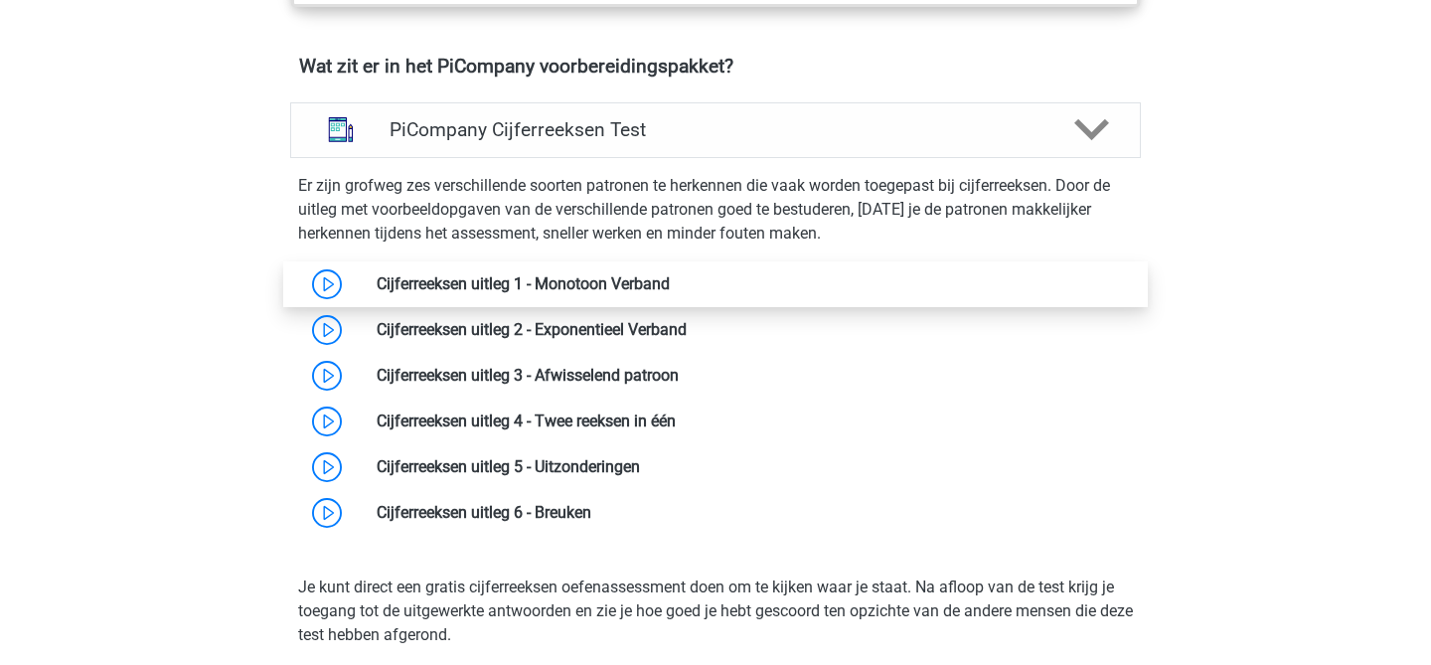
click at [670, 293] on link at bounding box center [670, 283] width 0 height 19
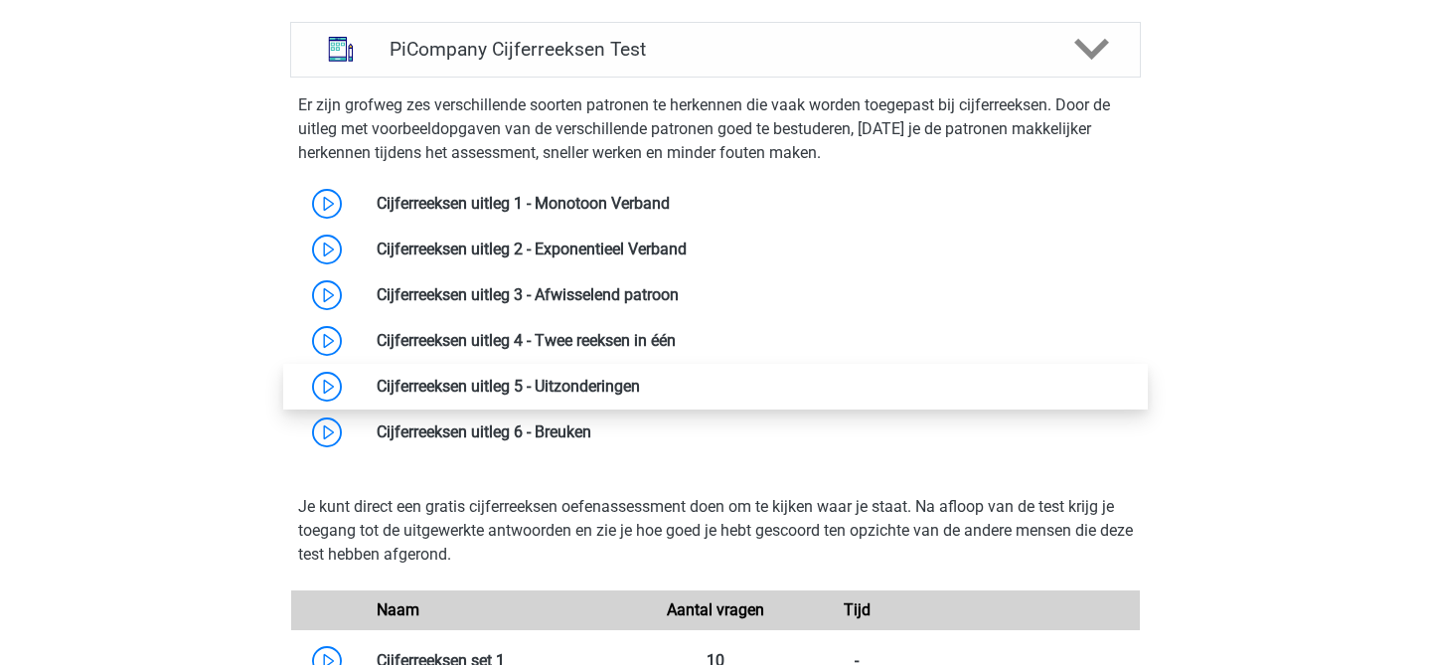
click at [640, 396] on link at bounding box center [640, 386] width 0 height 19
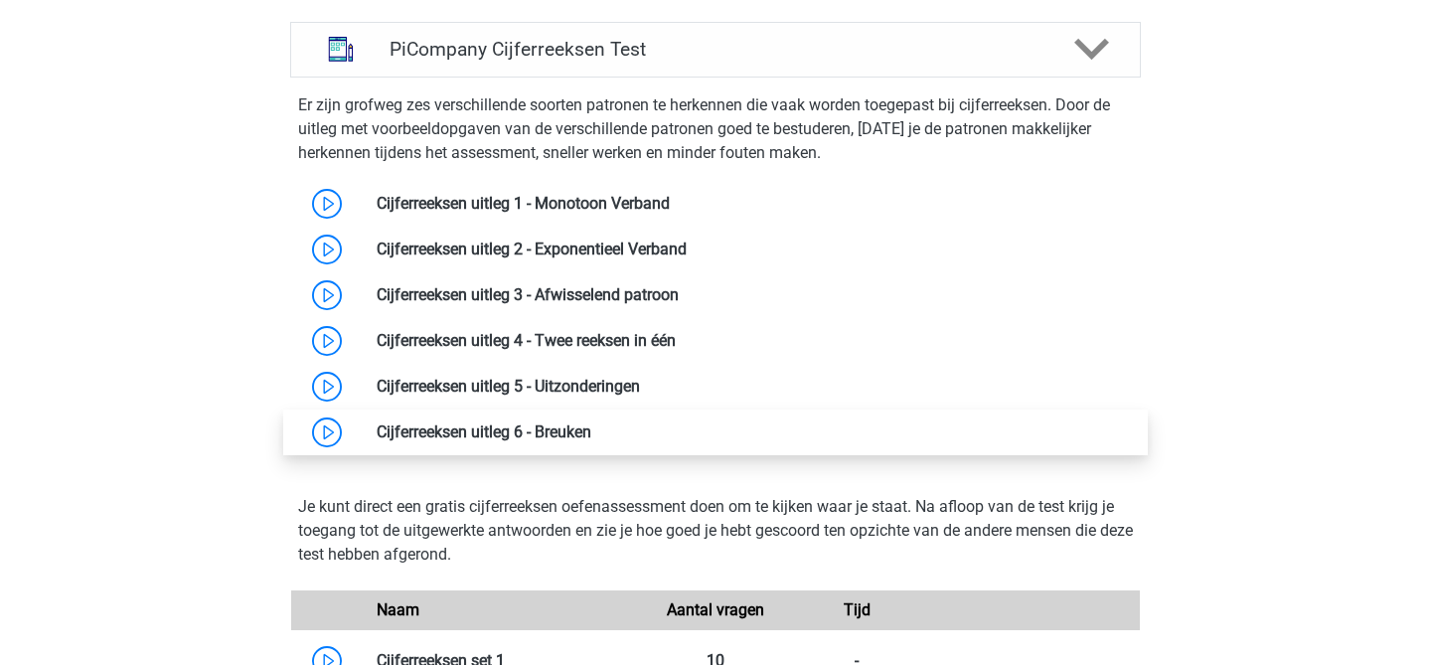
click at [591, 441] on link at bounding box center [591, 431] width 0 height 19
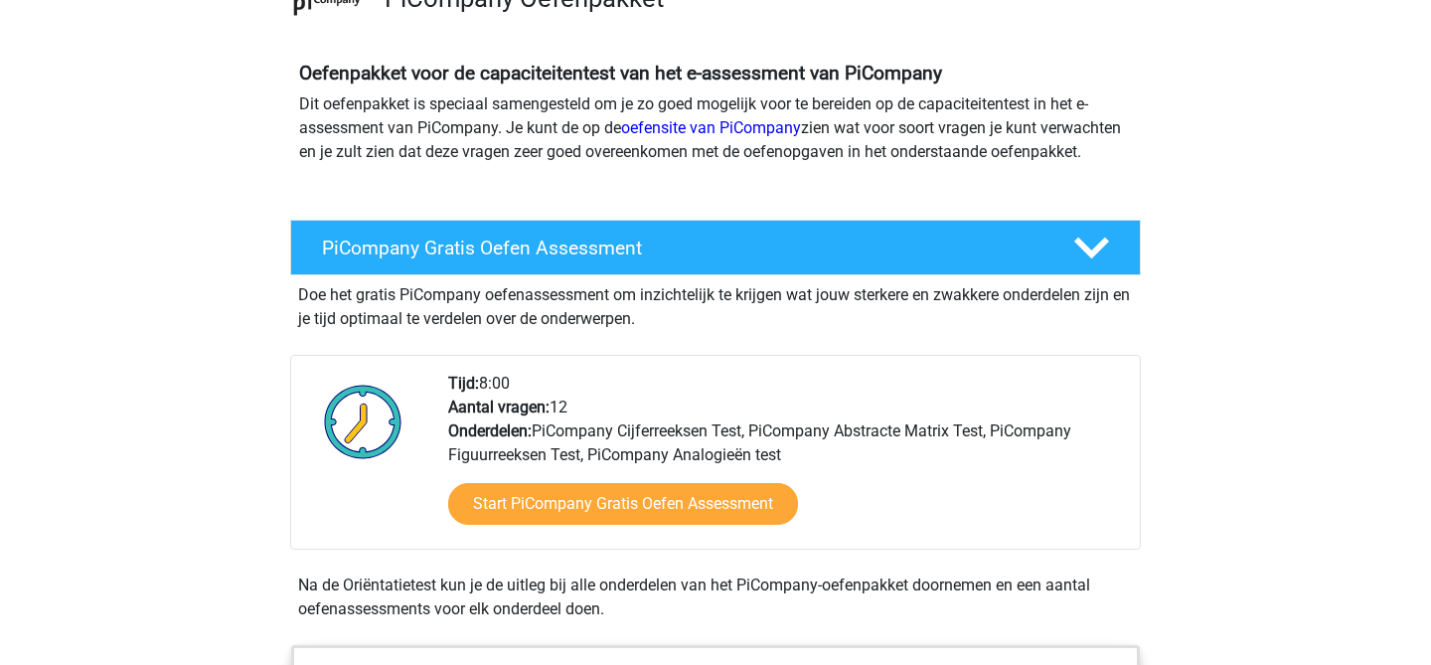
scroll to position [0, 0]
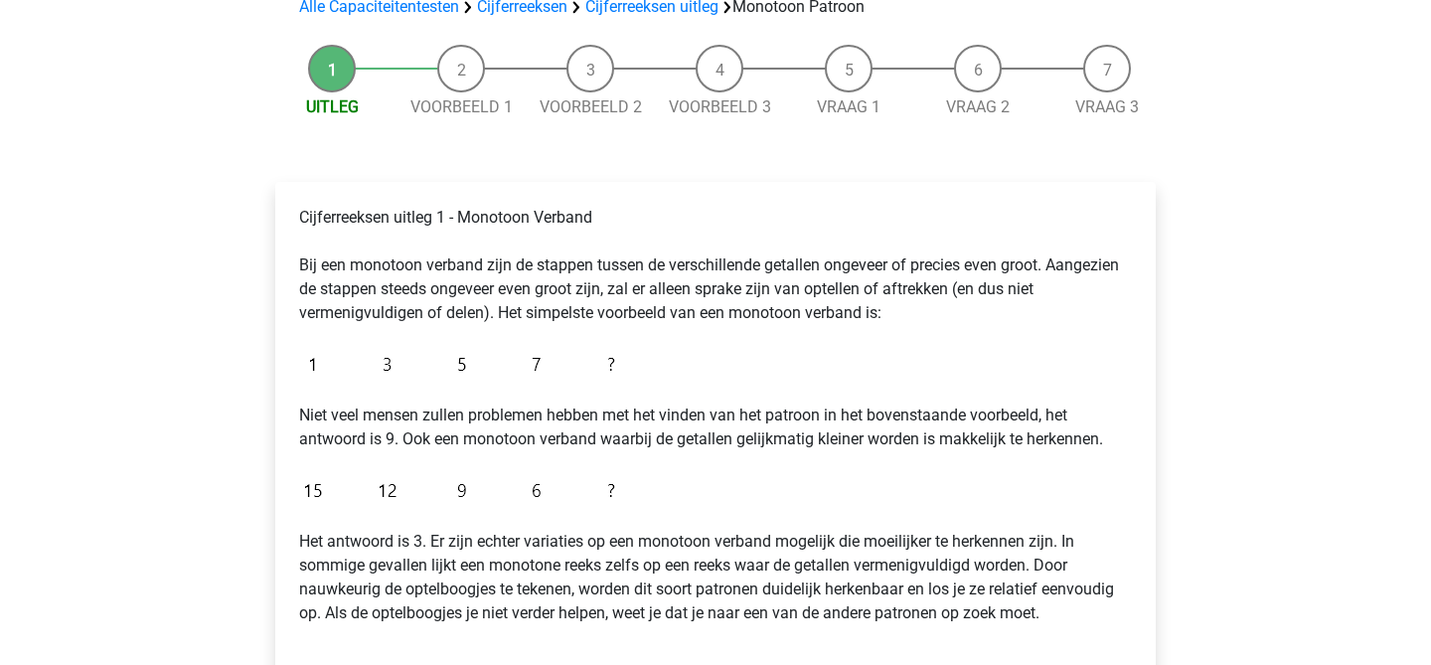
scroll to position [162, 0]
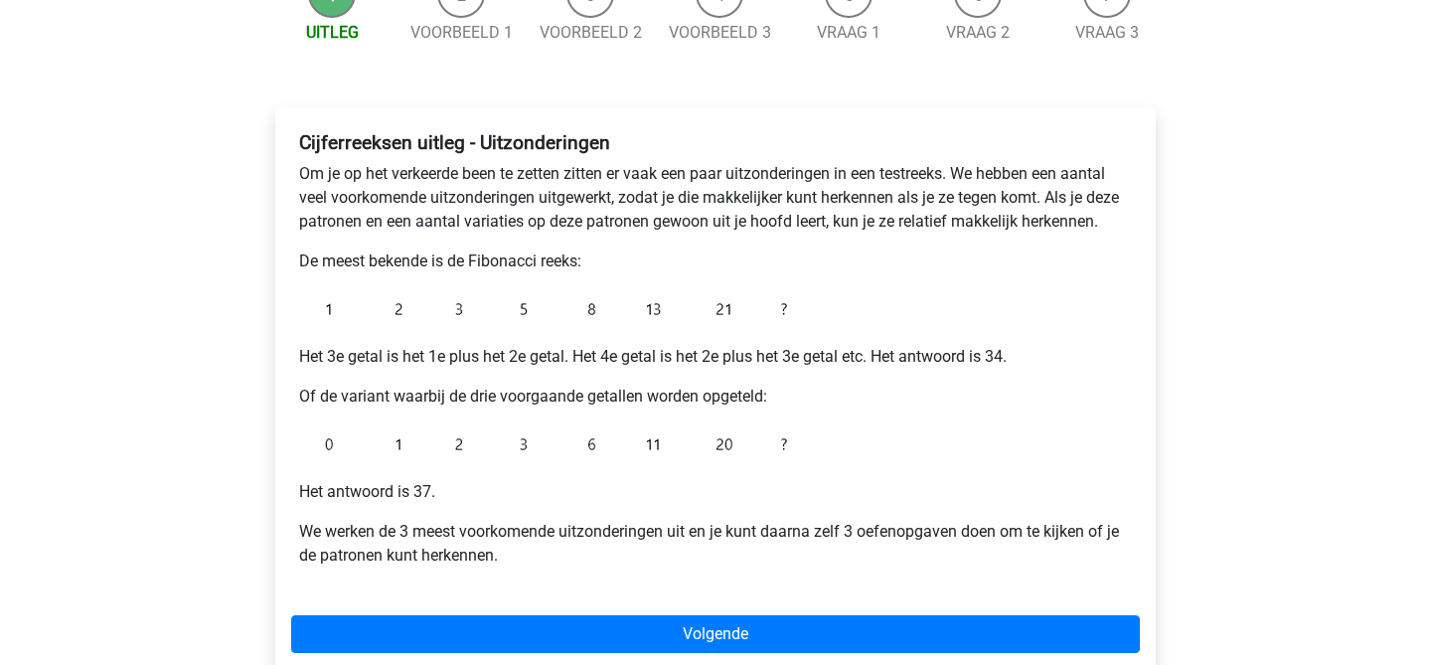
scroll to position [291, 0]
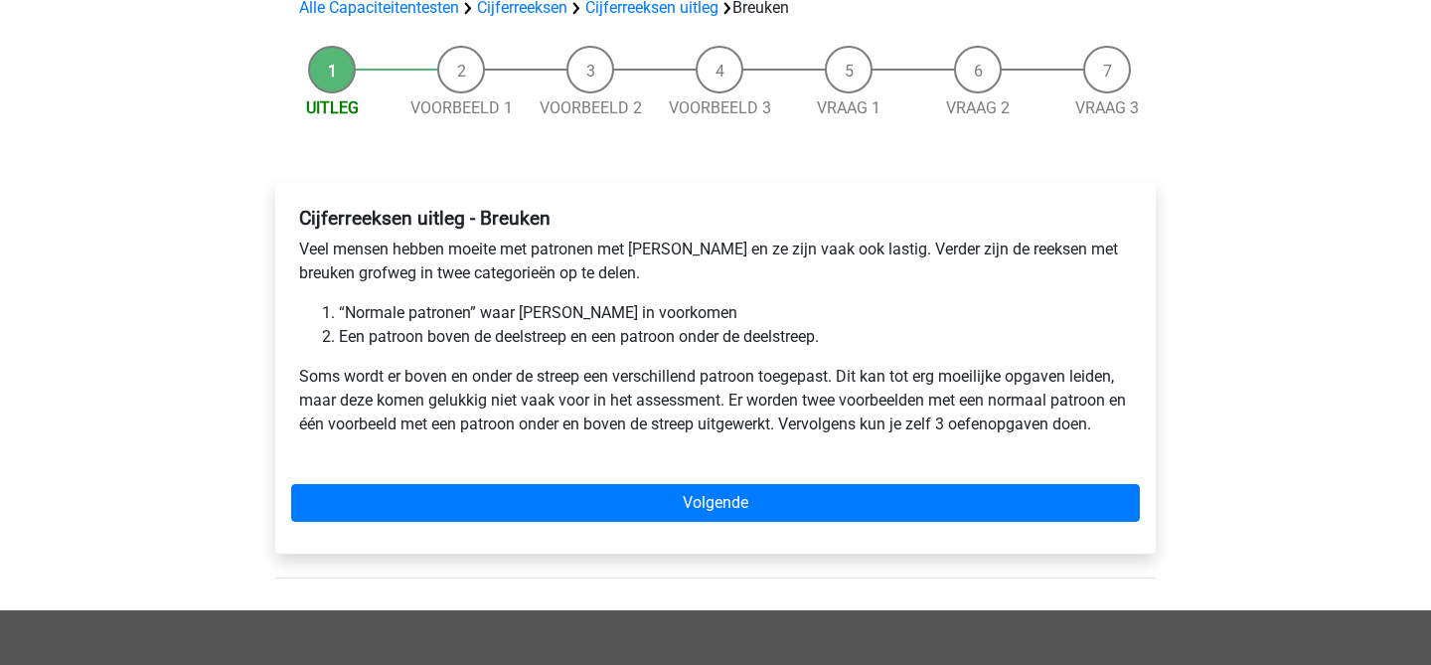
scroll to position [193, 0]
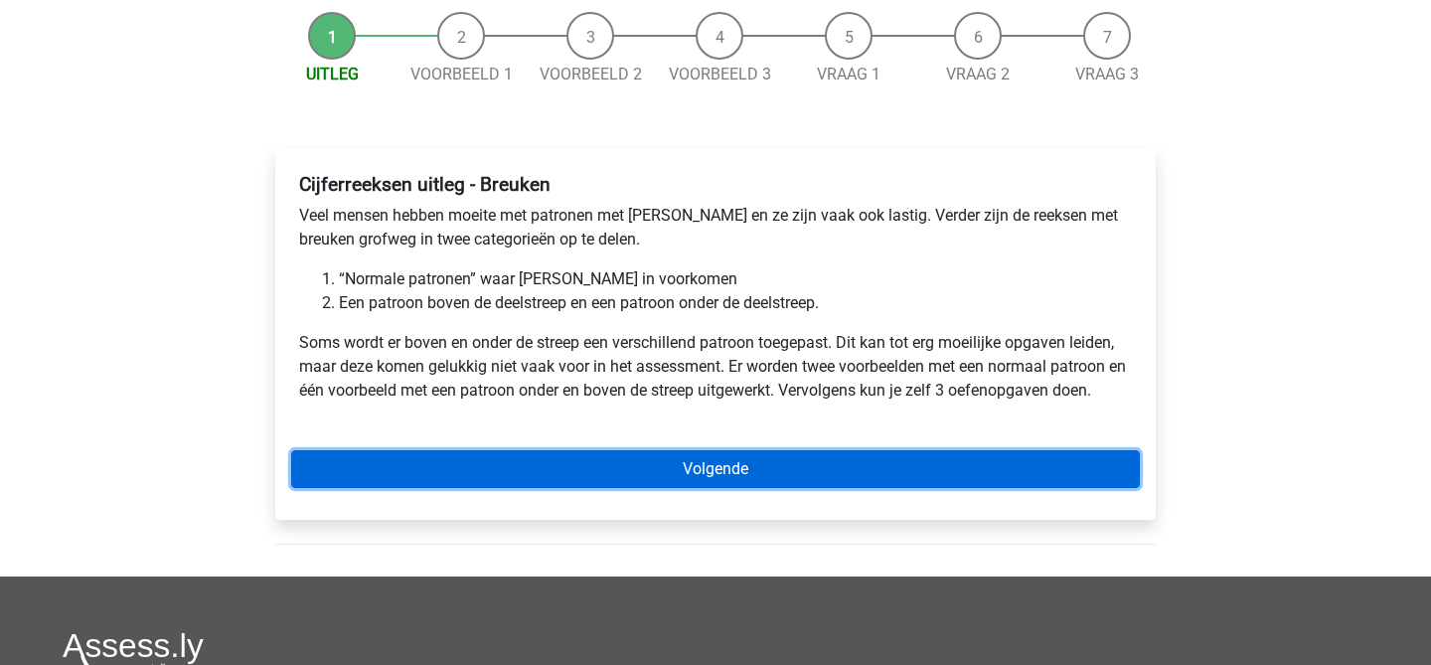
click at [613, 462] on link "Volgende" at bounding box center [715, 469] width 849 height 38
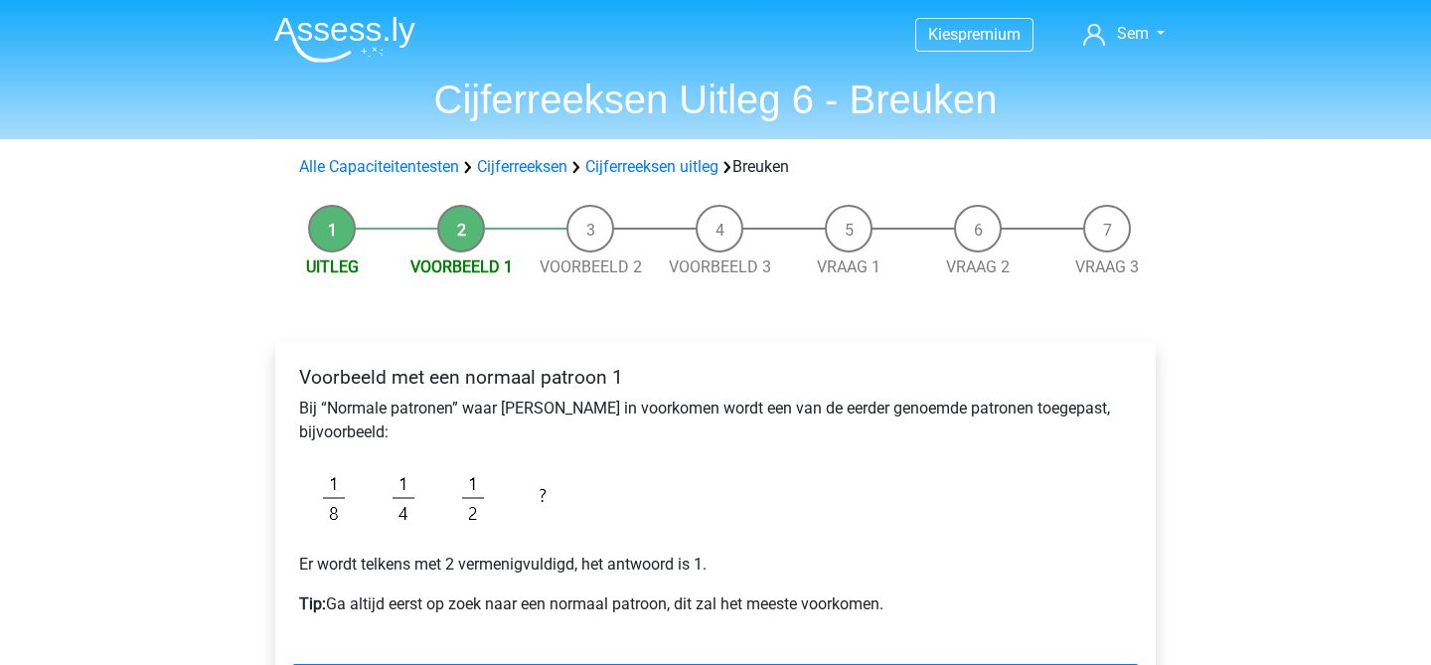
scroll to position [89, 0]
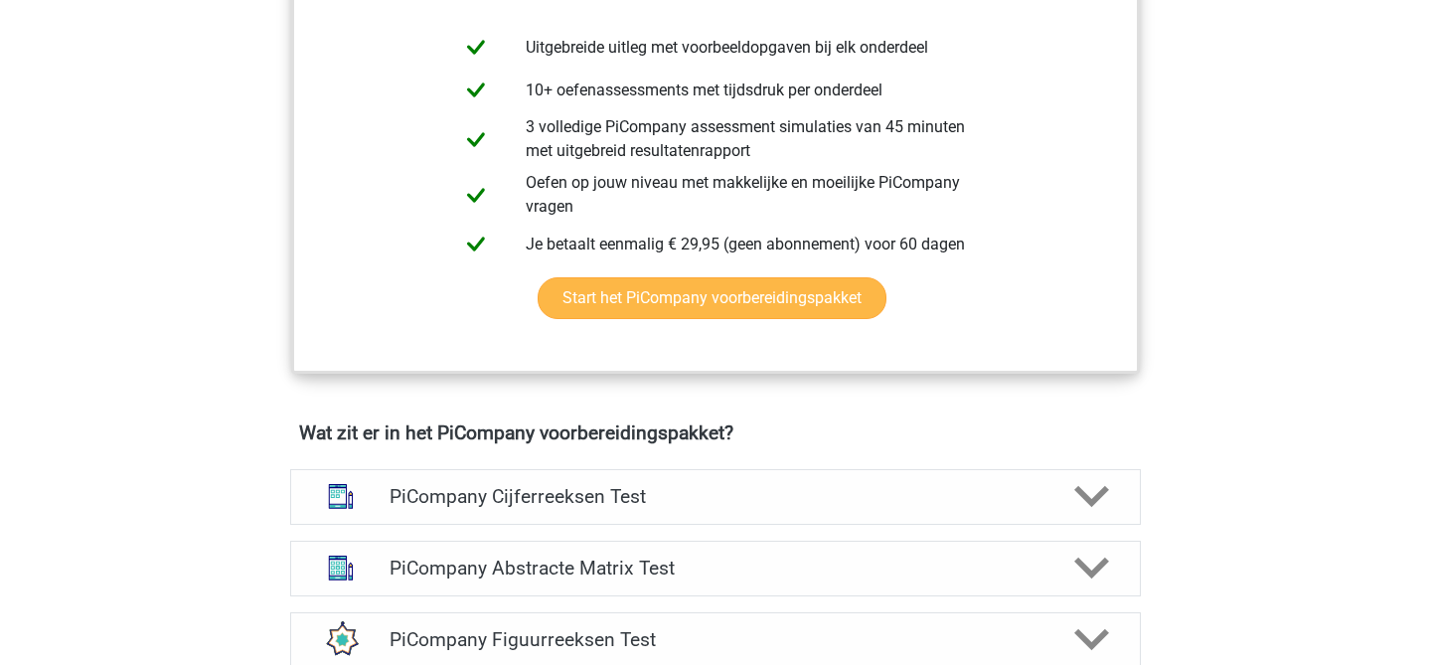
scroll to position [964, 0]
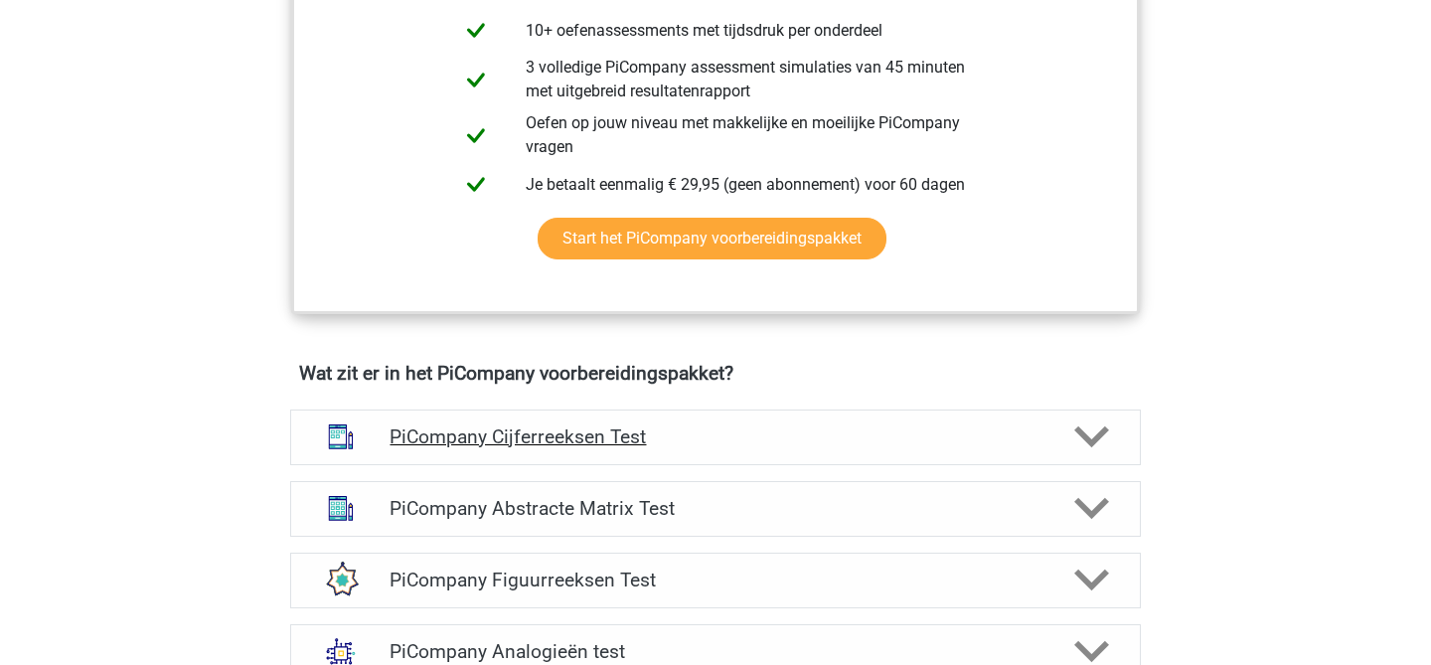
click at [677, 448] on h4 "PiCompany Cijferreeksen Test" at bounding box center [715, 436] width 651 height 23
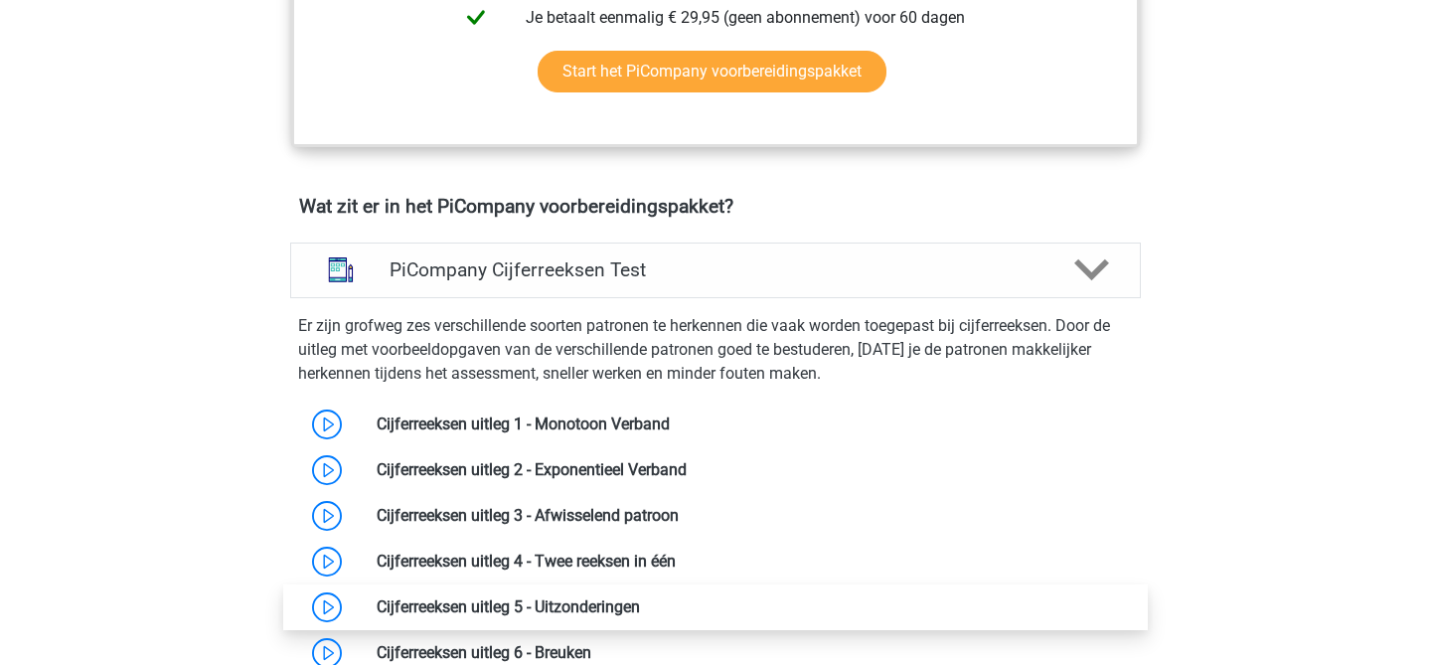
scroll to position [1142, 0]
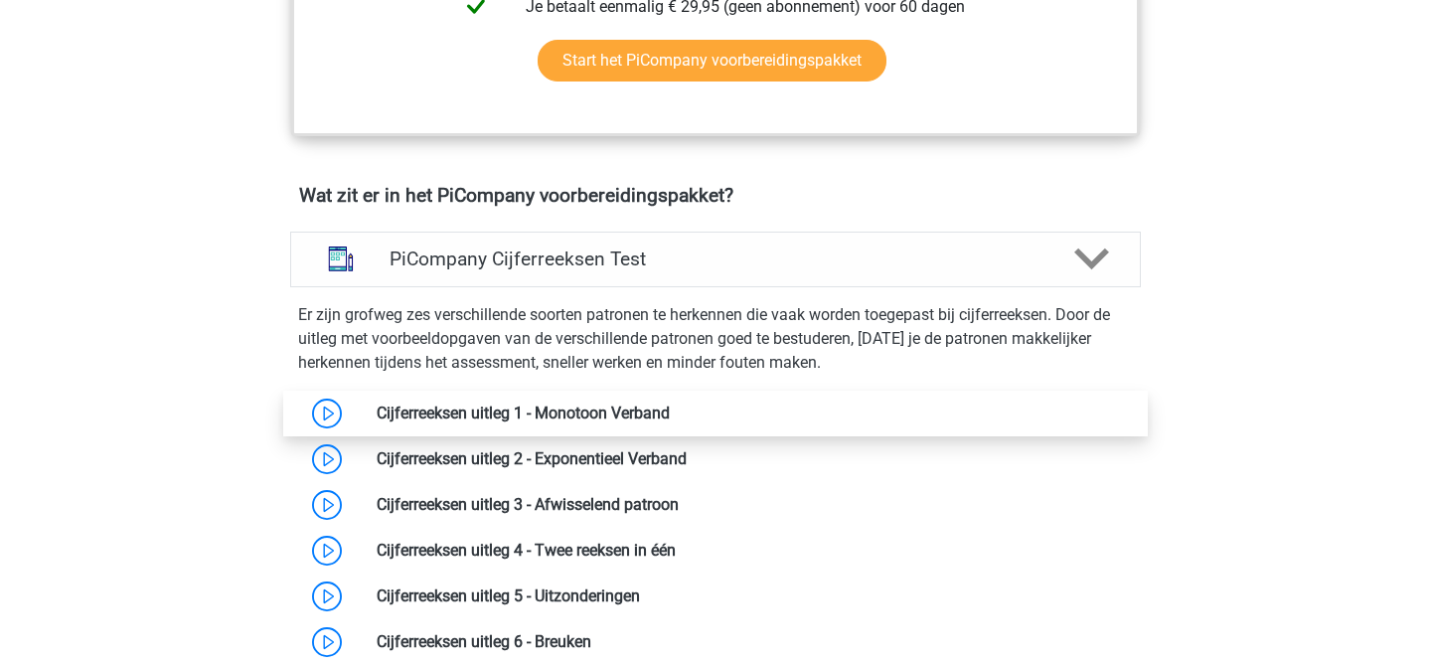
click at [670, 422] on link at bounding box center [670, 412] width 0 height 19
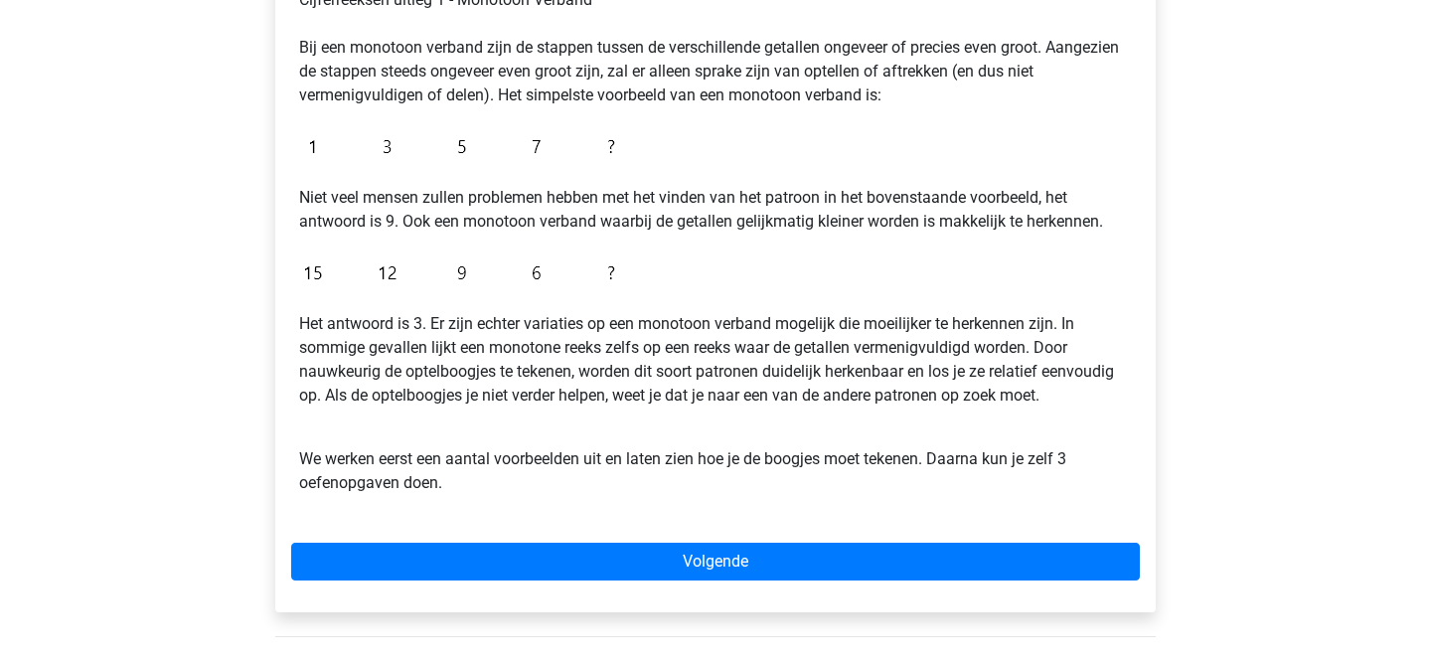
scroll to position [414, 0]
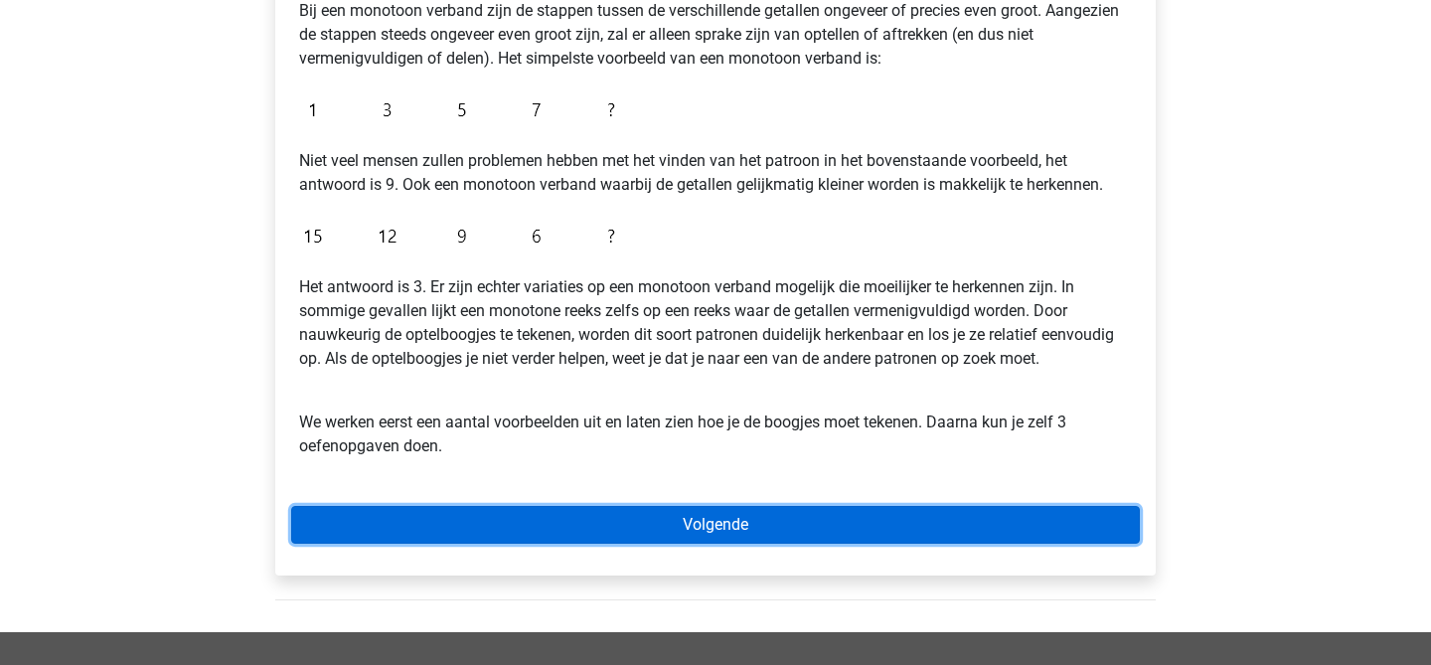
click at [573, 537] on link "Volgende" at bounding box center [715, 525] width 849 height 38
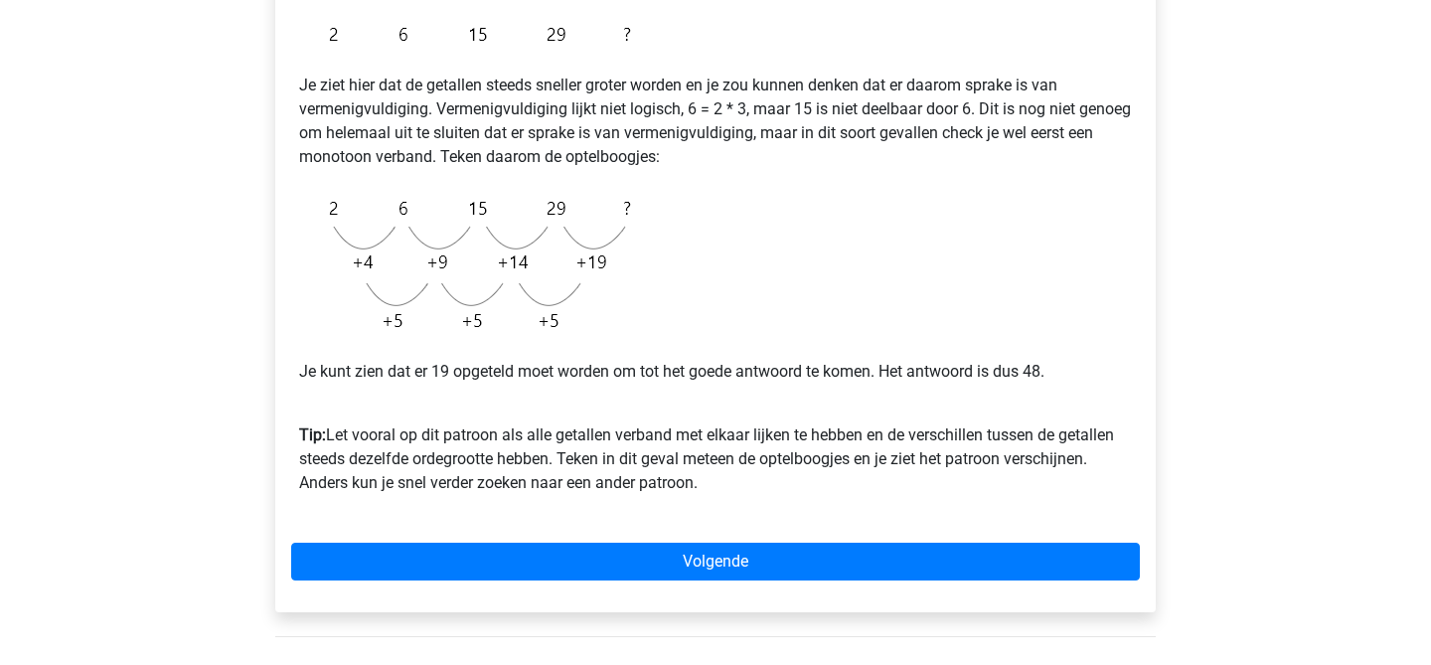
scroll to position [405, 0]
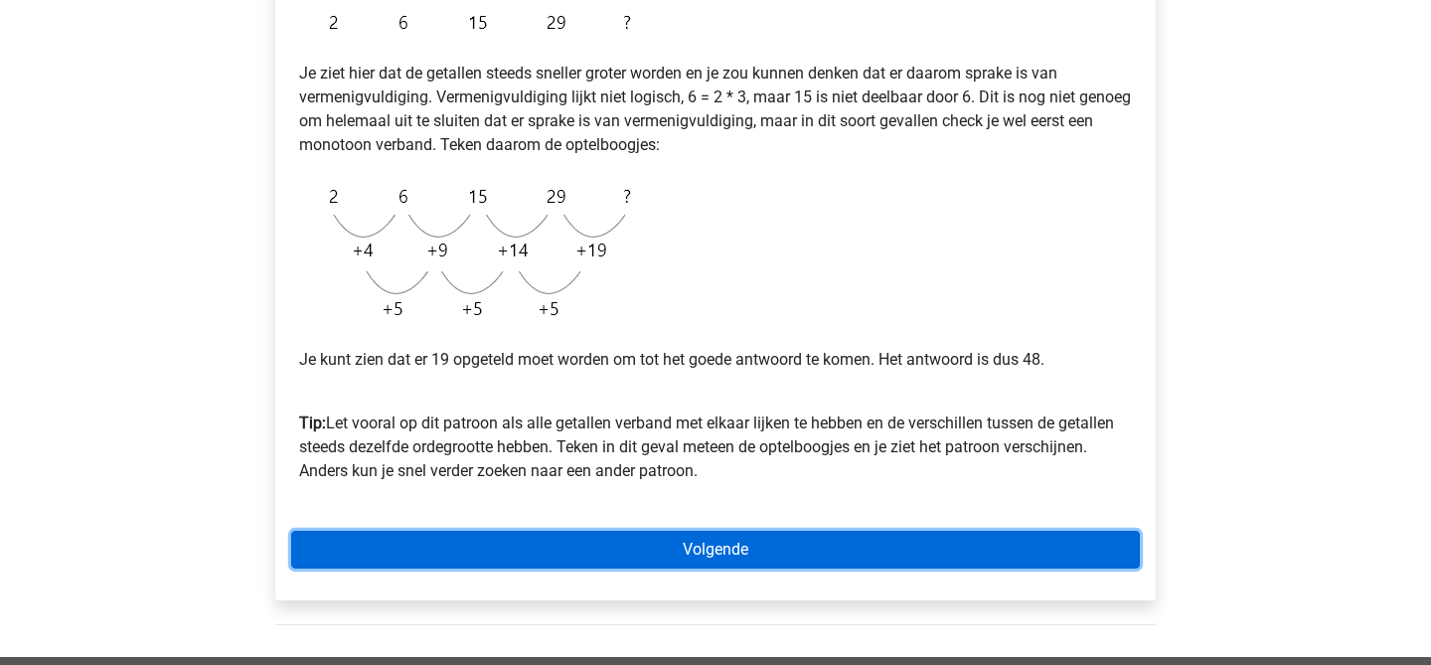
click at [573, 553] on link "Volgende" at bounding box center [715, 550] width 849 height 38
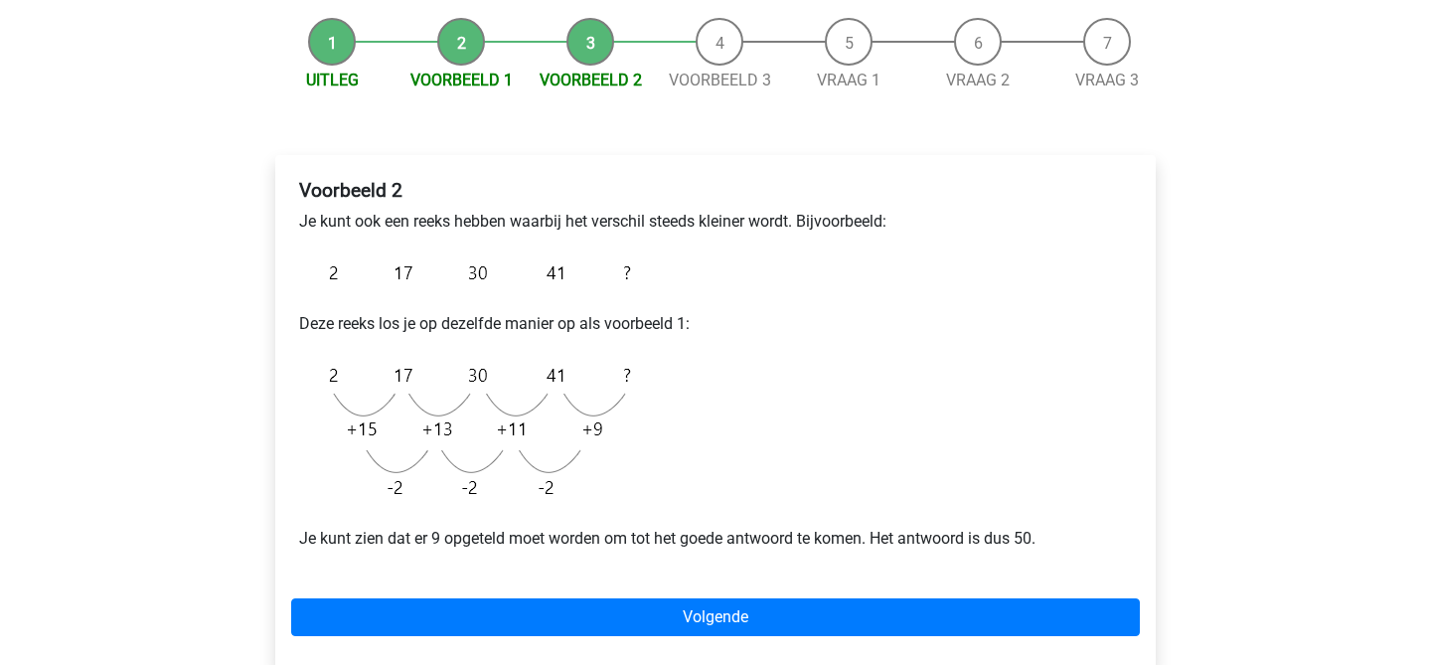
scroll to position [190, 0]
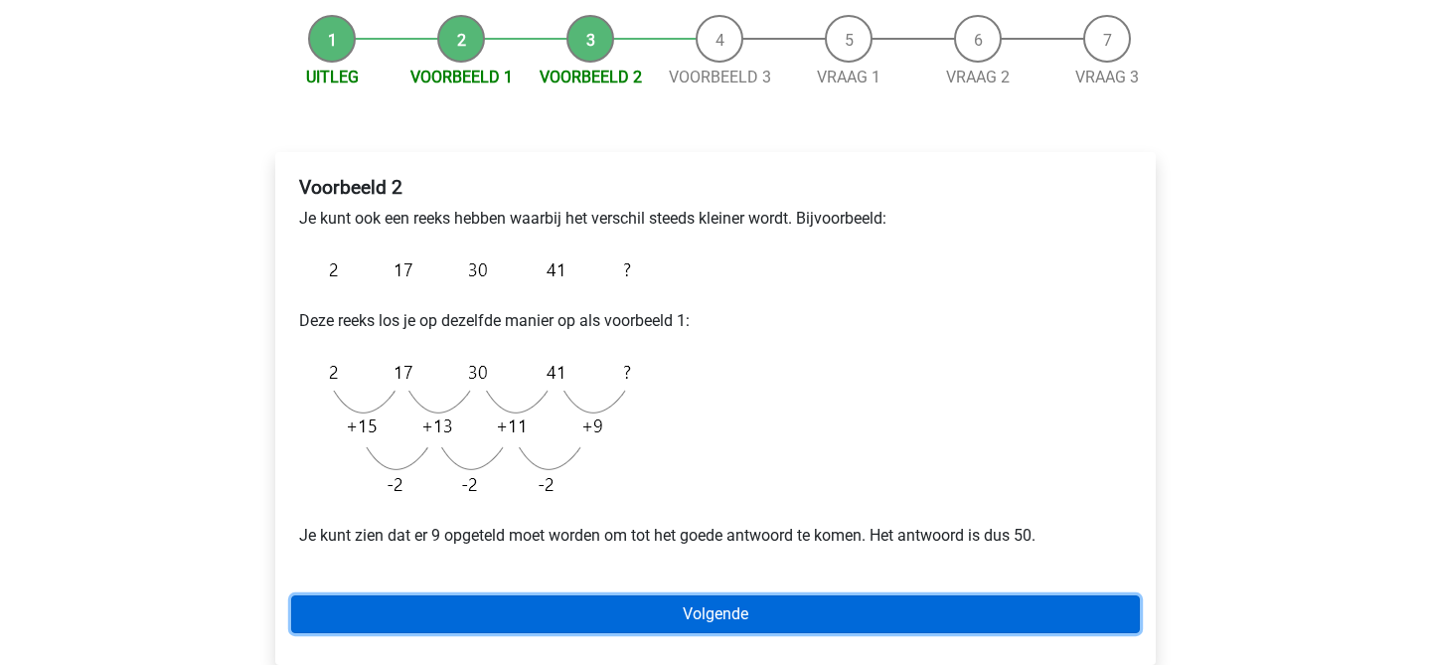
click at [575, 603] on link "Volgende" at bounding box center [715, 614] width 849 height 38
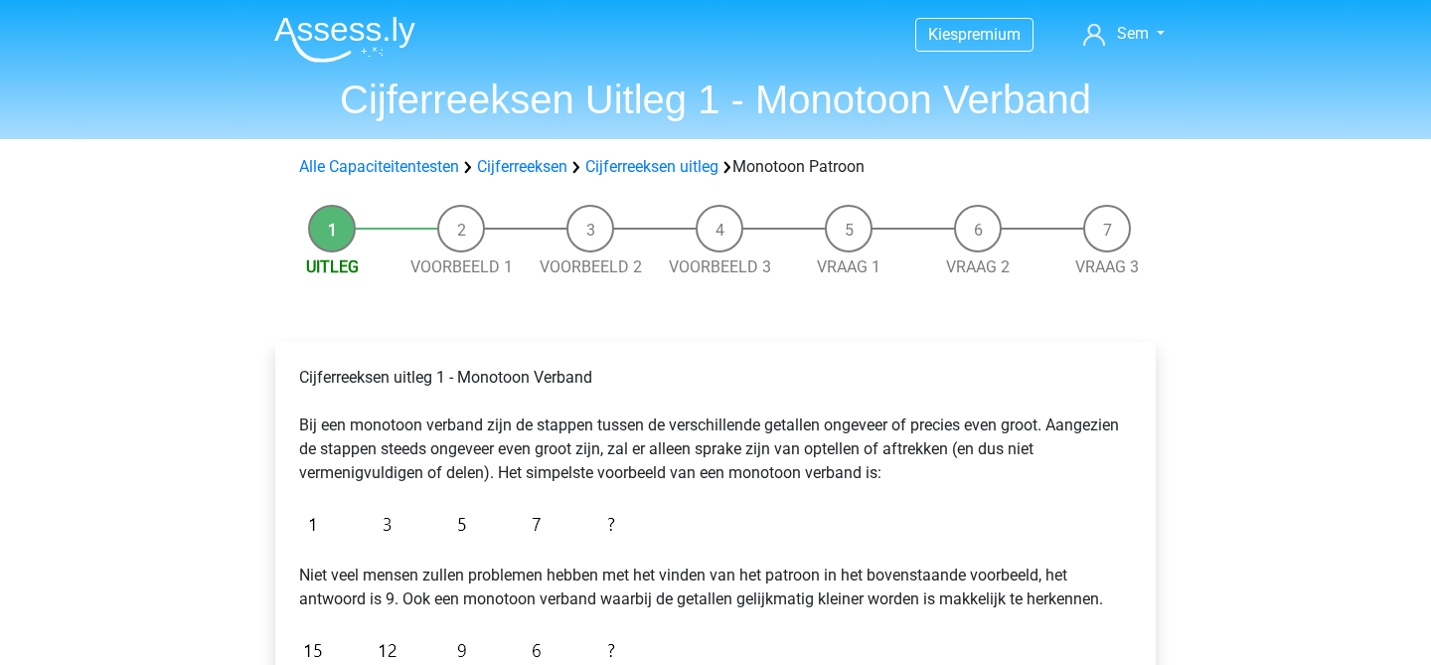
scroll to position [414, 0]
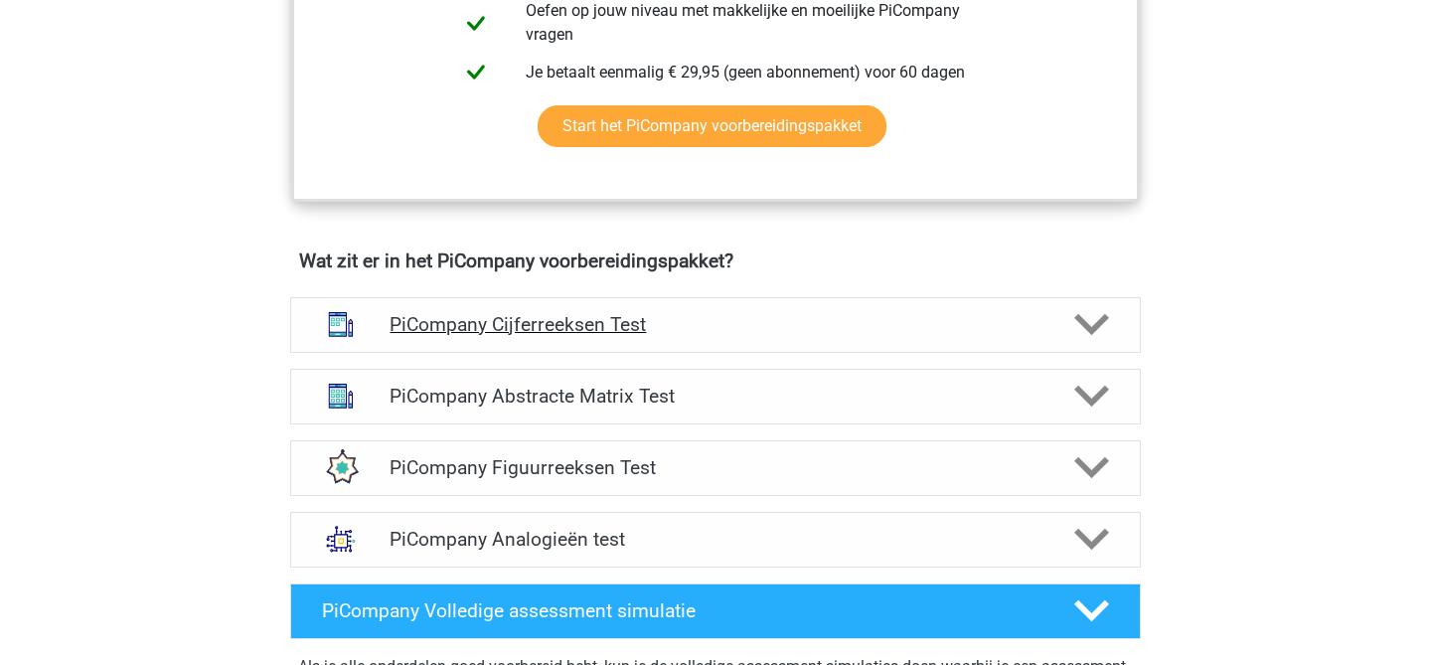
scroll to position [1046, 0]
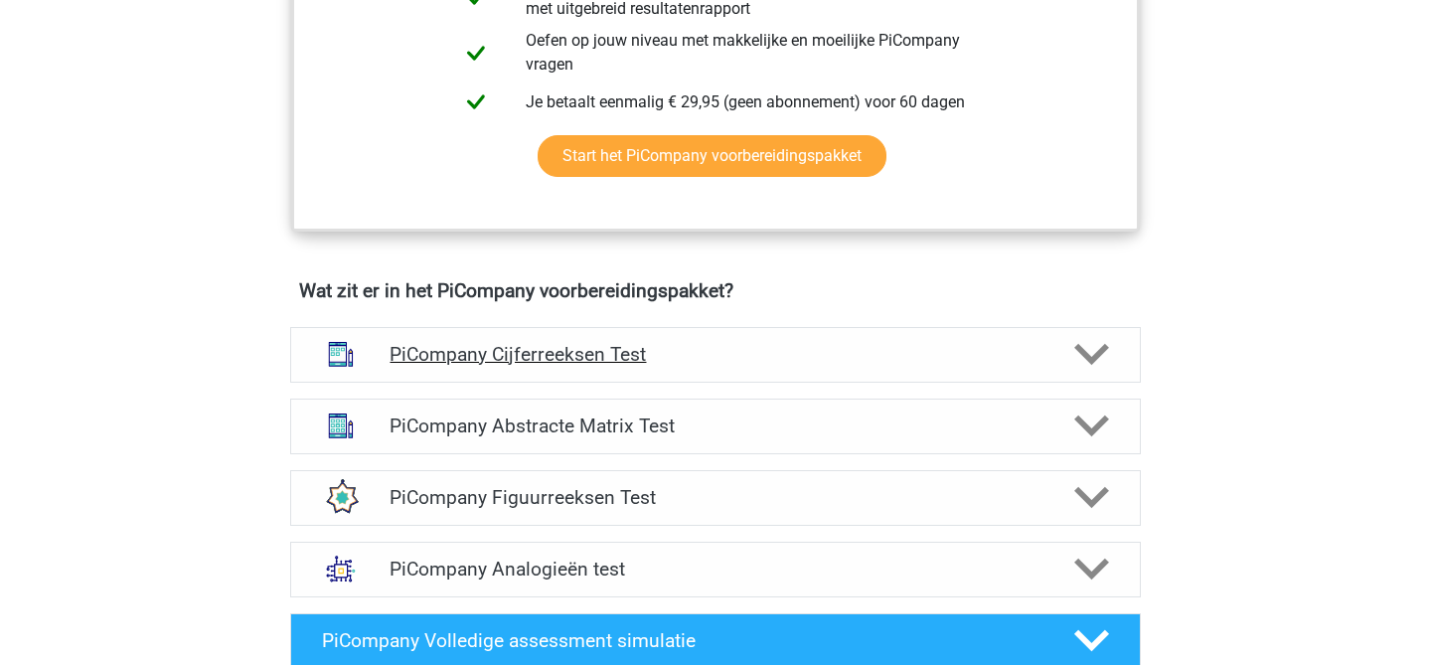
click at [678, 383] on div "PiCompany Cijferreeksen Test" at bounding box center [715, 355] width 851 height 56
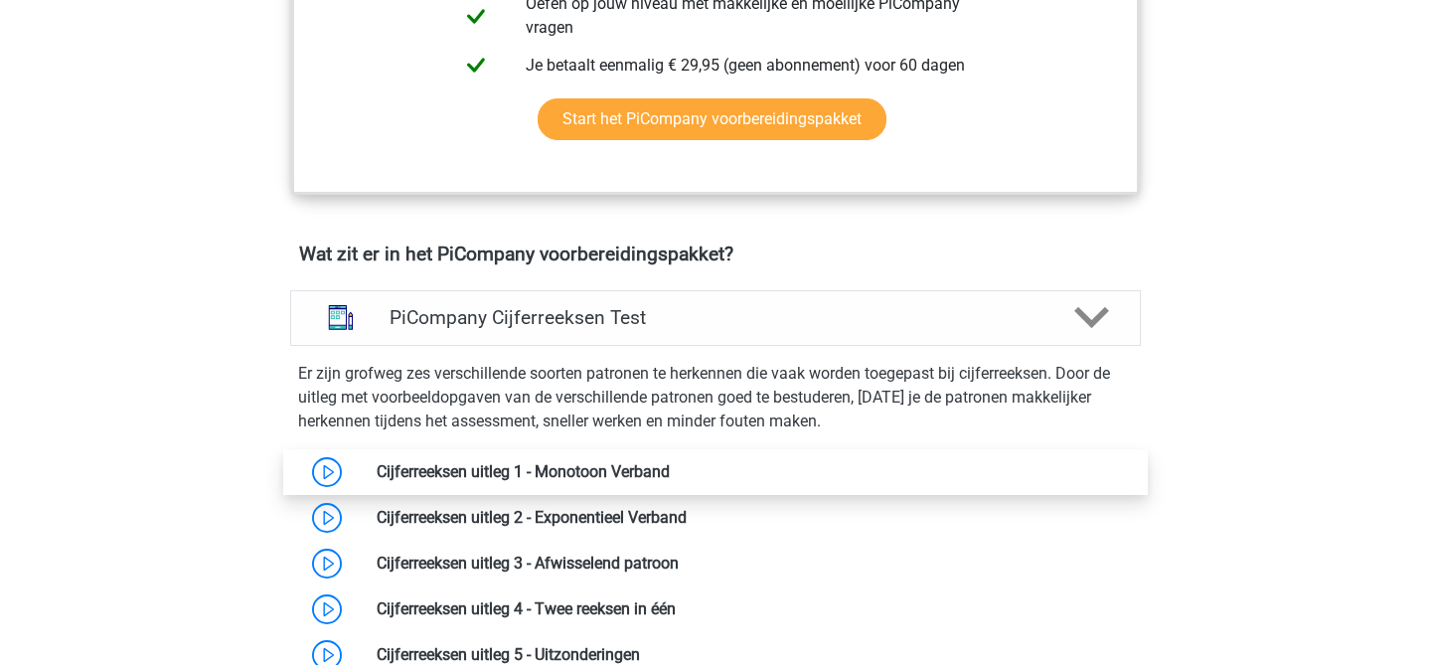
scroll to position [1088, 0]
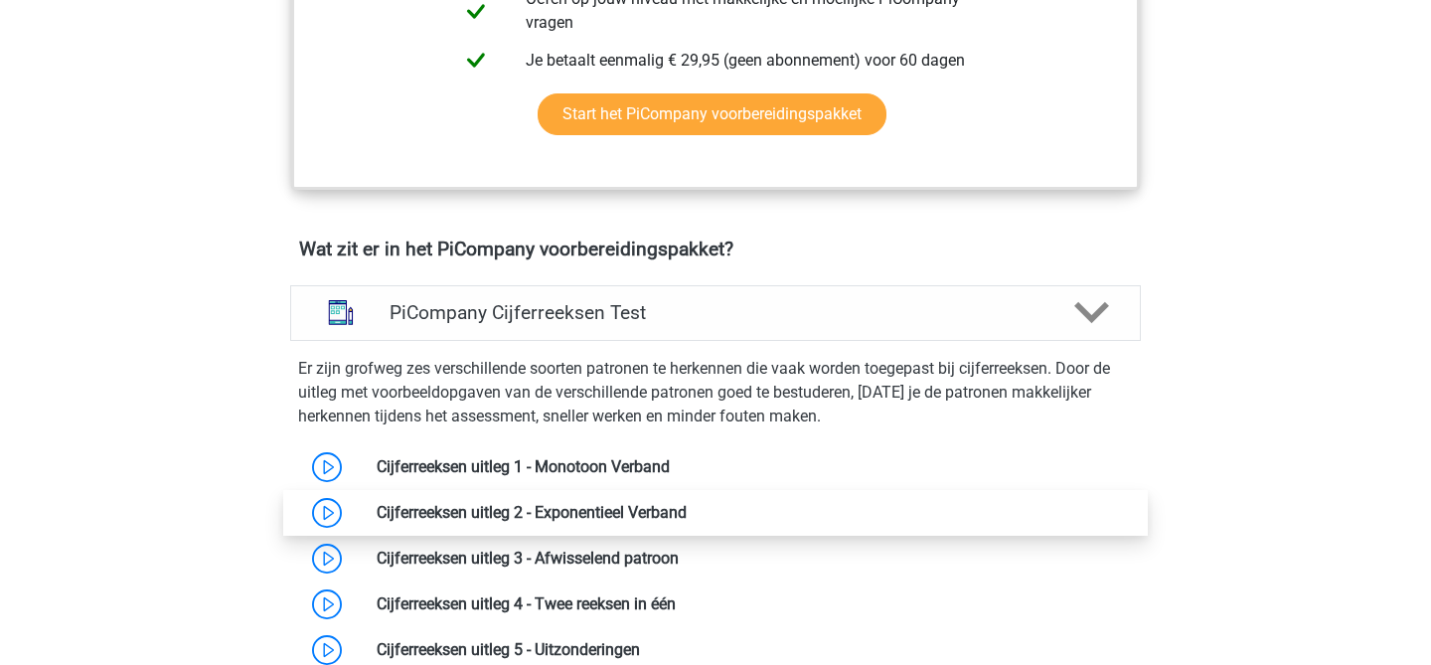
click at [687, 522] on link at bounding box center [687, 512] width 0 height 19
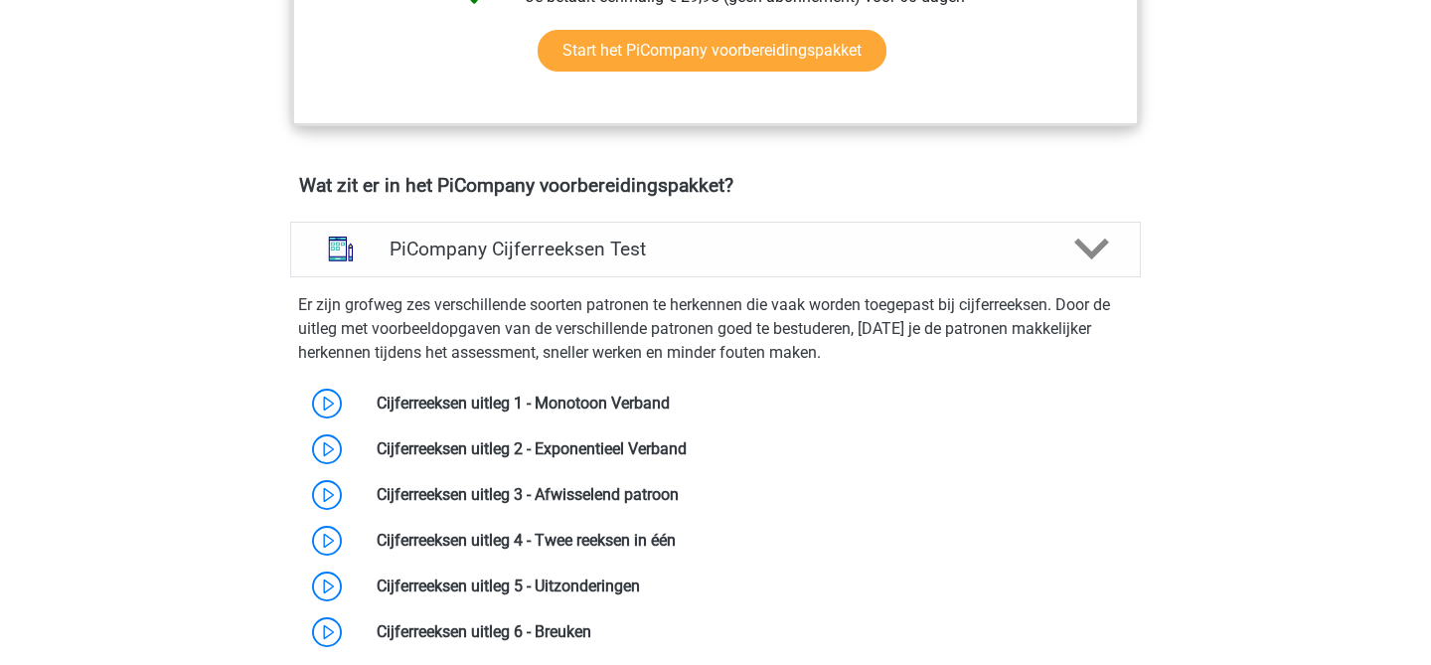
scroll to position [1175, 0]
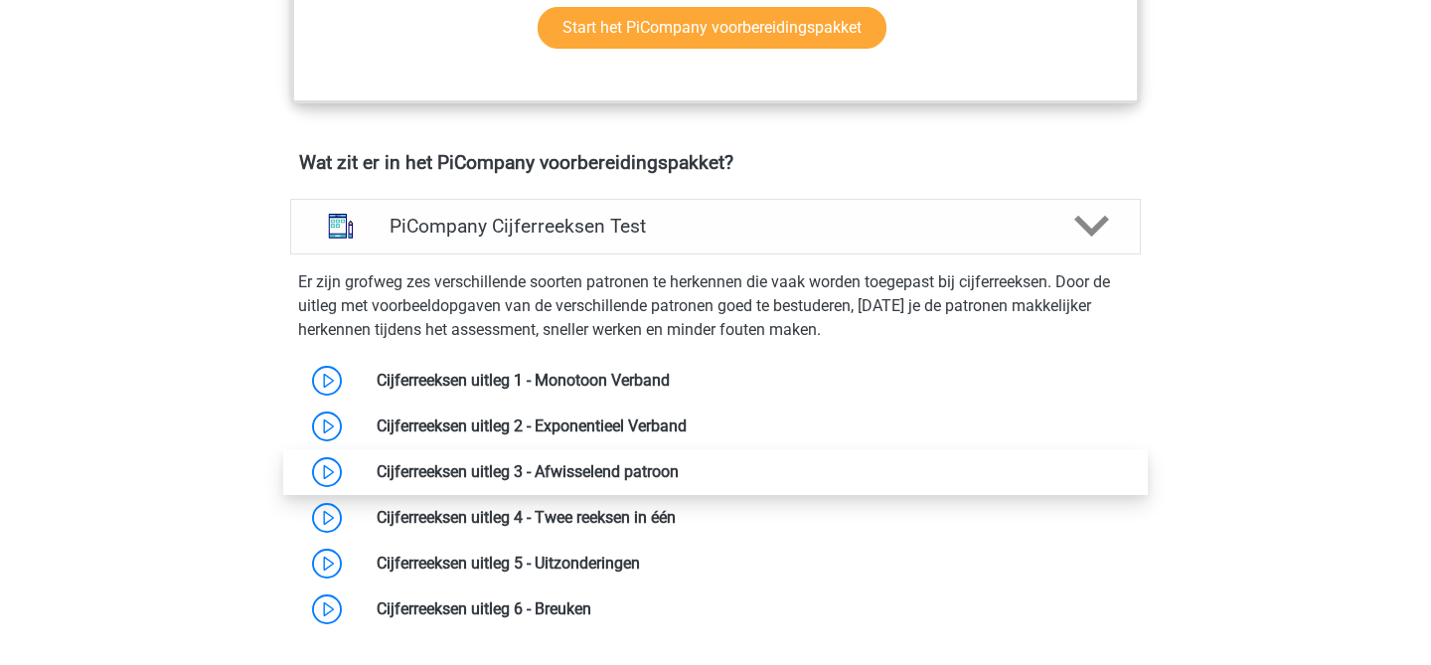
click at [679, 481] on link at bounding box center [679, 471] width 0 height 19
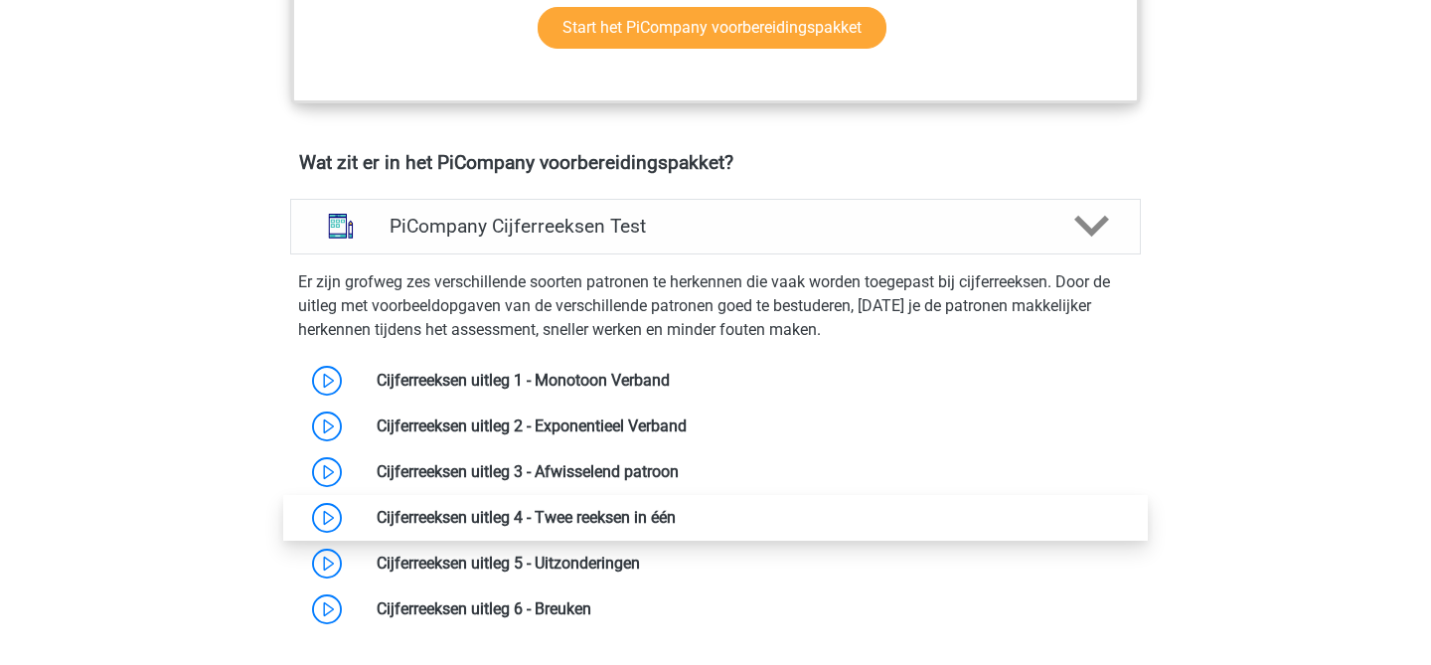
click at [676, 527] on link at bounding box center [676, 517] width 0 height 19
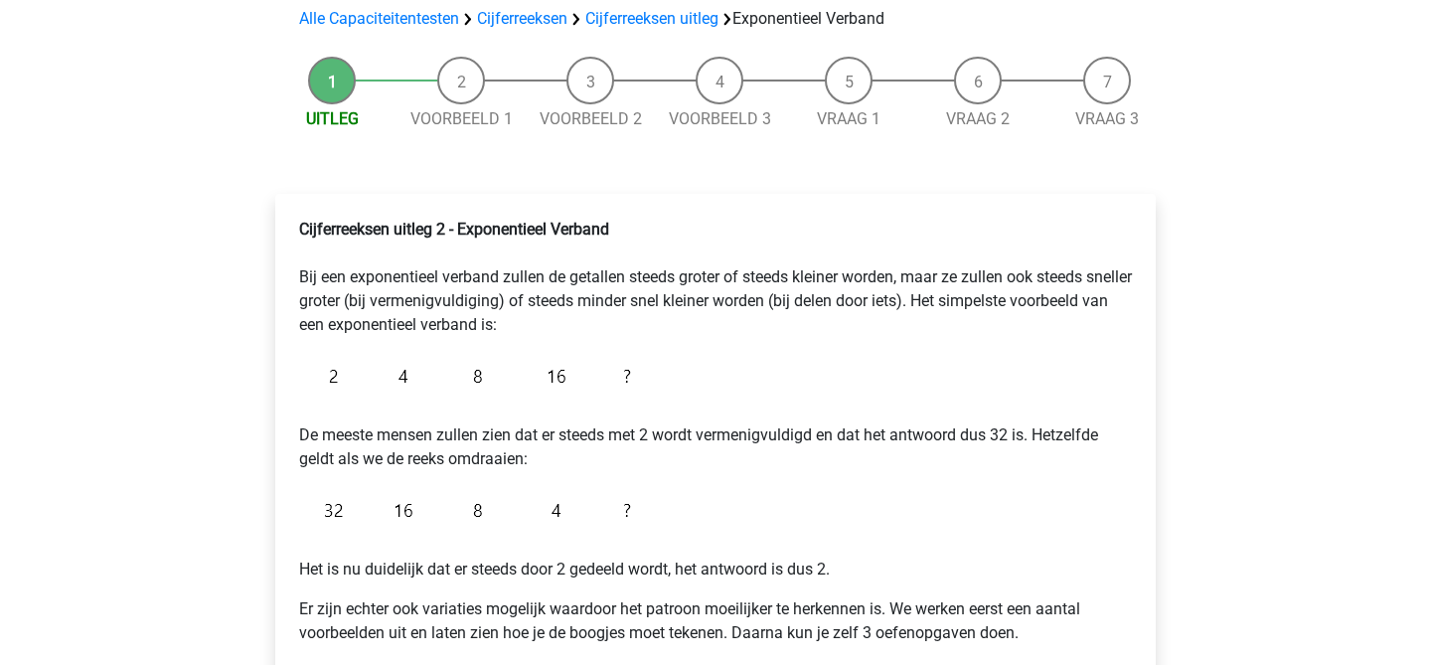
scroll to position [261, 0]
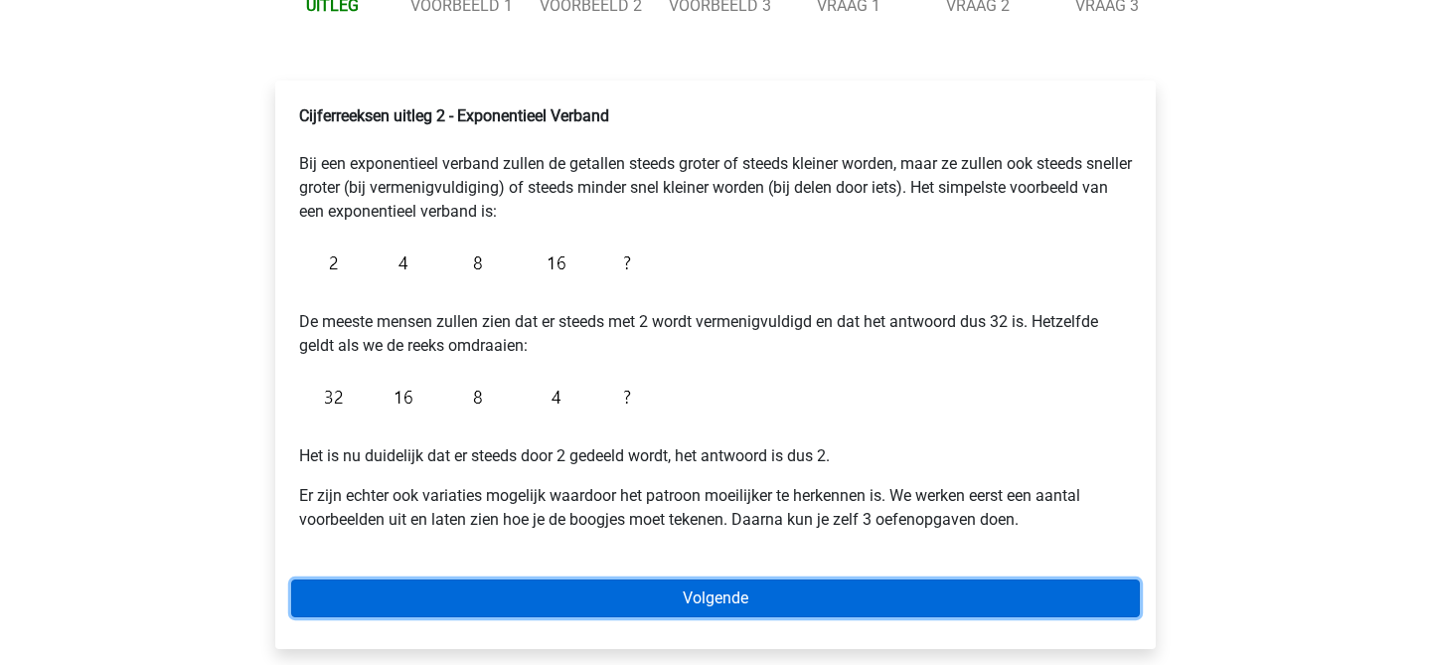
click at [481, 590] on link "Volgende" at bounding box center [715, 598] width 849 height 38
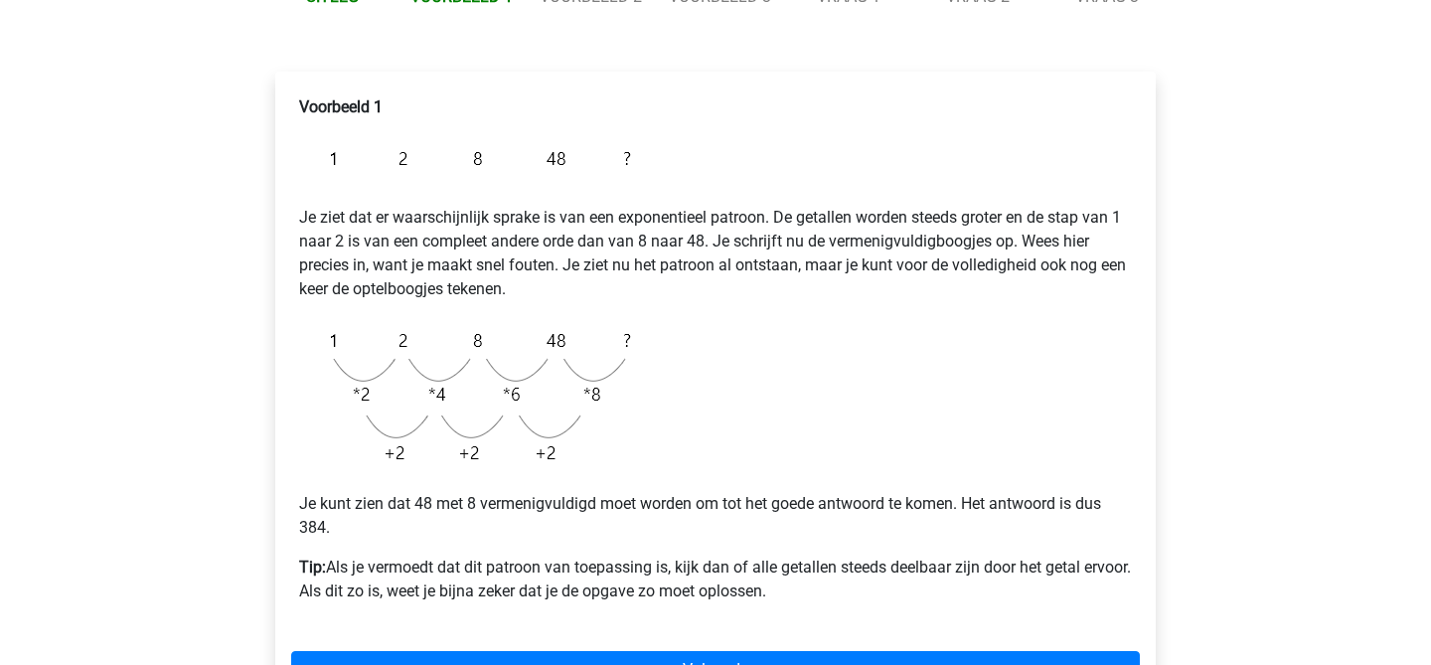
scroll to position [360, 0]
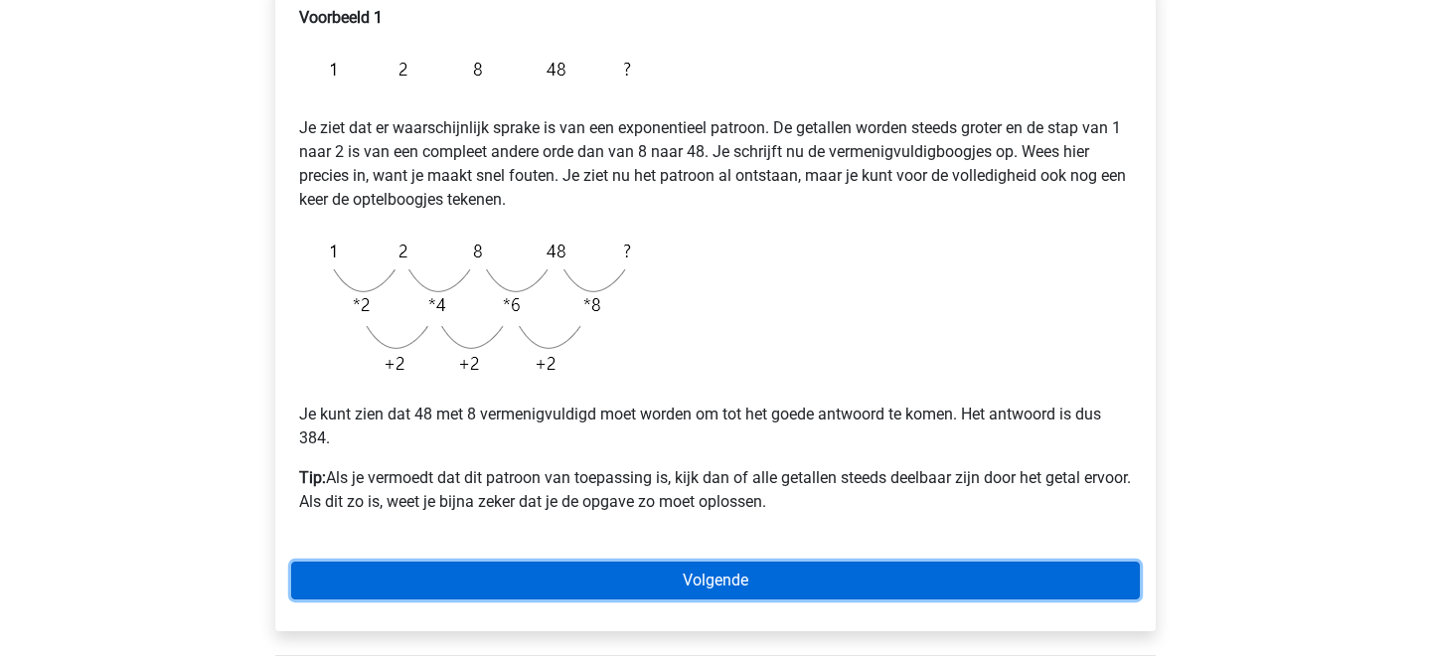
click at [529, 570] on link "Volgende" at bounding box center [715, 581] width 849 height 38
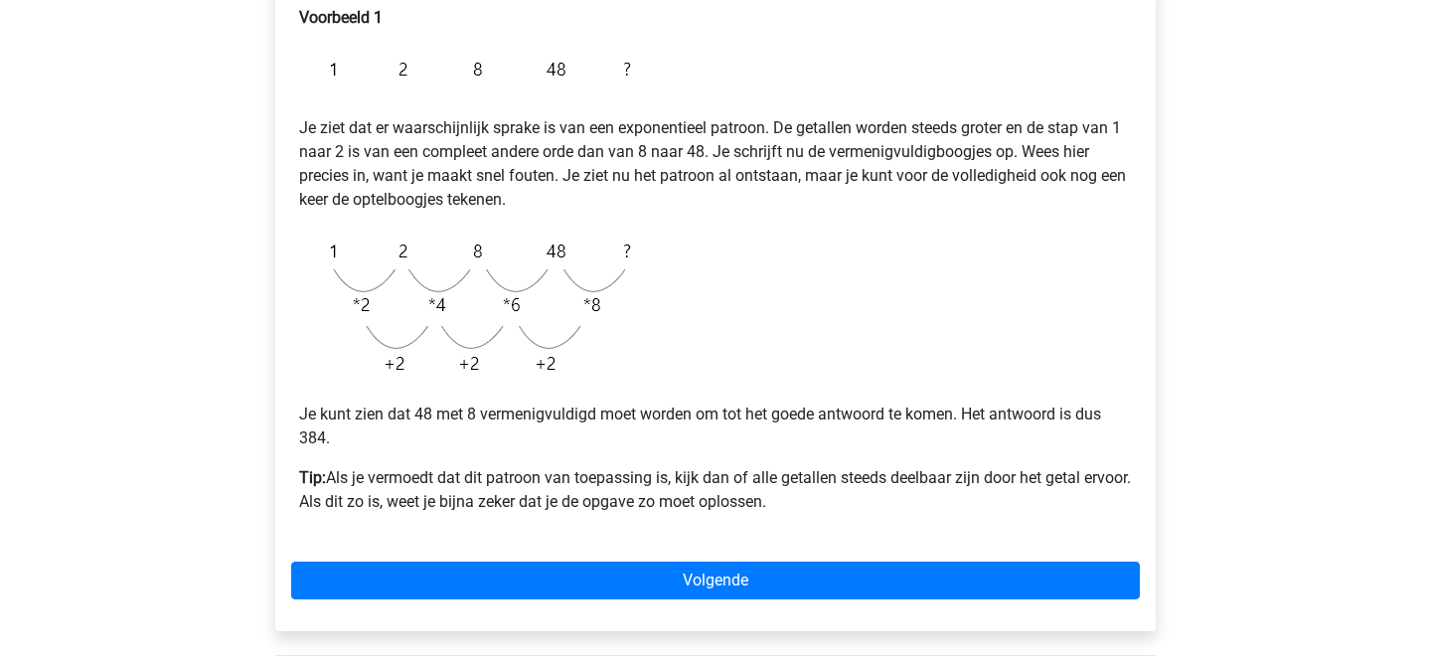
scroll to position [414, 0]
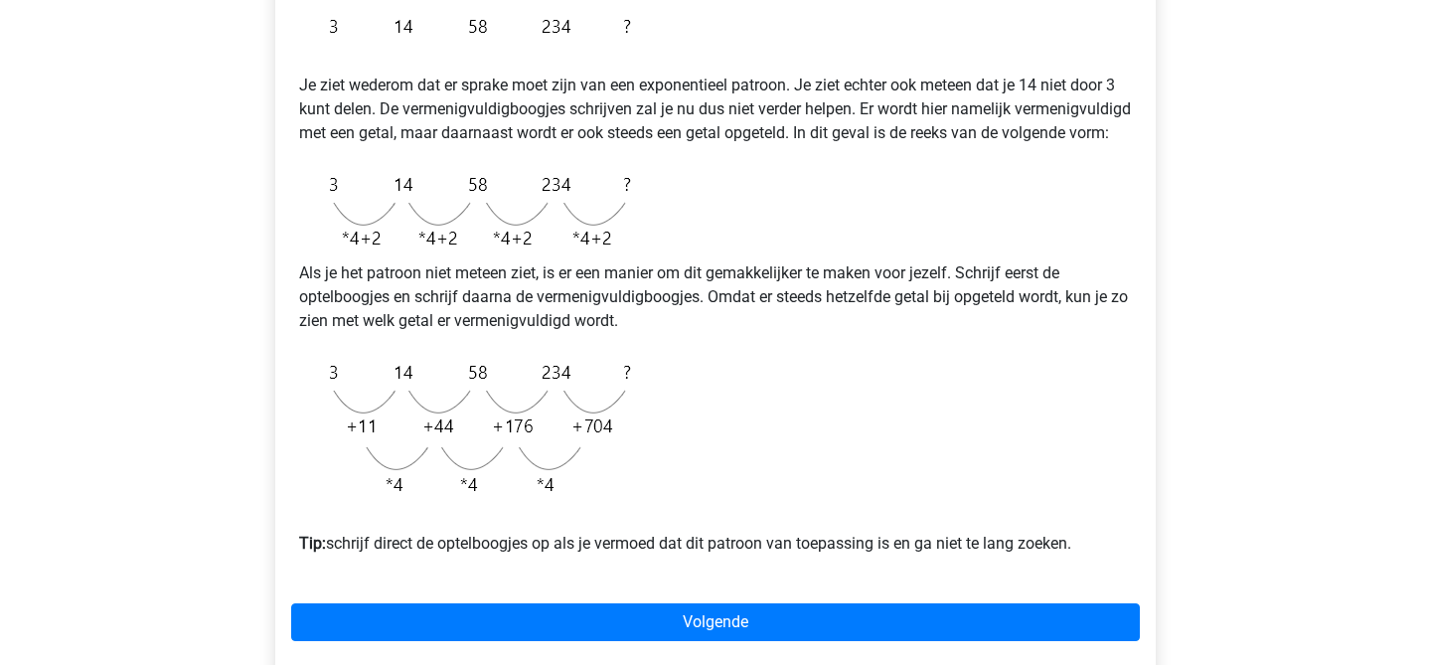
scroll to position [403, 0]
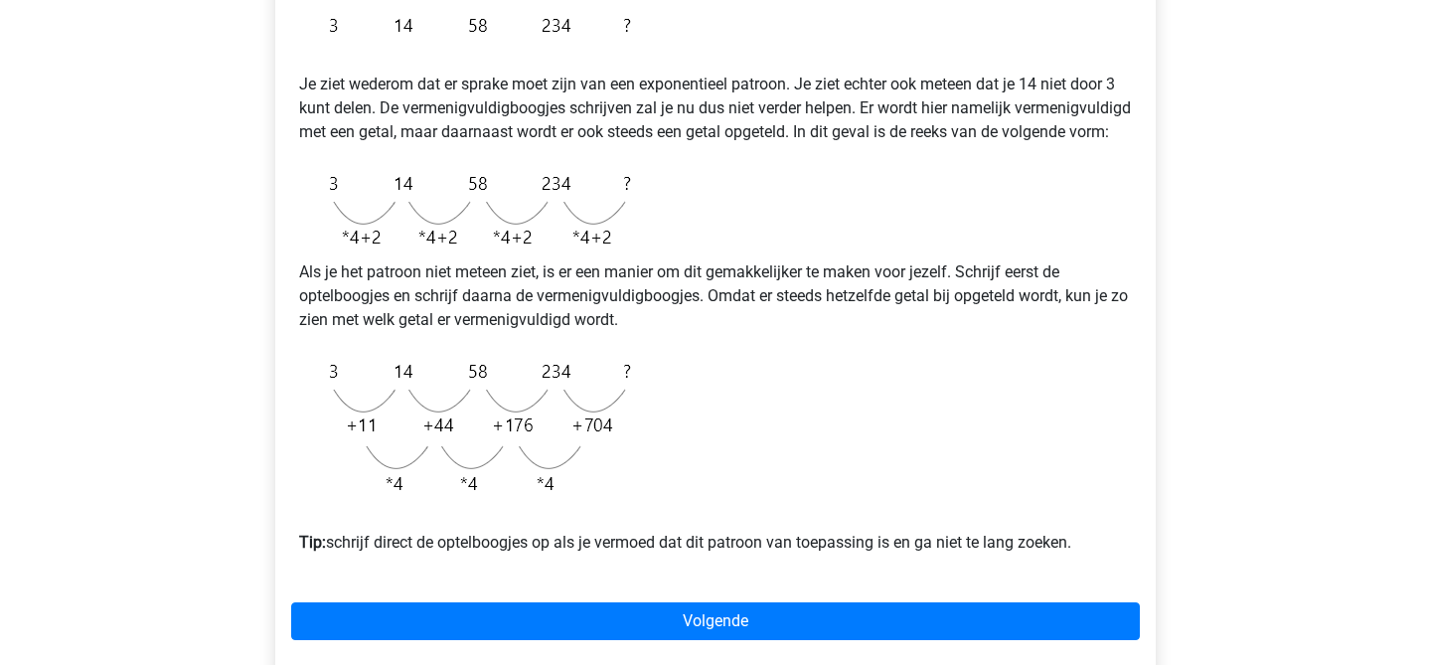
click at [480, 621] on div "Voorbeeld 2 Je ziet wederom dat er sprake moet zijn van een exponentieel patroo…" at bounding box center [715, 304] width 881 height 733
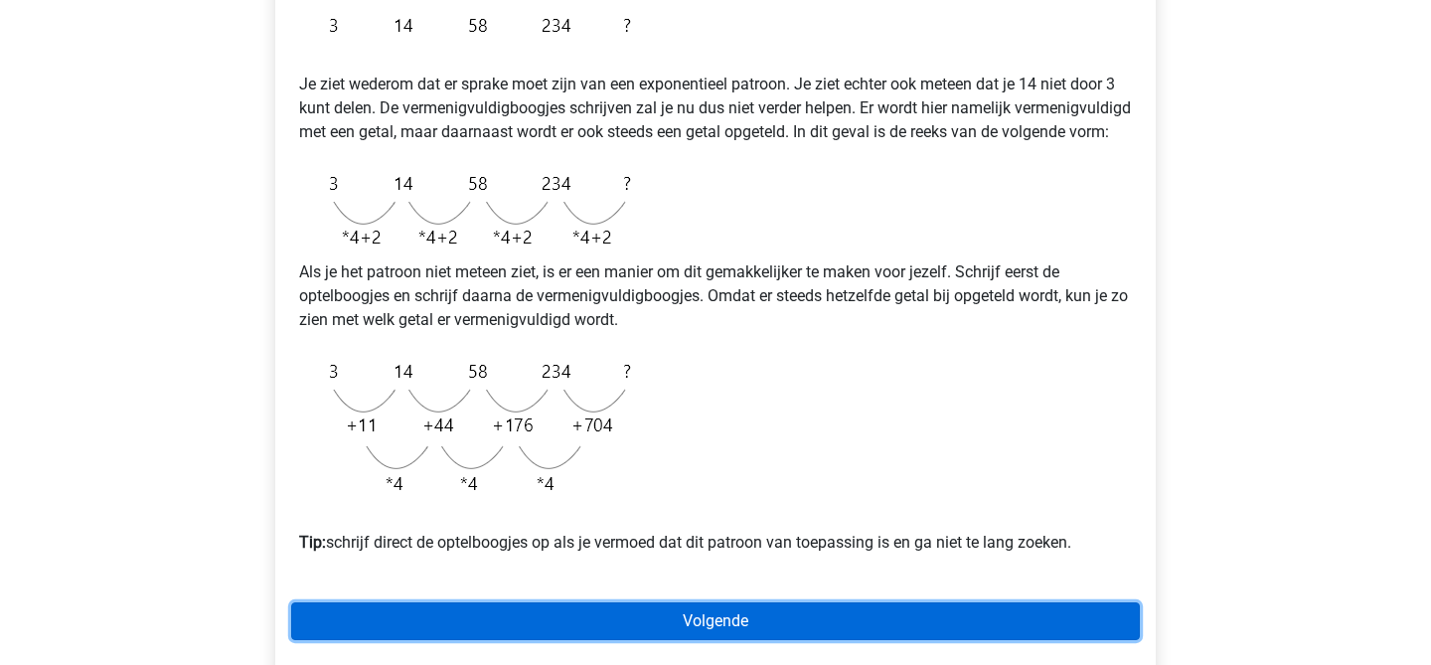
click at [480, 640] on link "Volgende" at bounding box center [715, 621] width 849 height 38
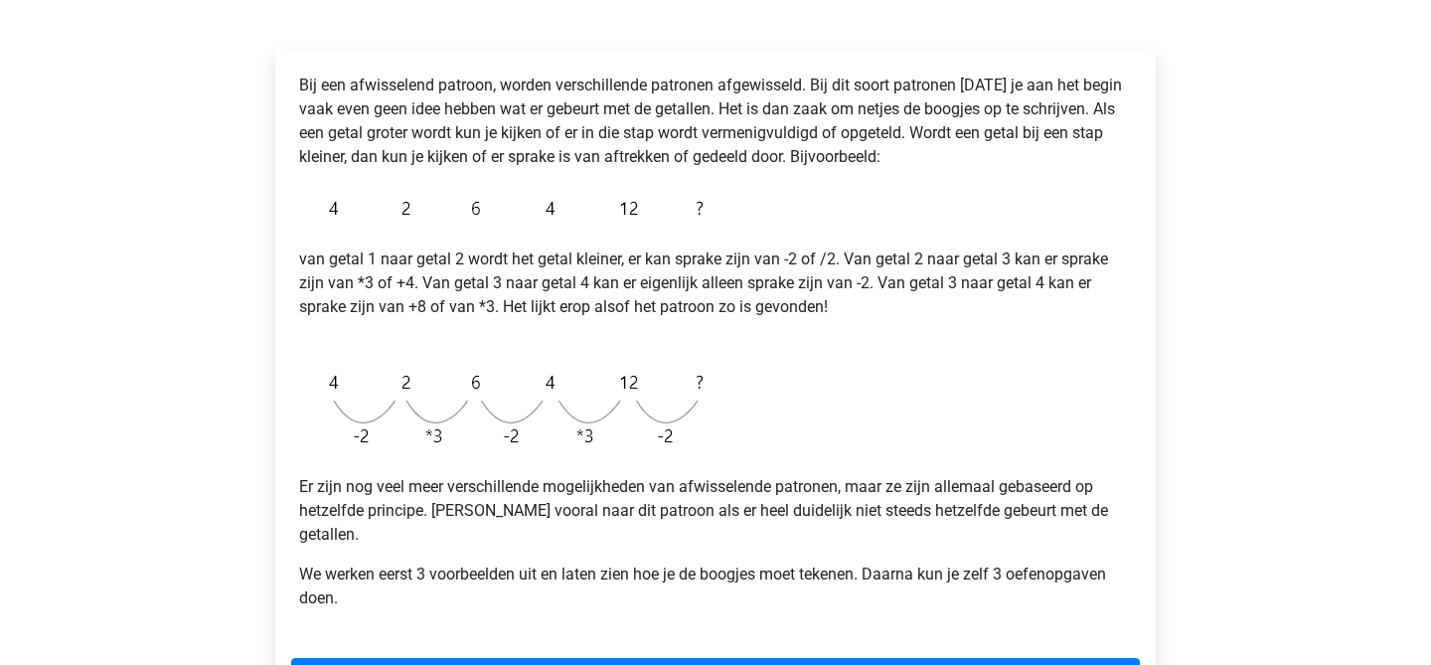
scroll to position [294, 0]
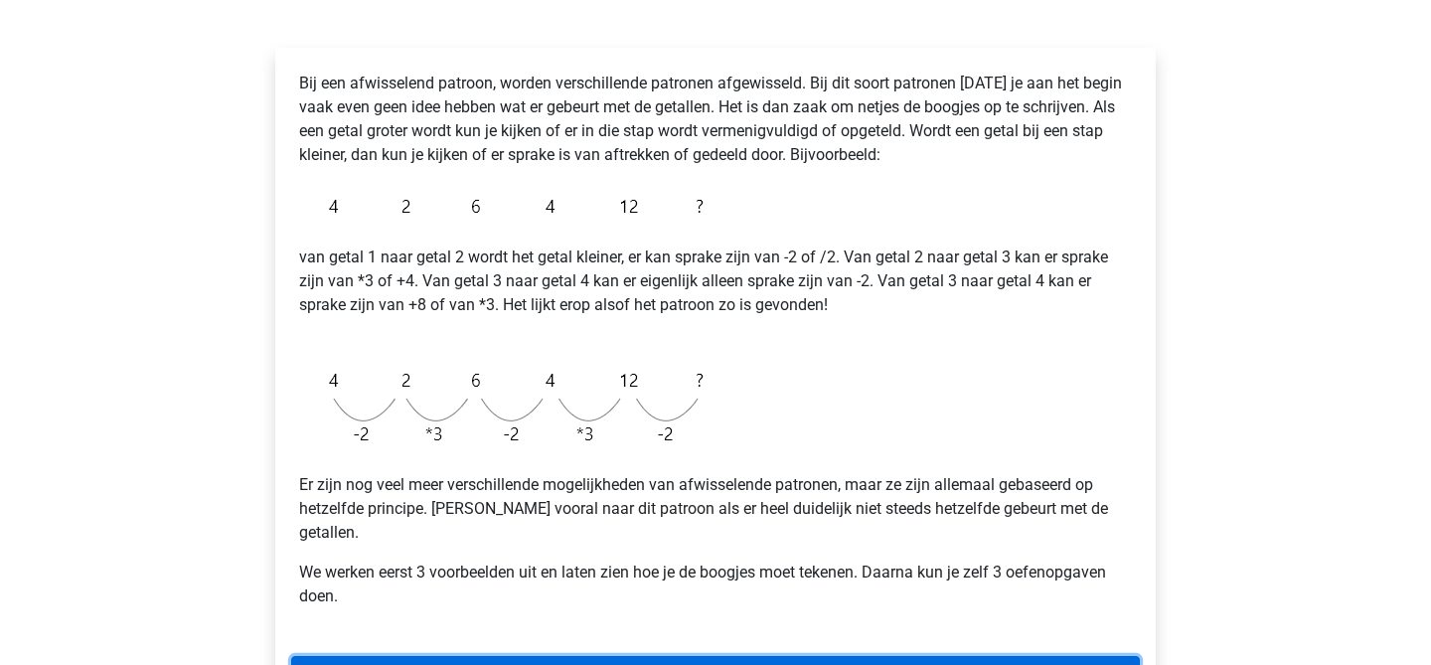
click at [529, 656] on link "Volgende" at bounding box center [715, 675] width 849 height 38
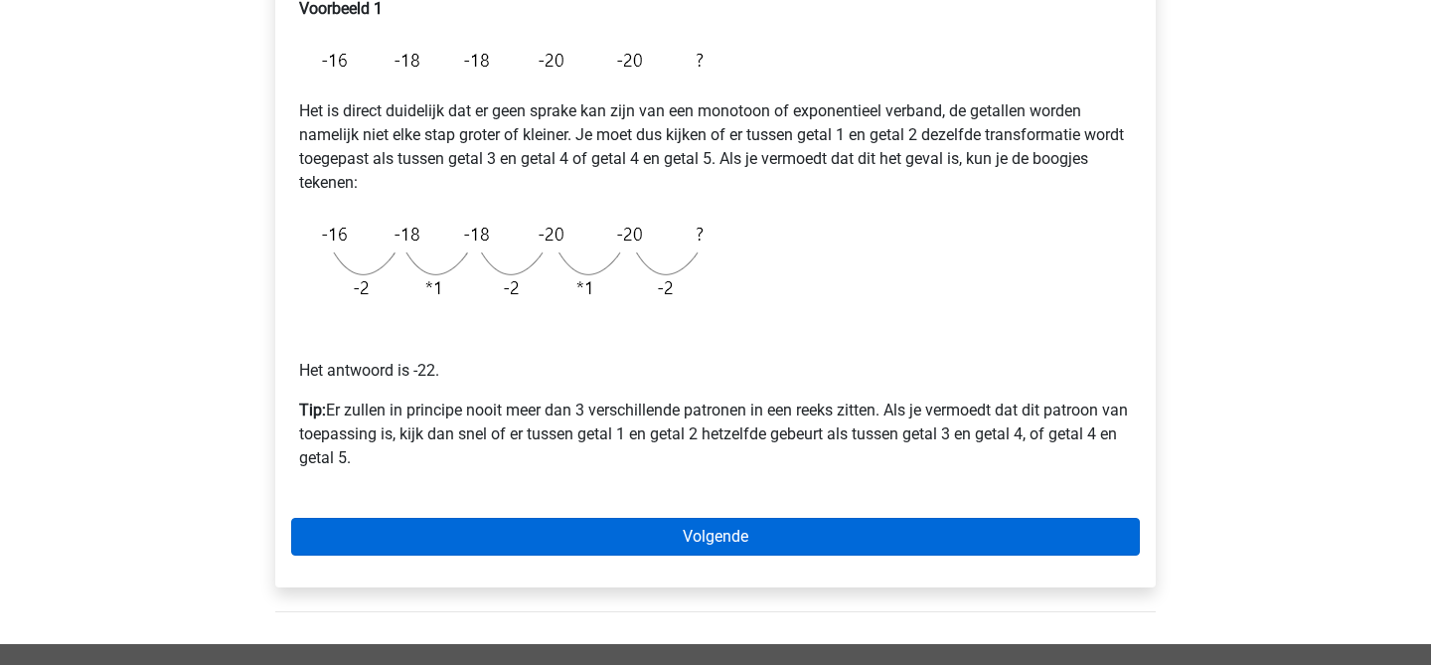
scroll to position [375, 0]
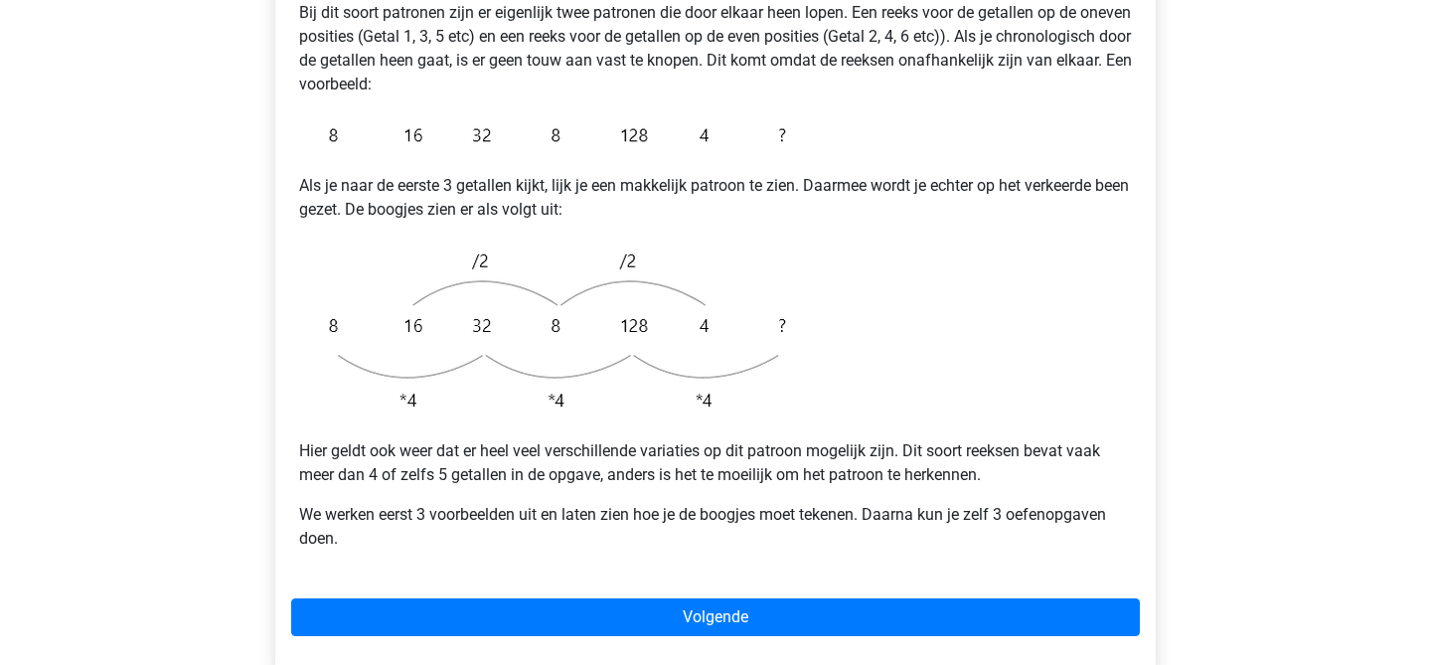
scroll to position [438, 0]
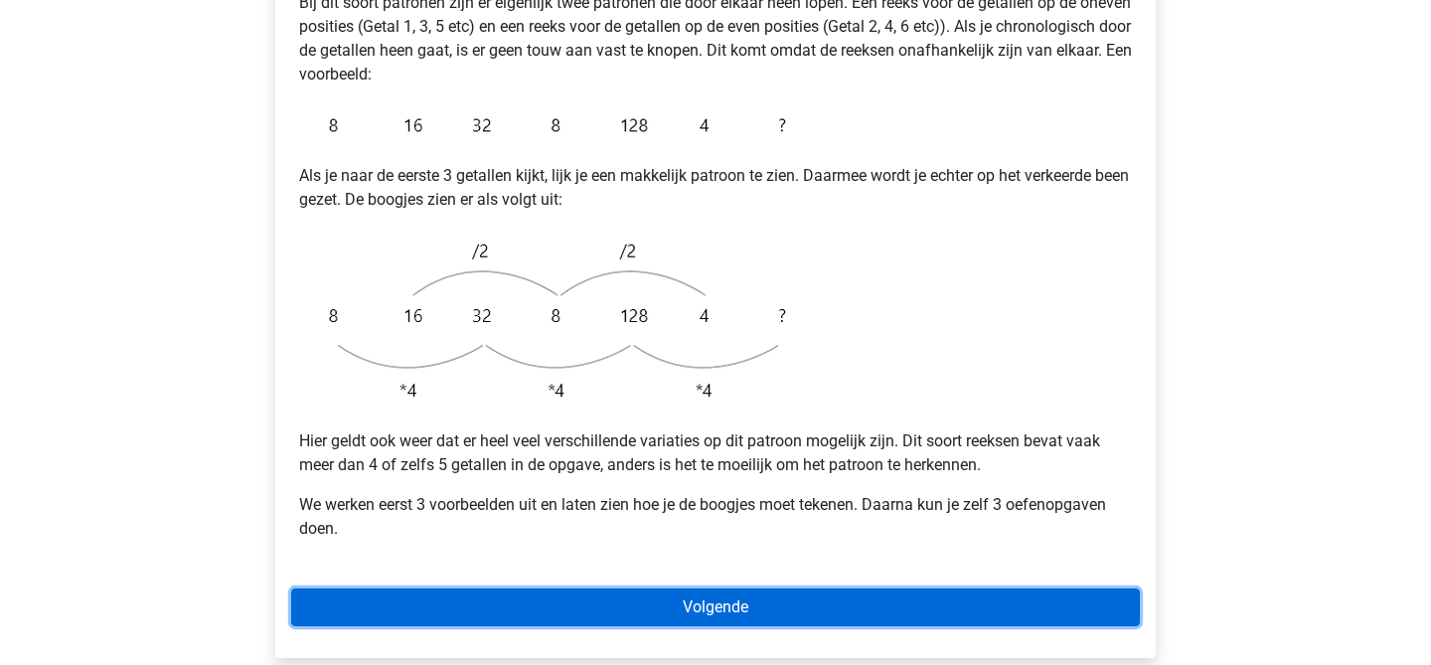
click at [578, 588] on link "Volgende" at bounding box center [715, 607] width 849 height 38
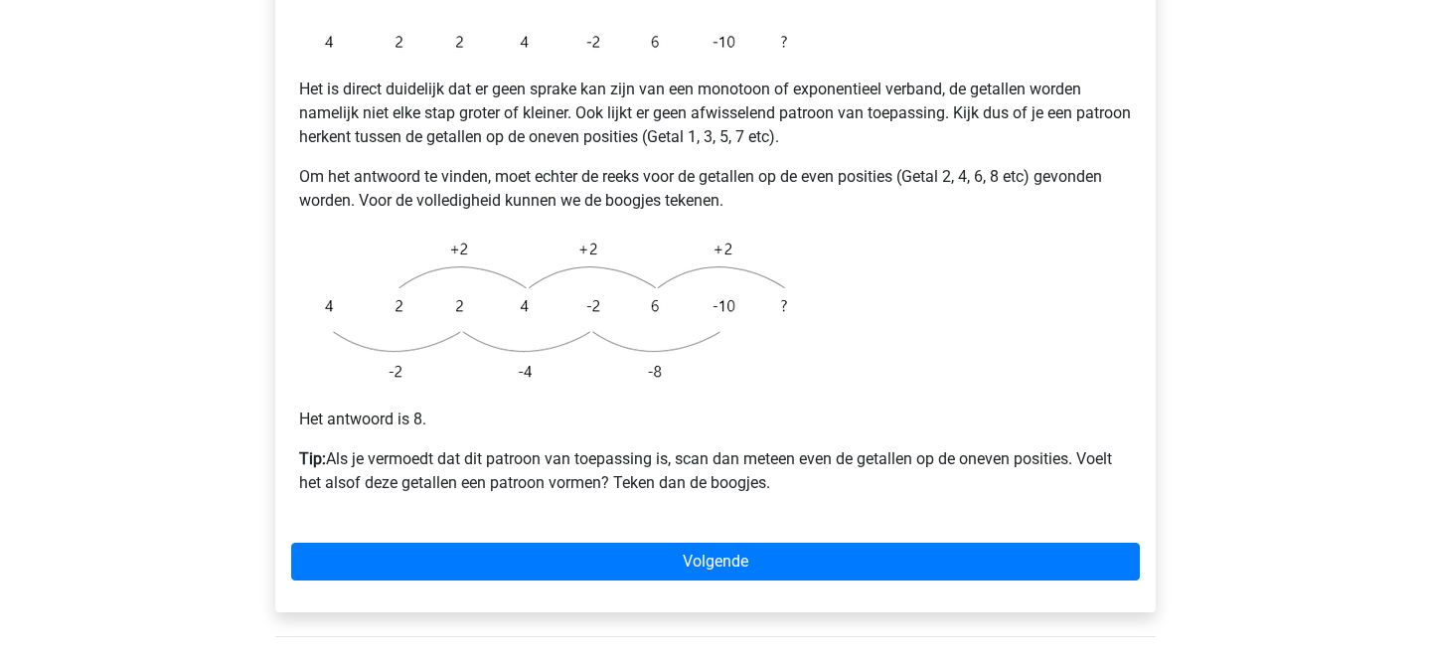
scroll to position [533, 0]
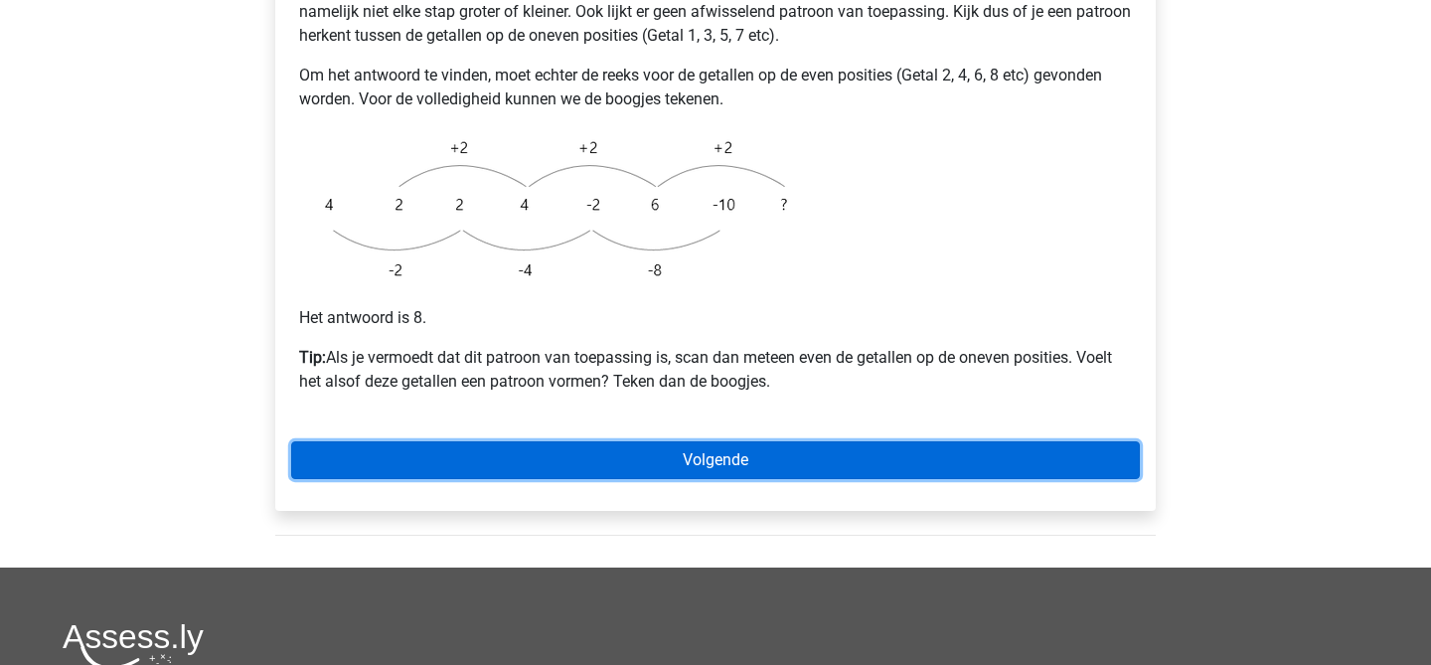
click at [734, 441] on link "Volgende" at bounding box center [715, 460] width 849 height 38
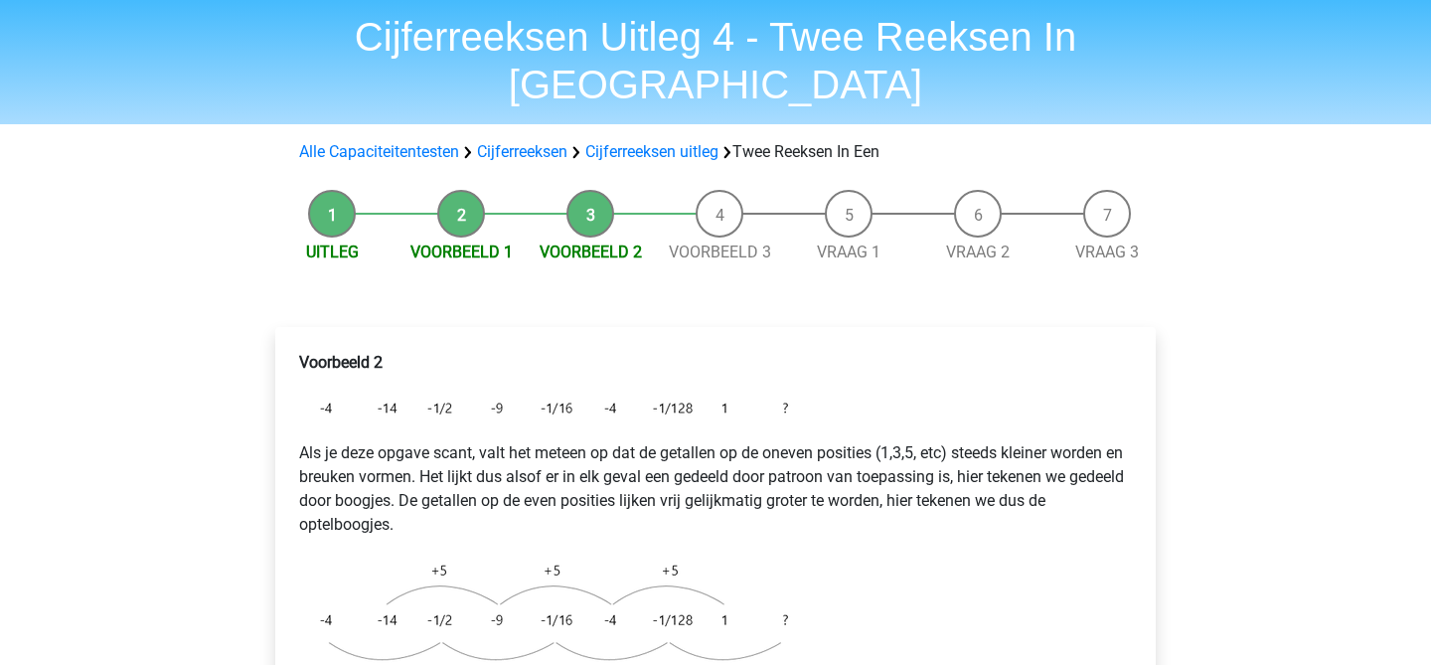
scroll to position [64, 0]
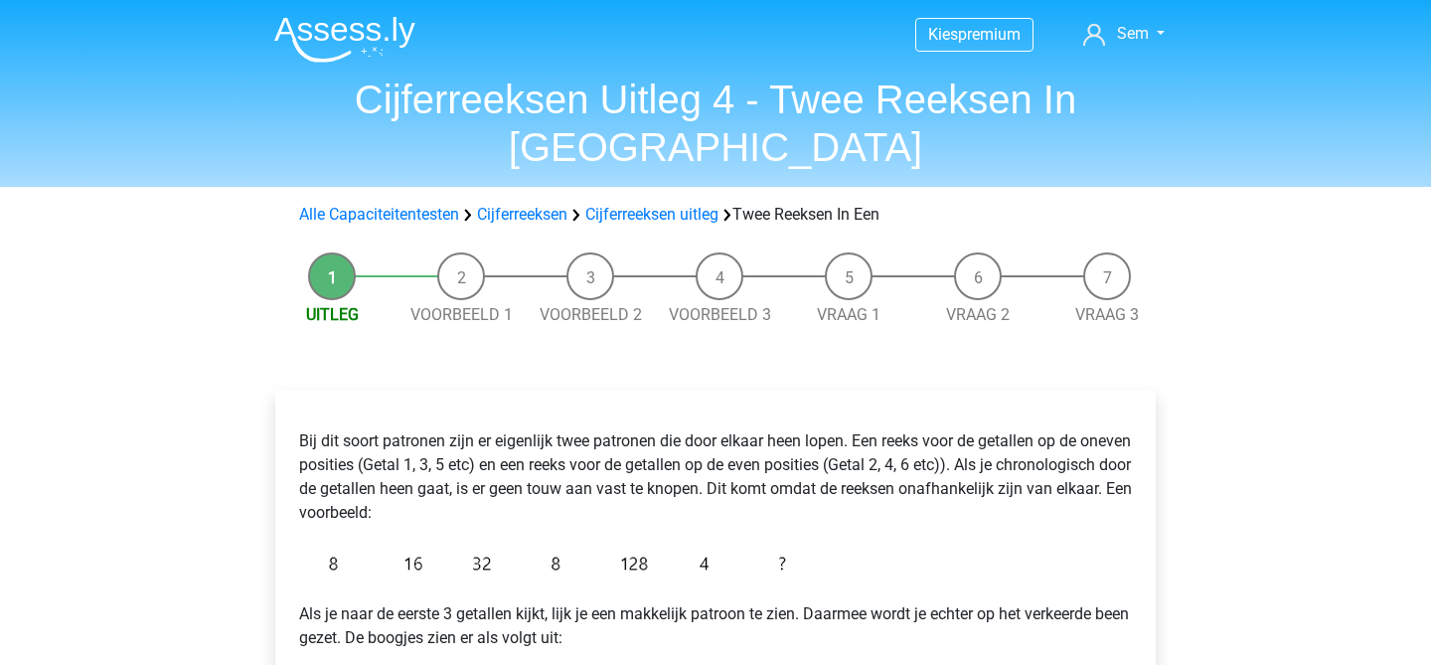
scroll to position [438, 0]
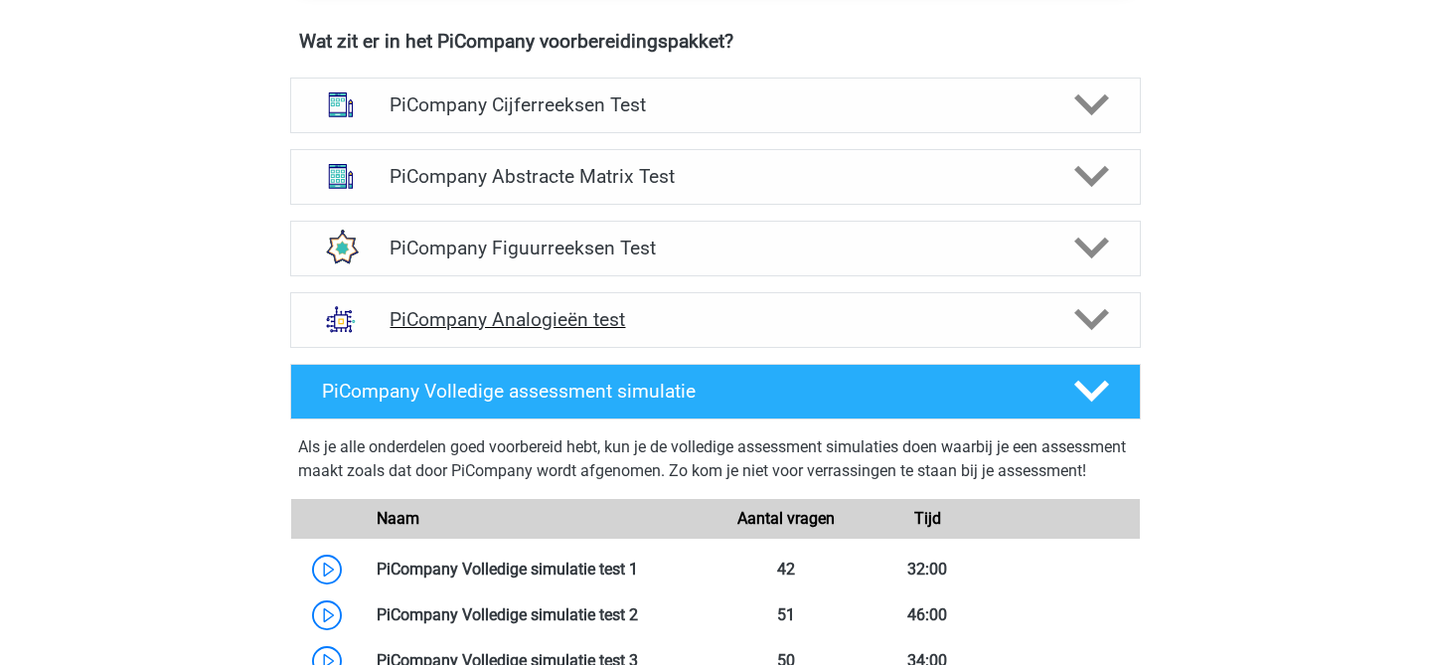
scroll to position [1293, 0]
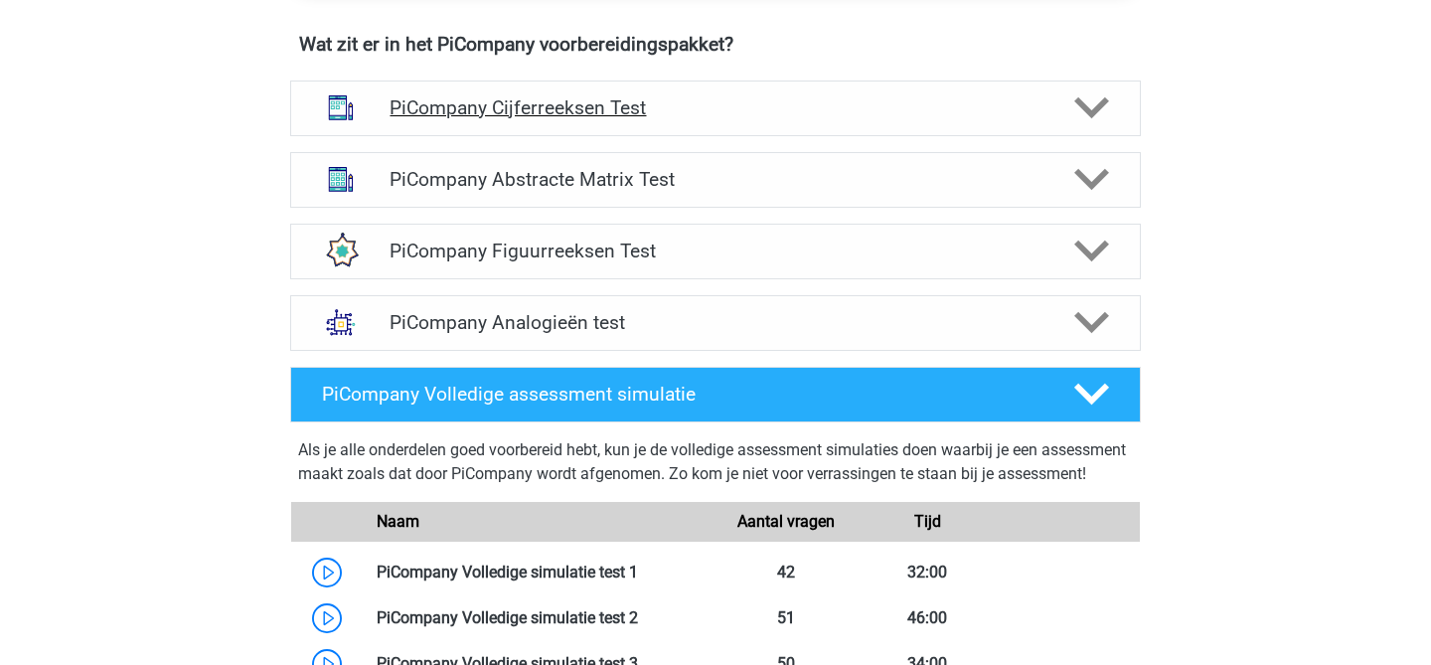
click at [714, 119] on h4 "PiCompany Cijferreeksen Test" at bounding box center [715, 107] width 651 height 23
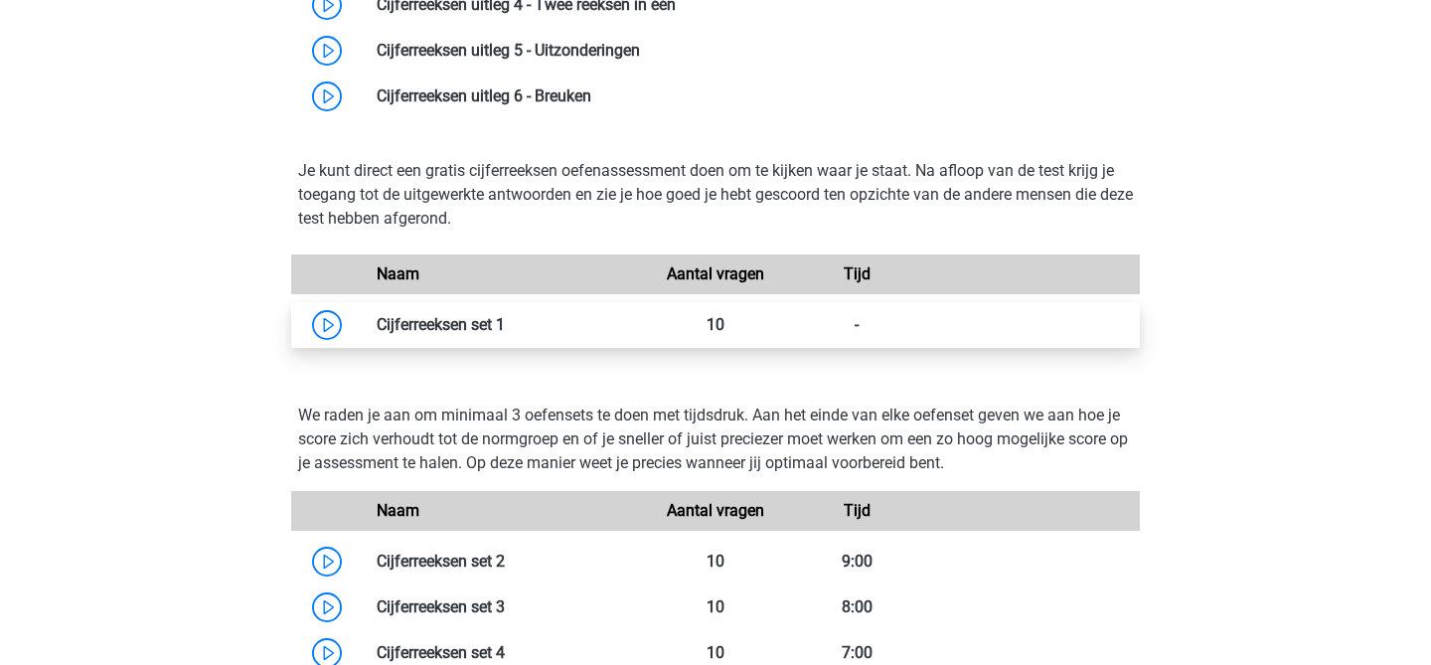
scroll to position [1756, 0]
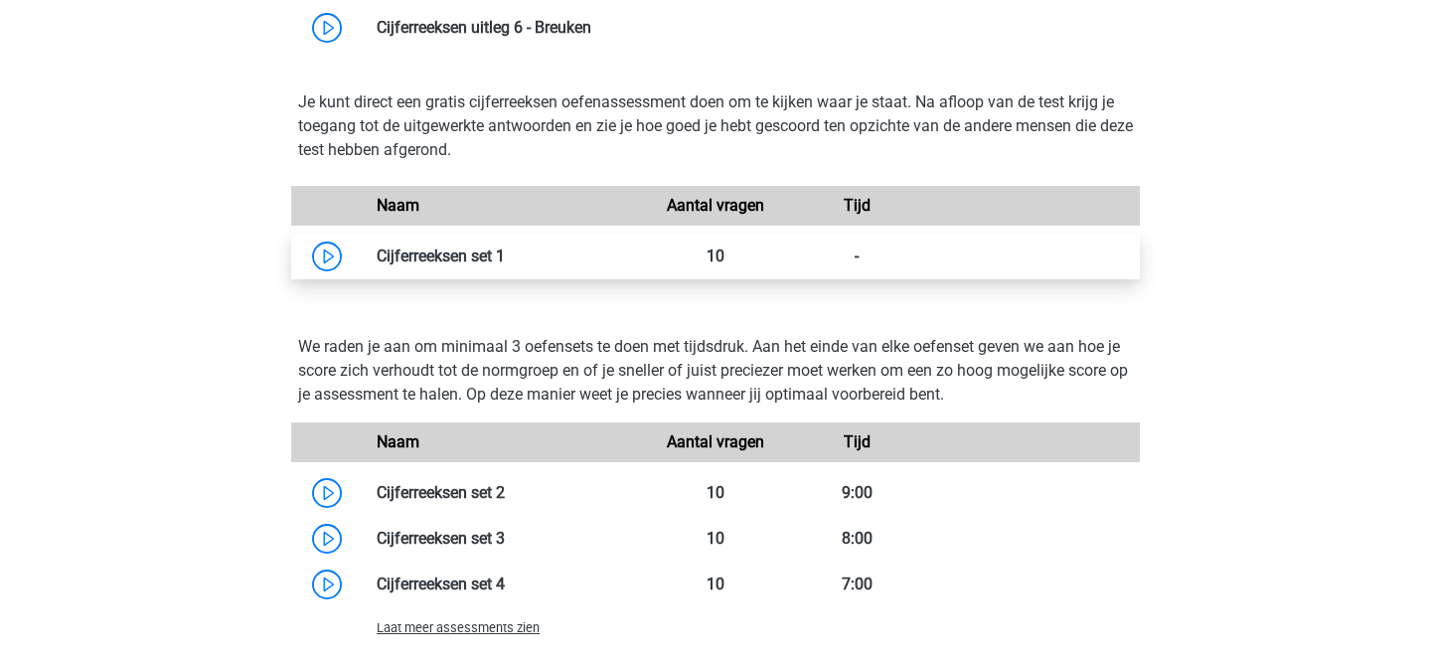
click at [505, 265] on link at bounding box center [505, 255] width 0 height 19
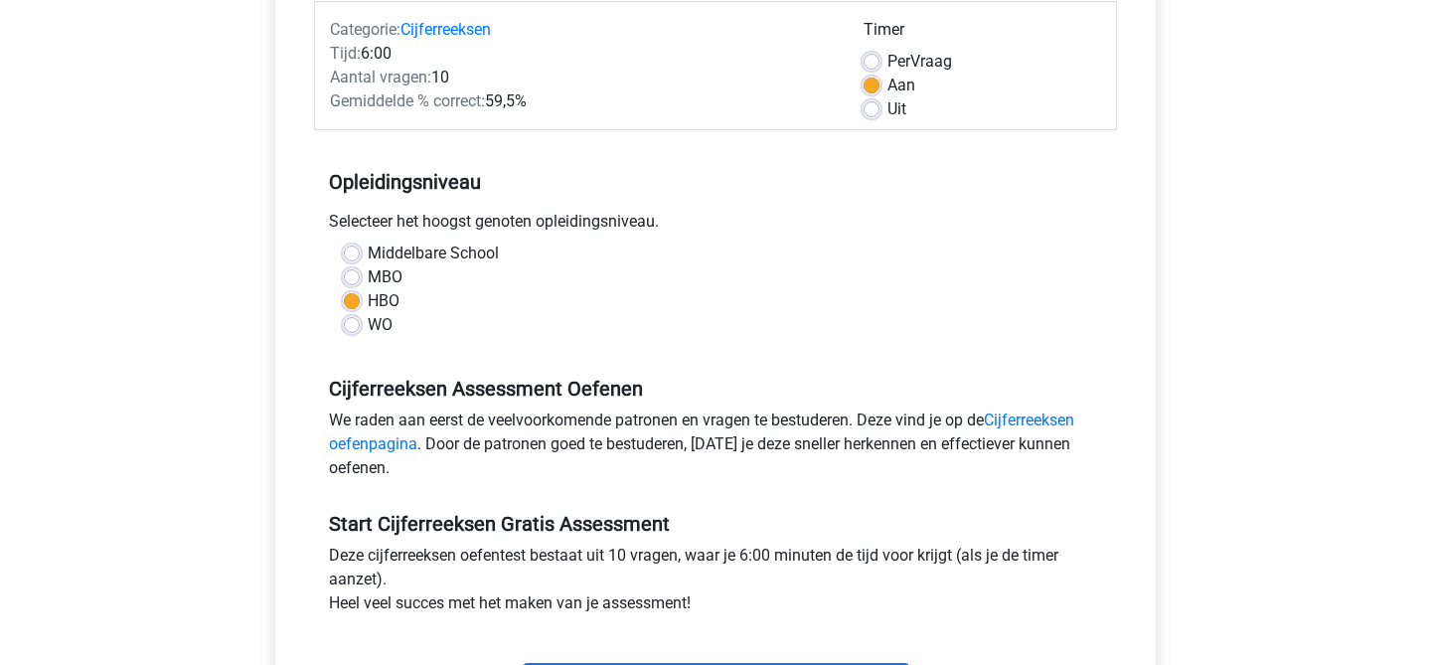
scroll to position [244, 0]
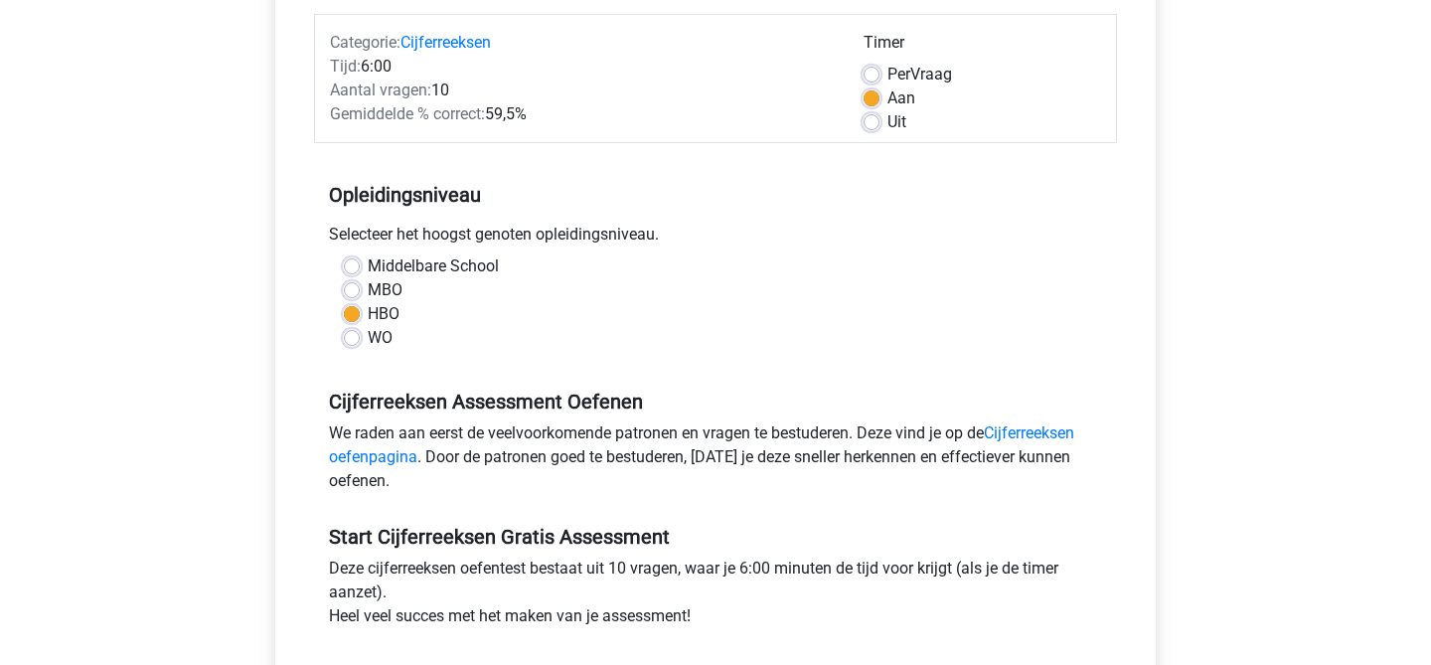
click at [887, 126] on label "Uit" at bounding box center [896, 122] width 19 height 24
click at [873, 126] on input "Uit" at bounding box center [872, 120] width 16 height 20
radio input "true"
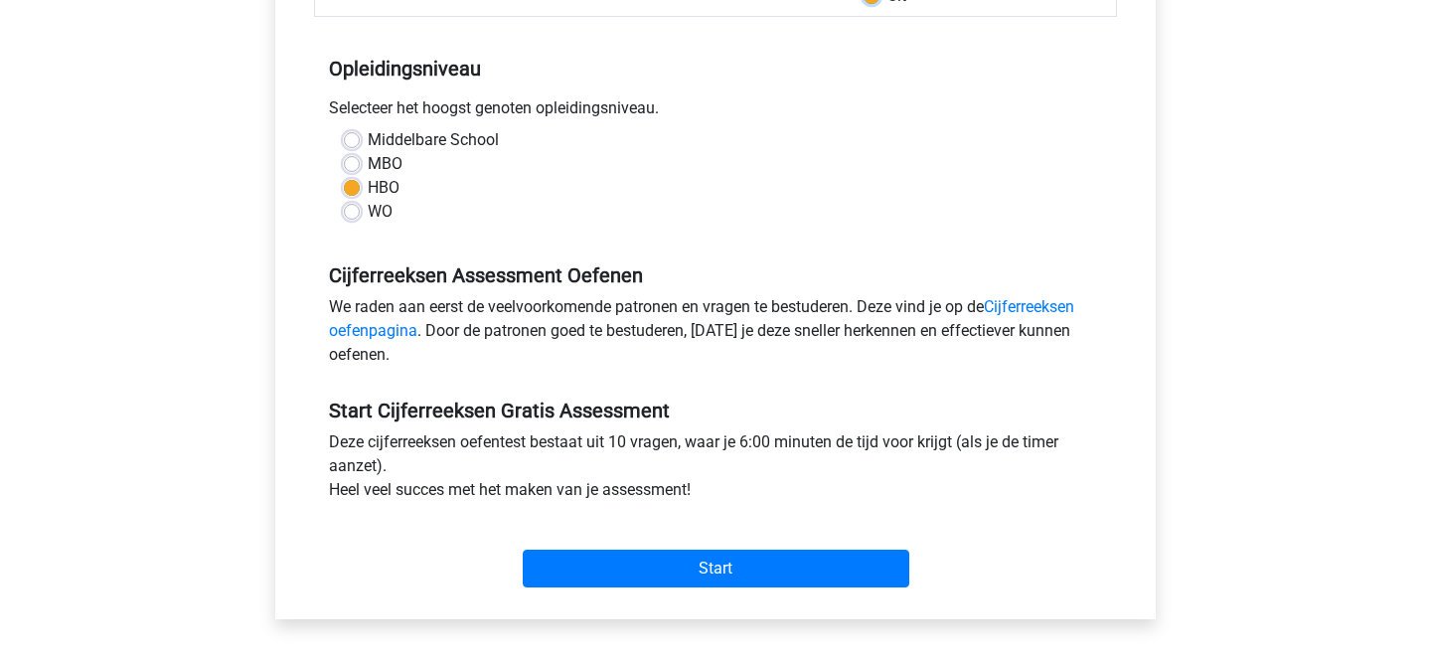
scroll to position [372, 0]
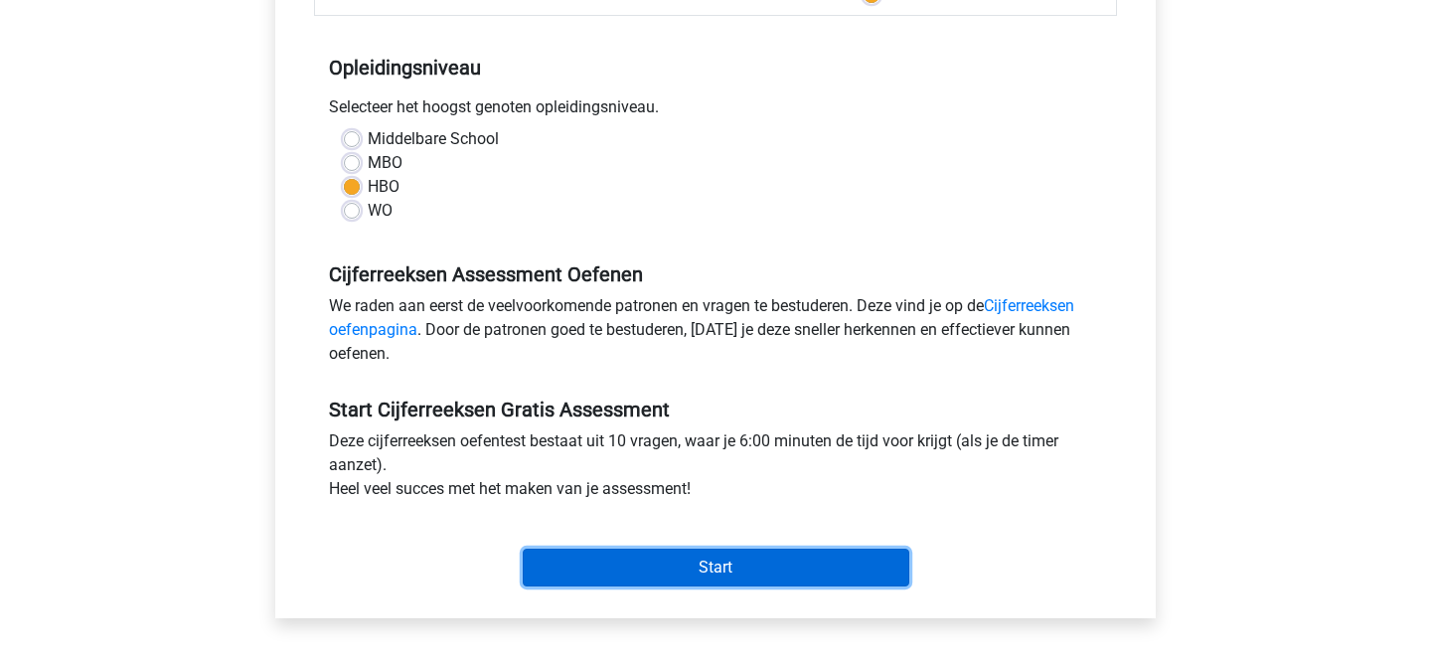
click at [781, 567] on input "Start" at bounding box center [716, 568] width 387 height 38
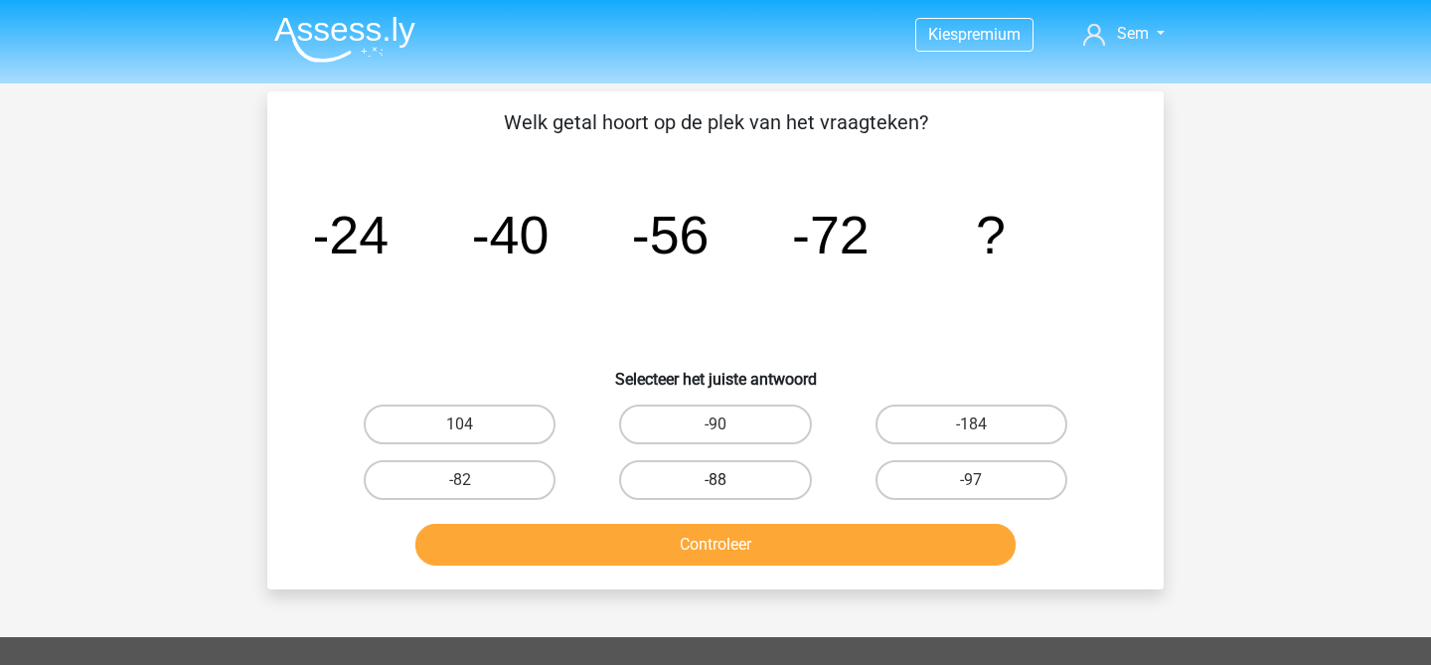
click at [743, 483] on label "-88" at bounding box center [715, 480] width 192 height 40
click at [728, 483] on input "-88" at bounding box center [722, 486] width 13 height 13
radio input "true"
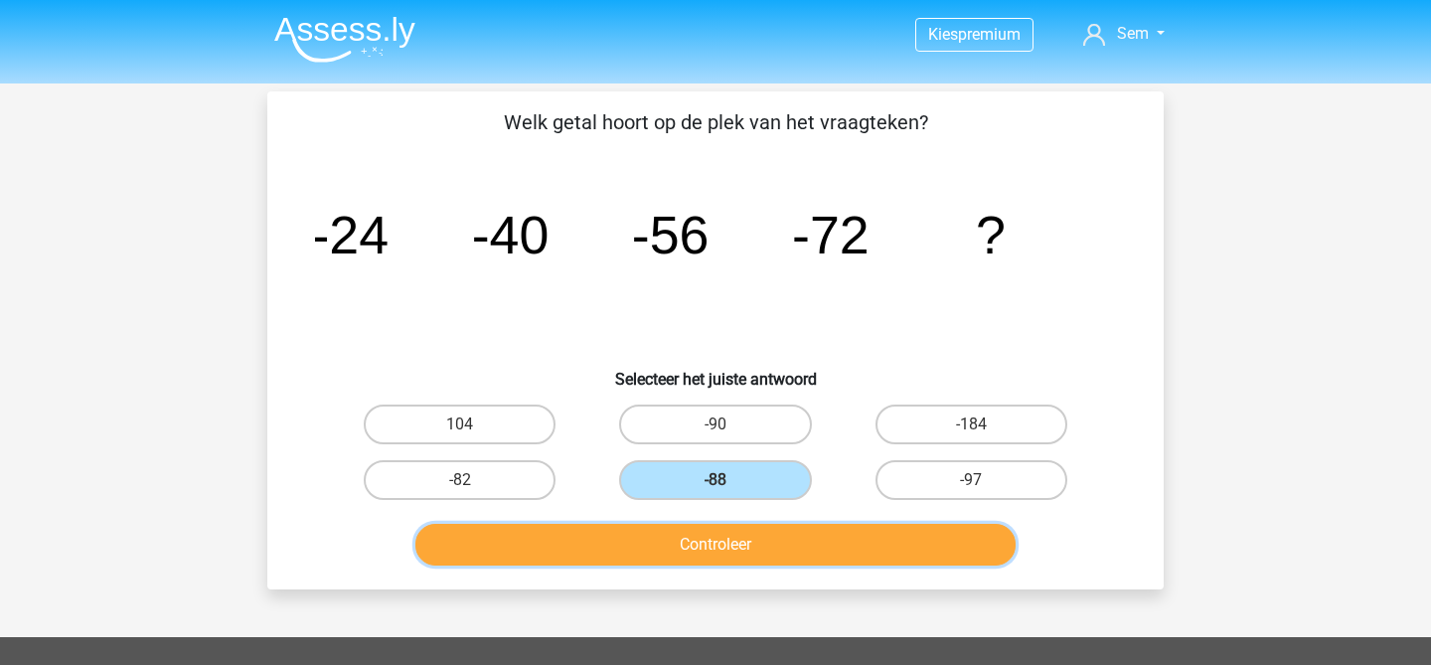
click at [731, 546] on button "Controleer" at bounding box center [715, 545] width 601 height 42
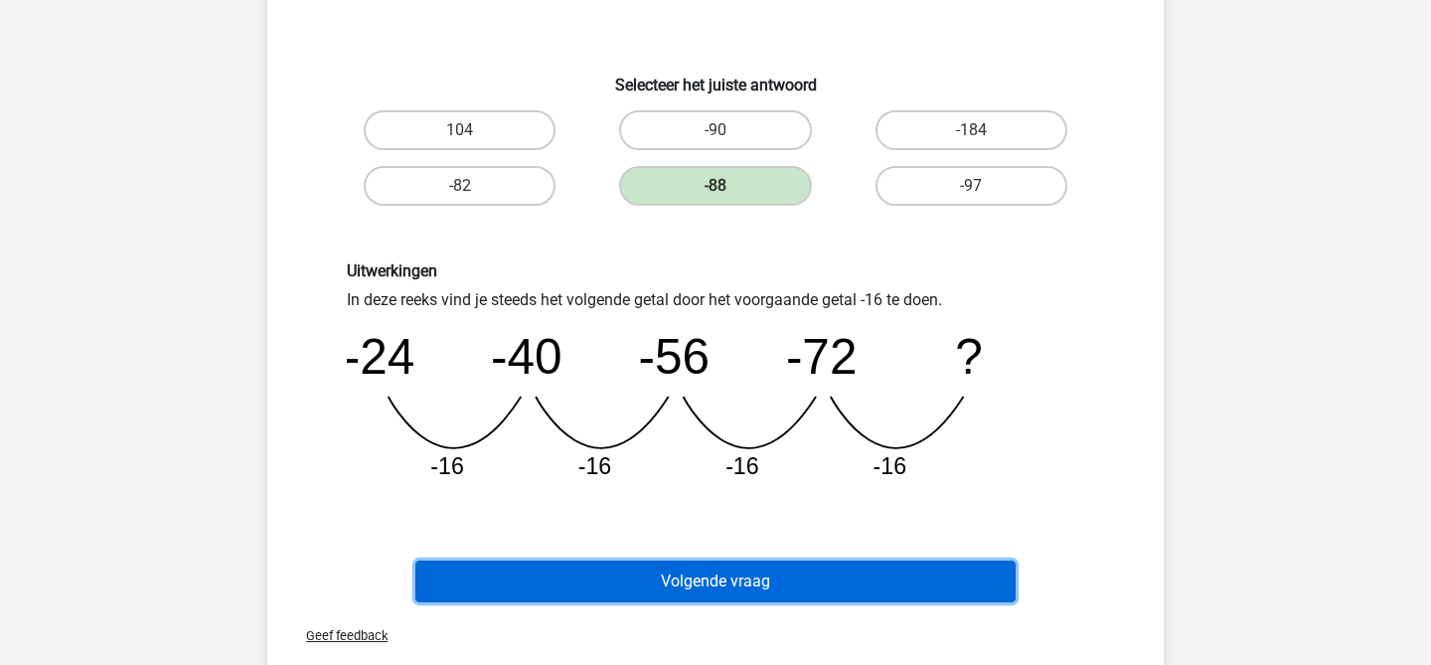
click at [746, 593] on button "Volgende vraag" at bounding box center [715, 582] width 601 height 42
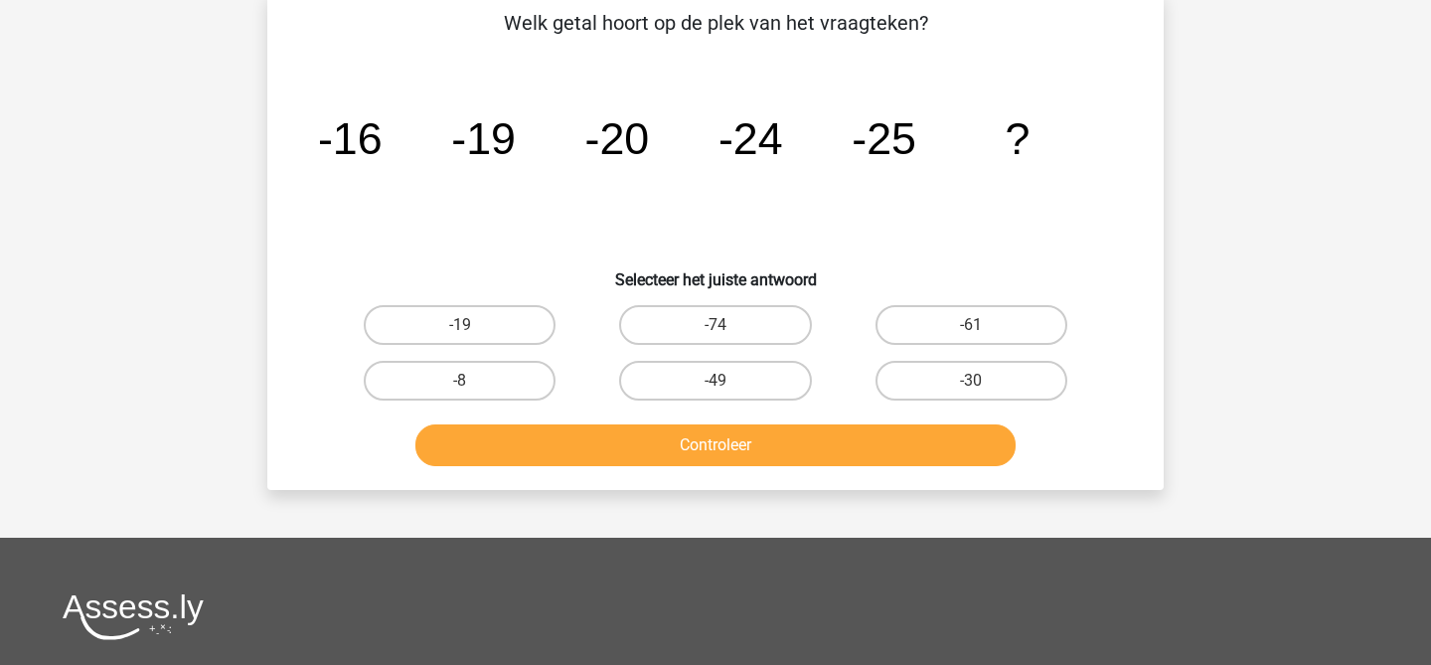
scroll to position [91, 0]
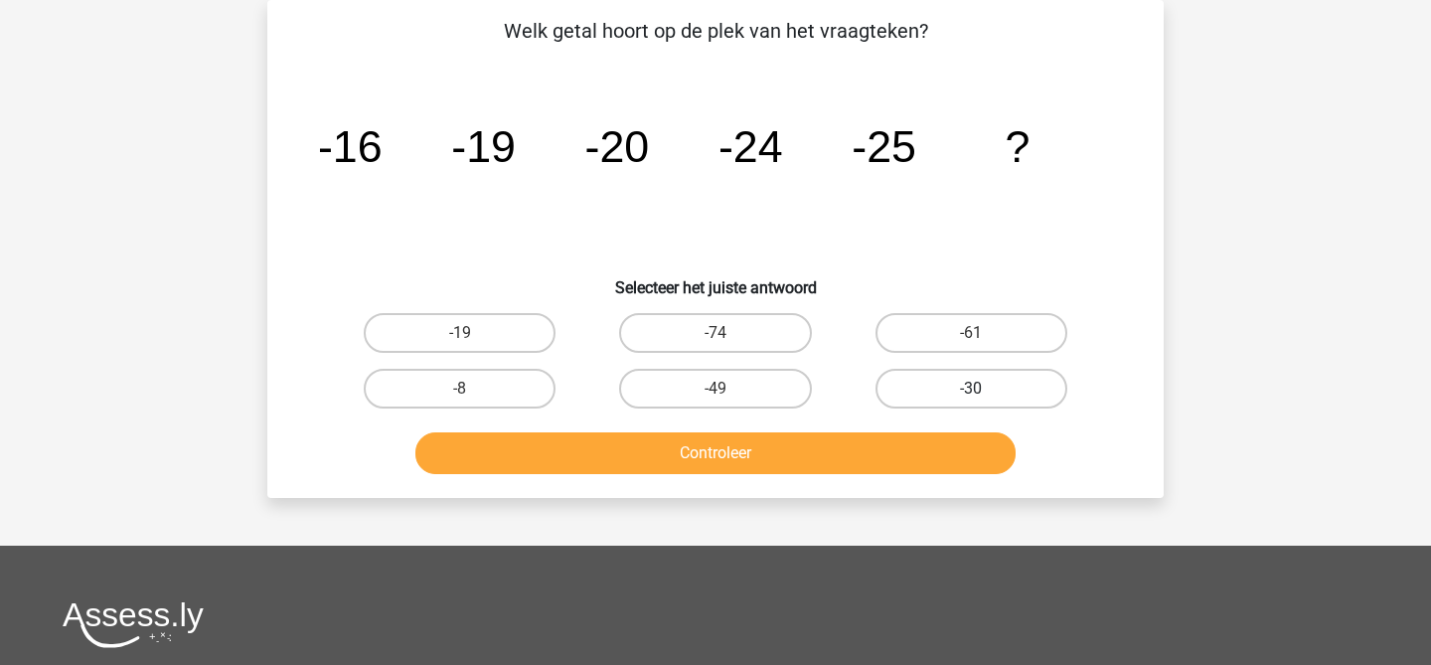
click at [988, 402] on label "-30" at bounding box center [972, 389] width 192 height 40
click at [984, 402] on input "-30" at bounding box center [977, 395] width 13 height 13
radio input "true"
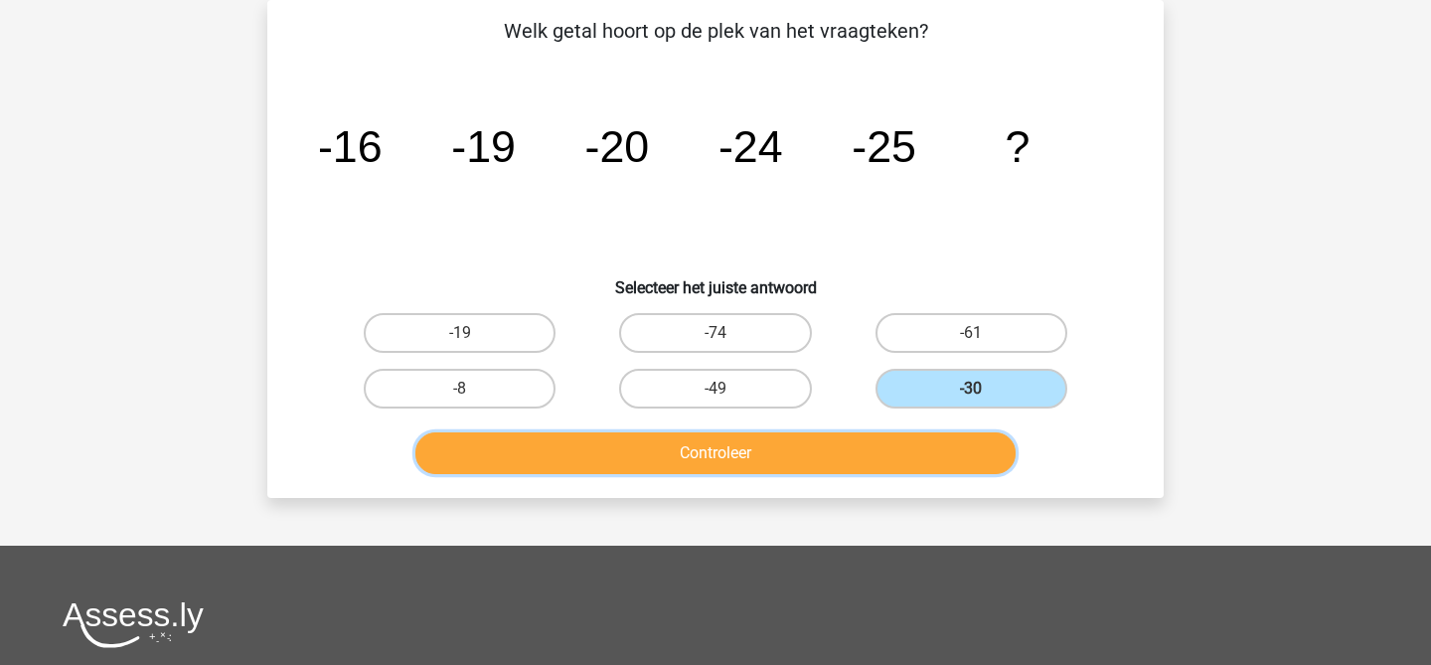
click at [942, 453] on button "Controleer" at bounding box center [715, 453] width 601 height 42
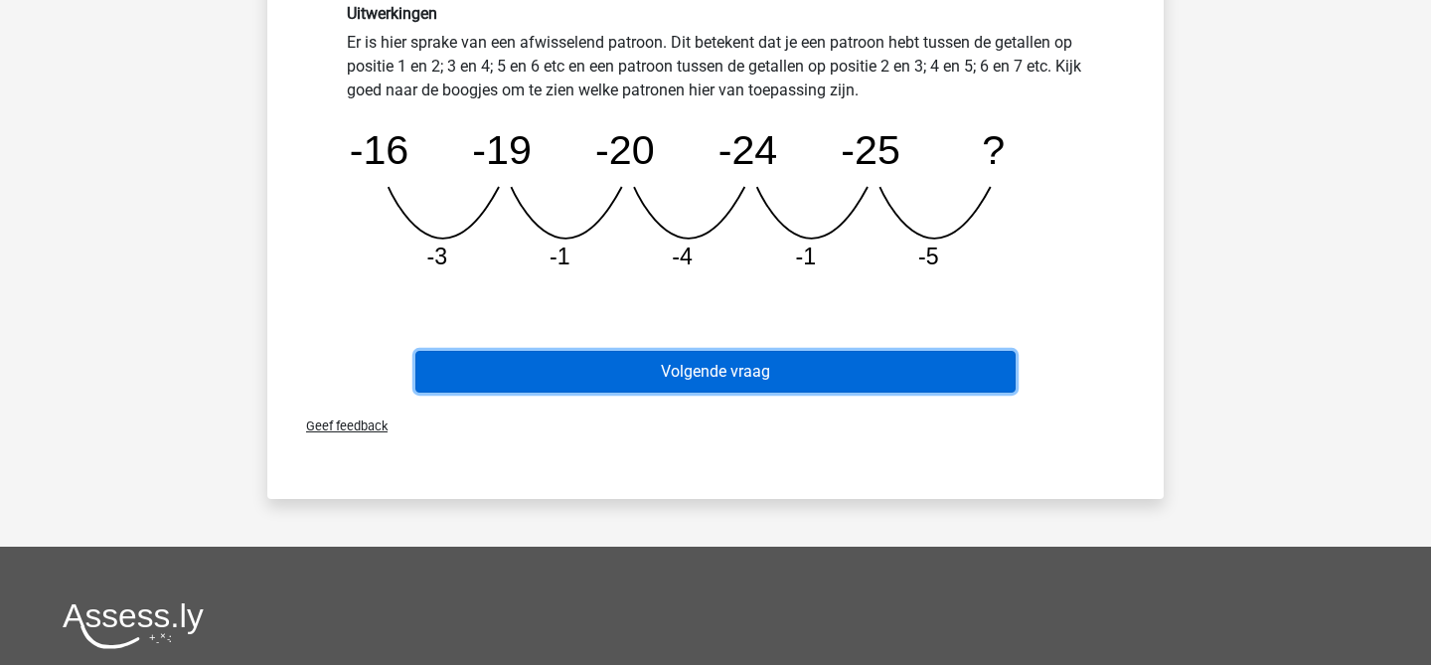
click at [924, 373] on button "Volgende vraag" at bounding box center [715, 372] width 601 height 42
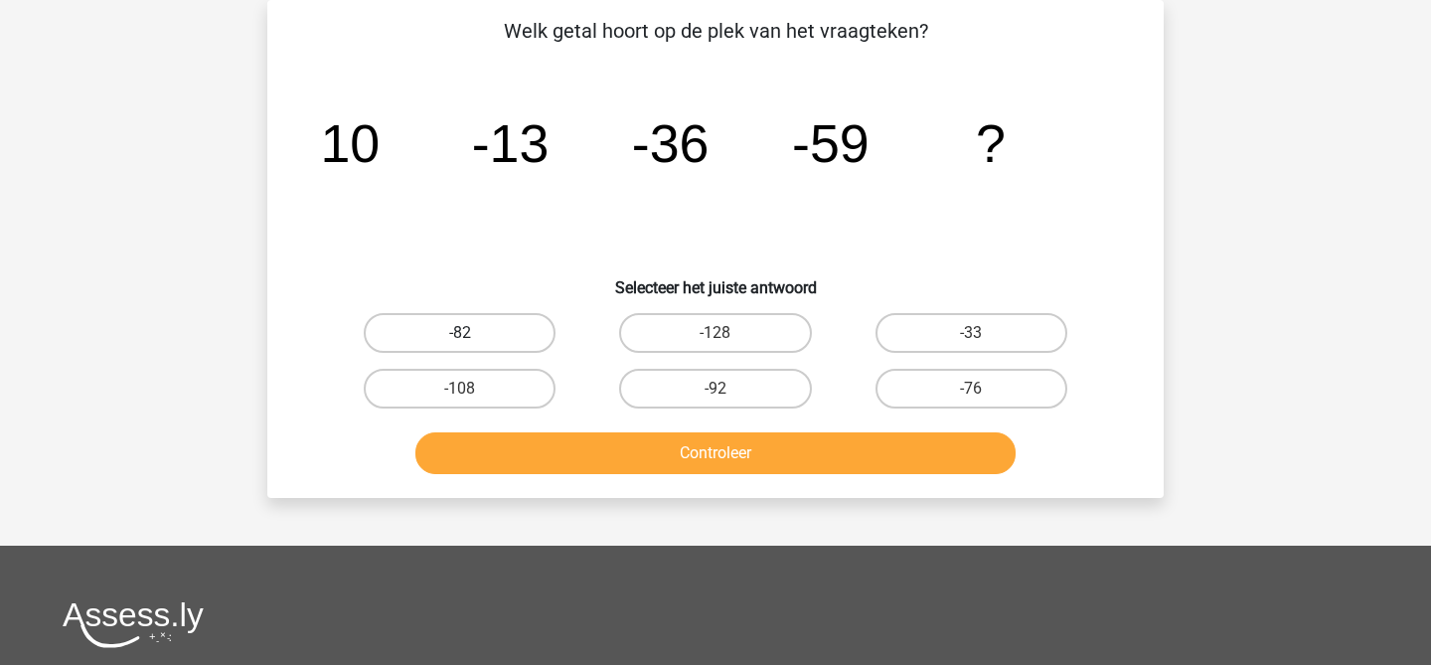
click at [536, 324] on label "-82" at bounding box center [460, 333] width 192 height 40
click at [473, 333] on input "-82" at bounding box center [466, 339] width 13 height 13
radio input "true"
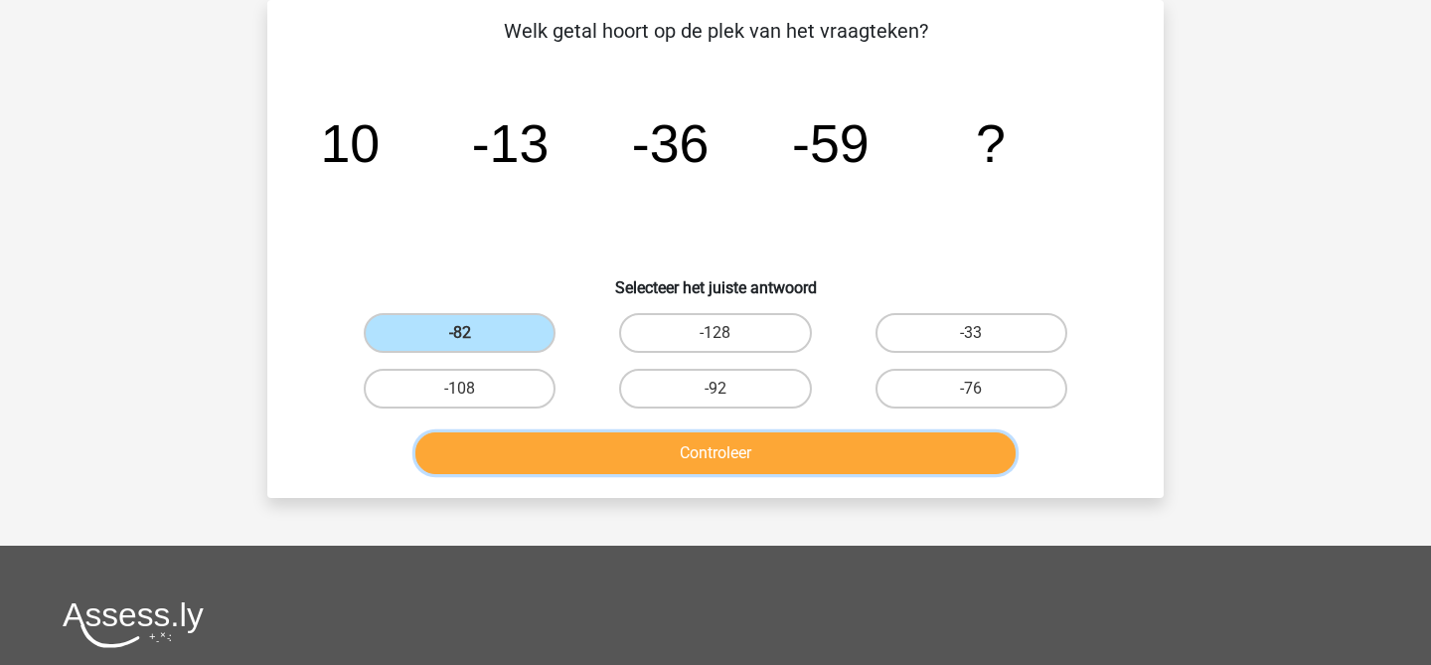
click at [588, 453] on button "Controleer" at bounding box center [715, 453] width 601 height 42
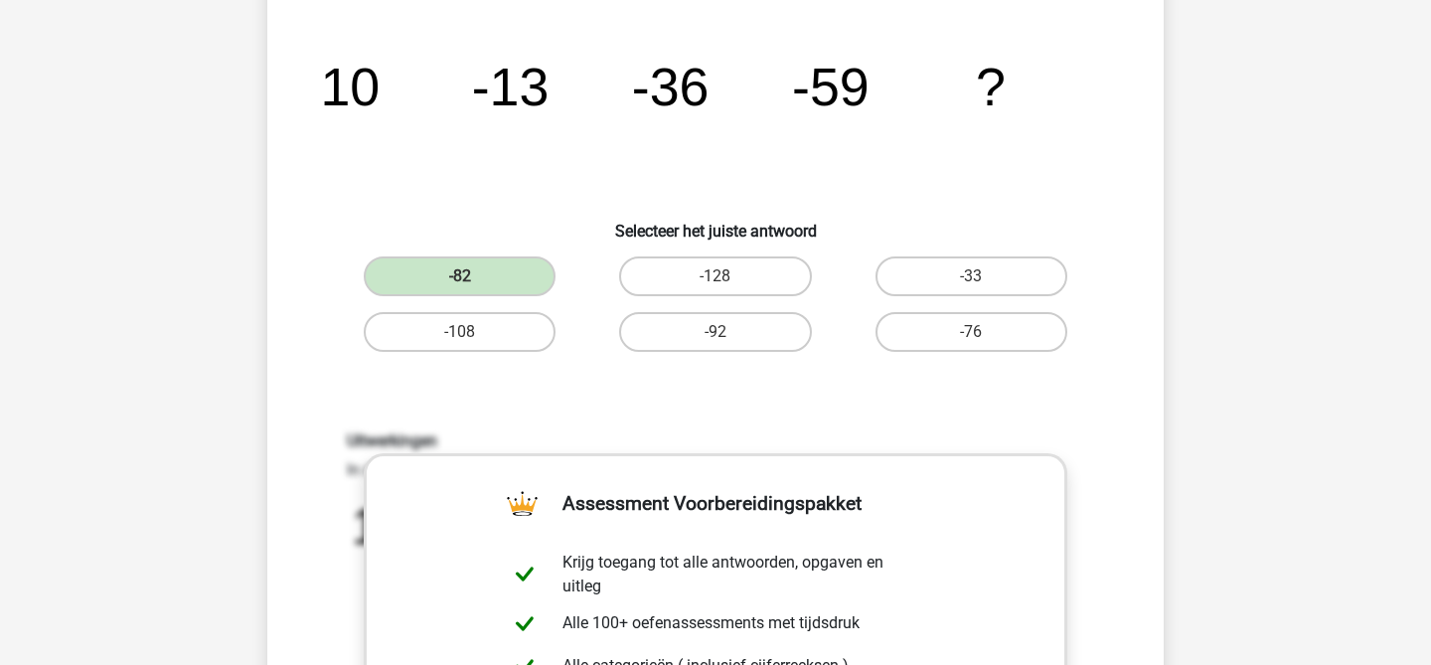
scroll to position [0, 0]
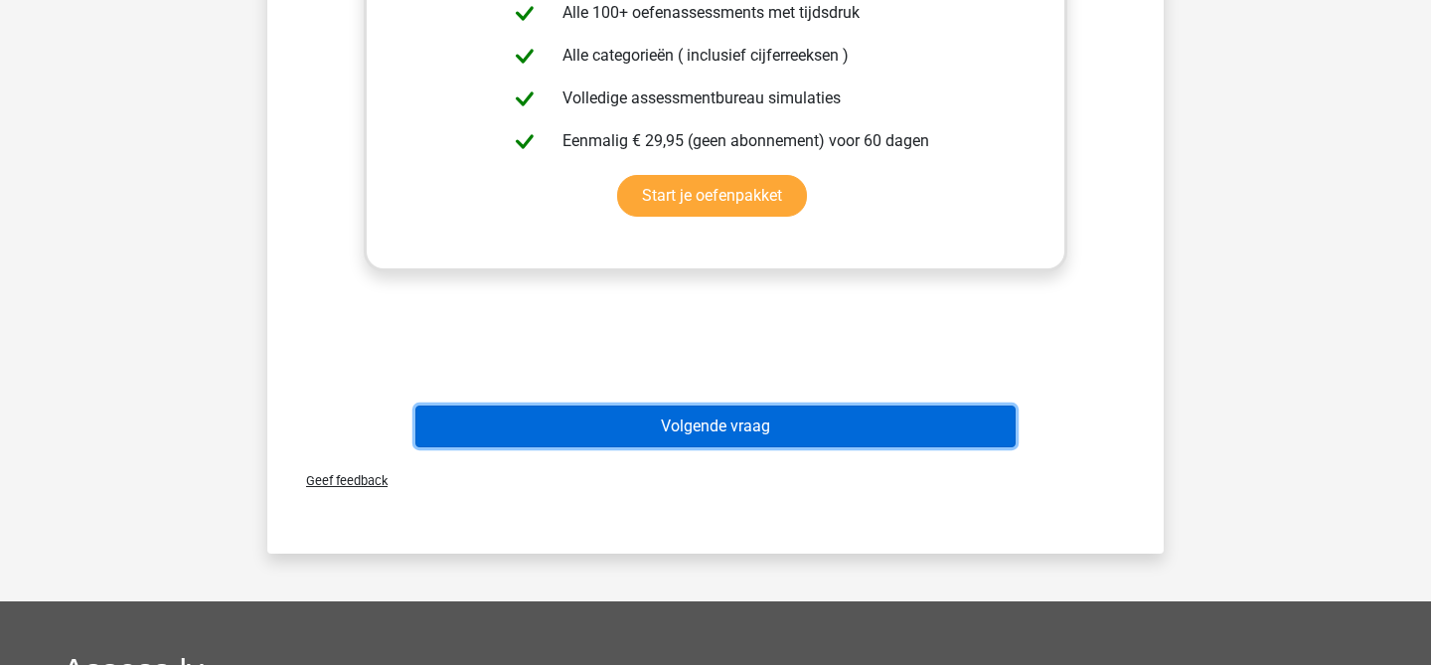
click at [677, 415] on button "Volgende vraag" at bounding box center [715, 426] width 601 height 42
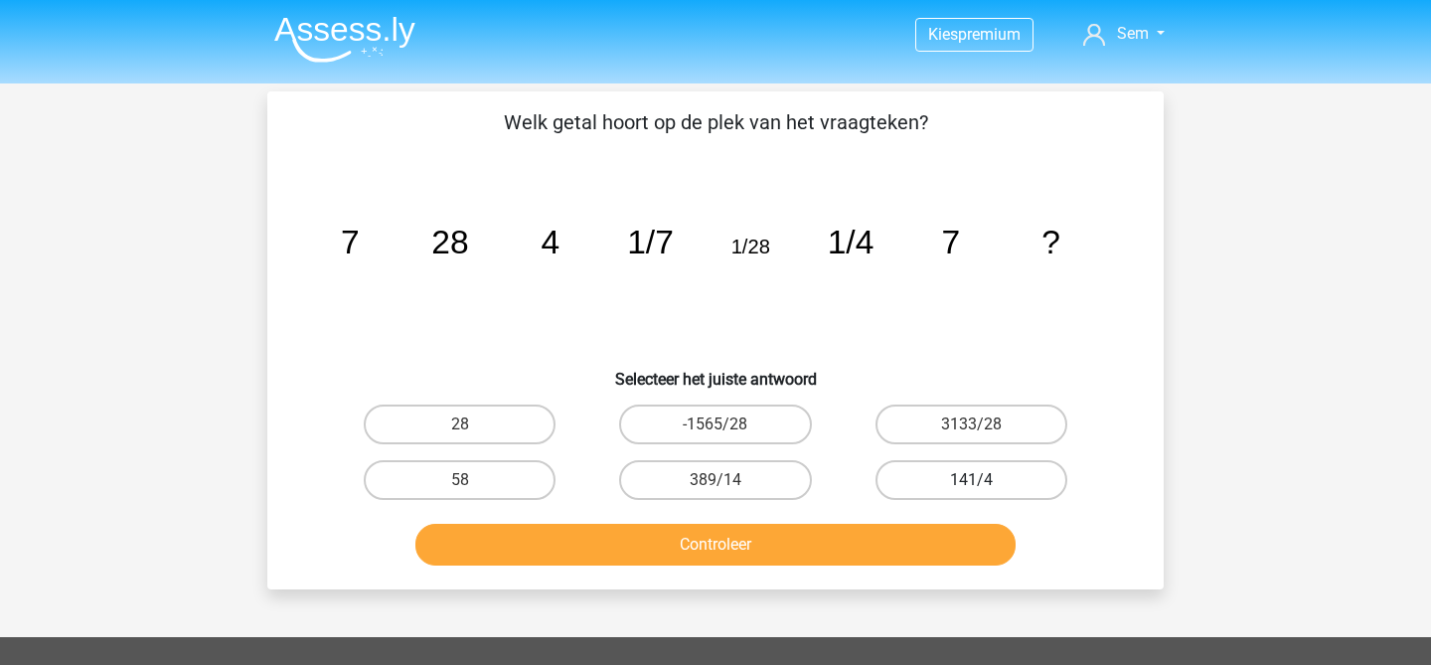
click at [989, 486] on label "141/4" at bounding box center [972, 480] width 192 height 40
click at [984, 486] on input "141/4" at bounding box center [977, 486] width 13 height 13
radio input "true"
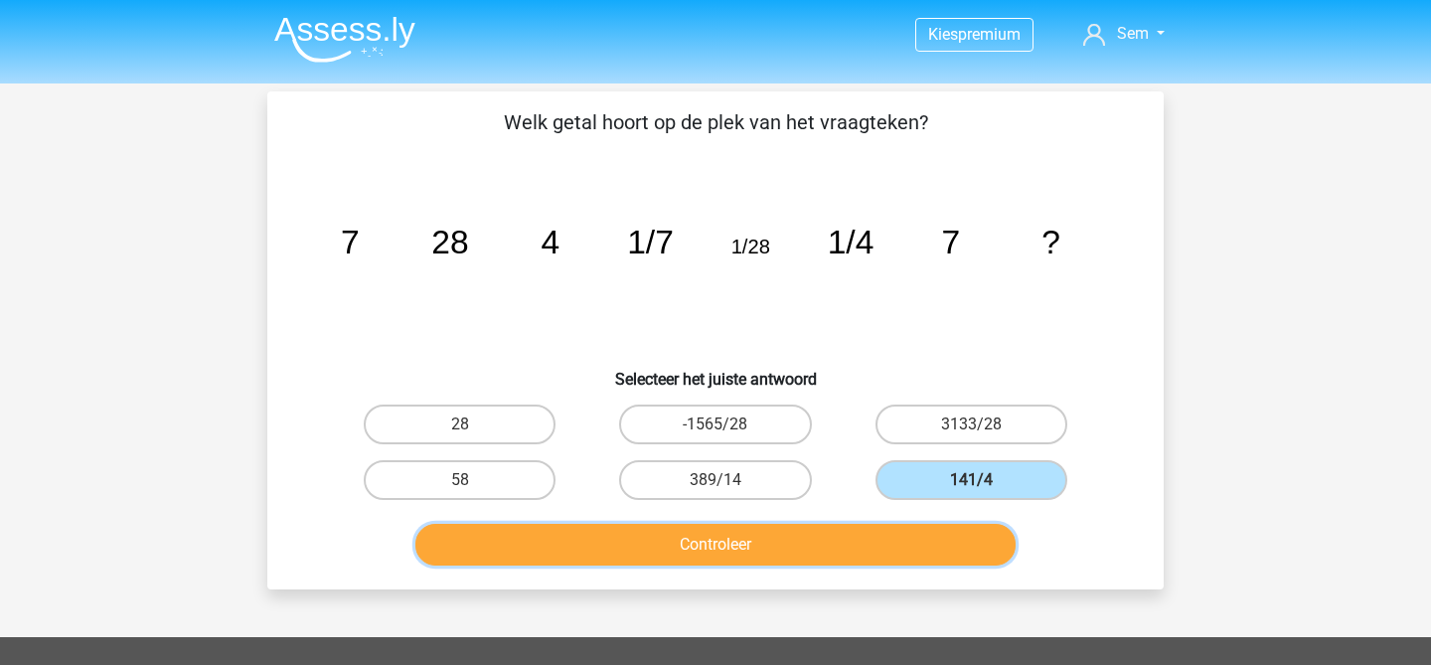
click at [944, 550] on button "Controleer" at bounding box center [715, 545] width 601 height 42
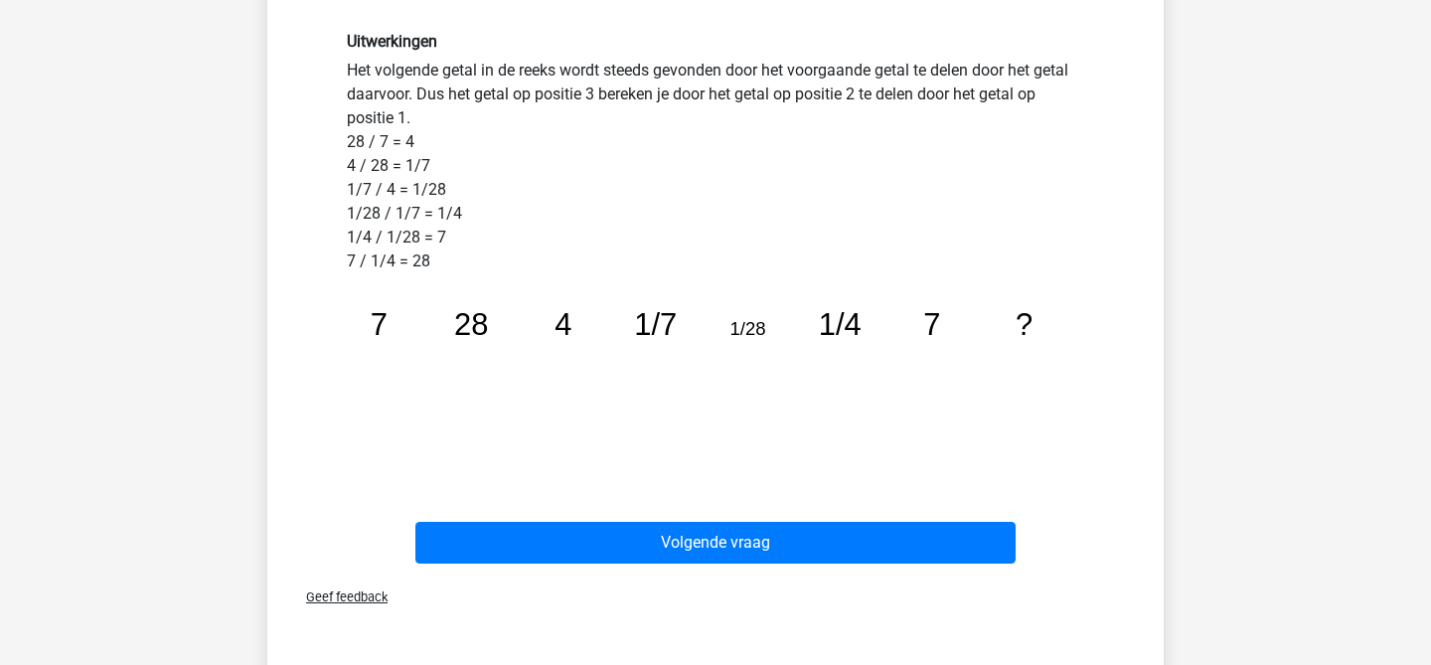
scroll to position [526, 0]
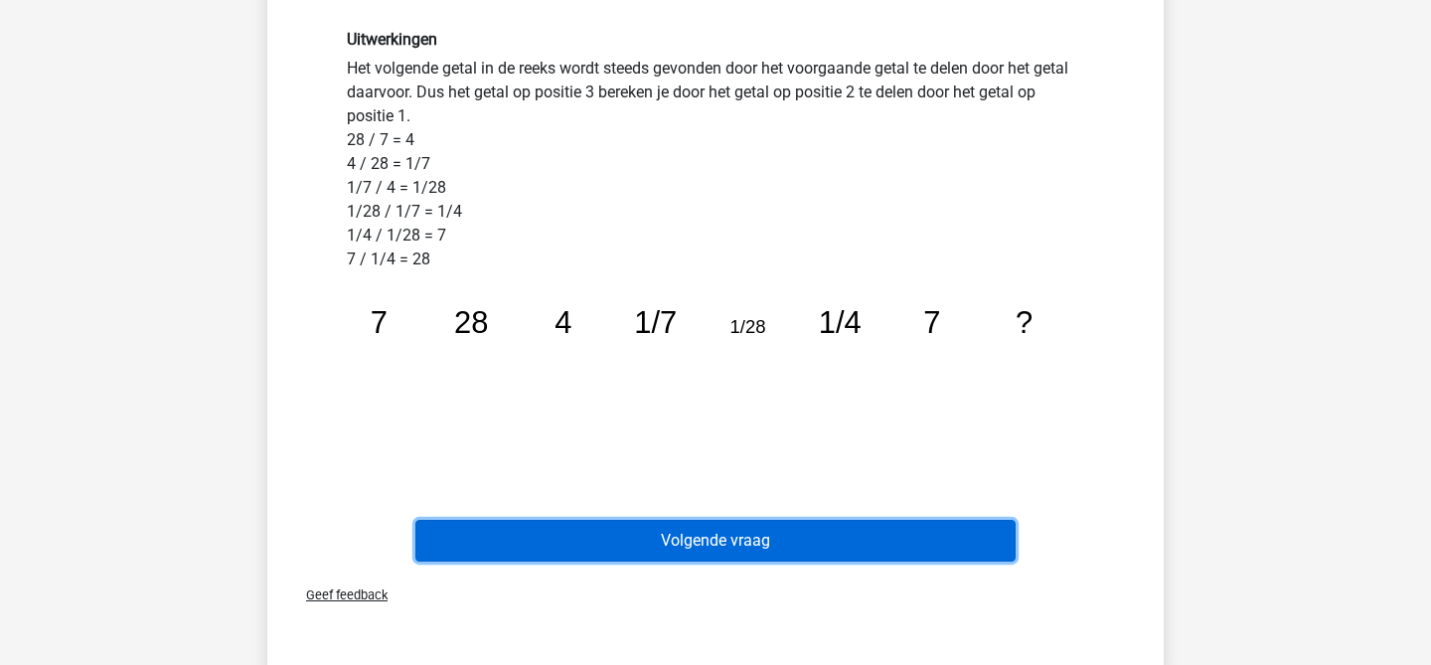
click at [600, 552] on button "Volgende vraag" at bounding box center [715, 541] width 601 height 42
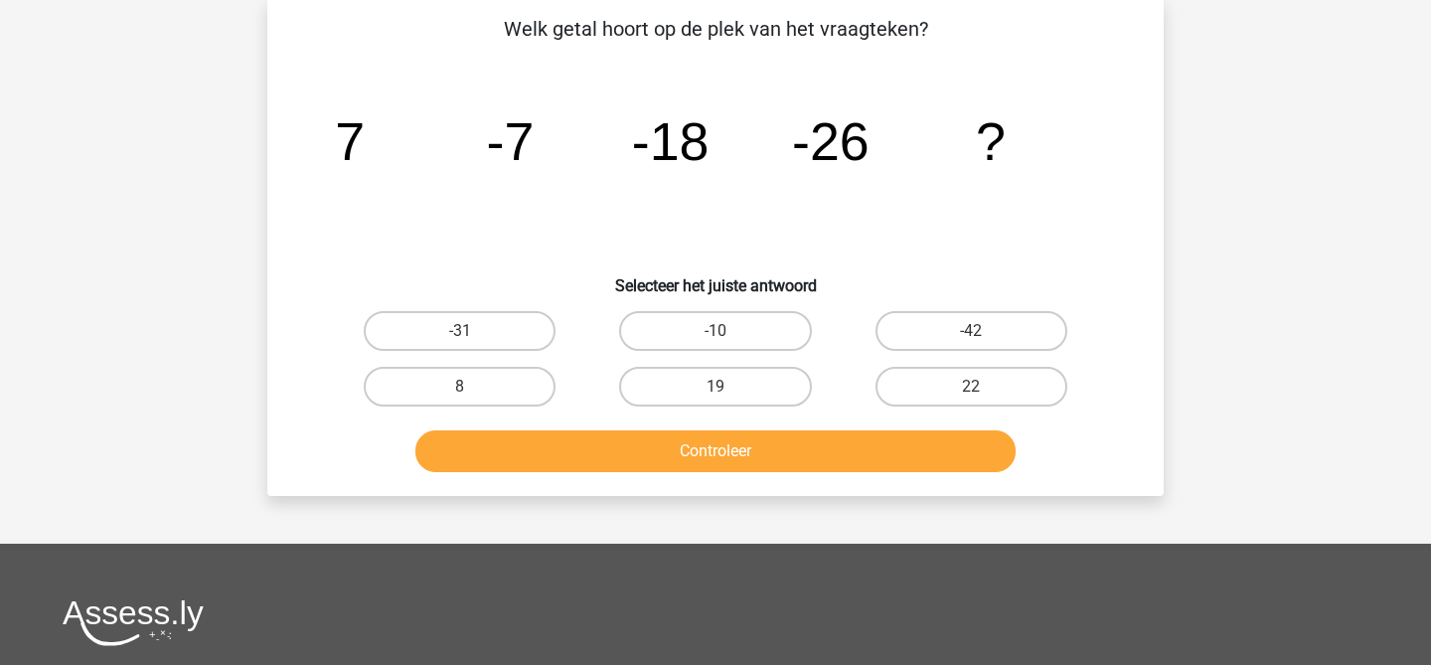
scroll to position [91, 0]
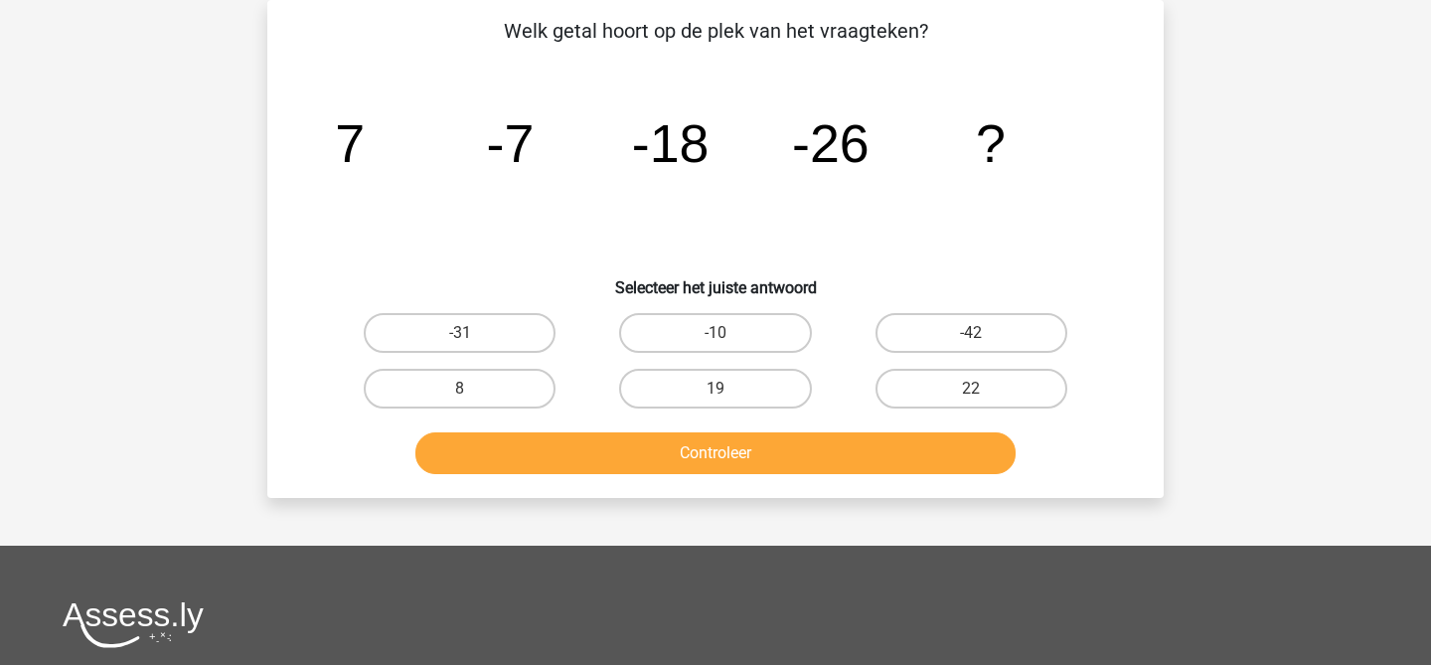
click at [468, 312] on div "-31" at bounding box center [459, 333] width 255 height 56
click at [470, 316] on label "-31" at bounding box center [460, 333] width 192 height 40
click at [470, 333] on input "-31" at bounding box center [466, 339] width 13 height 13
radio input "true"
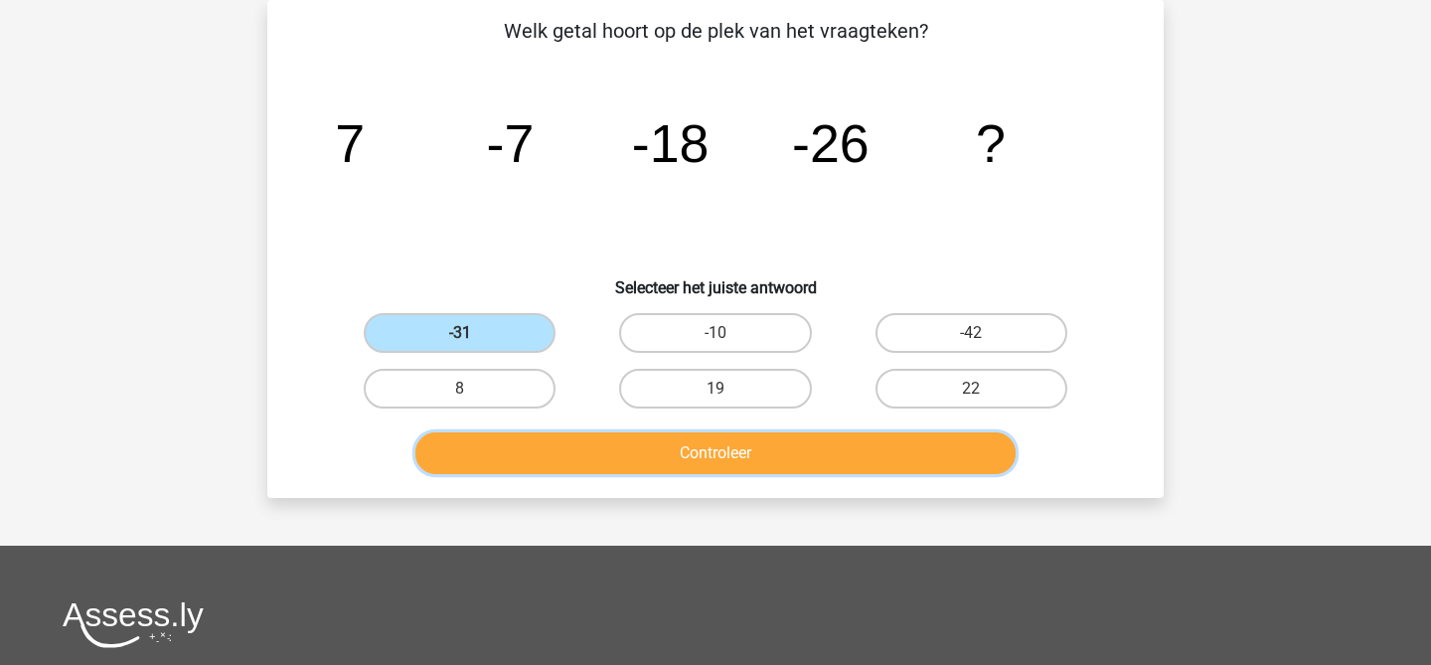
click at [497, 439] on button "Controleer" at bounding box center [715, 453] width 601 height 42
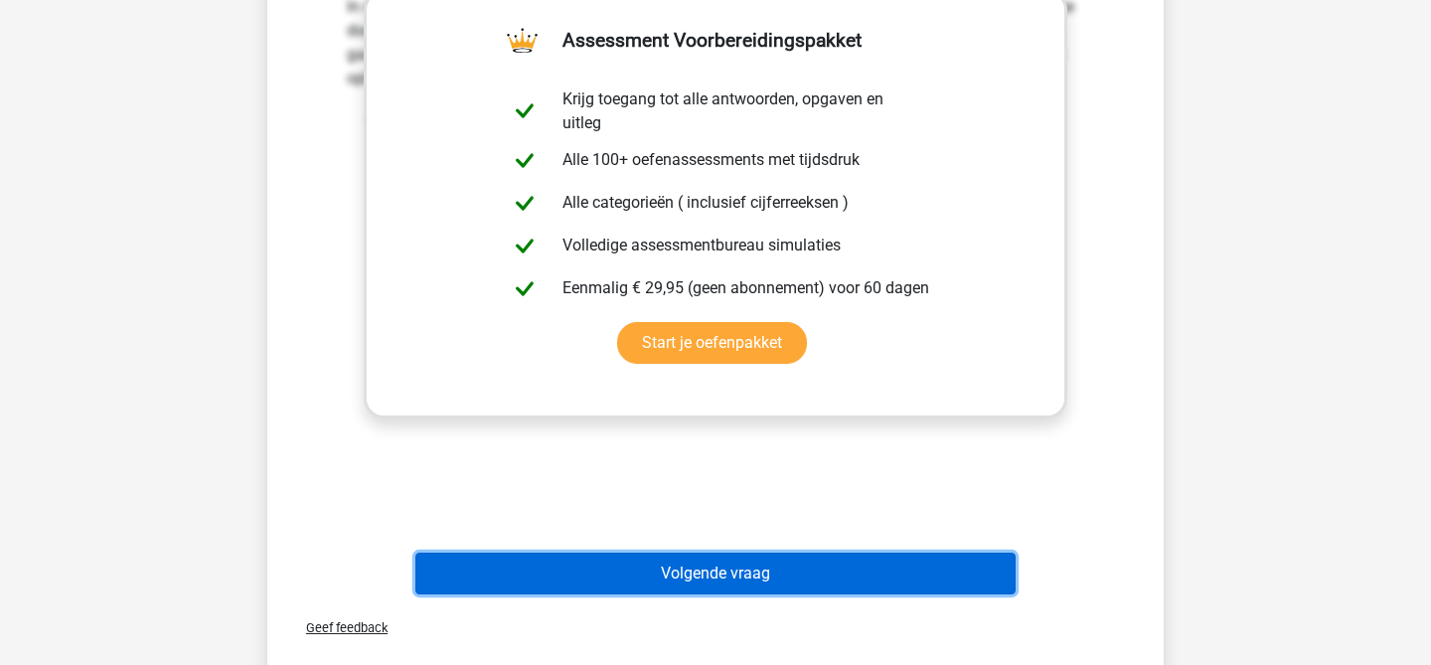
click at [679, 588] on button "Volgende vraag" at bounding box center [715, 574] width 601 height 42
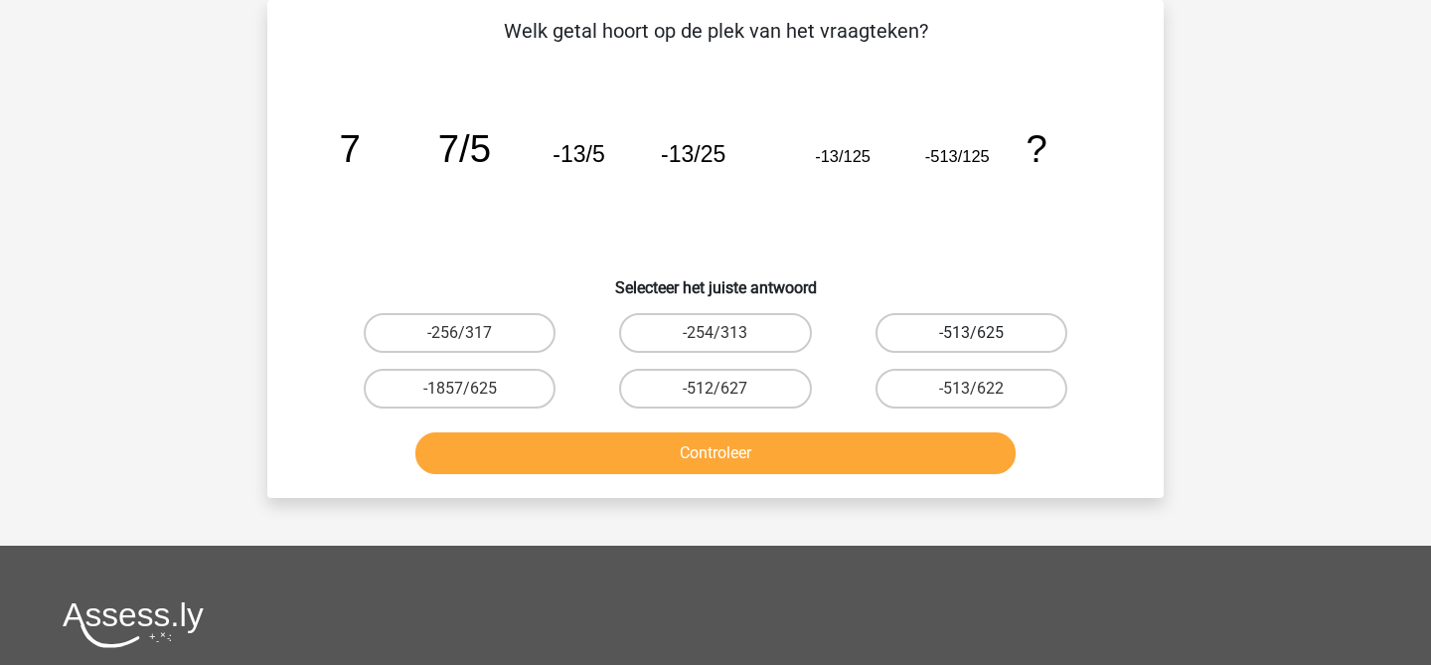
click at [1006, 324] on label "-513/625" at bounding box center [972, 333] width 192 height 40
click at [984, 333] on input "-513/625" at bounding box center [977, 339] width 13 height 13
radio input "true"
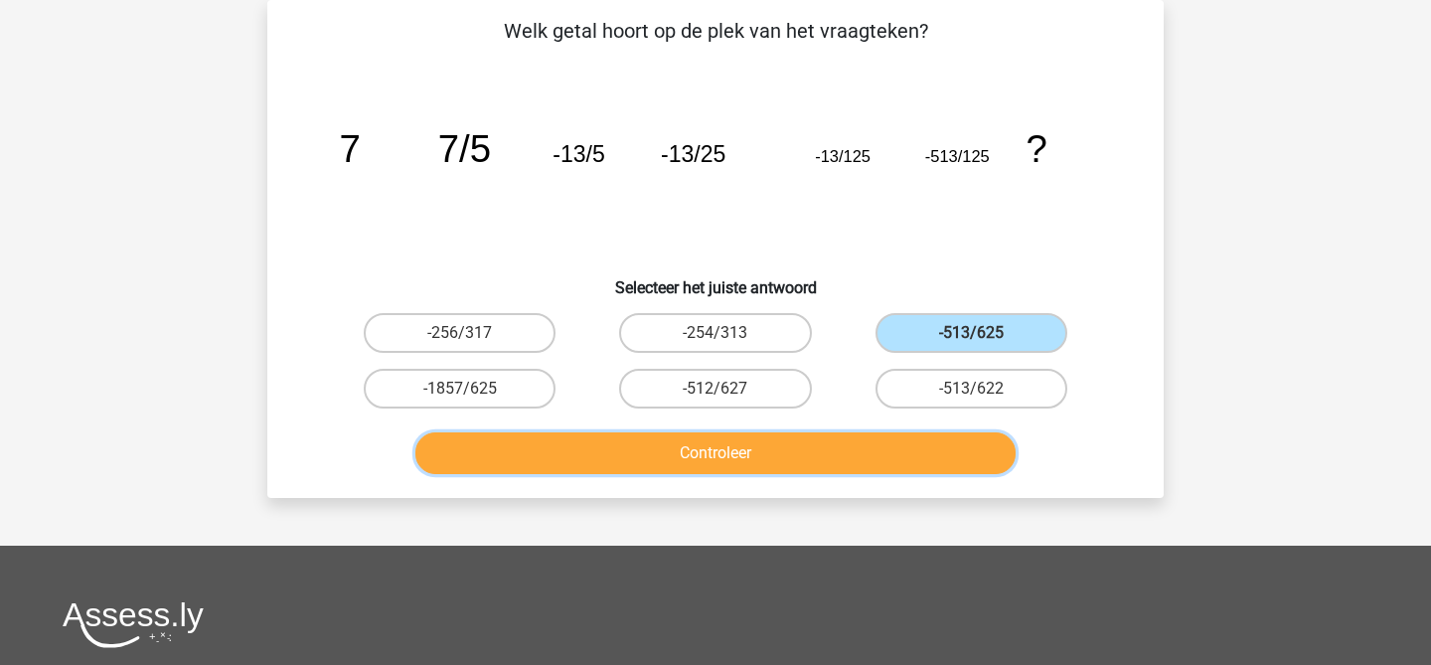
click at [891, 455] on button "Controleer" at bounding box center [715, 453] width 601 height 42
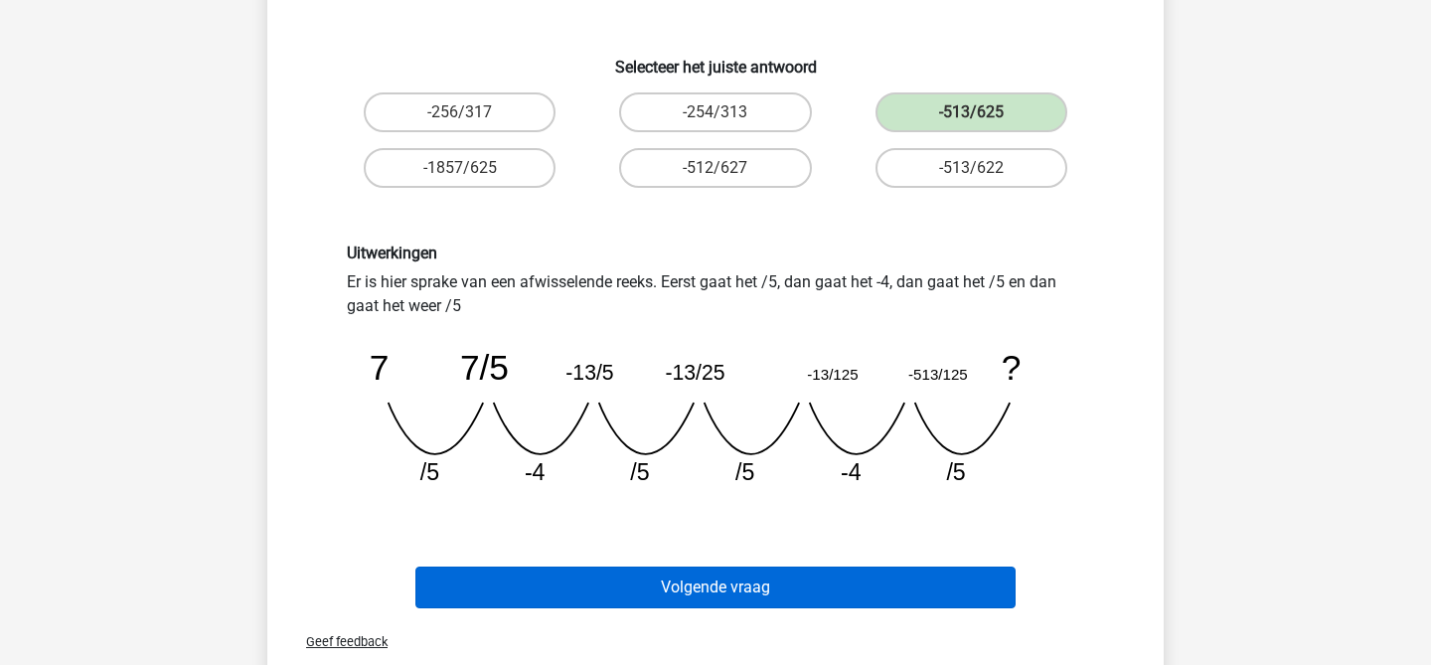
scroll to position [310, 0]
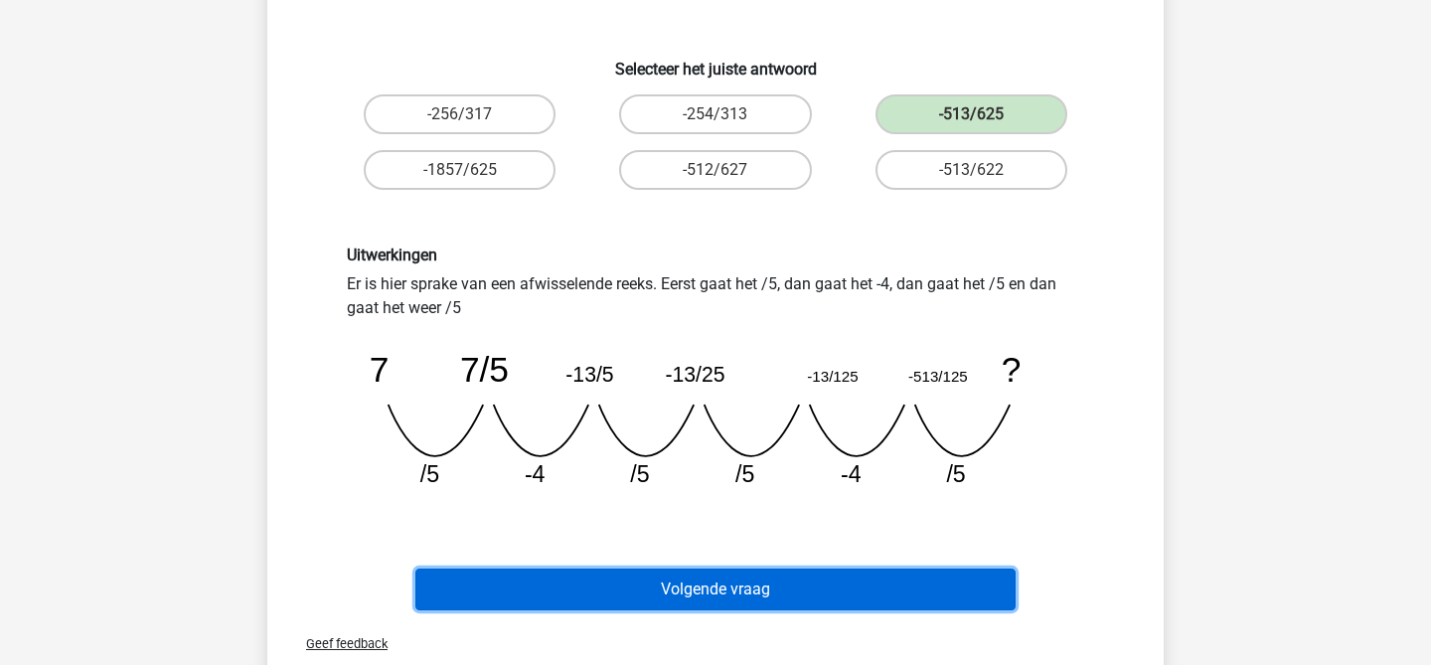
click at [589, 601] on button "Volgende vraag" at bounding box center [715, 589] width 601 height 42
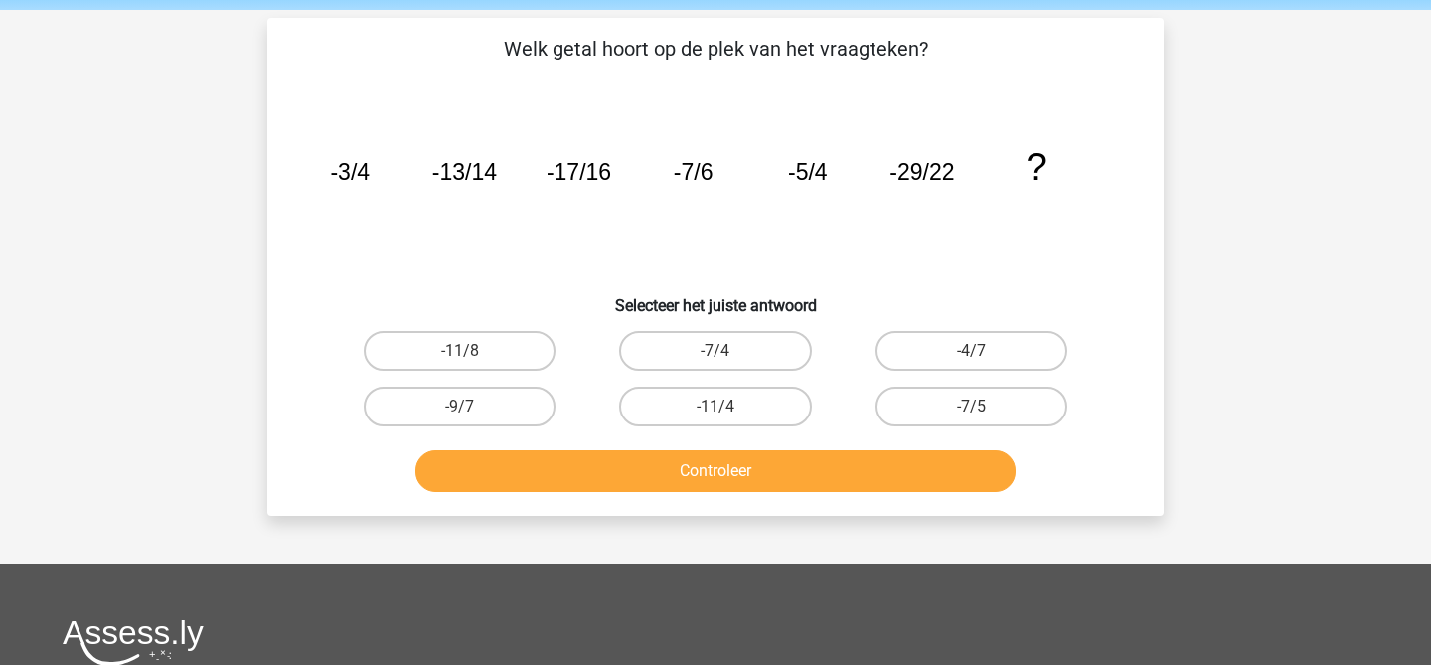
scroll to position [72, 0]
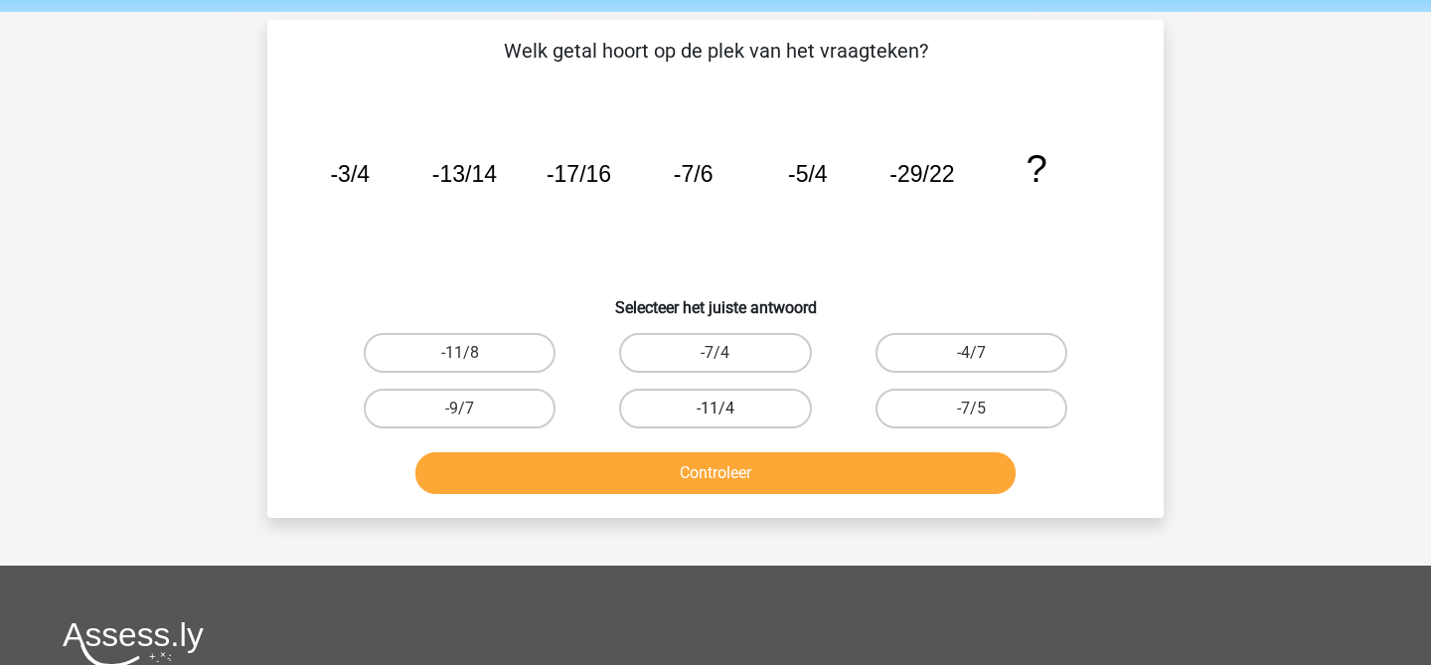
click at [683, 419] on label "-11/4" at bounding box center [715, 409] width 192 height 40
click at [716, 419] on input "-11/4" at bounding box center [722, 414] width 13 height 13
radio input "true"
click at [643, 543] on div "Kies premium Sem sem.rups@gmail.com" at bounding box center [715, 509] width 1431 height 1162
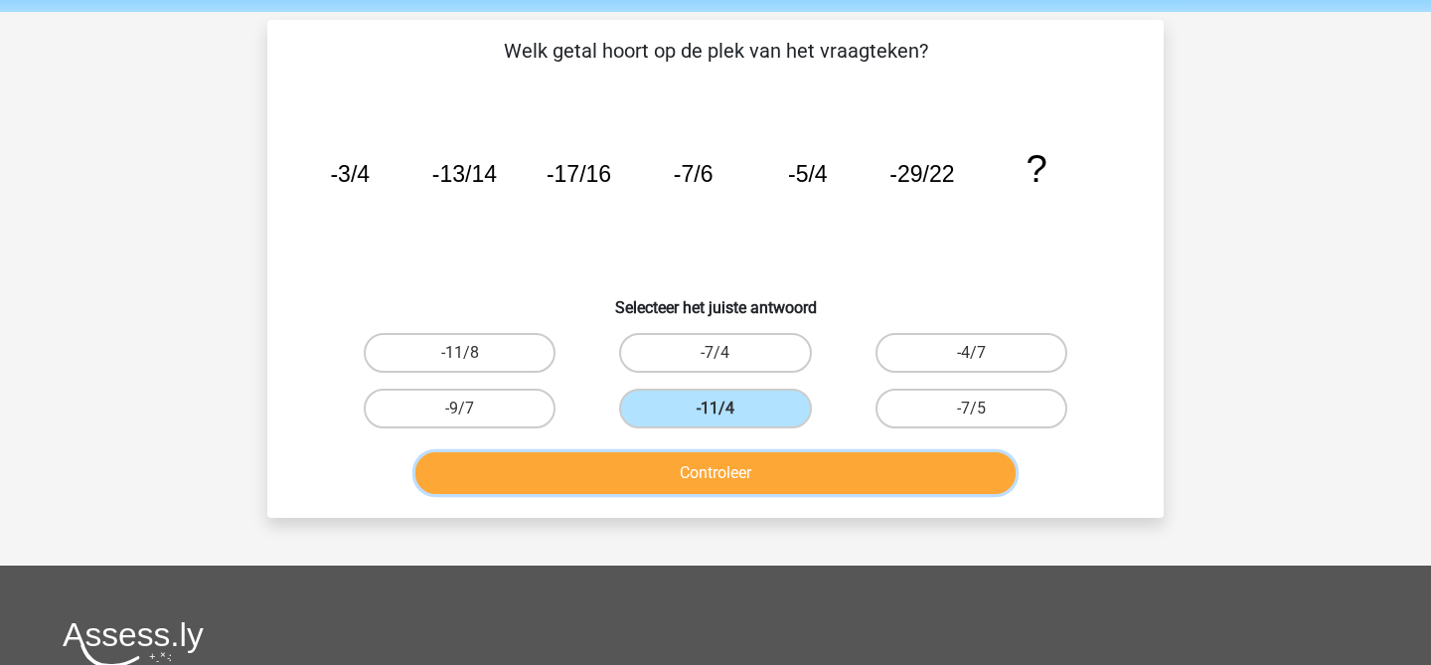
click at [692, 473] on button "Controleer" at bounding box center [715, 473] width 601 height 42
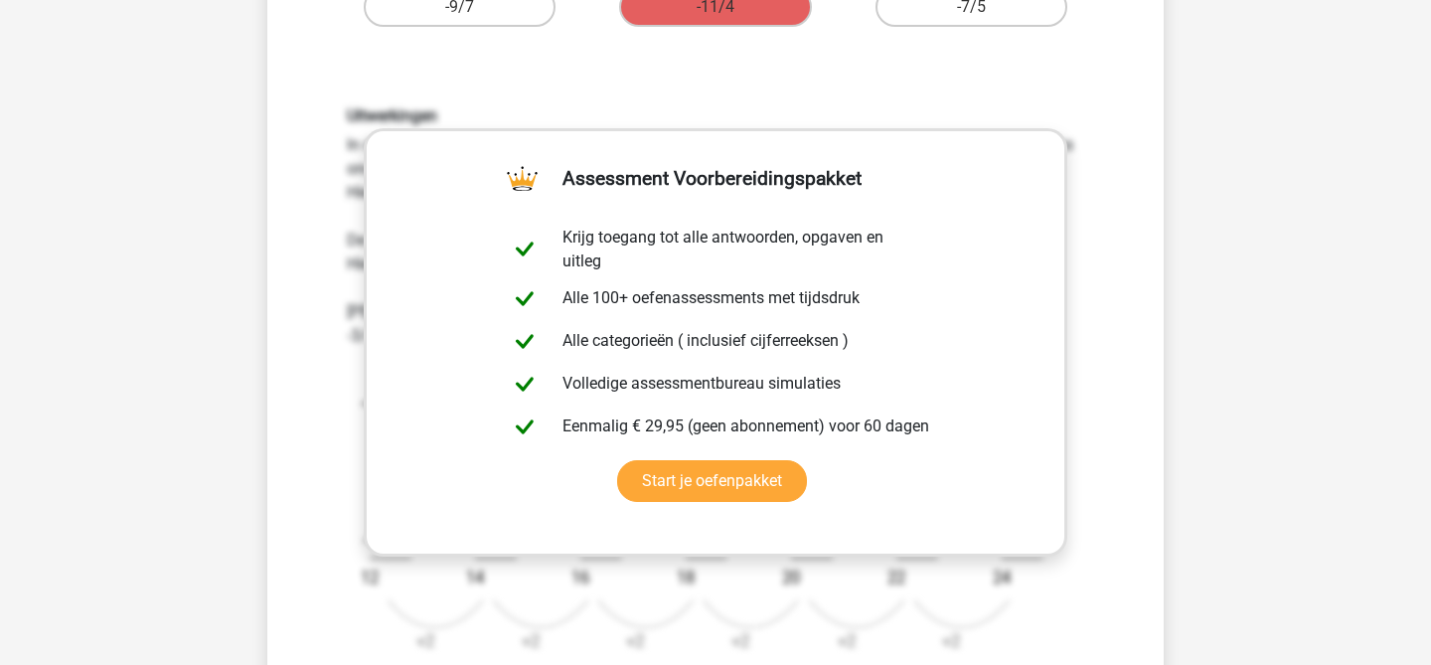
scroll to position [746, 0]
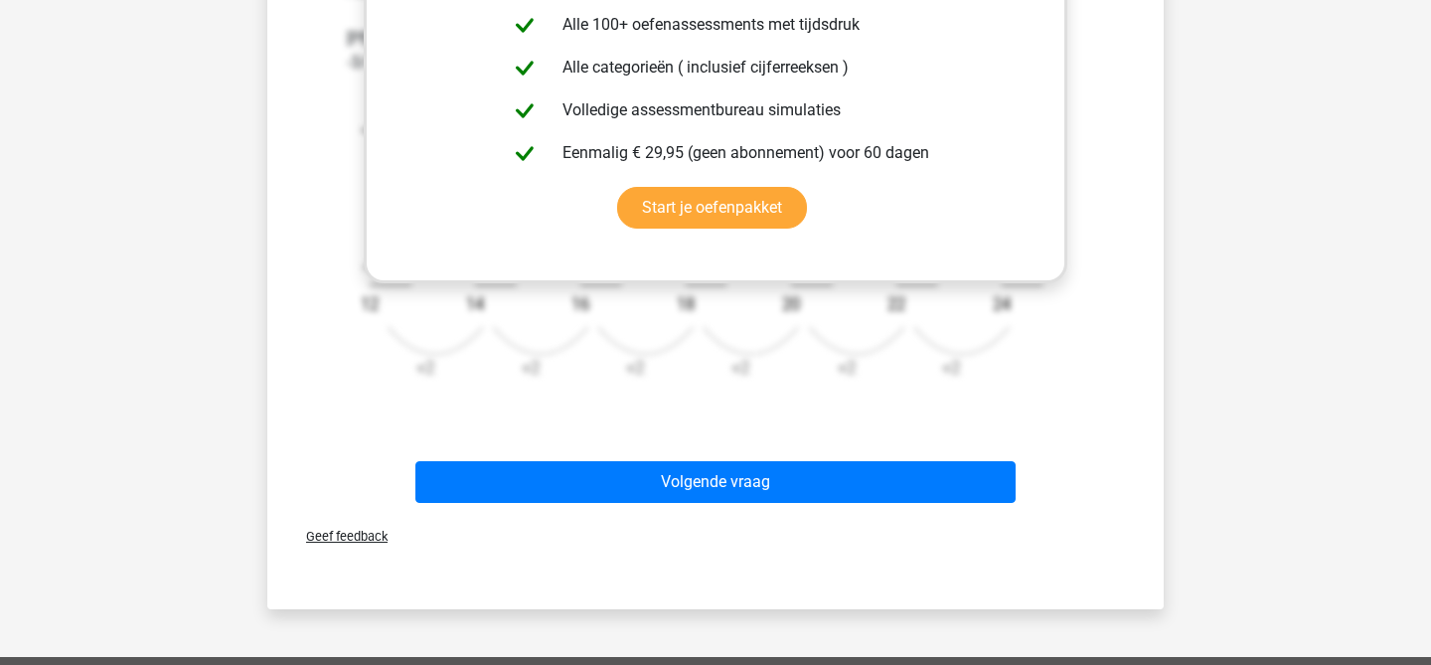
click at [356, 535] on span "Geef feedback" at bounding box center [338, 536] width 97 height 15
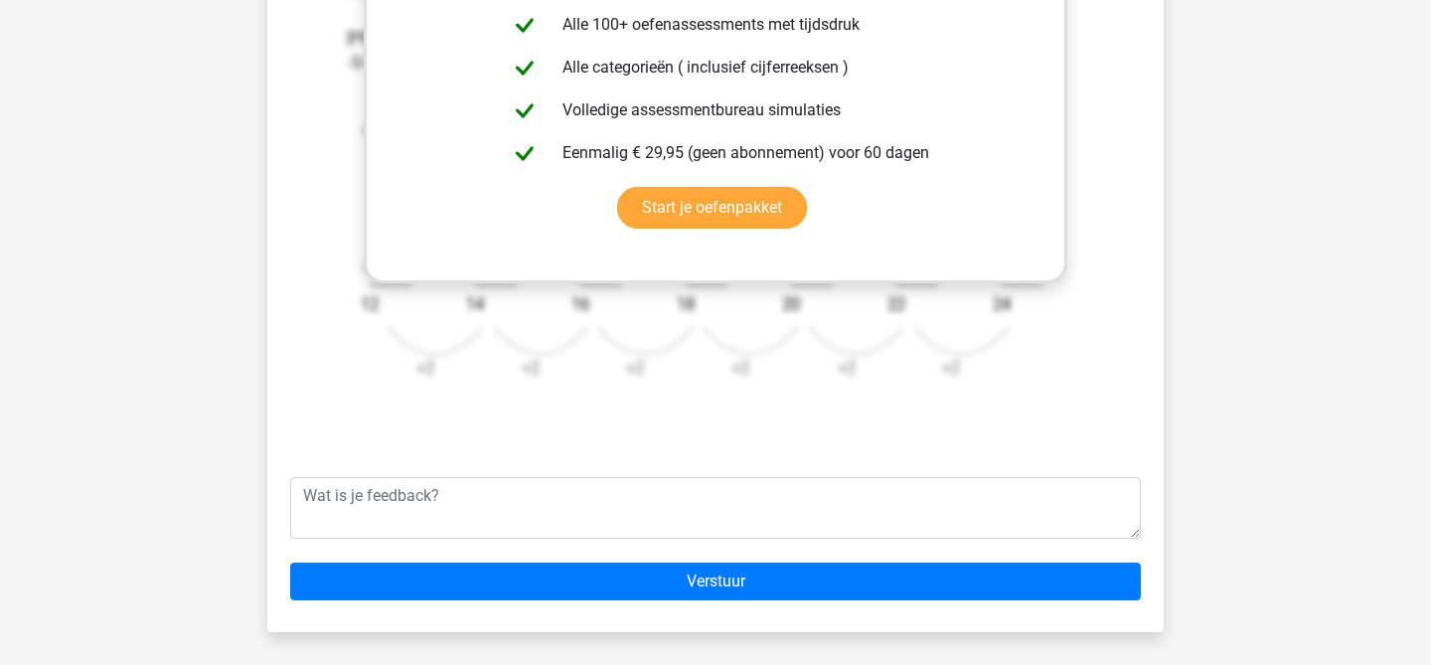
click at [609, 470] on div "Verstuur" at bounding box center [715, 538] width 881 height 155
click at [622, 450] on div "Volgende vraag" at bounding box center [715, 453] width 833 height 16
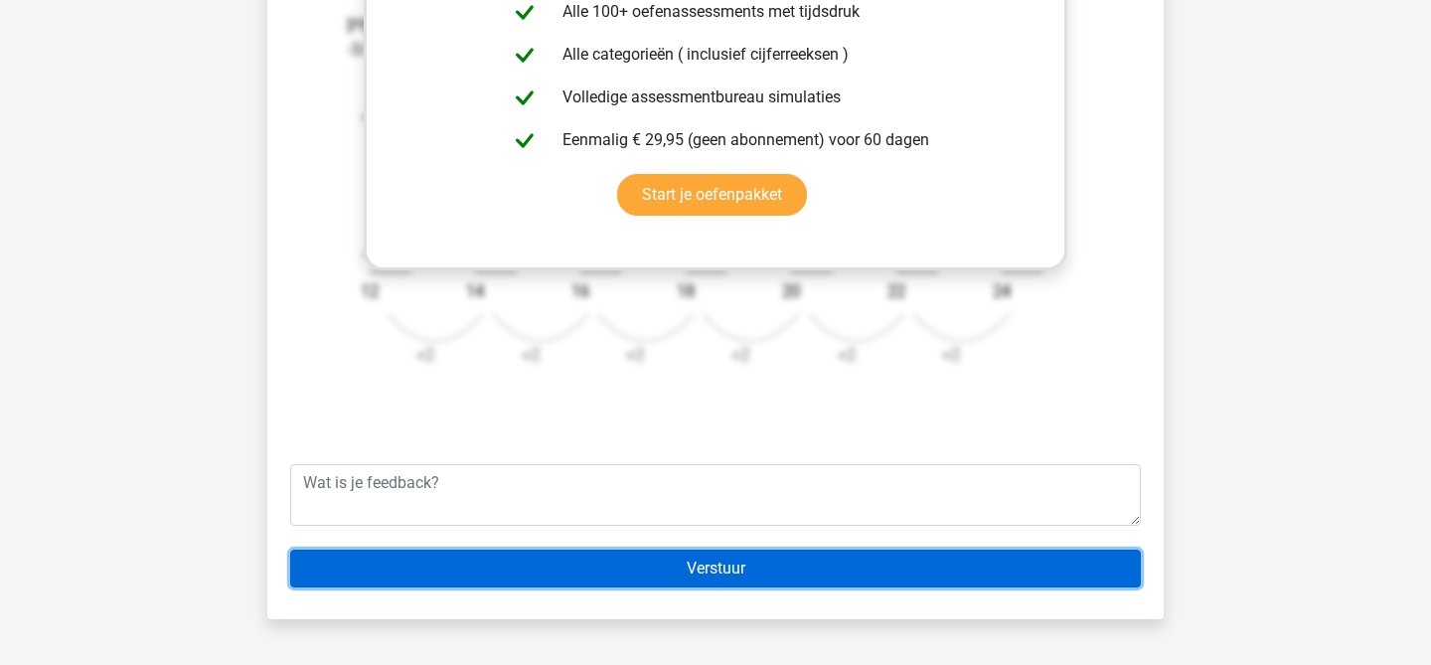
click at [632, 564] on input "Verstuur" at bounding box center [715, 569] width 851 height 38
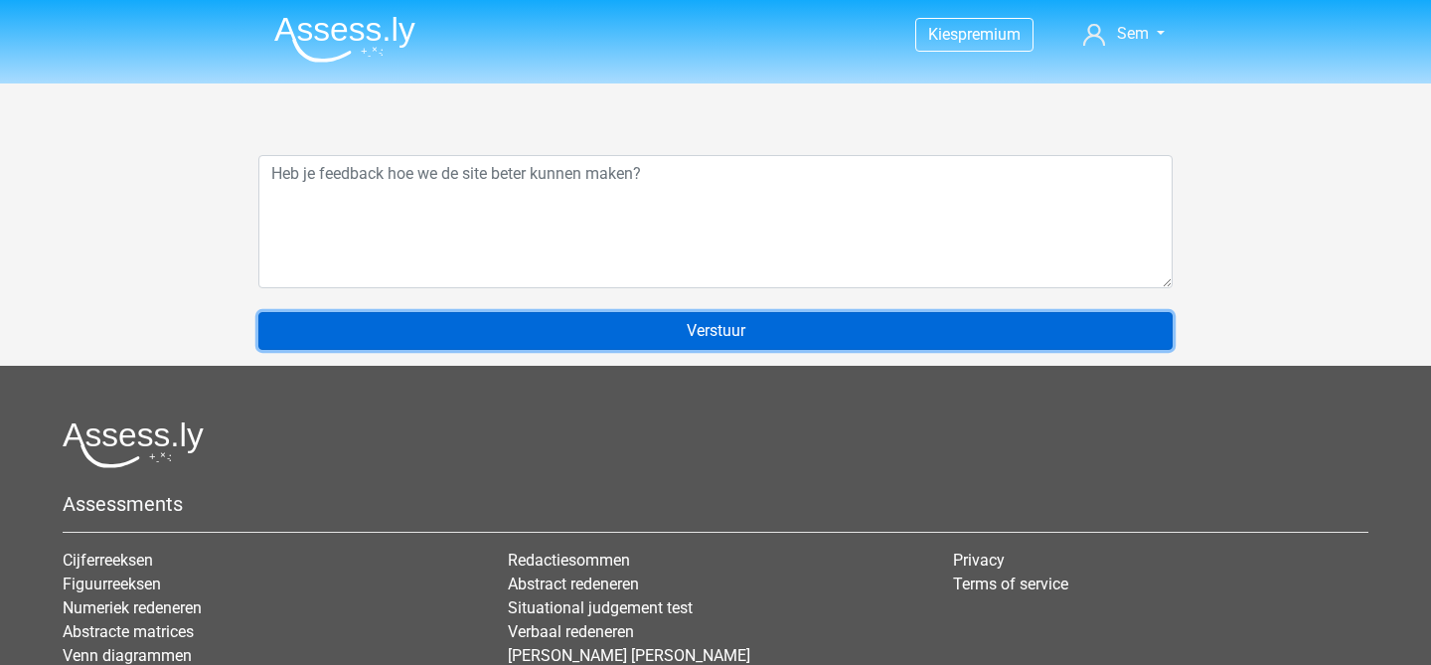
click at [625, 339] on input "Verstuur" at bounding box center [715, 331] width 914 height 38
click at [661, 334] on input "Verstuur" at bounding box center [715, 331] width 914 height 38
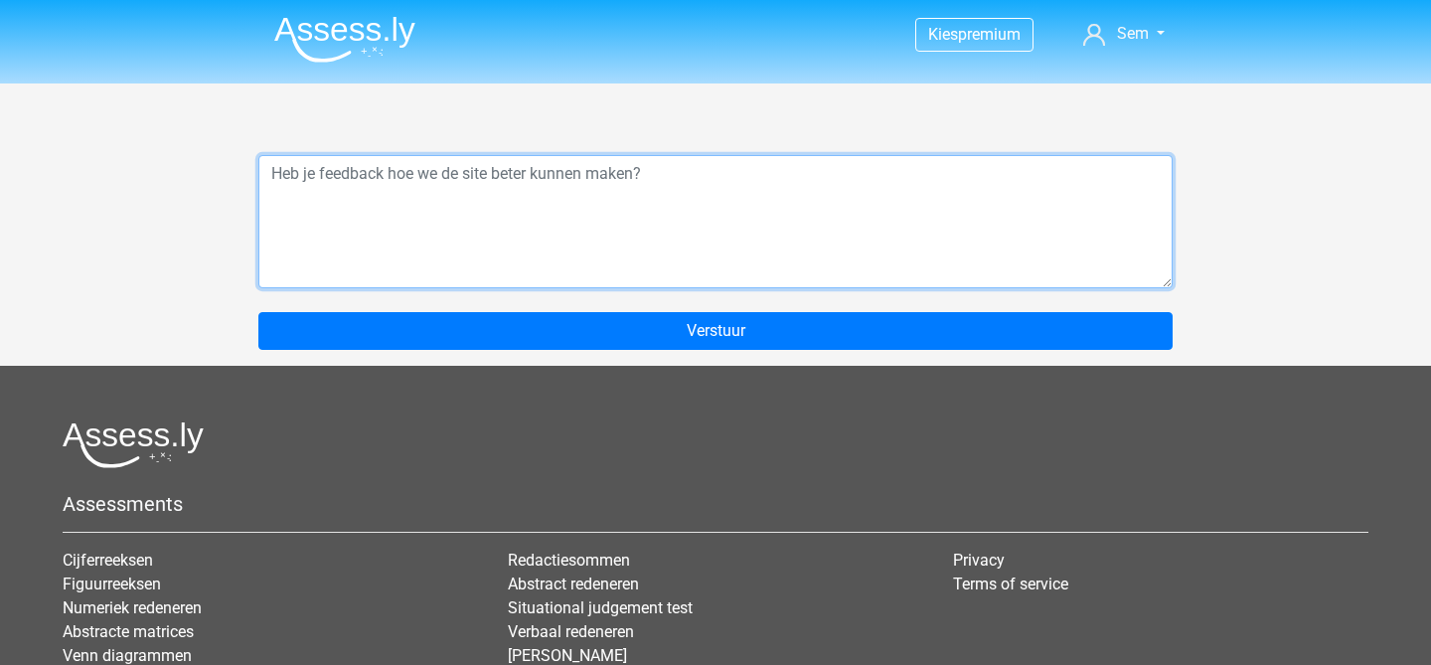
click at [653, 245] on textarea at bounding box center [715, 221] width 914 height 133
type textarea "."
type textarea "nee"
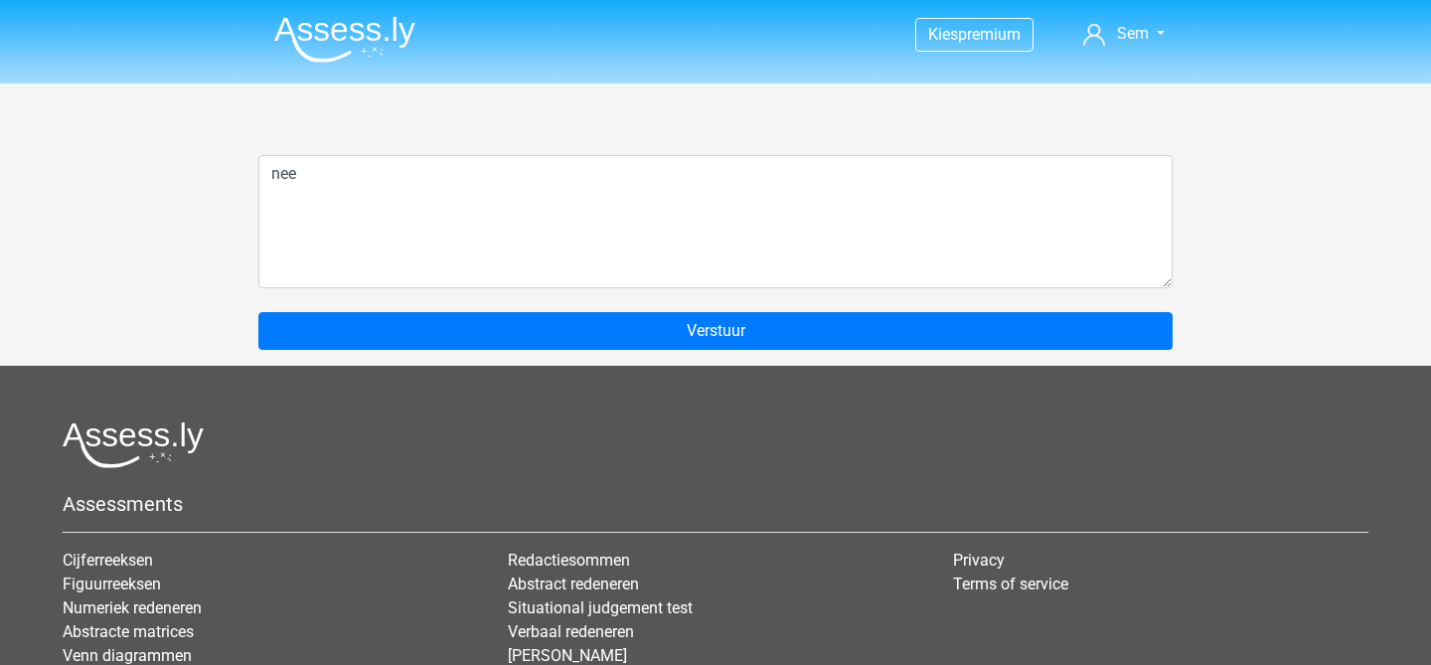
click at [688, 303] on form "nee Verstuur" at bounding box center [715, 240] width 914 height 219
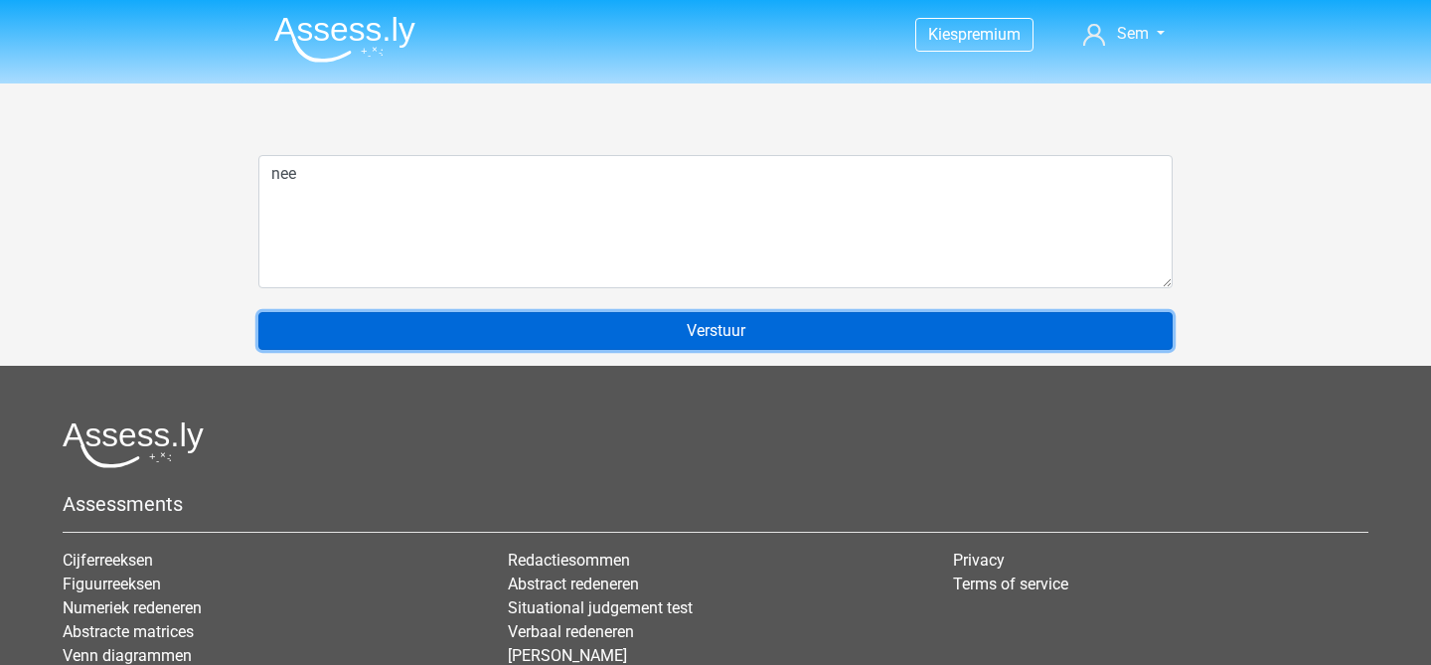
click at [688, 336] on input "Verstuur" at bounding box center [715, 331] width 914 height 38
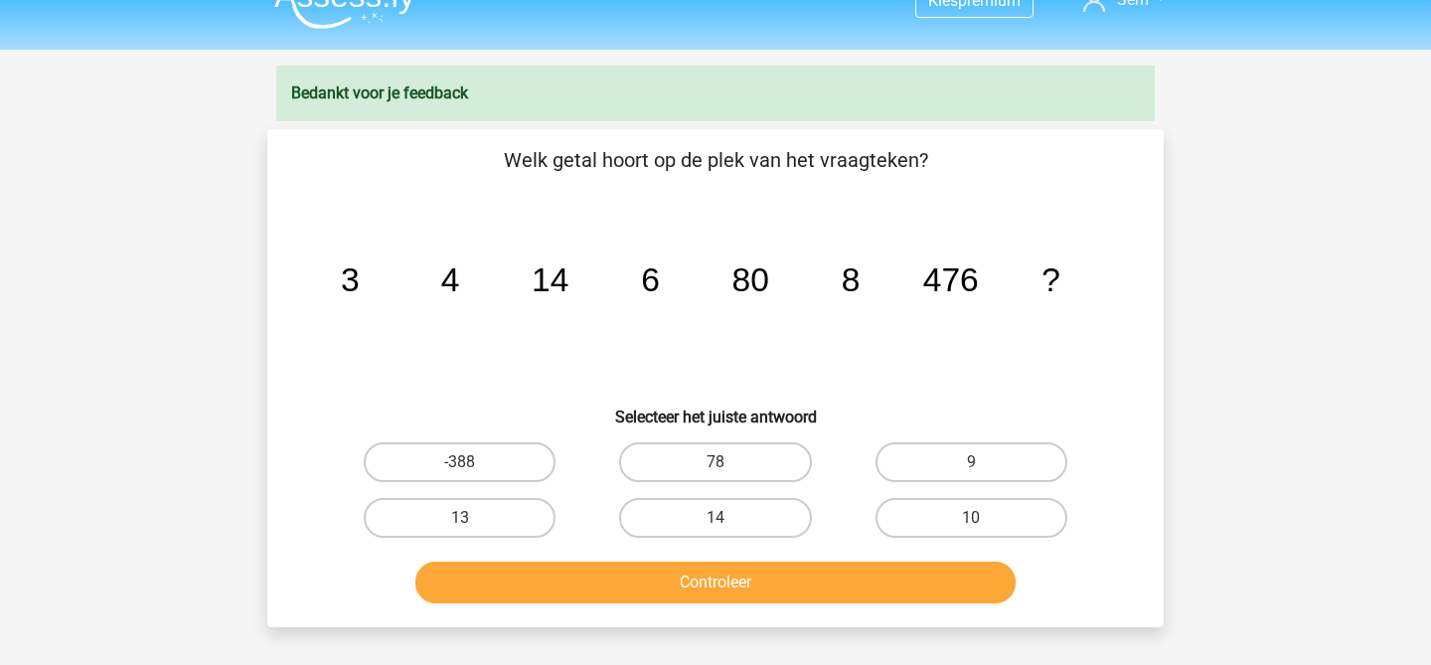
scroll to position [37, 0]
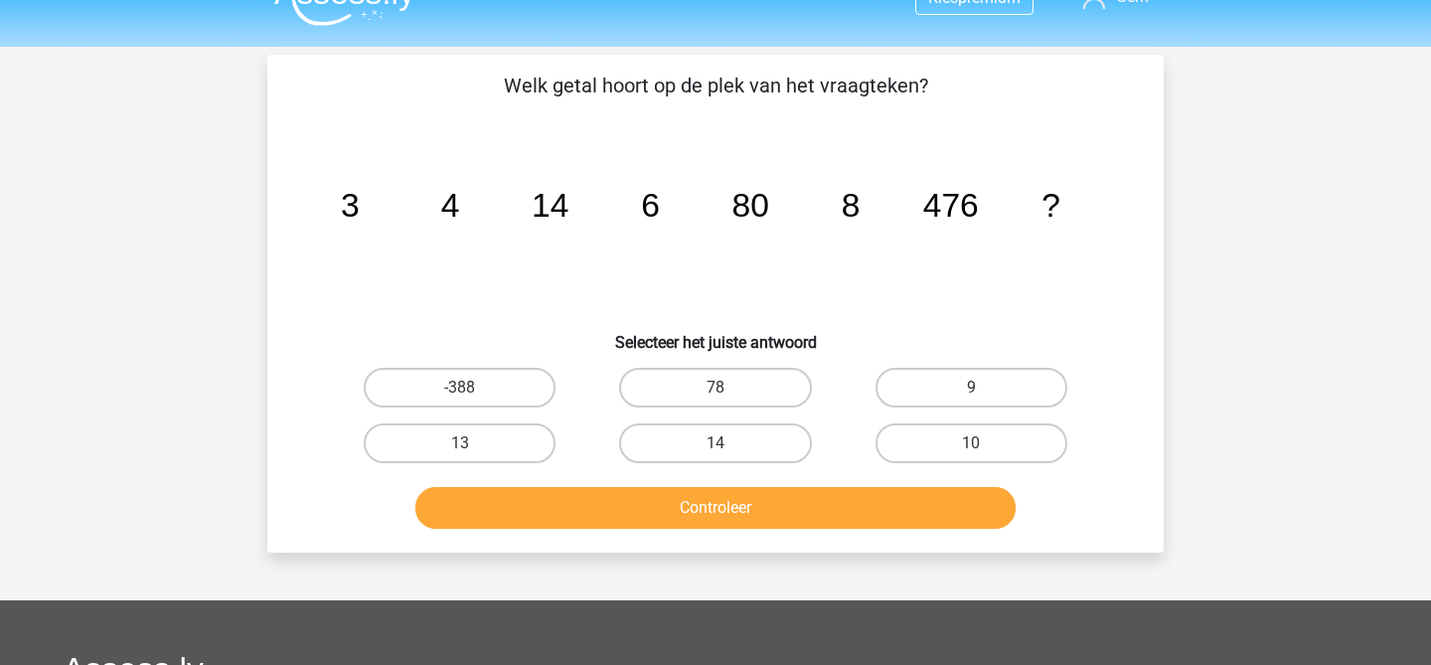
click at [973, 449] on input "10" at bounding box center [977, 449] width 13 height 13
radio input "true"
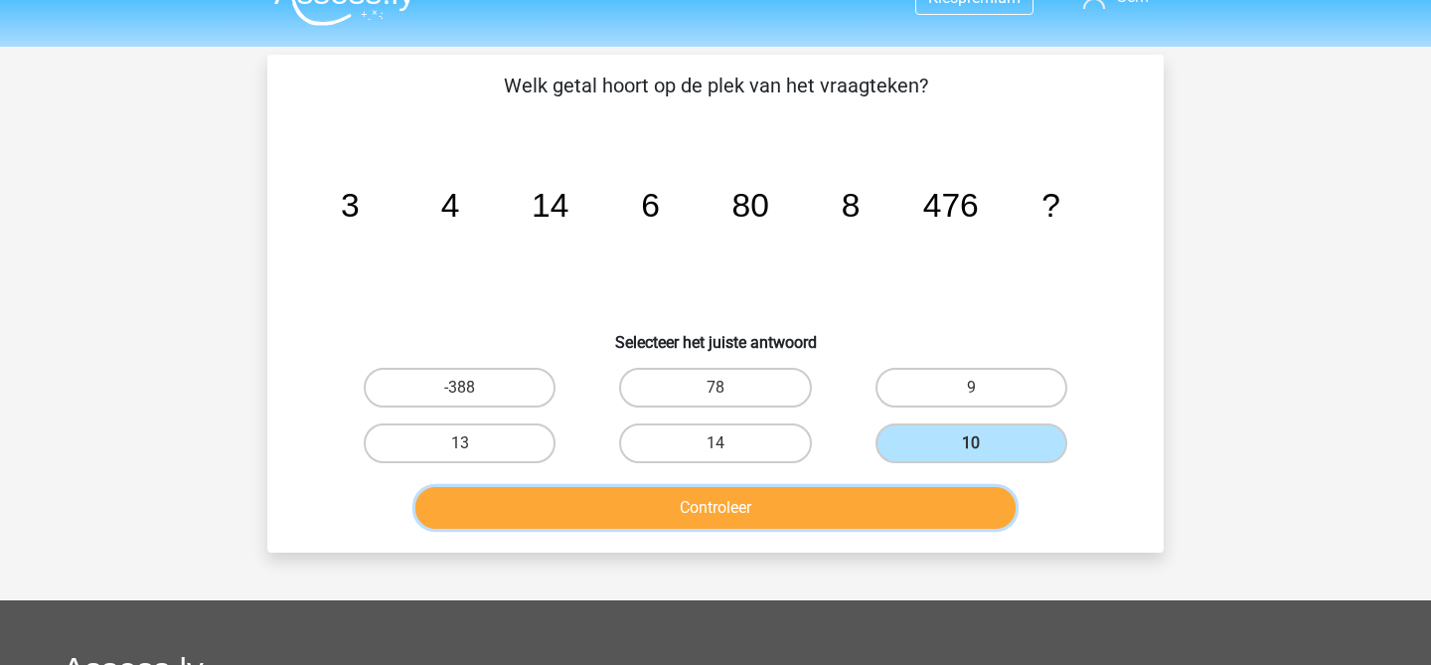
click at [932, 503] on button "Controleer" at bounding box center [715, 508] width 601 height 42
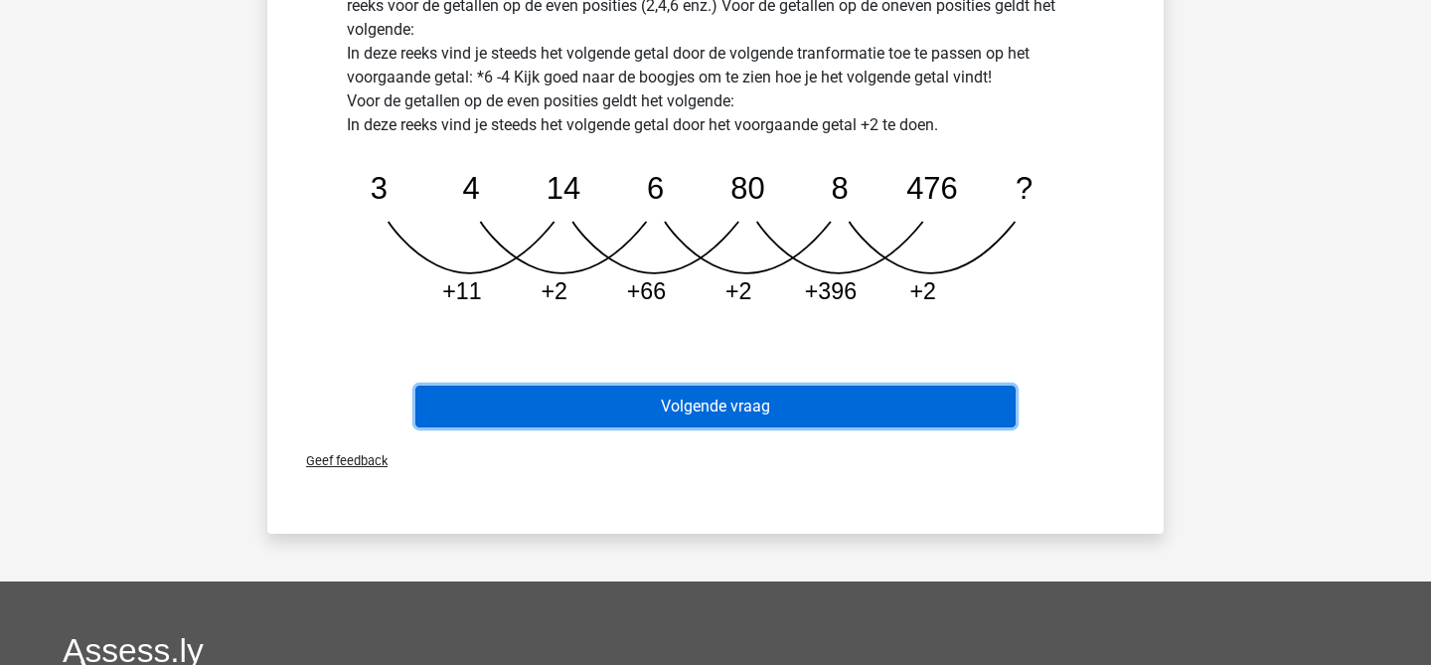
click at [929, 404] on button "Volgende vraag" at bounding box center [715, 407] width 601 height 42
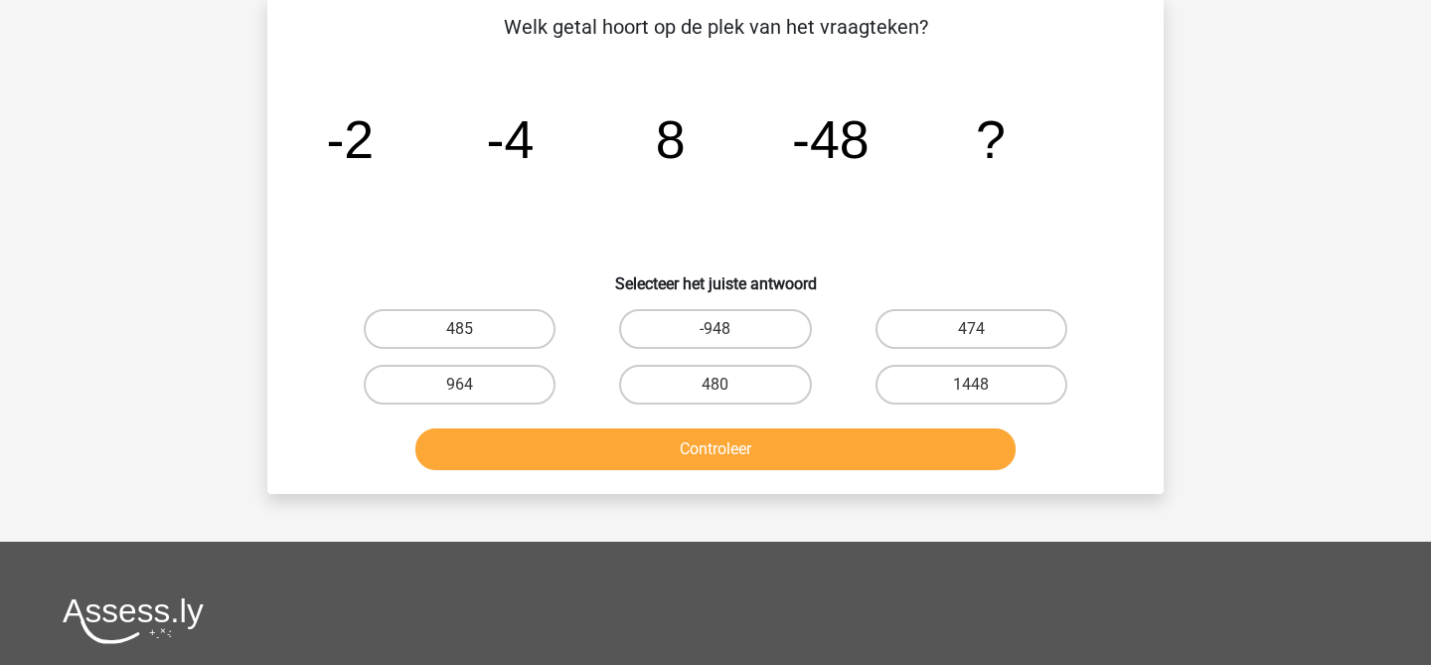
scroll to position [91, 0]
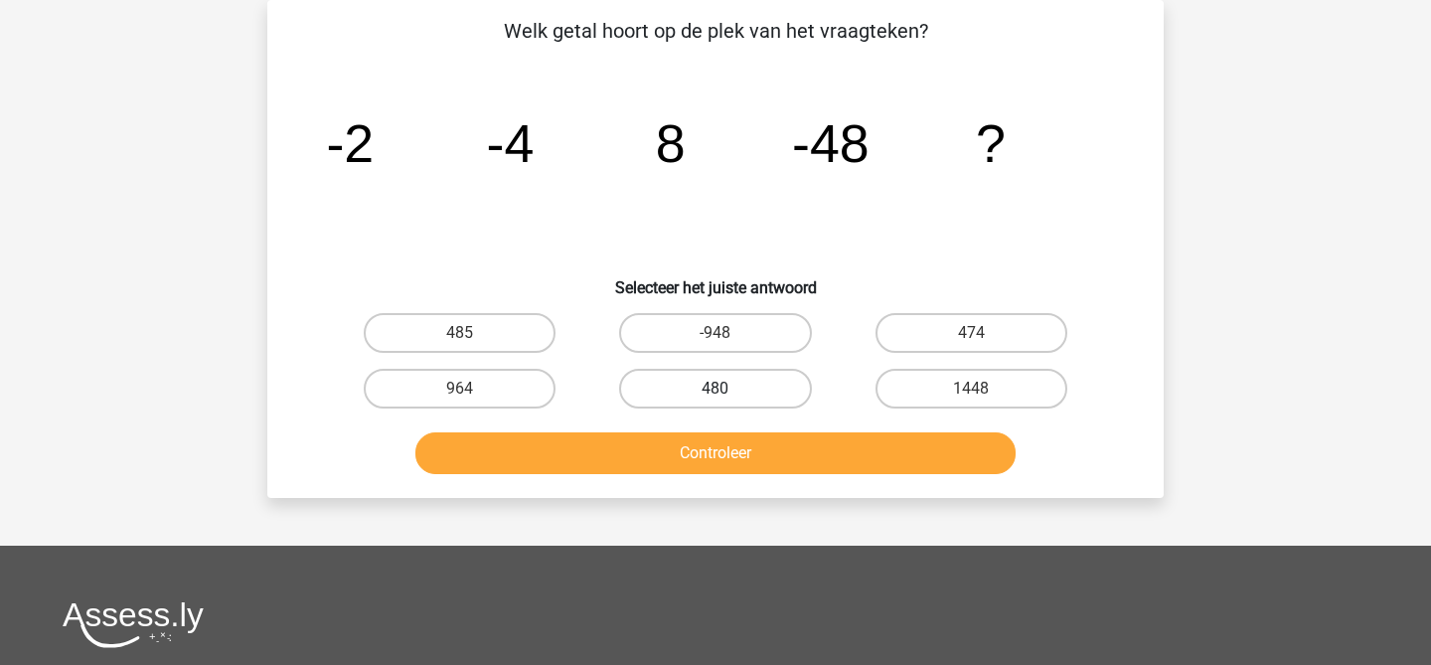
click at [769, 387] on label "480" at bounding box center [715, 389] width 192 height 40
click at [728, 389] on input "480" at bounding box center [722, 395] width 13 height 13
radio input "true"
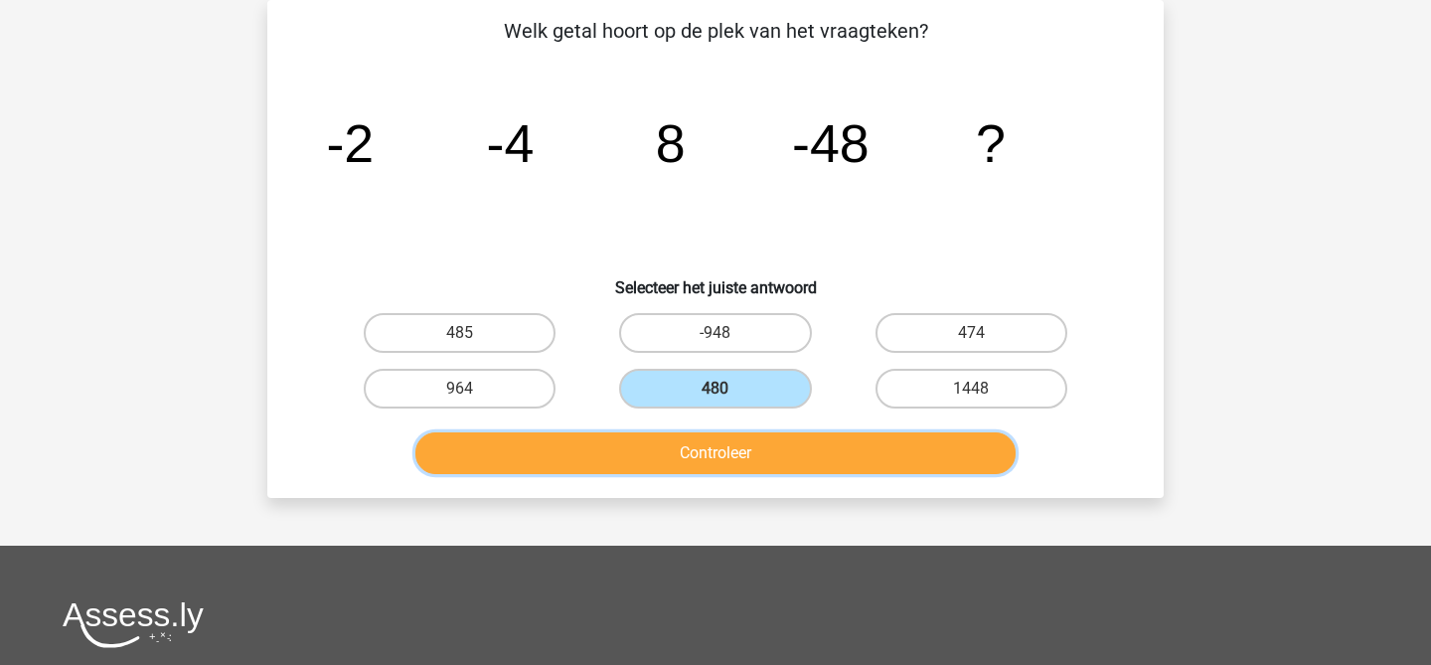
click at [762, 451] on button "Controleer" at bounding box center [715, 453] width 601 height 42
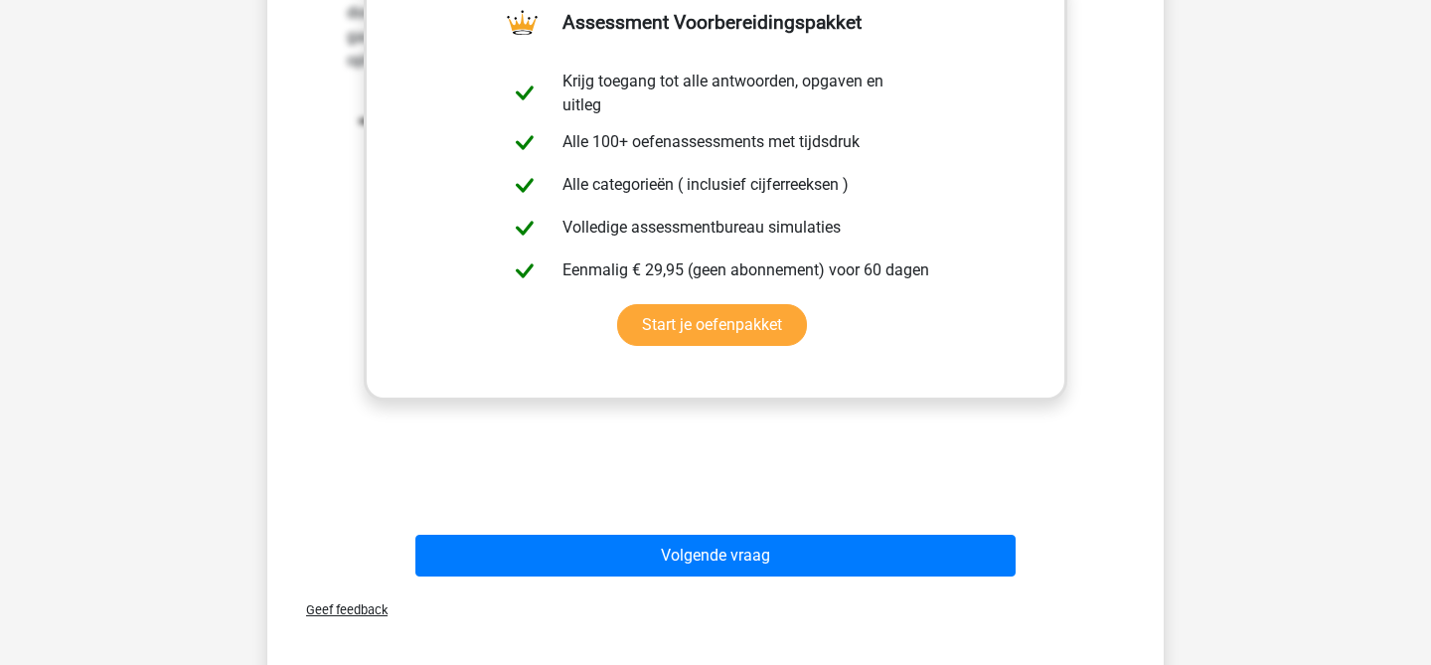
scroll to position [643, 0]
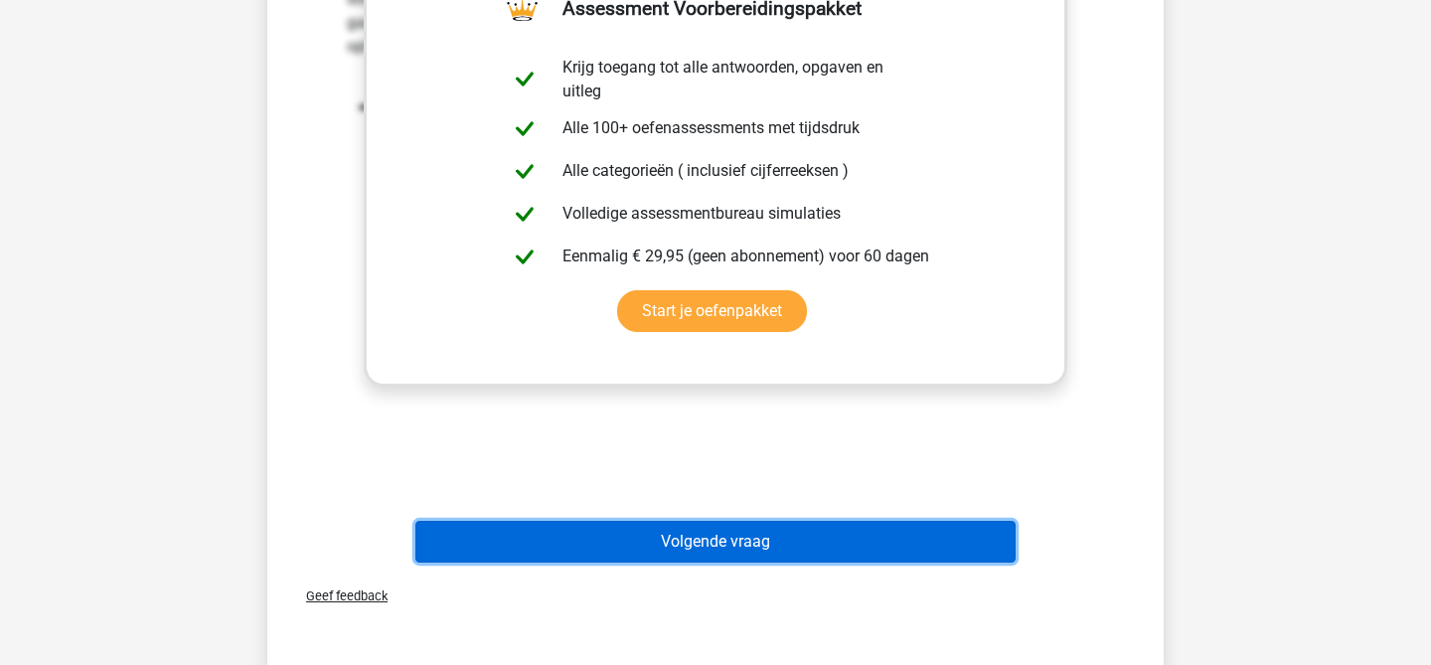
click at [743, 547] on button "Volgende vraag" at bounding box center [715, 542] width 601 height 42
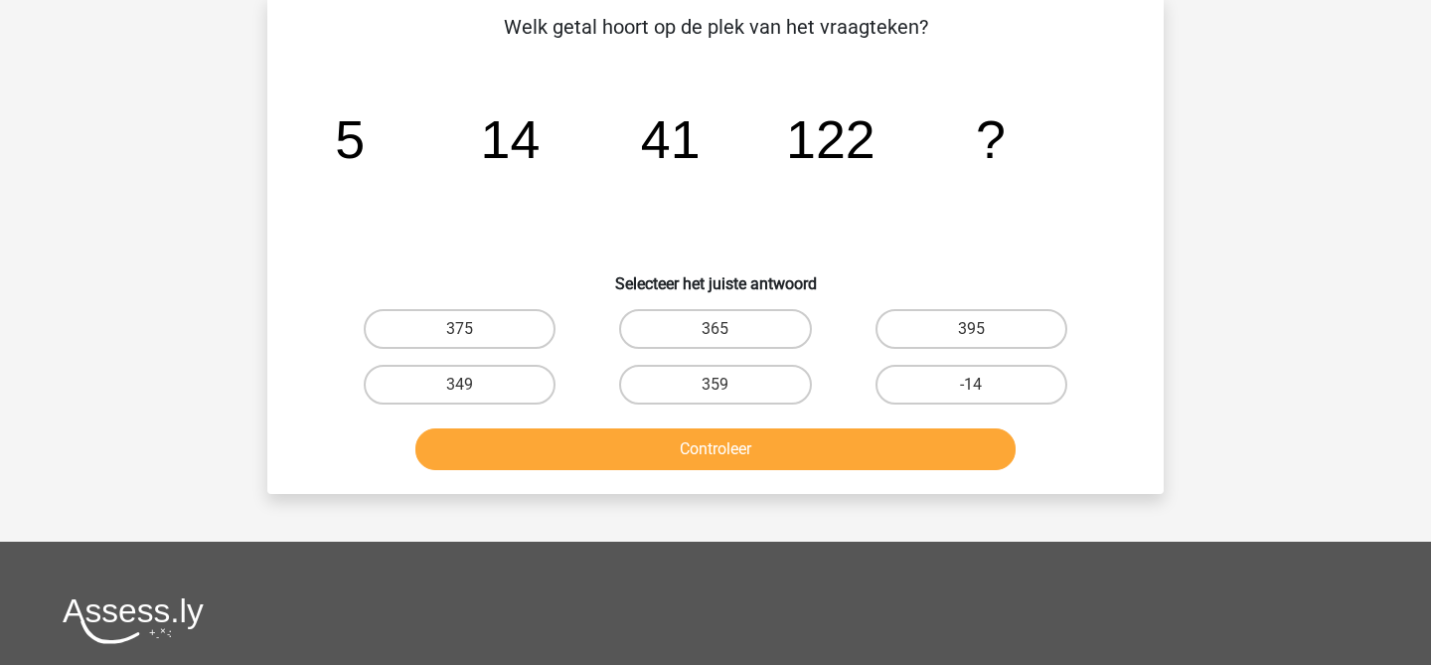
scroll to position [91, 0]
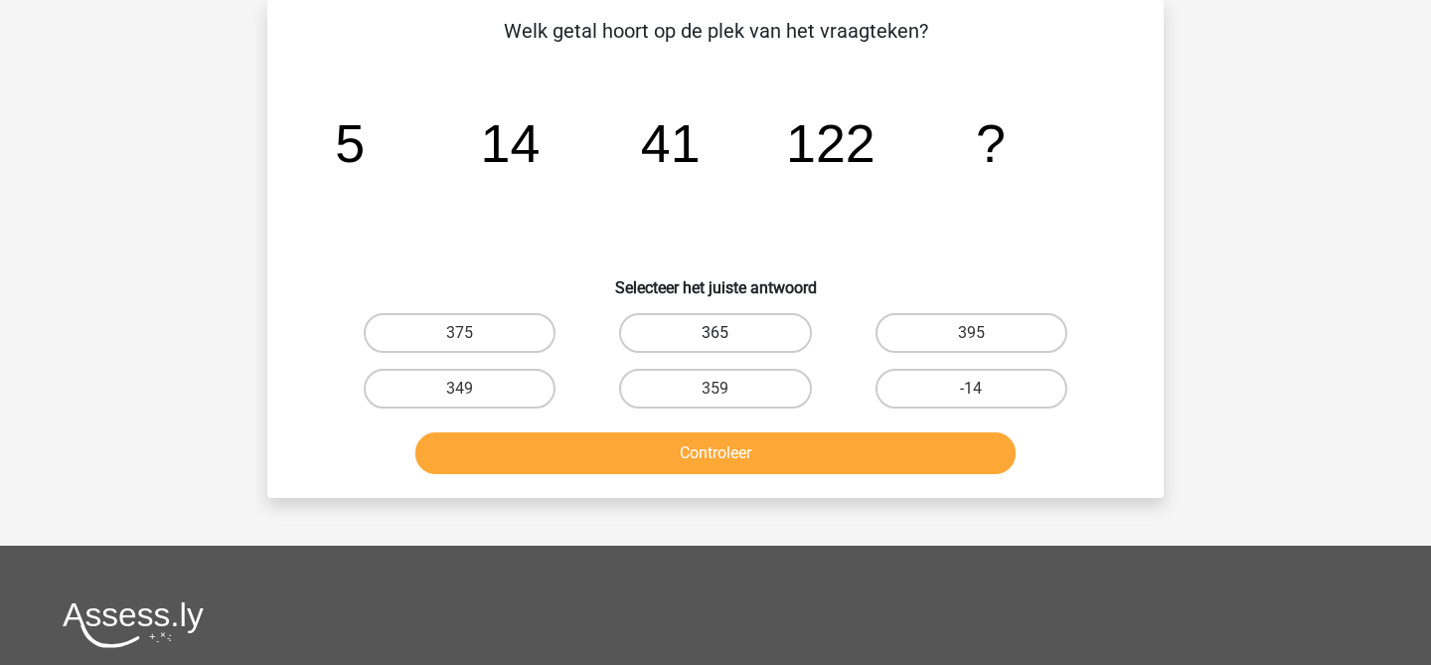
click at [766, 334] on label "365" at bounding box center [715, 333] width 192 height 40
click at [728, 334] on input "365" at bounding box center [722, 339] width 13 height 13
radio input "true"
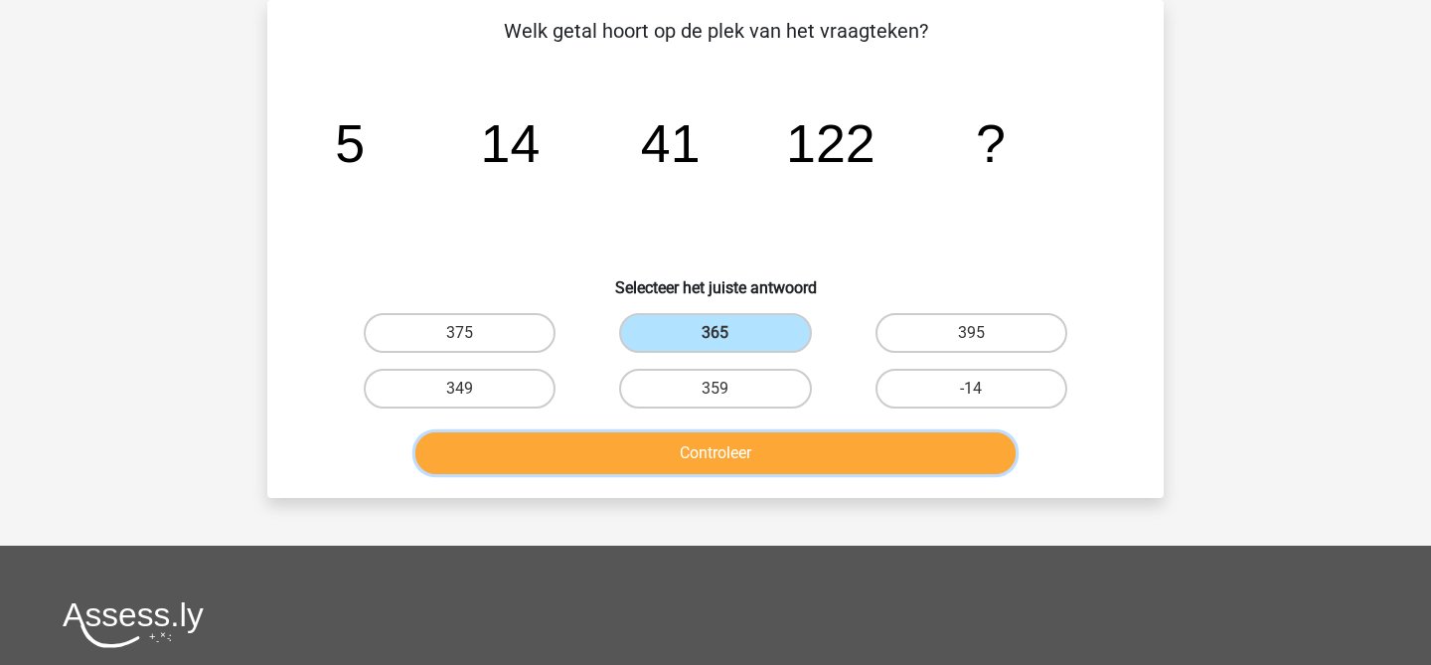
click at [748, 449] on button "Controleer" at bounding box center [715, 453] width 601 height 42
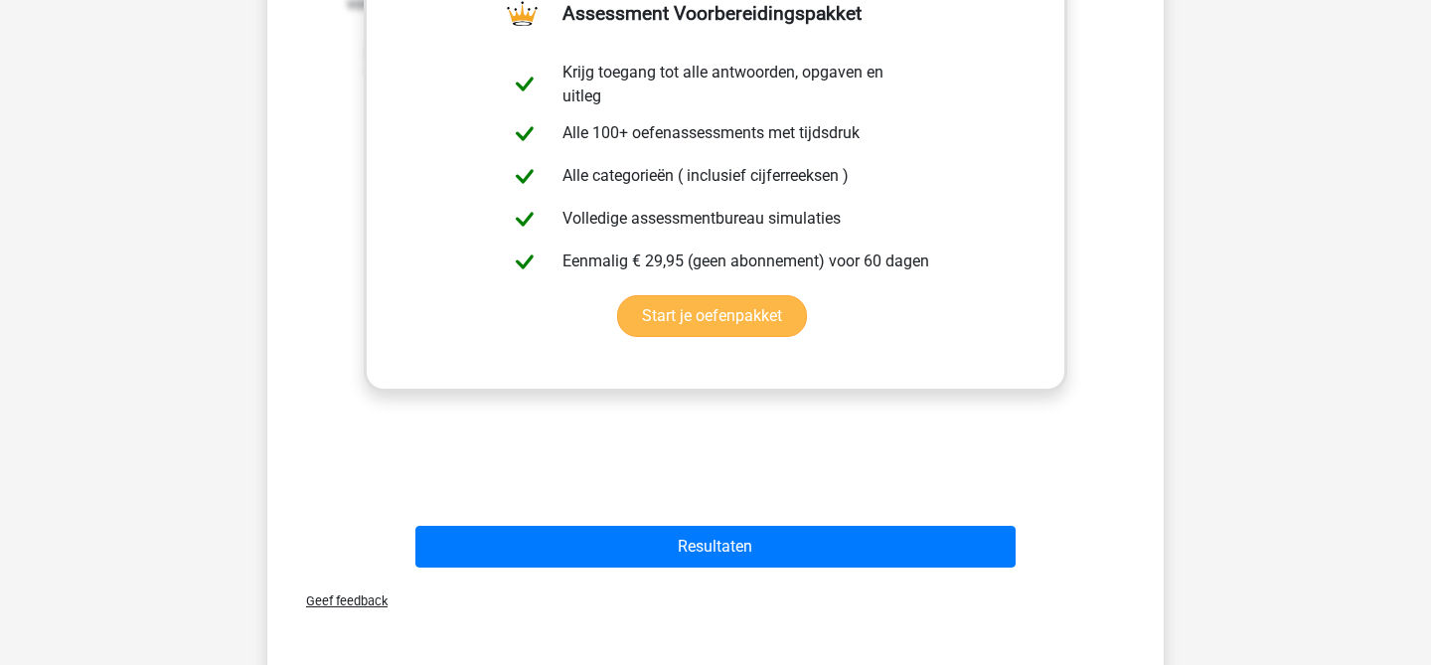
scroll to position [728, 0]
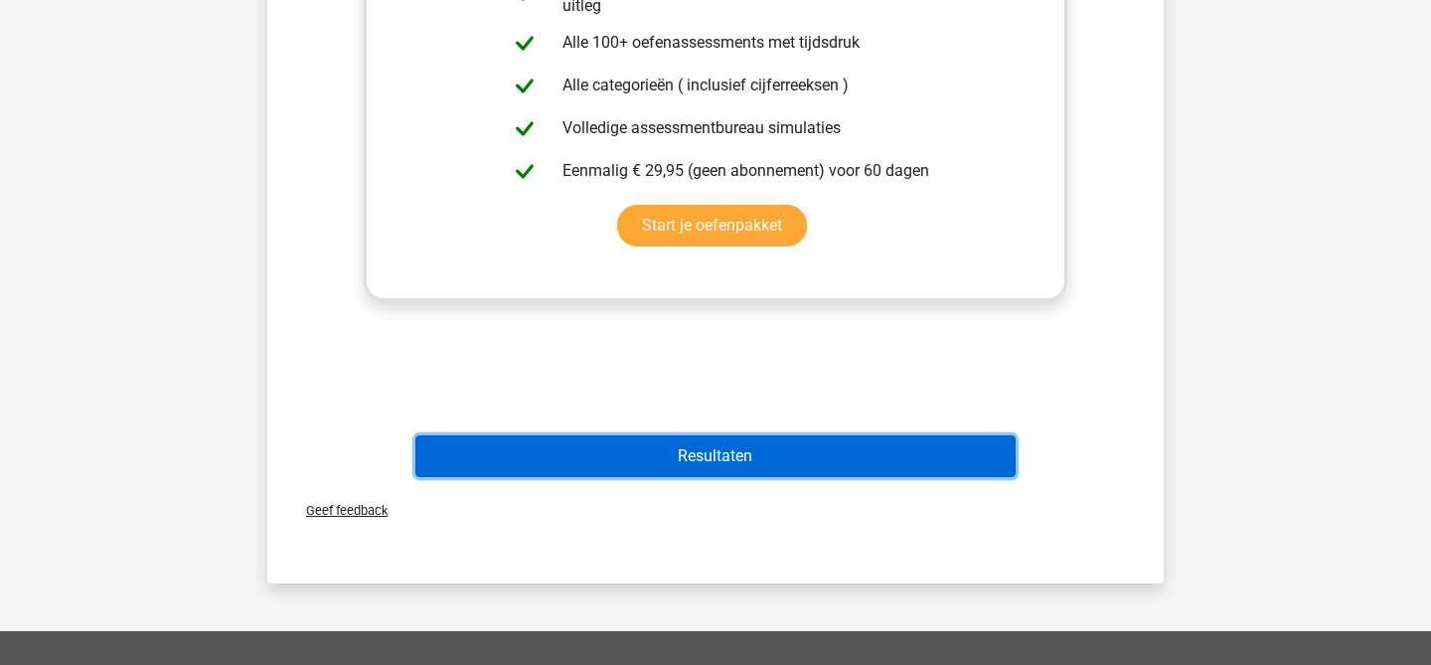
click at [754, 473] on button "Resultaten" at bounding box center [715, 456] width 601 height 42
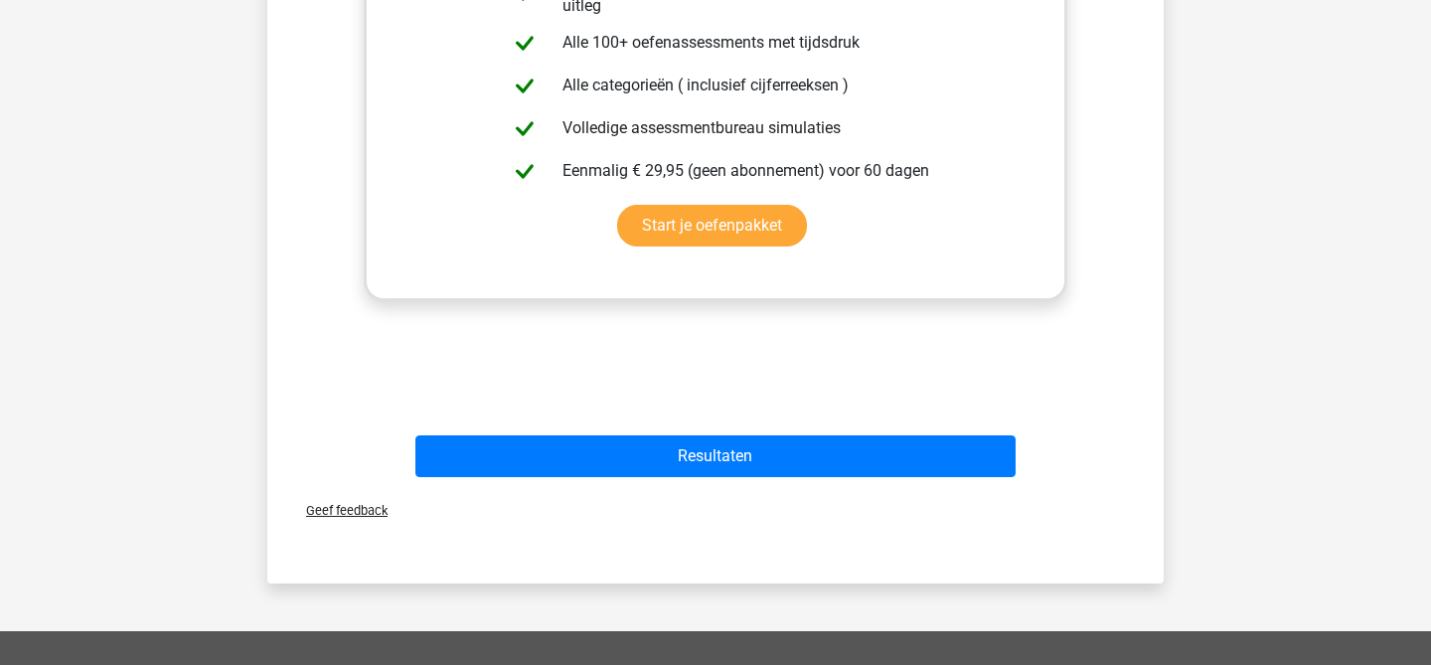
scroll to position [744, 0]
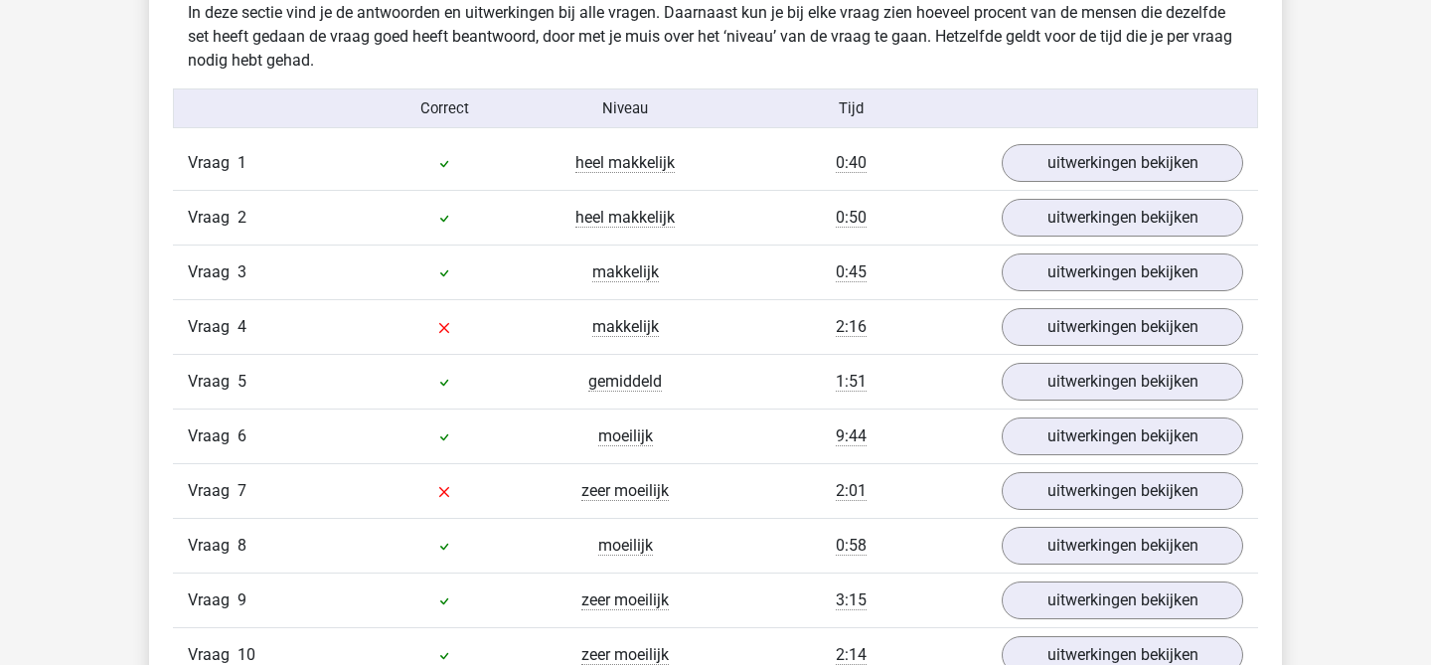
scroll to position [1586, 0]
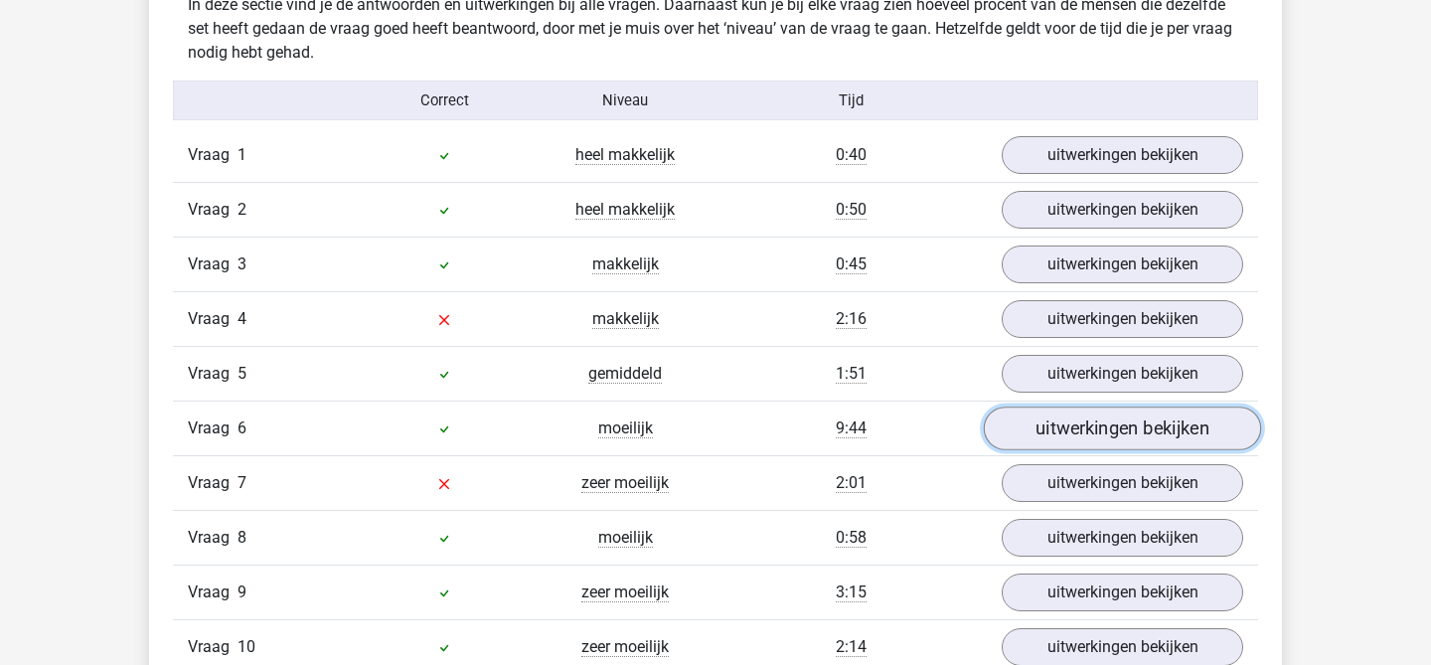
click at [1047, 414] on link "uitwerkingen bekijken" at bounding box center [1122, 429] width 277 height 44
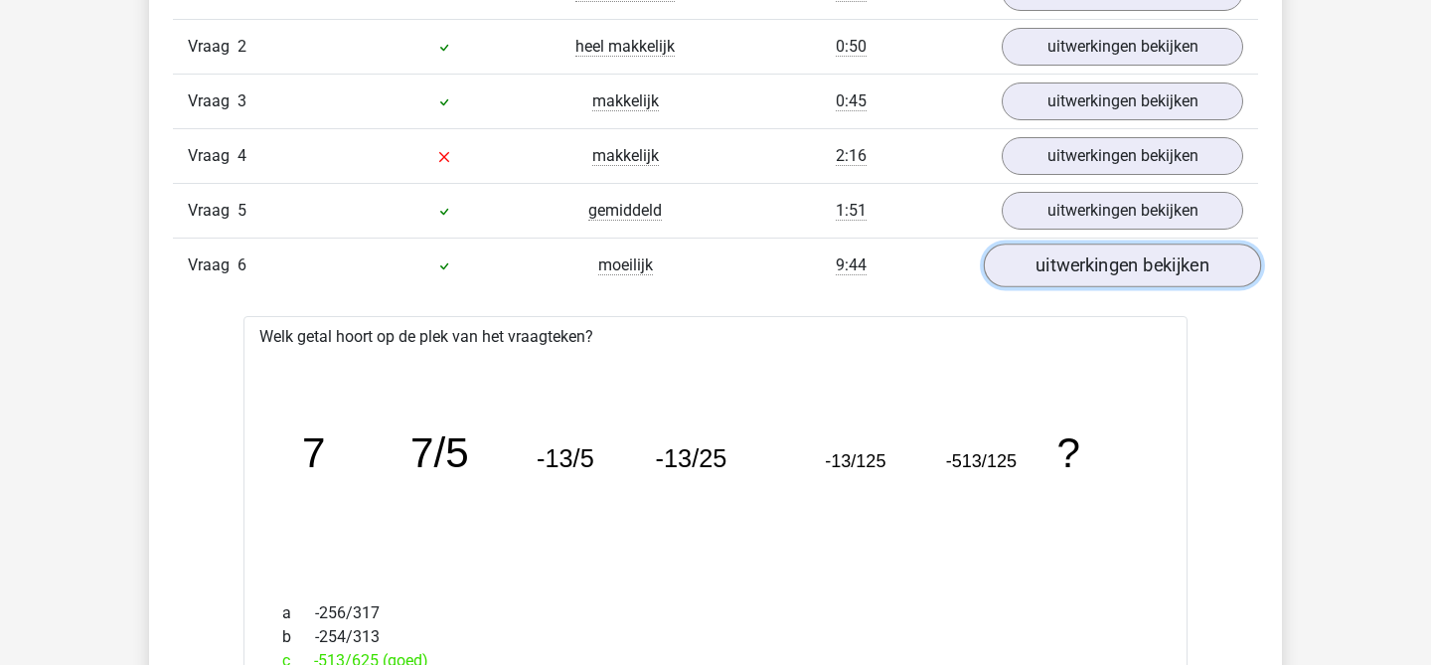
scroll to position [1846, 0]
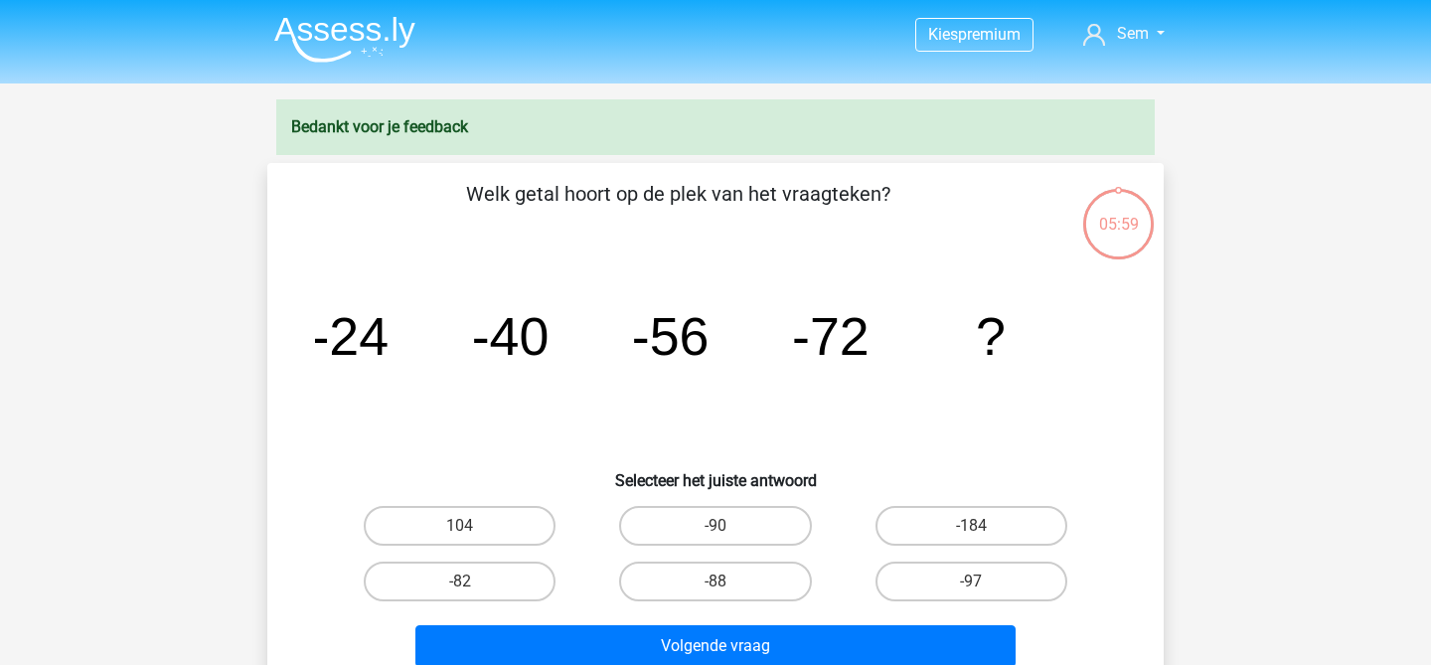
click at [345, 29] on img at bounding box center [344, 39] width 141 height 47
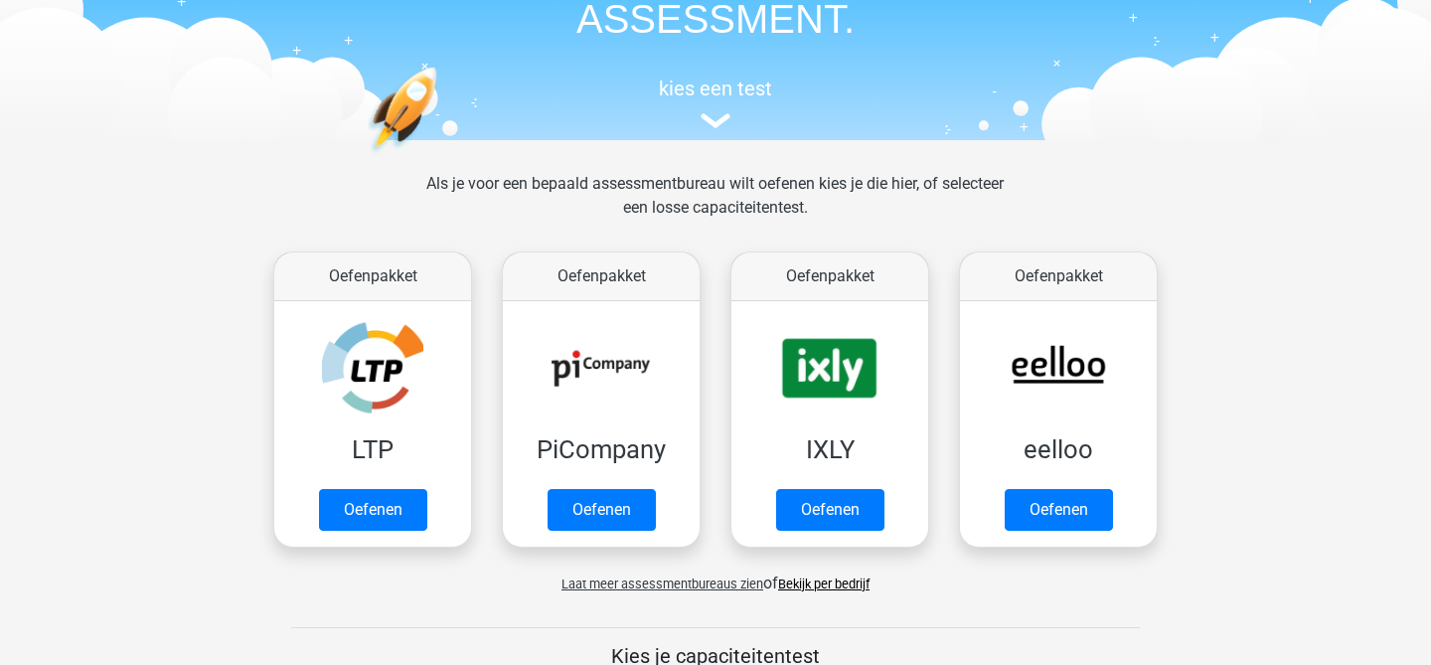
scroll to position [180, 0]
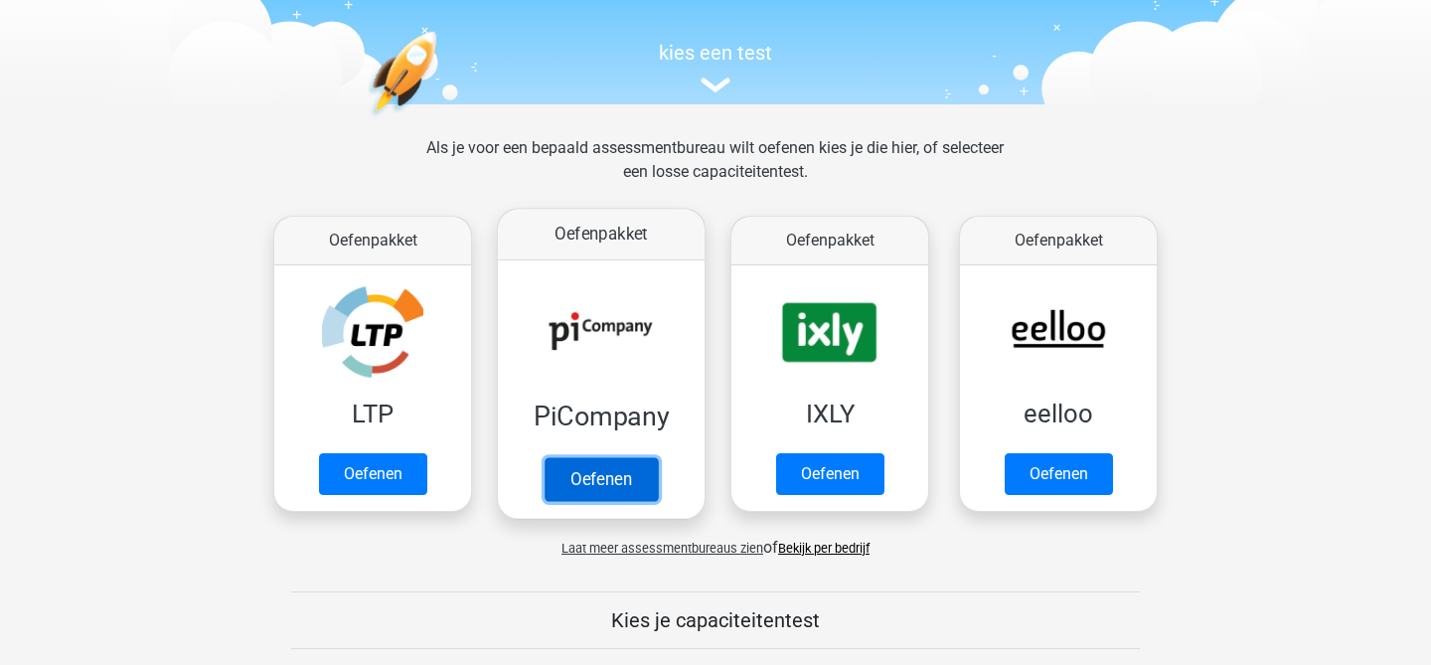
click at [608, 459] on link "Oefenen" at bounding box center [601, 479] width 113 height 44
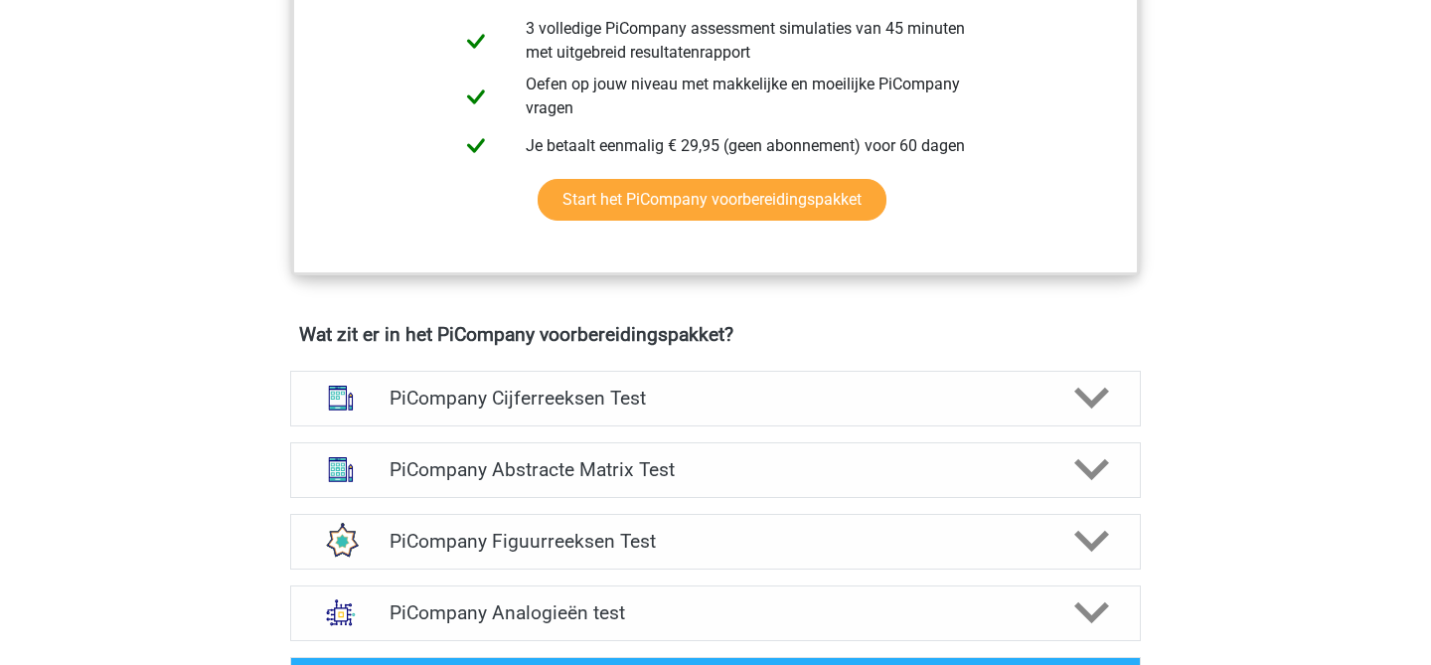
scroll to position [1017, 0]
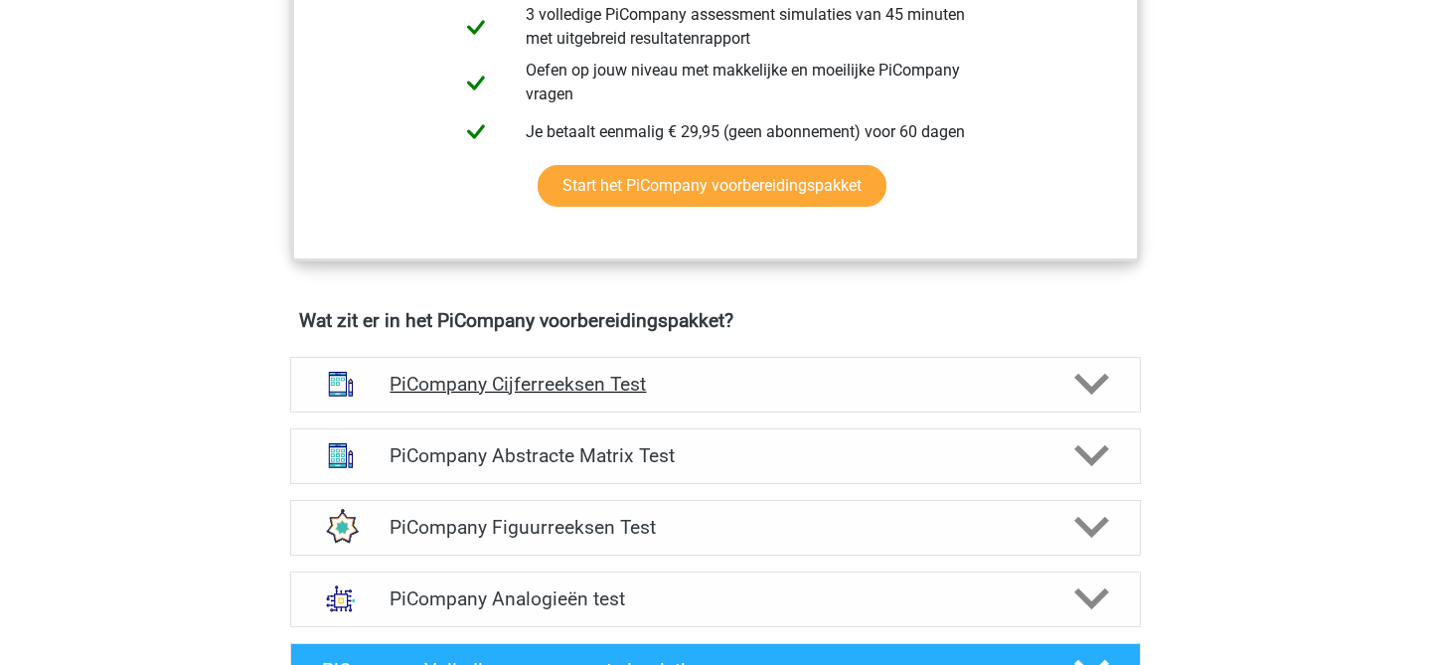
click at [631, 396] on h4 "PiCompany Cijferreeksen Test" at bounding box center [715, 384] width 651 height 23
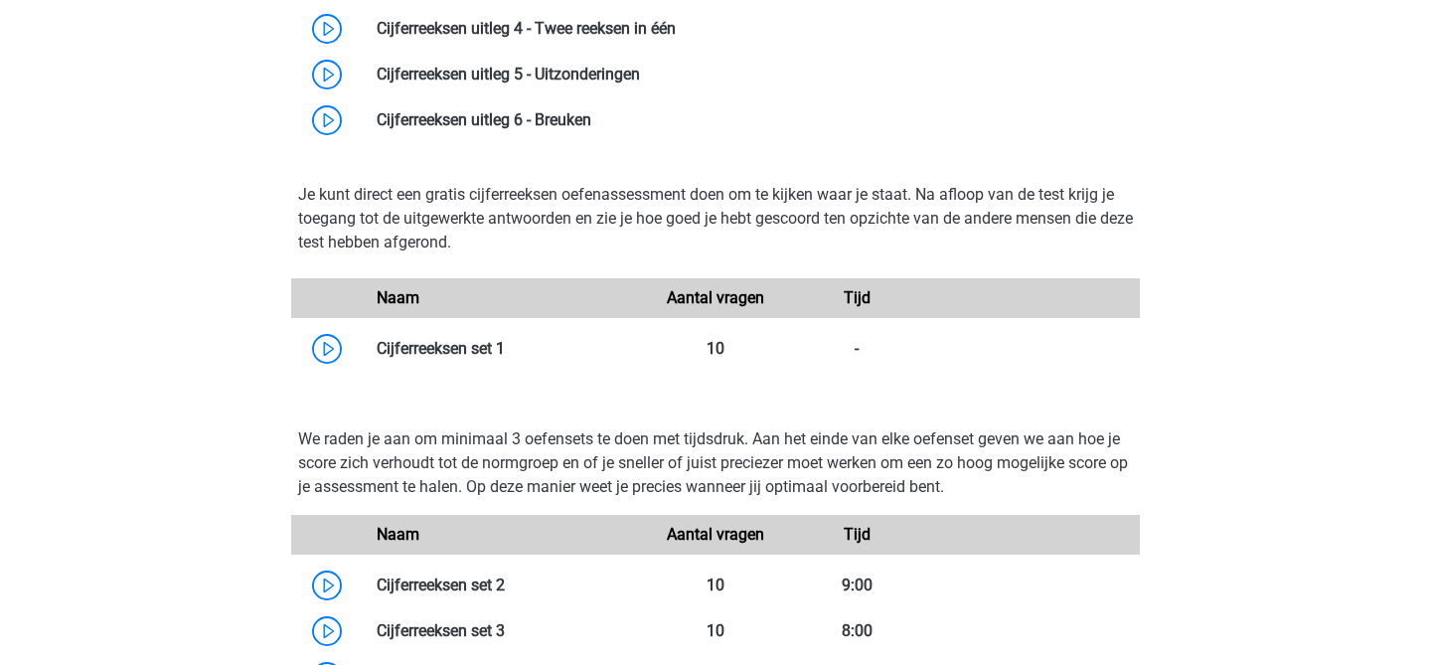
scroll to position [1730, 0]
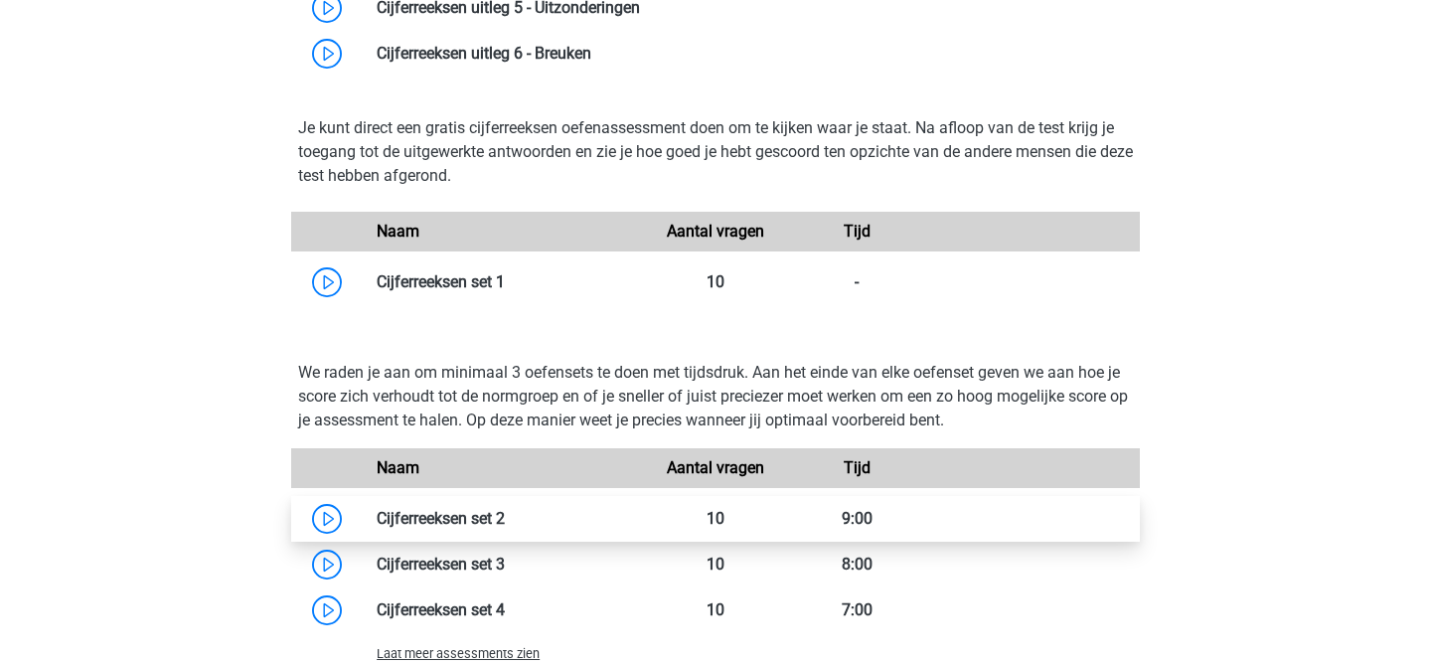
click at [505, 528] on link at bounding box center [505, 518] width 0 height 19
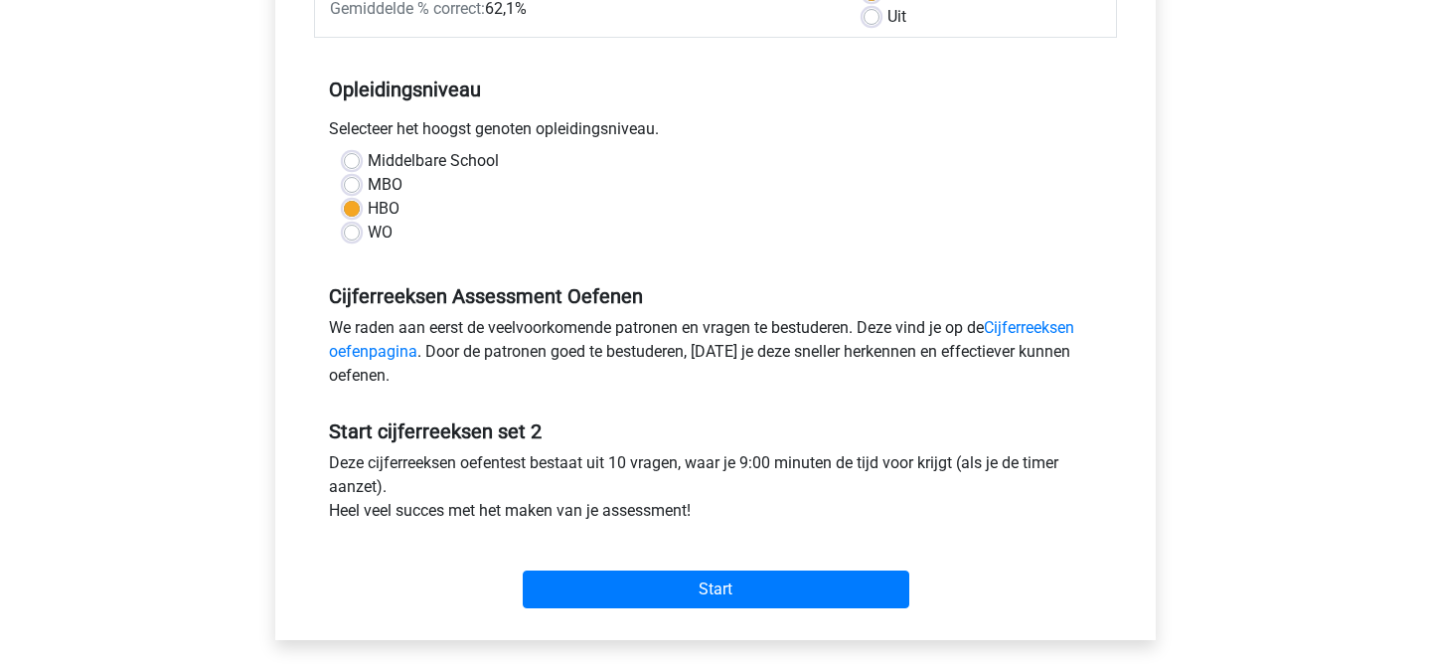
scroll to position [363, 0]
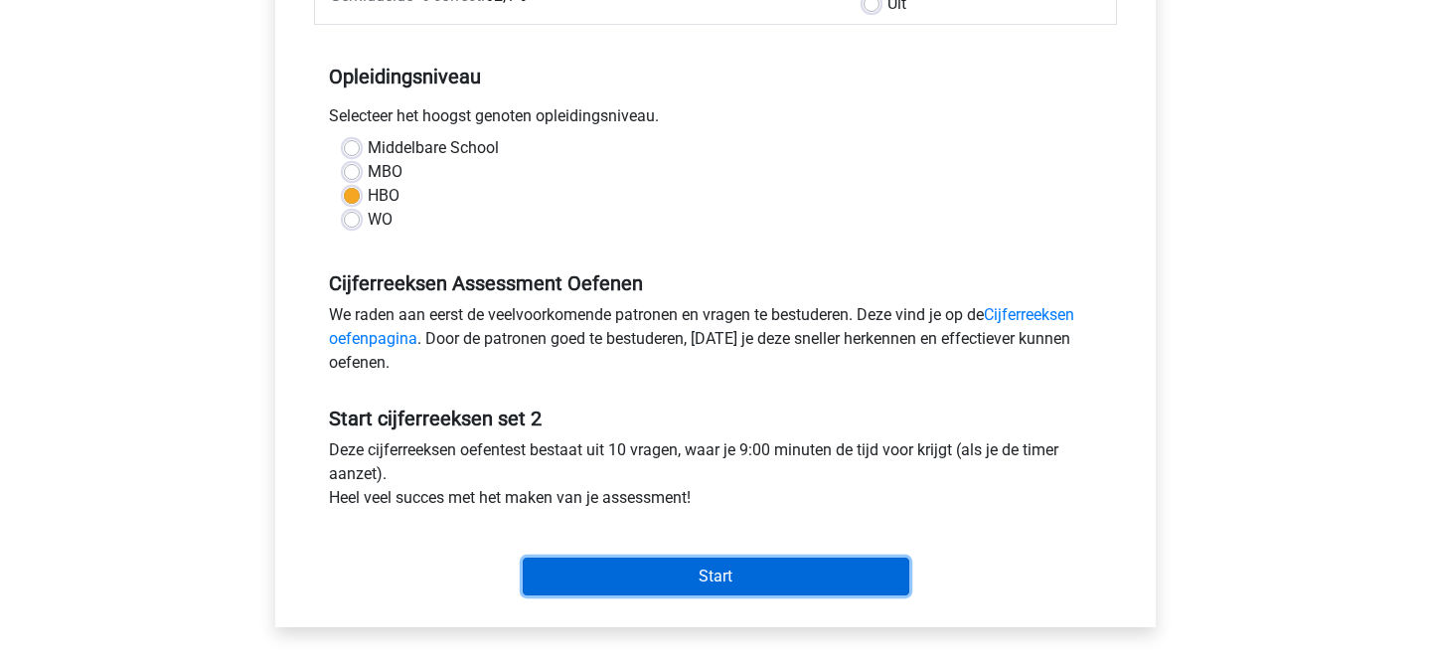
click at [728, 588] on input "Start" at bounding box center [716, 577] width 387 height 38
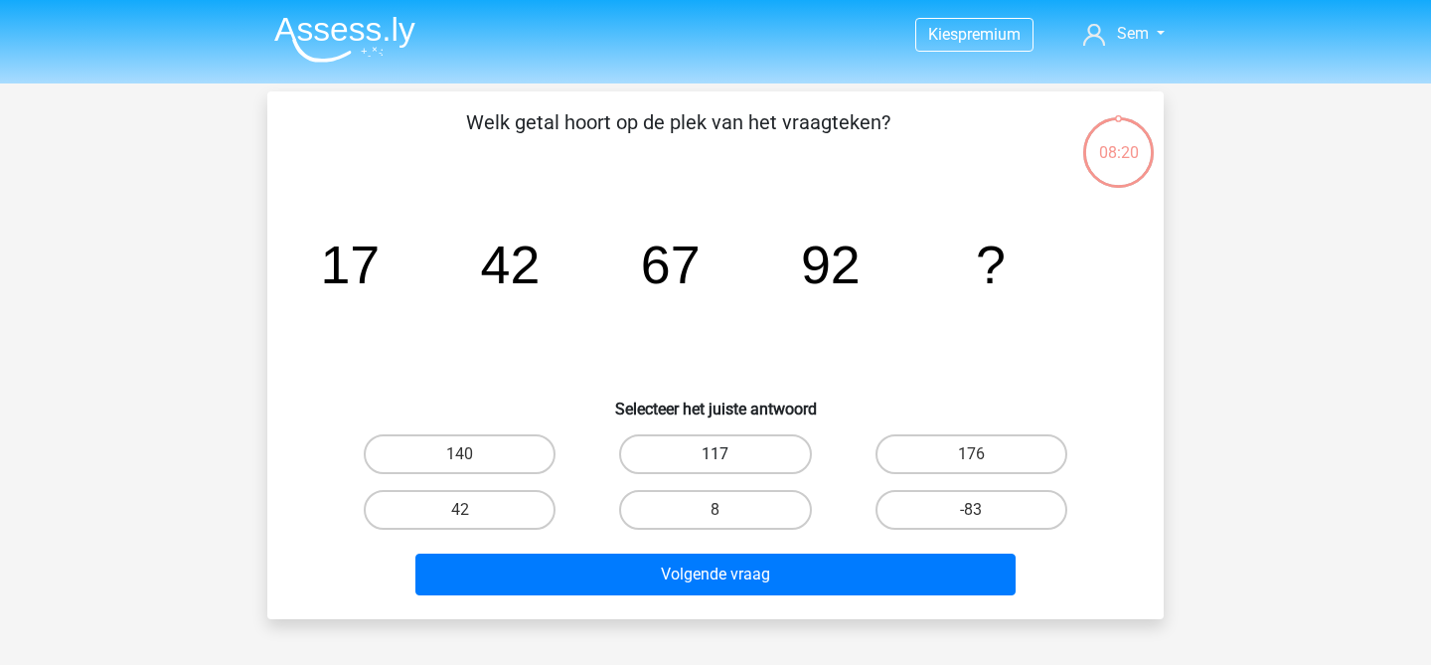
click at [724, 467] on label "117" at bounding box center [715, 454] width 192 height 40
click at [724, 467] on input "117" at bounding box center [722, 460] width 13 height 13
radio input "true"
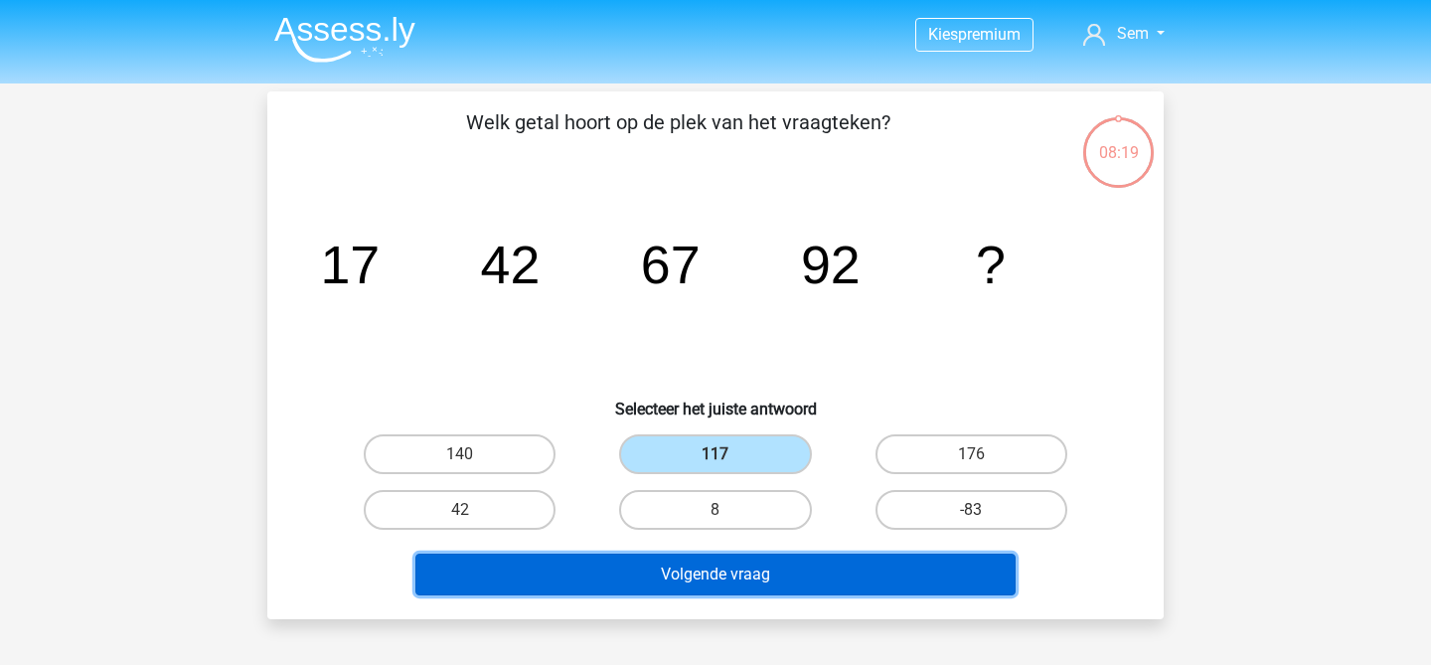
click at [687, 575] on button "Volgende vraag" at bounding box center [715, 575] width 601 height 42
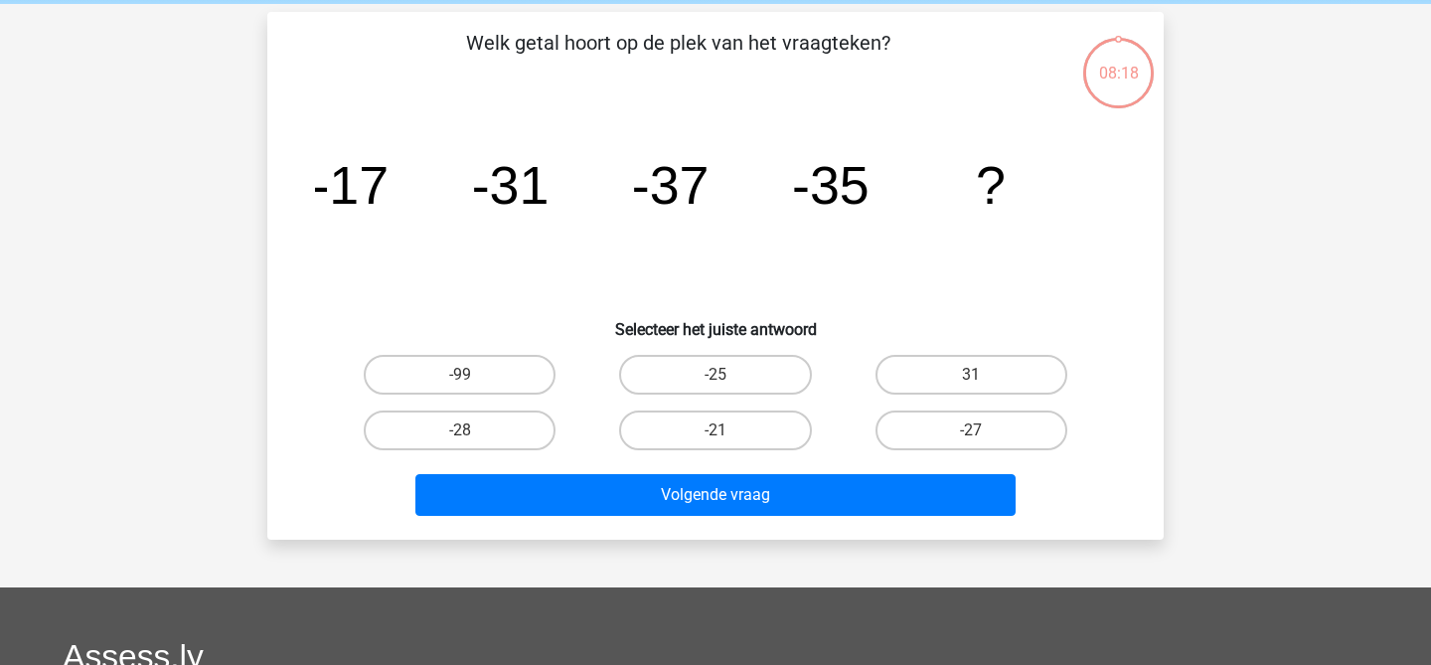
scroll to position [91, 0]
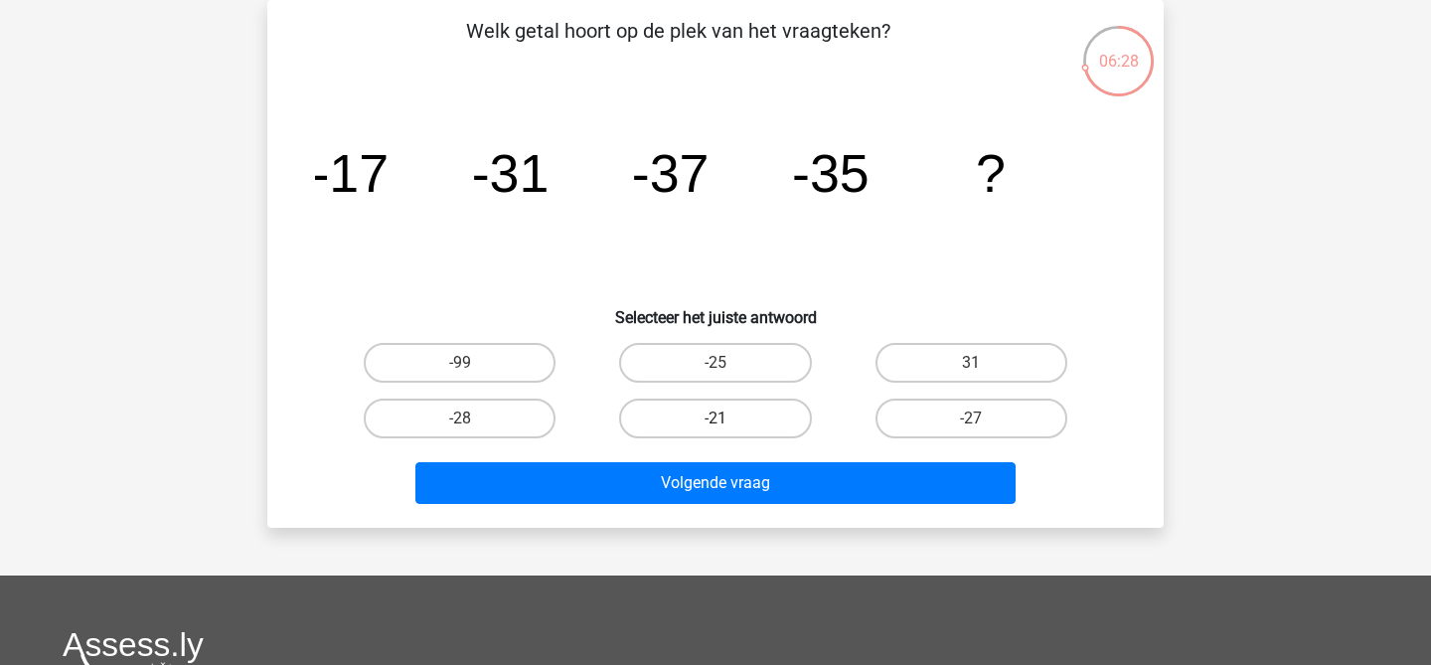
click at [767, 423] on label "-21" at bounding box center [715, 419] width 192 height 40
click at [728, 423] on input "-21" at bounding box center [722, 424] width 13 height 13
radio input "true"
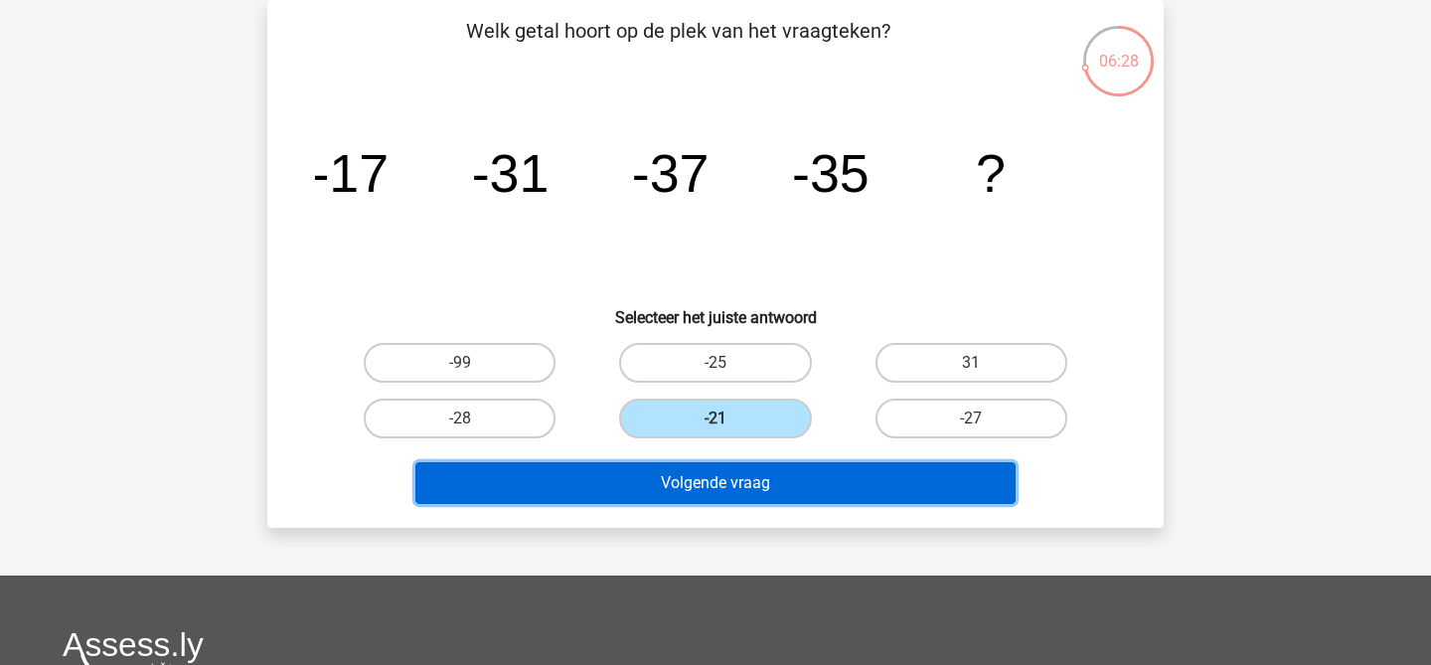
click at [763, 475] on button "Volgende vraag" at bounding box center [715, 483] width 601 height 42
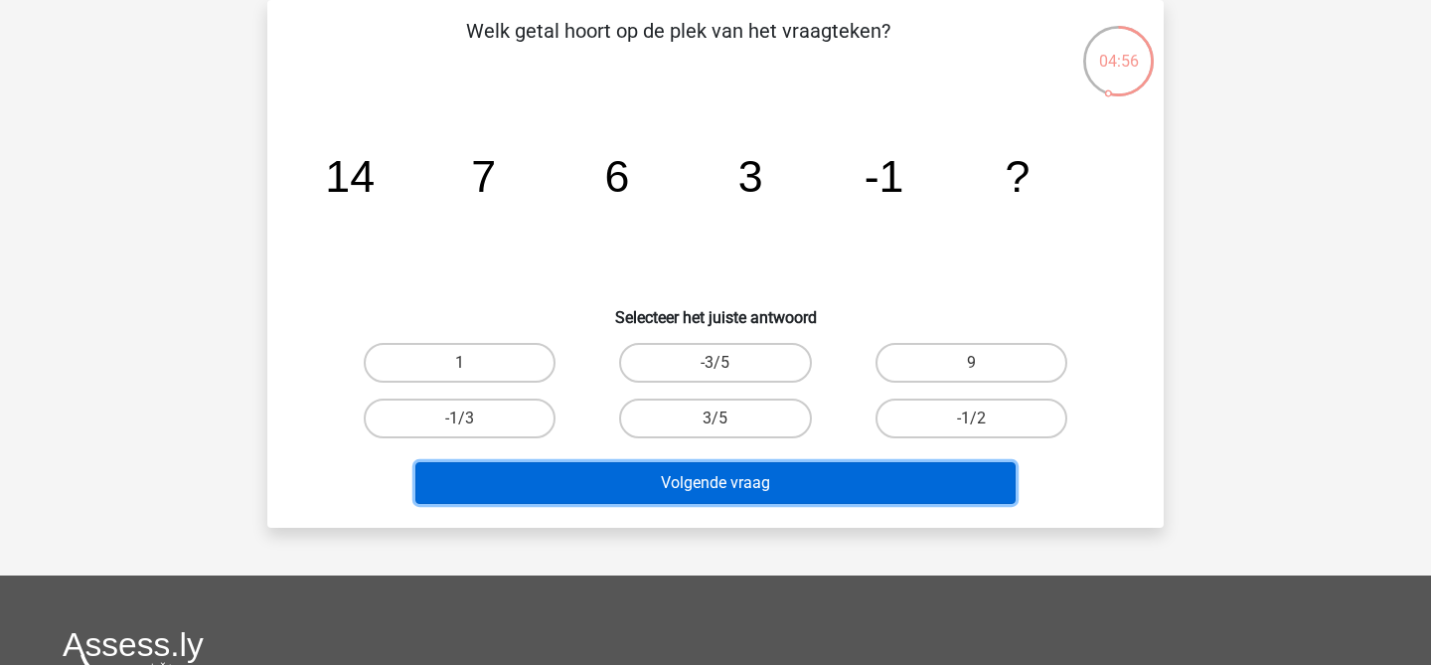
click at [866, 479] on button "Volgende vraag" at bounding box center [715, 483] width 601 height 42
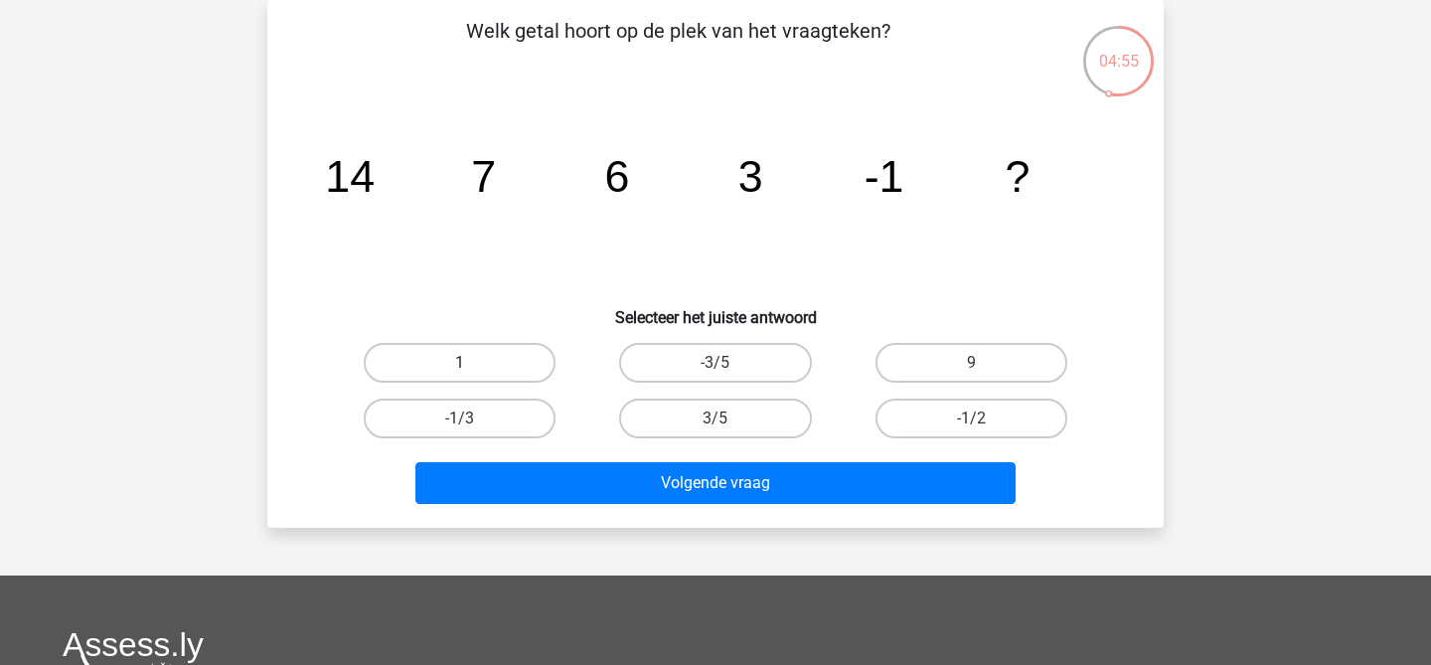
click at [444, 345] on label "1" at bounding box center [460, 363] width 192 height 40
click at [460, 363] on input "1" at bounding box center [466, 369] width 13 height 13
radio input "true"
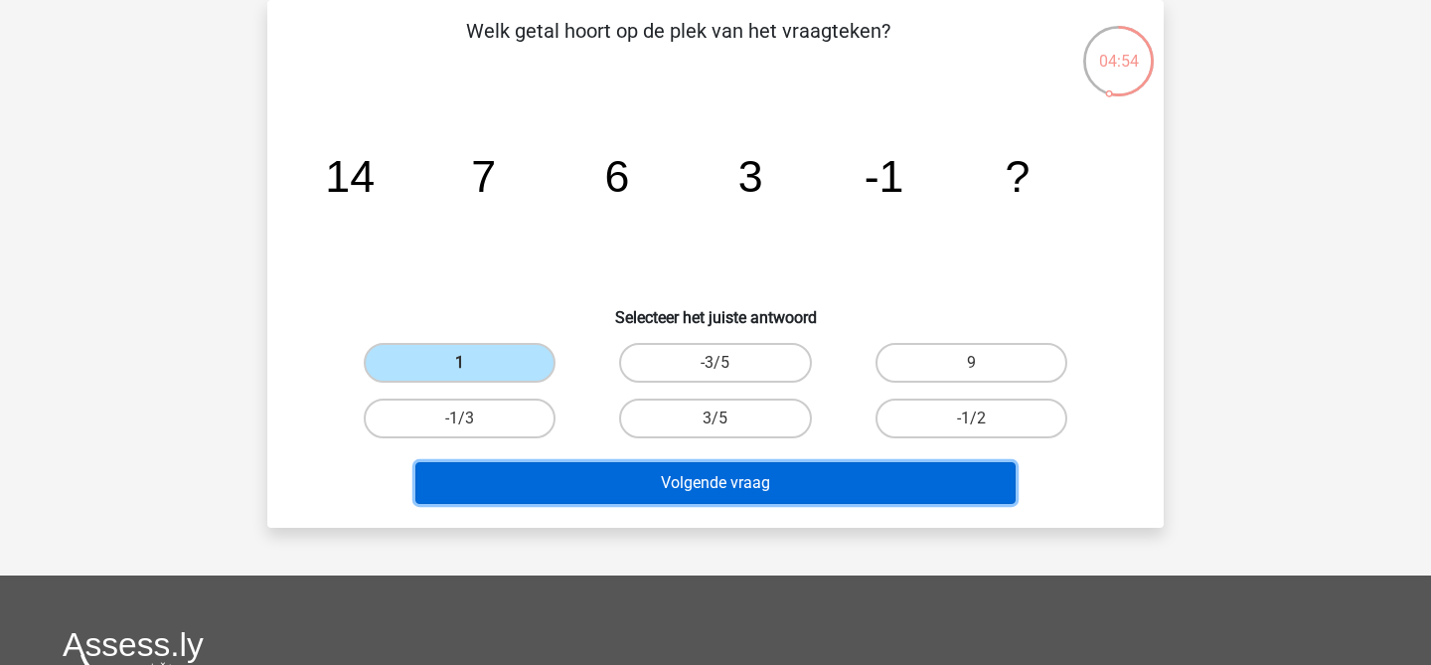
click at [568, 484] on button "Volgende vraag" at bounding box center [715, 483] width 601 height 42
click at [570, 501] on button "Volgende vraag" at bounding box center [715, 483] width 601 height 42
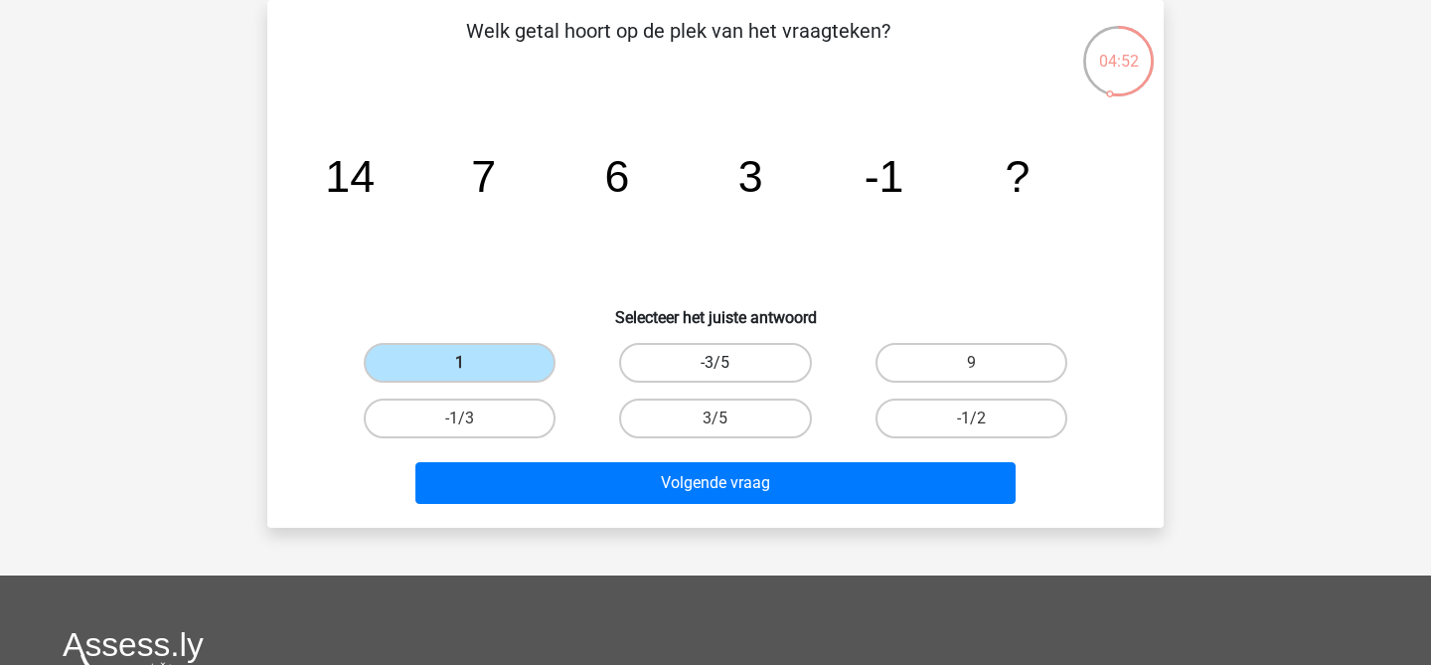
click at [667, 361] on label "-3/5" at bounding box center [715, 363] width 192 height 40
click at [716, 363] on input "-3/5" at bounding box center [722, 369] width 13 height 13
radio input "true"
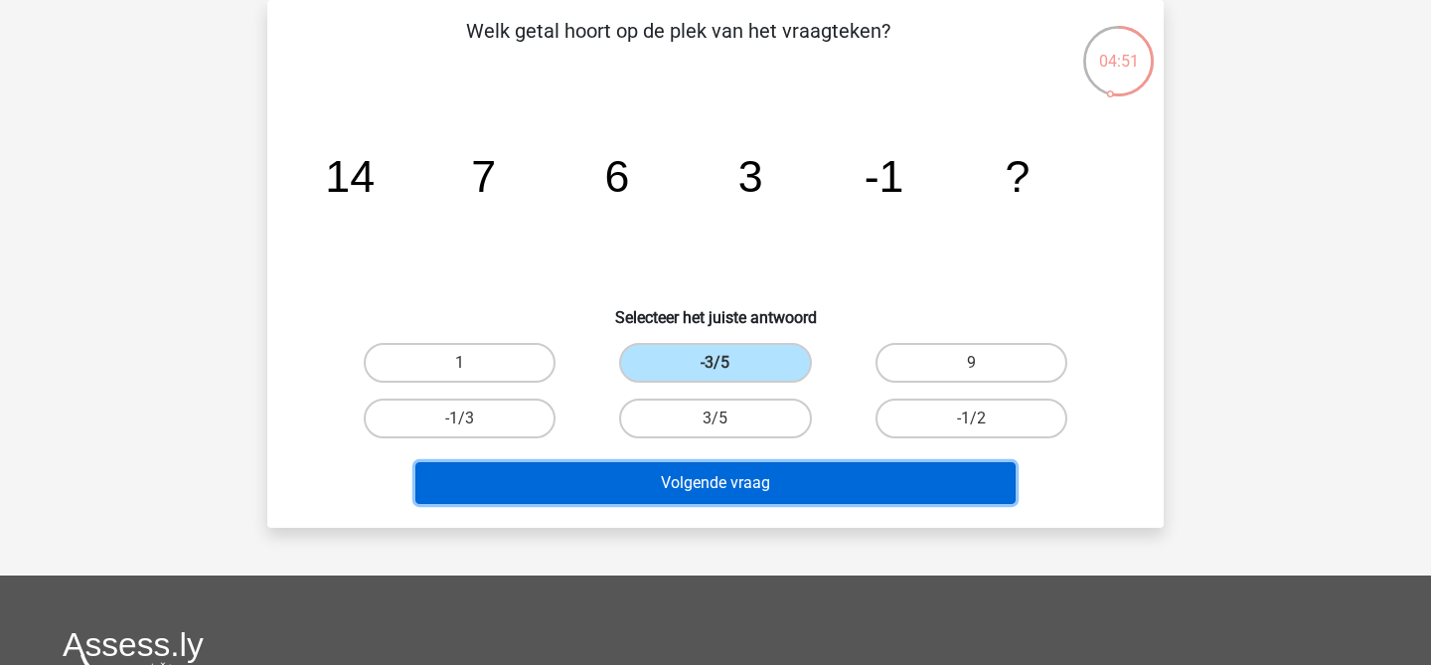
click at [622, 493] on button "Volgende vraag" at bounding box center [715, 483] width 601 height 42
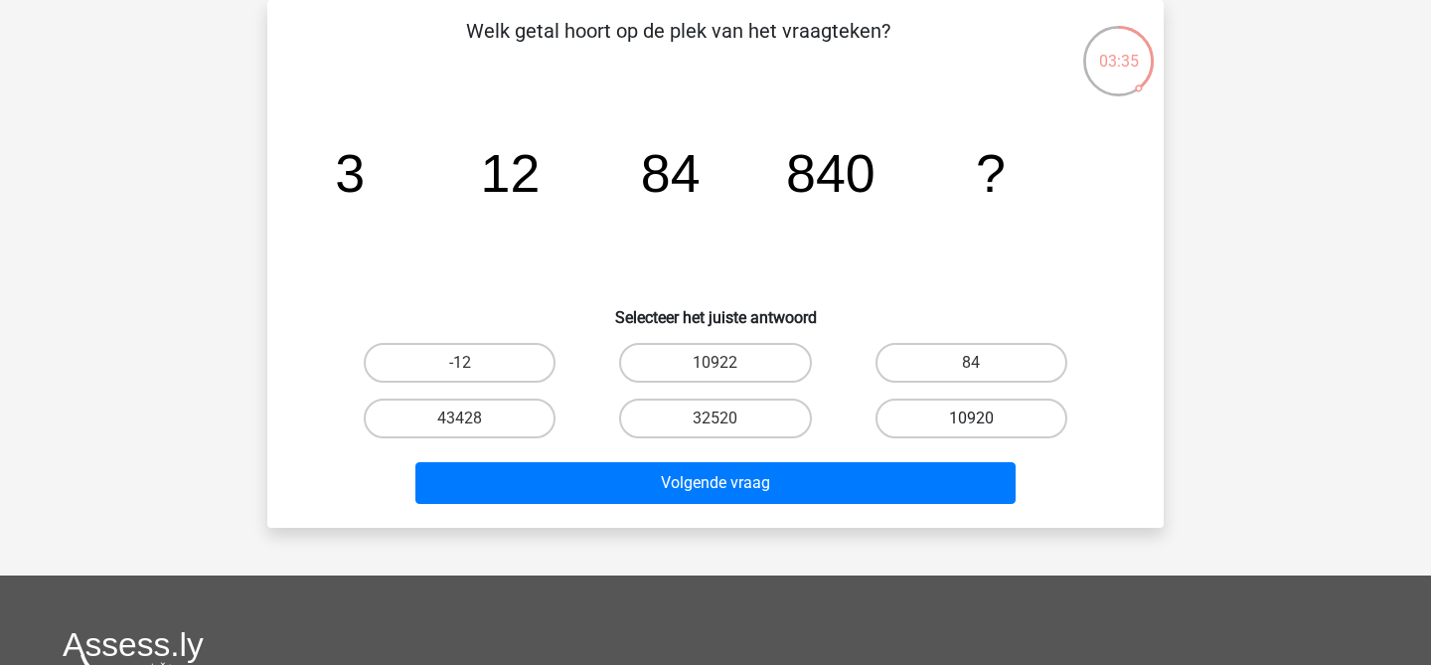
click at [989, 416] on label "10920" at bounding box center [972, 419] width 192 height 40
click at [984, 418] on input "10920" at bounding box center [977, 424] width 13 height 13
radio input "true"
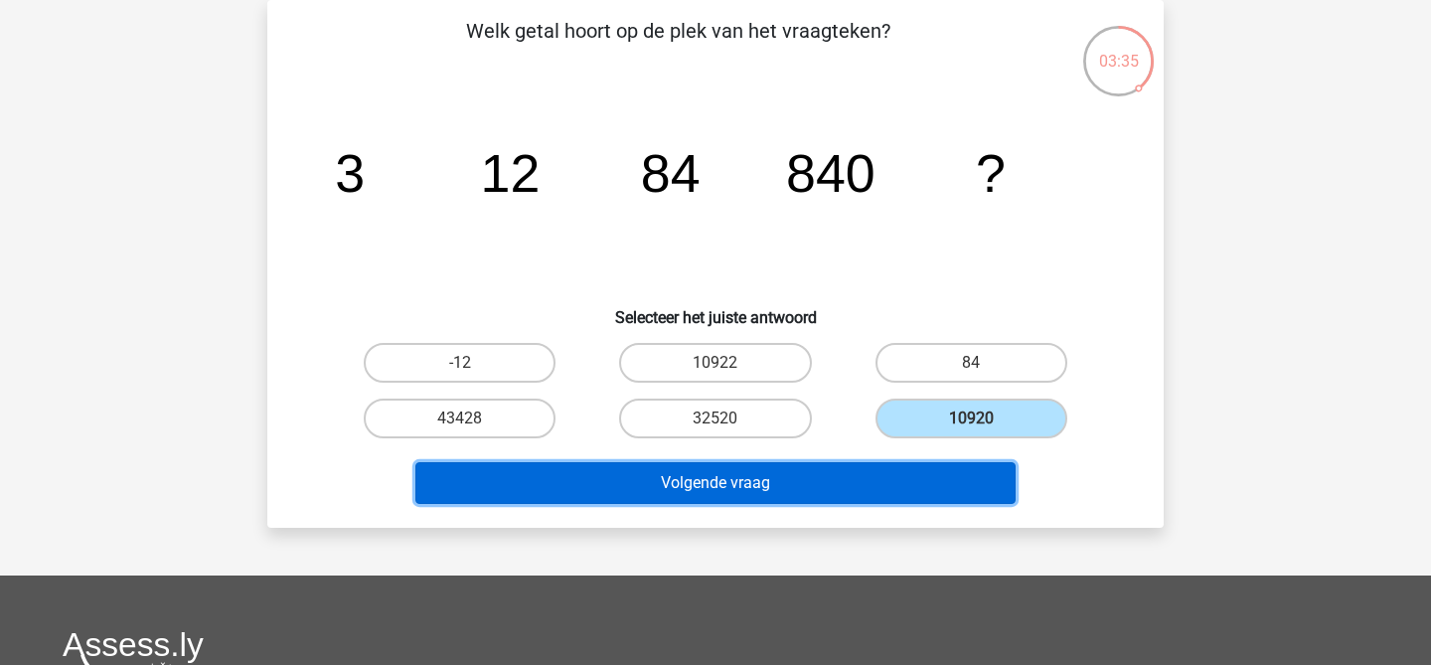
click at [942, 471] on button "Volgende vraag" at bounding box center [715, 483] width 601 height 42
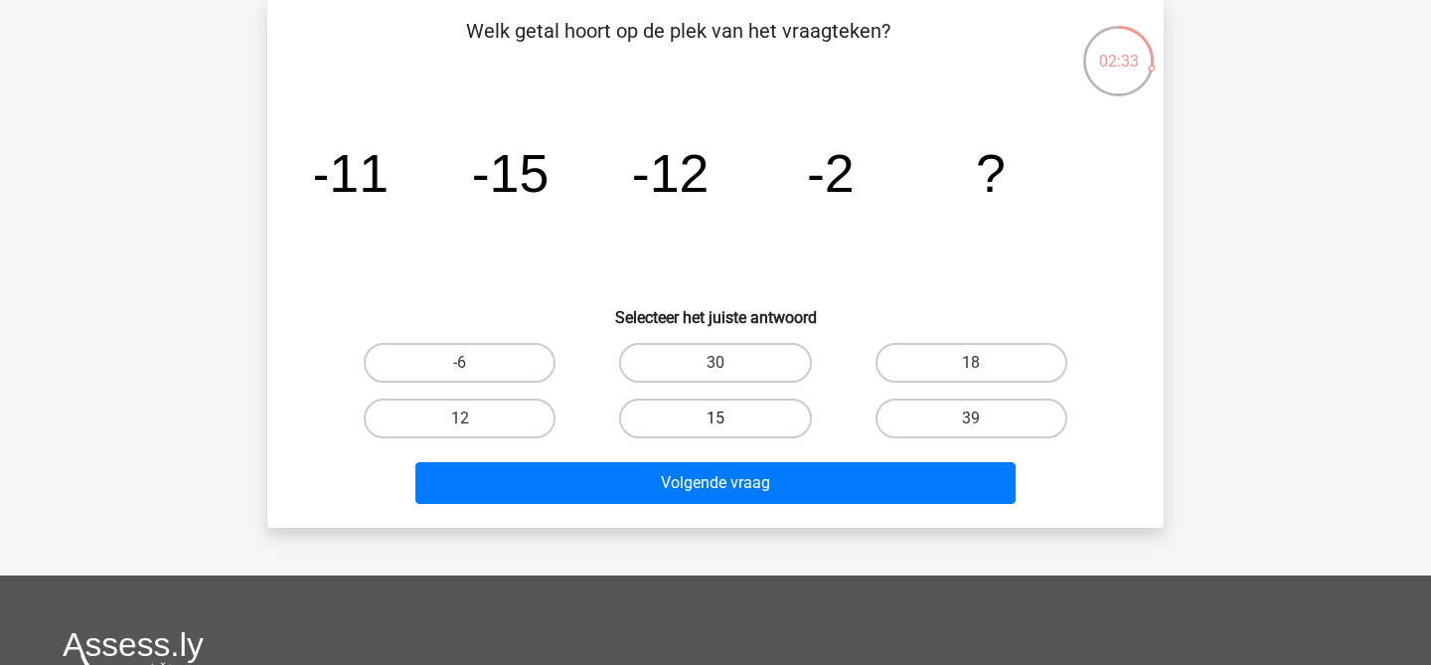
click at [743, 434] on label "15" at bounding box center [715, 419] width 192 height 40
click at [728, 431] on input "15" at bounding box center [722, 424] width 13 height 13
radio input "true"
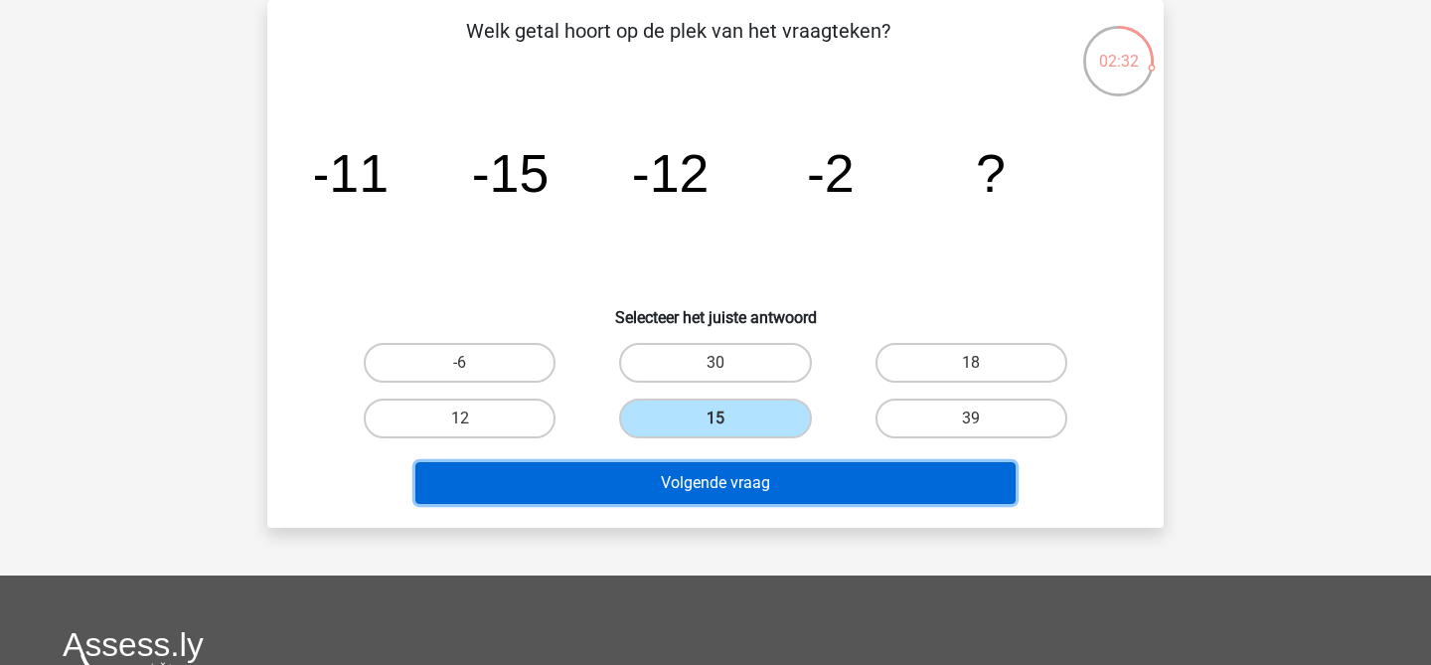
click at [743, 488] on button "Volgende vraag" at bounding box center [715, 483] width 601 height 42
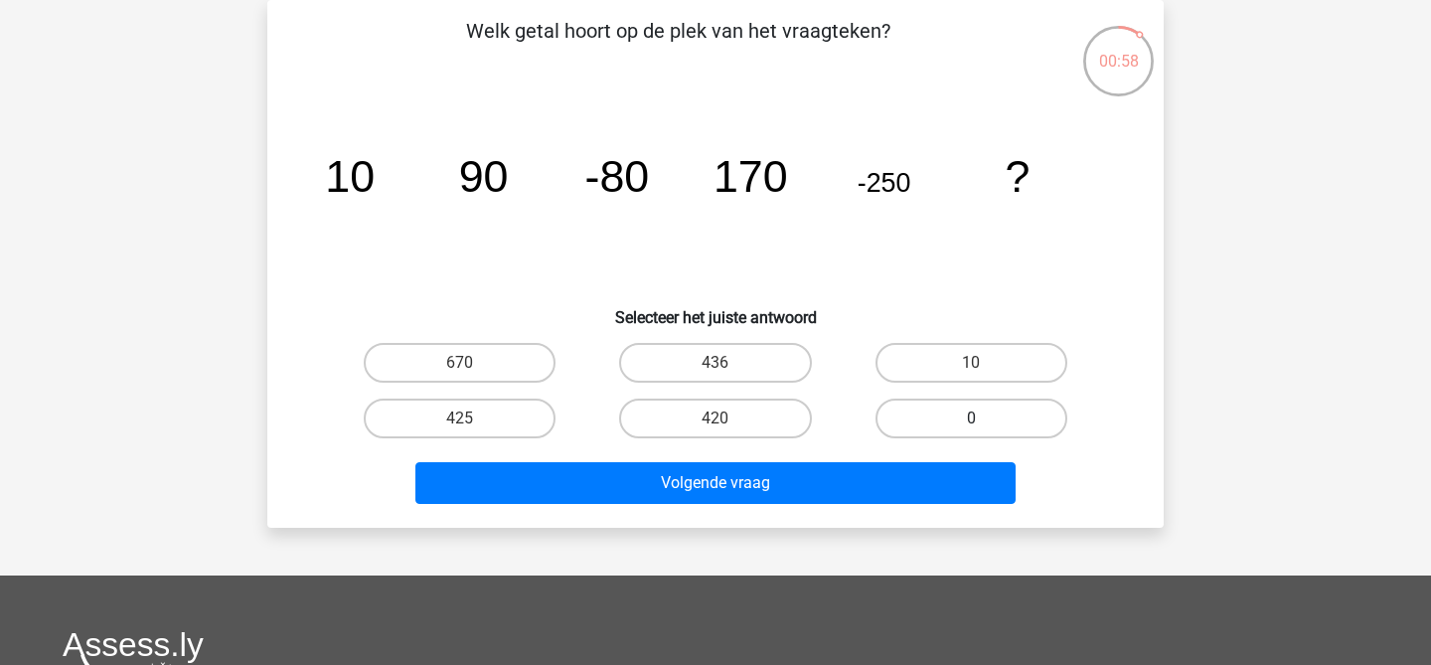
click at [992, 417] on label "0" at bounding box center [972, 419] width 192 height 40
click at [984, 418] on input "0" at bounding box center [977, 424] width 13 height 13
radio input "true"
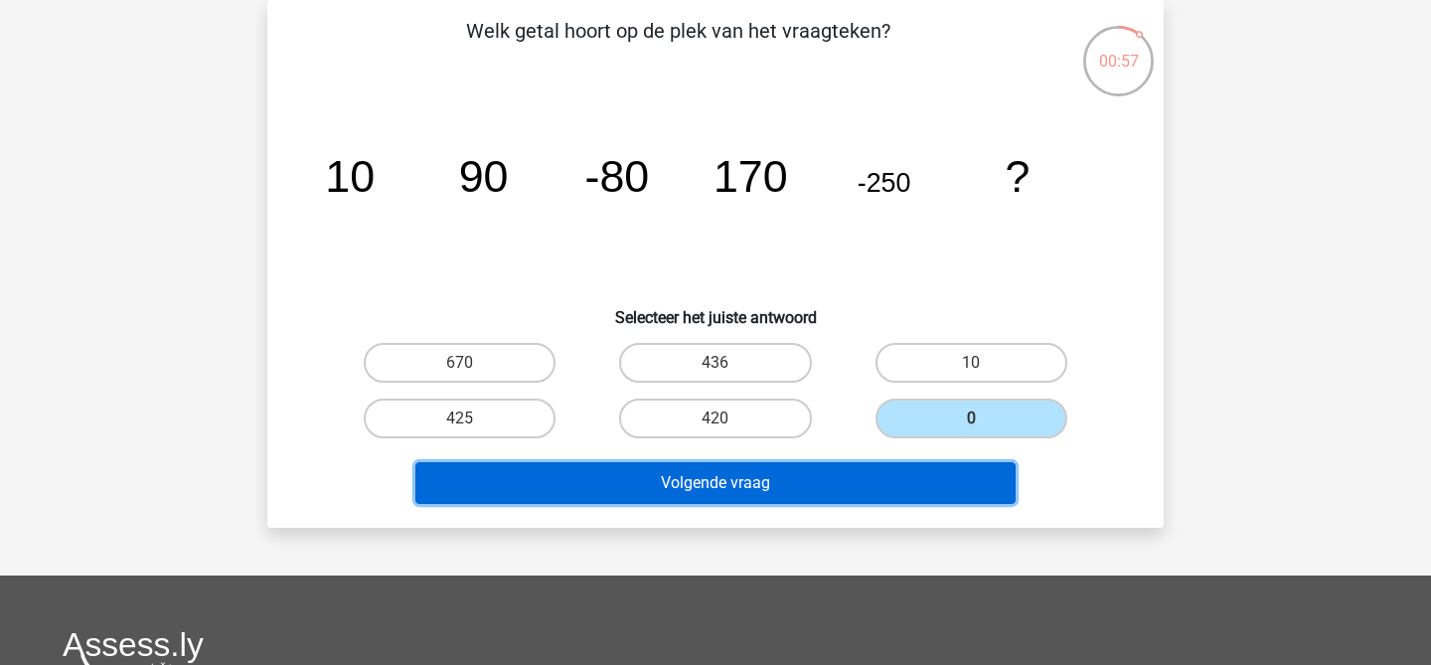
click at [952, 483] on button "Volgende vraag" at bounding box center [715, 483] width 601 height 42
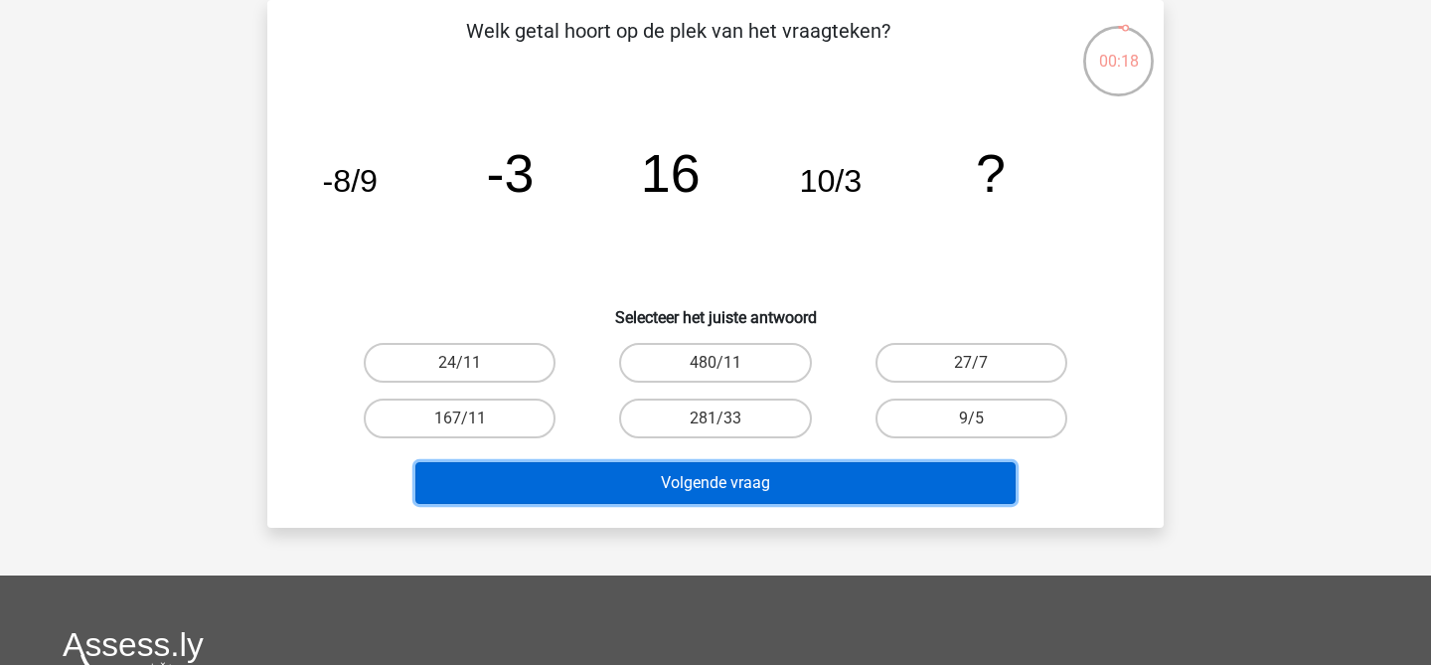
click at [952, 483] on button "Volgende vraag" at bounding box center [715, 483] width 601 height 42
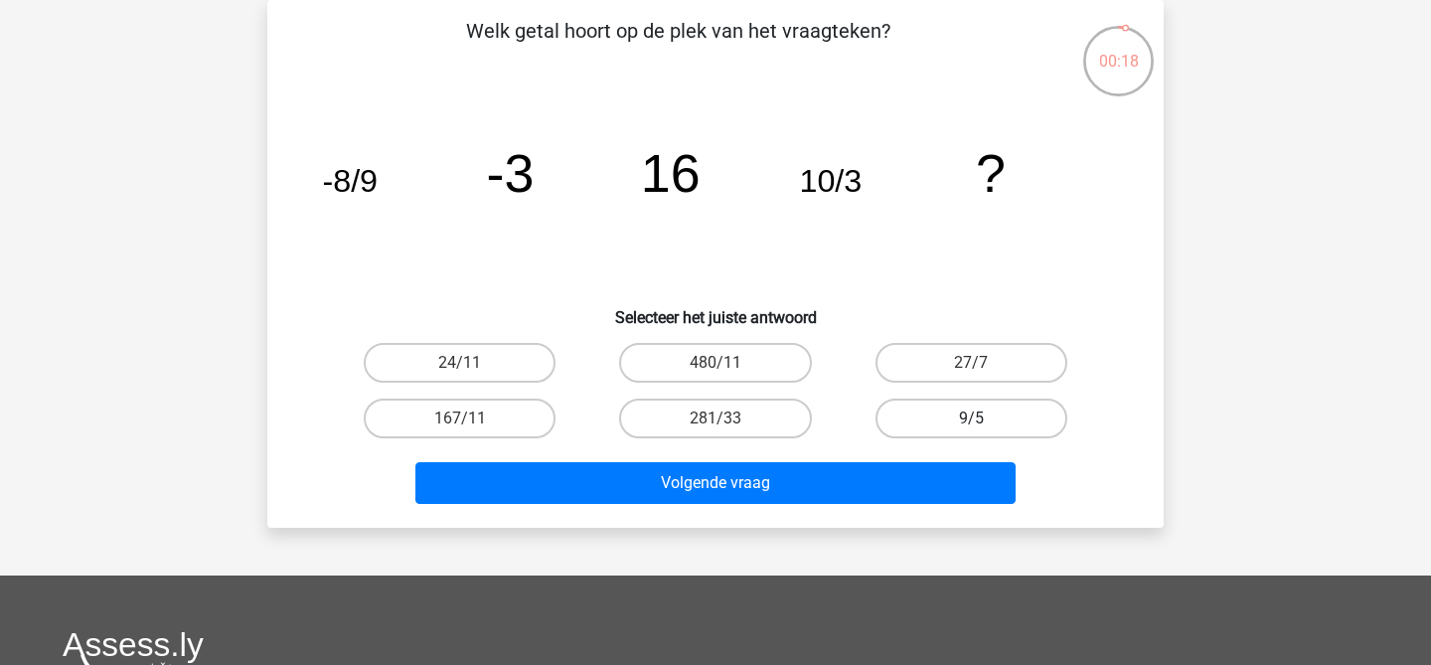
click at [985, 420] on label "9/5" at bounding box center [972, 419] width 192 height 40
click at [984, 420] on input "9/5" at bounding box center [977, 424] width 13 height 13
radio input "true"
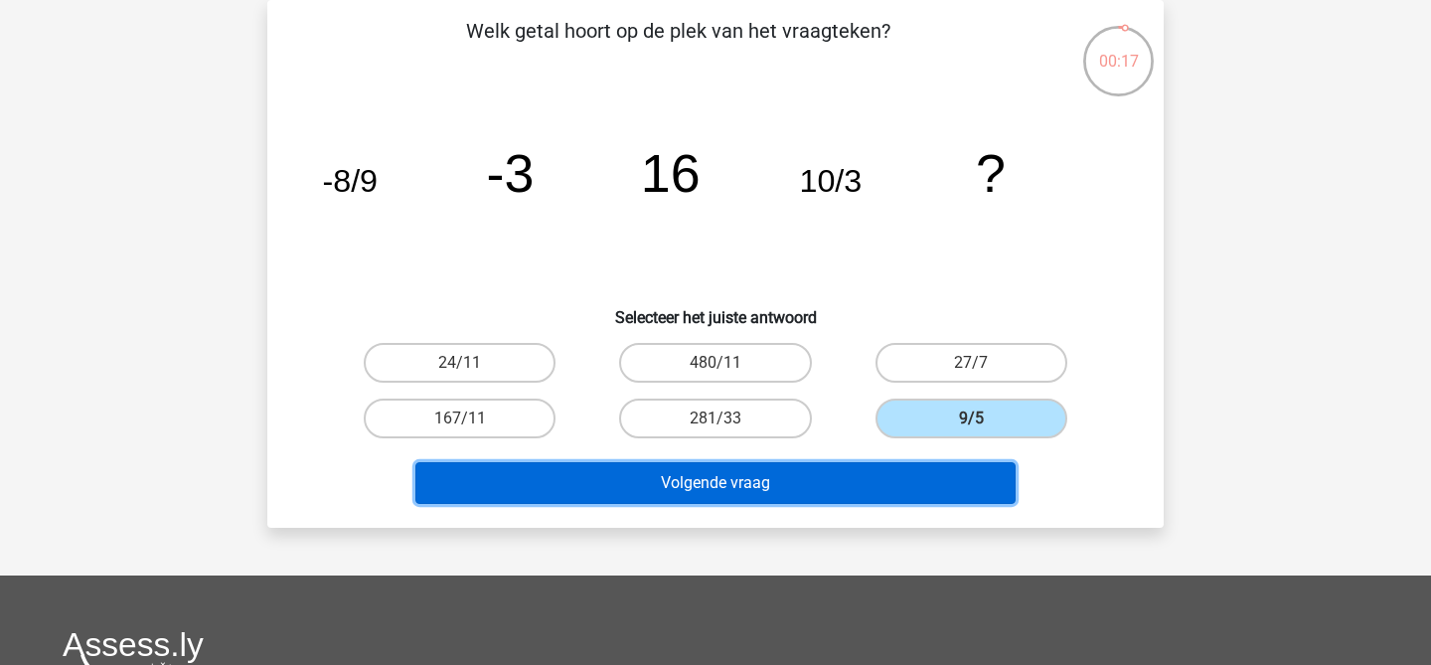
click at [938, 499] on button "Volgende vraag" at bounding box center [715, 483] width 601 height 42
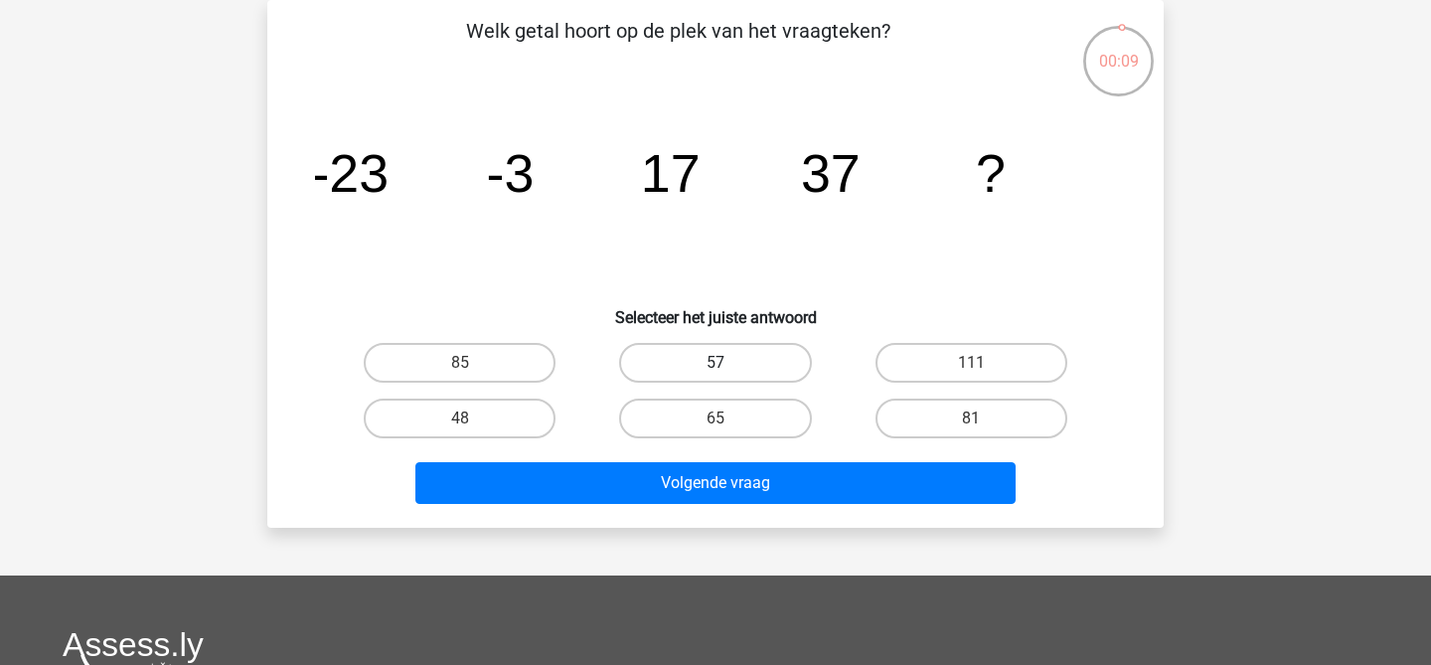
click at [765, 373] on label "57" at bounding box center [715, 363] width 192 height 40
click at [728, 373] on input "57" at bounding box center [722, 369] width 13 height 13
radio input "true"
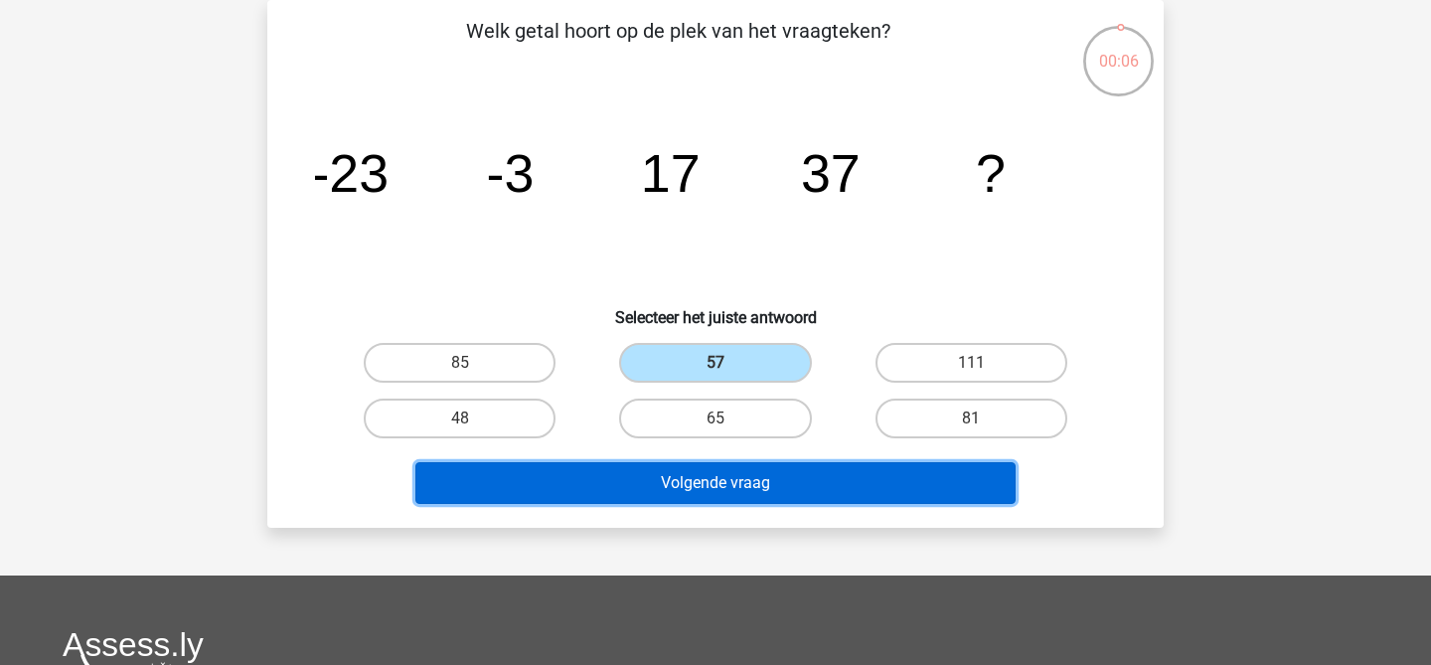
click at [756, 478] on button "Volgende vraag" at bounding box center [715, 483] width 601 height 42
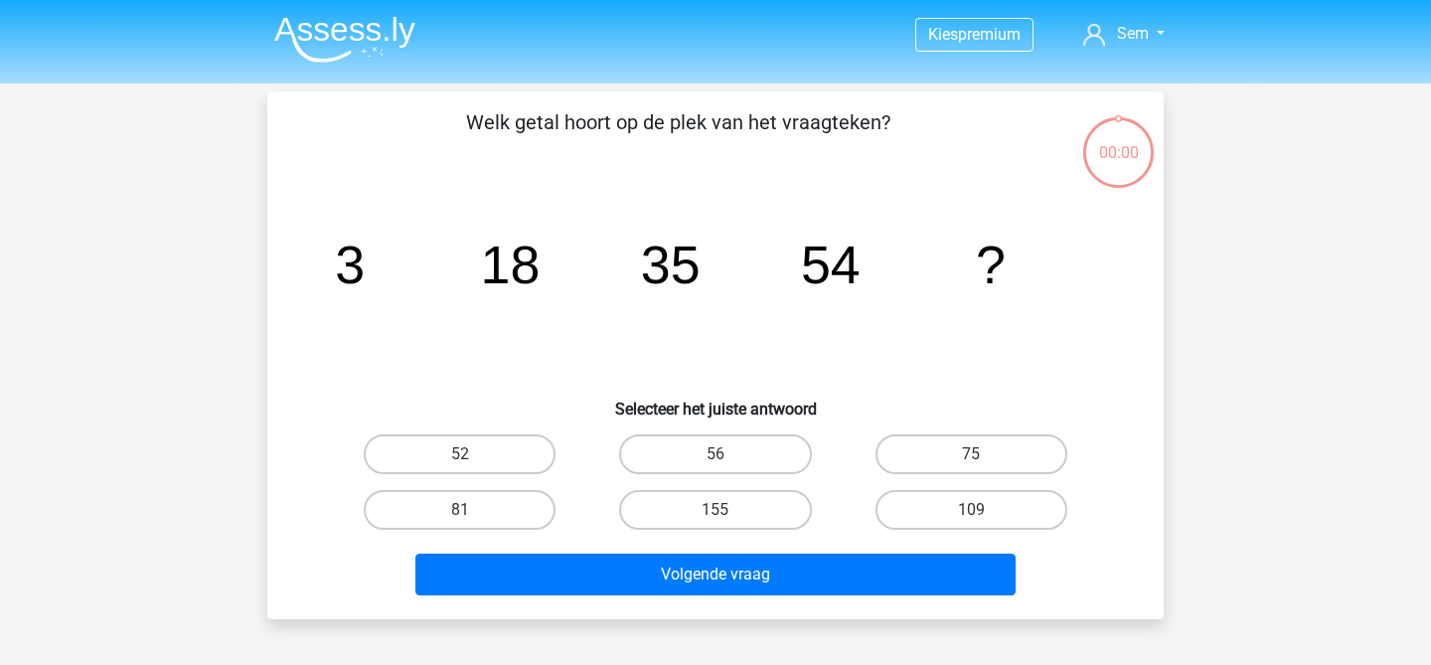
scroll to position [91, 0]
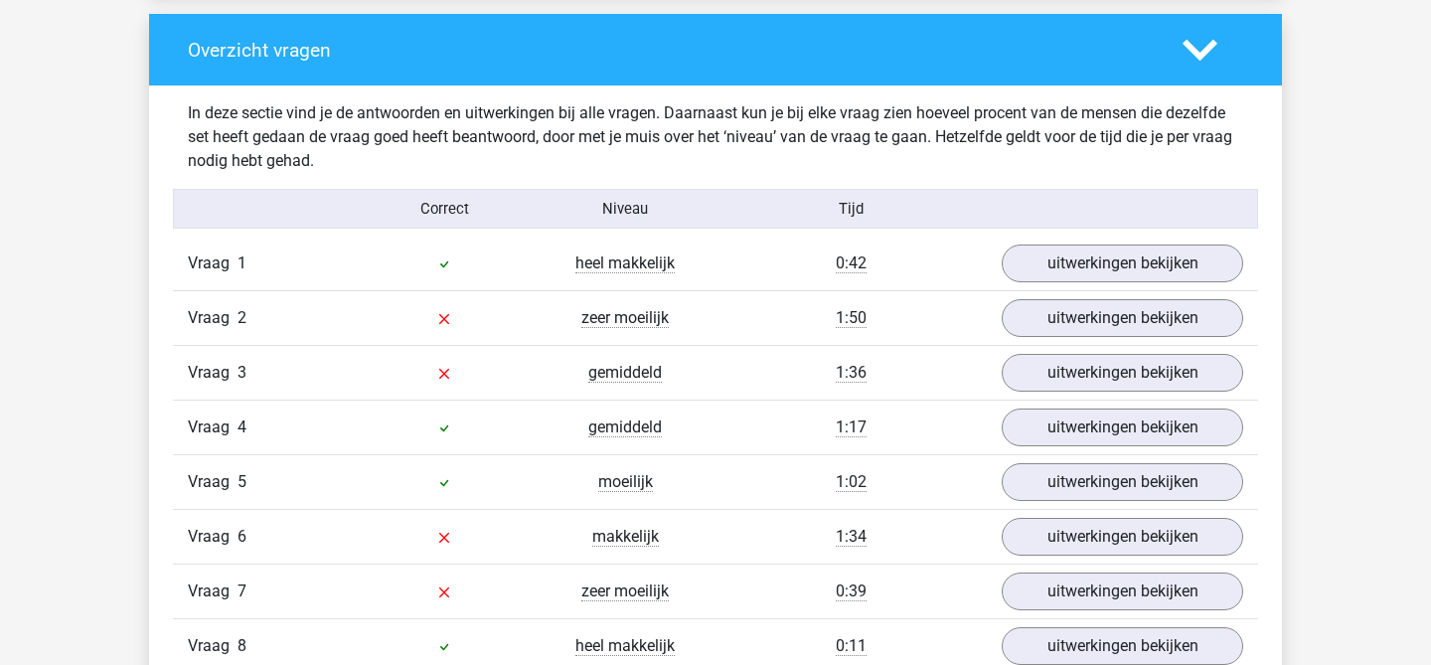
scroll to position [1479, 0]
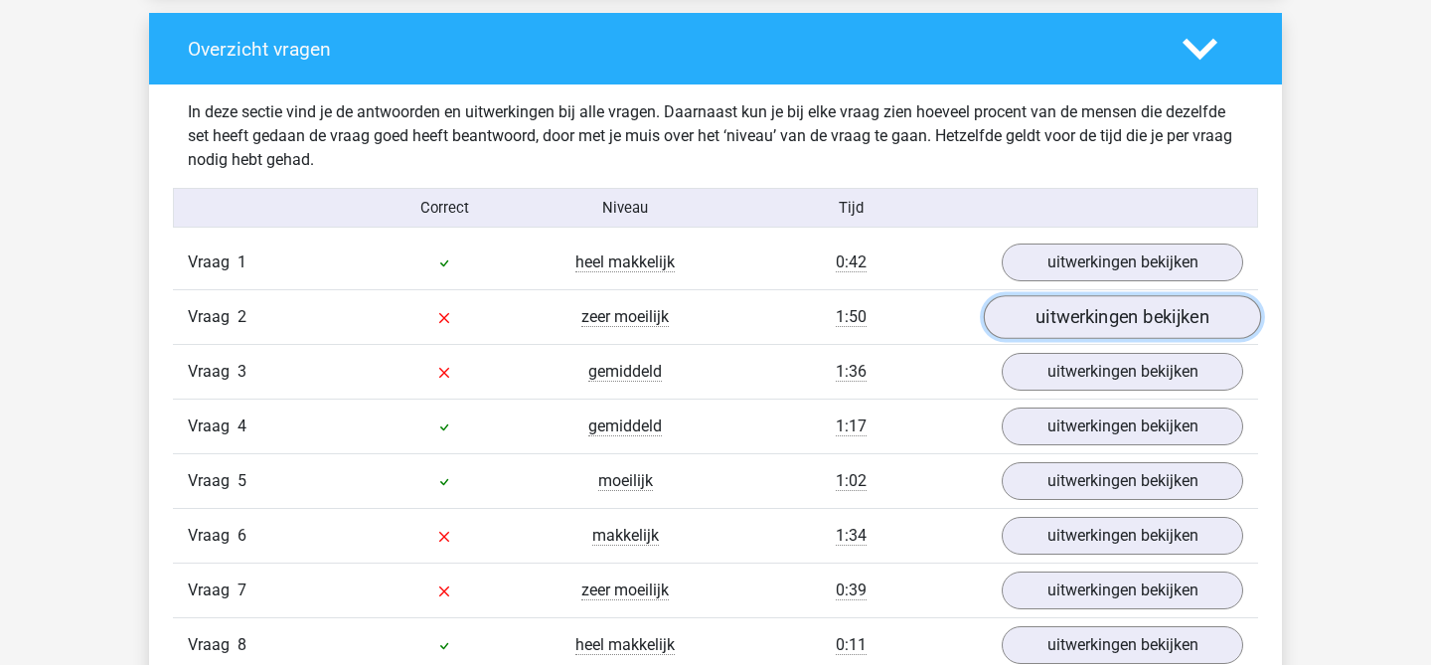
click at [1136, 321] on link "uitwerkingen bekijken" at bounding box center [1122, 318] width 277 height 44
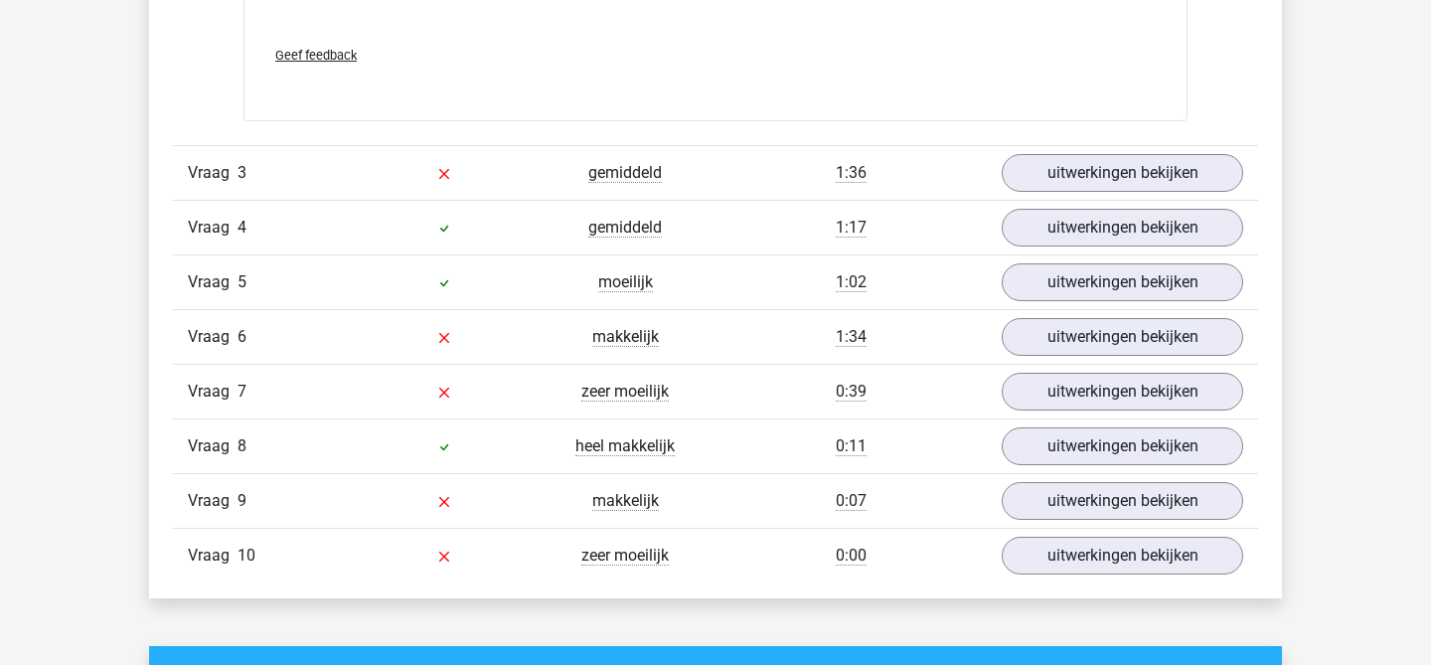
scroll to position [2902, 0]
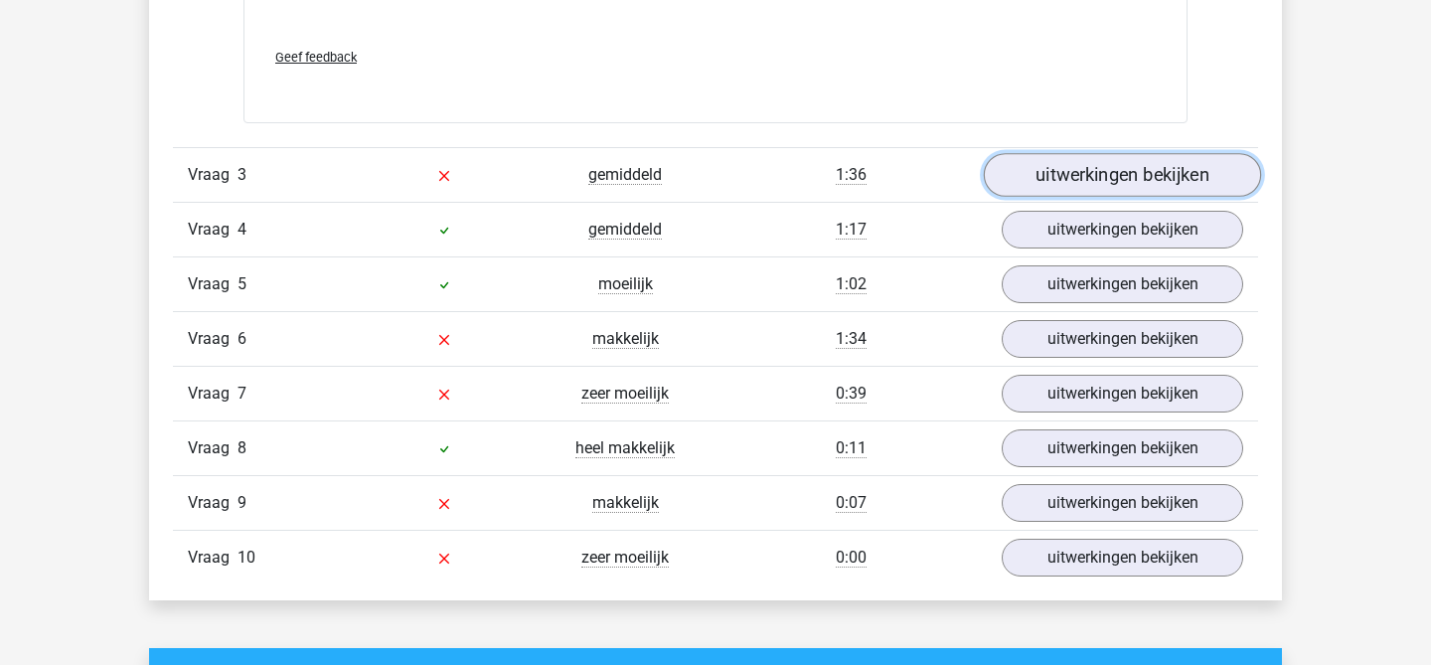
click at [1117, 186] on link "uitwerkingen bekijken" at bounding box center [1122, 175] width 277 height 44
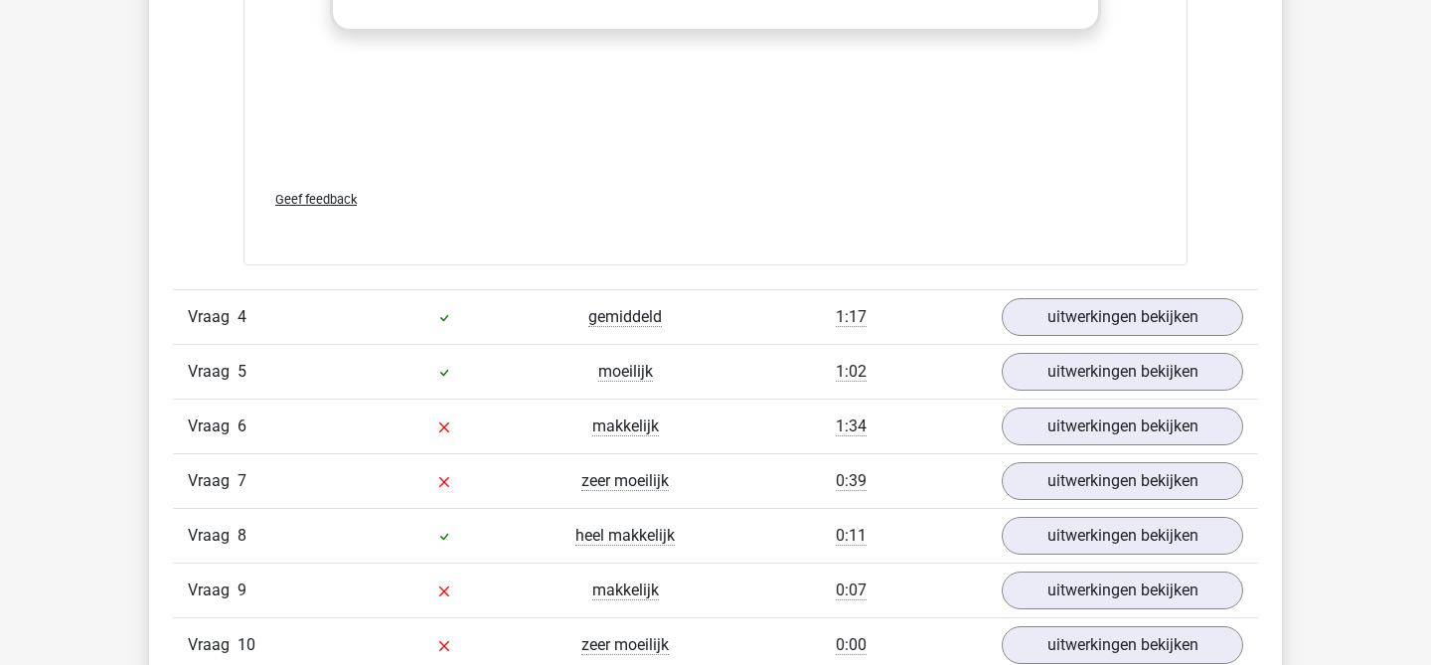
scroll to position [4098, 0]
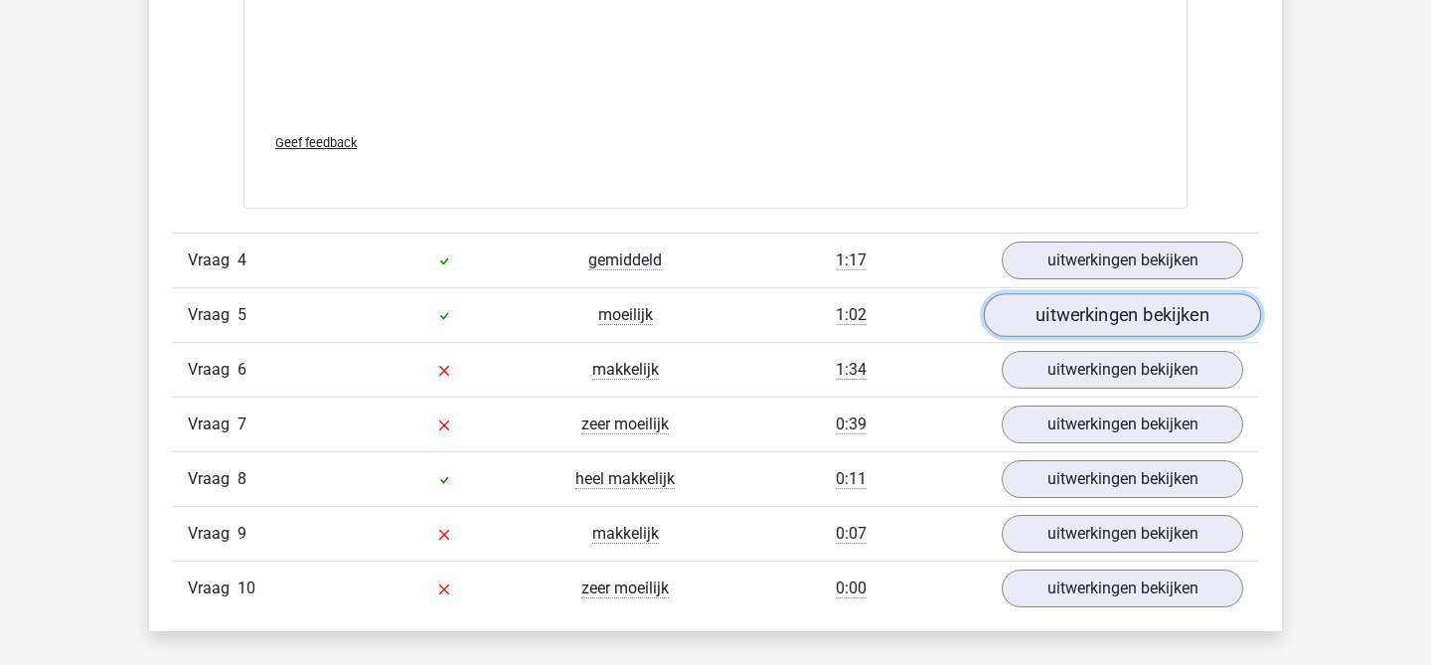
click at [1066, 323] on link "uitwerkingen bekijken" at bounding box center [1122, 315] width 277 height 44
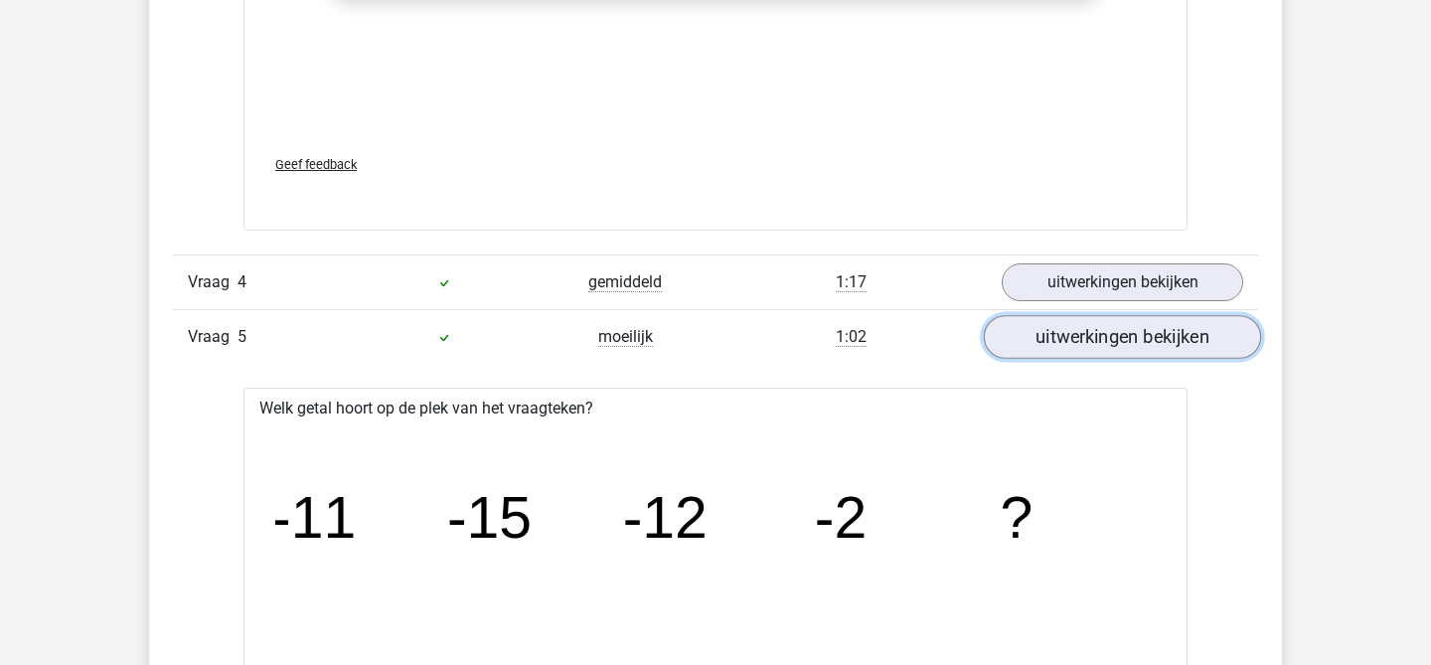
click at [1073, 332] on link "uitwerkingen bekijken" at bounding box center [1122, 337] width 277 height 44
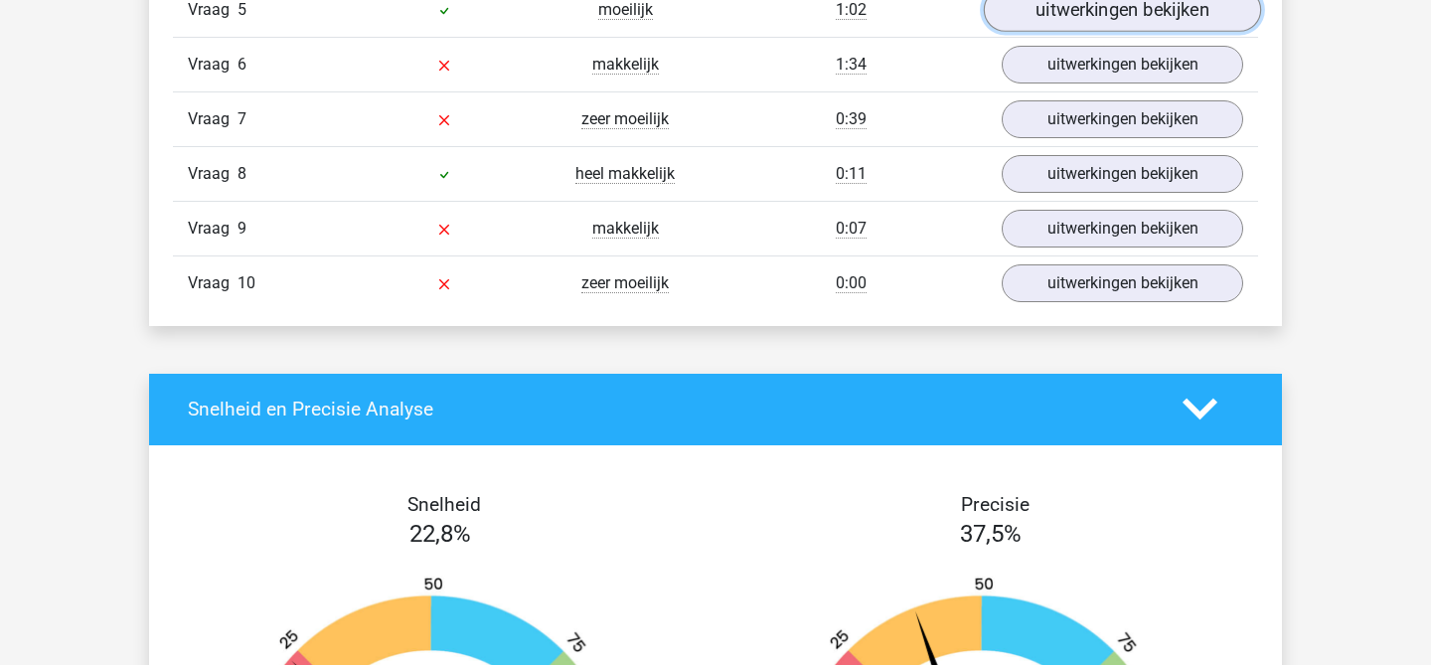
scroll to position [4222, 0]
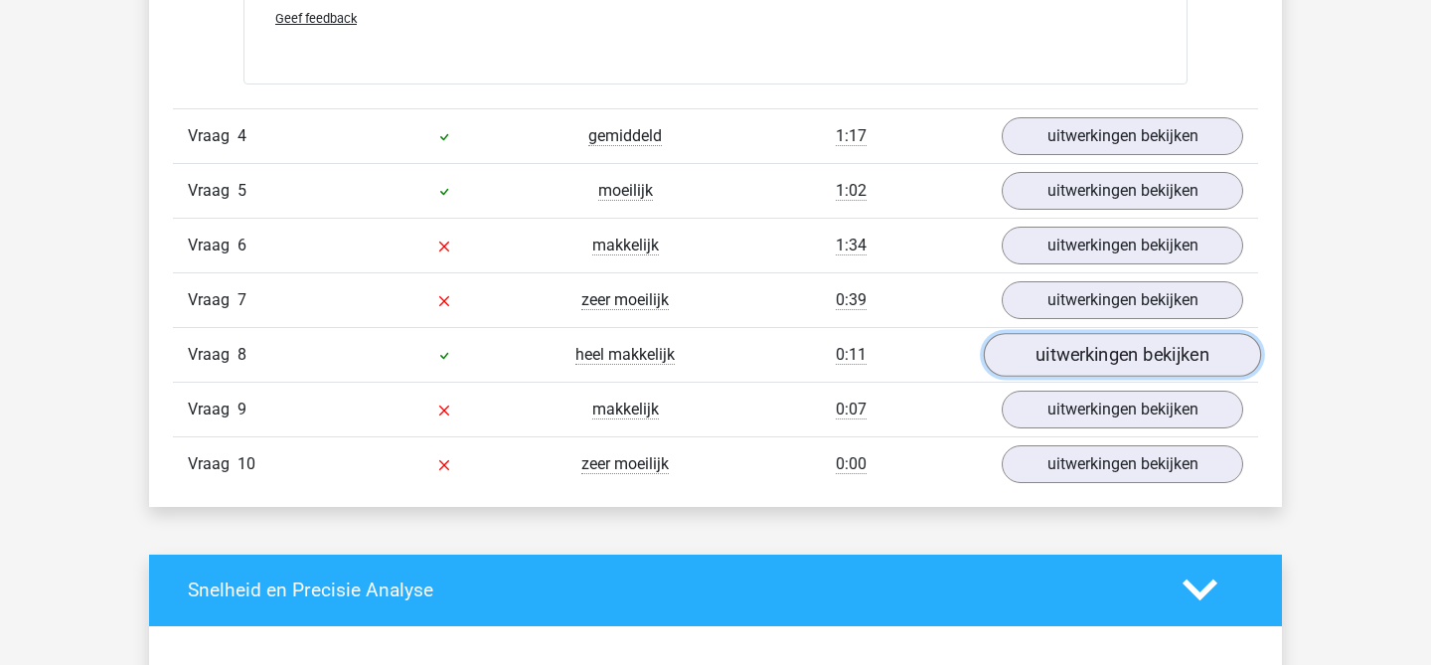
click at [1088, 373] on link "uitwerkingen bekijken" at bounding box center [1122, 355] width 277 height 44
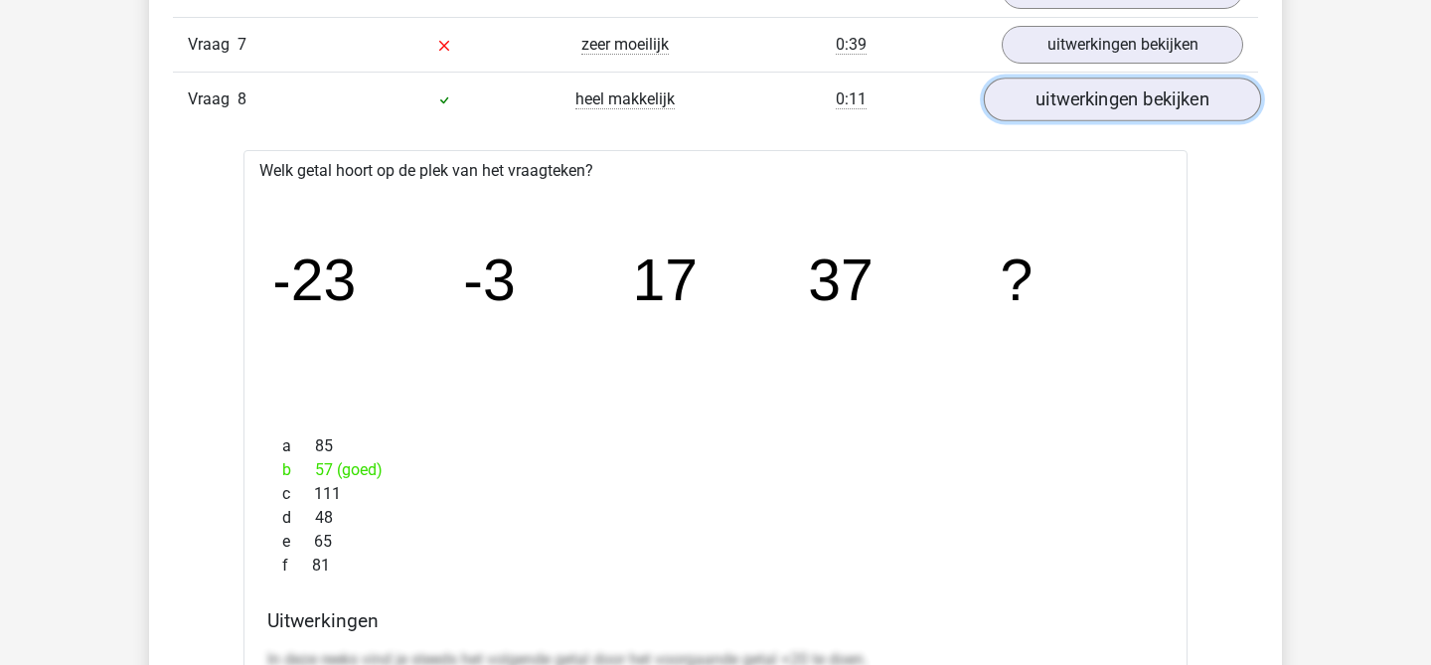
scroll to position [4070, 0]
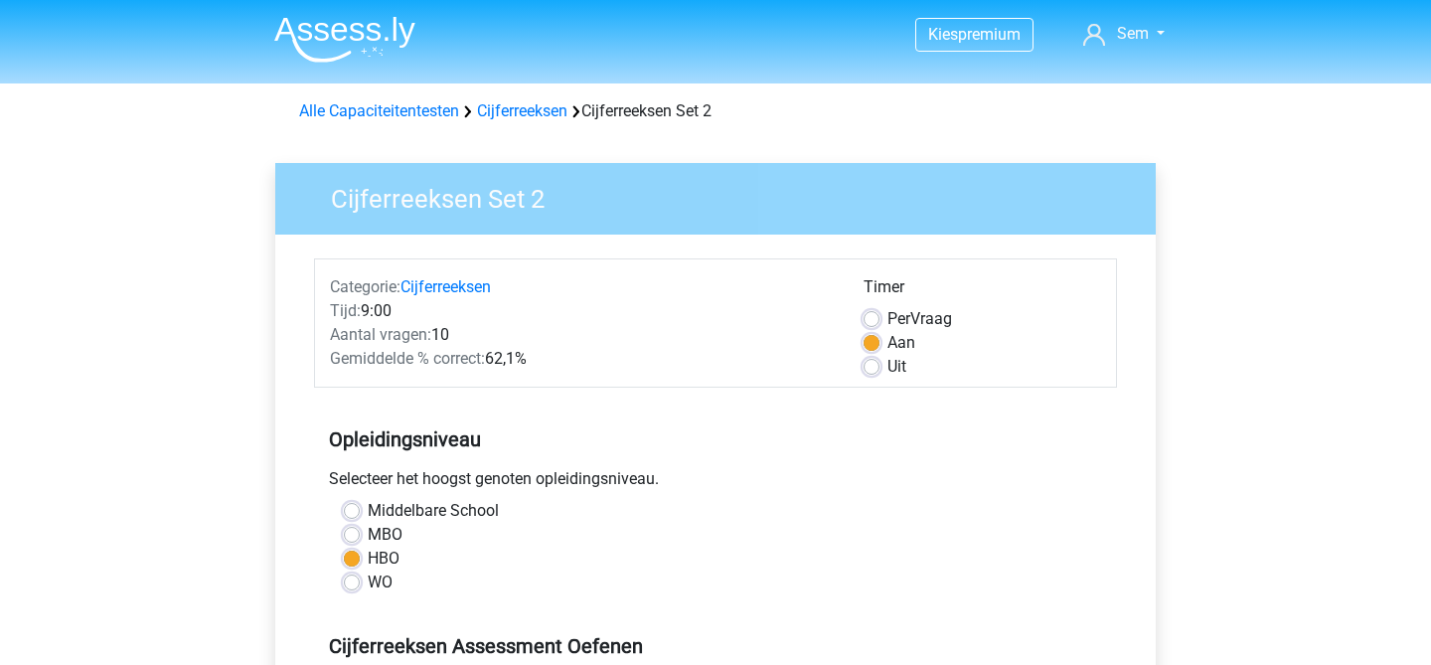
scroll to position [363, 0]
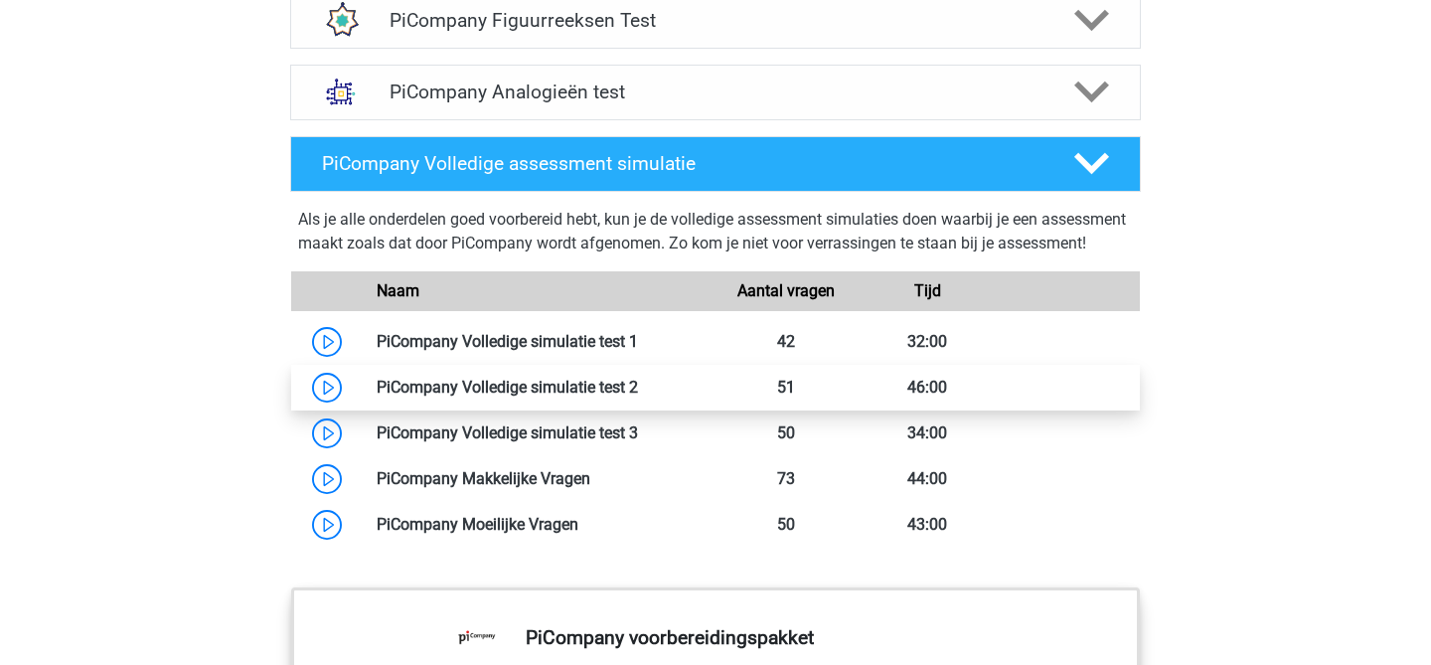
scroll to position [1523, 0]
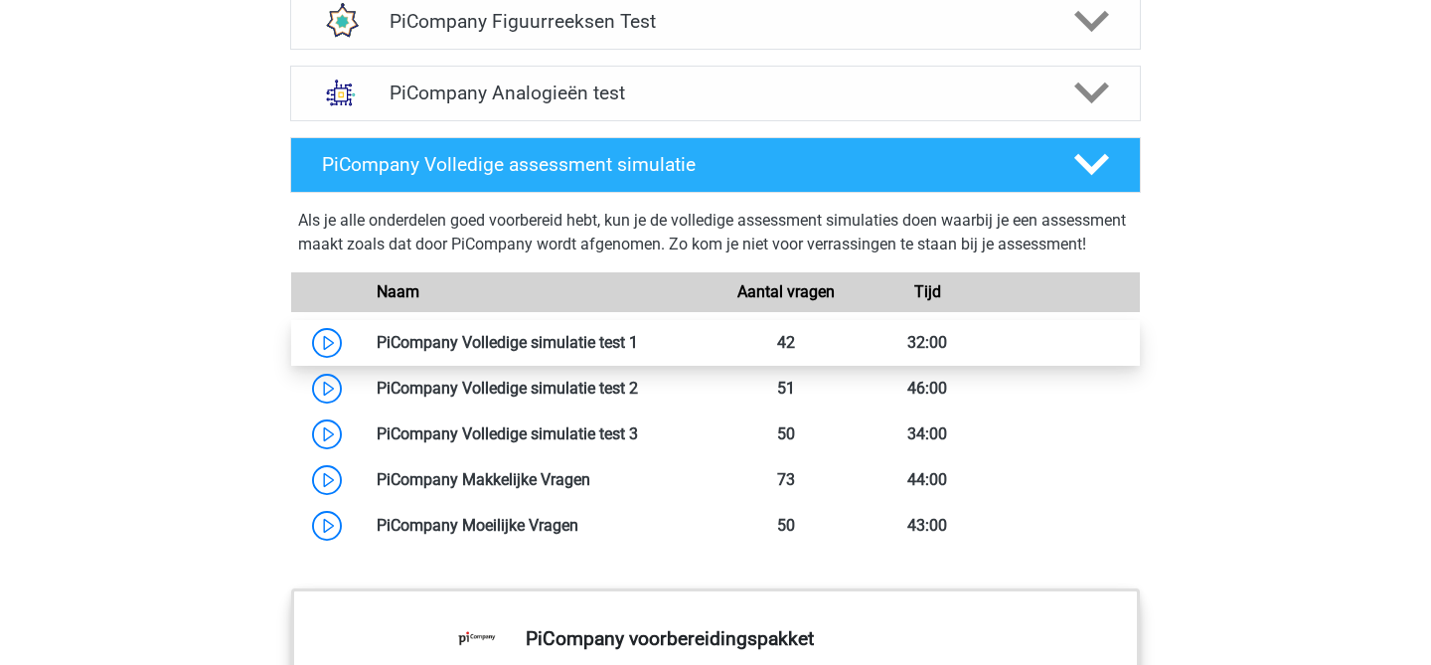
click at [638, 352] on link at bounding box center [638, 342] width 0 height 19
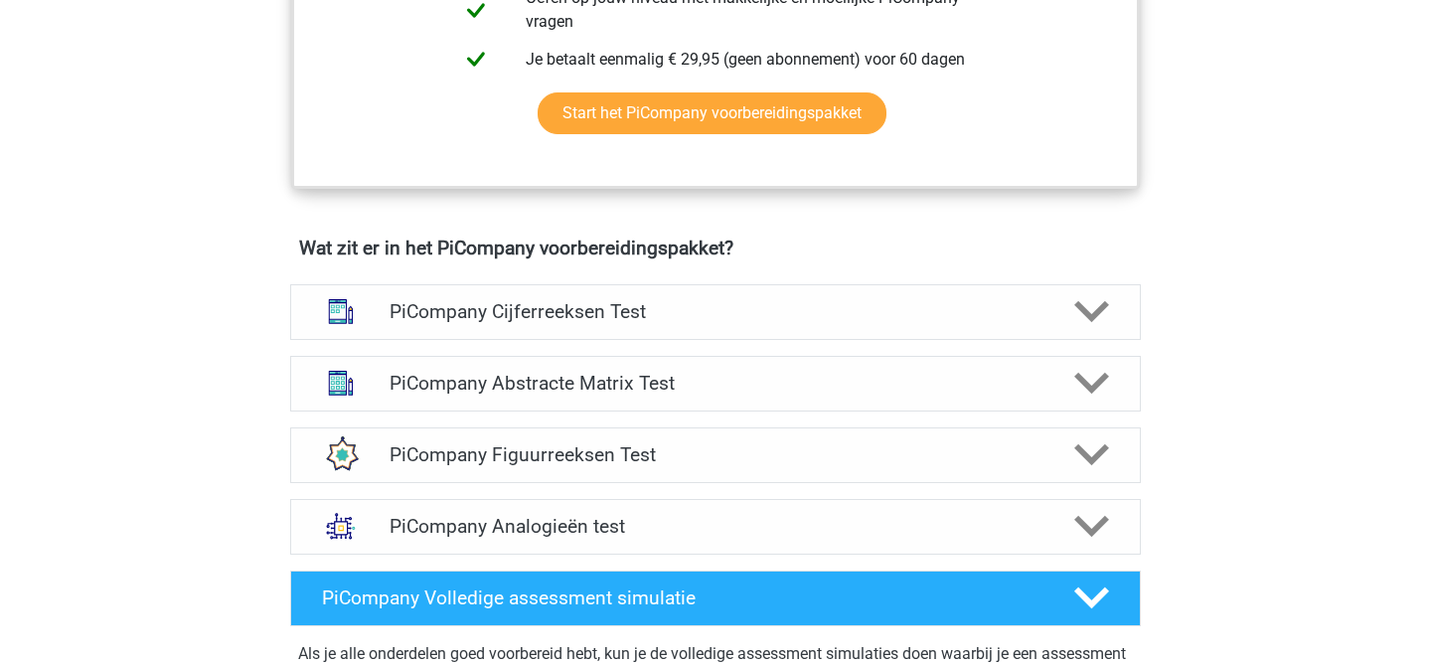
scroll to position [1161, 0]
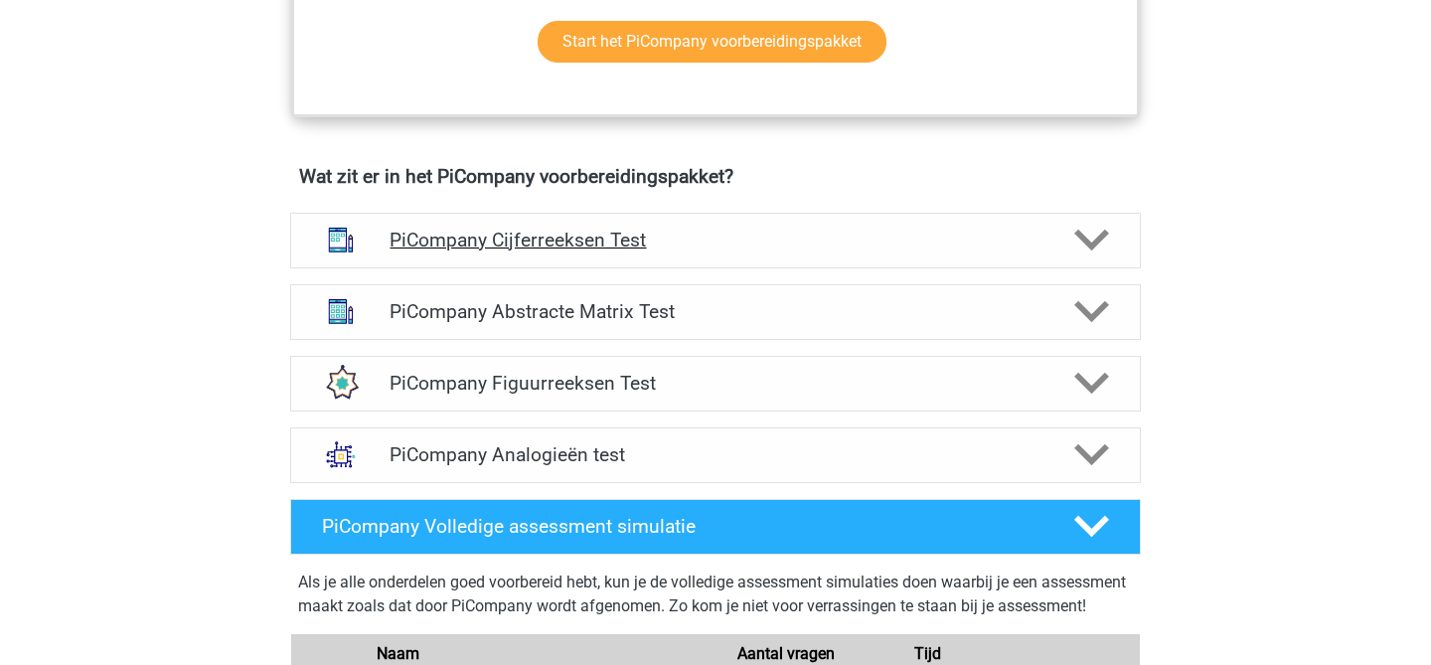
click at [663, 268] on div "PiCompany Cijferreeksen Test" at bounding box center [715, 241] width 851 height 56
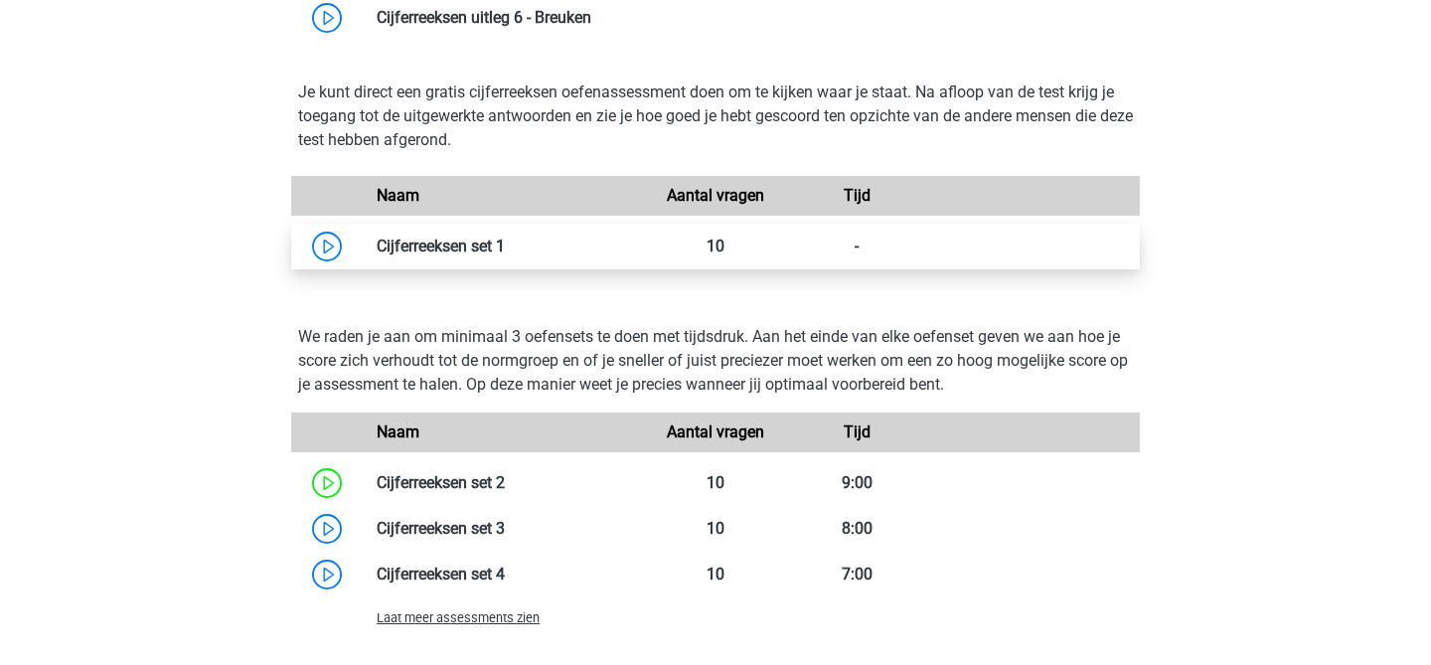
scroll to position [1765, 0]
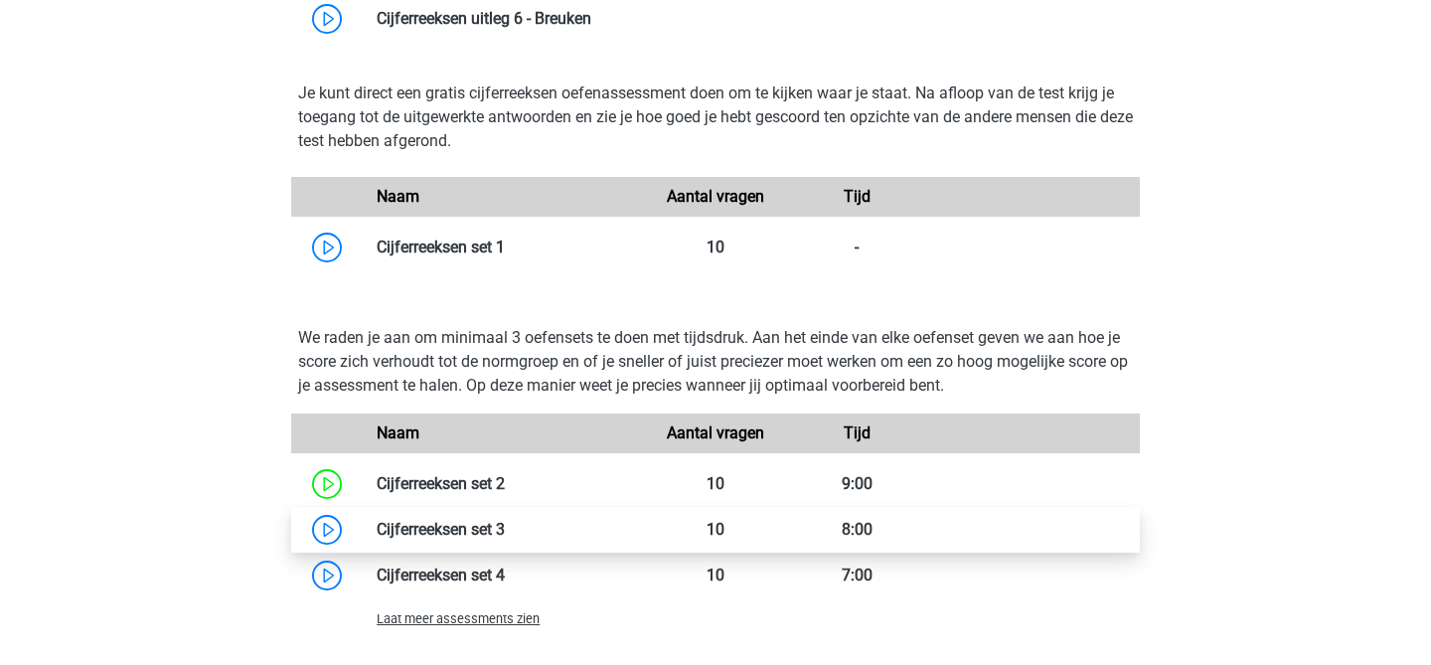
click at [505, 539] on link at bounding box center [505, 529] width 0 height 19
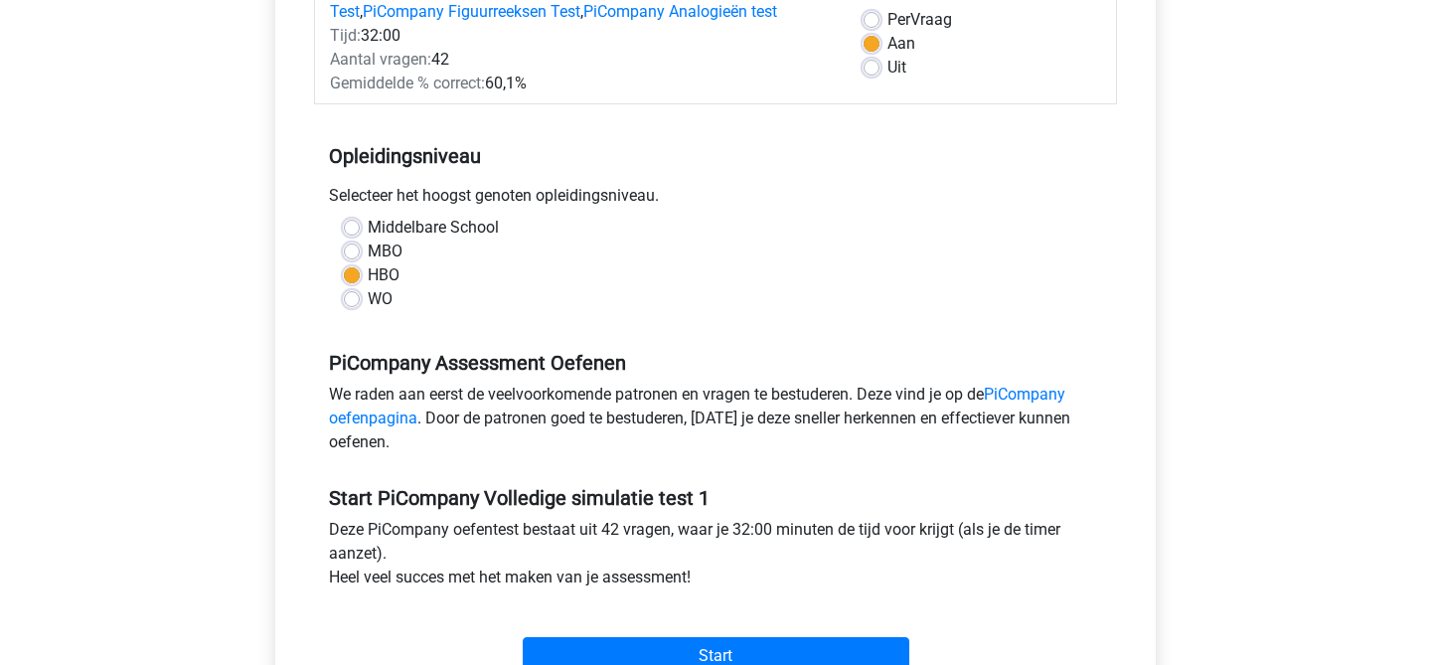
scroll to position [452, 0]
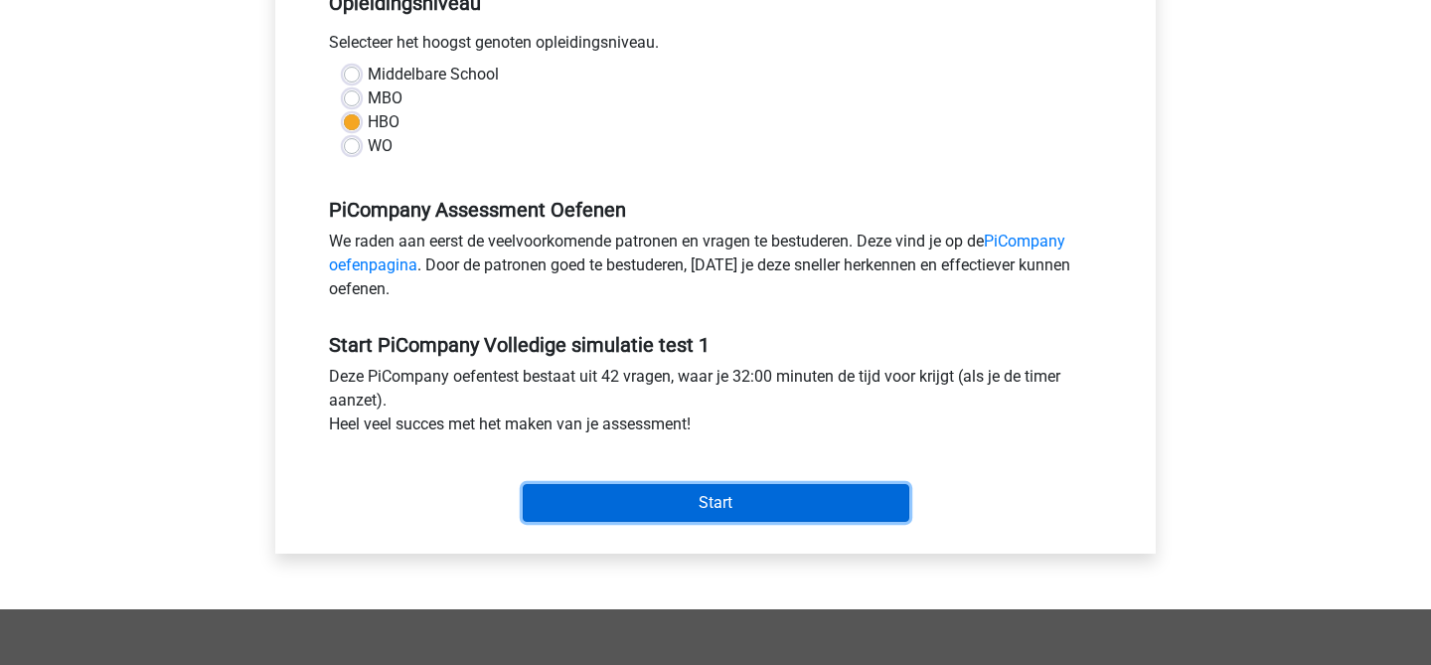
click at [691, 513] on input "Start" at bounding box center [716, 503] width 387 height 38
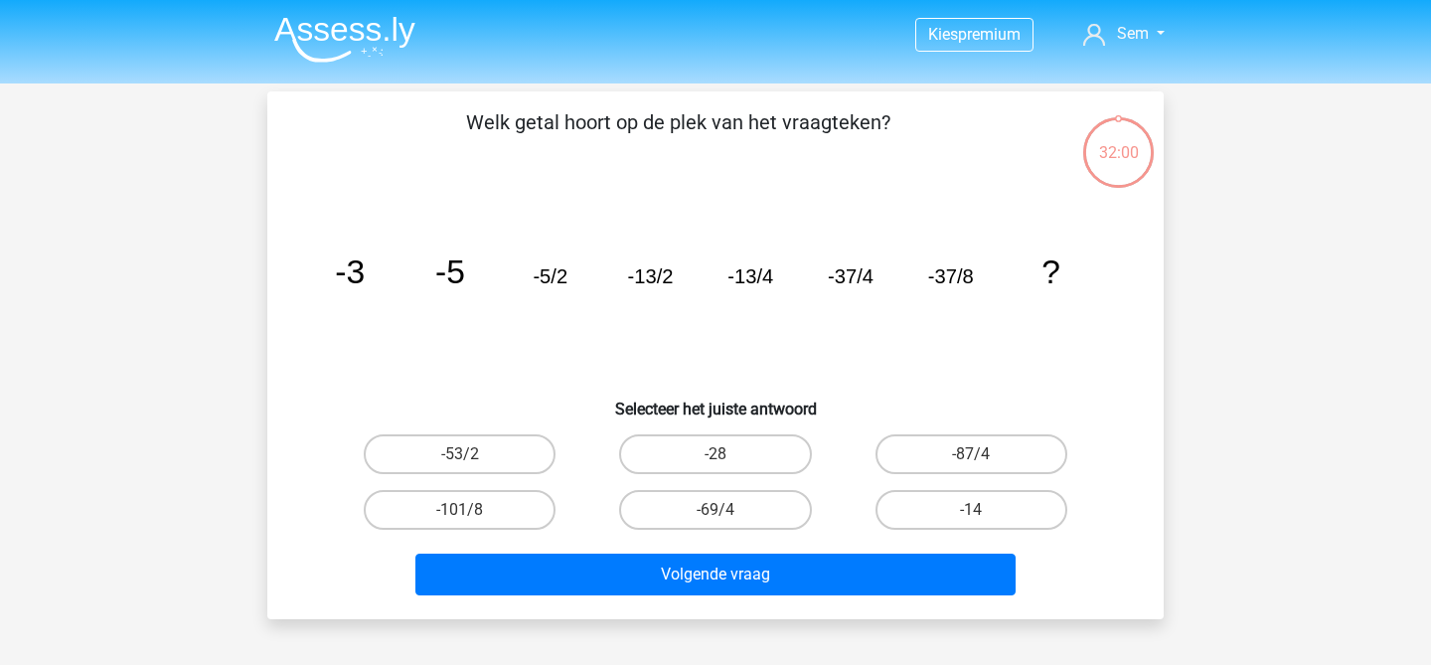
scroll to position [7, 0]
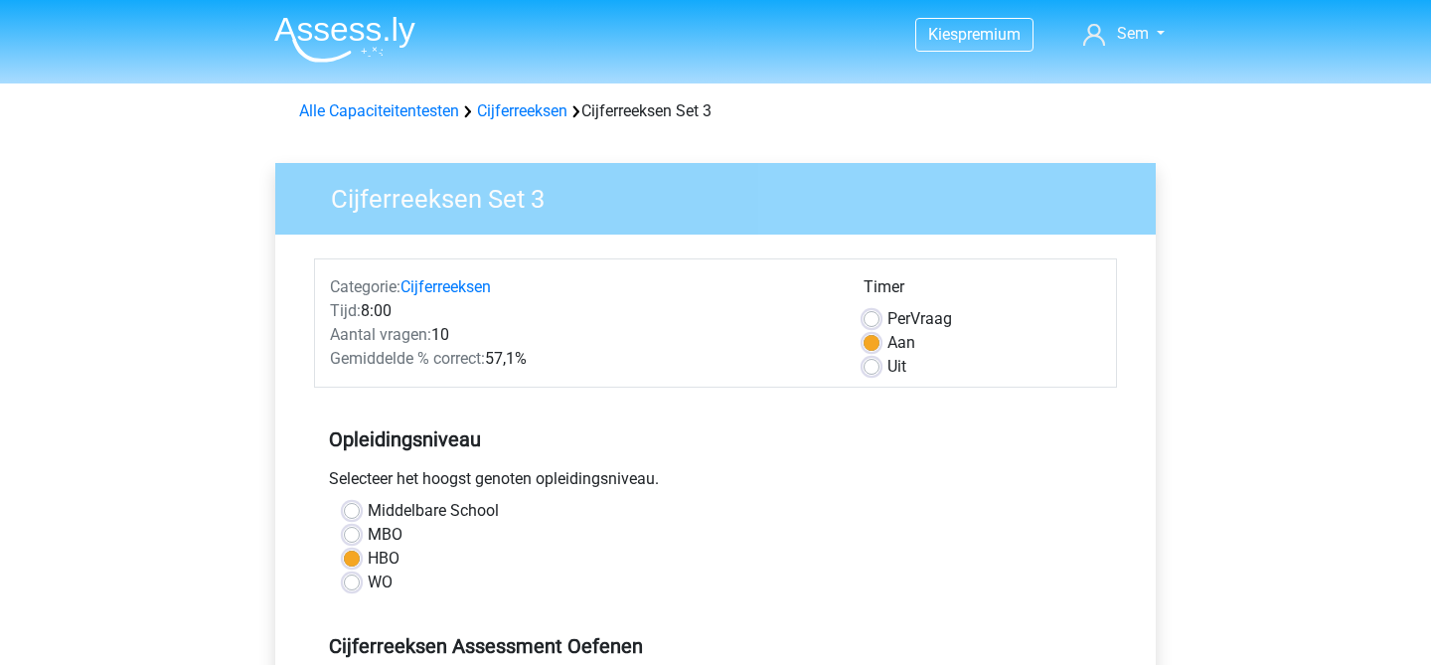
scroll to position [116, 0]
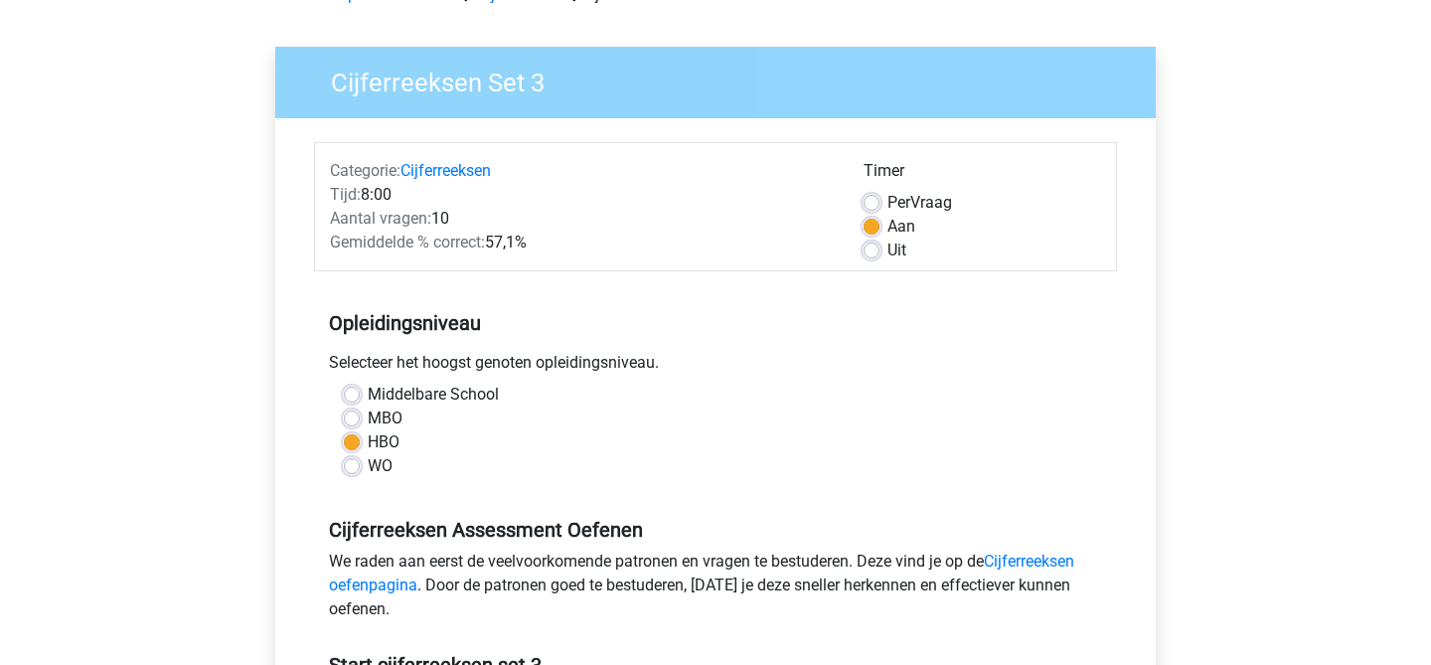
click at [880, 216] on div "Aan" at bounding box center [983, 227] width 238 height 24
click at [887, 201] on label "Per Vraag" at bounding box center [919, 203] width 65 height 24
click at [879, 201] on input "Per Vraag" at bounding box center [872, 201] width 16 height 20
radio input "true"
click at [887, 254] on label "Uit" at bounding box center [896, 251] width 19 height 24
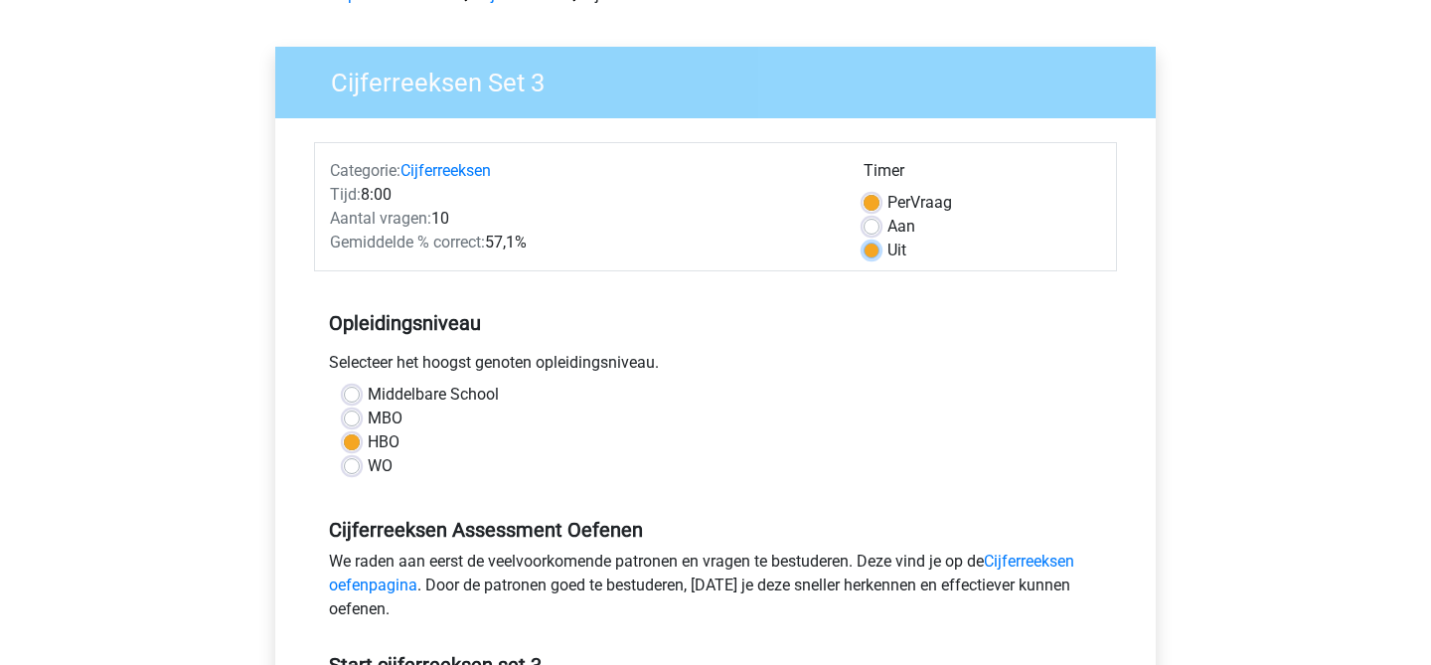
click at [875, 254] on input "Uit" at bounding box center [872, 249] width 16 height 20
radio input "true"
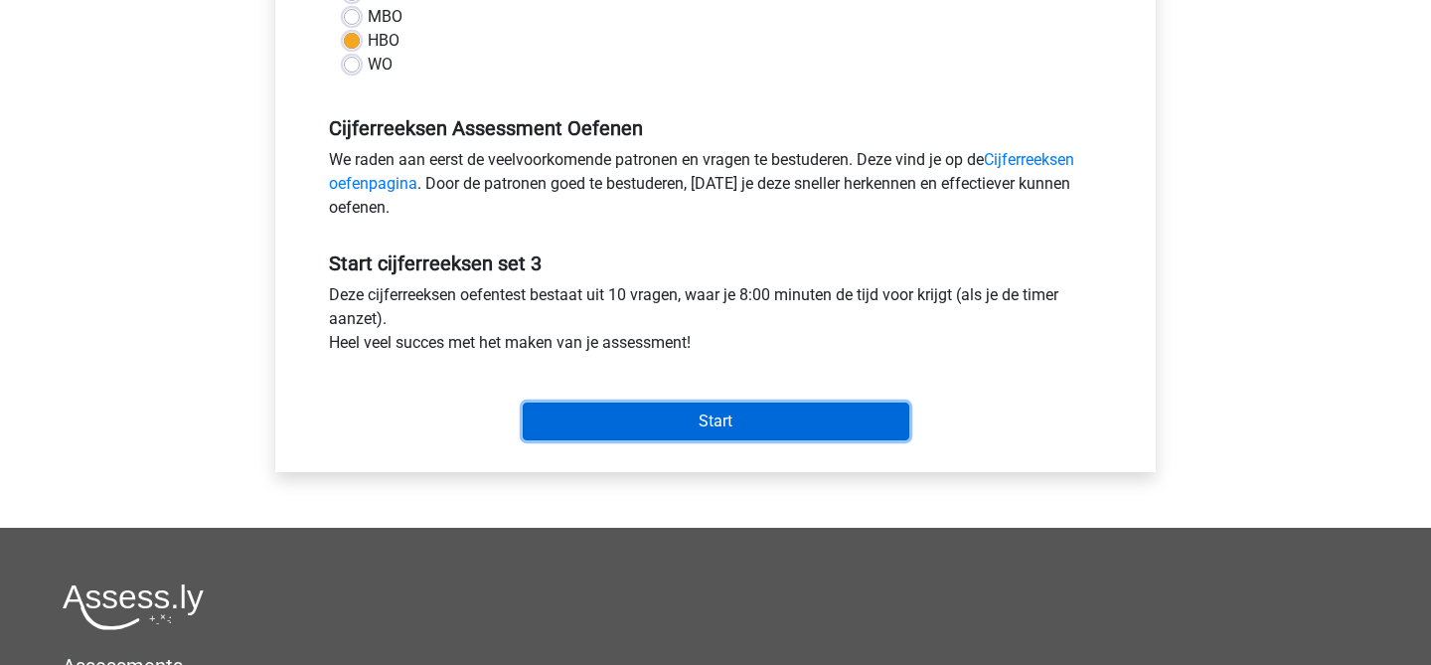
click at [777, 421] on input "Start" at bounding box center [716, 421] width 387 height 38
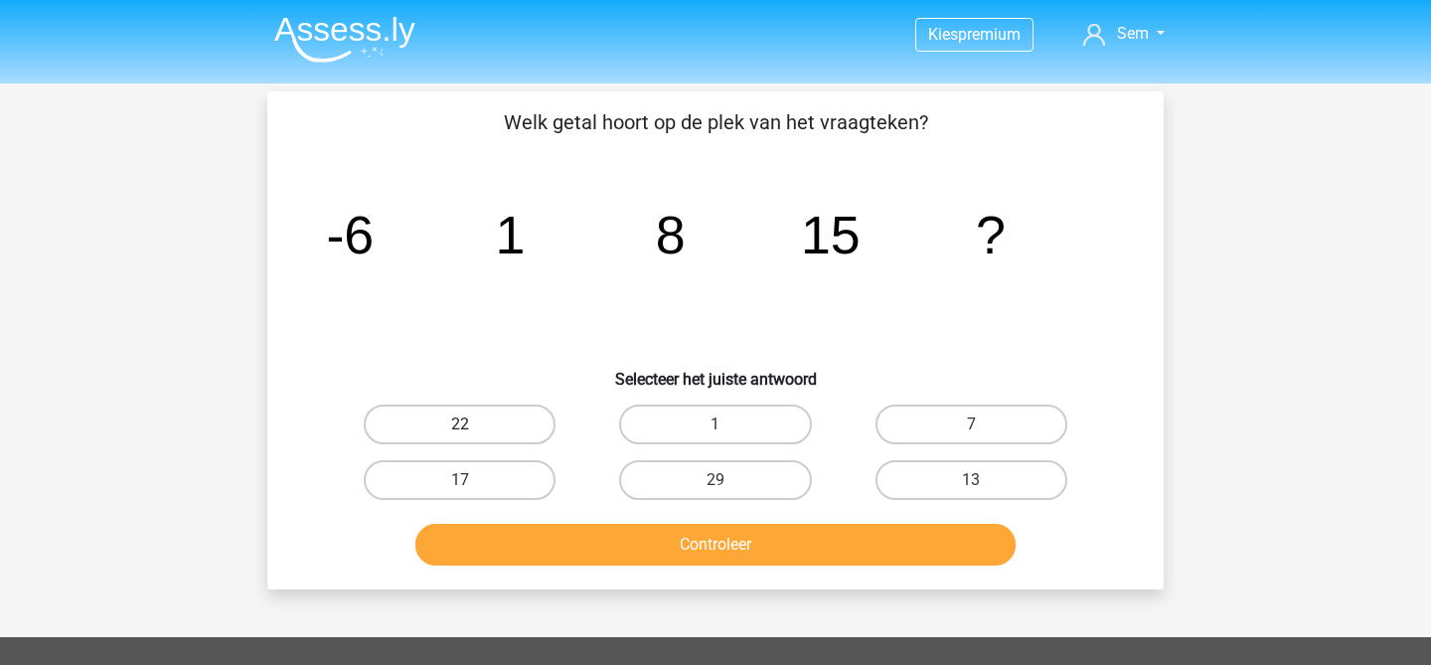
click at [404, 422] on label "22" at bounding box center [460, 424] width 192 height 40
click at [460, 424] on input "22" at bounding box center [466, 430] width 13 height 13
radio input "true"
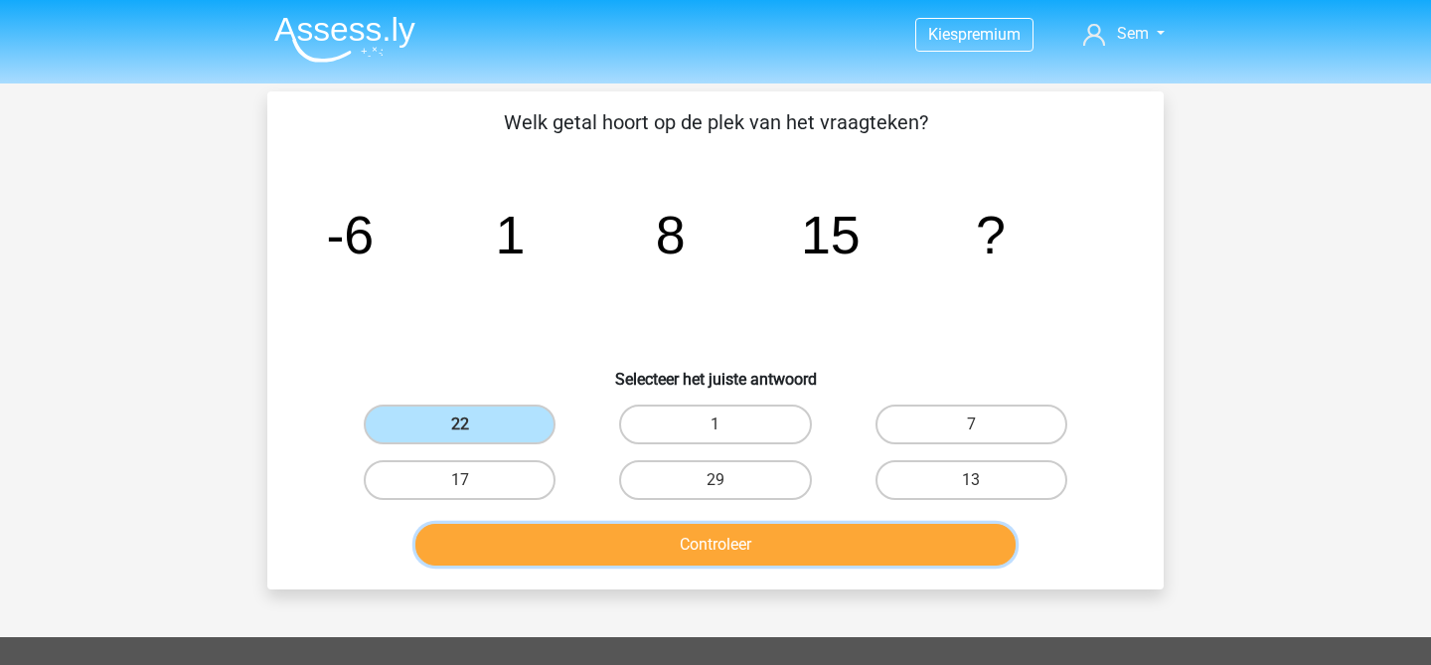
click at [503, 532] on button "Controleer" at bounding box center [715, 545] width 601 height 42
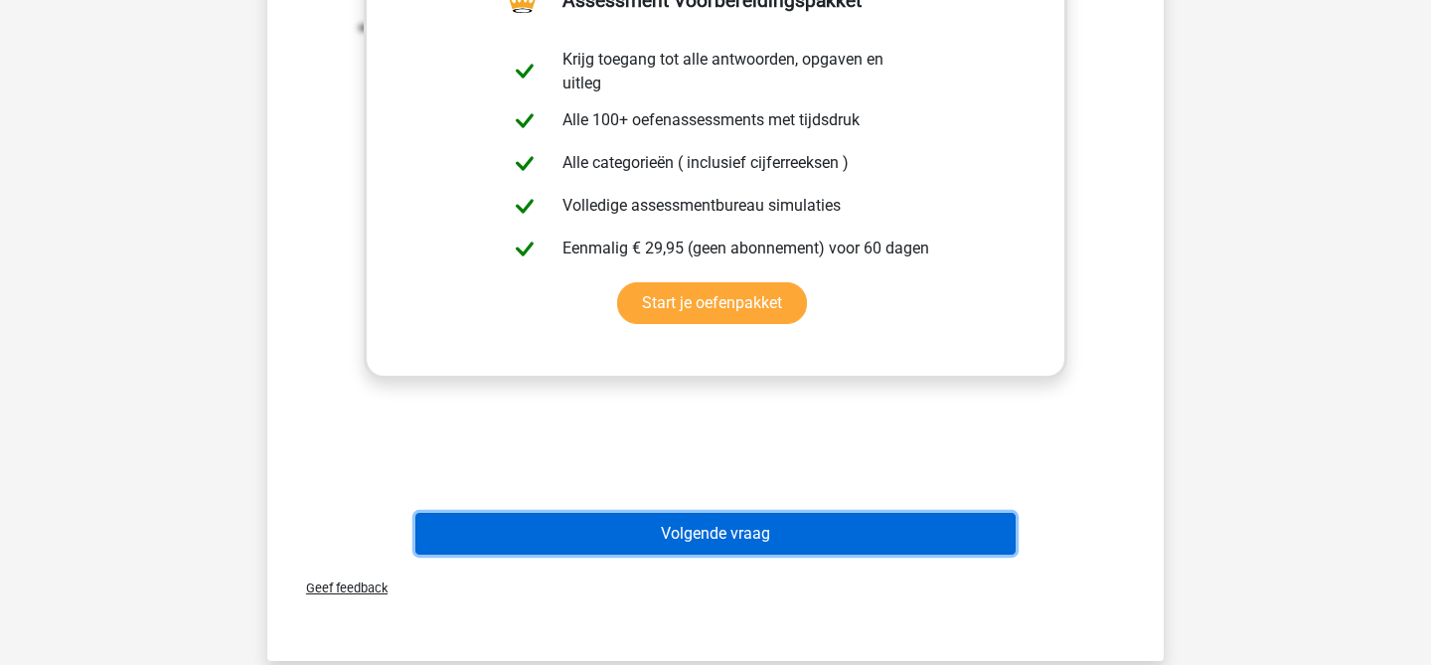
click at [772, 530] on button "Volgende vraag" at bounding box center [715, 534] width 601 height 42
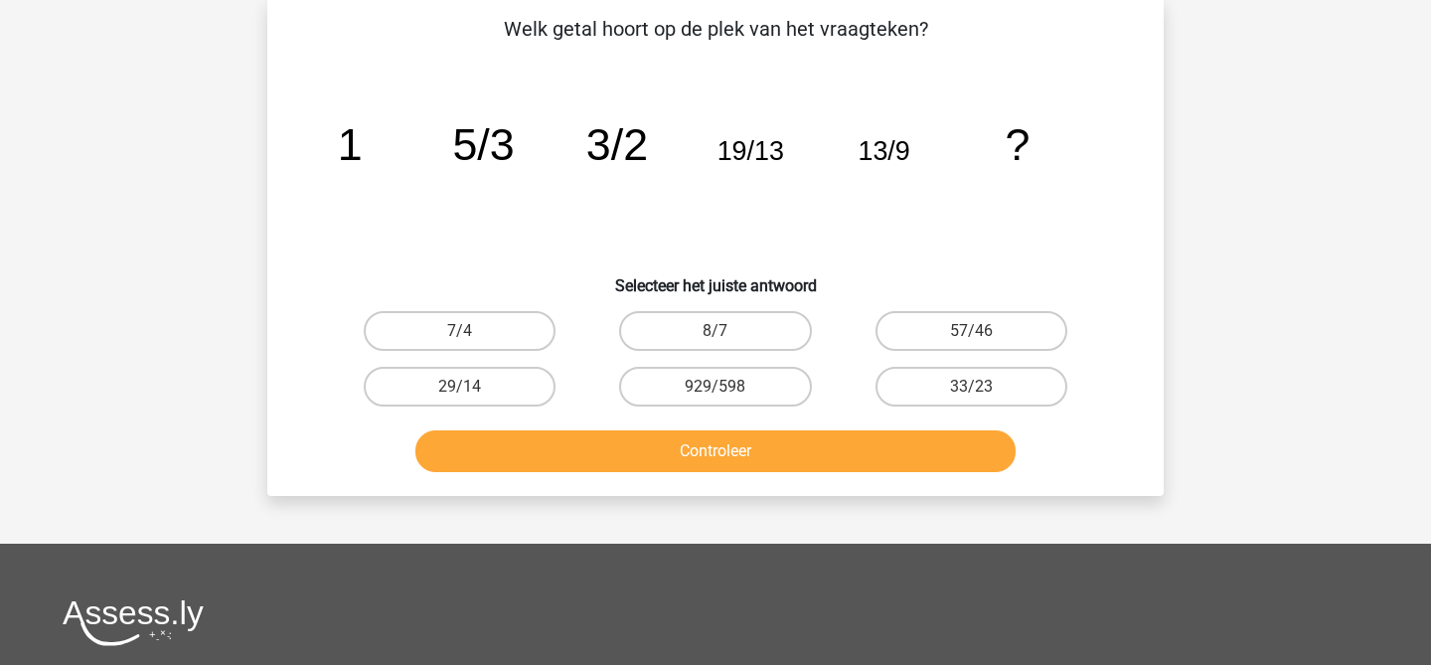
scroll to position [91, 0]
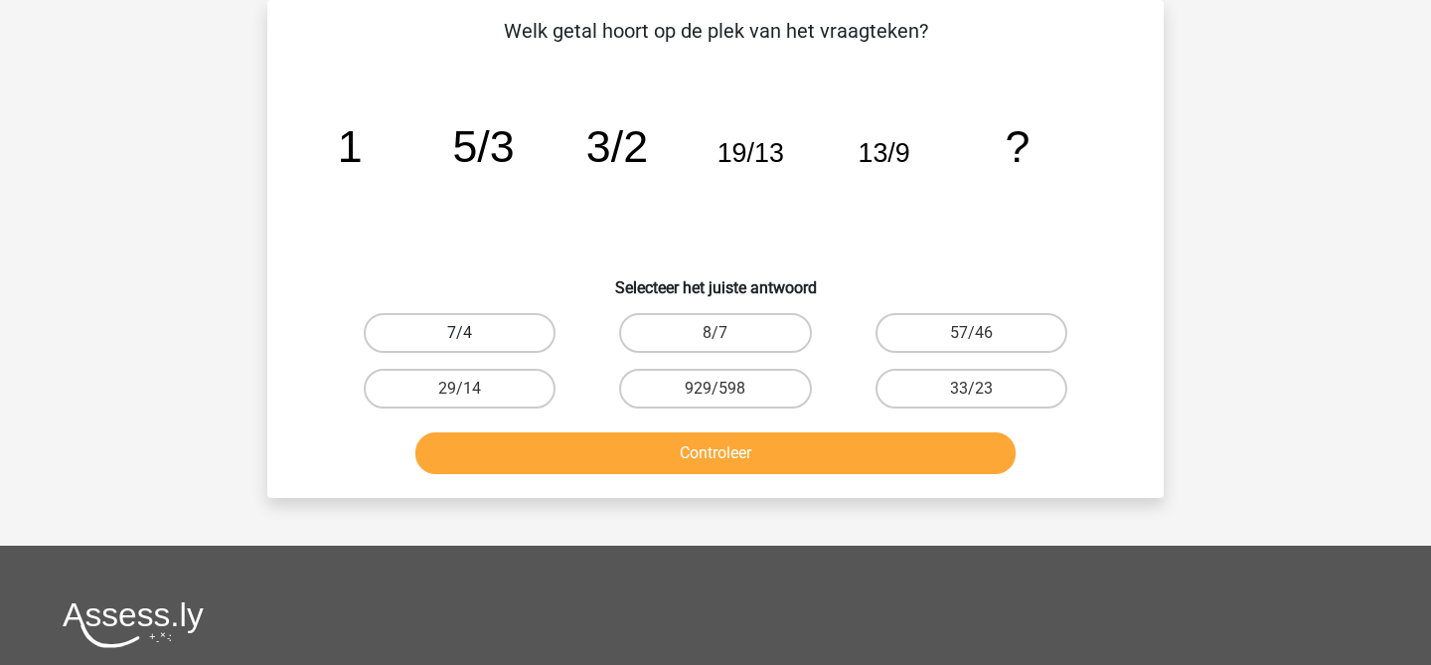
click at [495, 318] on label "7/4" at bounding box center [460, 333] width 192 height 40
click at [473, 333] on input "7/4" at bounding box center [466, 339] width 13 height 13
radio input "true"
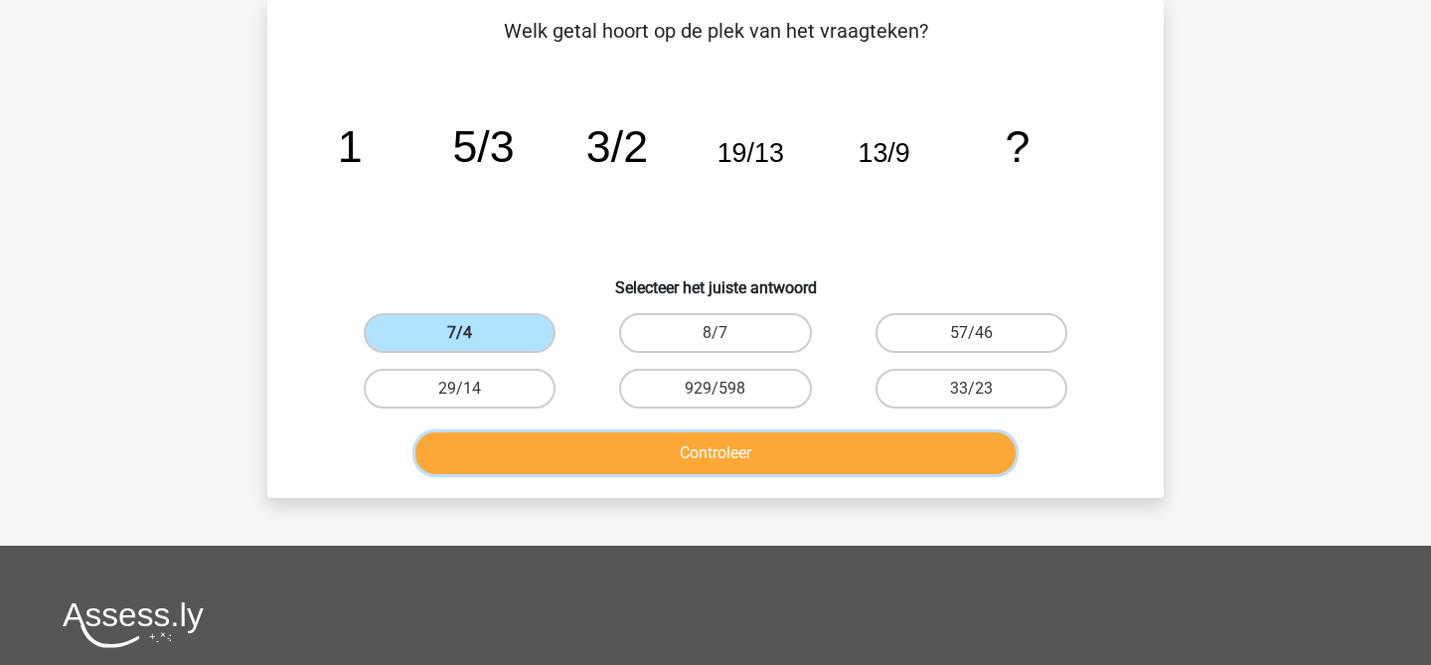
click at [518, 450] on button "Controleer" at bounding box center [715, 453] width 601 height 42
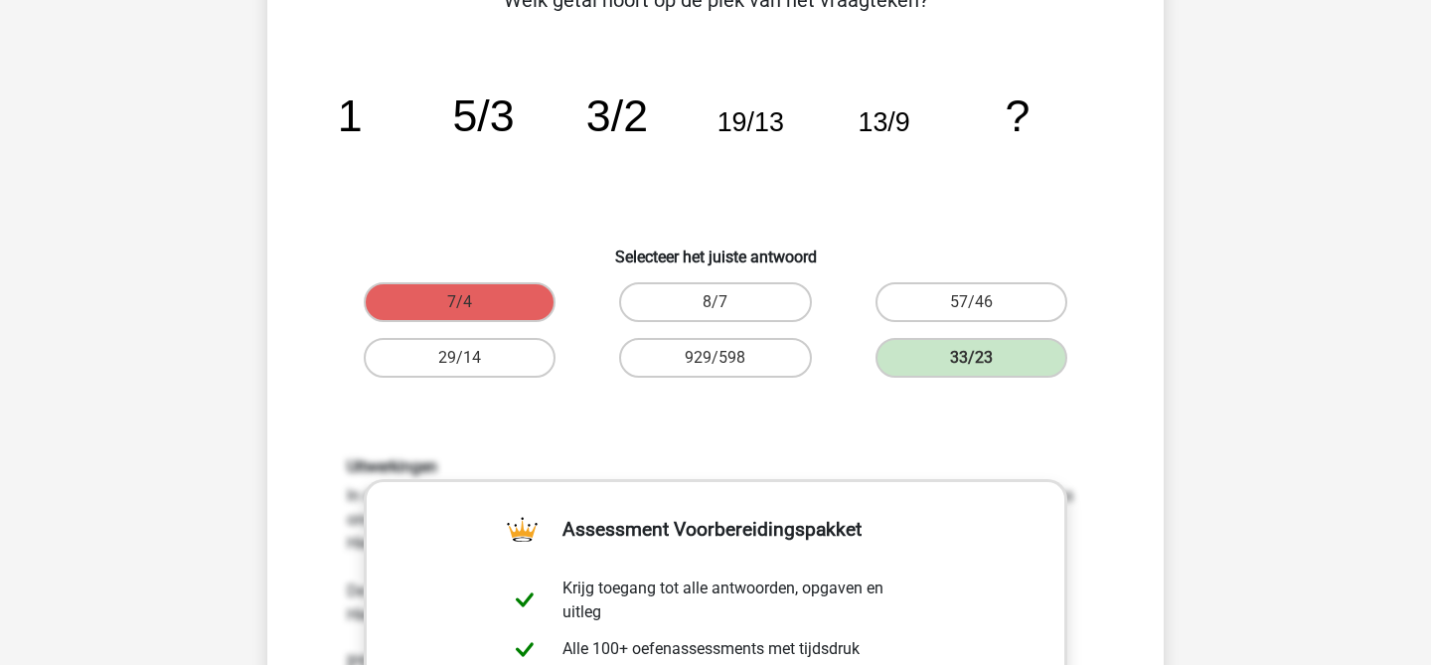
scroll to position [838, 0]
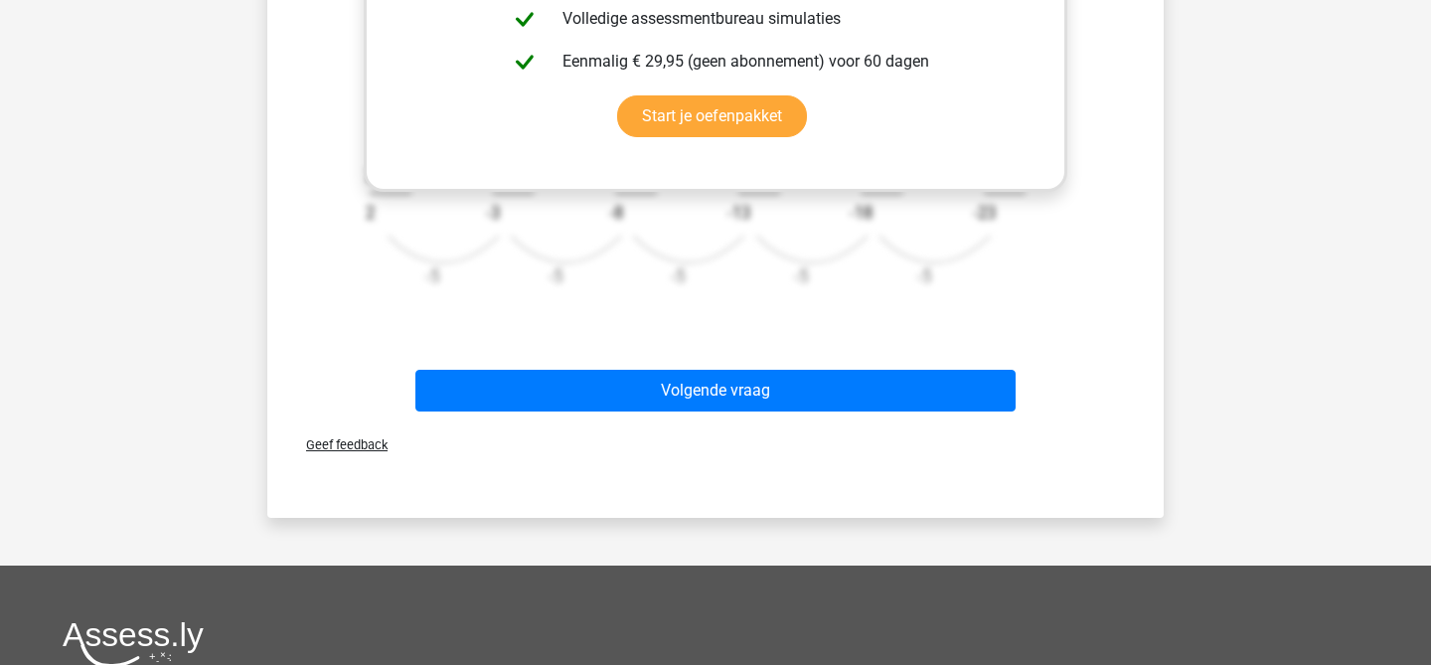
click at [551, 412] on div "Volgende vraag" at bounding box center [715, 395] width 767 height 50
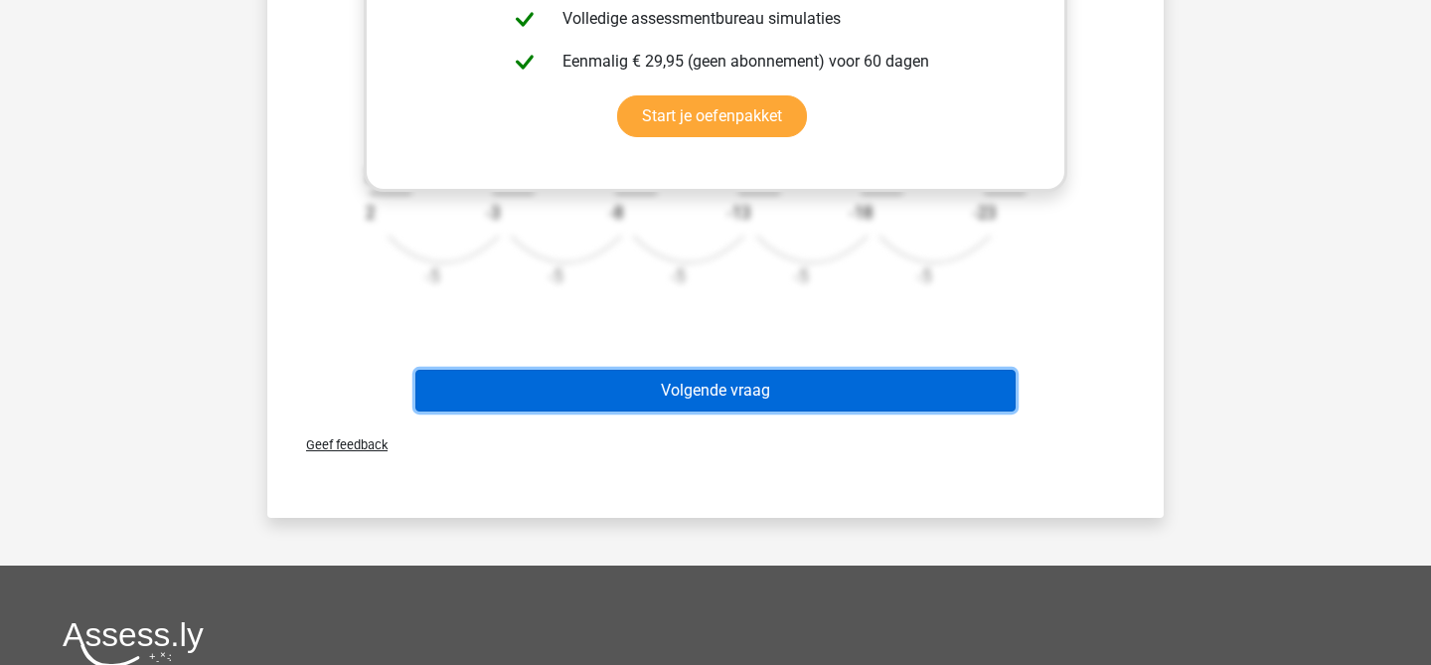
click at [575, 386] on button "Volgende vraag" at bounding box center [715, 391] width 601 height 42
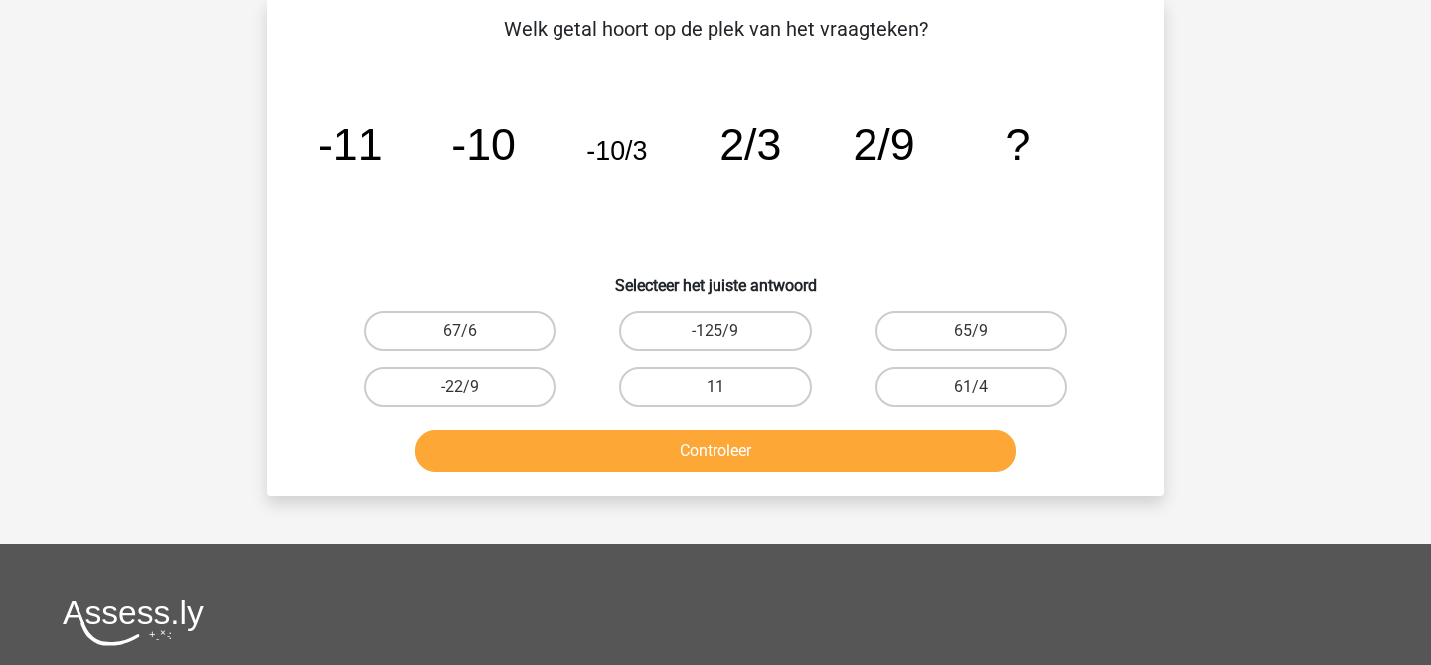
scroll to position [91, 0]
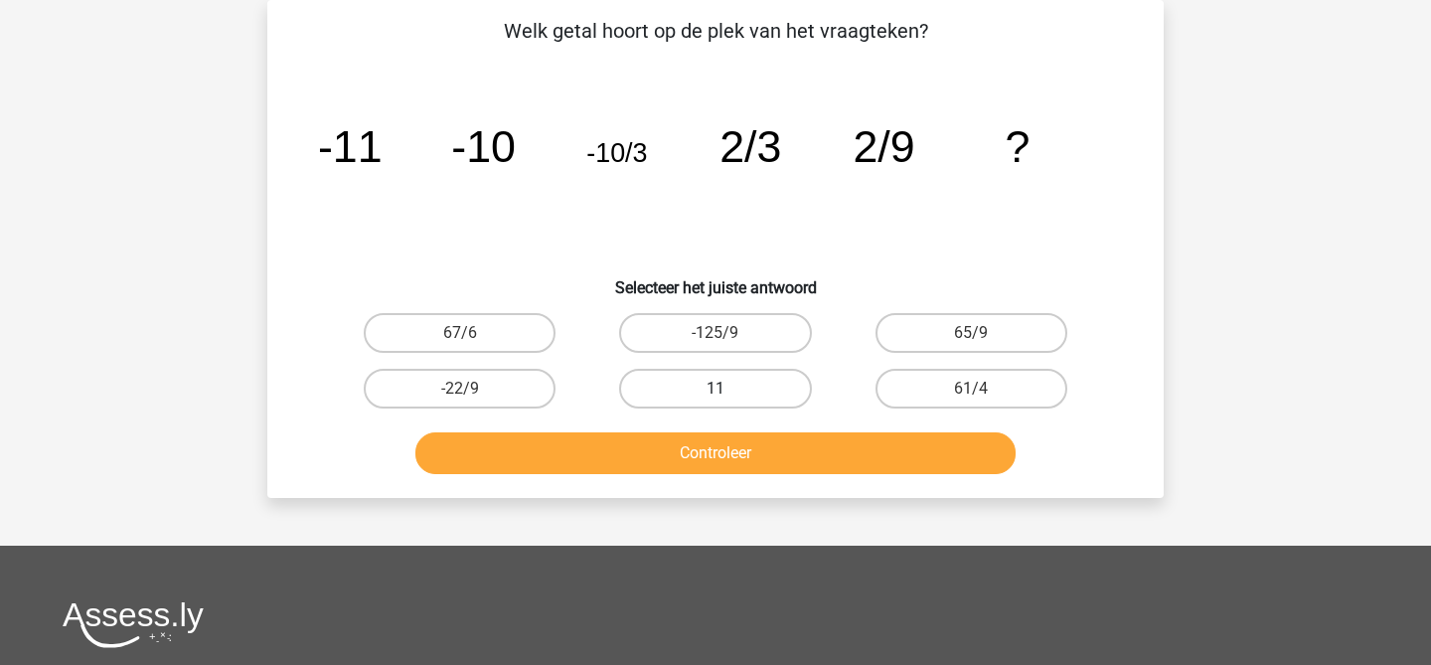
click at [747, 402] on label "11" at bounding box center [715, 389] width 192 height 40
click at [728, 402] on input "11" at bounding box center [722, 395] width 13 height 13
radio input "true"
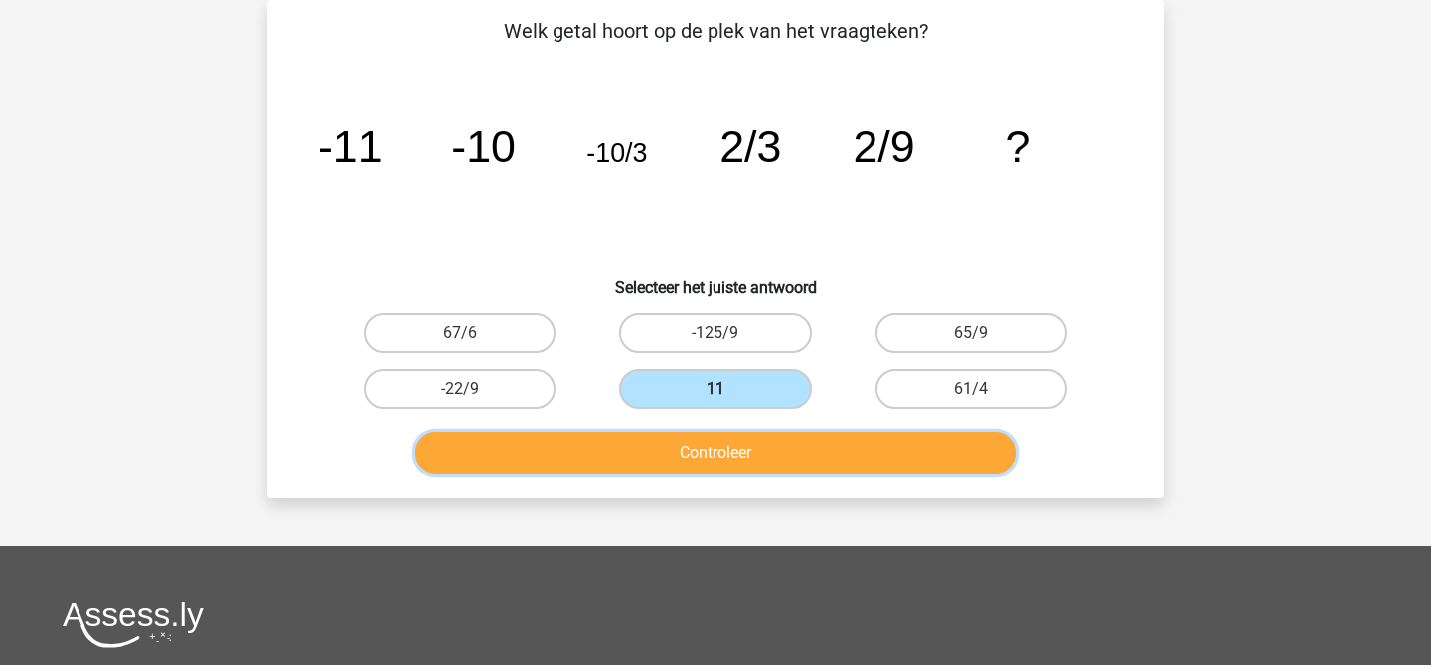
click at [747, 445] on button "Controleer" at bounding box center [715, 453] width 601 height 42
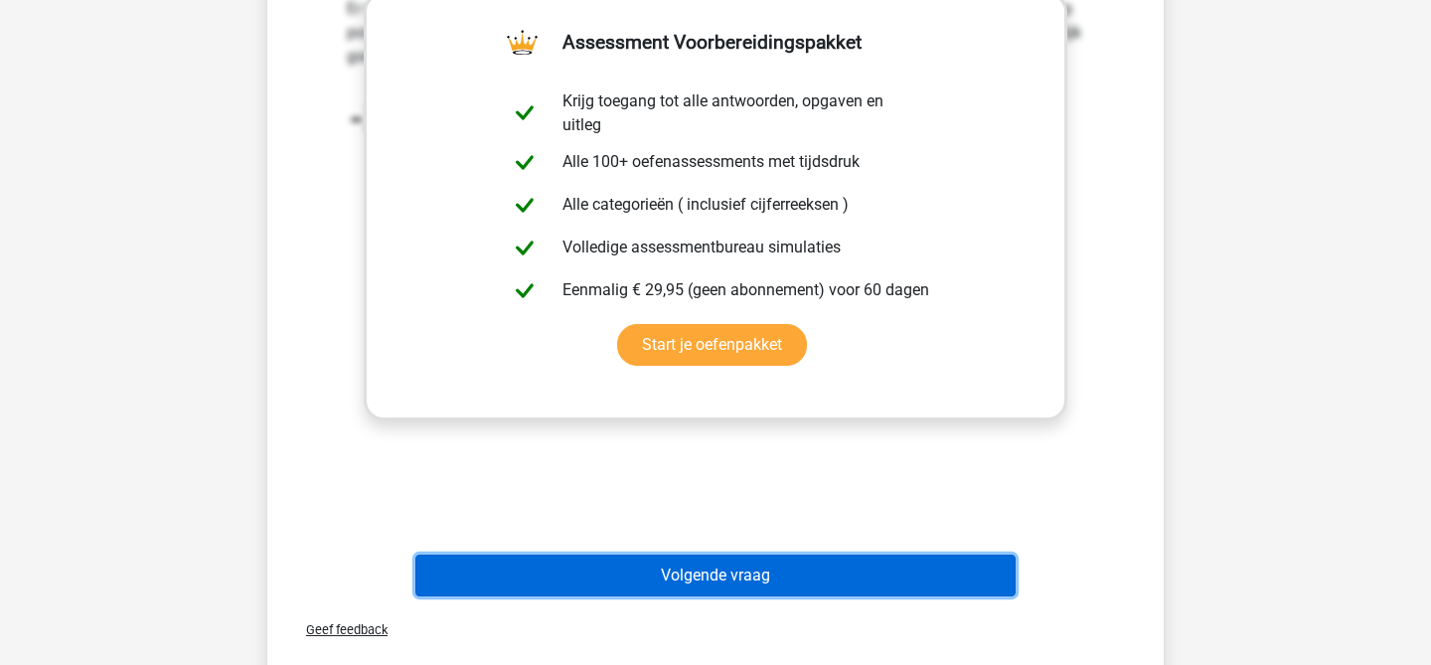
click at [728, 564] on button "Volgende vraag" at bounding box center [715, 576] width 601 height 42
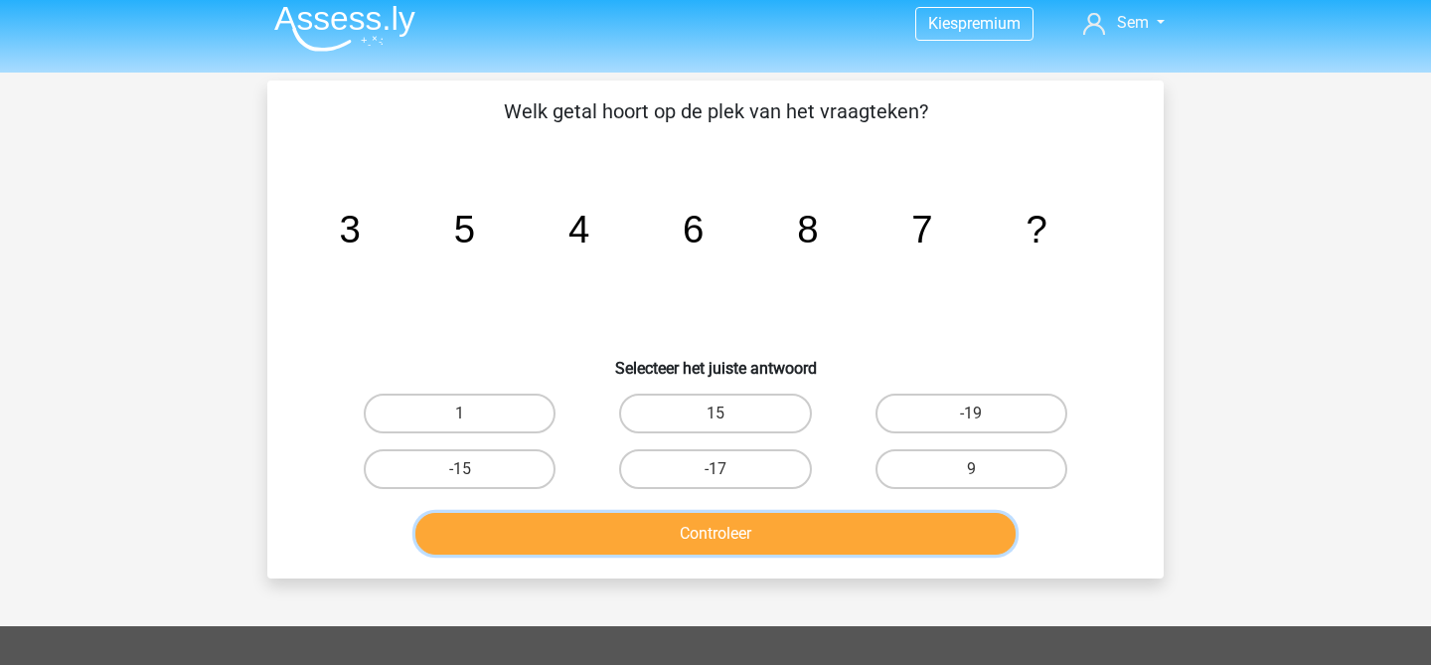
scroll to position [0, 0]
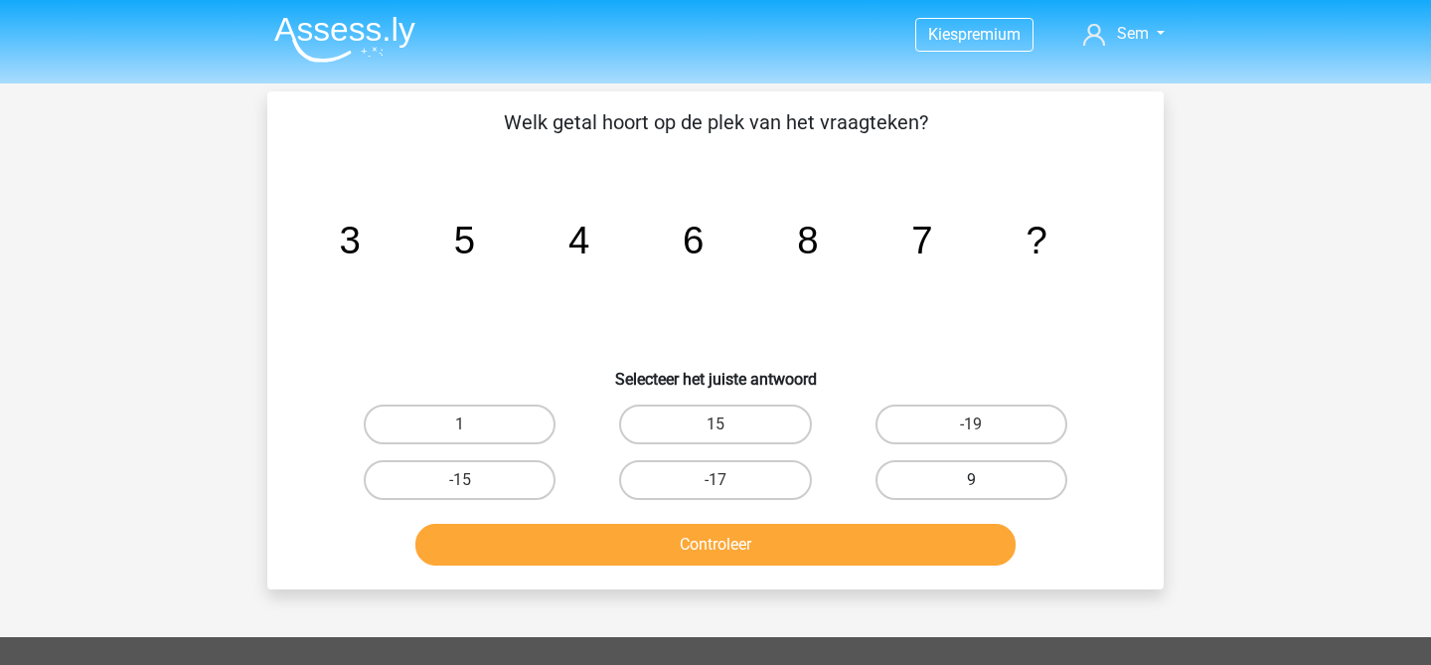
click at [941, 472] on label "9" at bounding box center [972, 480] width 192 height 40
click at [971, 480] on input "9" at bounding box center [977, 486] width 13 height 13
radio input "true"
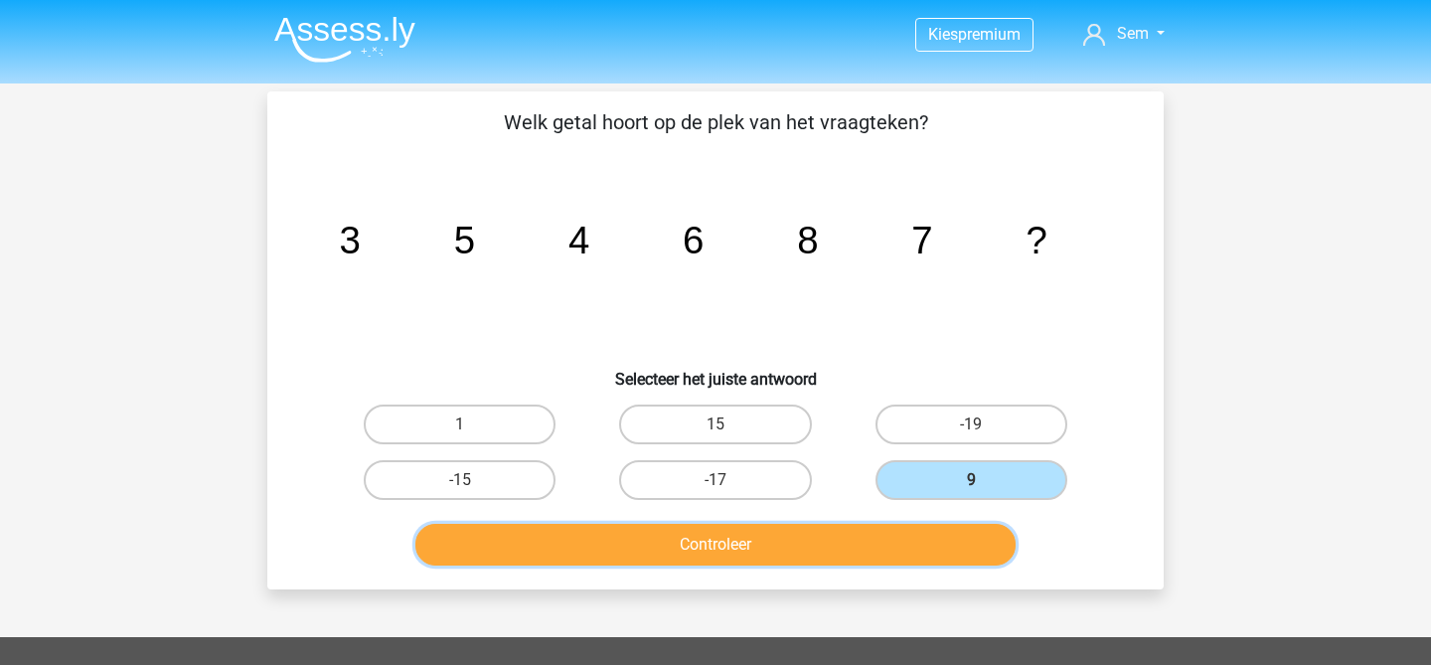
click at [890, 534] on button "Controleer" at bounding box center [715, 545] width 601 height 42
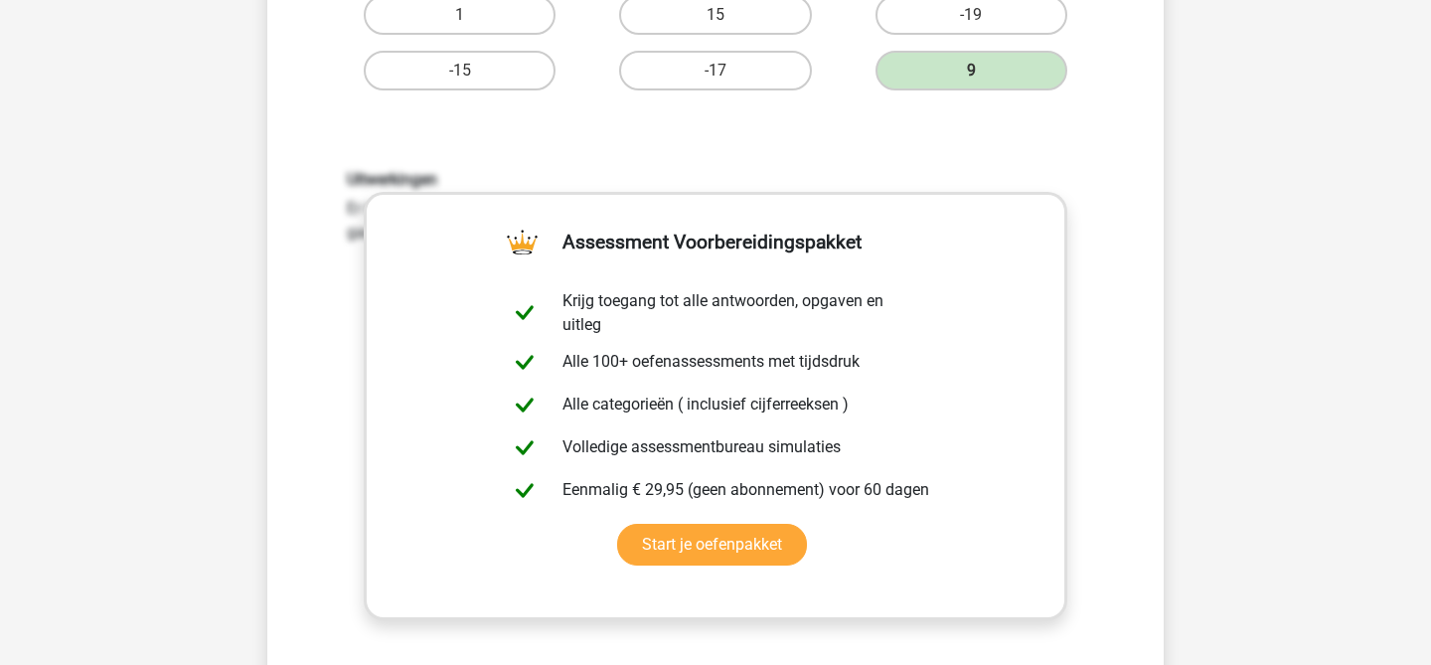
scroll to position [615, 0]
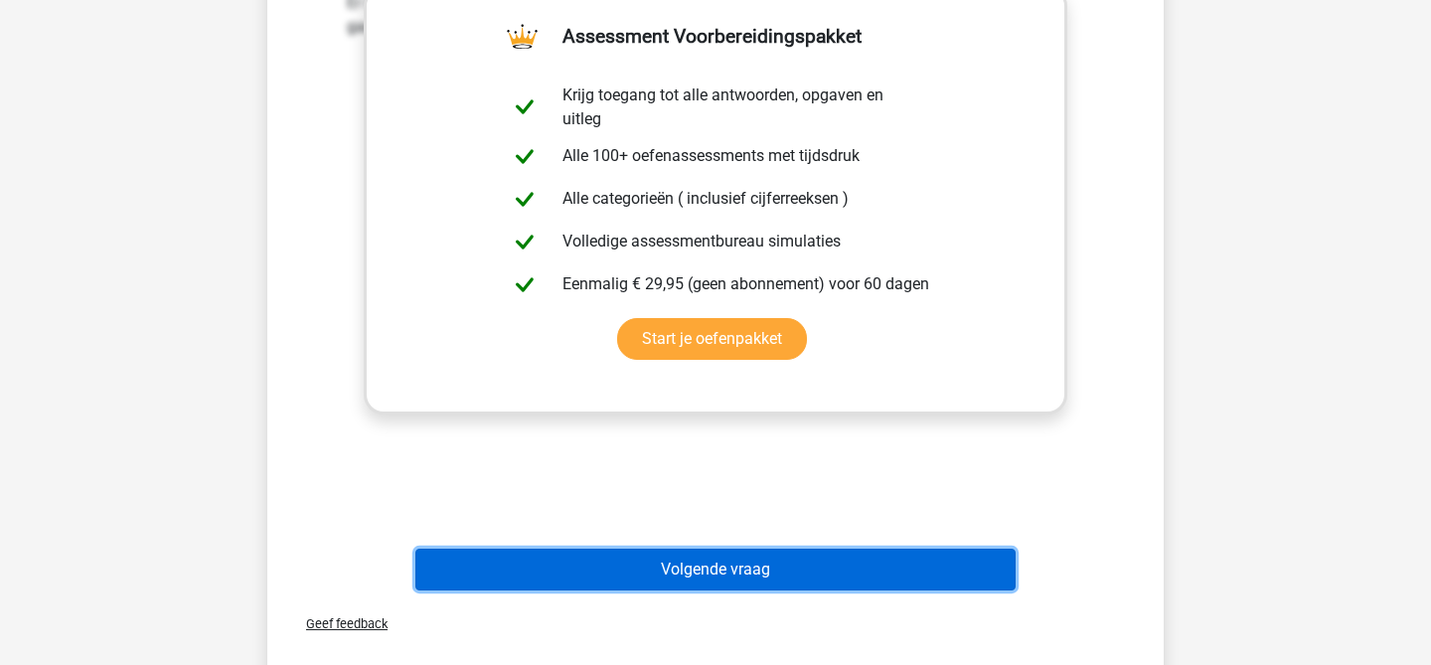
click at [847, 563] on button "Volgende vraag" at bounding box center [715, 570] width 601 height 42
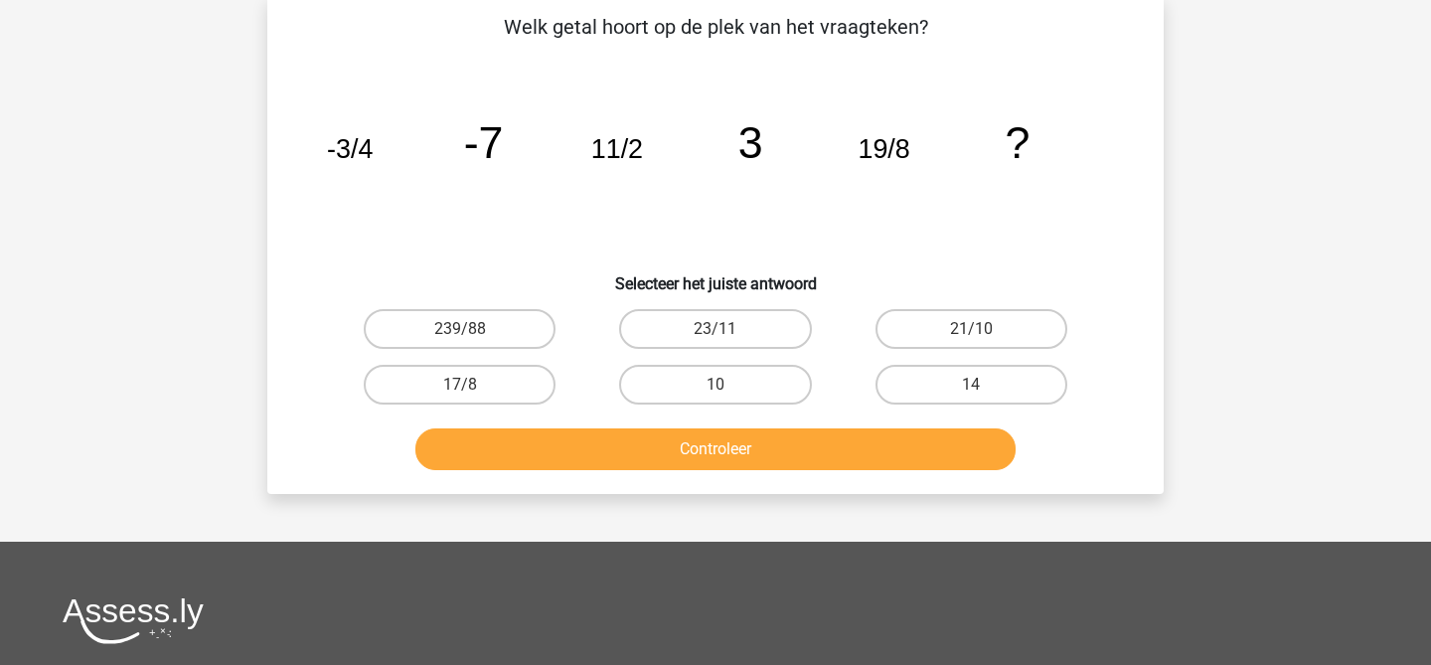
scroll to position [91, 0]
